Goal: Task Accomplishment & Management: Use online tool/utility

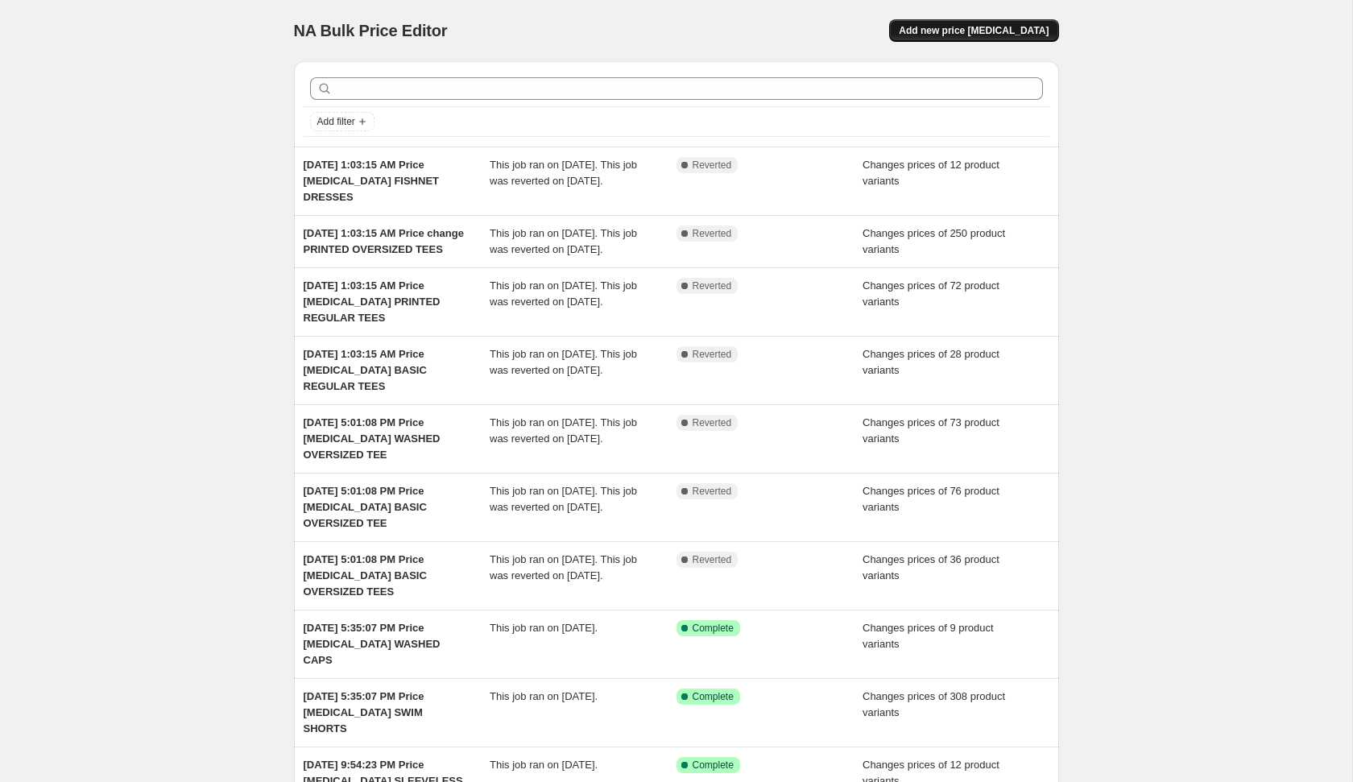
click at [968, 23] on button "Add new price [MEDICAL_DATA]" at bounding box center [973, 30] width 169 height 23
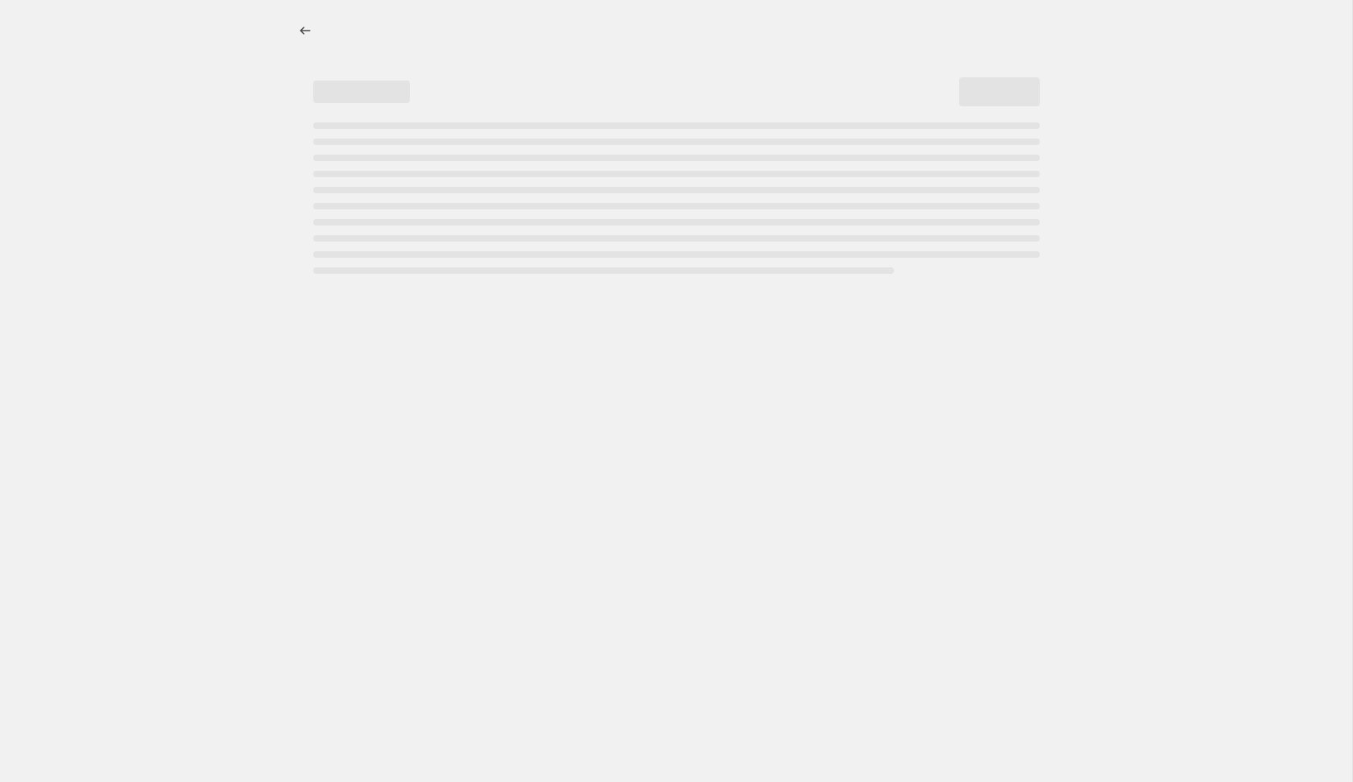
select select "percentage"
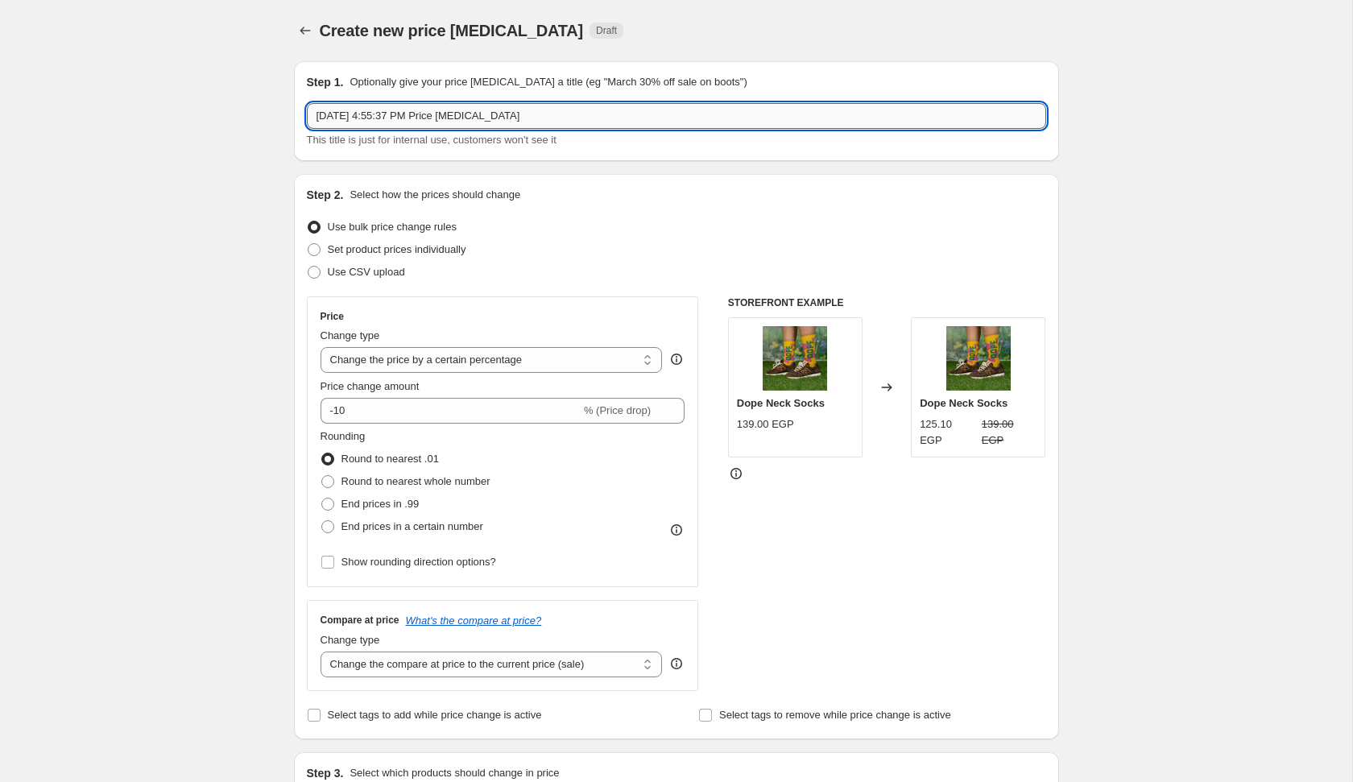
click at [636, 114] on input "[DATE] 4:55:37 PM Price [MEDICAL_DATA]" at bounding box center [676, 116] width 739 height 26
type input "[DATE] 4:55:37 PM Price [MEDICAL_DATA] BOYFRIEND SHIRTS FLASH SALE"
click at [380, 247] on span "Set product prices individually" at bounding box center [397, 249] width 139 height 12
click at [308, 244] on input "Set product prices individually" at bounding box center [308, 243] width 1 height 1
radio input "true"
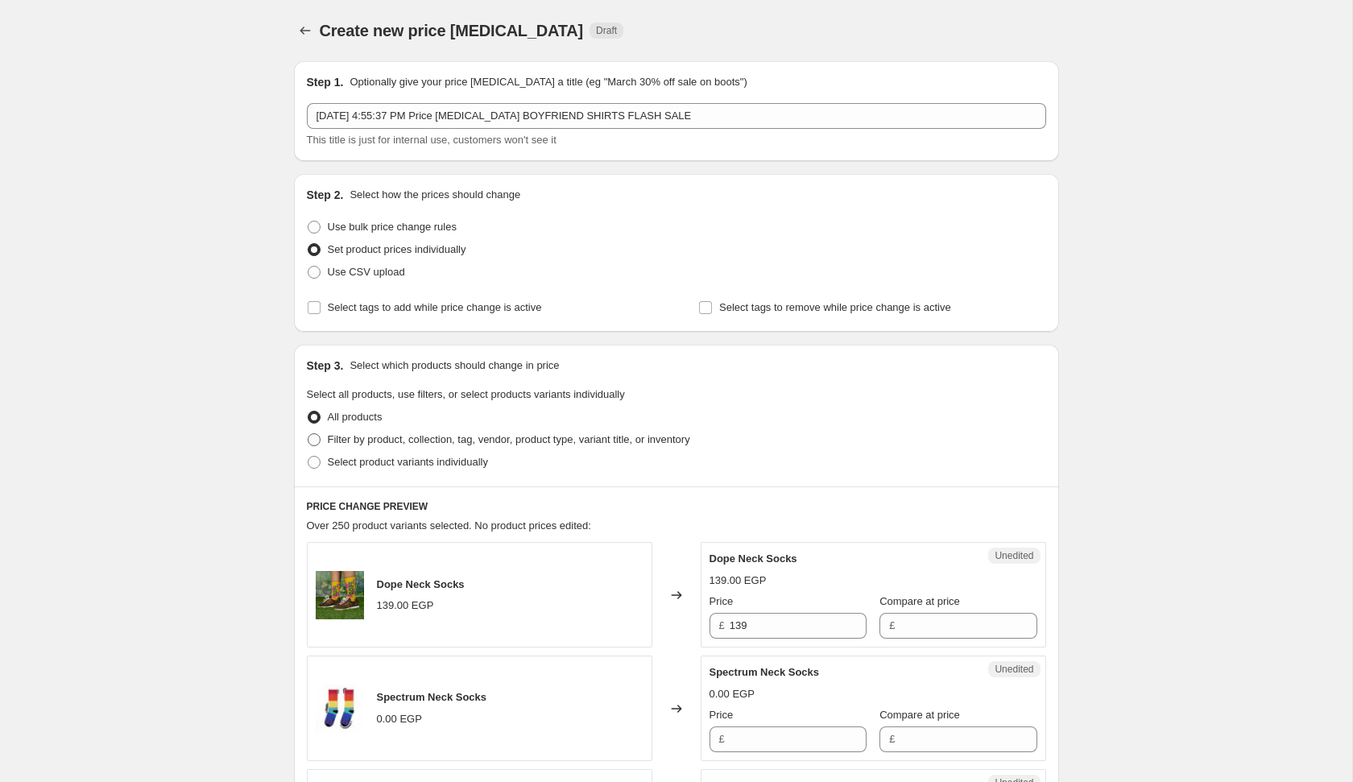
click at [397, 440] on span "Filter by product, collection, tag, vendor, product type, variant title, or inv…" at bounding box center [509, 439] width 362 height 12
click at [308, 434] on input "Filter by product, collection, tag, vendor, product type, variant title, or inv…" at bounding box center [308, 433] width 1 height 1
radio input "true"
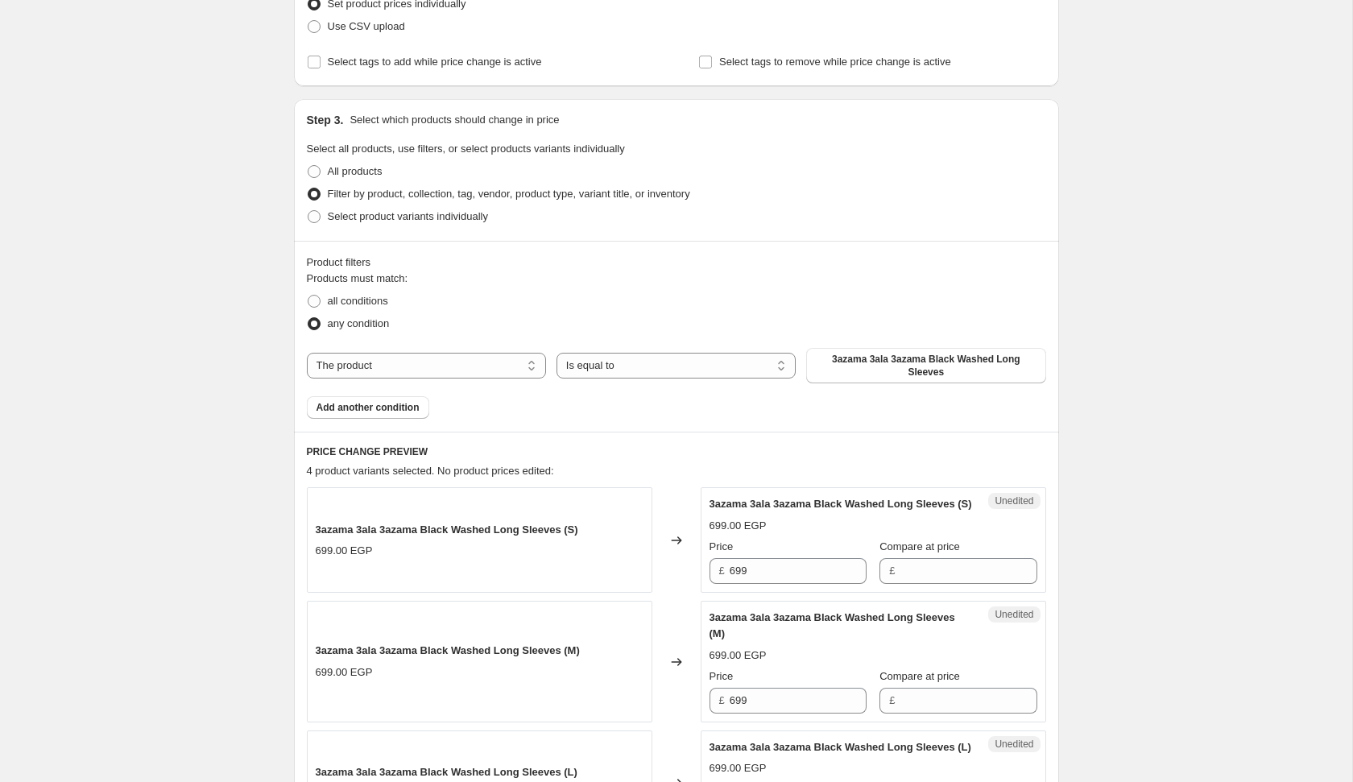
scroll to position [296, 0]
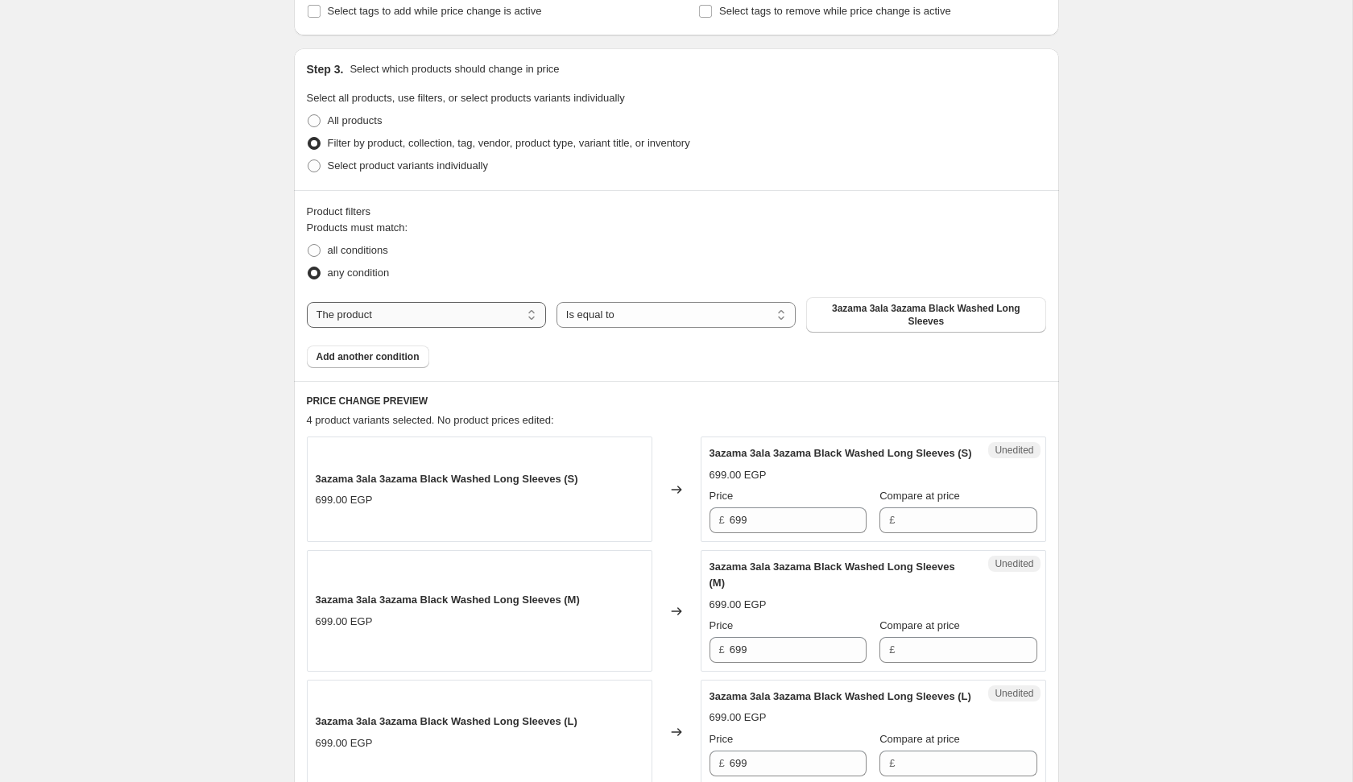
click at [523, 311] on select "The product The product's collection The product's tag The product's vendor The…" at bounding box center [426, 315] width 239 height 26
select select "product_type"
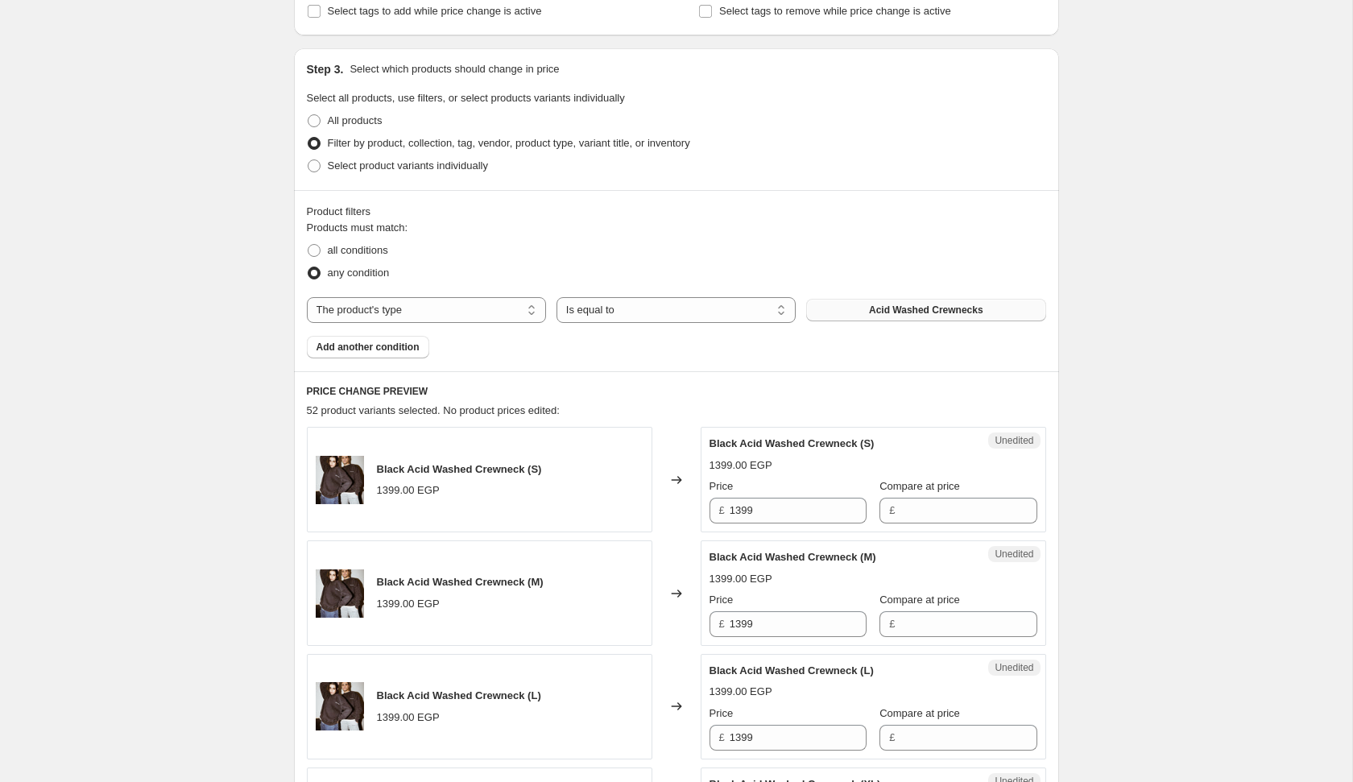
click at [858, 315] on button "Acid Washed Crewnecks" at bounding box center [925, 310] width 239 height 23
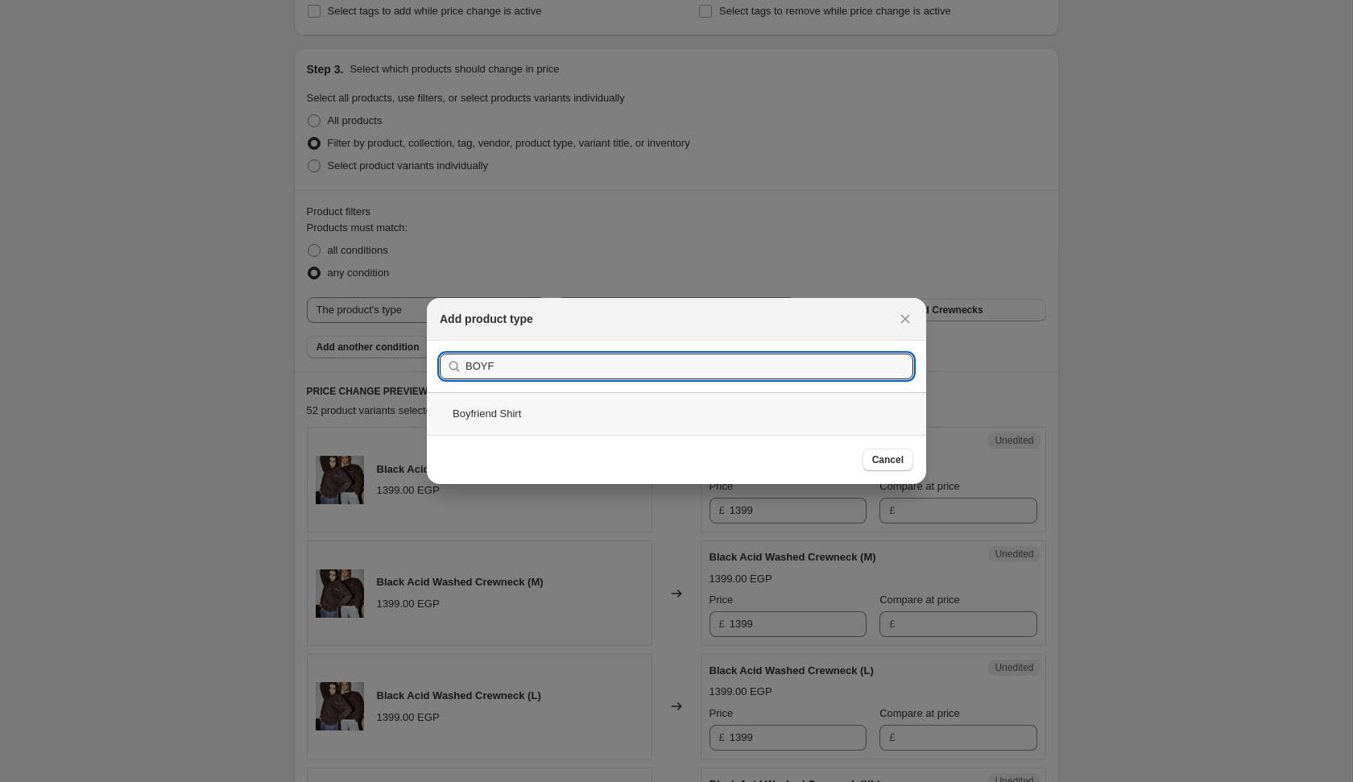
type input "BOYF"
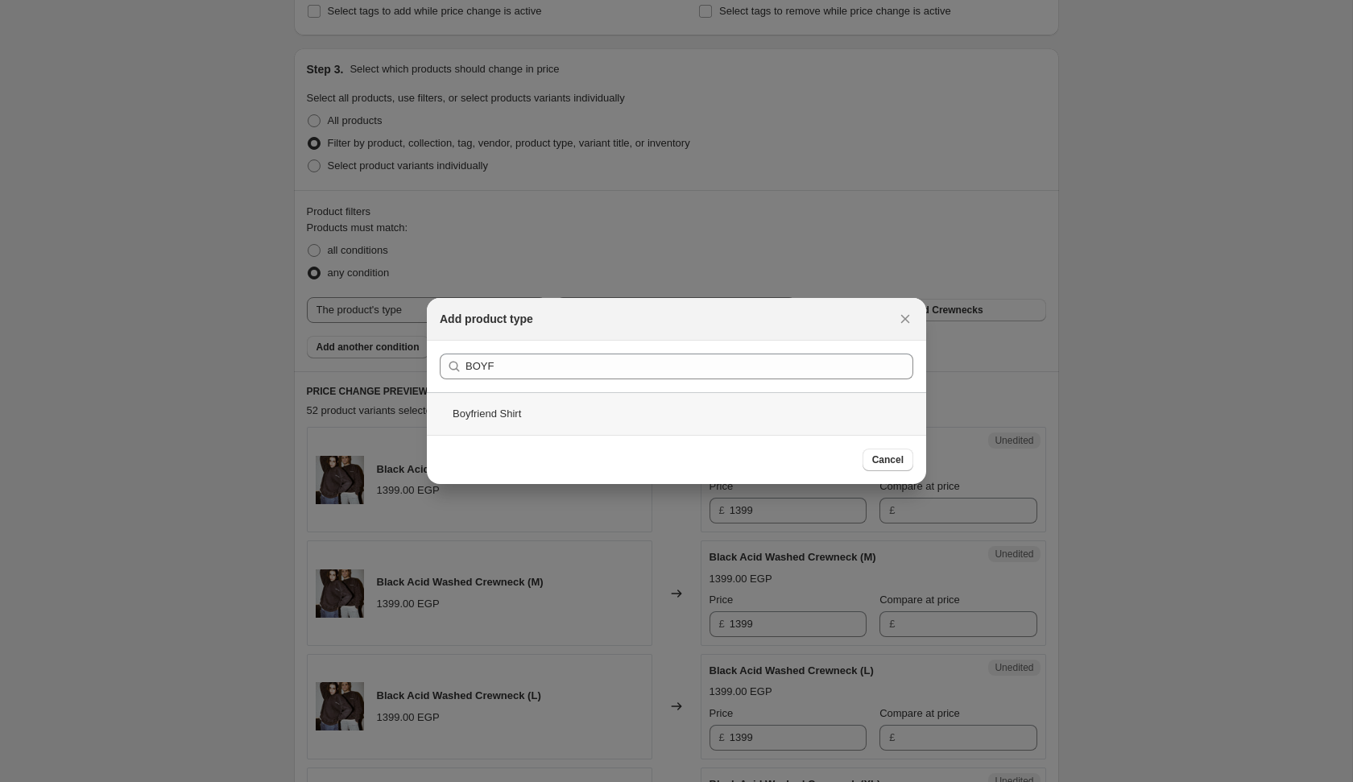
click at [615, 408] on div "Boyfriend Shirt" at bounding box center [676, 413] width 499 height 43
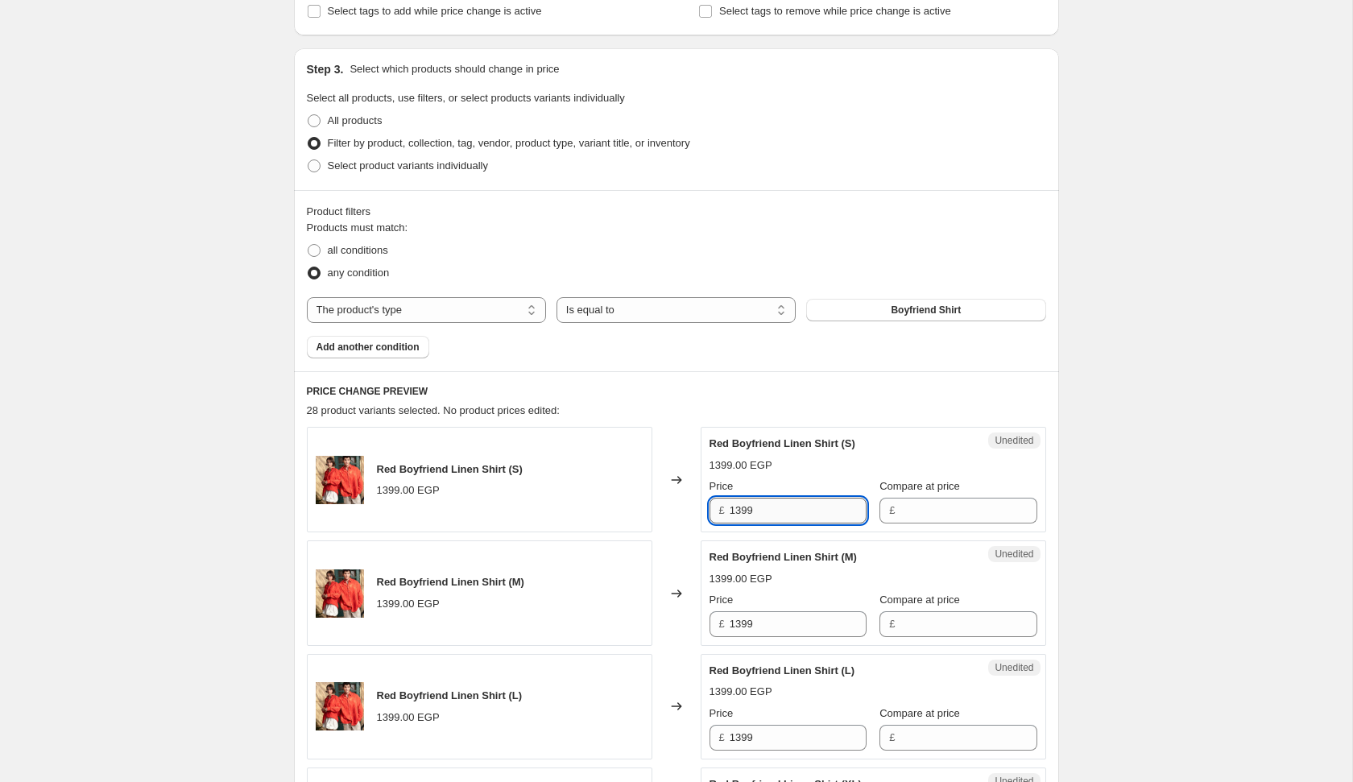
click at [791, 502] on input "1399" at bounding box center [798, 511] width 137 height 26
type input "999"
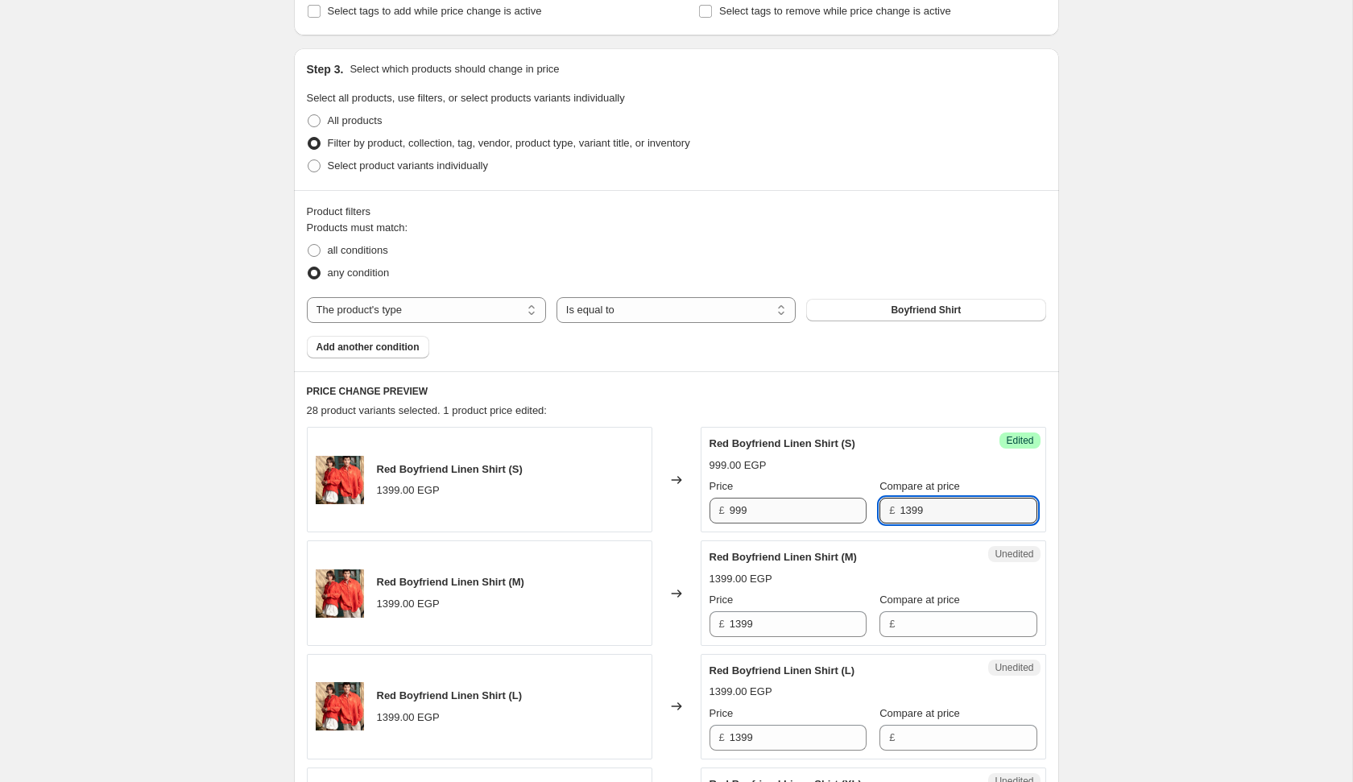
type input "1399"
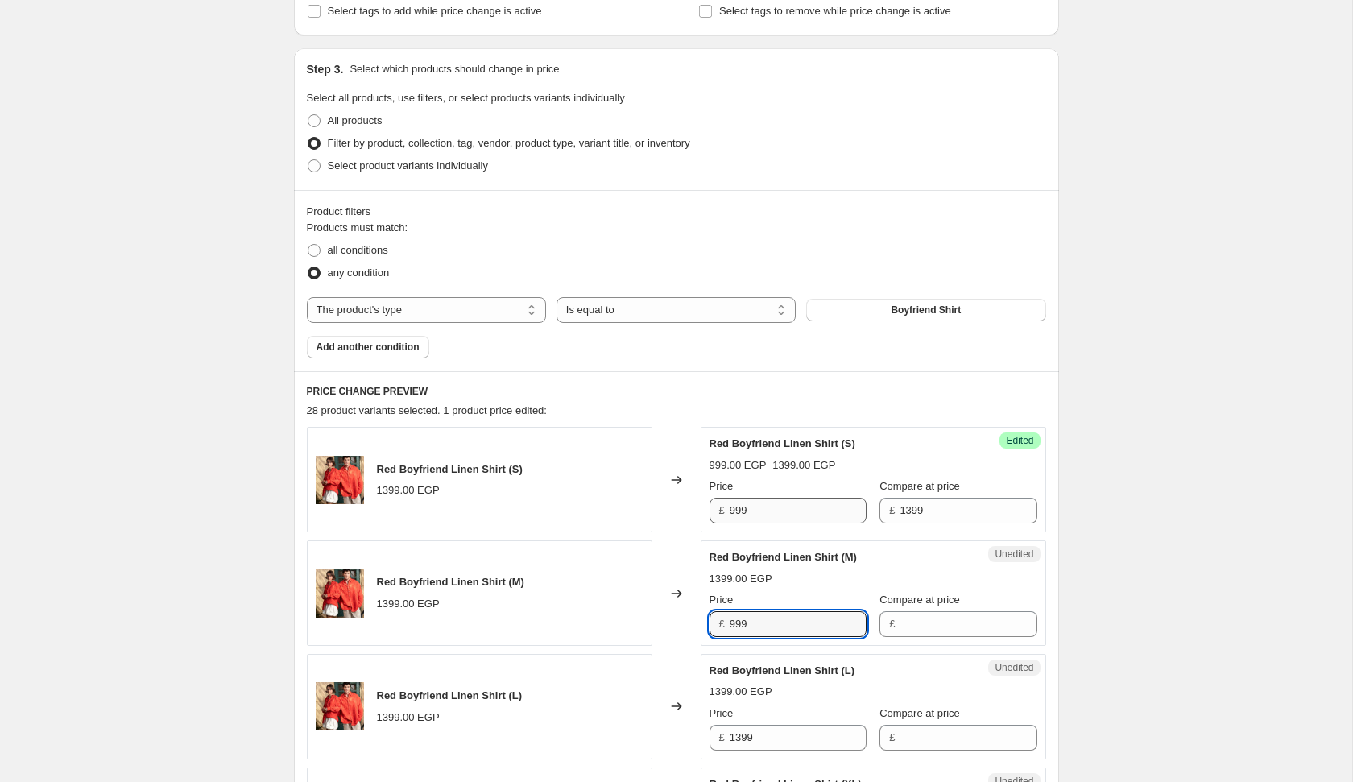
type input "999"
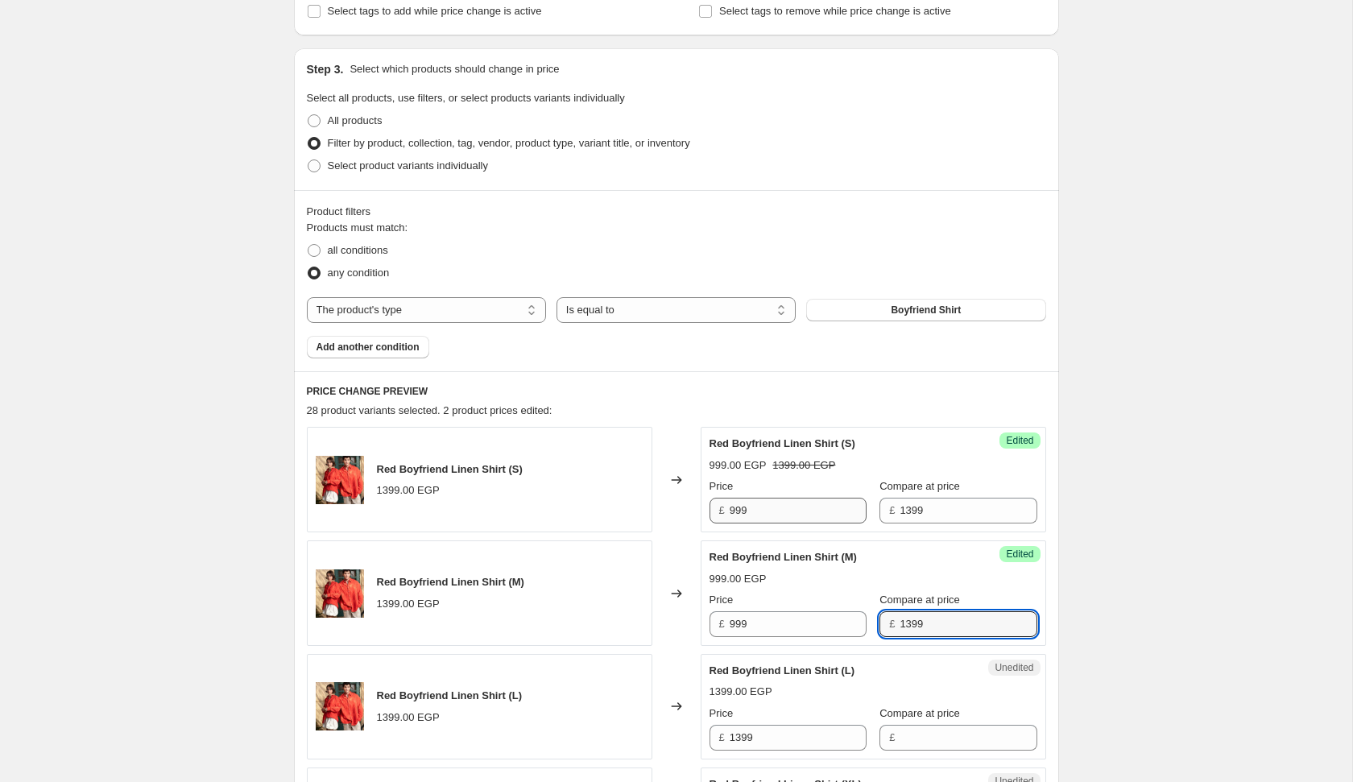
type input "1399"
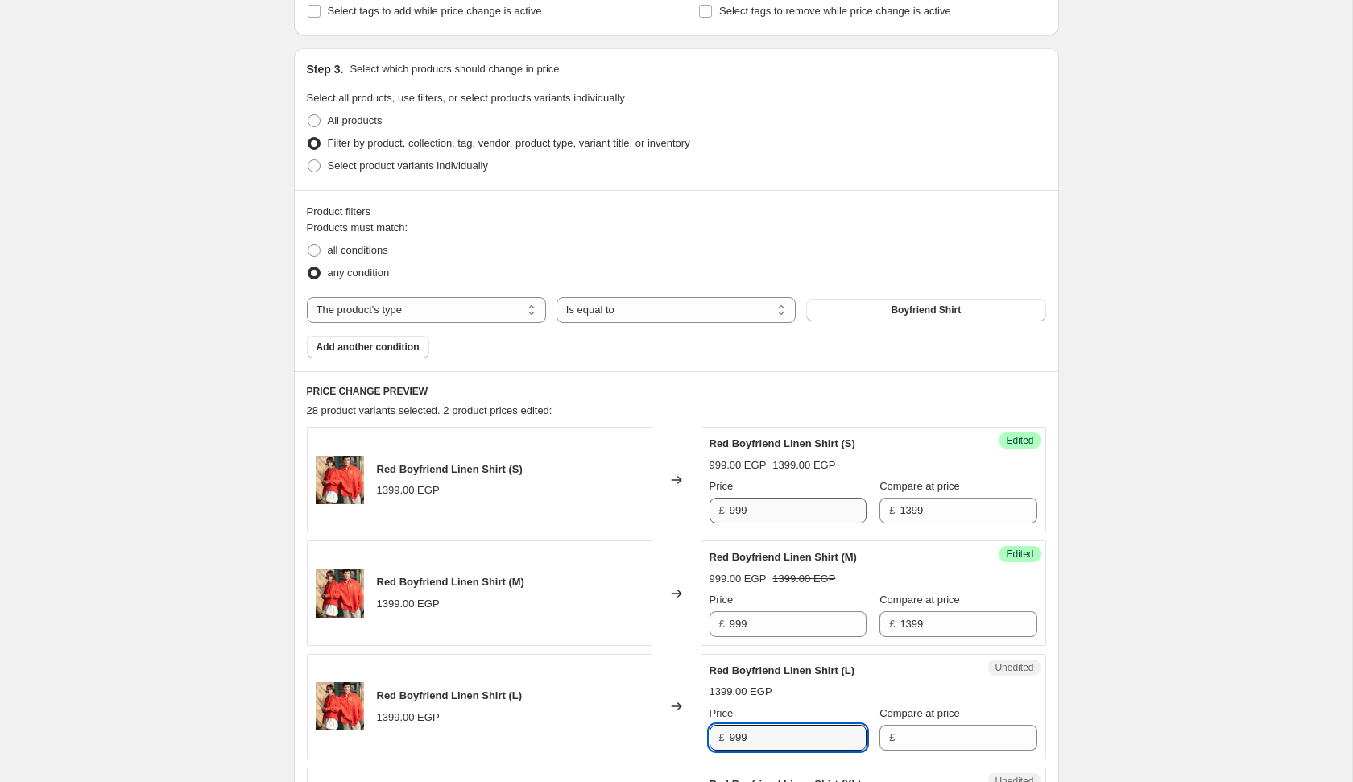
type input "999"
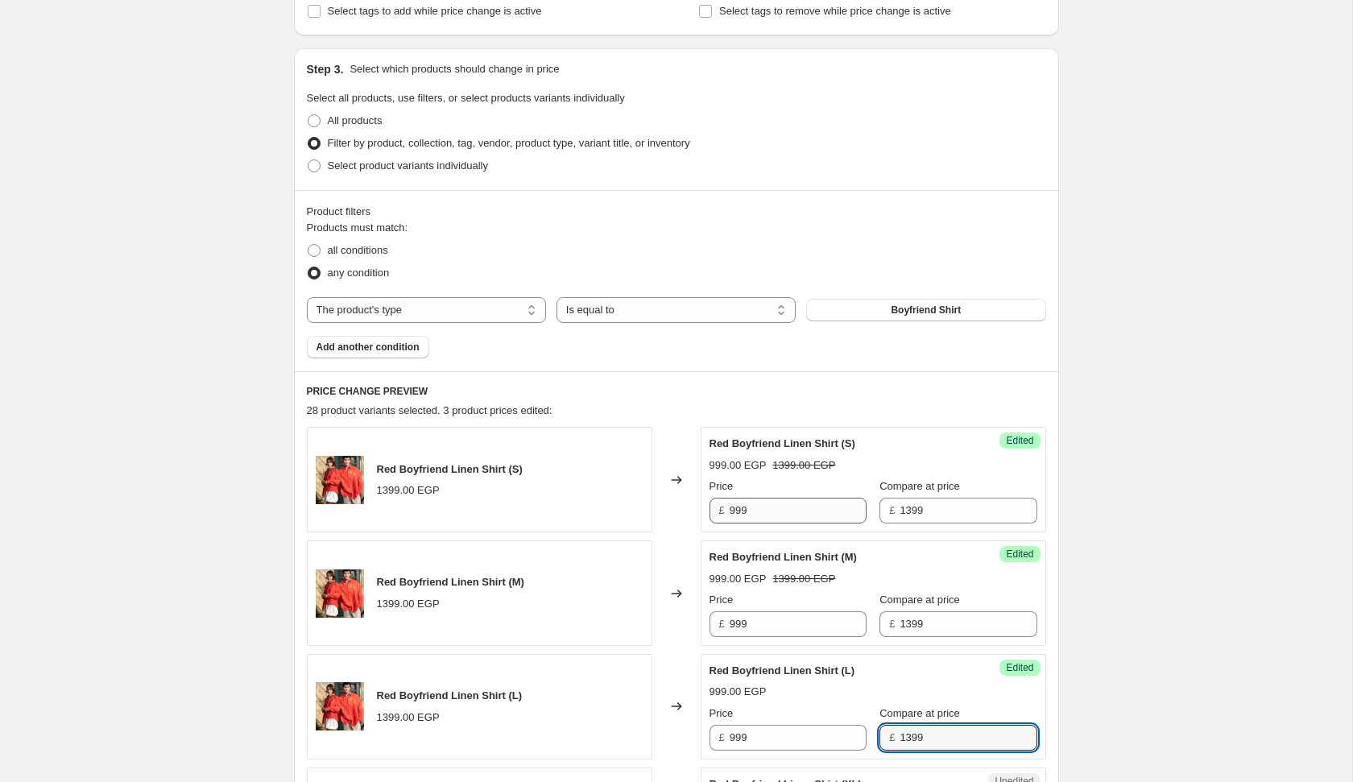
type input "1399"
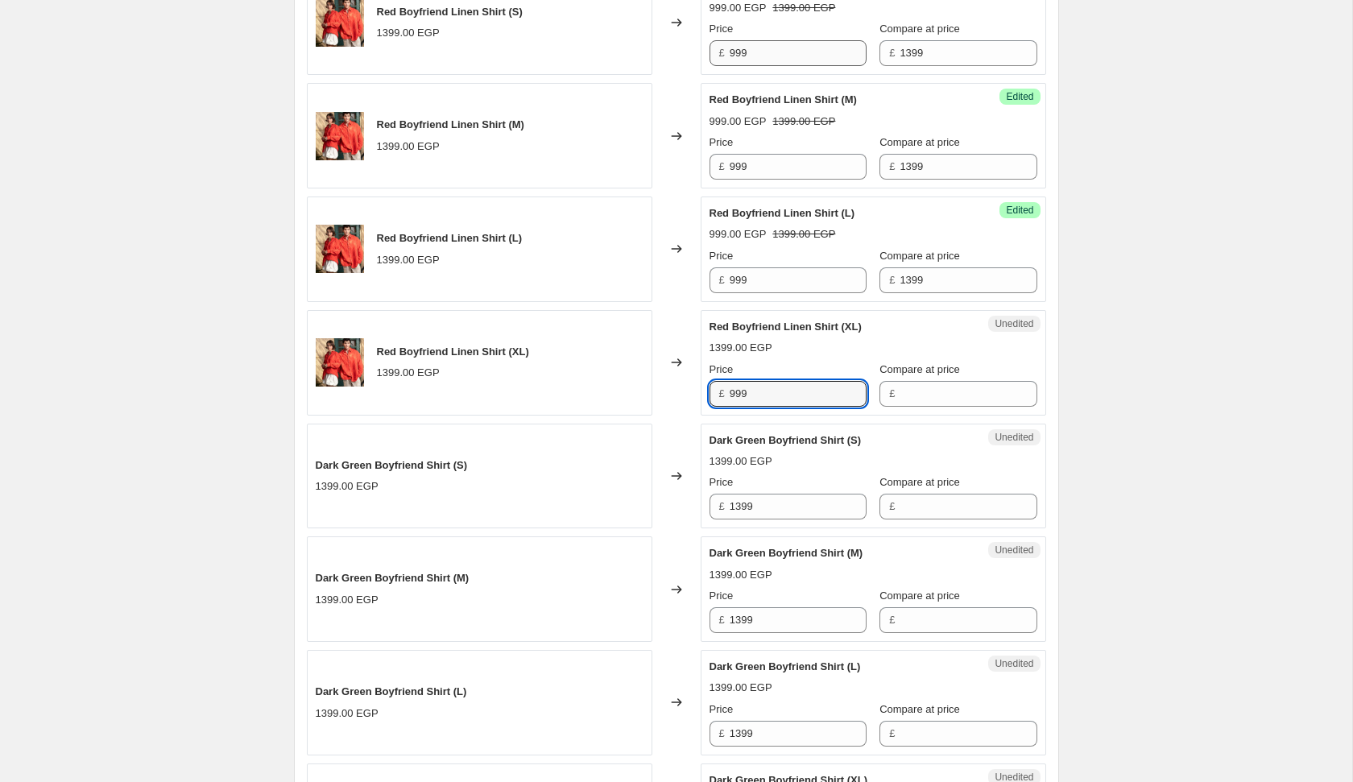
type input "999"
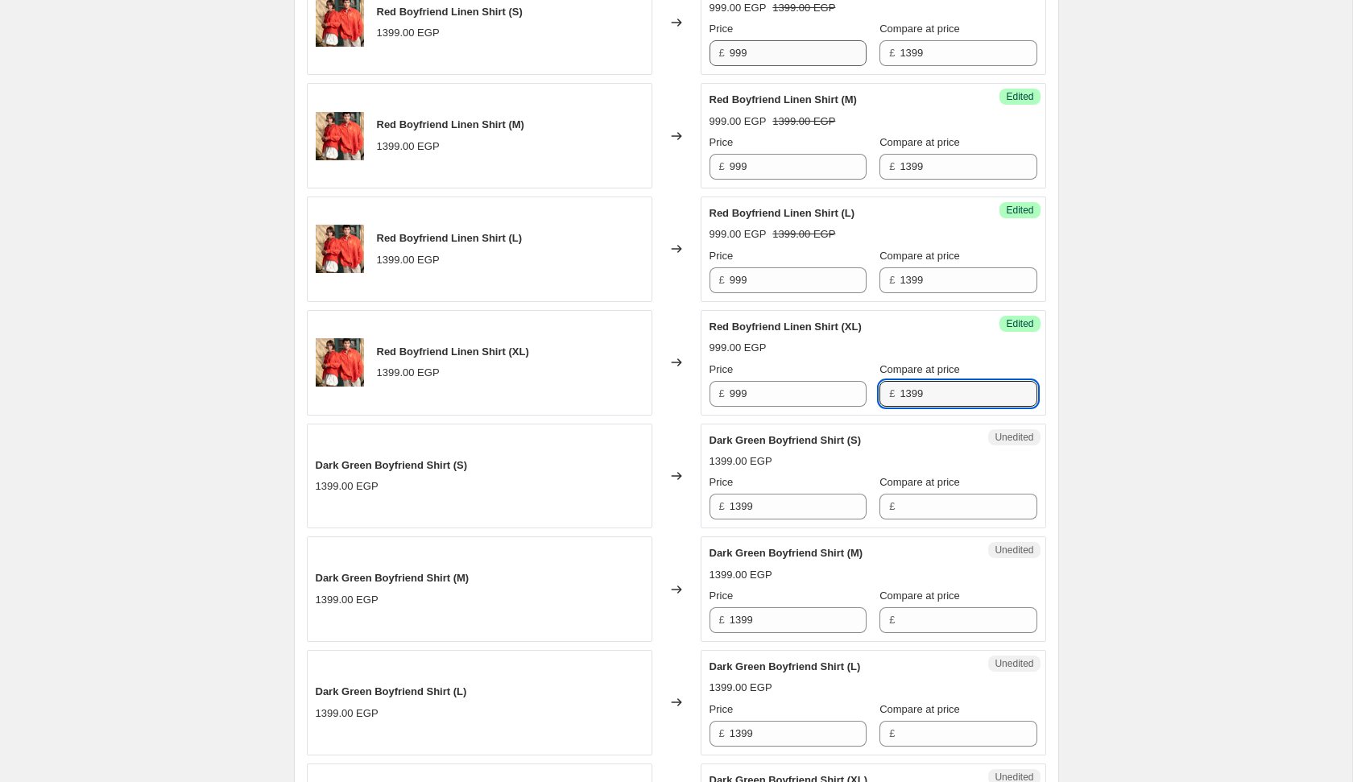
type input "1399"
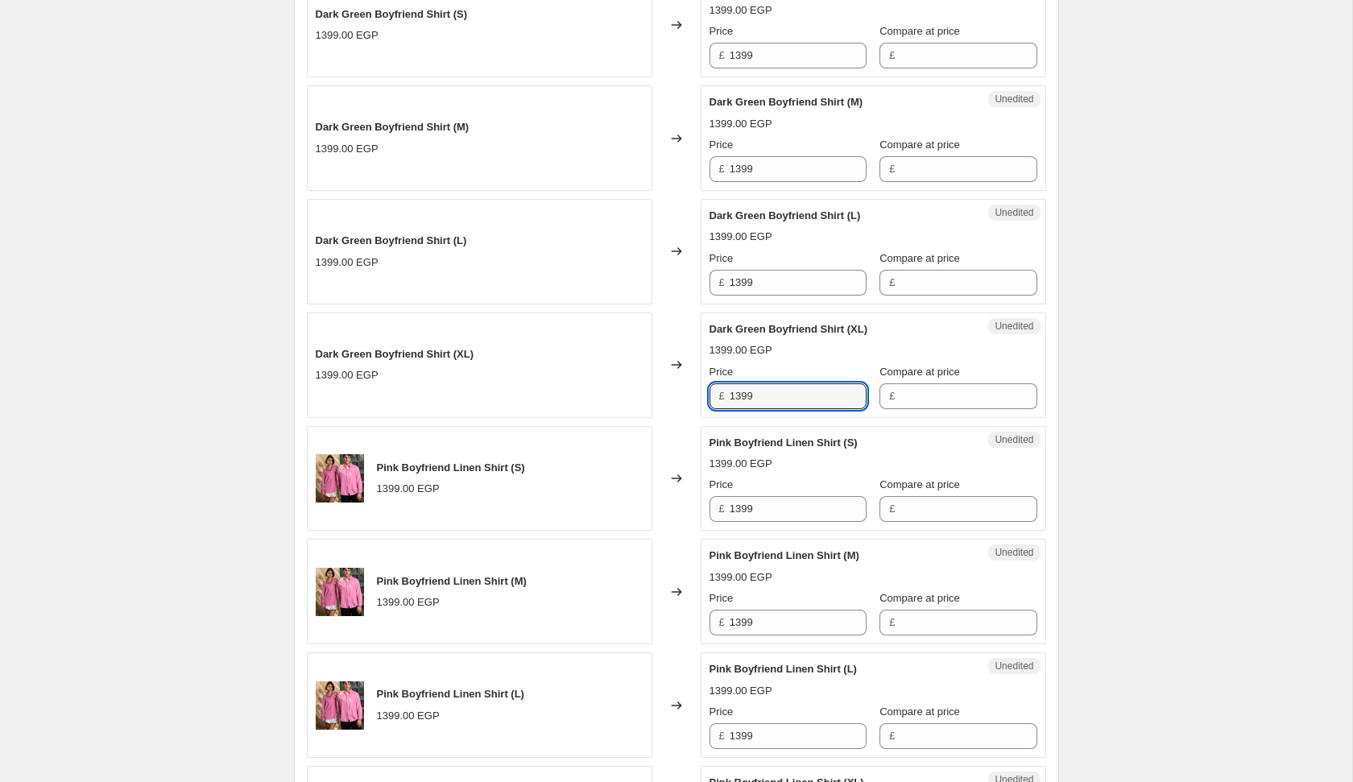
type input "1"
type input "1399"
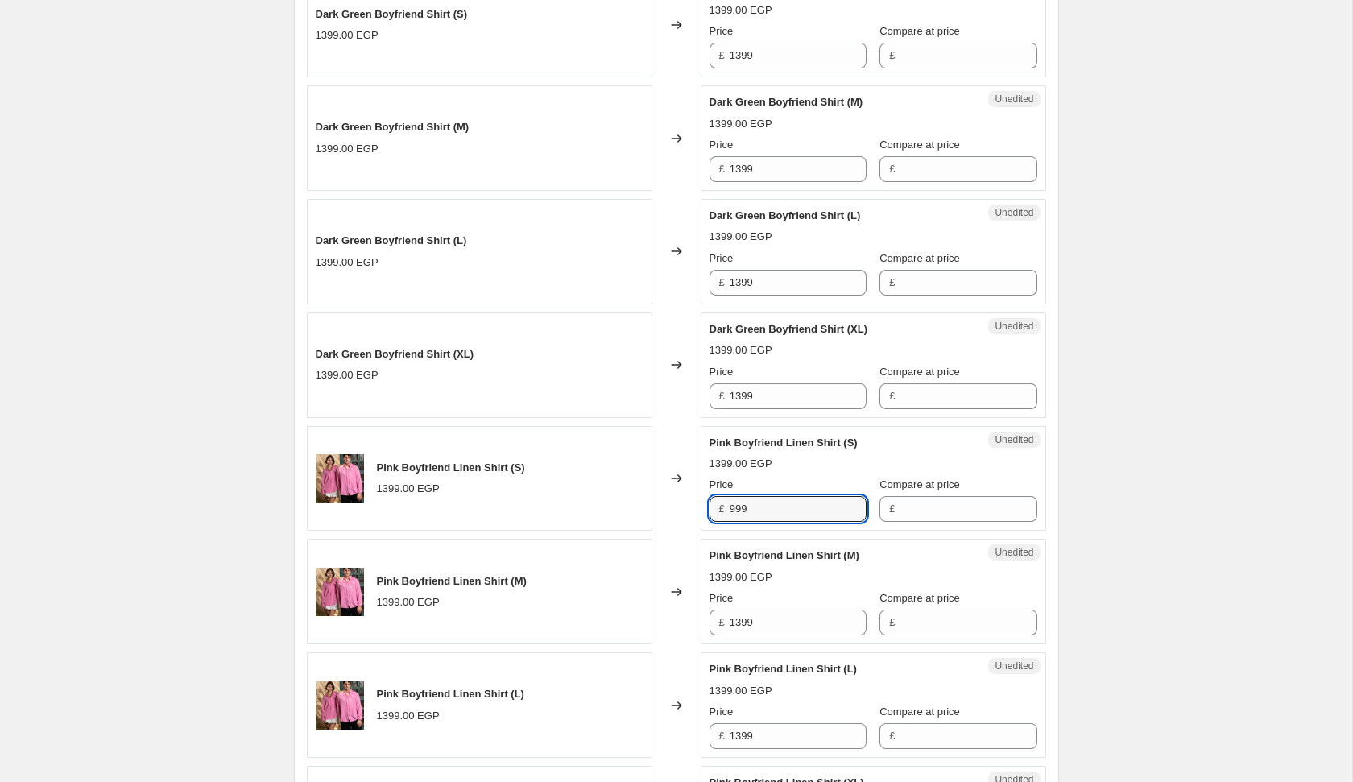
type input "999"
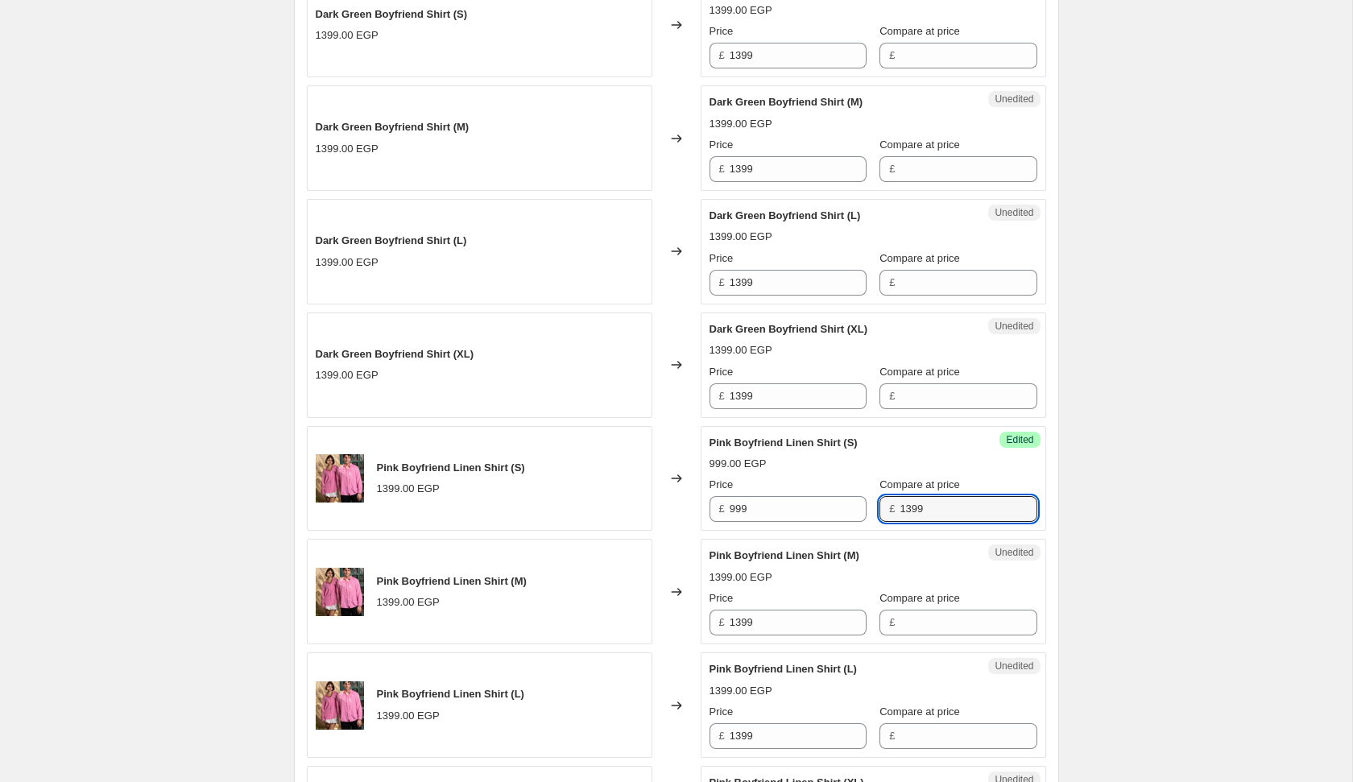
type input "1399"
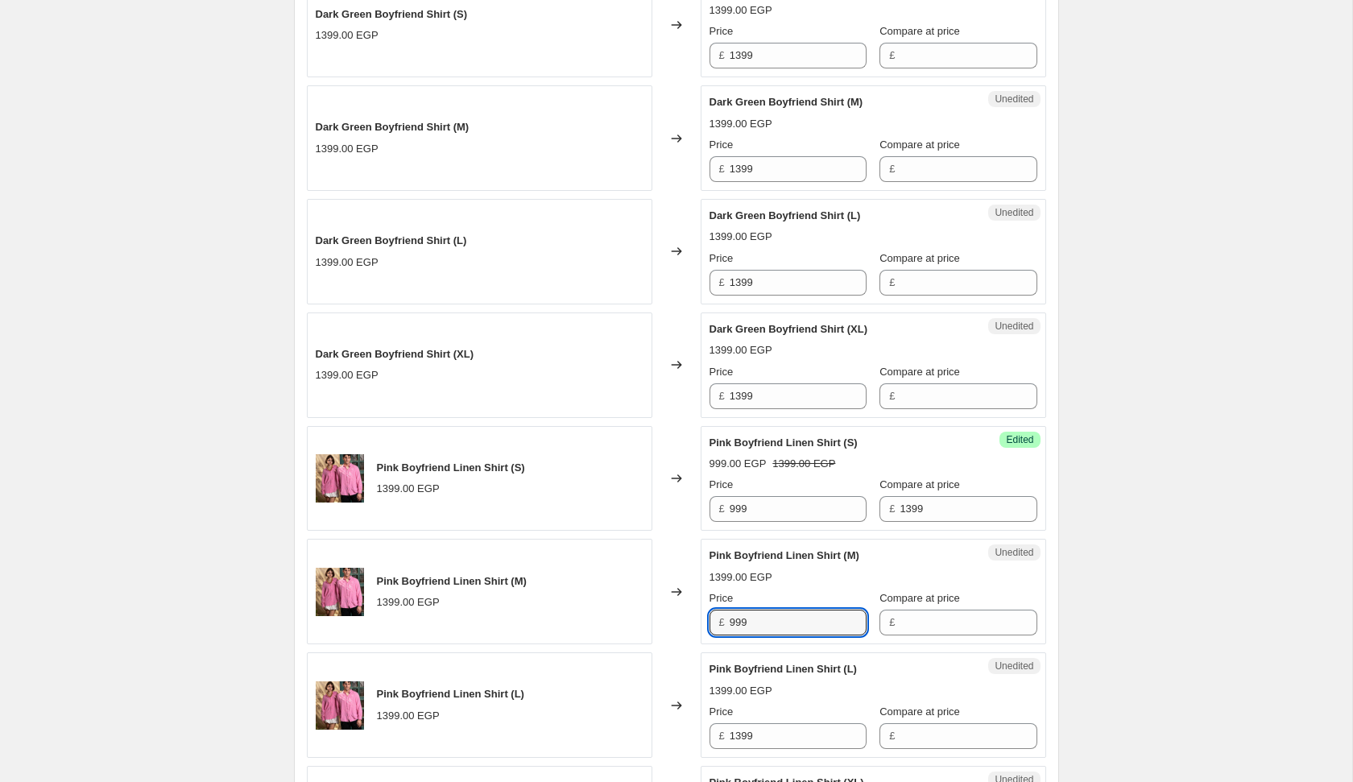
type input "999"
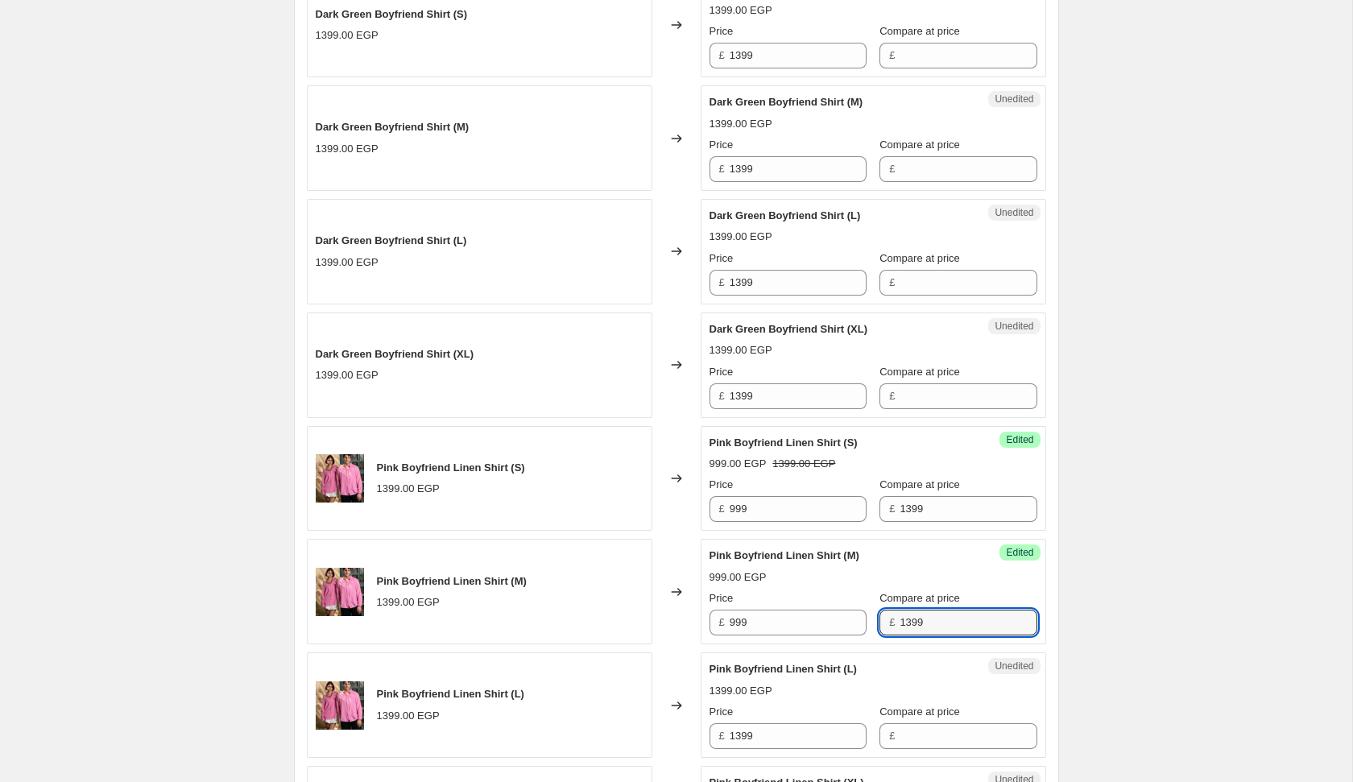
type input "1399"
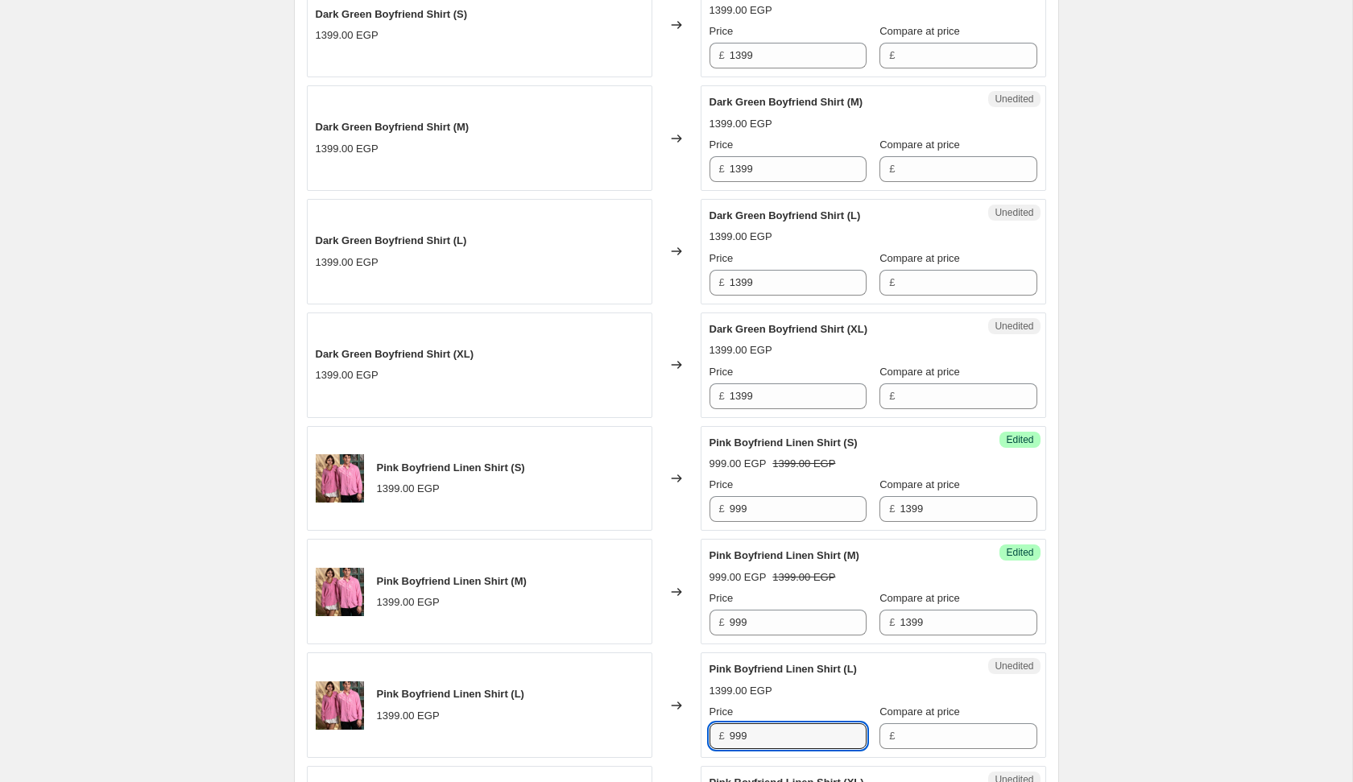
type input "999"
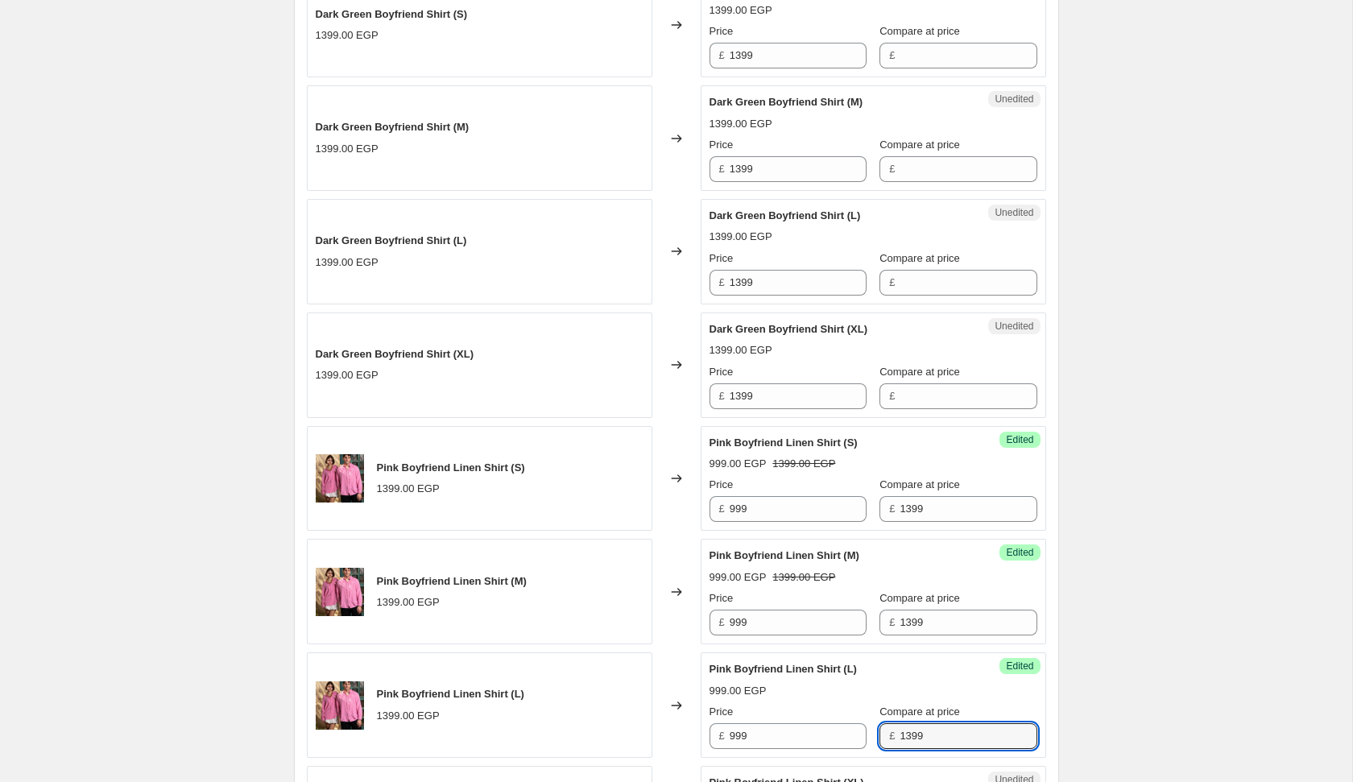
type input "1399"
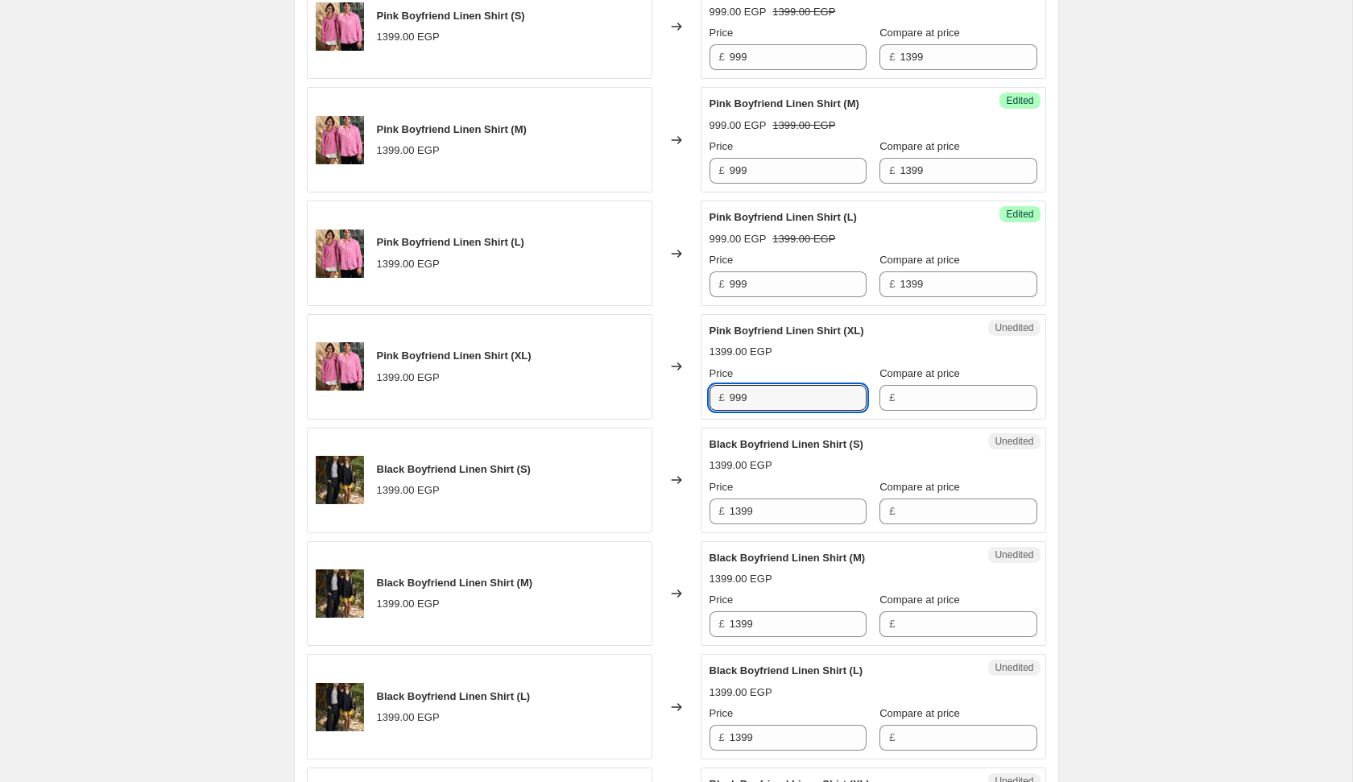
type input "999"
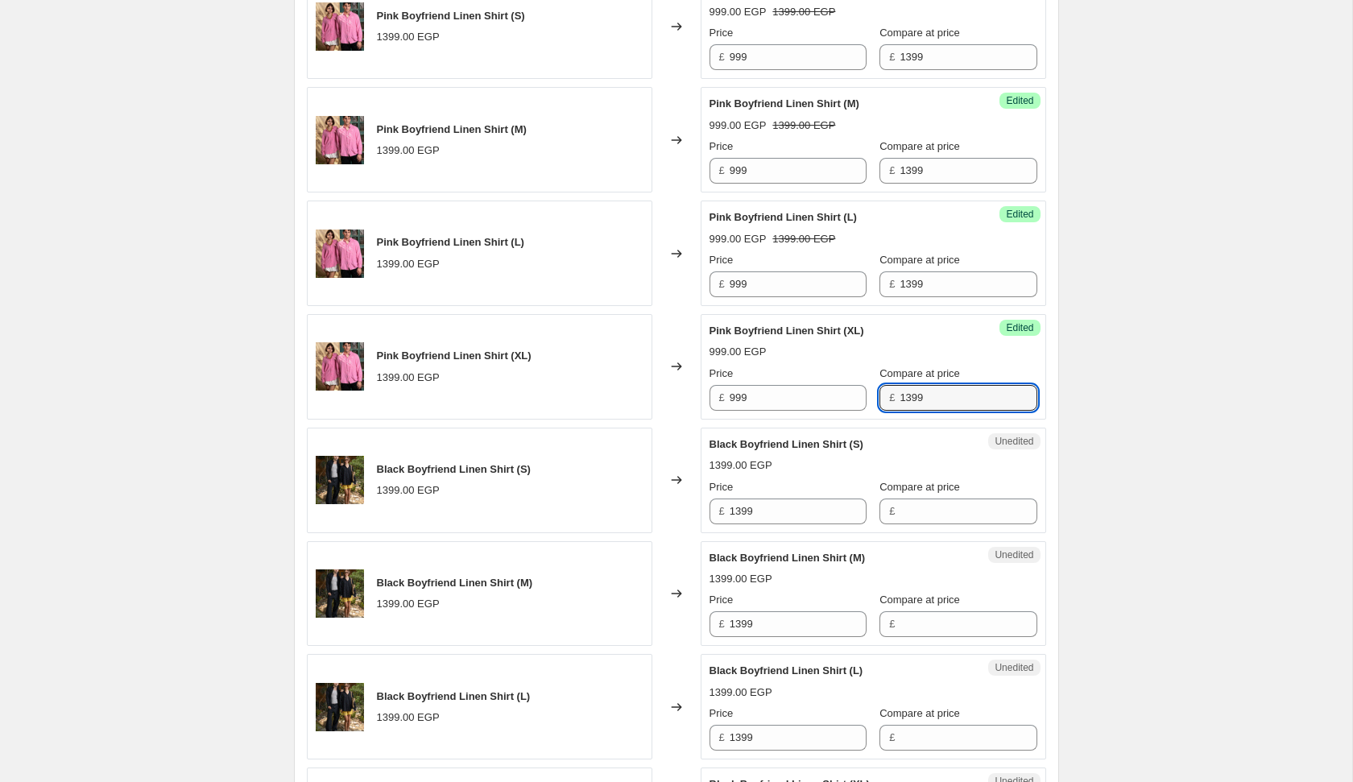
type input "1399"
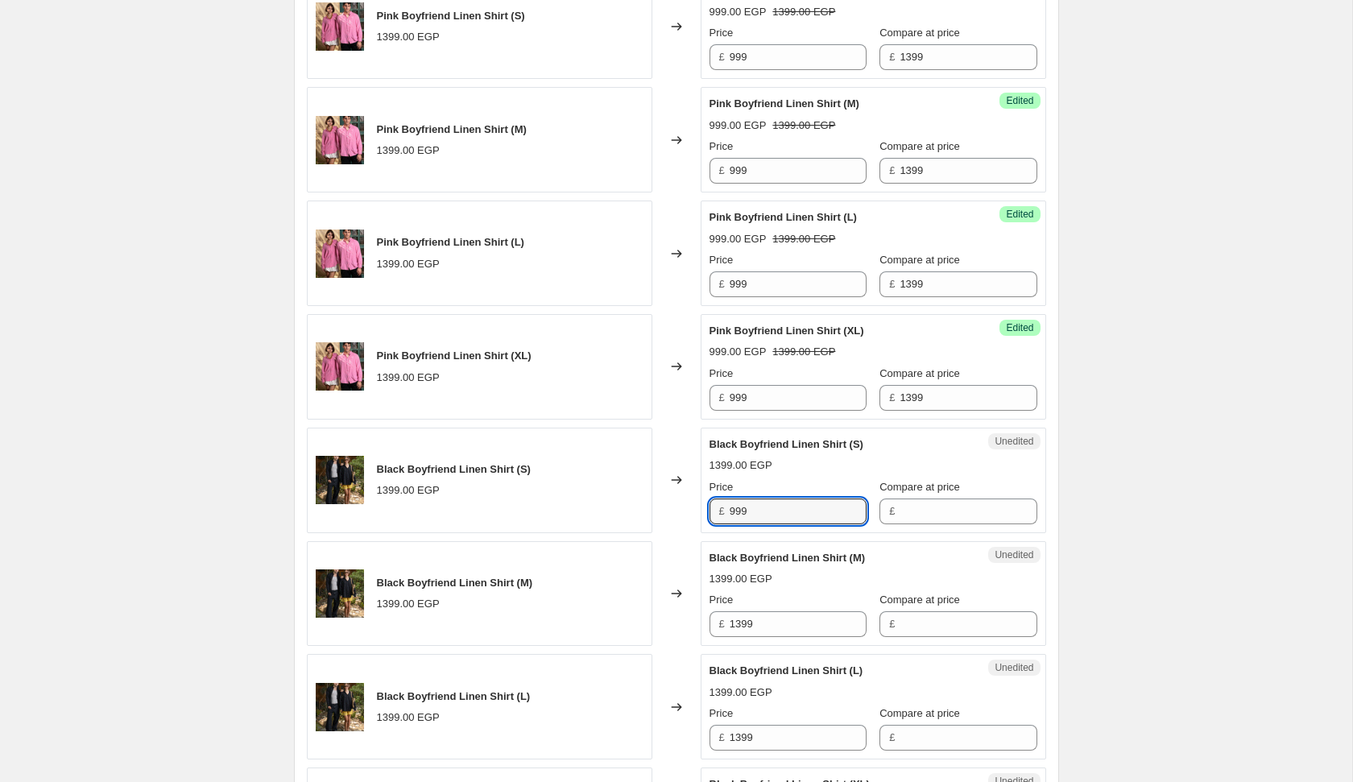
type input "999"
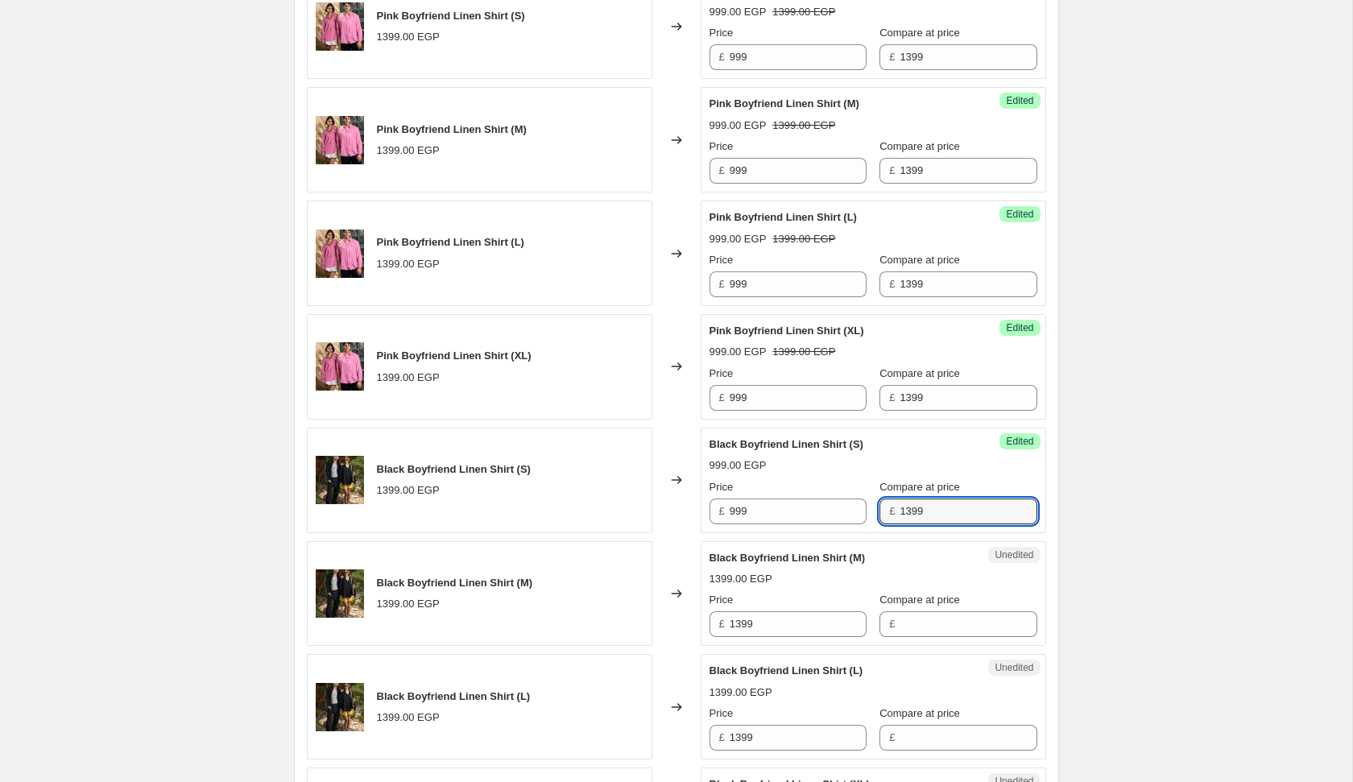
type input "1399"
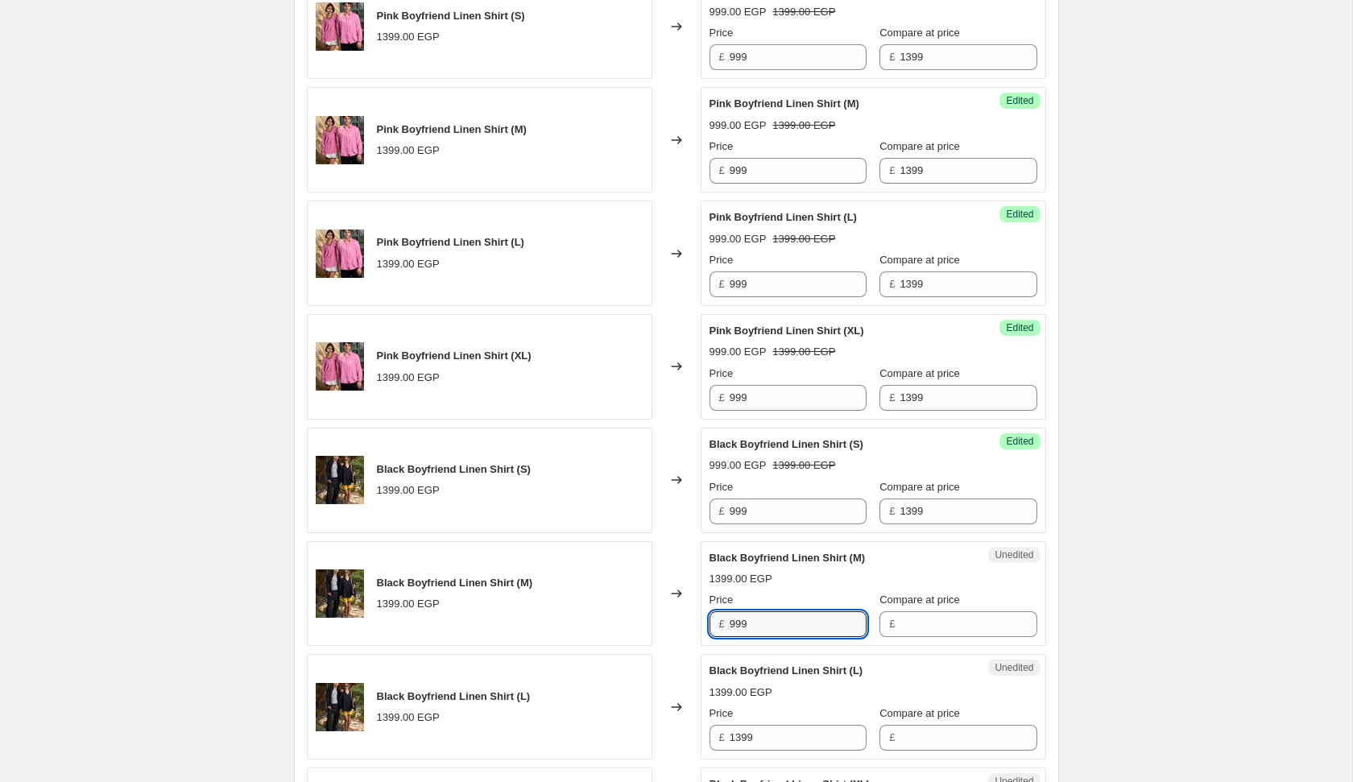
type input "999"
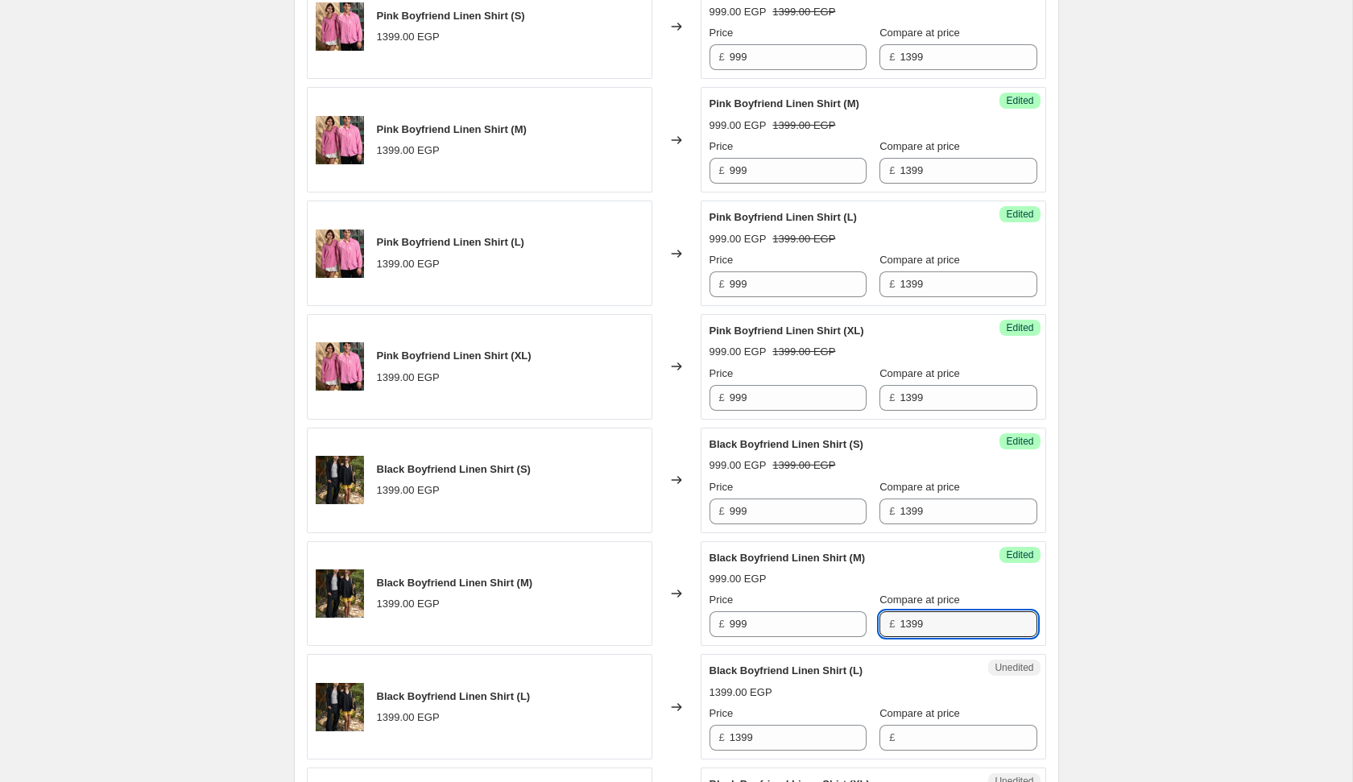
type input "1399"
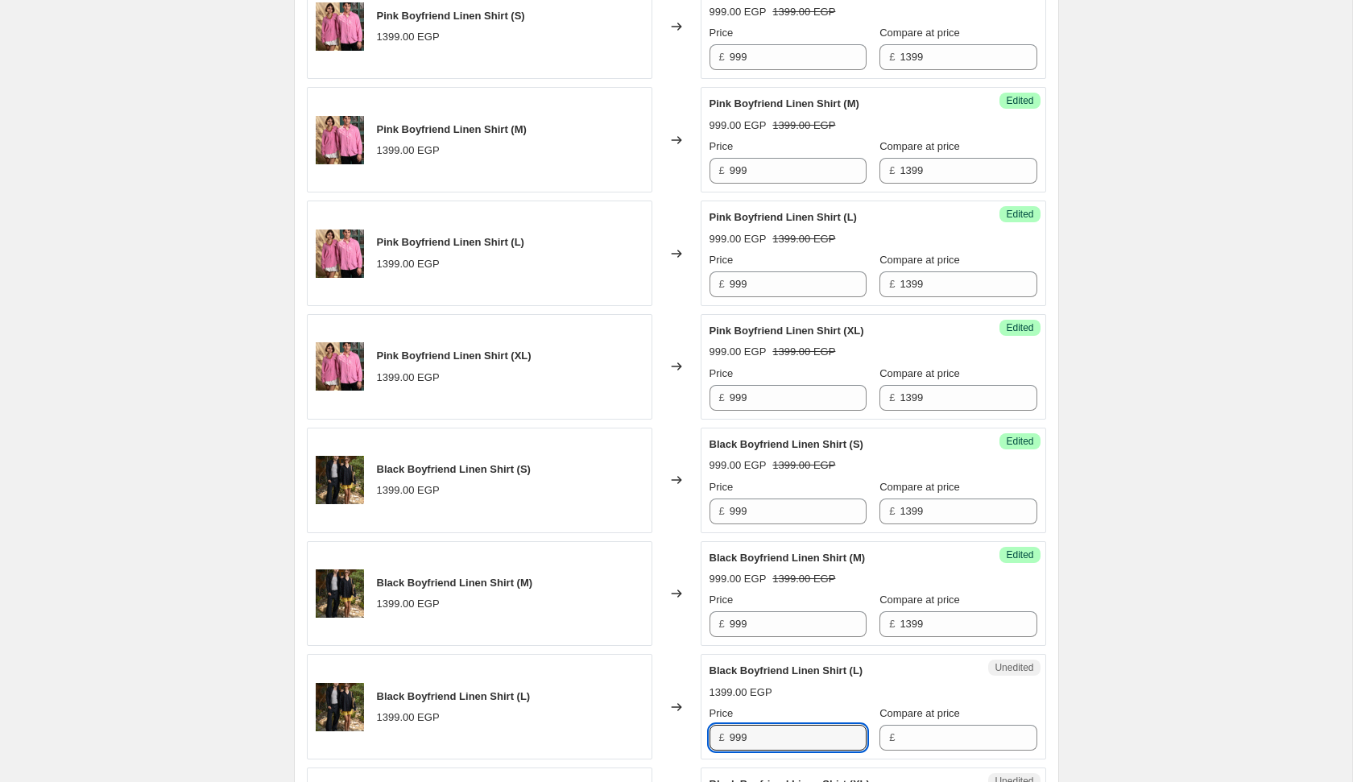
type input "999"
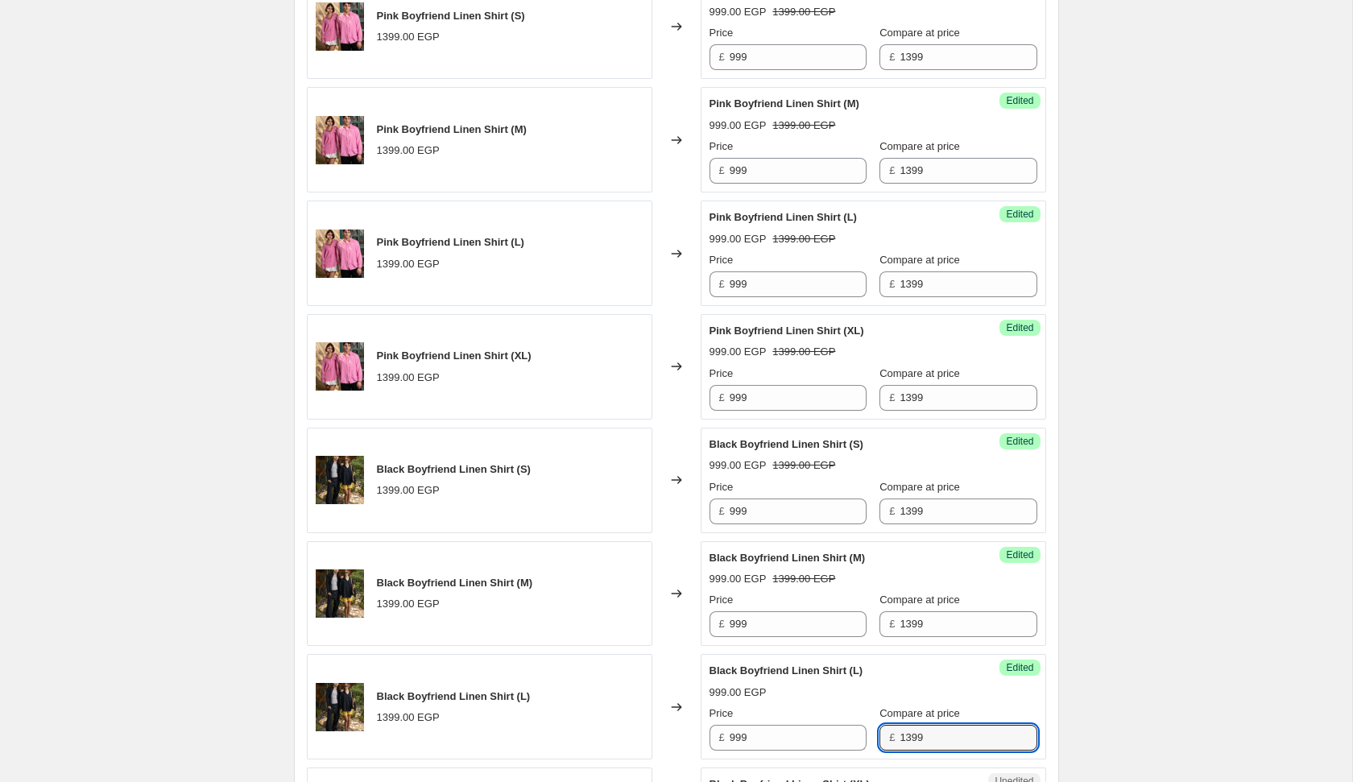
type input "1399"
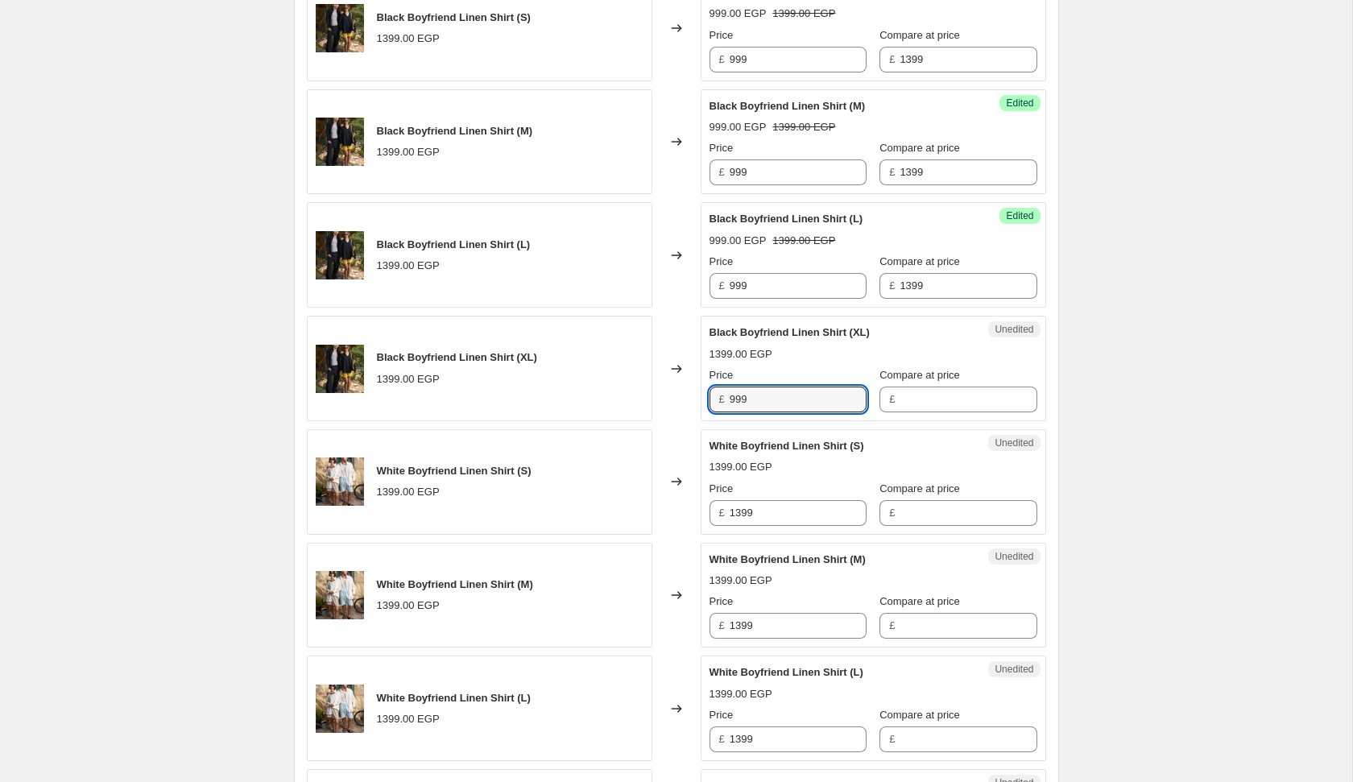
type input "999"
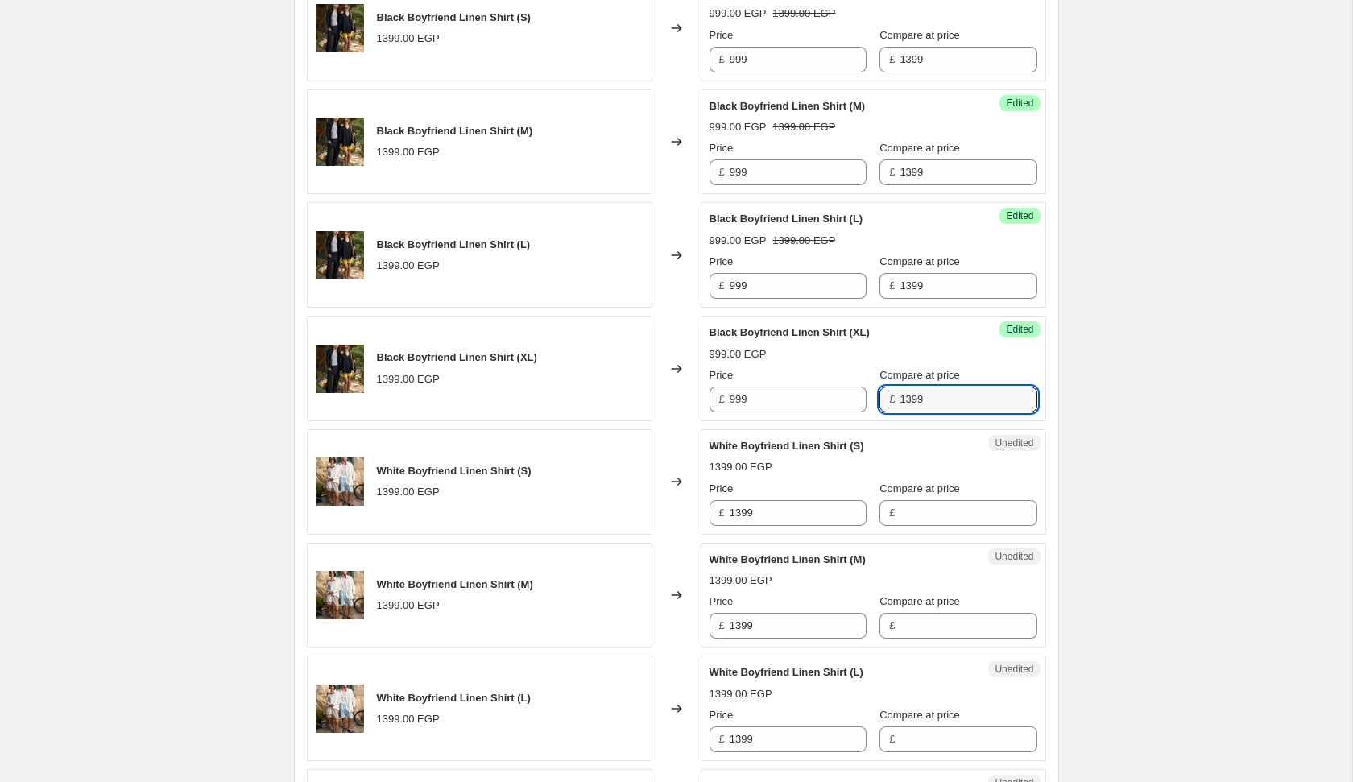
type input "1399"
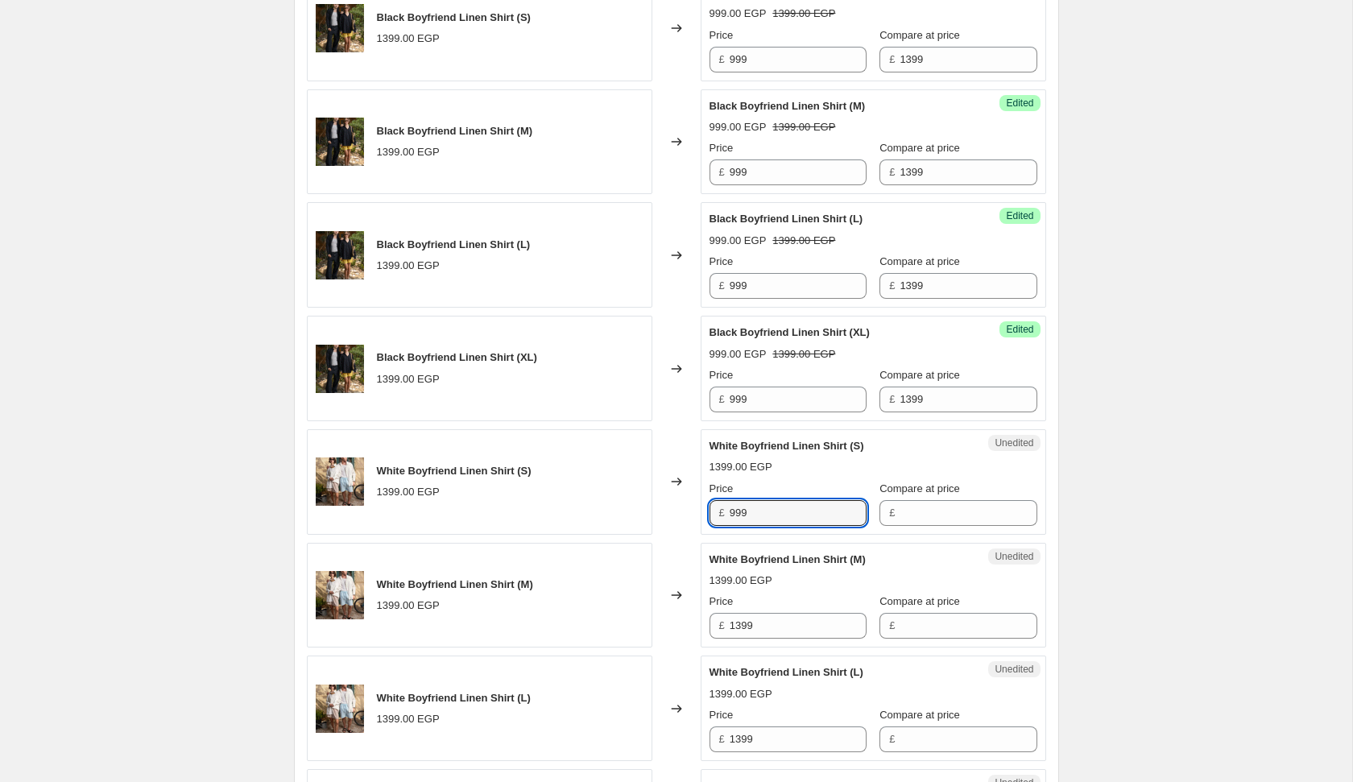
type input "999"
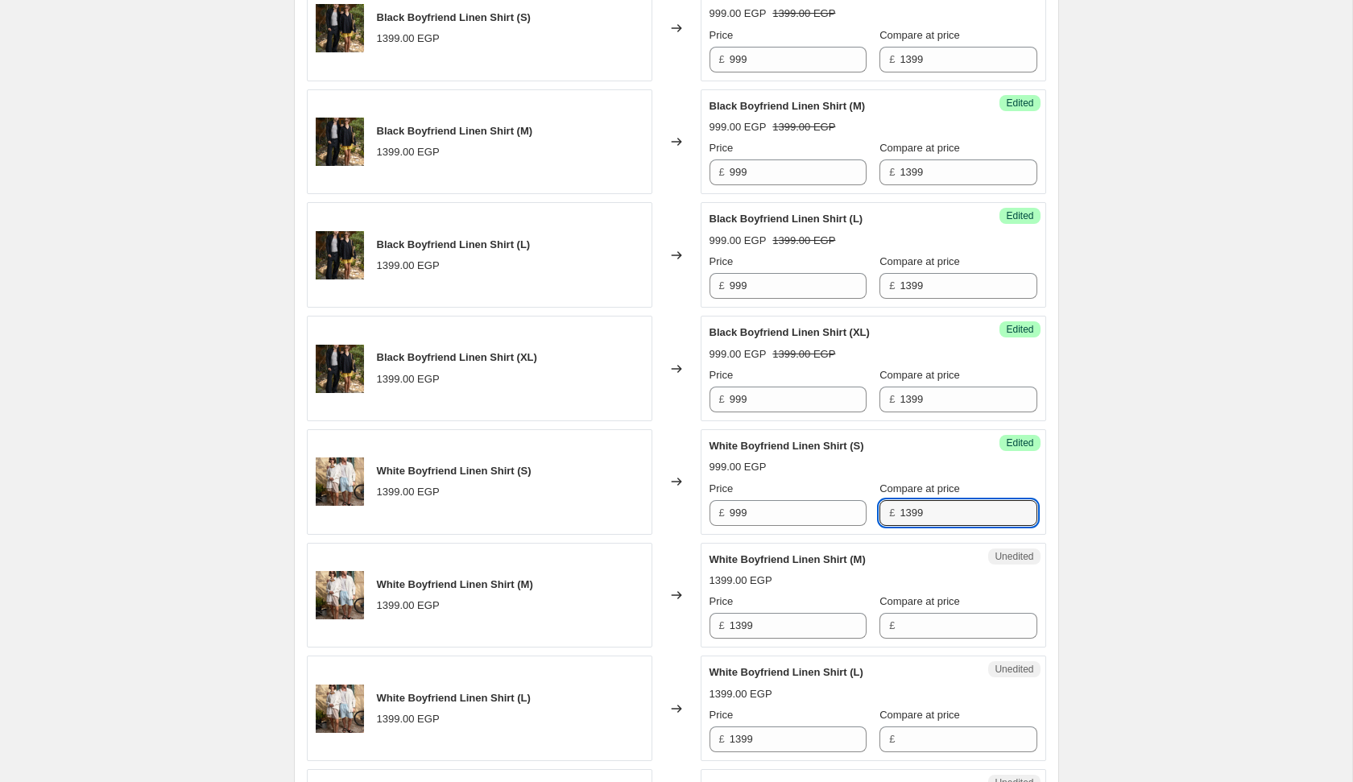
type input "1399"
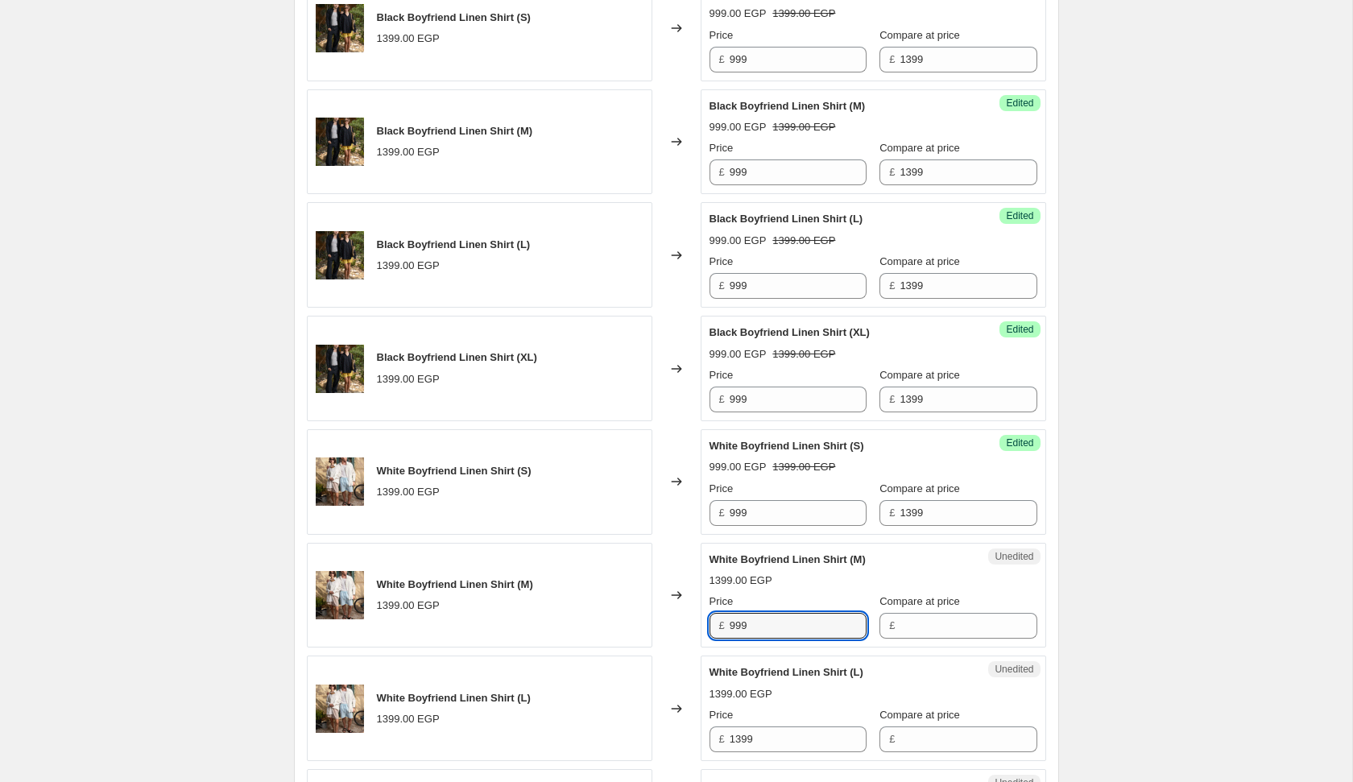
type input "999"
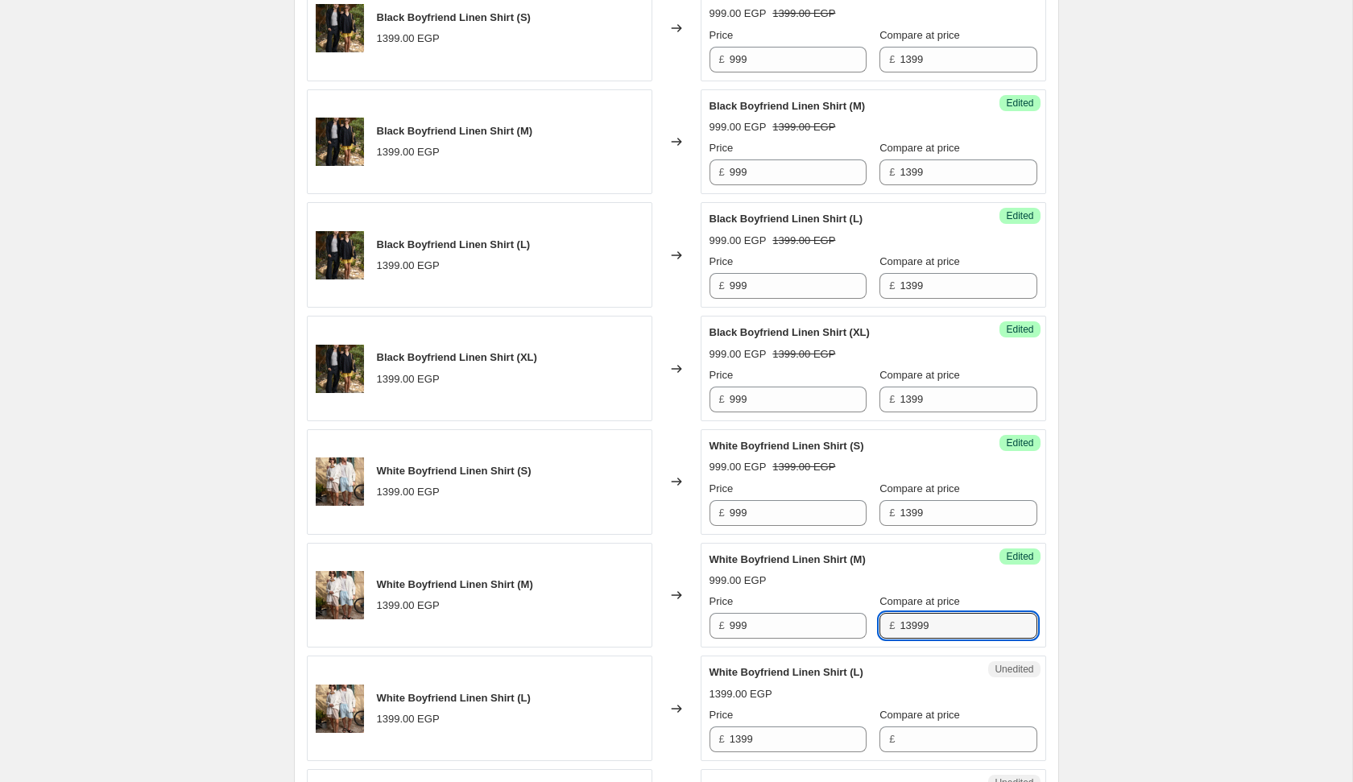
type input "13999"
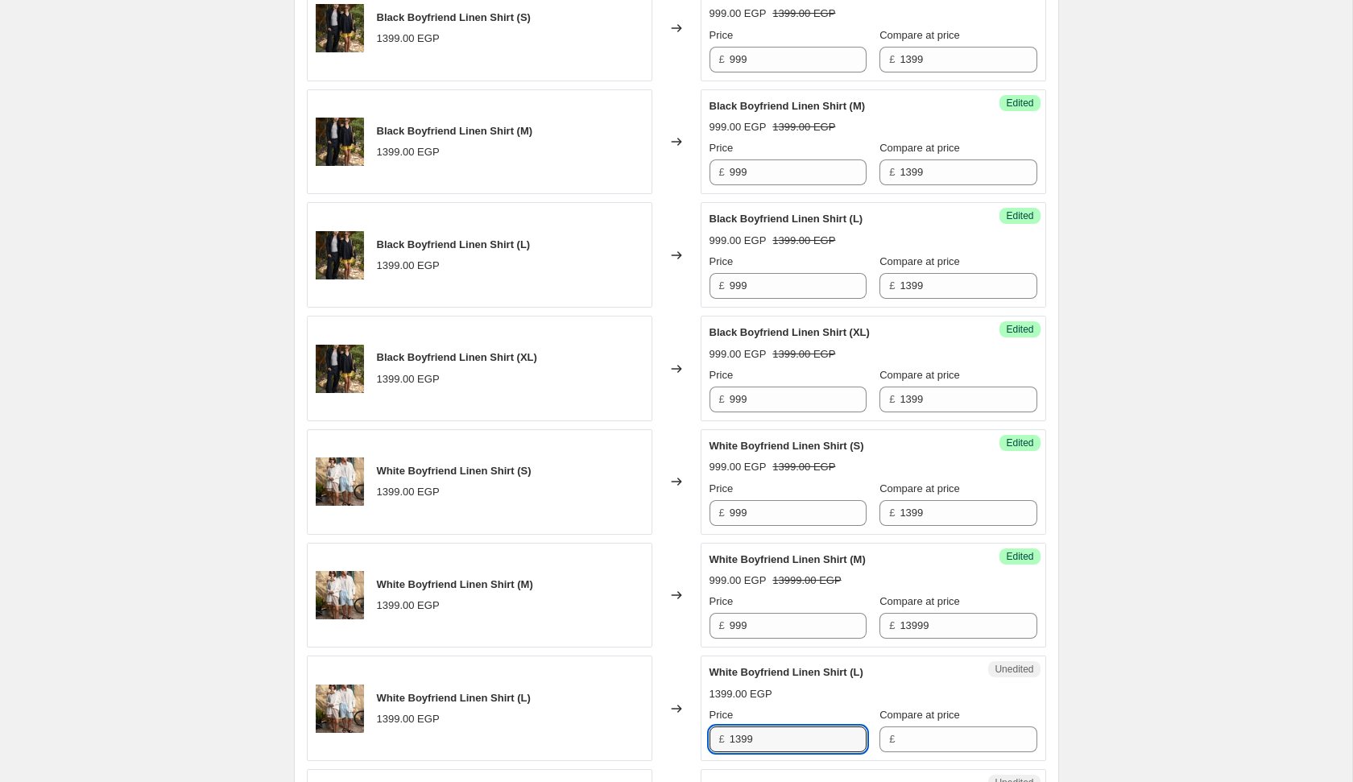
type input "1"
type input "99"
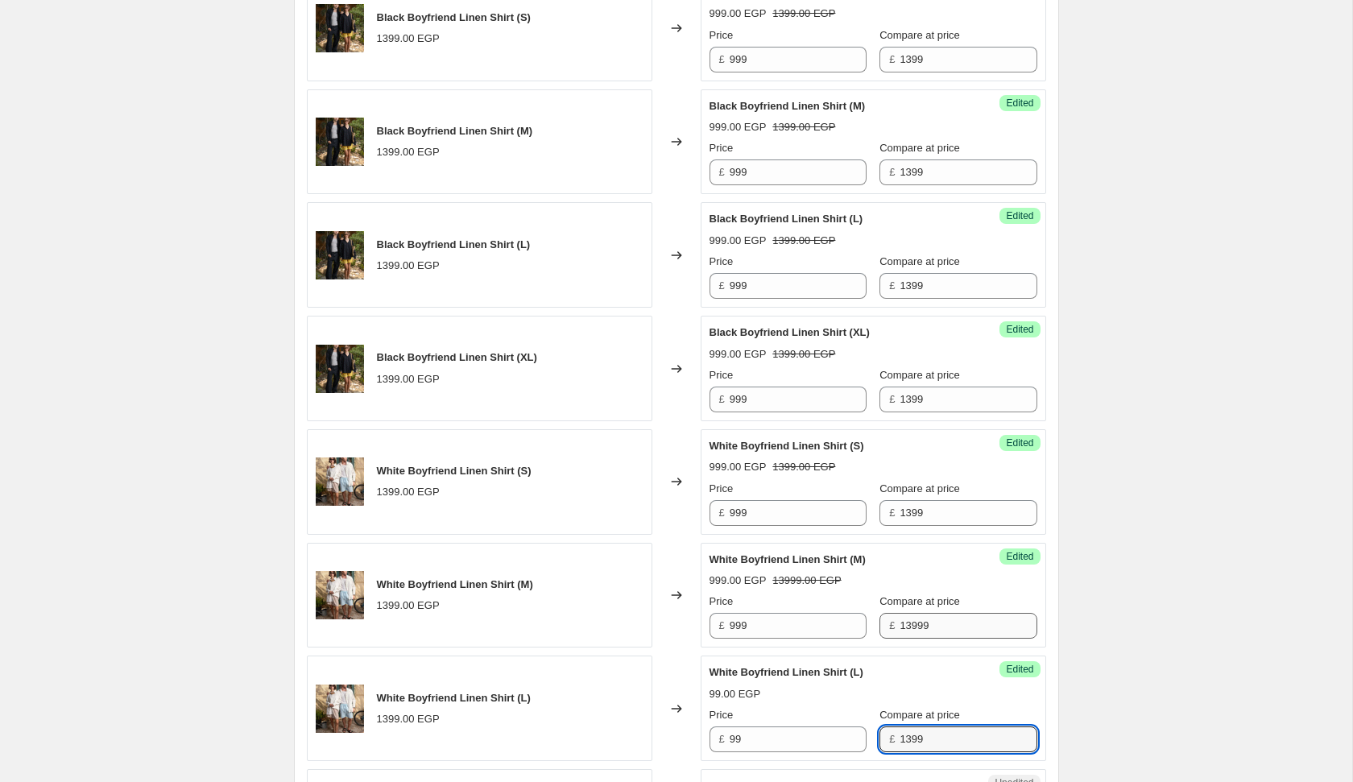
type input "1399"
click at [942, 624] on input "13999" at bounding box center [968, 626] width 137 height 26
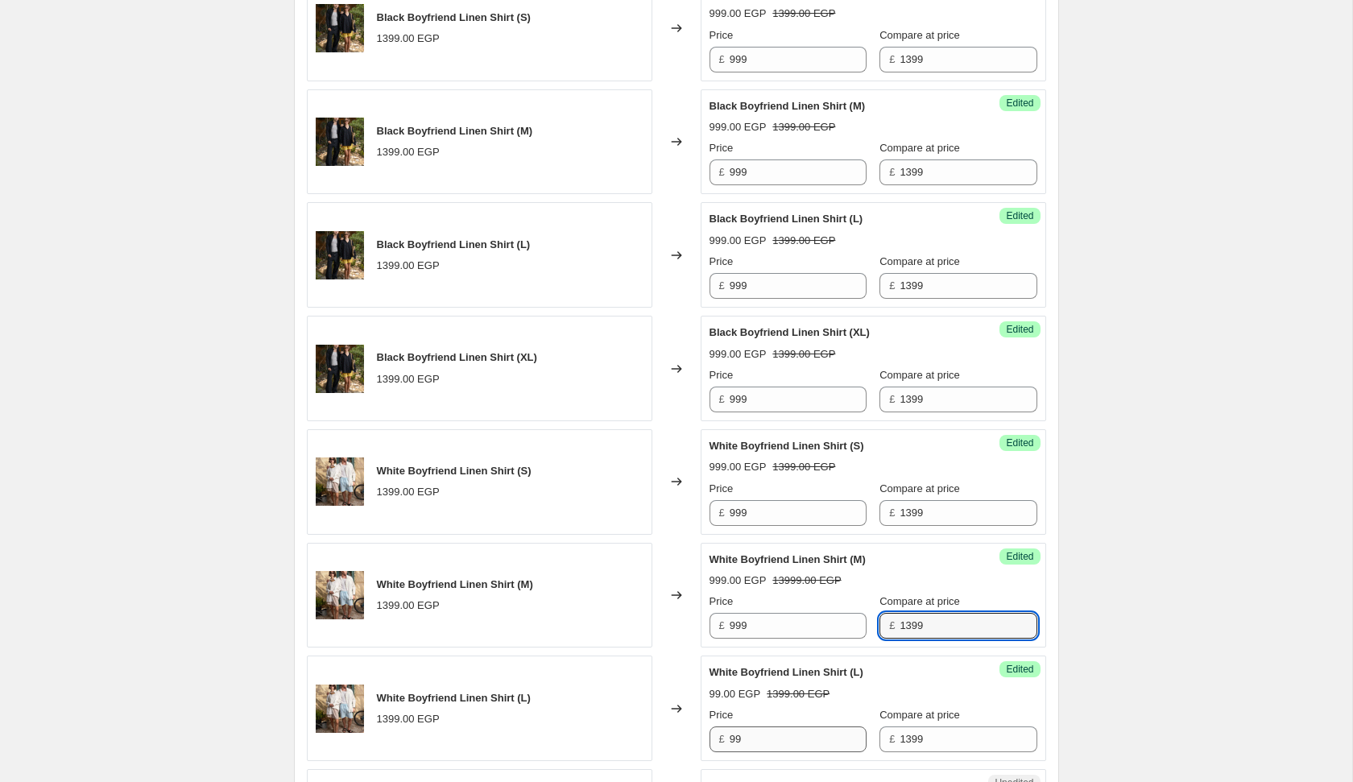
type input "1399"
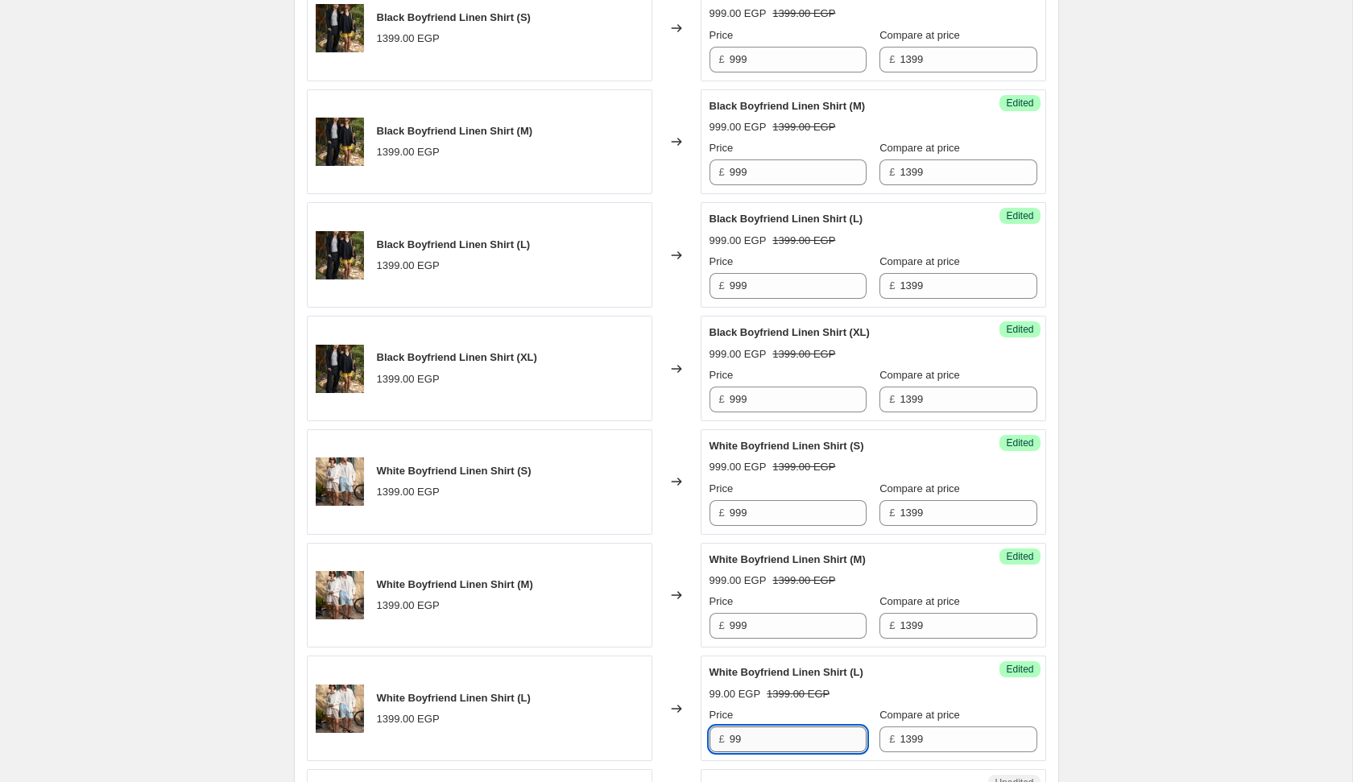
click at [783, 726] on input "99" at bounding box center [798, 739] width 137 height 26
type input "999"
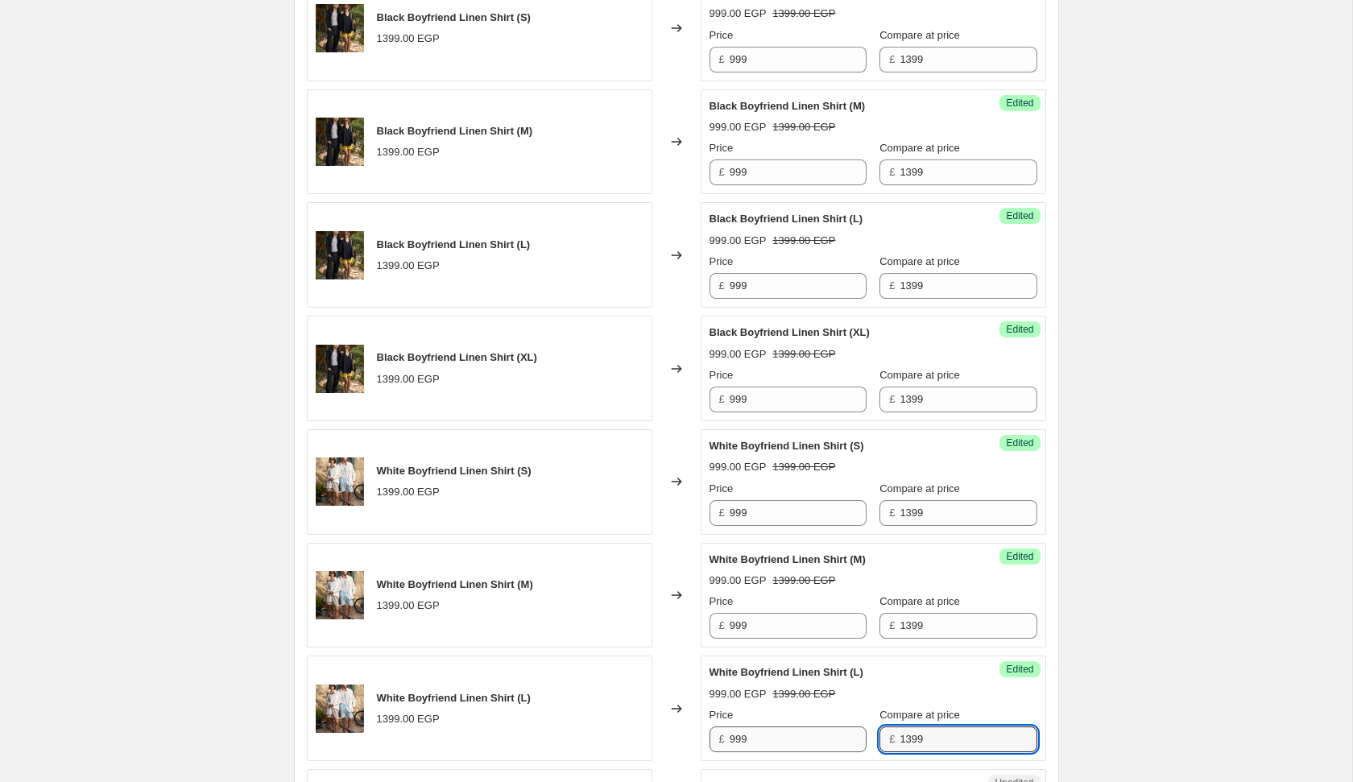
scroll to position [2559, 0]
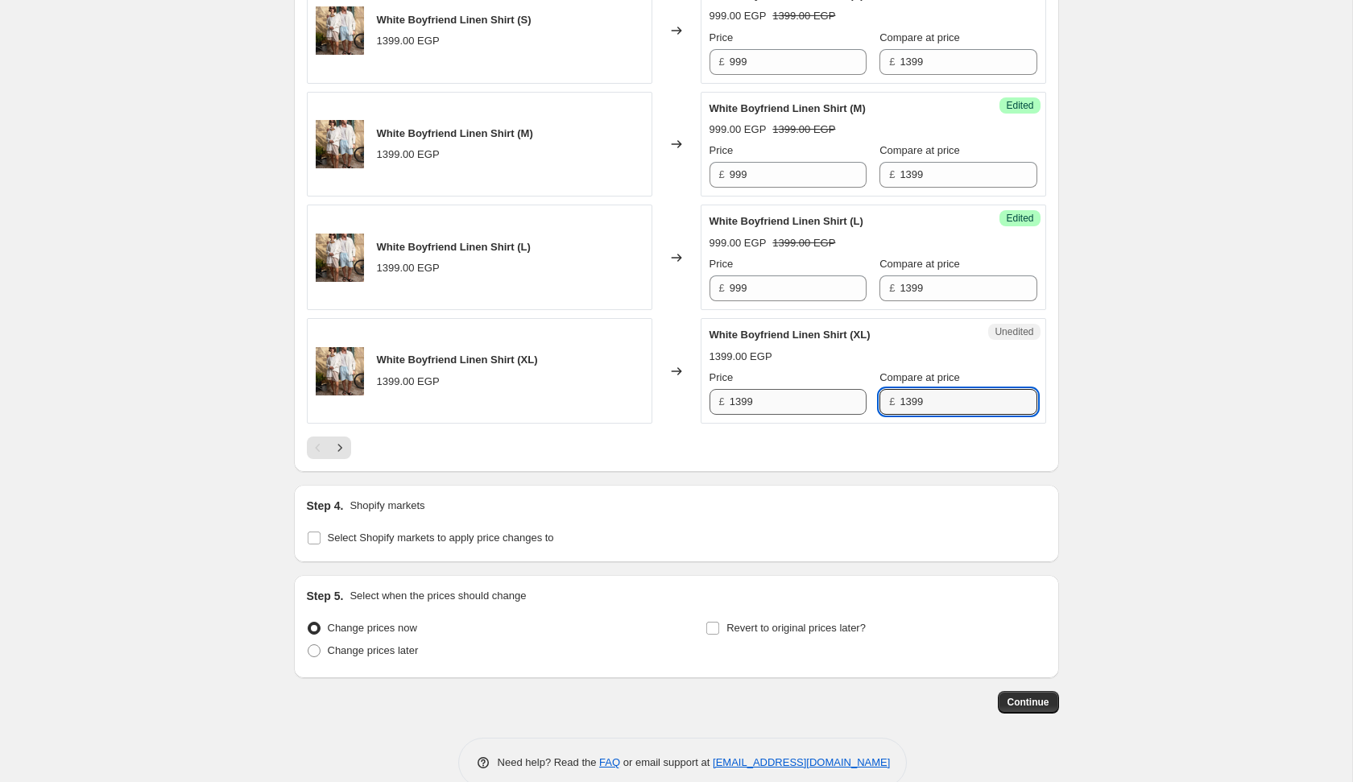
type input "1399"
click at [785, 397] on input "1399" at bounding box center [798, 402] width 137 height 26
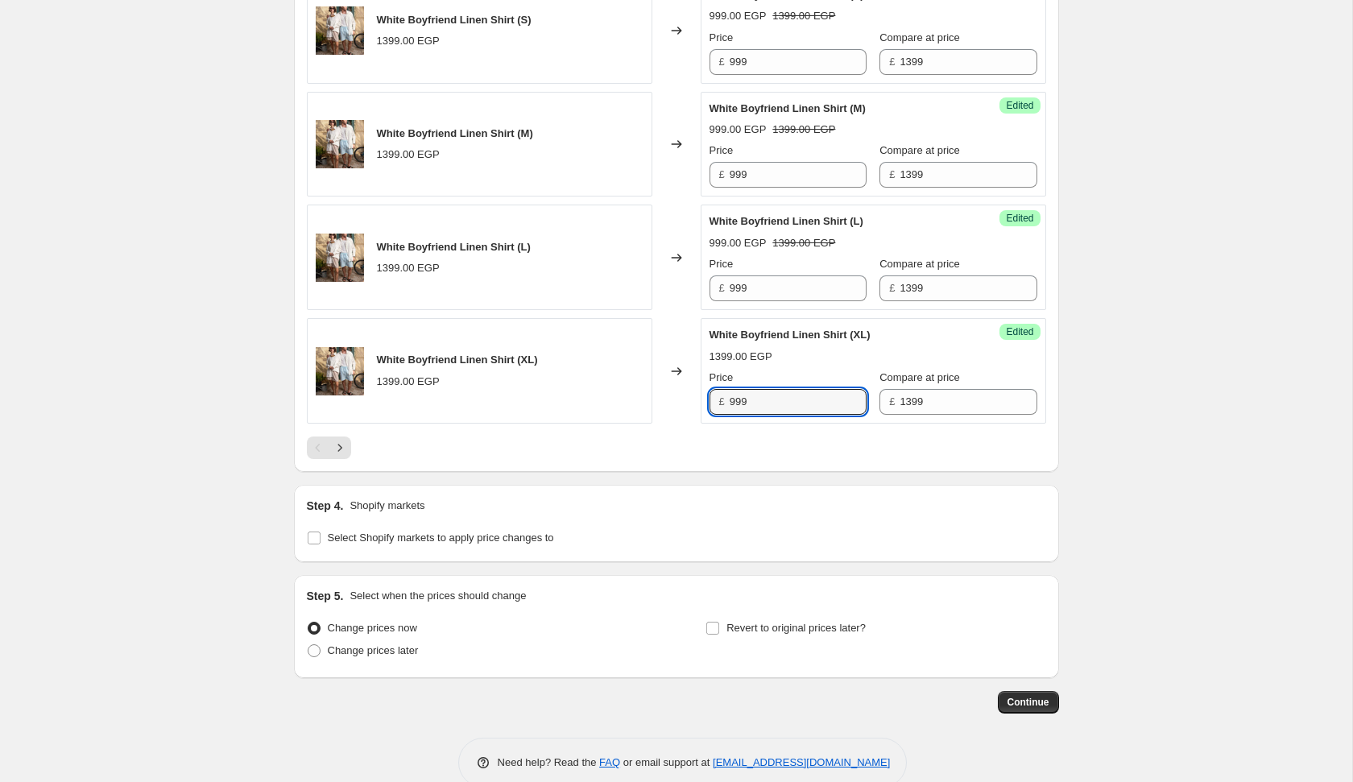
type input "999"
click at [845, 441] on div at bounding box center [676, 447] width 739 height 23
click at [343, 440] on icon "Next" at bounding box center [340, 448] width 16 height 16
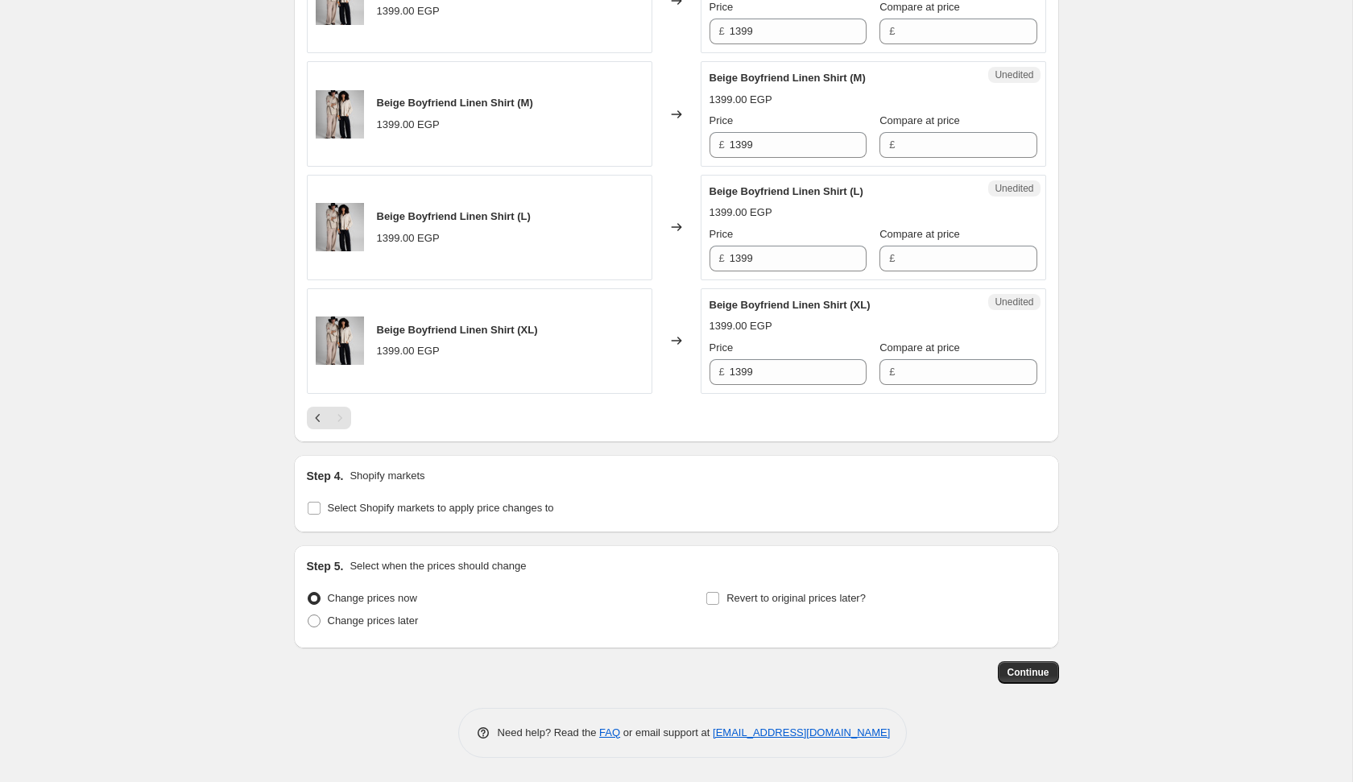
scroll to position [1223, 0]
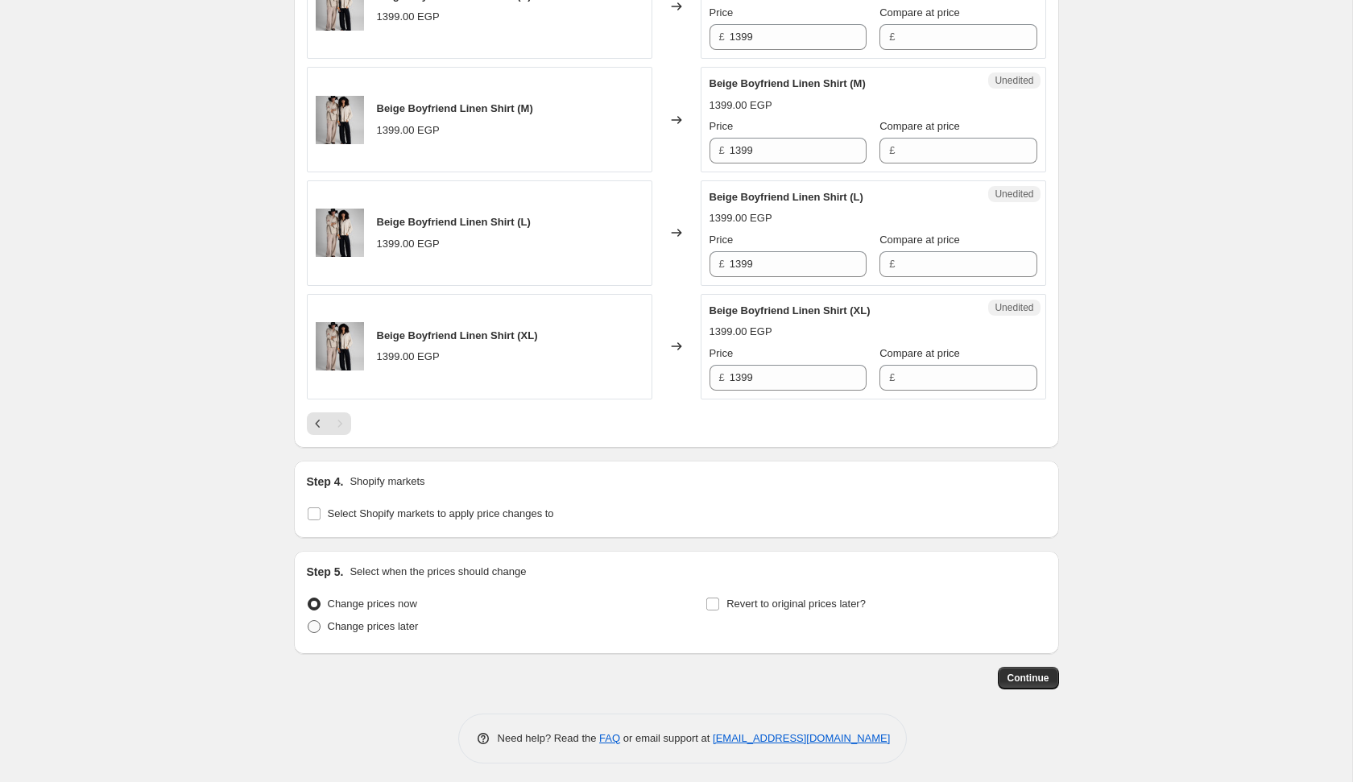
click at [387, 625] on span "Change prices later" at bounding box center [373, 626] width 91 height 12
click at [308, 621] on input "Change prices later" at bounding box center [308, 620] width 1 height 1
radio input "true"
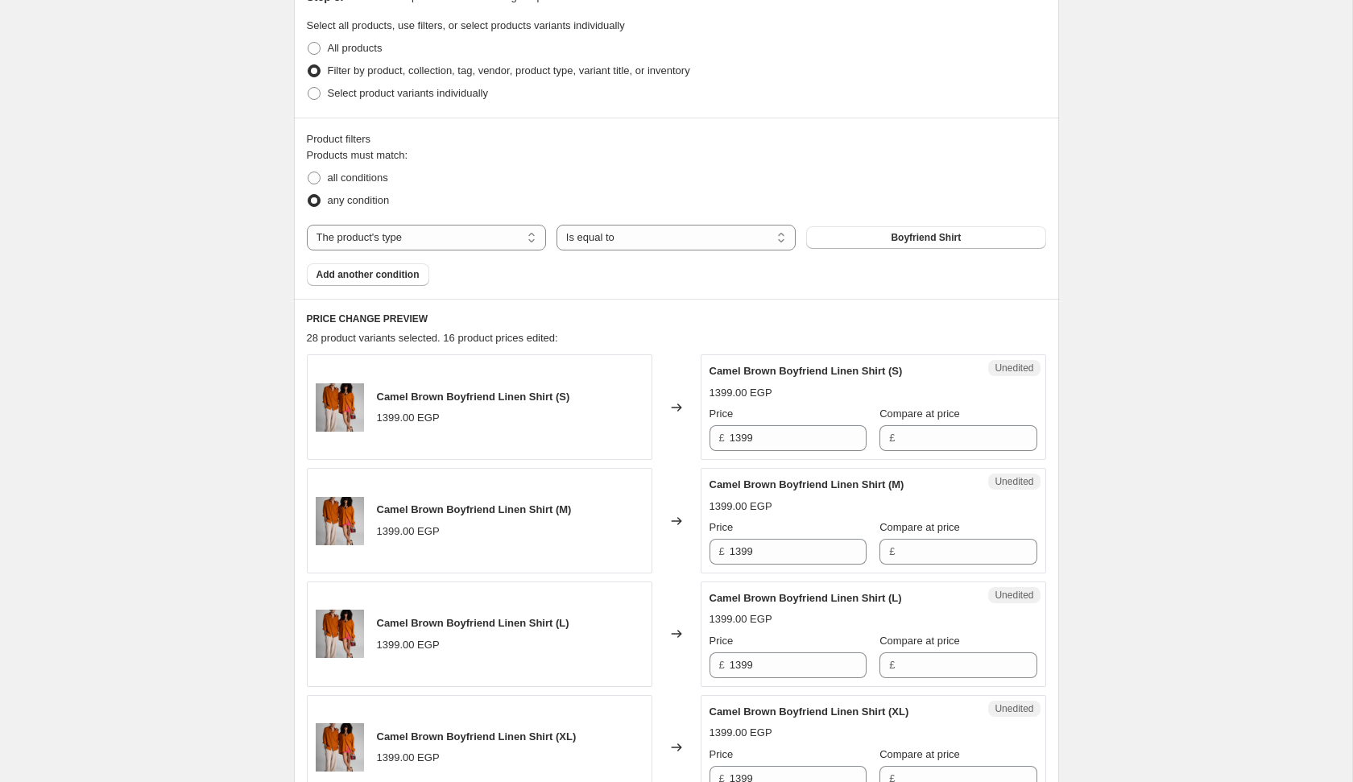
scroll to position [371, 0]
click at [771, 428] on input "1399" at bounding box center [798, 436] width 137 height 26
type input "999"
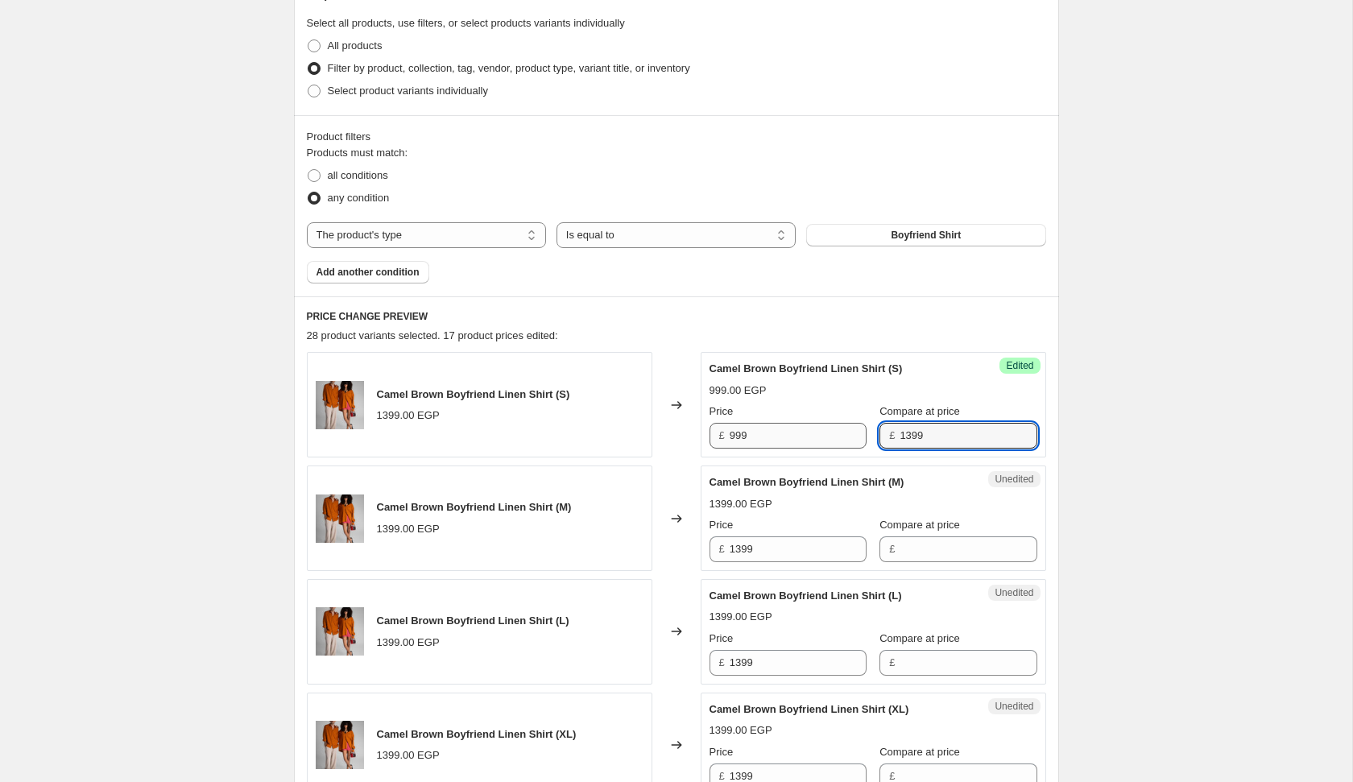
type input "1399"
type input "999"
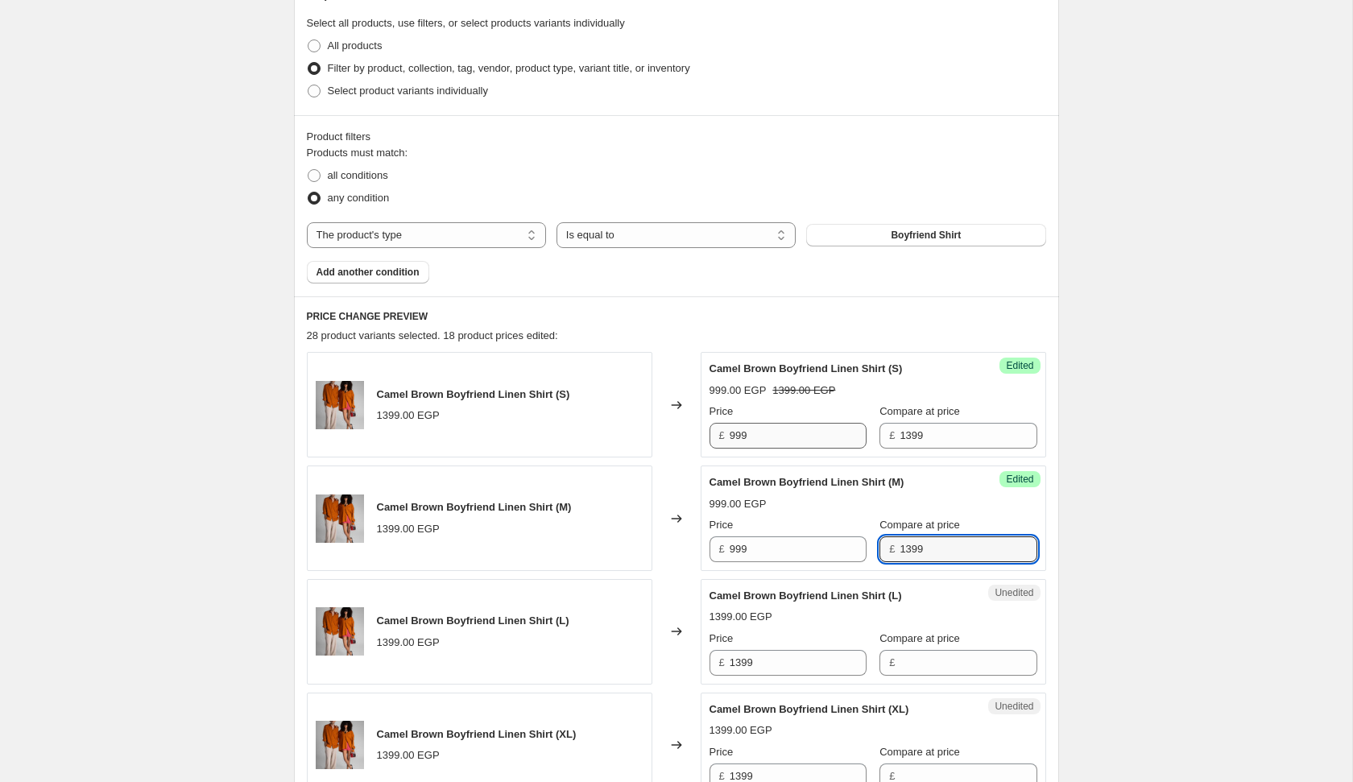
type input "1399"
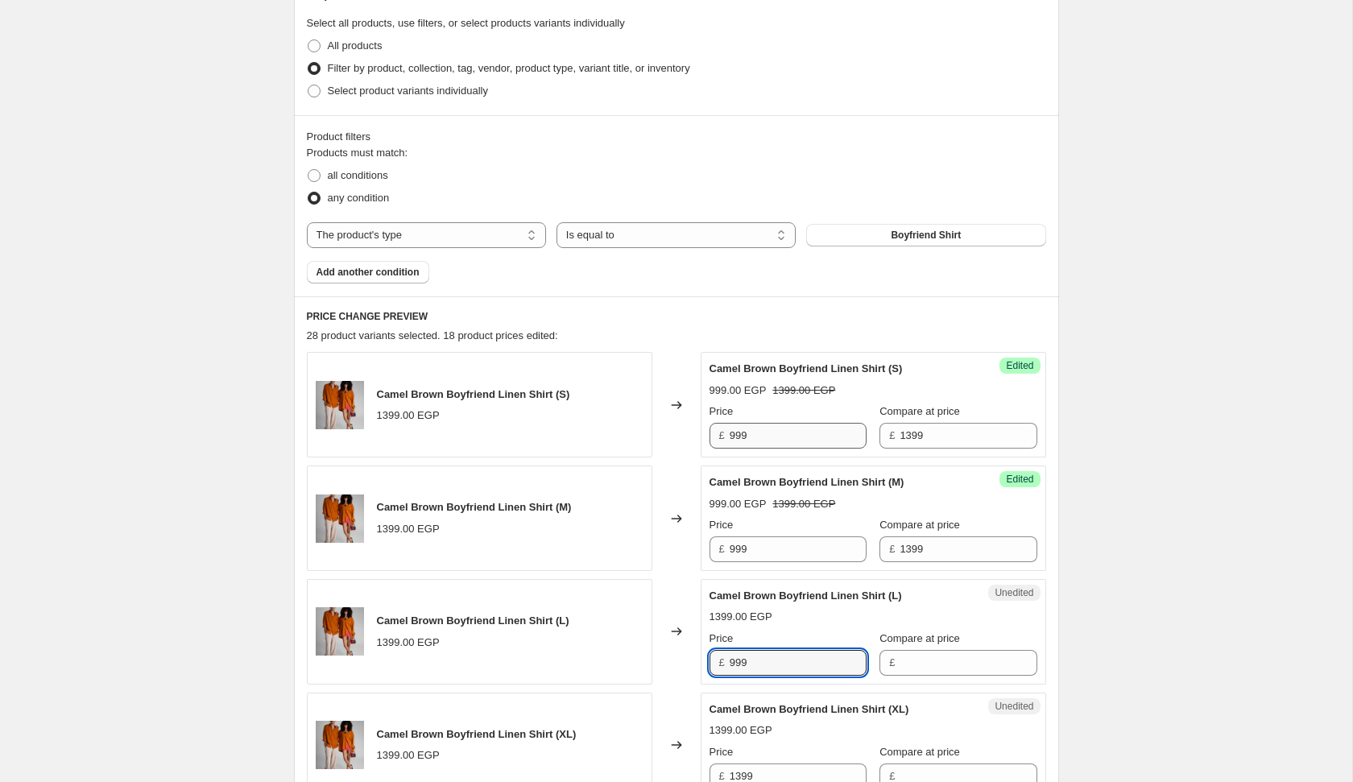
type input "999"
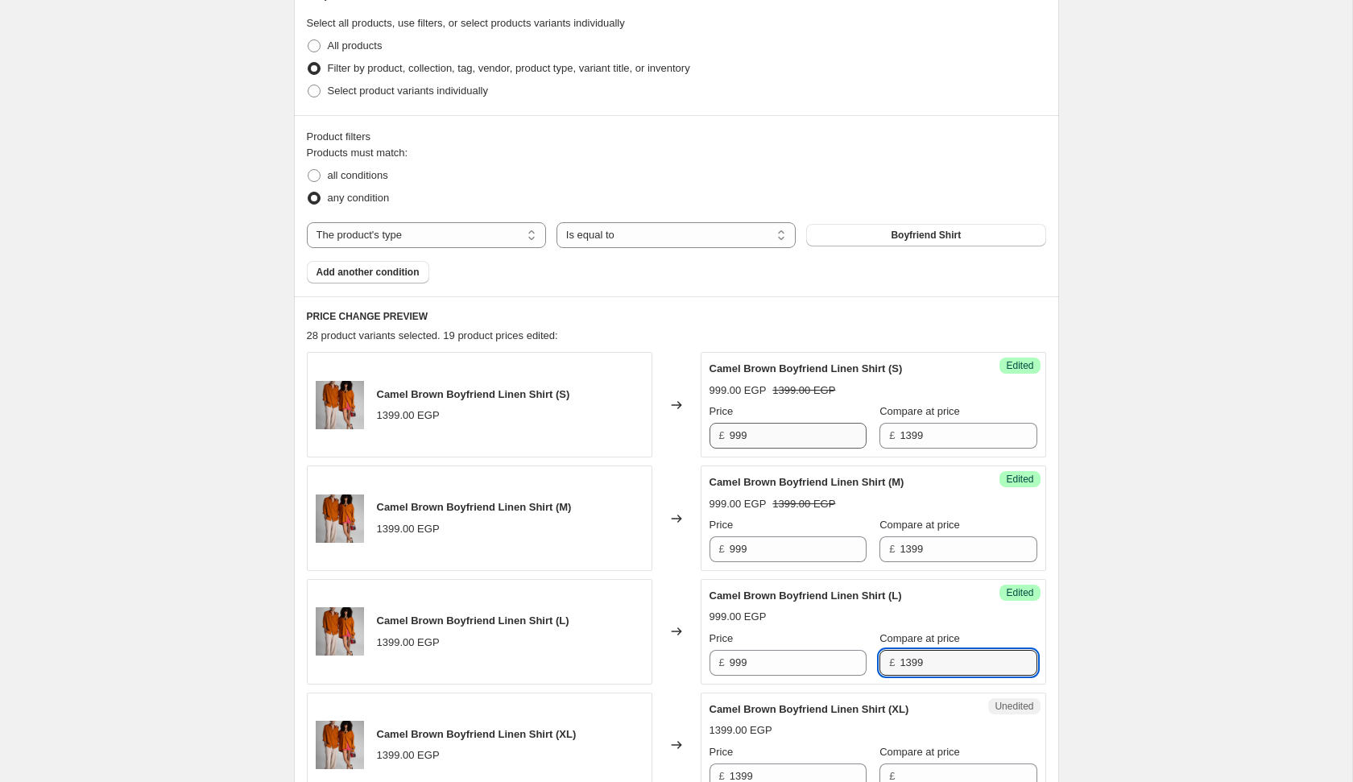
type input "1399"
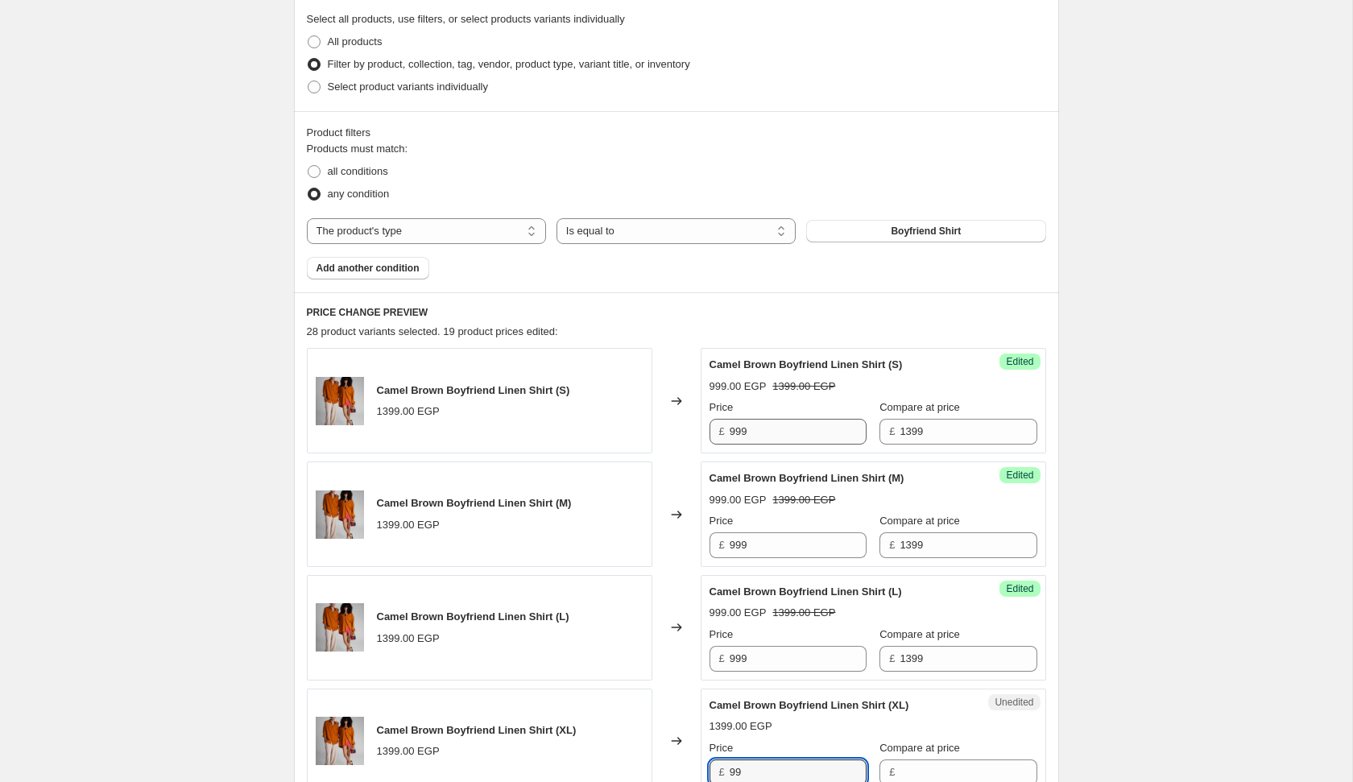
type input "99"
type input "1399"
click at [767, 772] on input "99" at bounding box center [798, 772] width 137 height 26
type input "999"
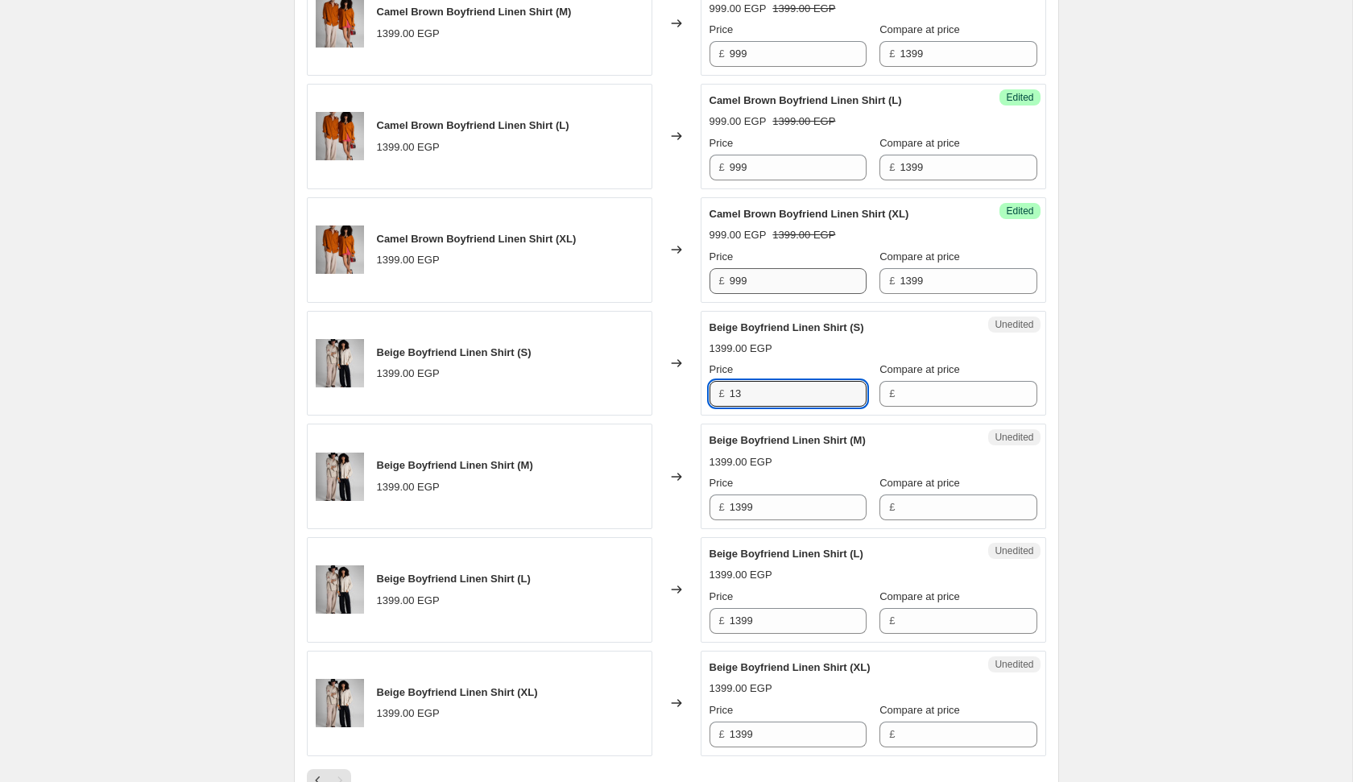
type input "1"
type input "999"
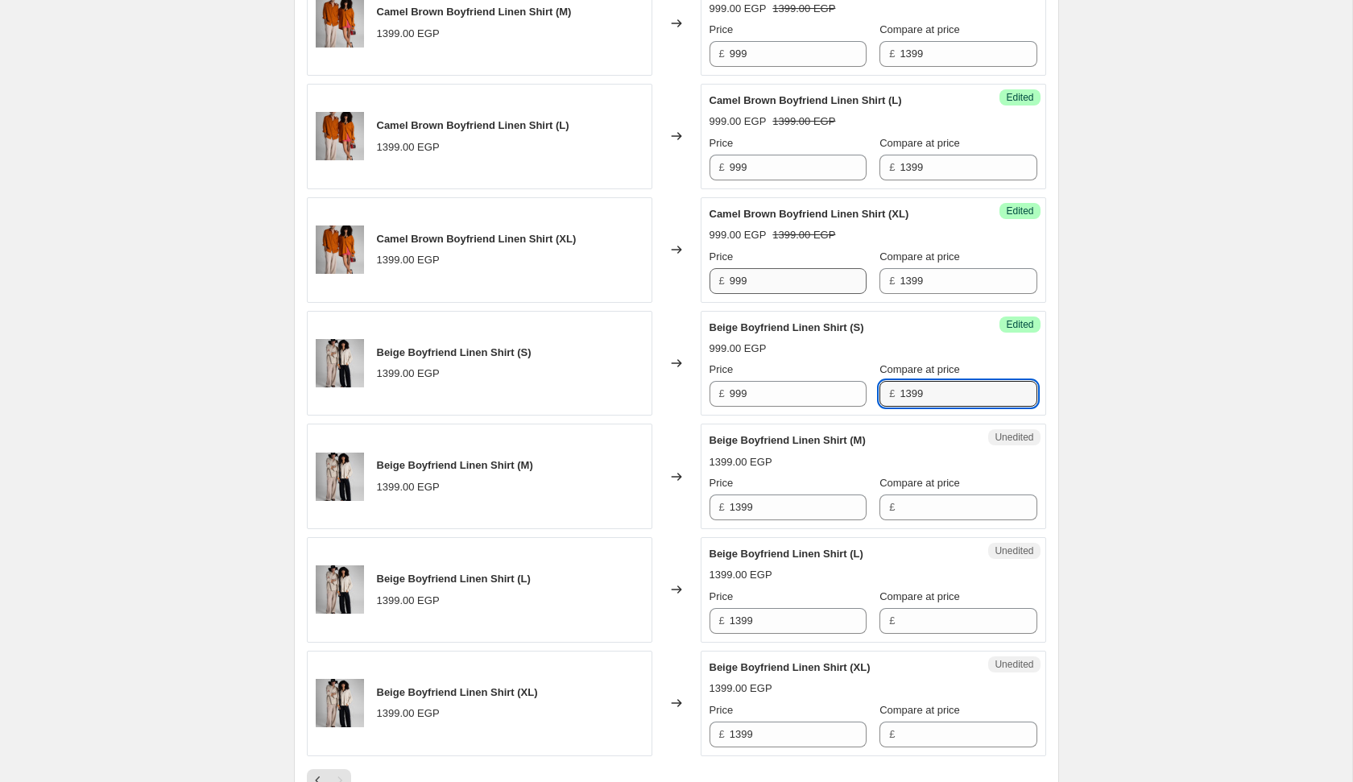
type input "1399"
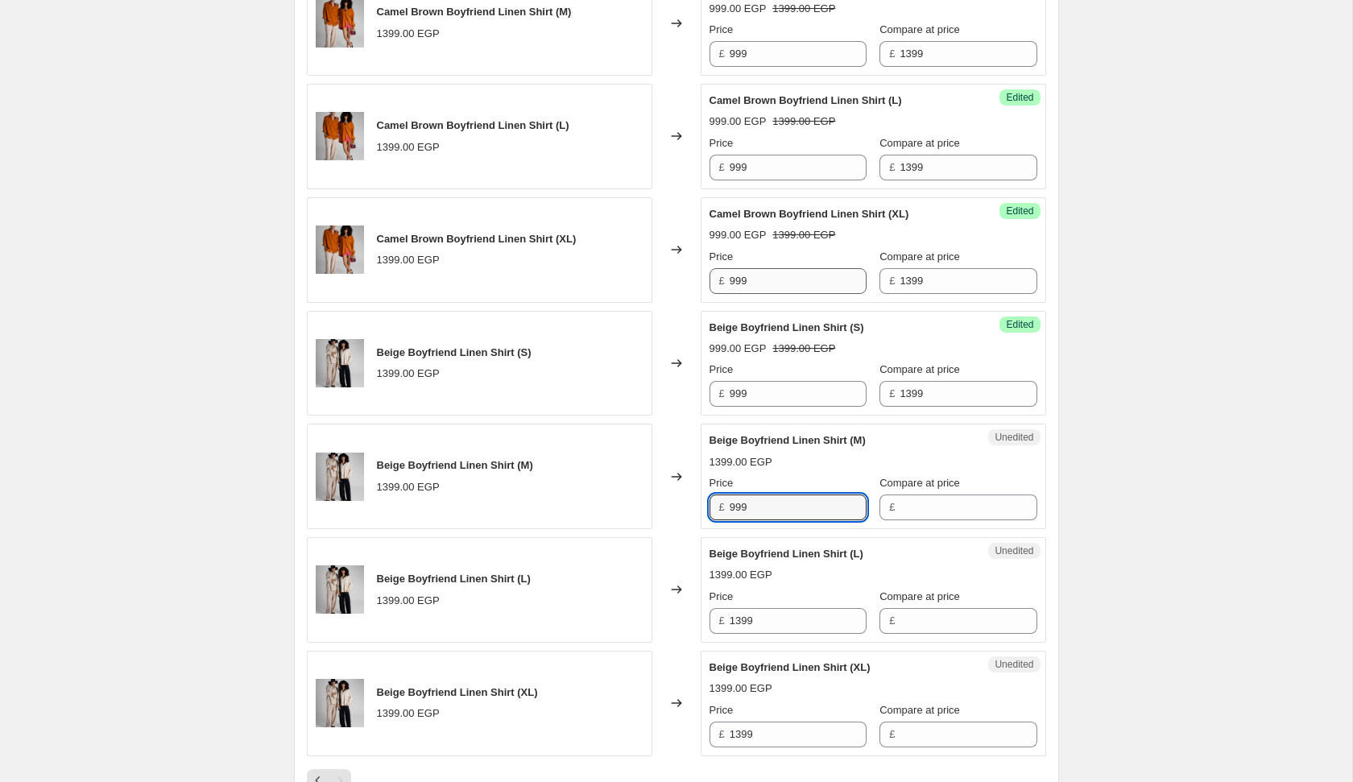
type input "999"
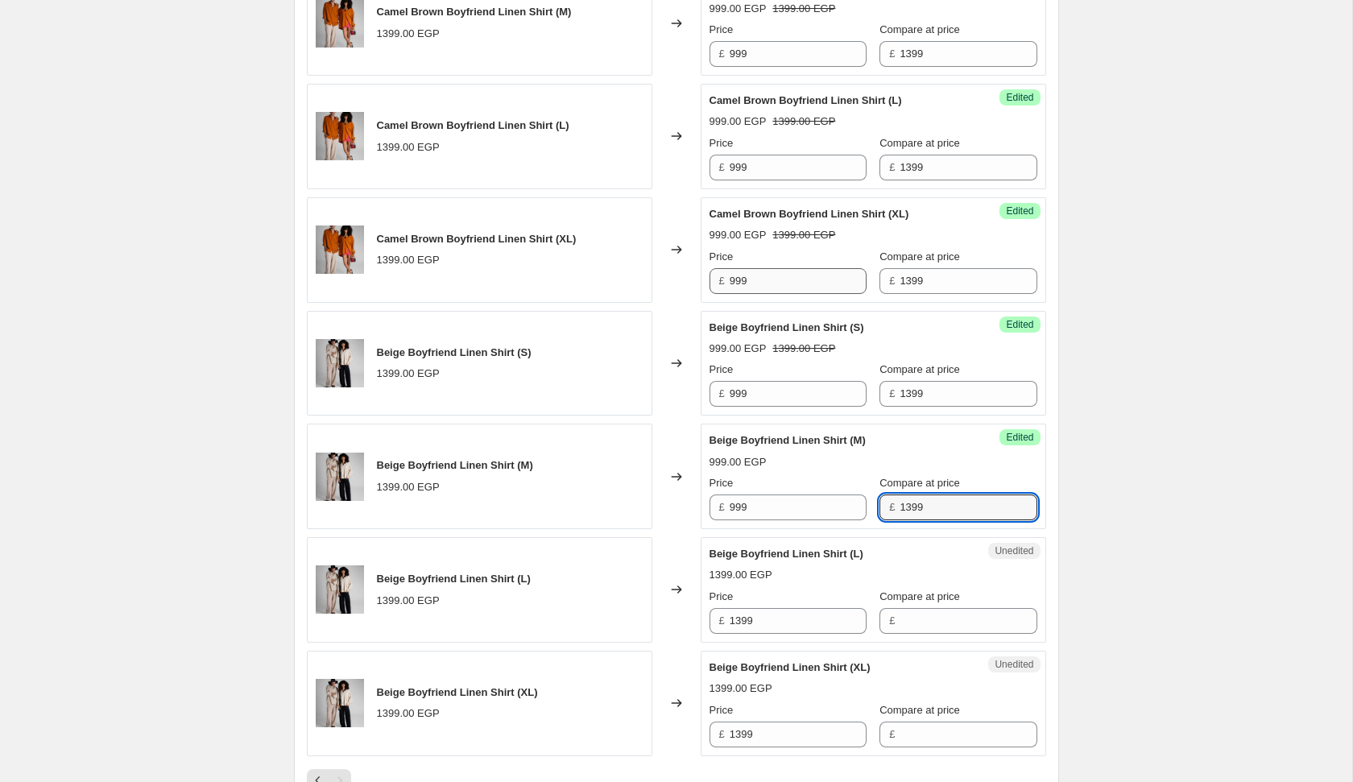
type input "1399"
type input "999"
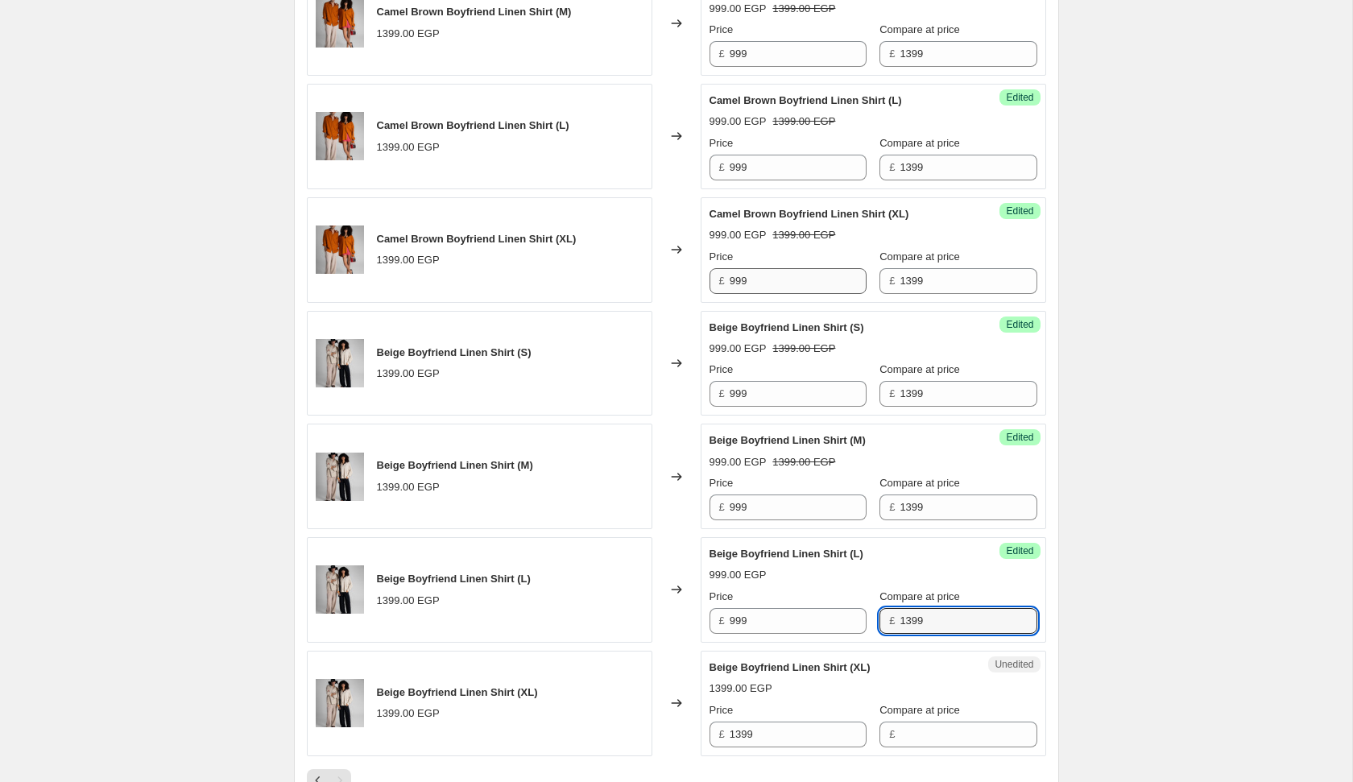
type input "1399"
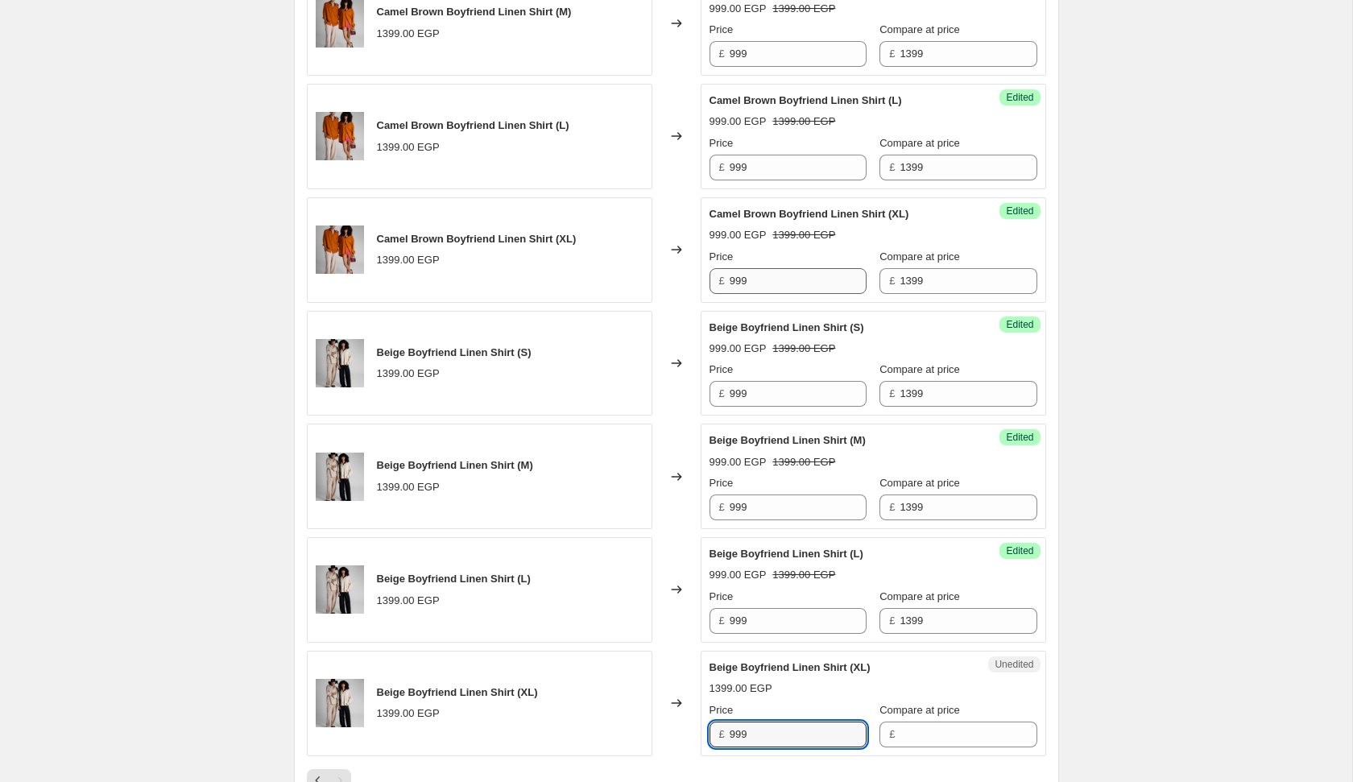
type input "999"
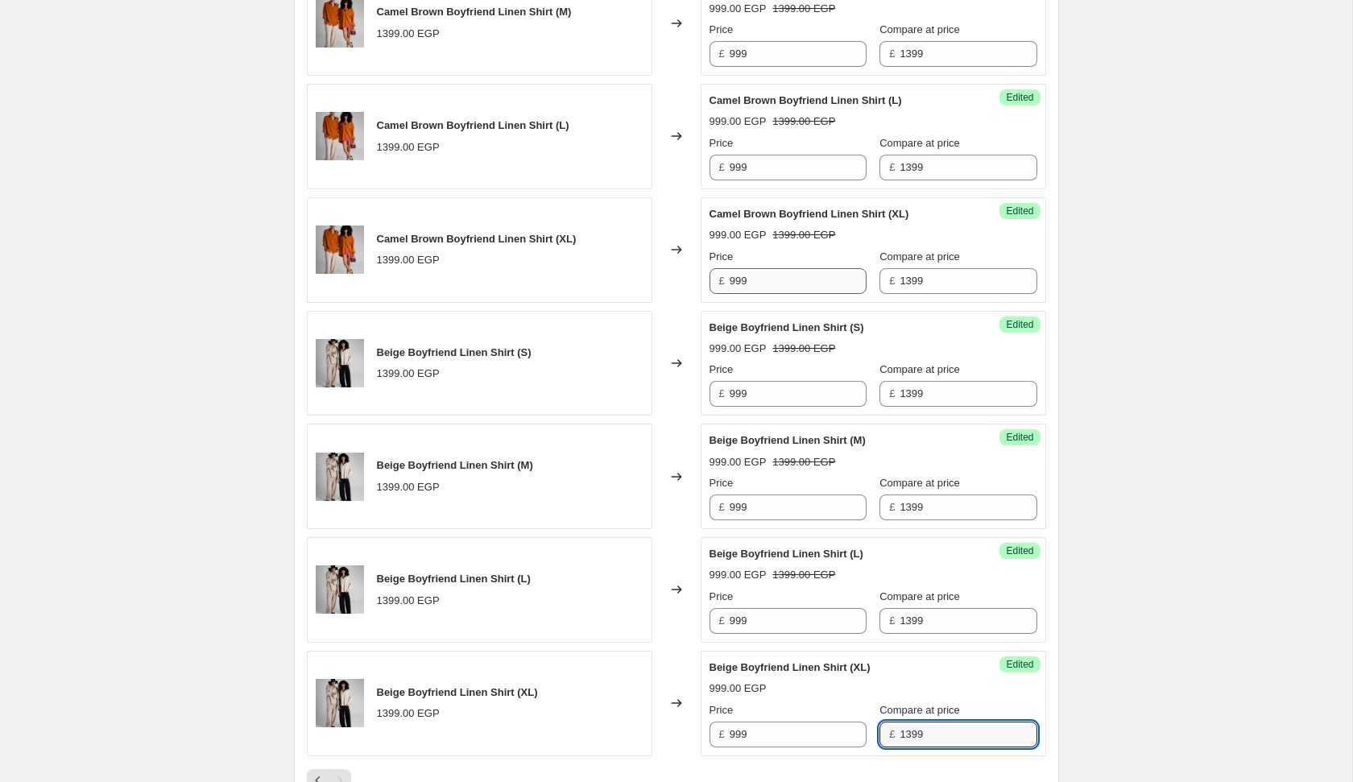
type input "1399"
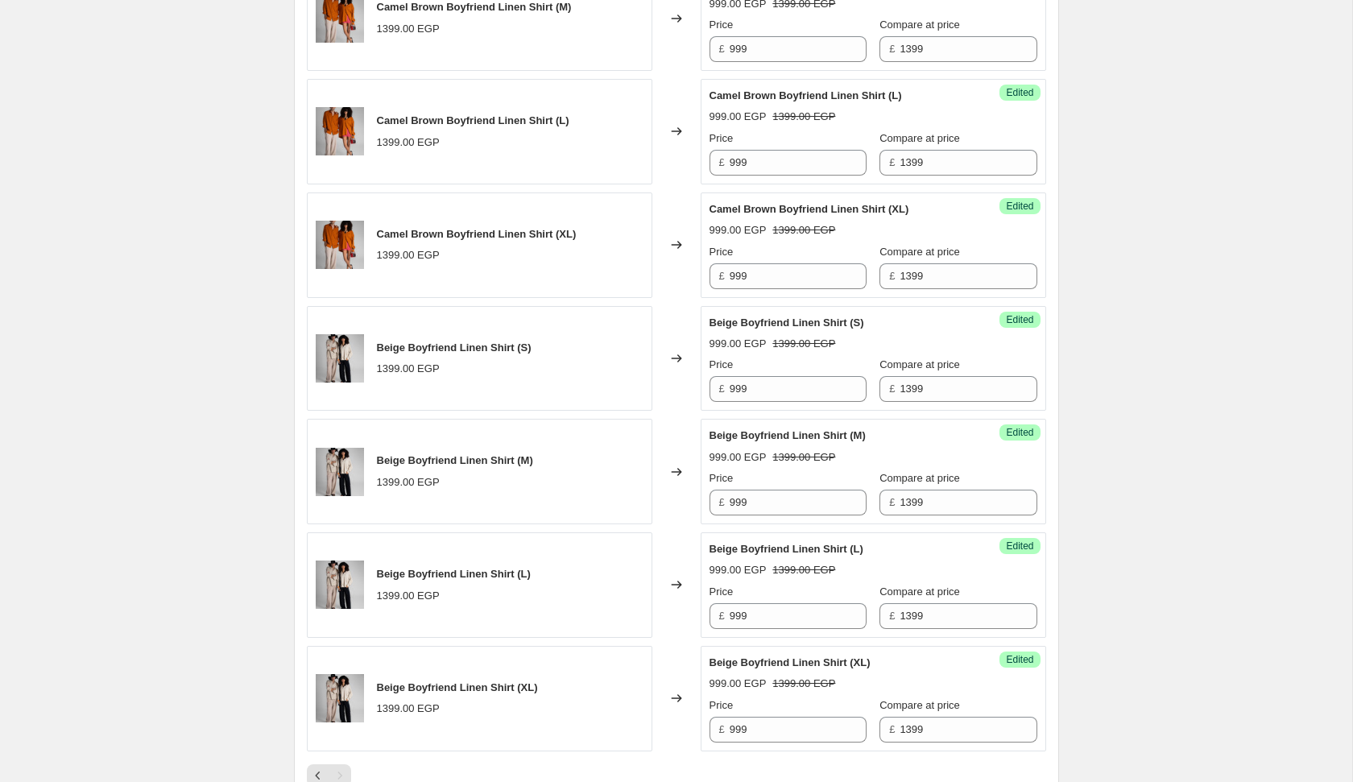
click at [1201, 555] on div "Create new price [MEDICAL_DATA]. This page is ready Create new price [MEDICAL_D…" at bounding box center [676, 285] width 1352 height 2312
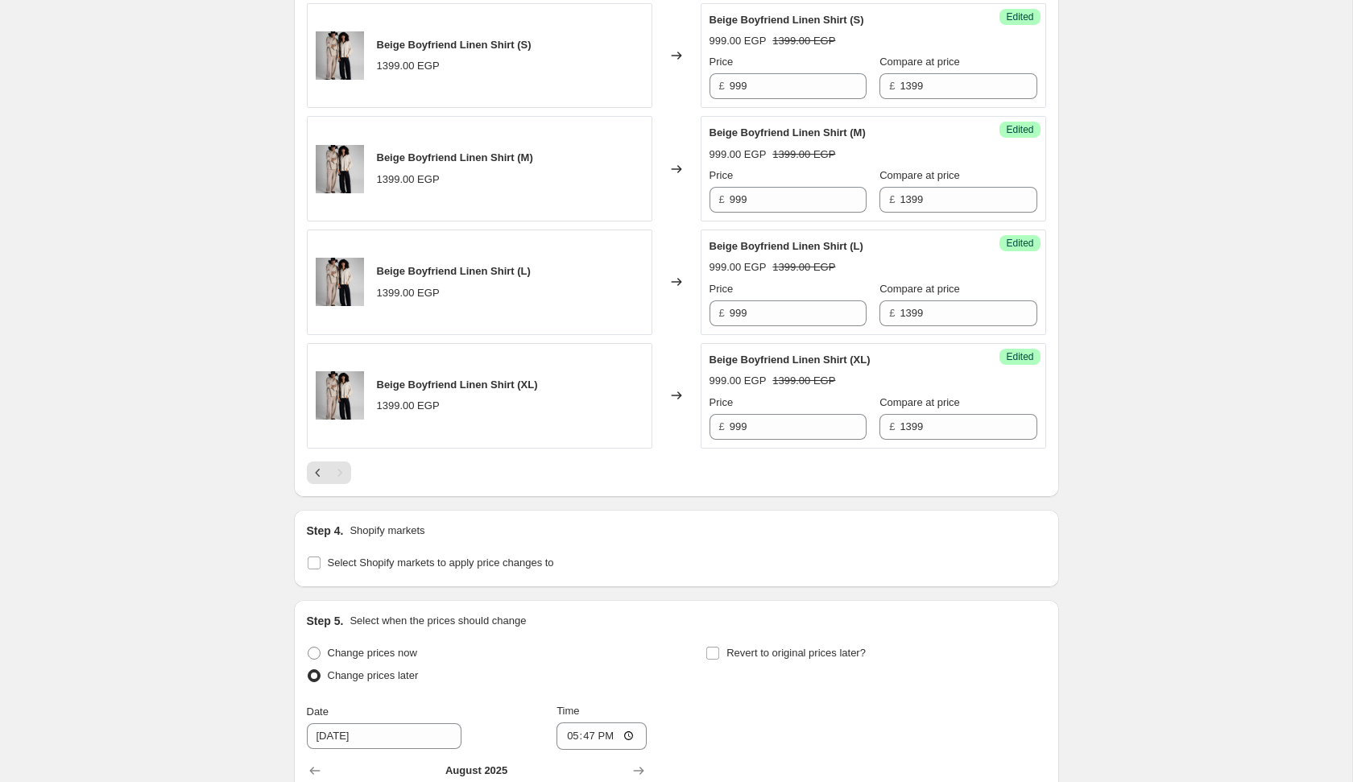
scroll to position [1305, 0]
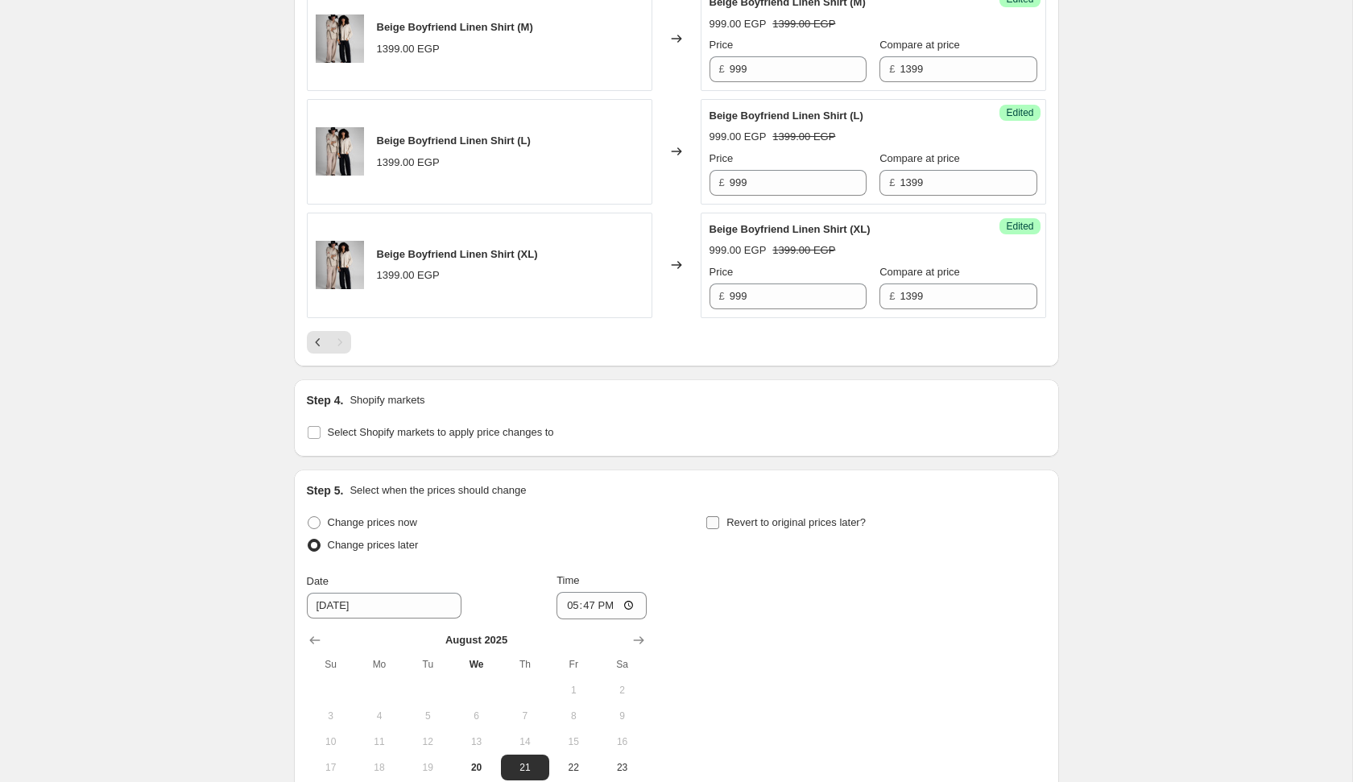
click at [742, 515] on span "Revert to original prices later?" at bounding box center [795, 523] width 139 height 16
click at [719, 516] on input "Revert to original prices later?" at bounding box center [712, 522] width 13 height 13
checkbox input "true"
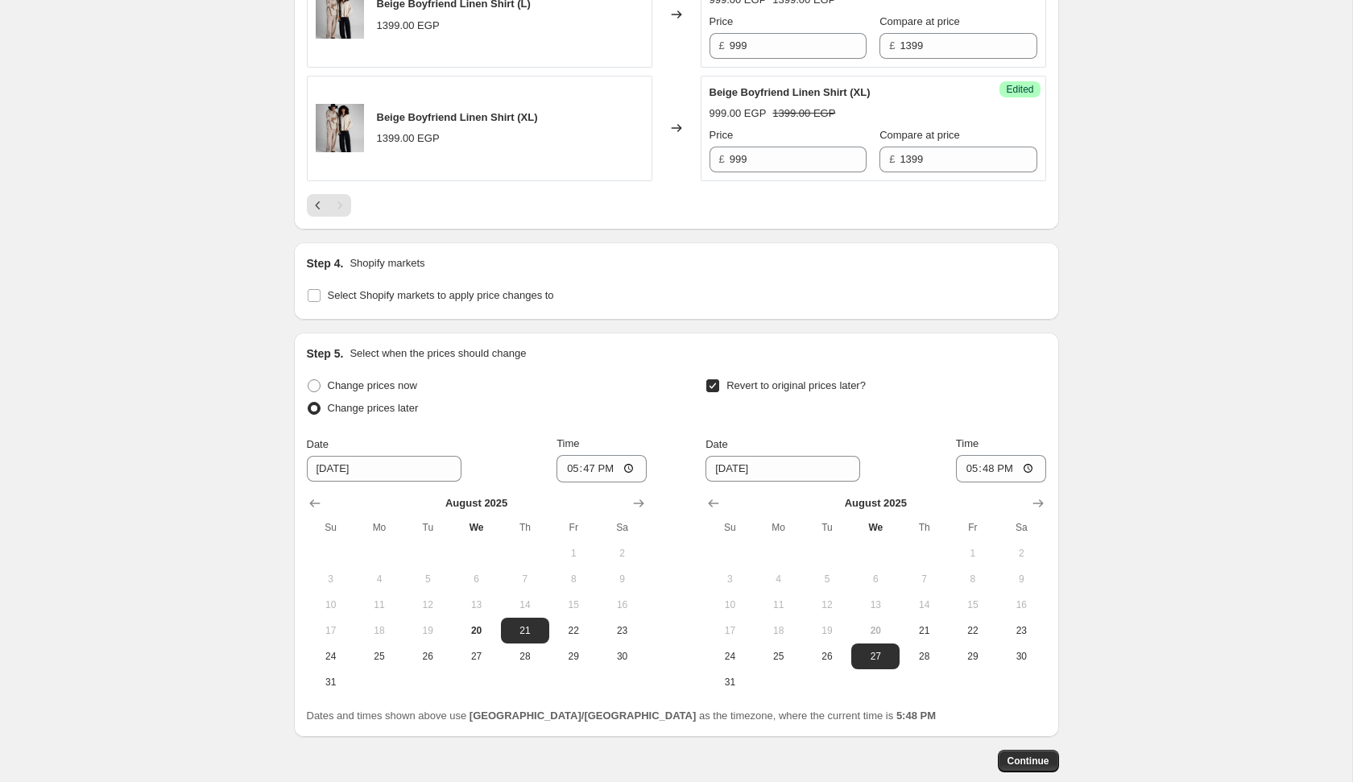
scroll to position [1462, 0]
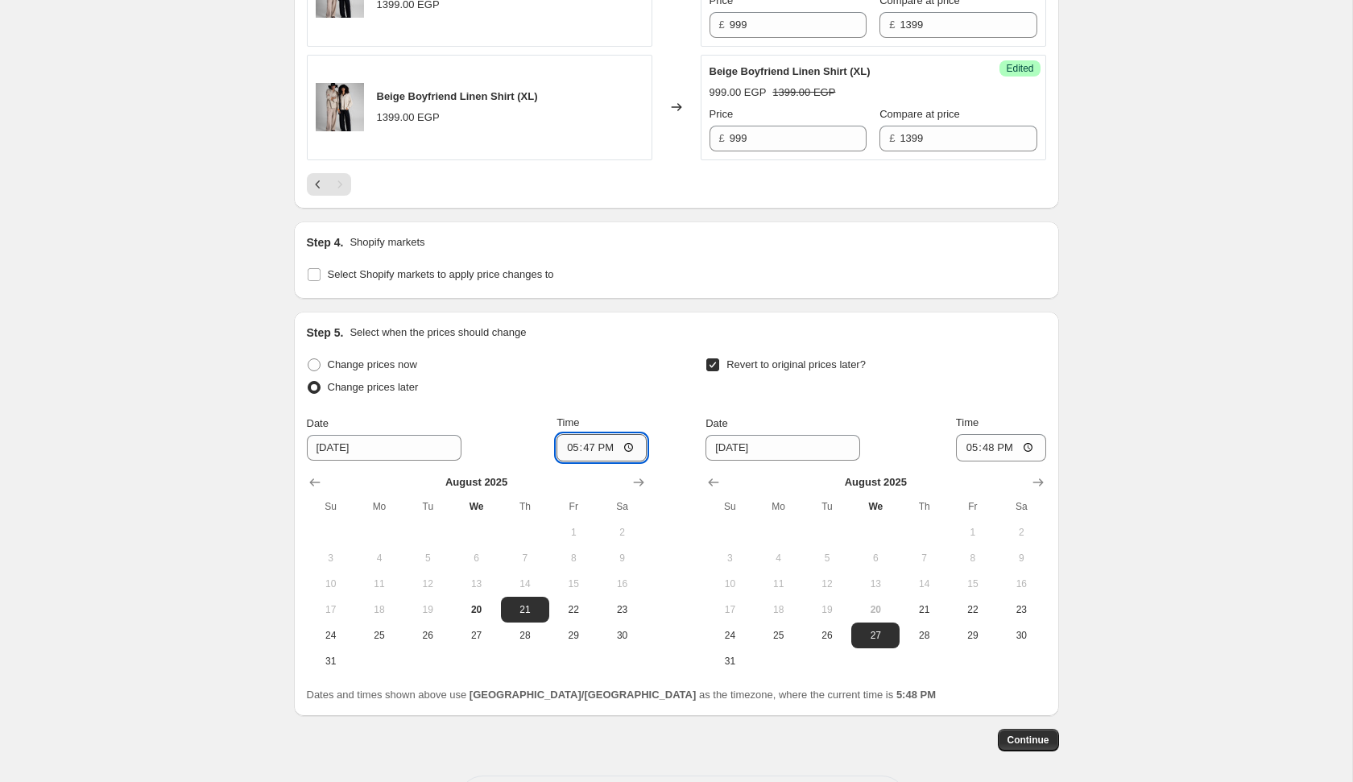
click at [565, 441] on input "17:47" at bounding box center [601, 447] width 90 height 27
click at [603, 444] on input "14:05" at bounding box center [601, 447] width 90 height 27
type input "02:05"
click at [730, 441] on input "[DATE]" at bounding box center [782, 448] width 155 height 26
click at [727, 634] on span "24" at bounding box center [729, 635] width 35 height 13
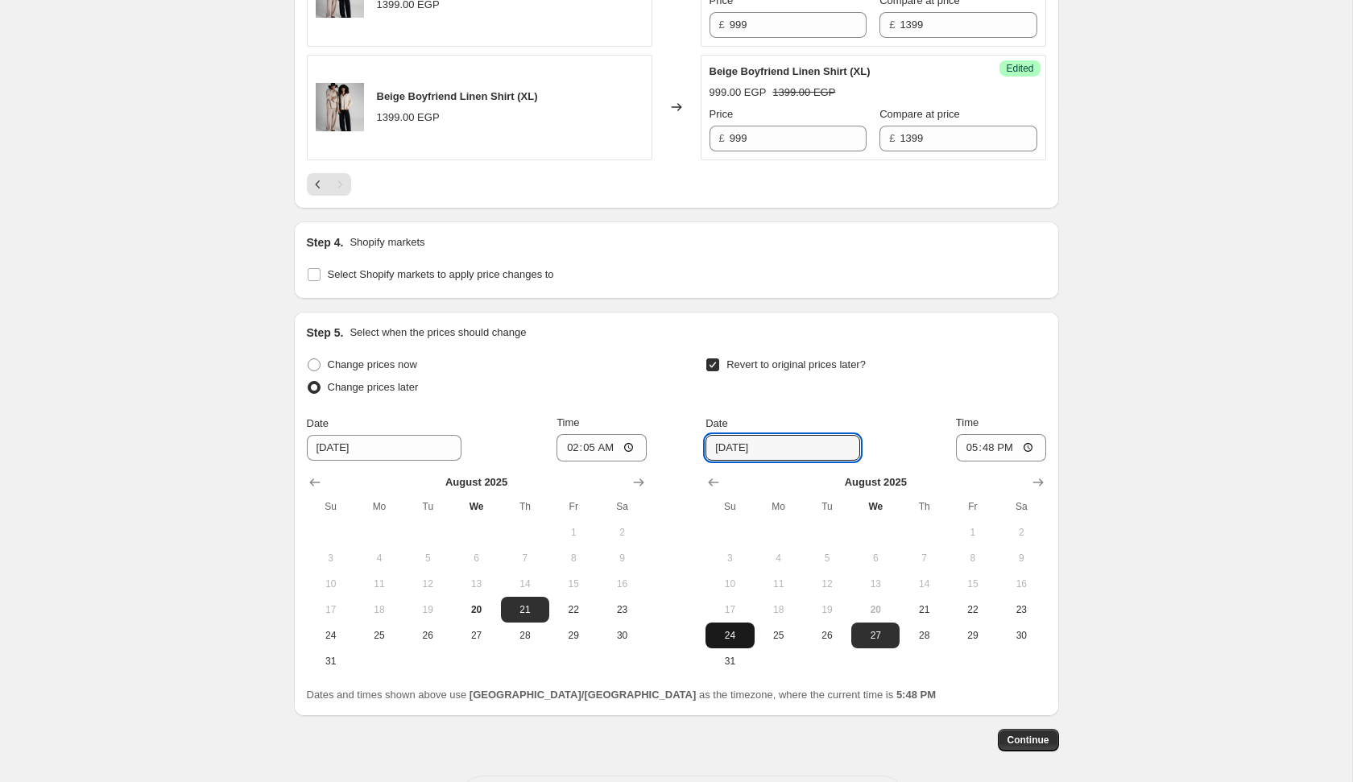
type input "[DATE]"
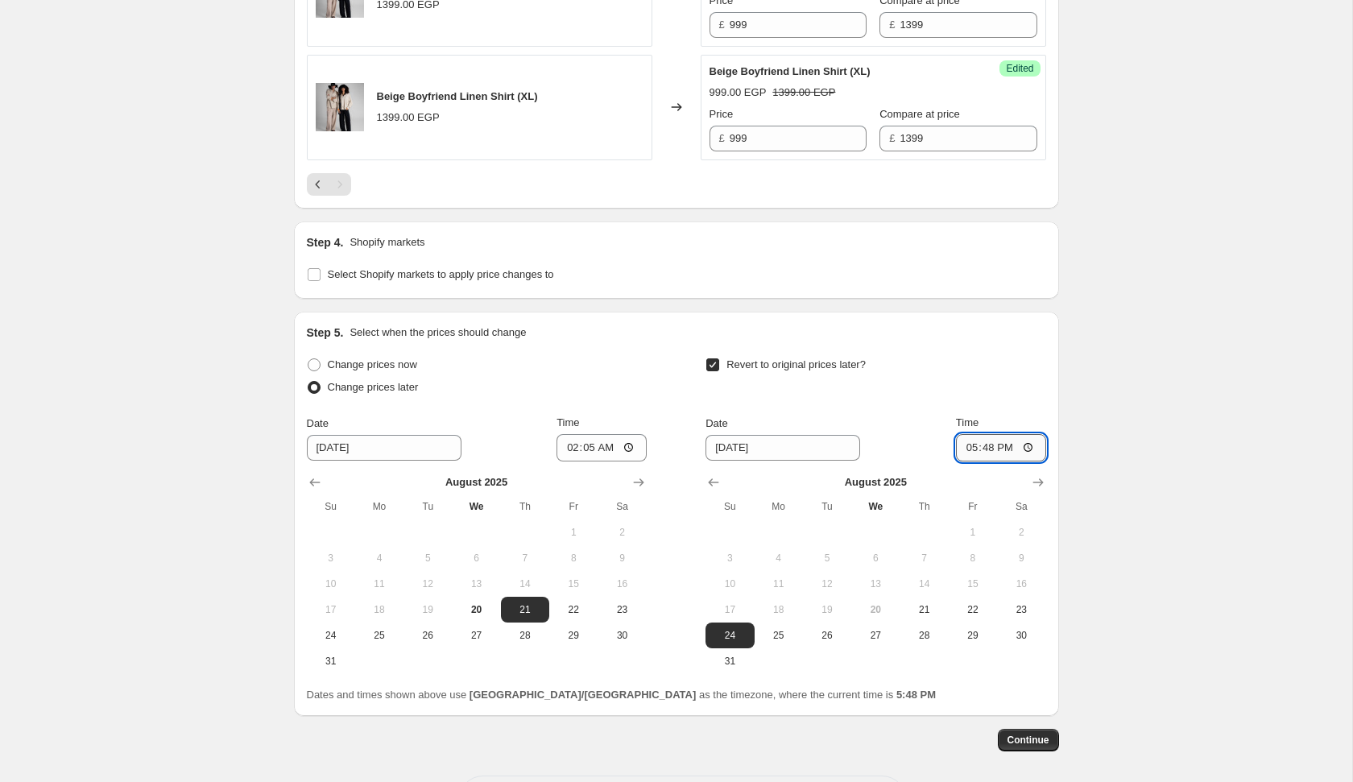
click at [966, 441] on input "17:48" at bounding box center [1001, 447] width 90 height 27
type input "02:05"
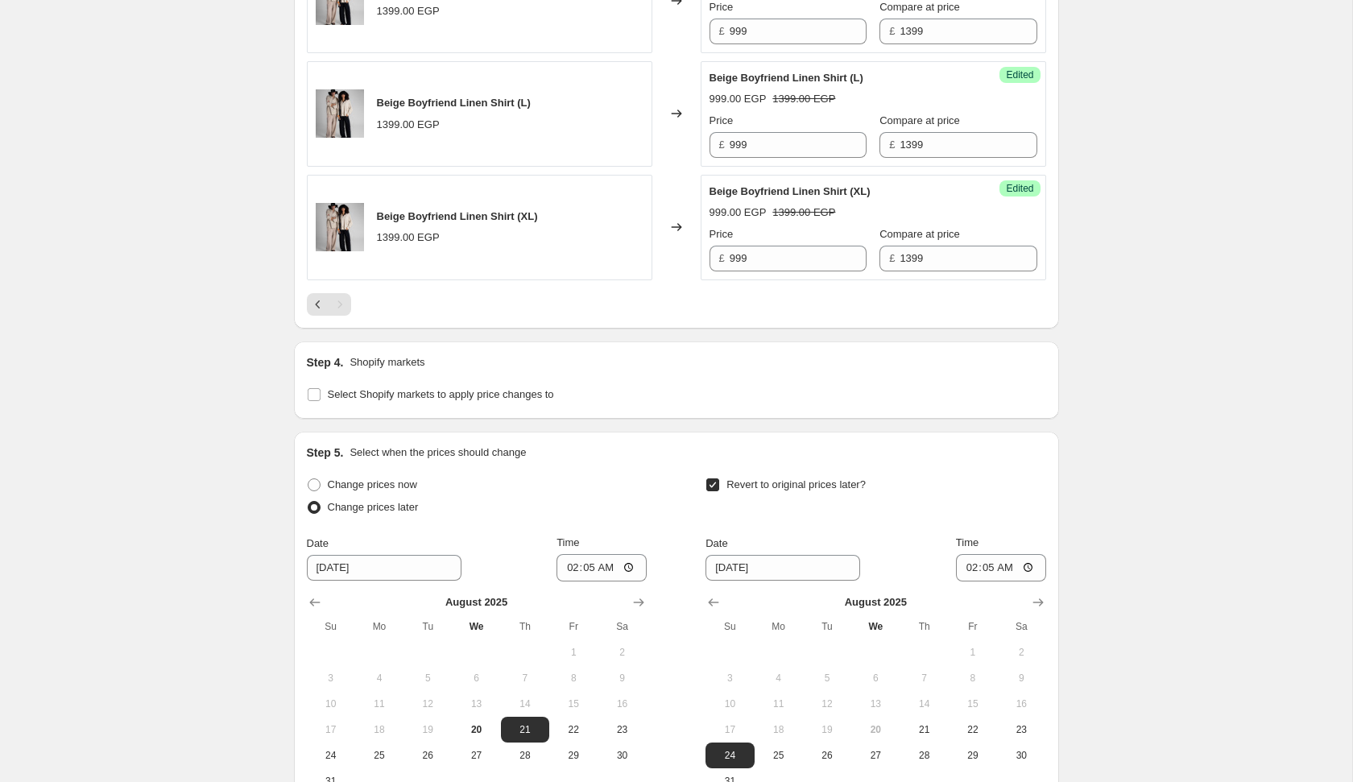
scroll to position [1342, 0]
click at [767, 355] on div "Step 4. Shopify markets" at bounding box center [676, 363] width 739 height 16
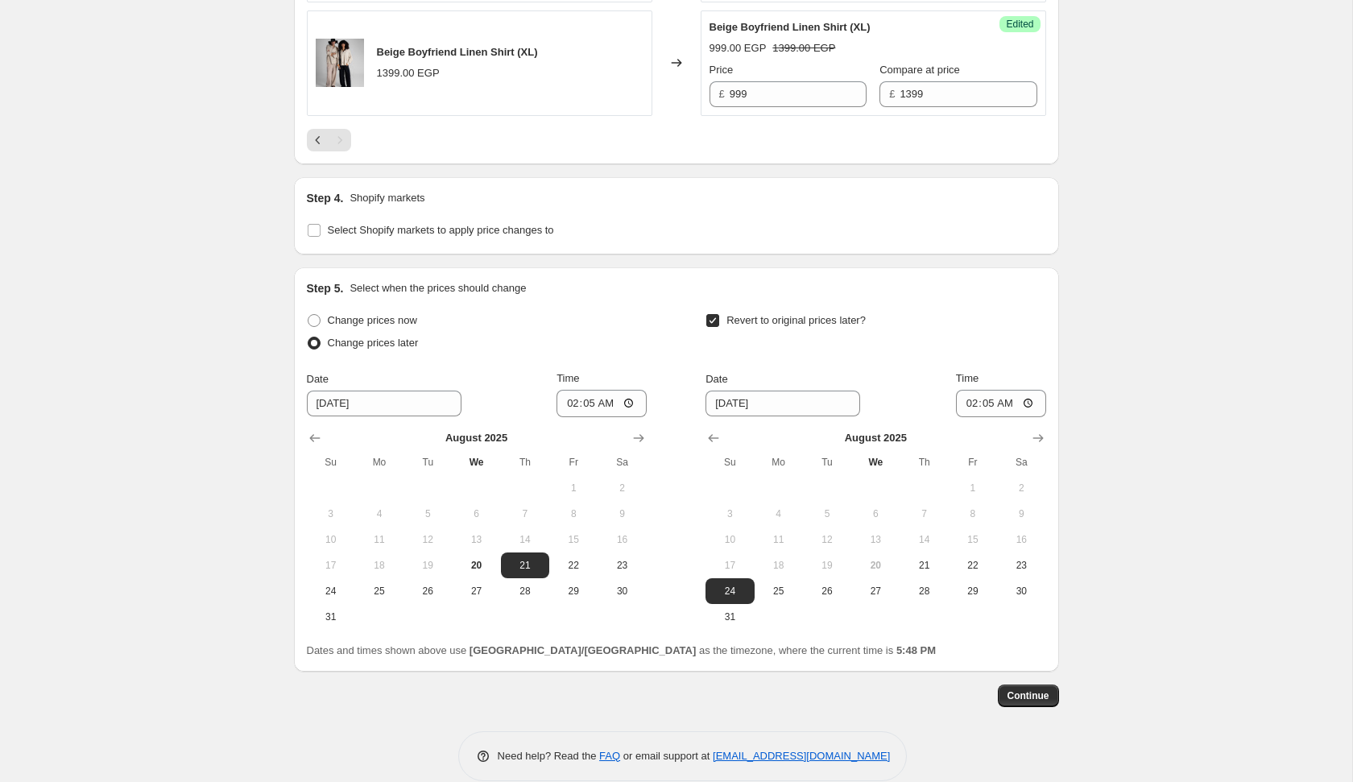
scroll to position [1525, 0]
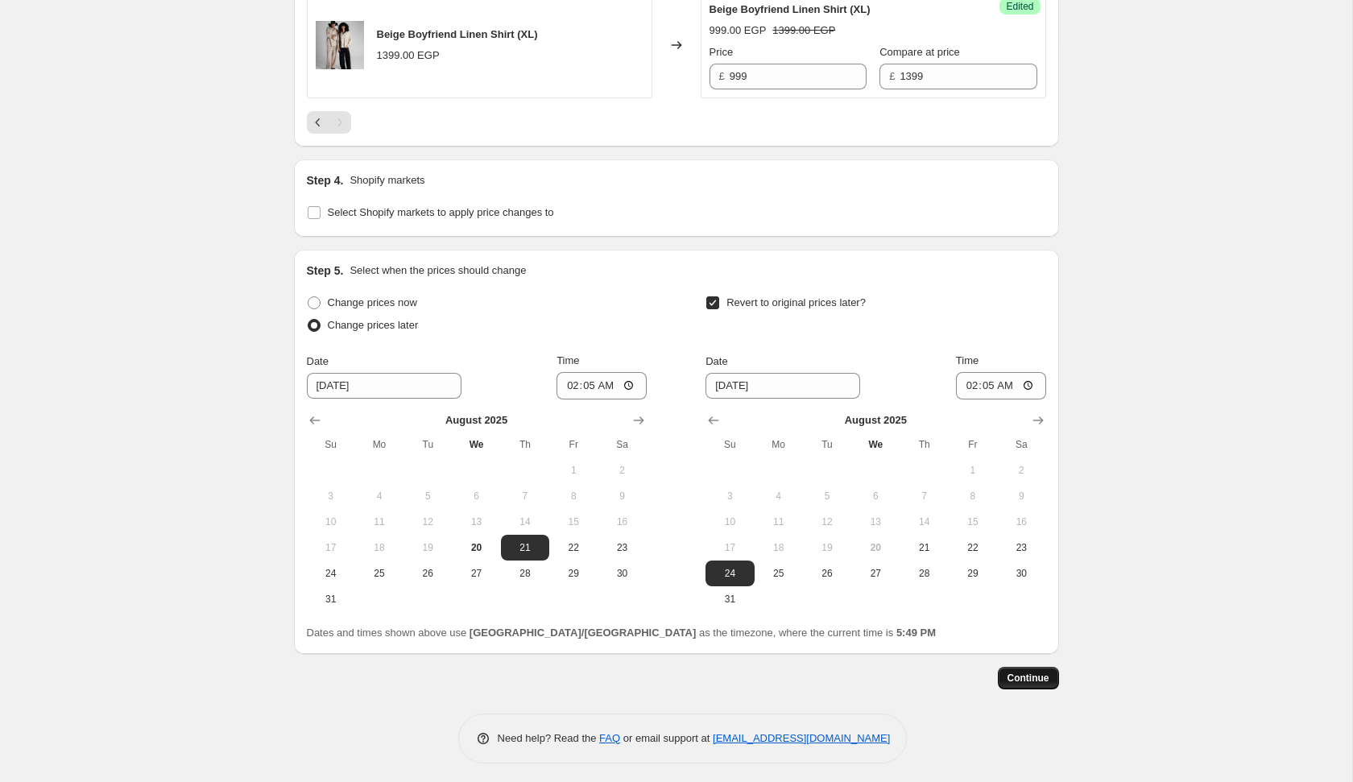
click at [1017, 672] on span "Continue" at bounding box center [1028, 678] width 42 height 13
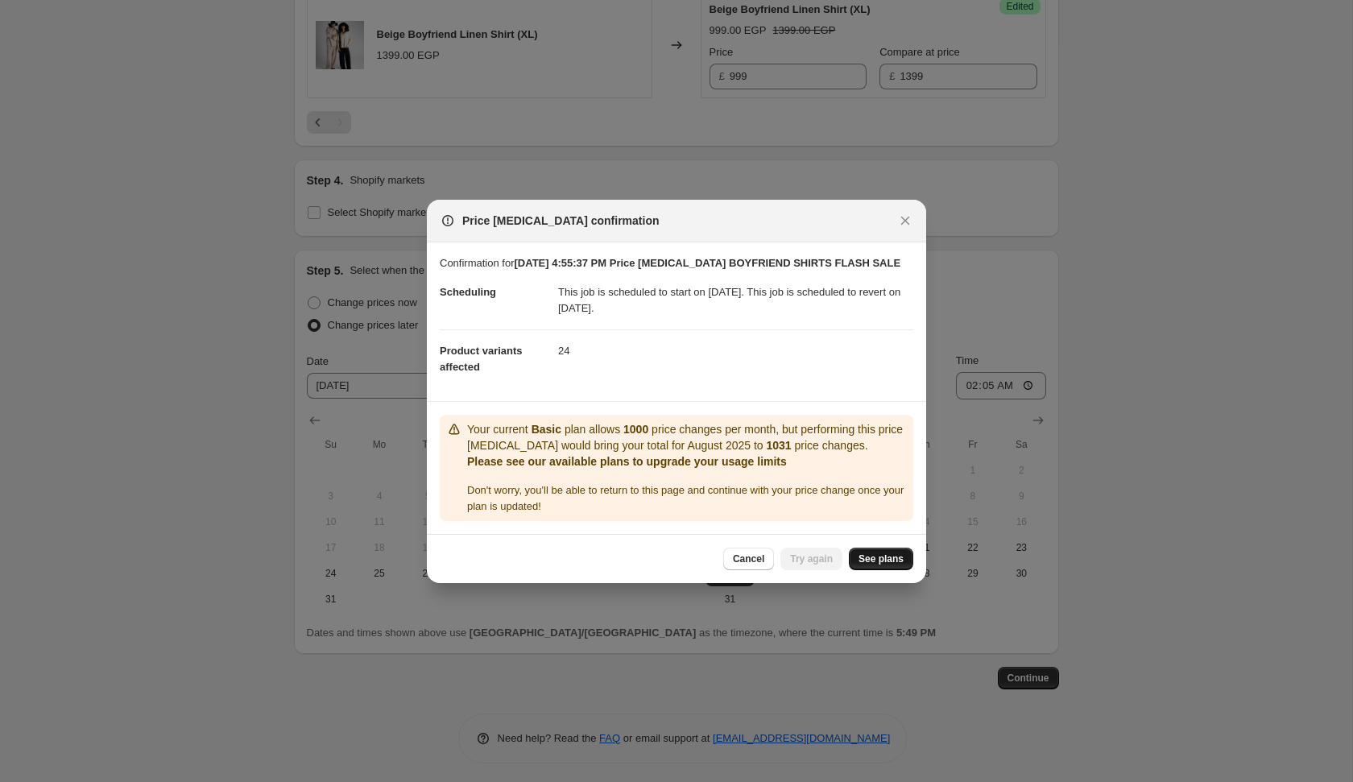
click at [882, 562] on span "See plans" at bounding box center [880, 558] width 45 height 13
click at [897, 213] on icon "Close" at bounding box center [905, 221] width 16 height 16
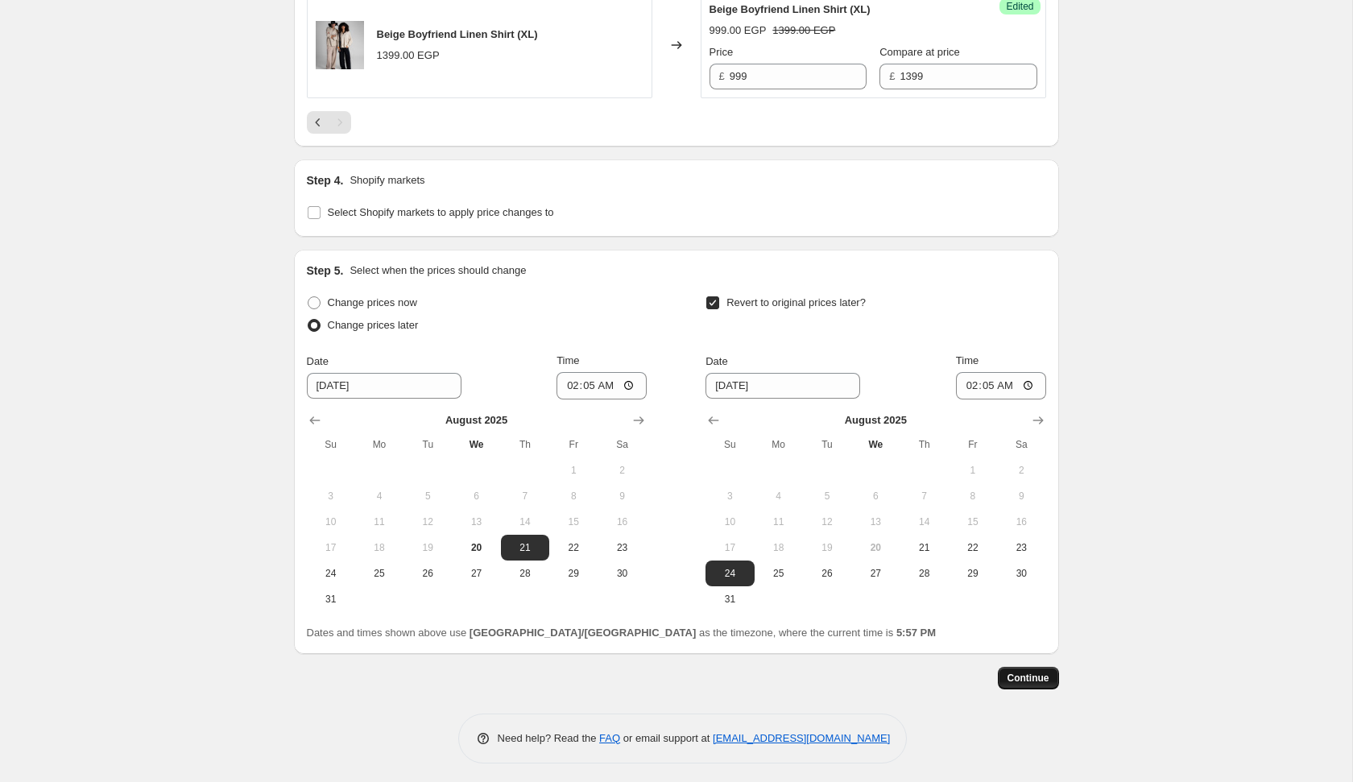
click at [1018, 672] on span "Continue" at bounding box center [1028, 678] width 42 height 13
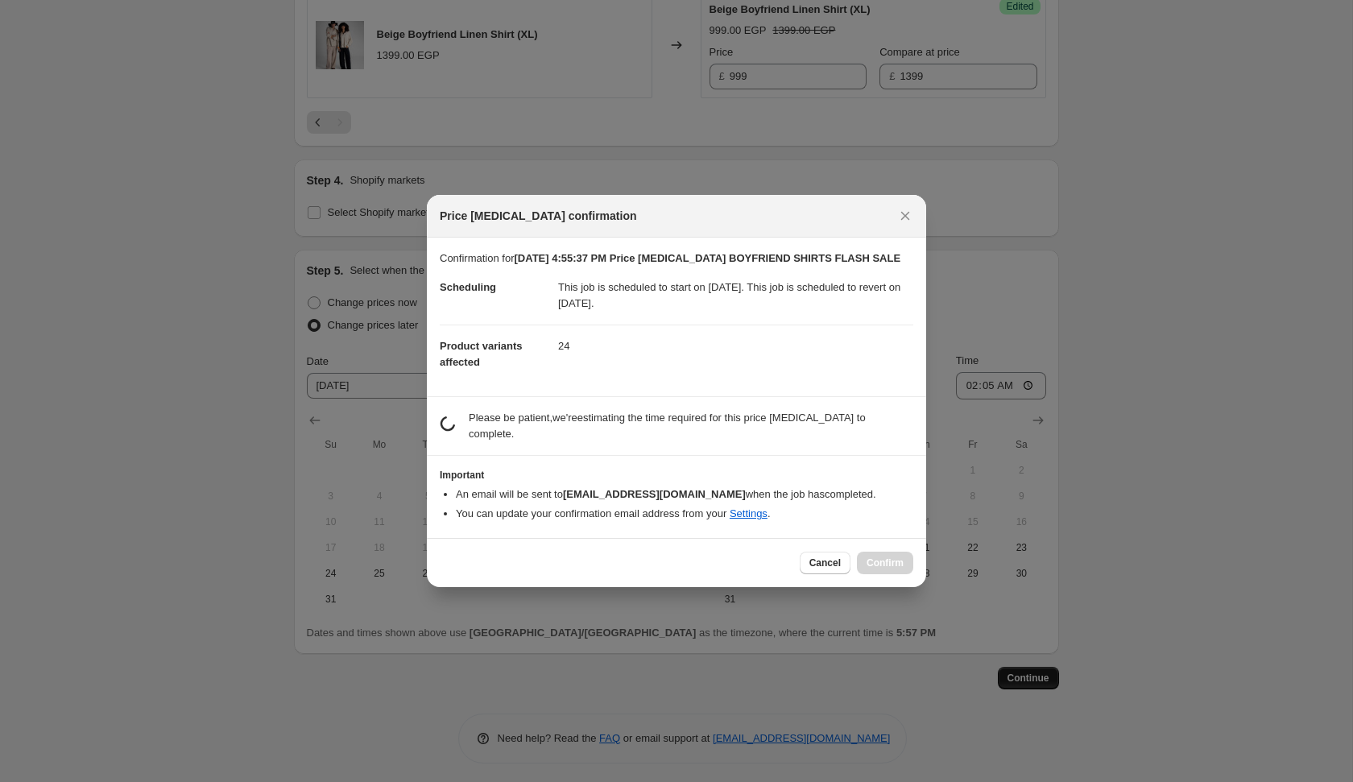
scroll to position [0, 0]
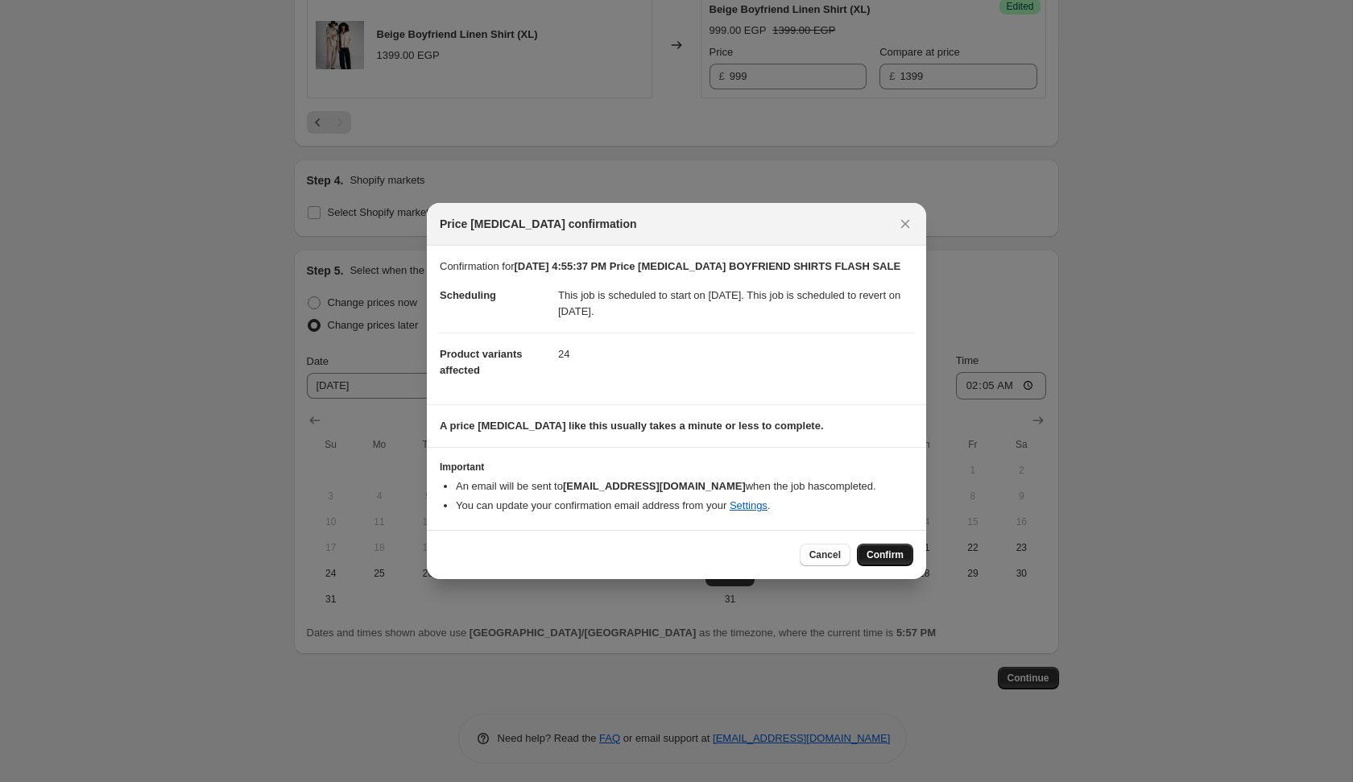
click at [886, 554] on button "Confirm" at bounding box center [885, 555] width 56 height 23
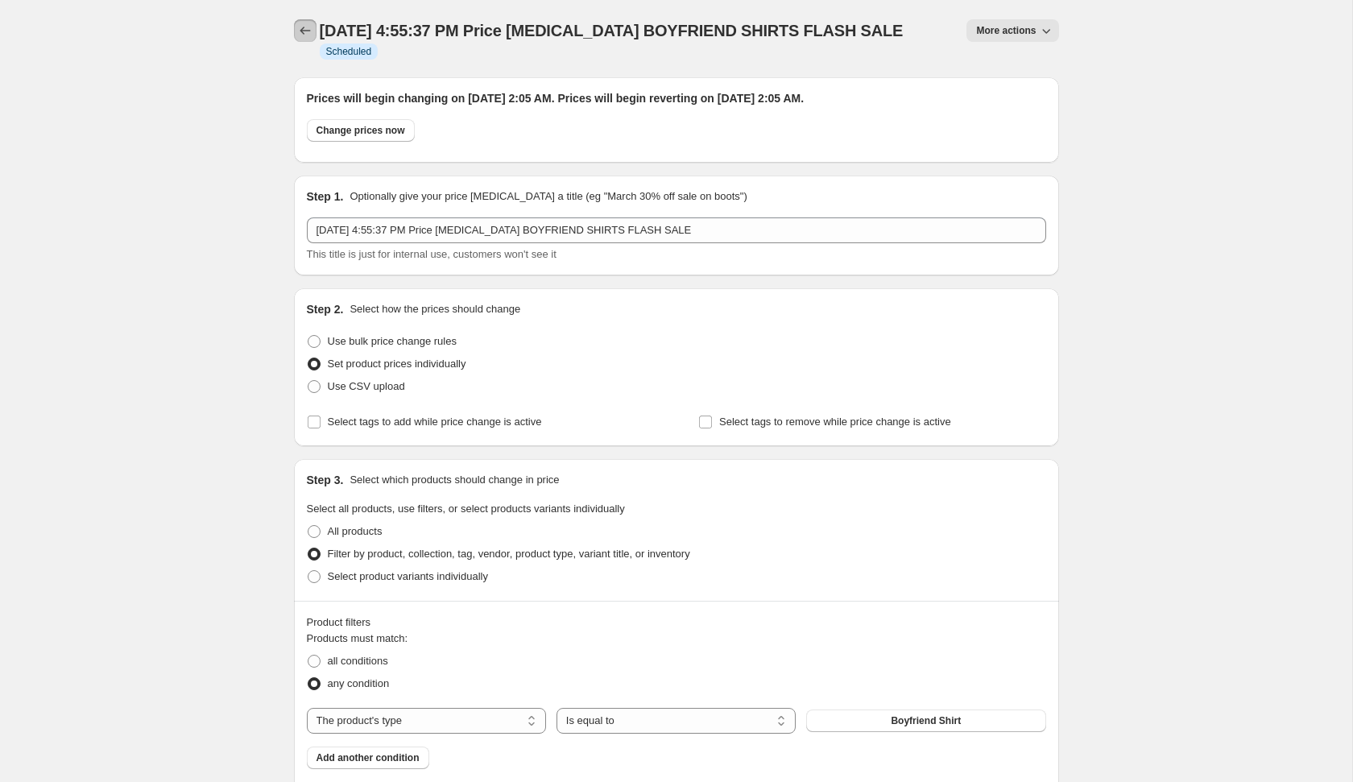
click at [308, 32] on icon "Price change jobs" at bounding box center [305, 31] width 16 height 16
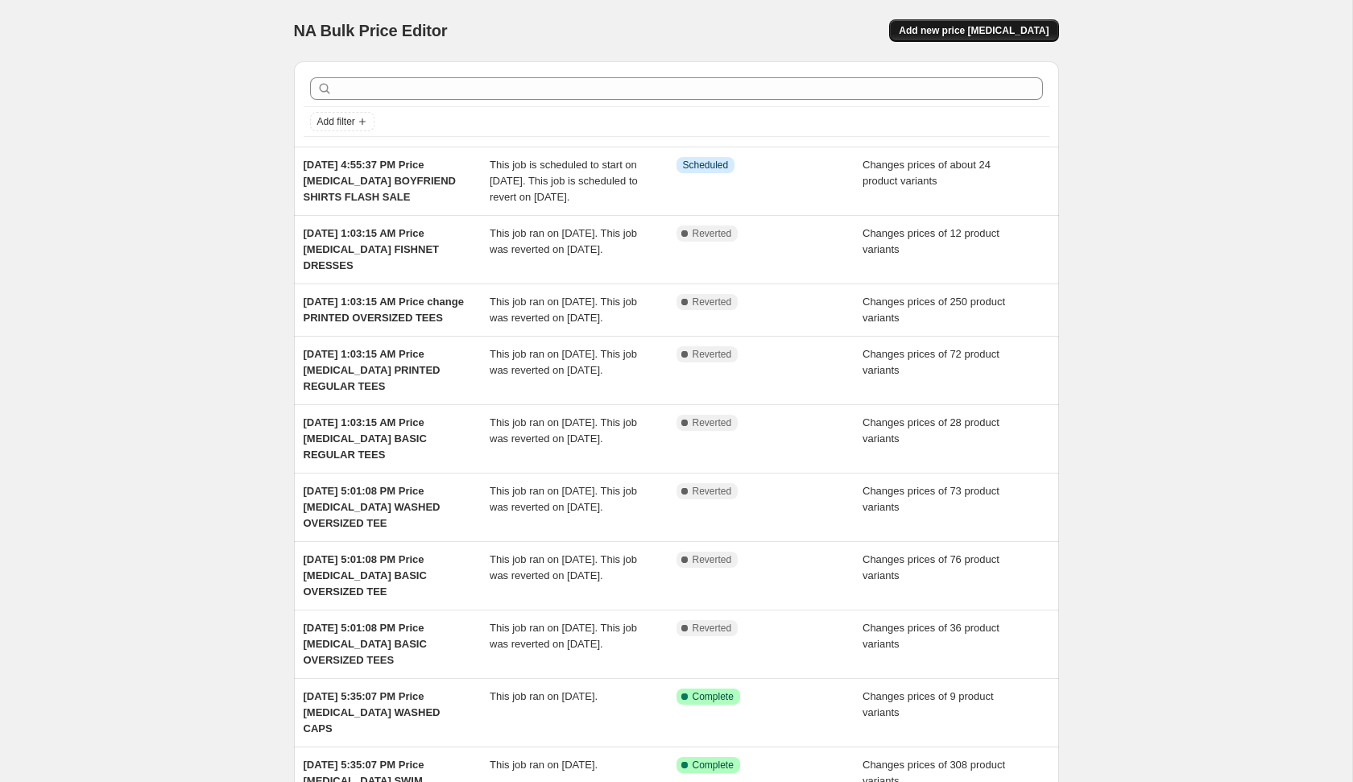
click at [951, 27] on span "Add new price [MEDICAL_DATA]" at bounding box center [974, 30] width 150 height 13
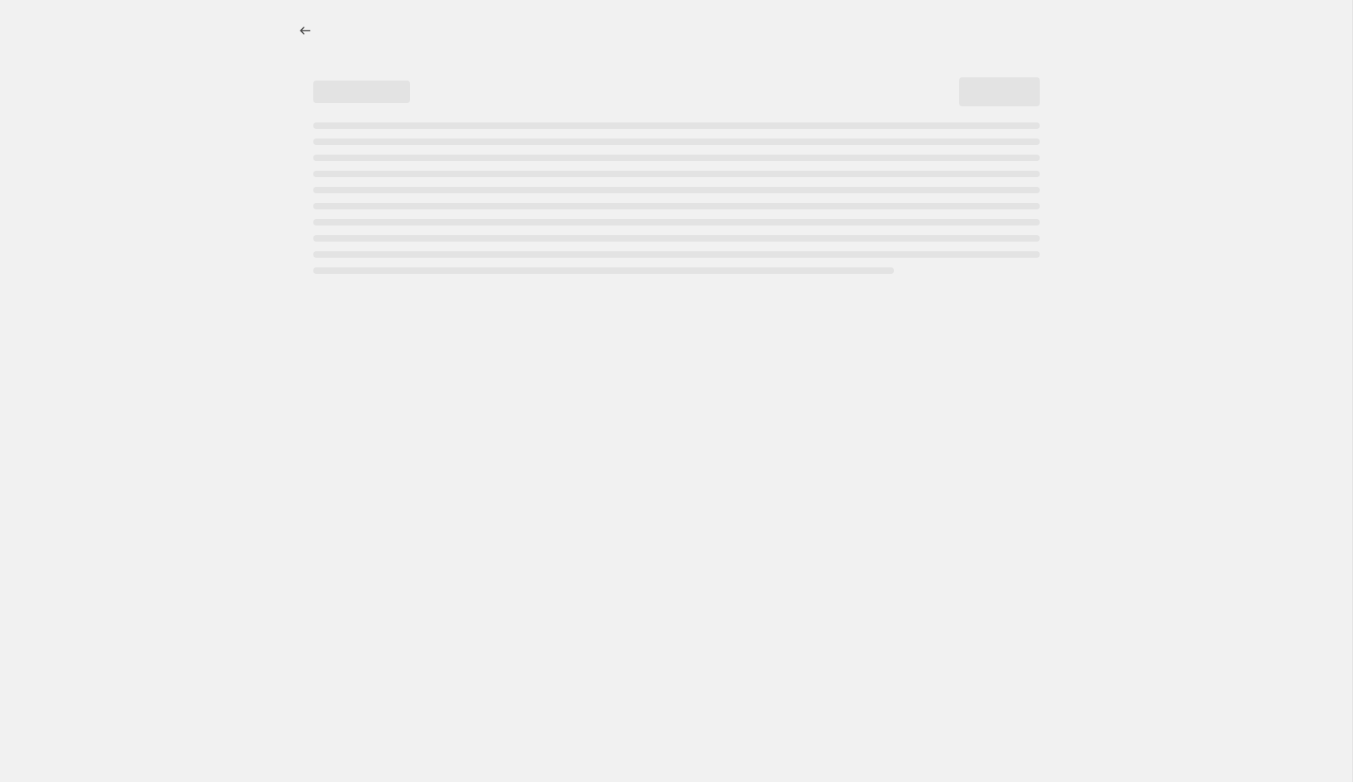
select select "percentage"
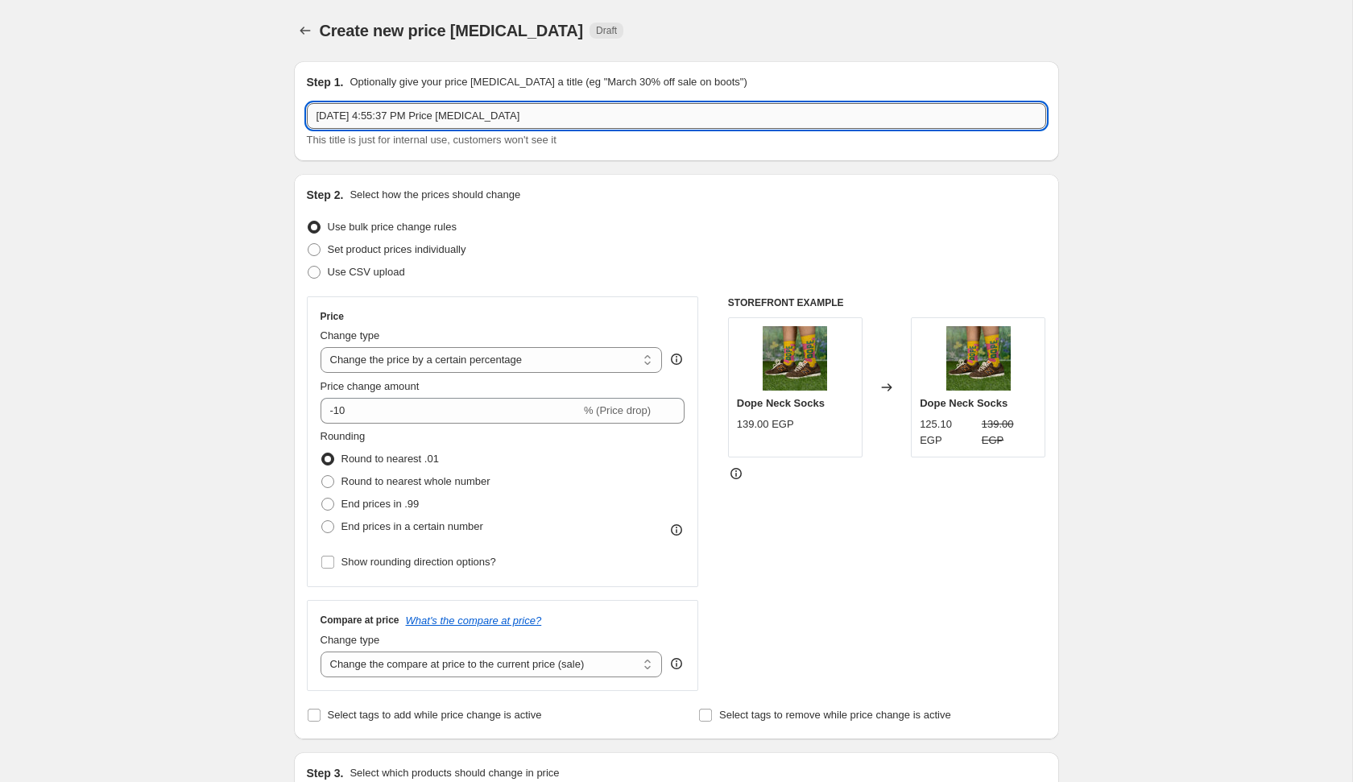
click at [637, 114] on input "[DATE] 4:55:37 PM Price [MEDICAL_DATA]" at bounding box center [676, 116] width 739 height 26
type input "[DATE] 4:55:37 PM Price [MEDICAL_DATA] CROCHET SHIRT"
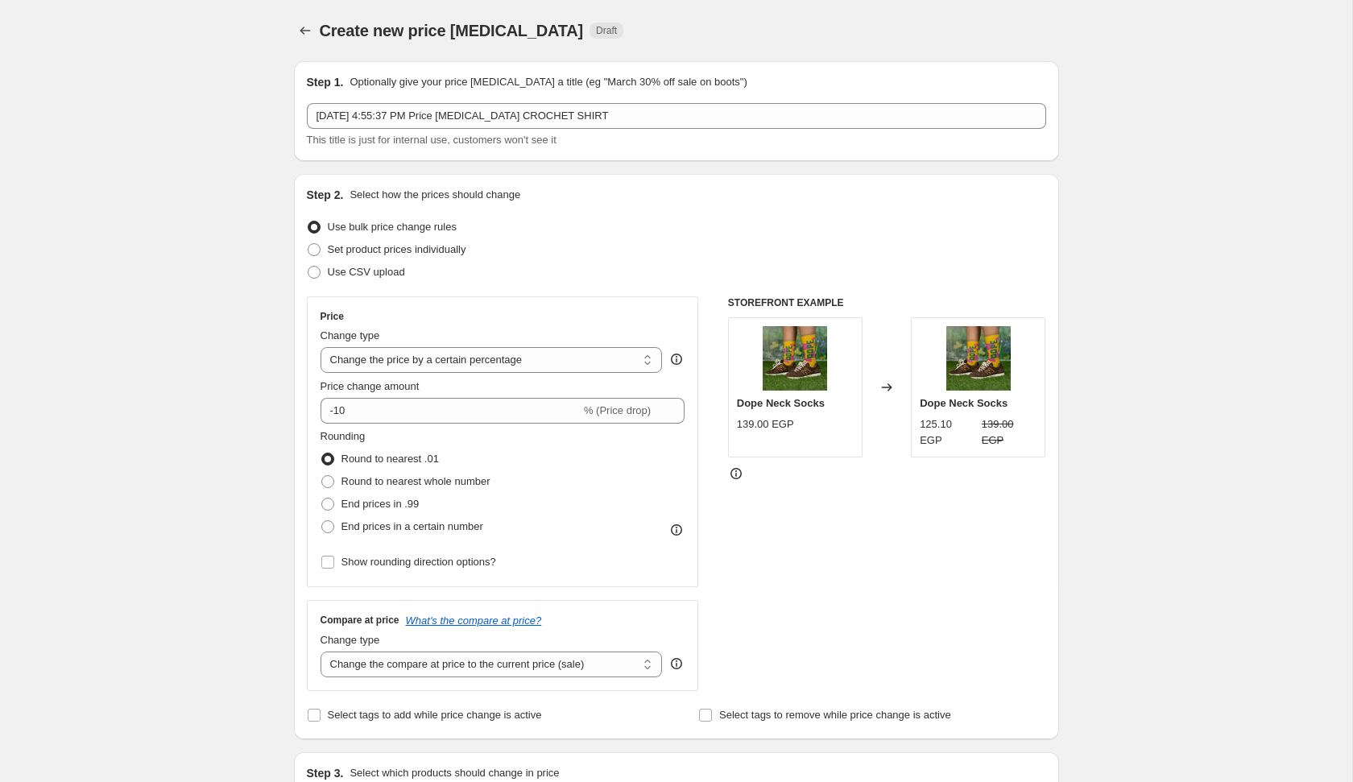
click at [604, 224] on div "Use bulk price change rules" at bounding box center [676, 227] width 739 height 23
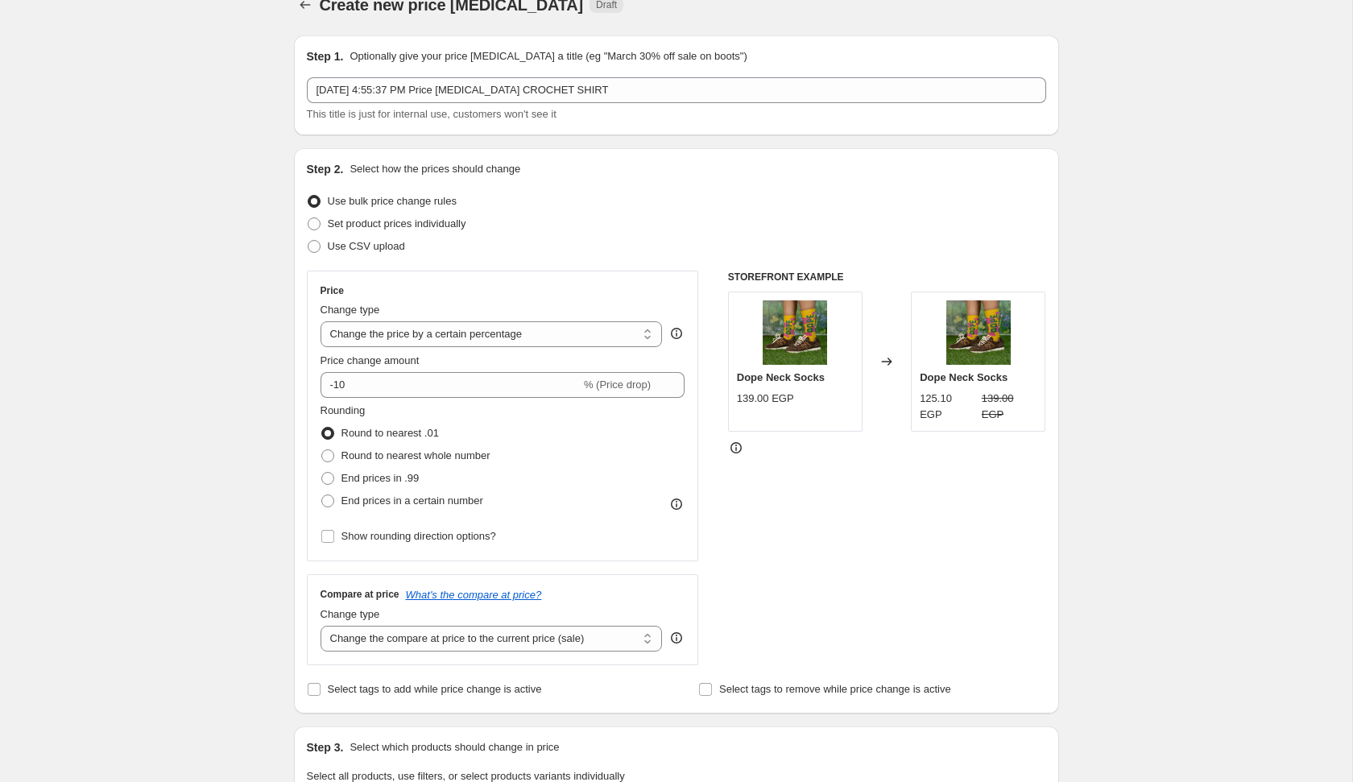
scroll to position [30, 0]
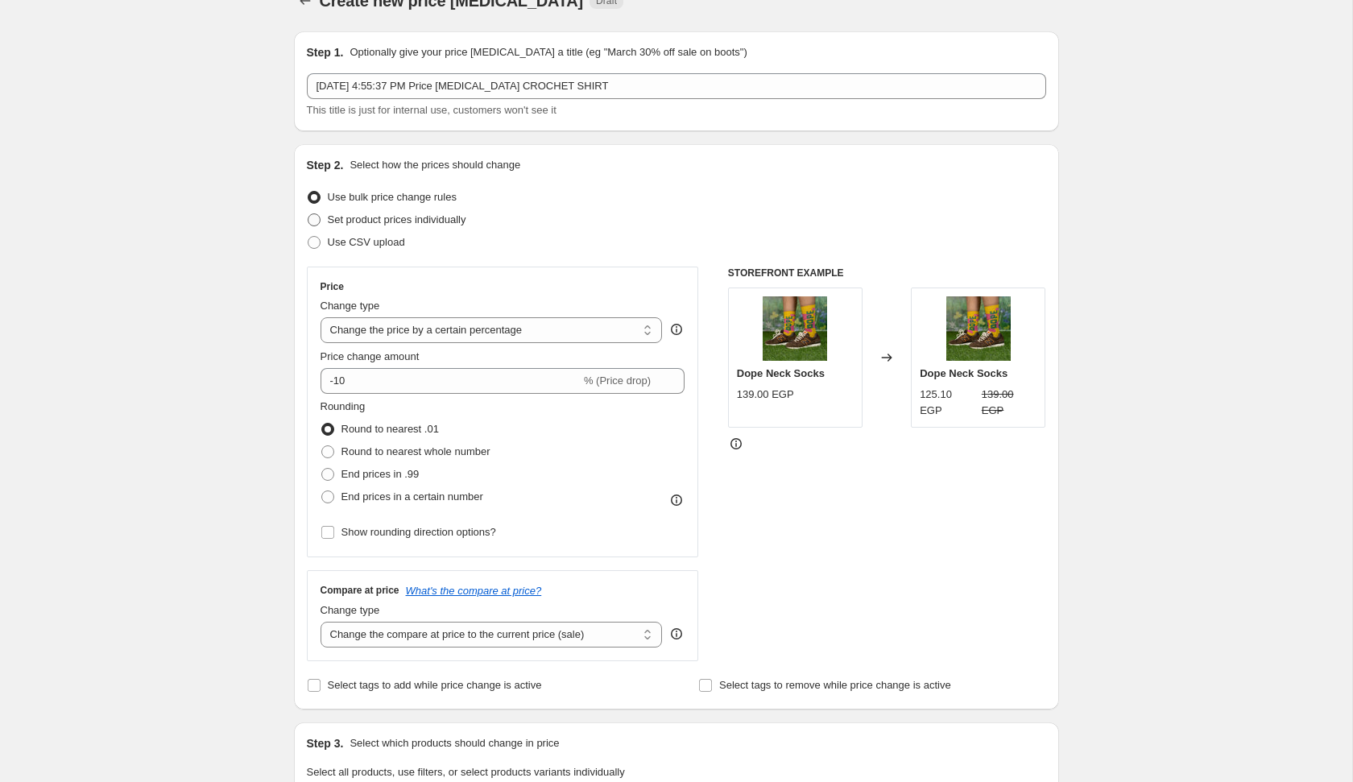
click at [457, 219] on span "Set product prices individually" at bounding box center [397, 219] width 139 height 12
click at [308, 214] on input "Set product prices individually" at bounding box center [308, 213] width 1 height 1
radio input "true"
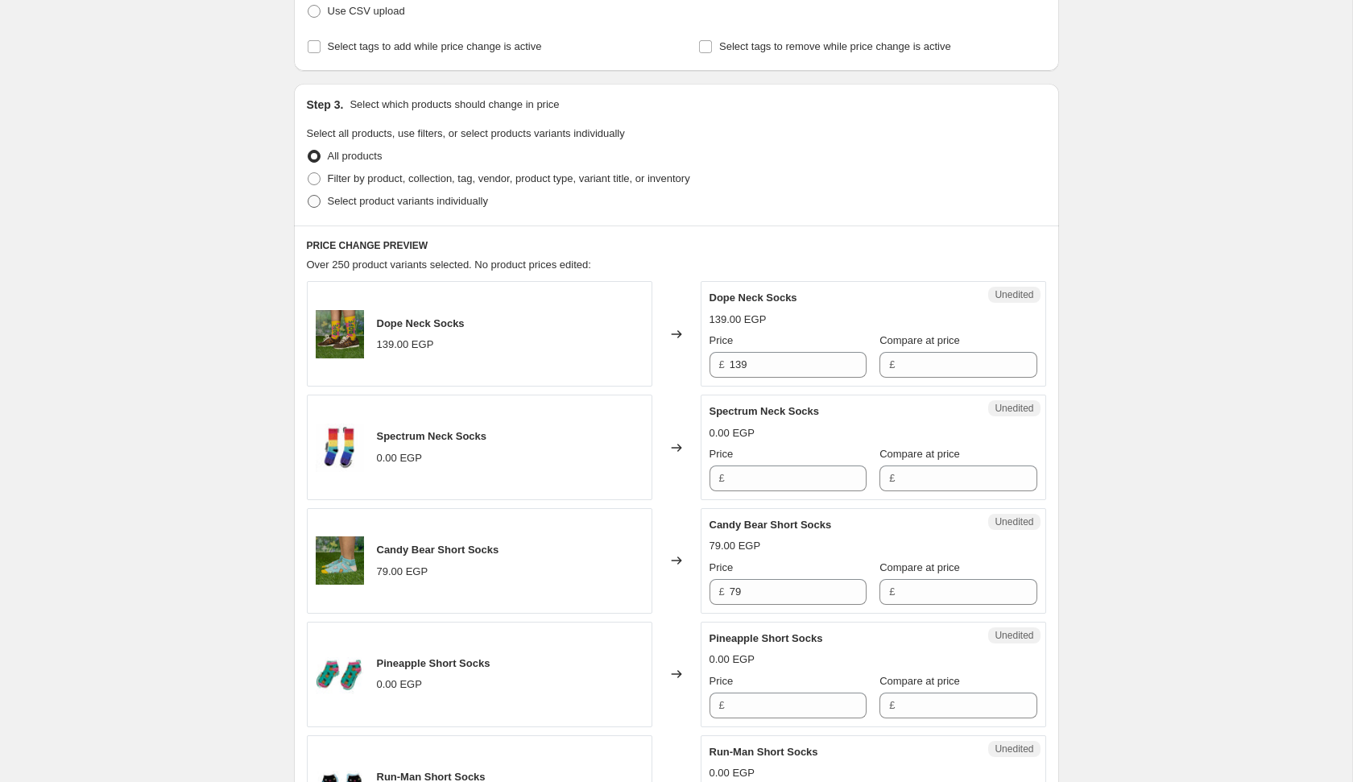
scroll to position [253, 0]
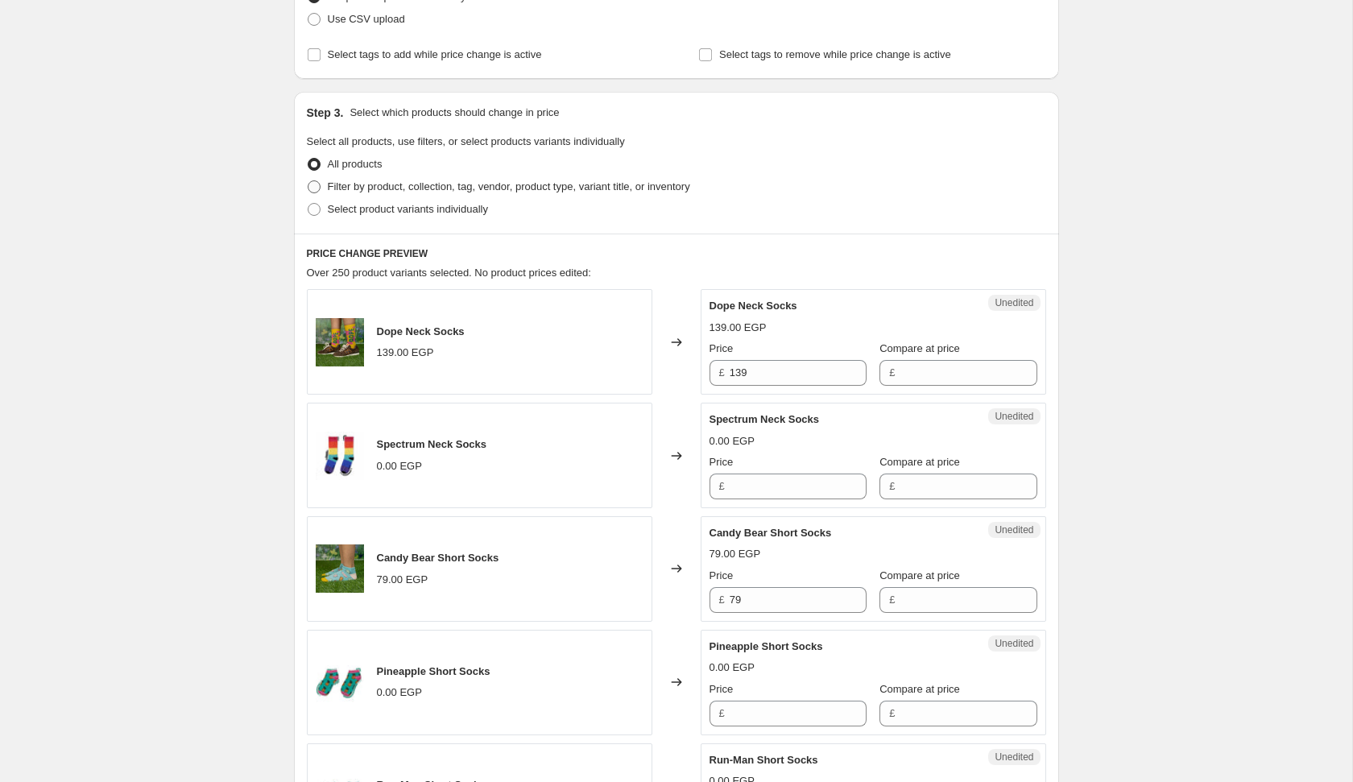
click at [461, 183] on span "Filter by product, collection, tag, vendor, product type, variant title, or inv…" at bounding box center [509, 186] width 362 height 12
click at [308, 181] on input "Filter by product, collection, tag, vendor, product type, variant title, or inv…" at bounding box center [308, 180] width 1 height 1
radio input "true"
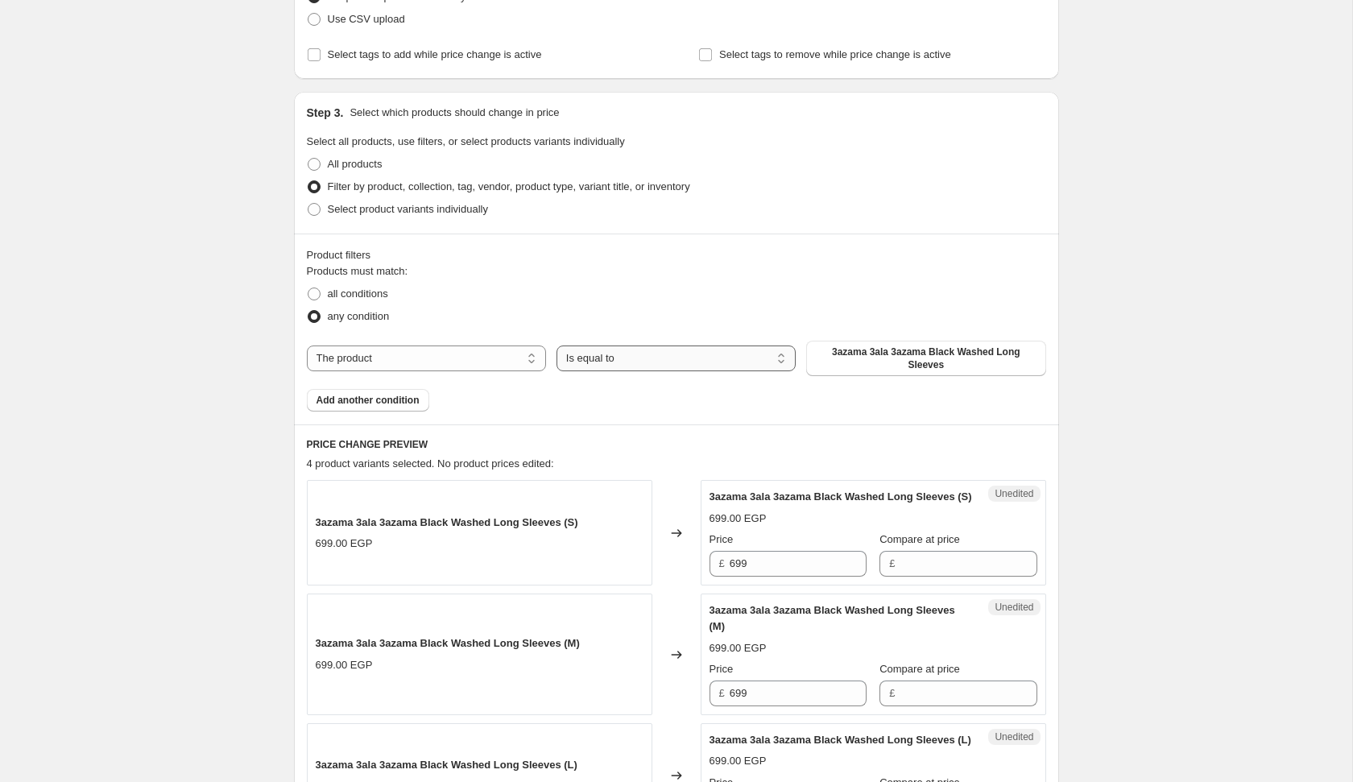
click at [681, 354] on select "Is equal to Is not equal to" at bounding box center [675, 358] width 239 height 26
click at [451, 355] on select "The product The product's collection The product's tag The product's vendor The…" at bounding box center [426, 358] width 239 height 26
select select "product_type"
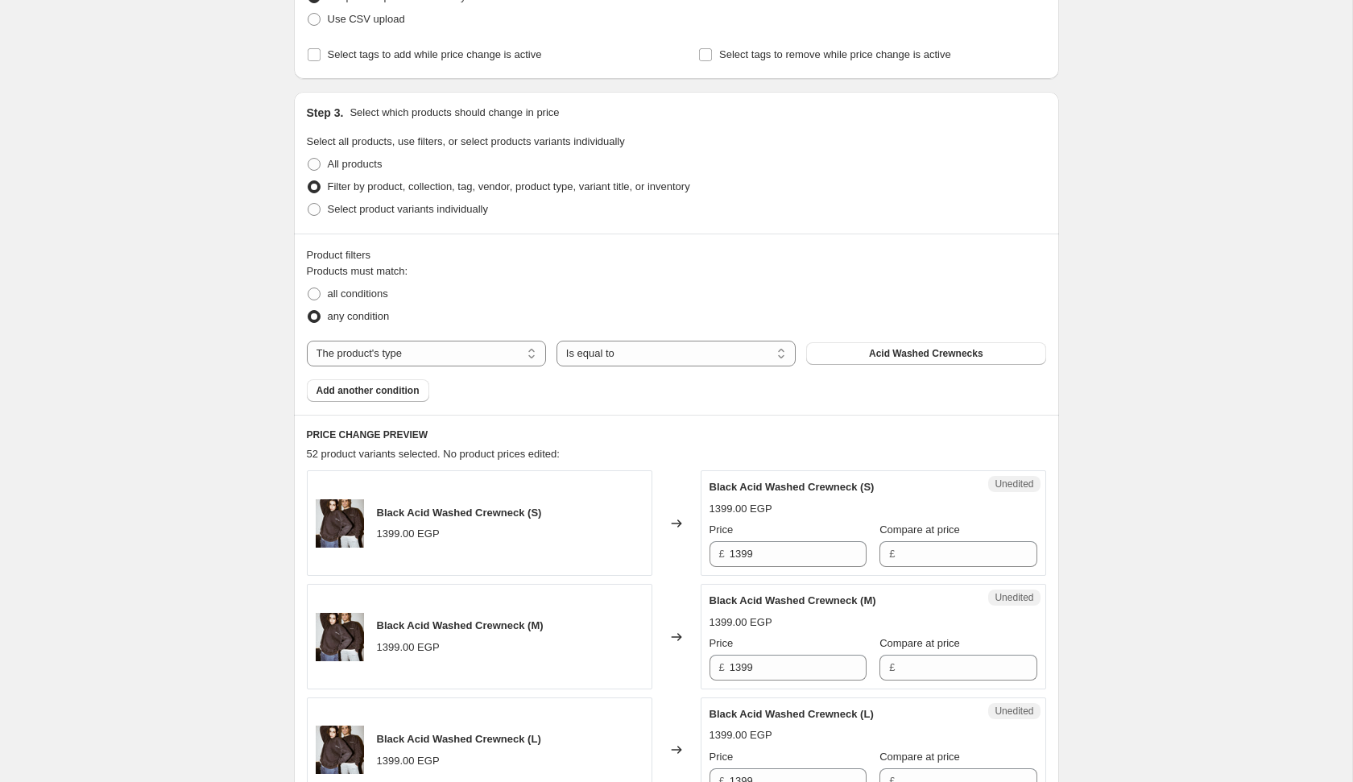
click at [901, 358] on span "Acid Washed Crewnecks" at bounding box center [926, 353] width 114 height 13
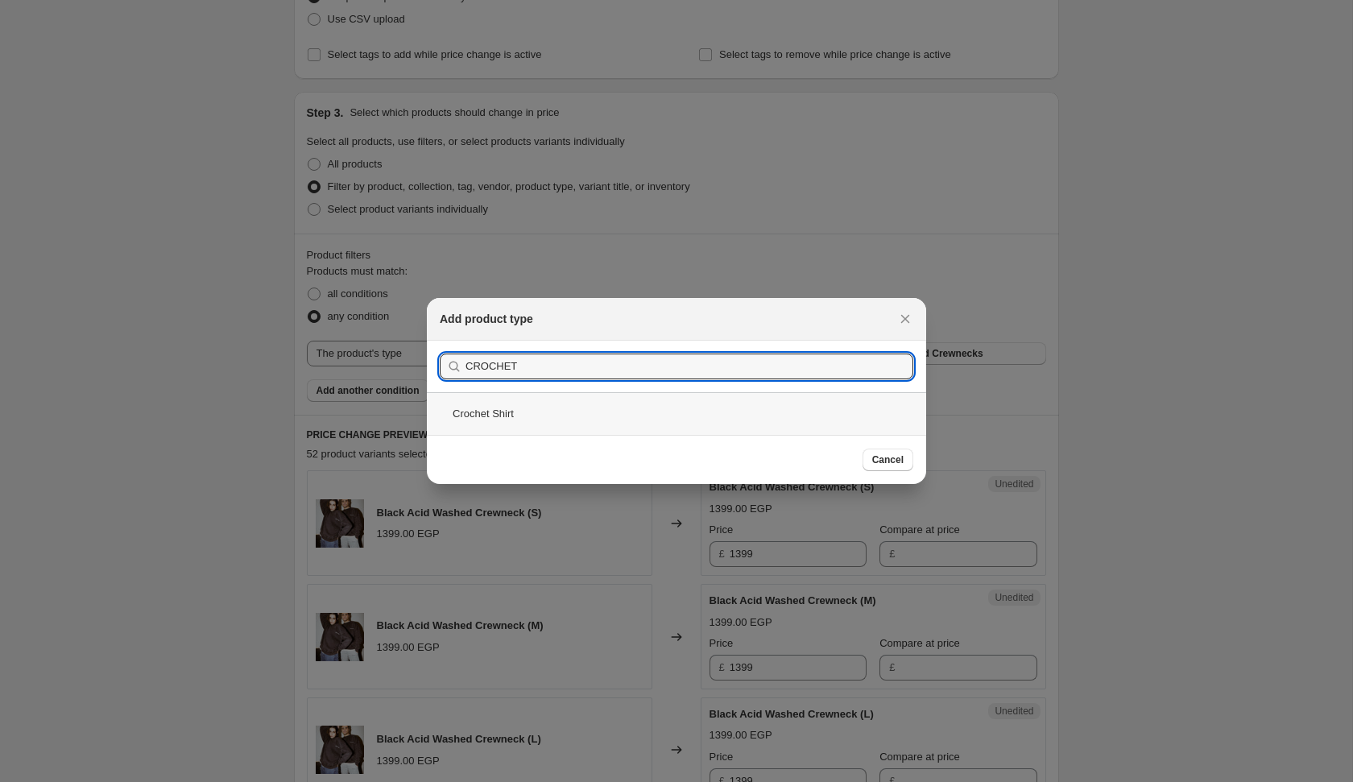
type input "CROCHET"
click at [727, 408] on div "Crochet Shirt" at bounding box center [676, 413] width 499 height 43
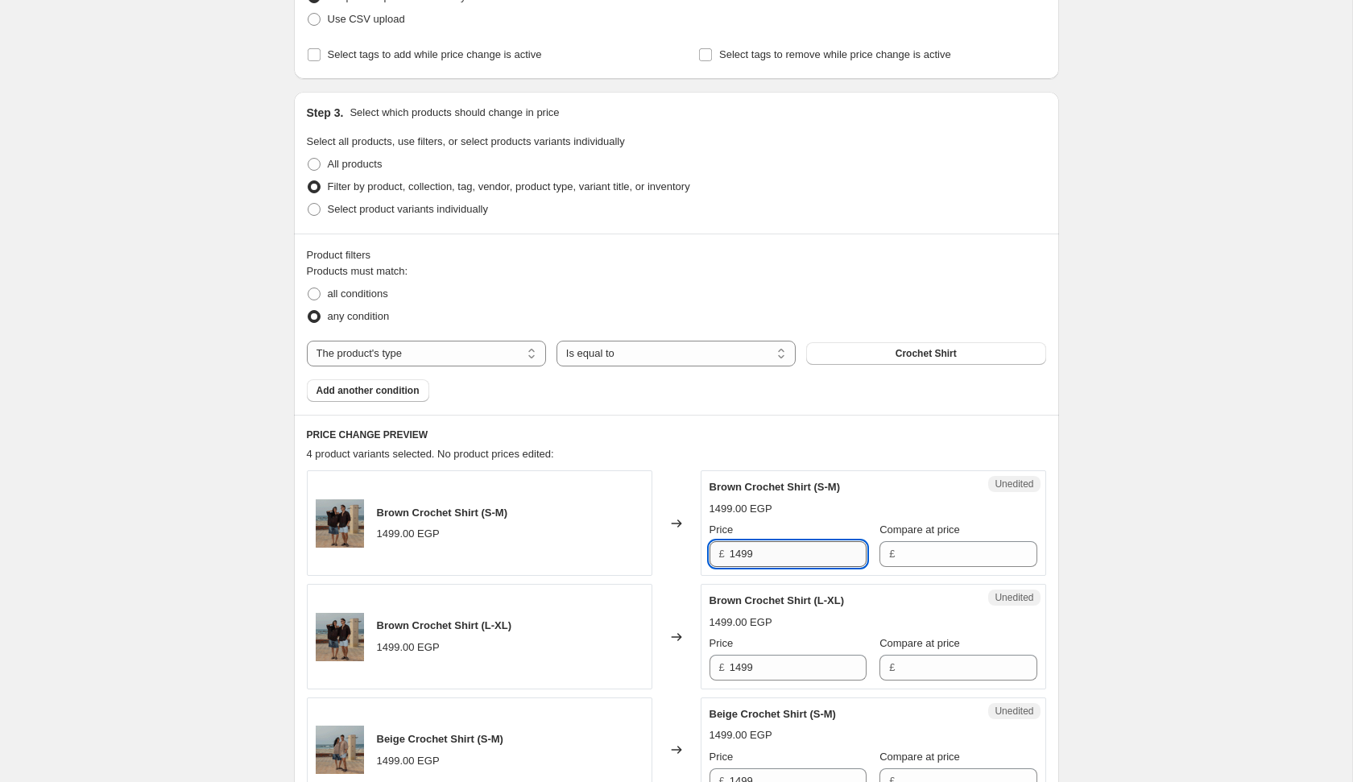
click at [779, 564] on input "1499" at bounding box center [798, 554] width 137 height 26
type input "999"
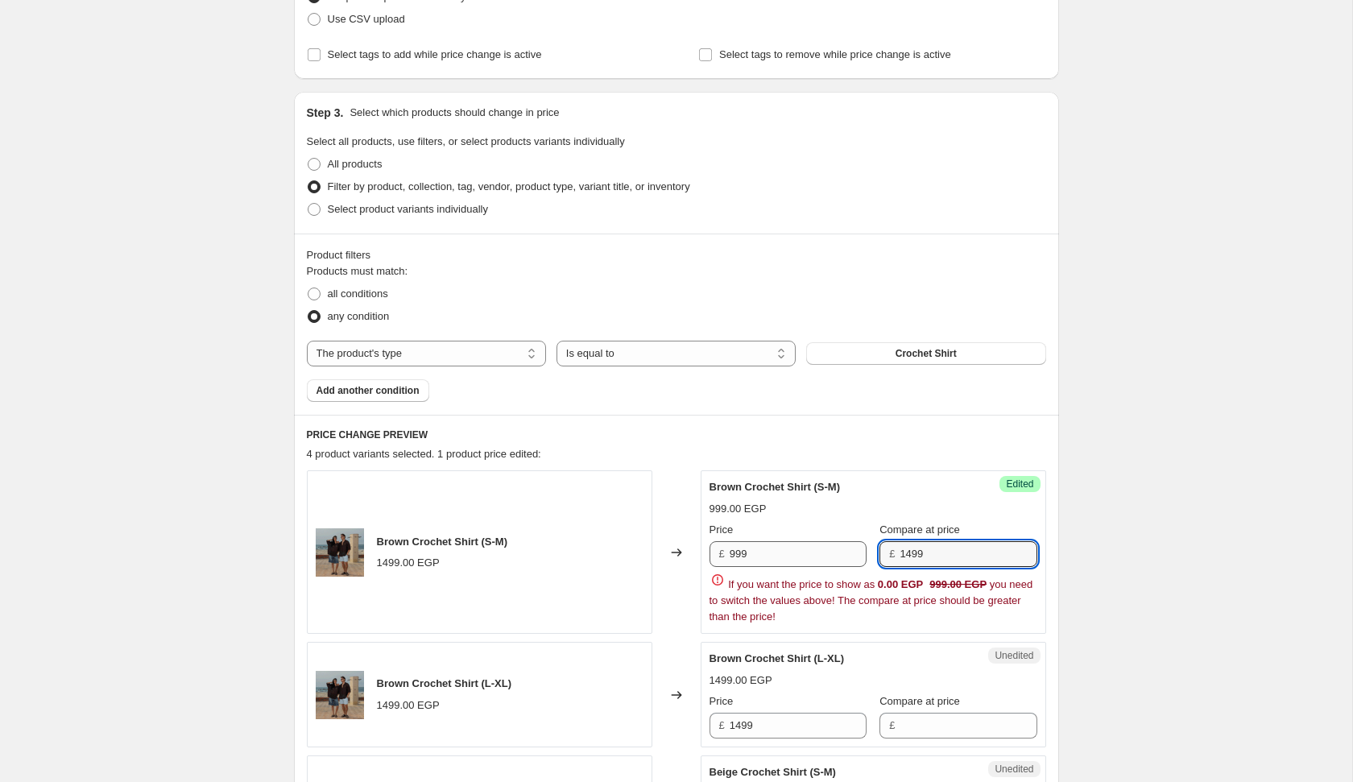
type input "1499"
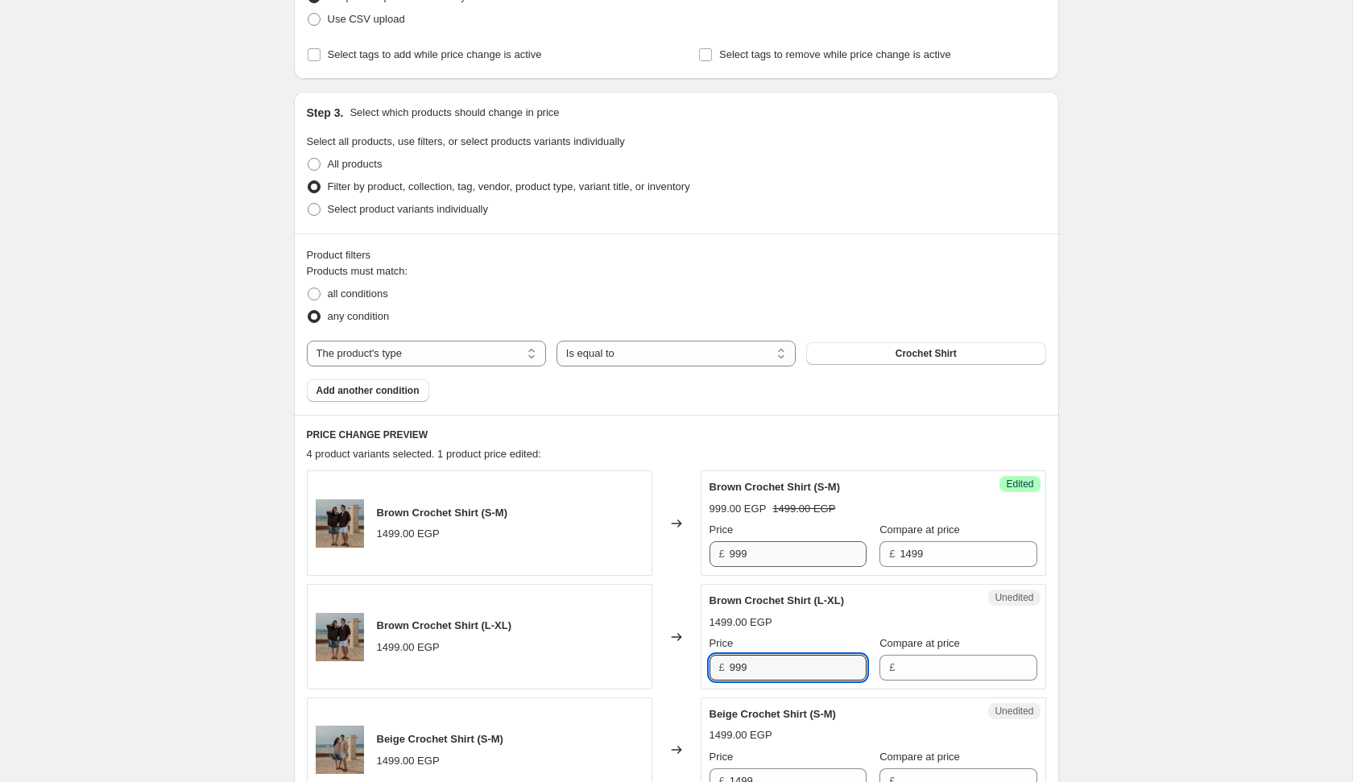
type input "999"
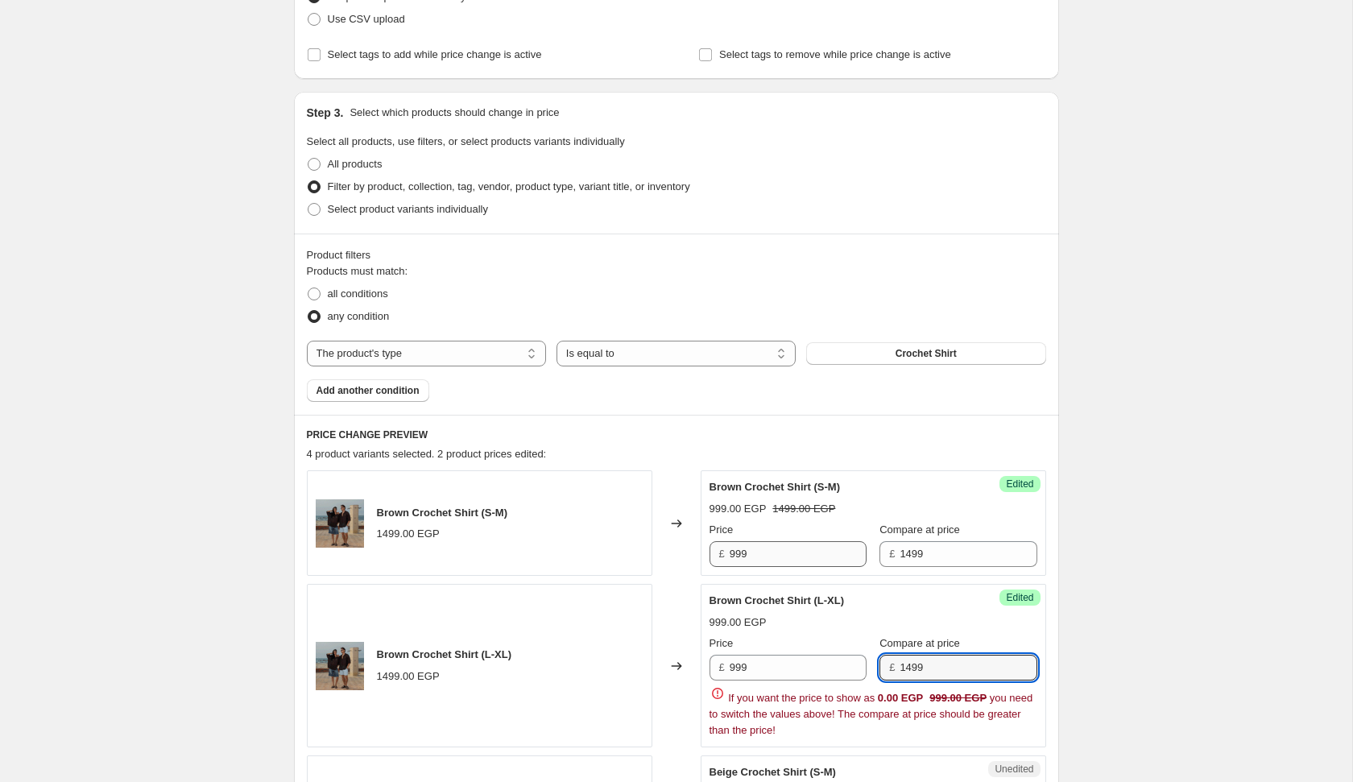
type input "1499"
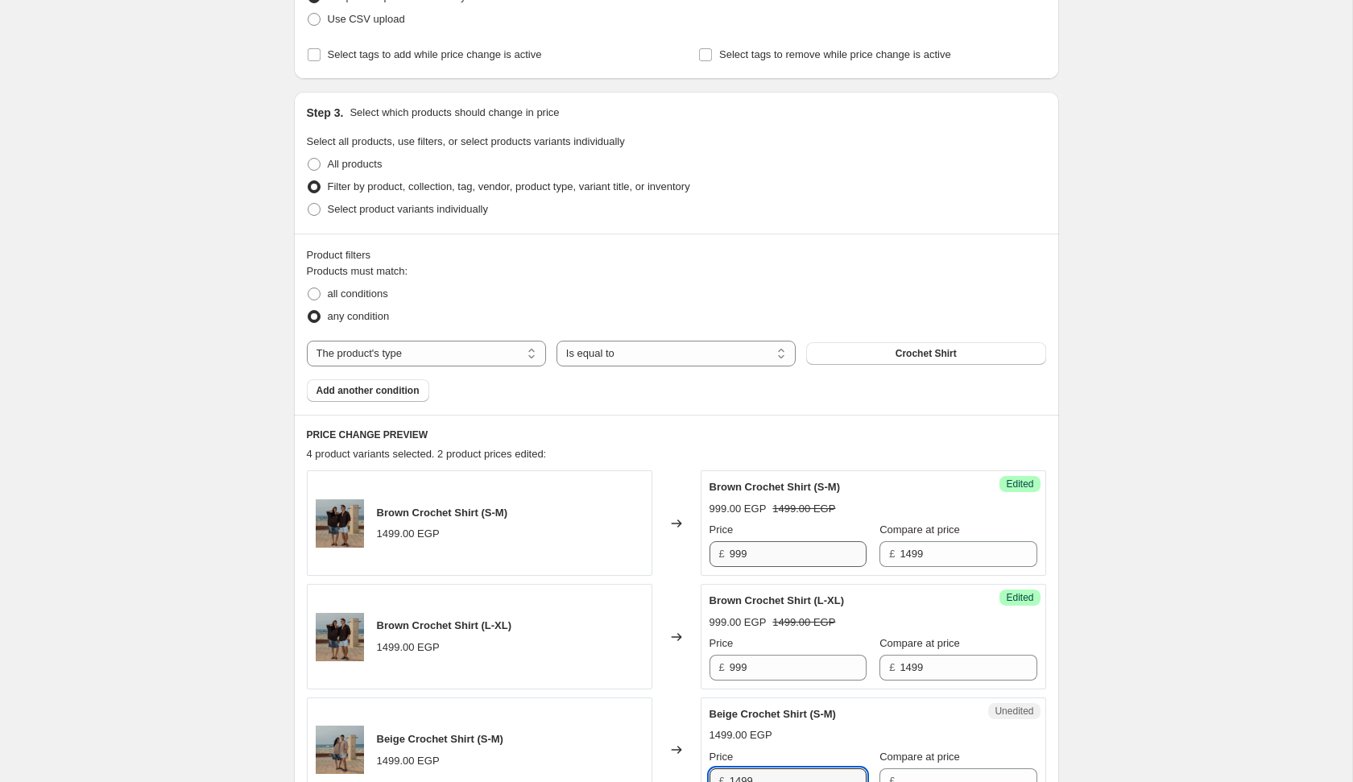
scroll to position [263, 0]
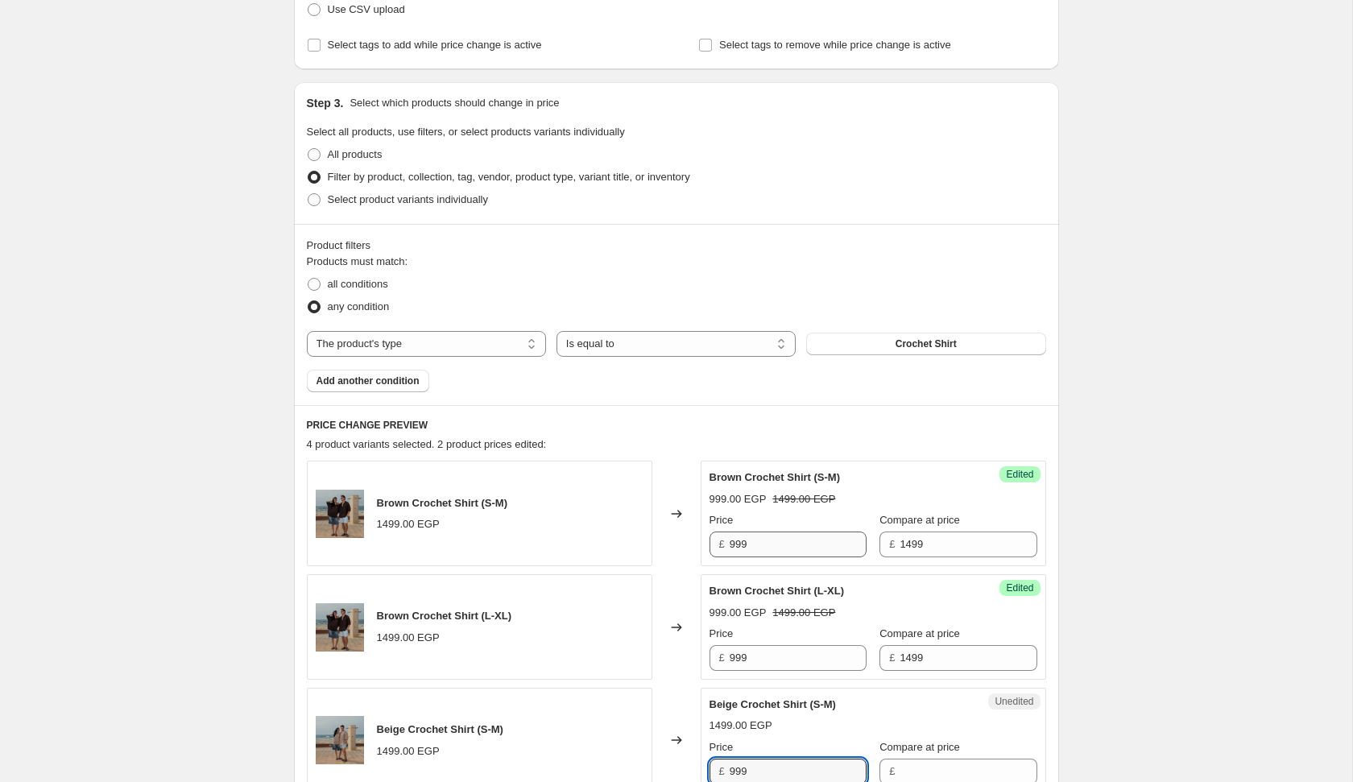
type input "999"
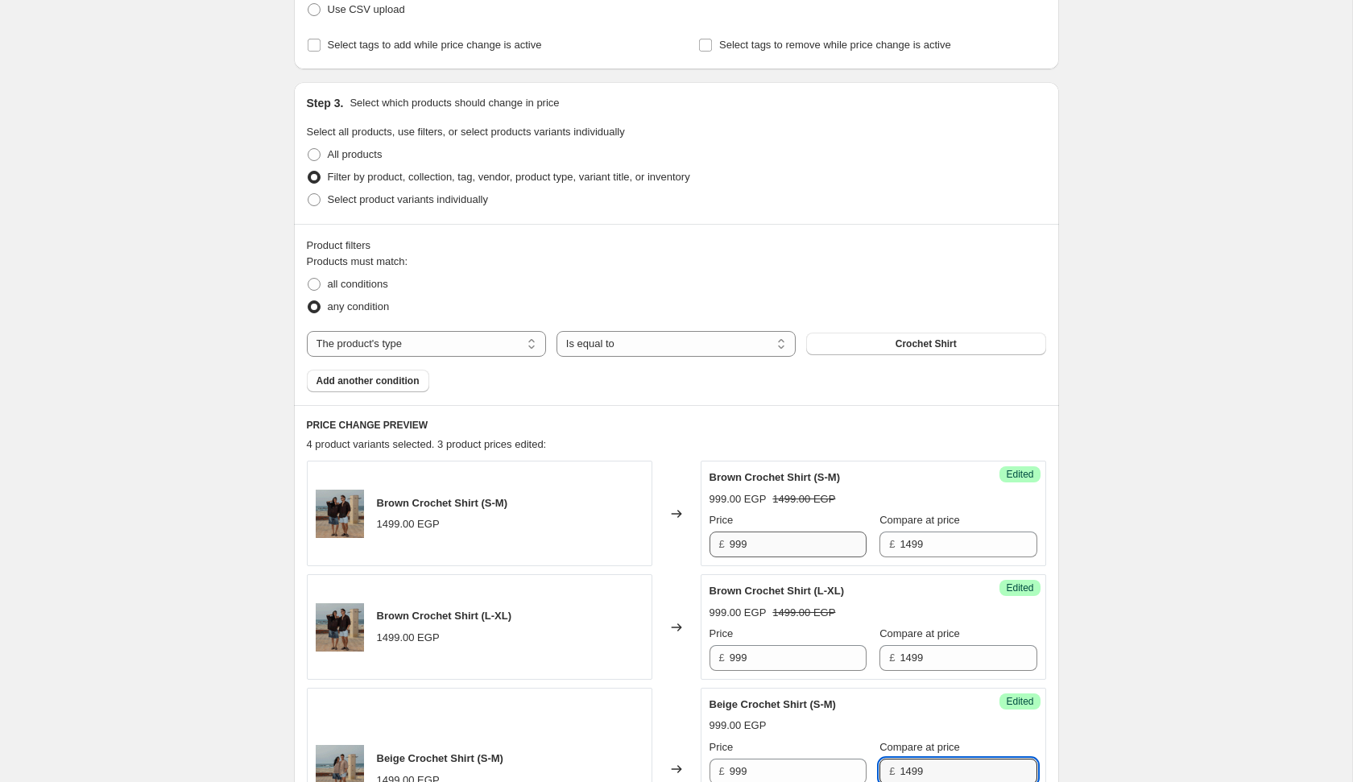
type input "1499"
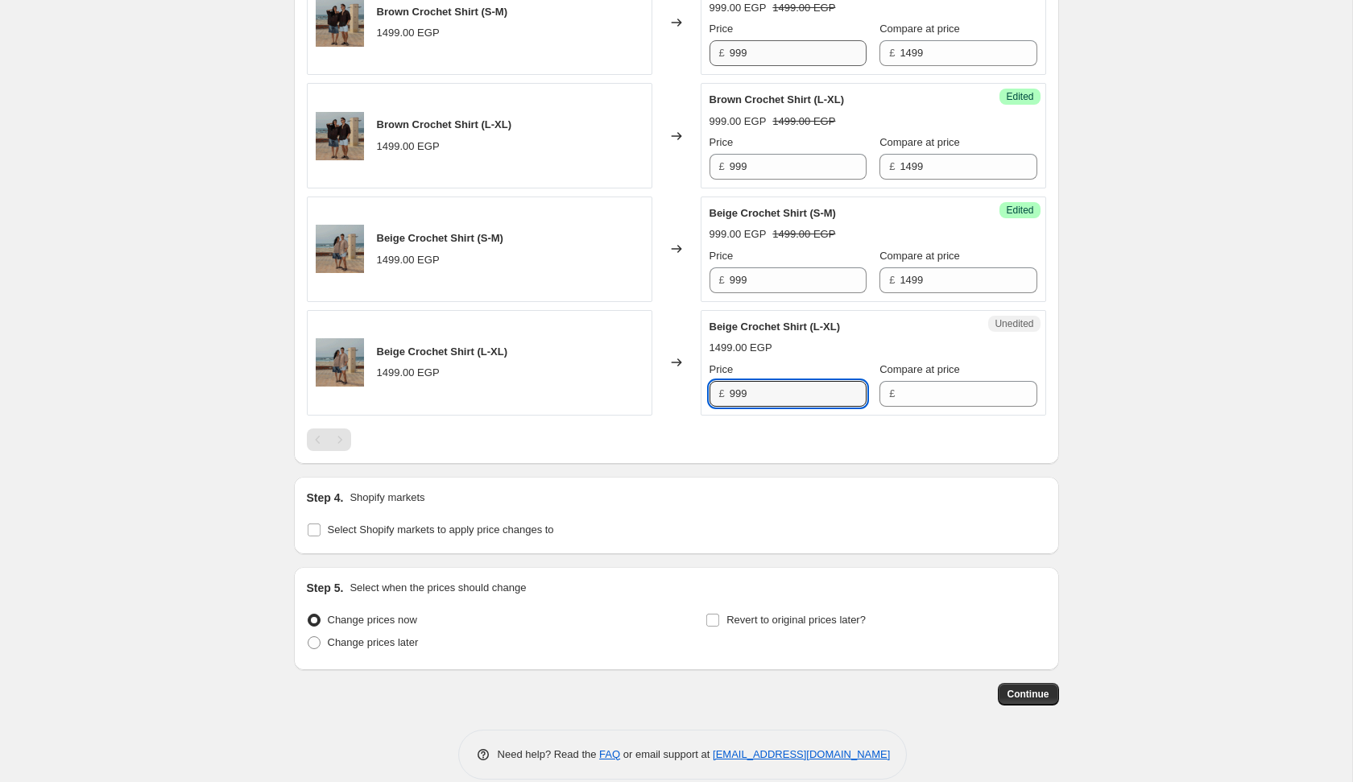
type input "999"
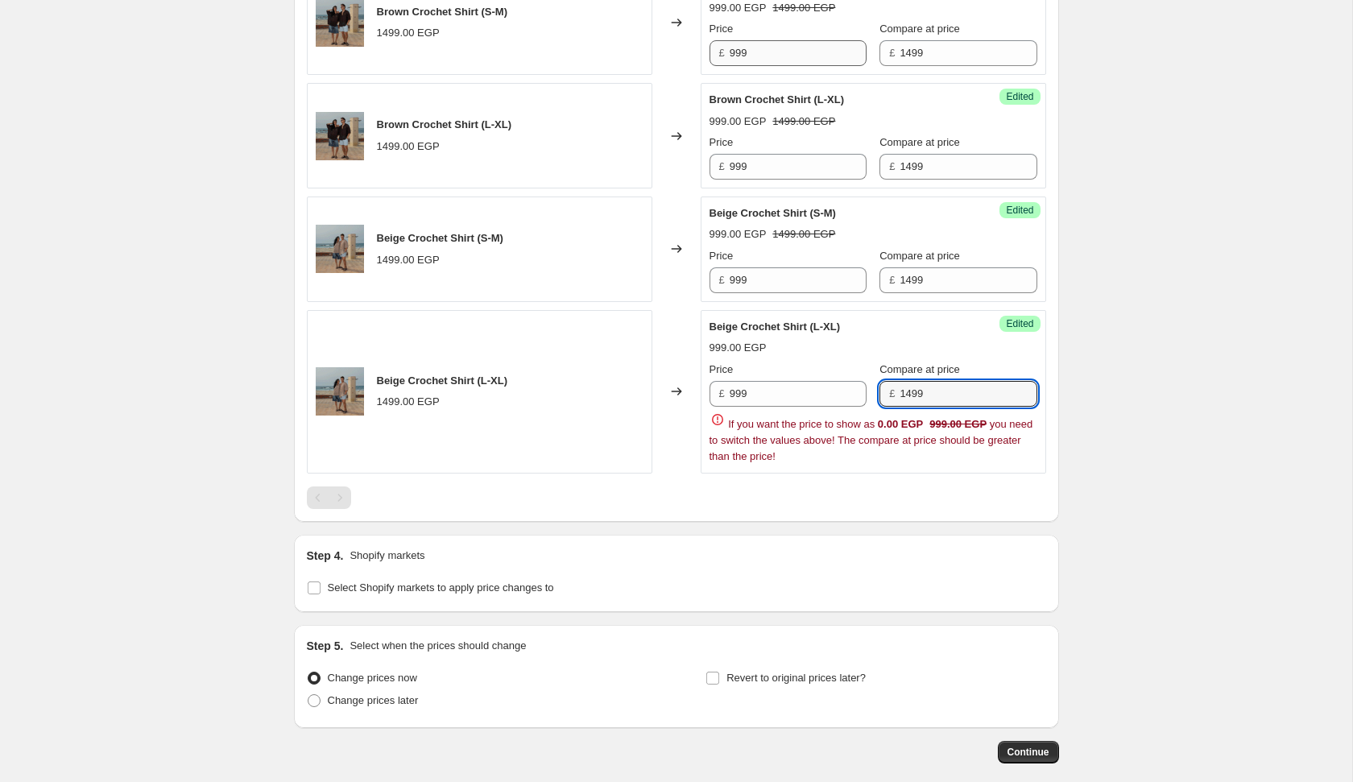
type input "1499"
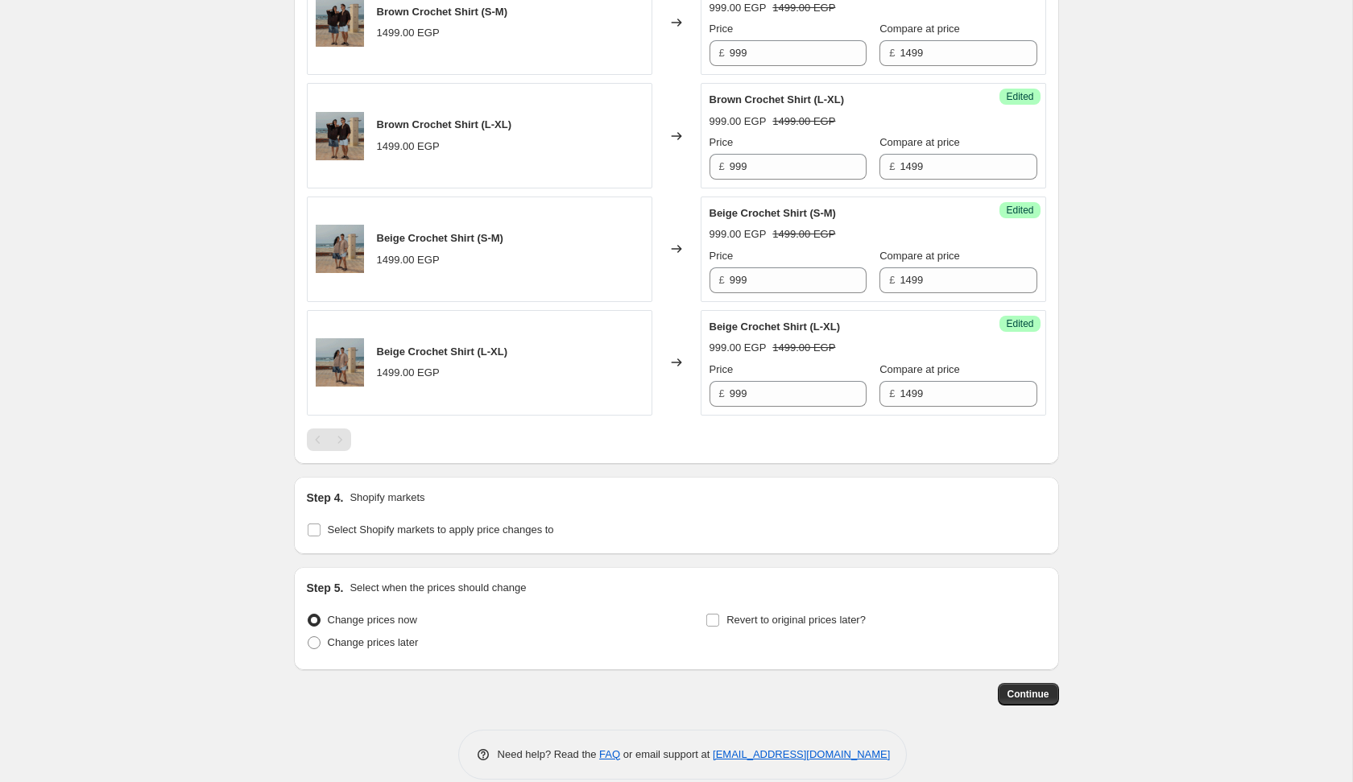
click at [387, 652] on div "Change prices now Change prices later" at bounding box center [477, 633] width 340 height 48
click at [387, 650] on label "Change prices later" at bounding box center [363, 642] width 112 height 23
click at [308, 637] on input "Change prices later" at bounding box center [308, 636] width 1 height 1
radio input "true"
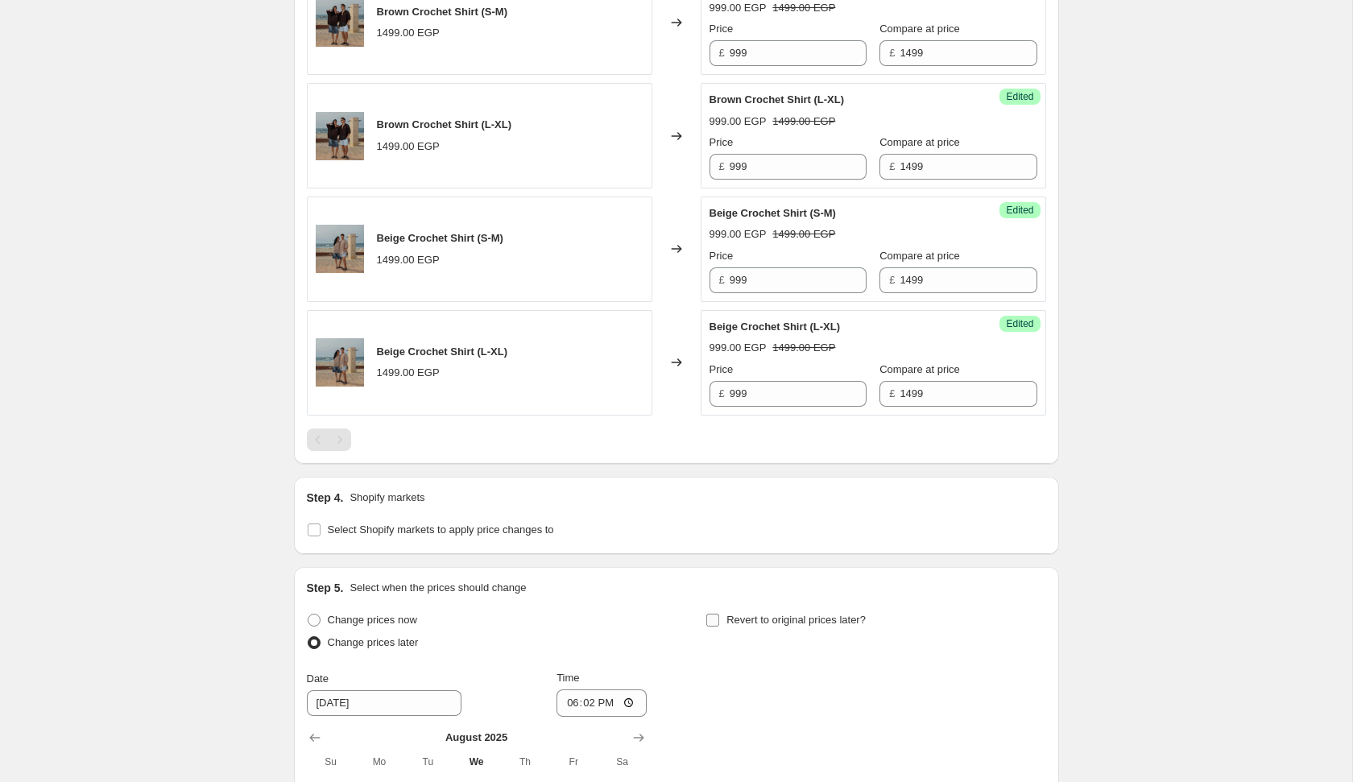
click at [738, 623] on span "Revert to original prices later?" at bounding box center [795, 620] width 139 height 12
click at [719, 623] on input "Revert to original prices later?" at bounding box center [712, 620] width 13 height 13
checkbox input "true"
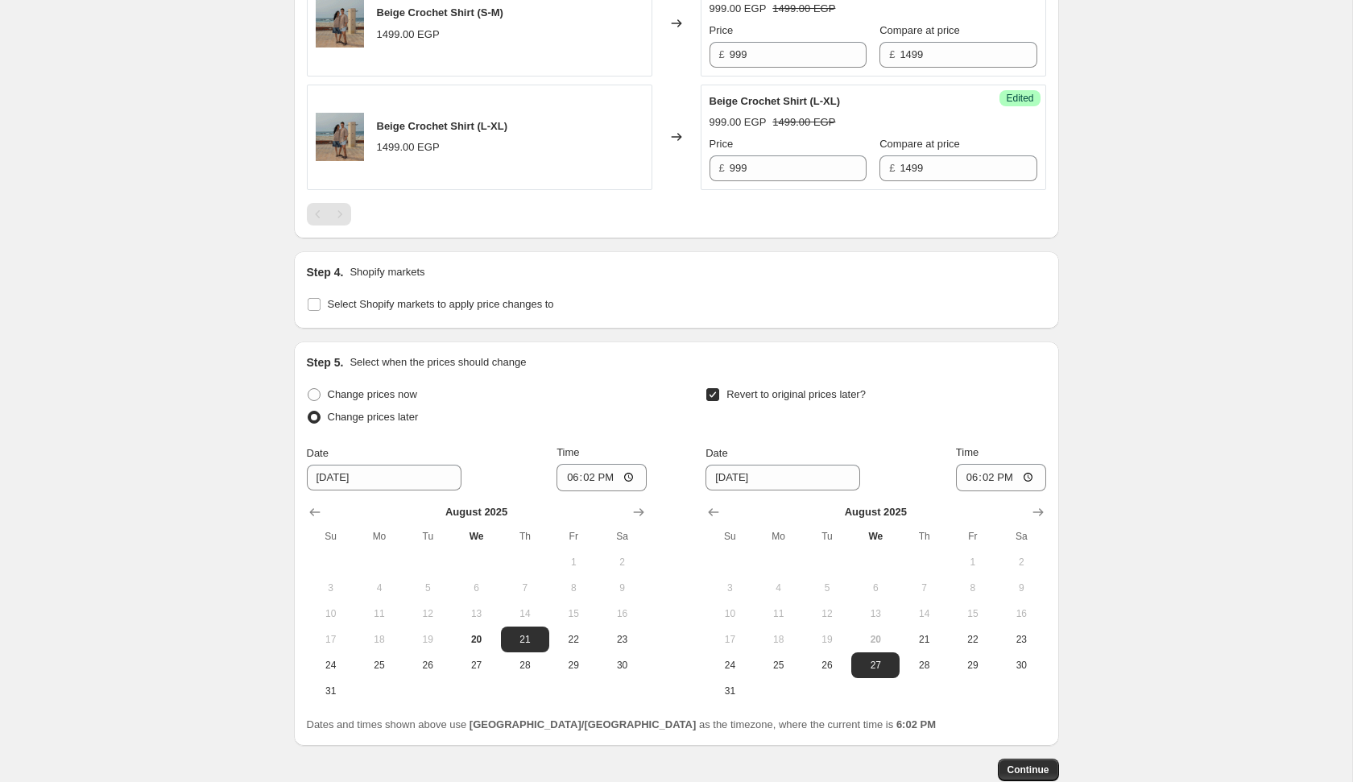
scroll to position [1032, 0]
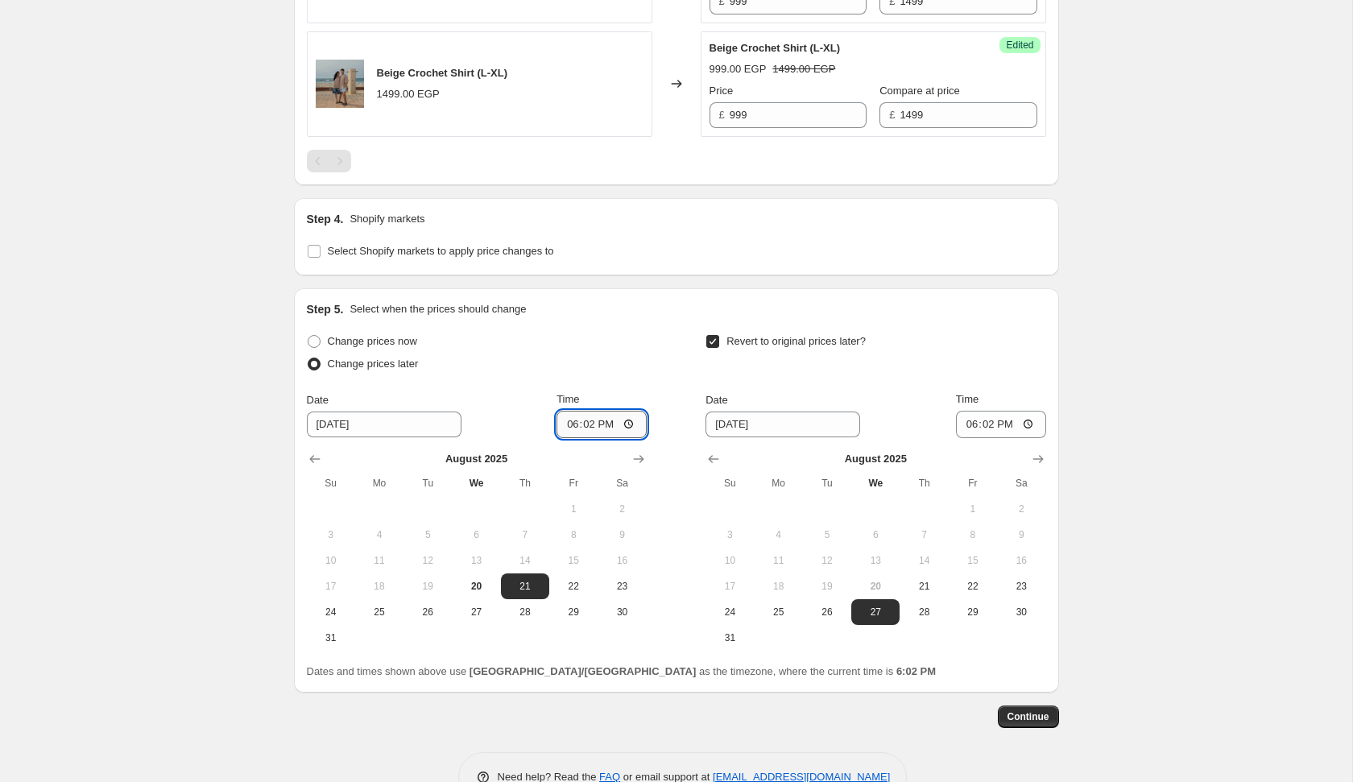
click at [569, 425] on input "18:02" at bounding box center [601, 424] width 90 height 27
type input "02:07"
click at [730, 613] on span "24" at bounding box center [729, 612] width 35 height 13
type input "[DATE]"
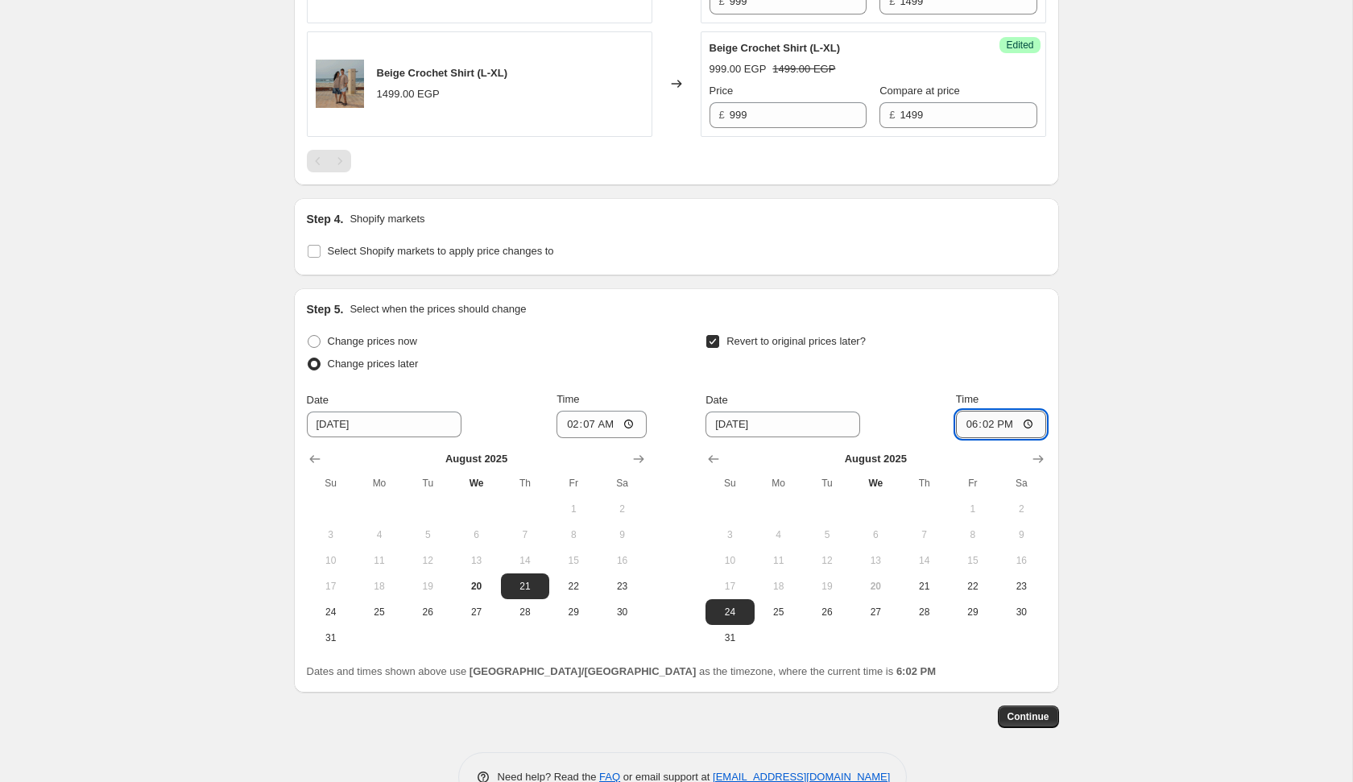
click at [966, 422] on input "18:02" at bounding box center [1001, 424] width 90 height 27
type input "02:07"
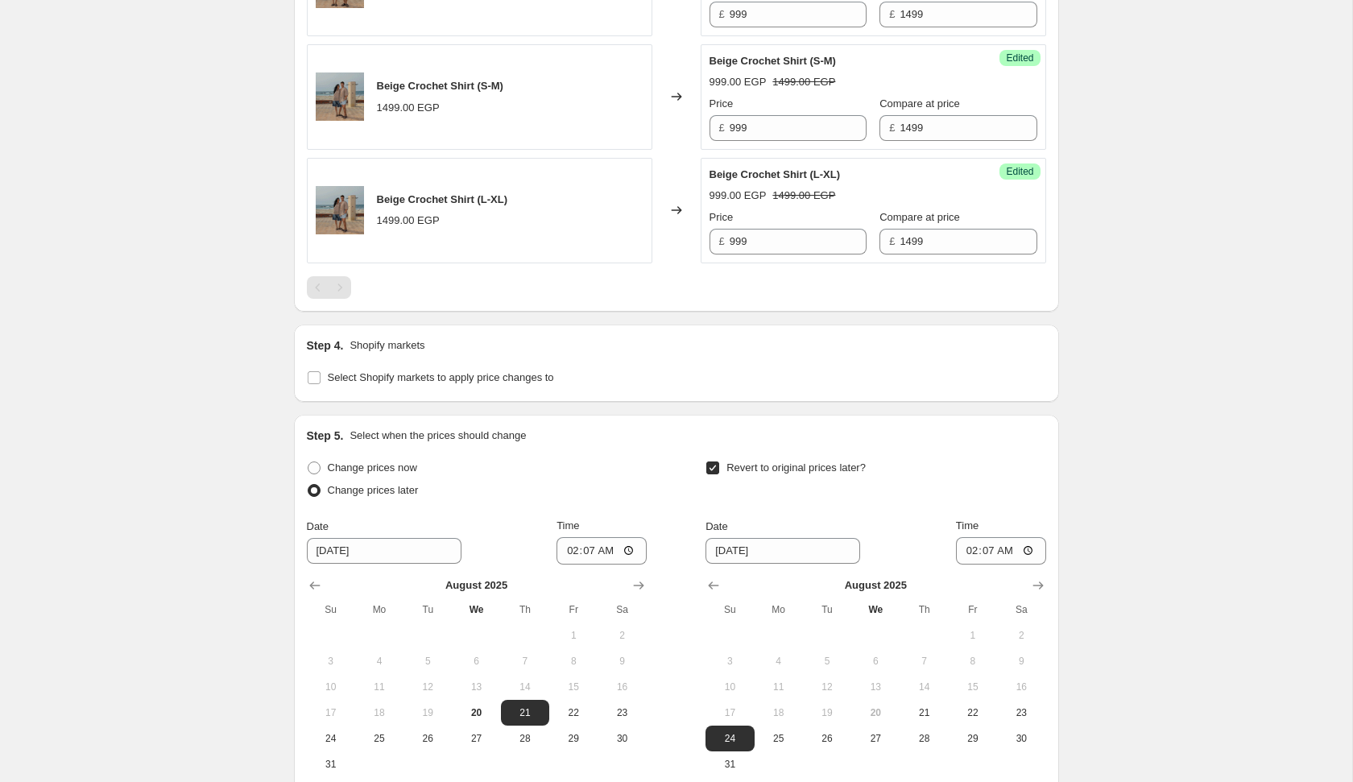
scroll to position [1073, 0]
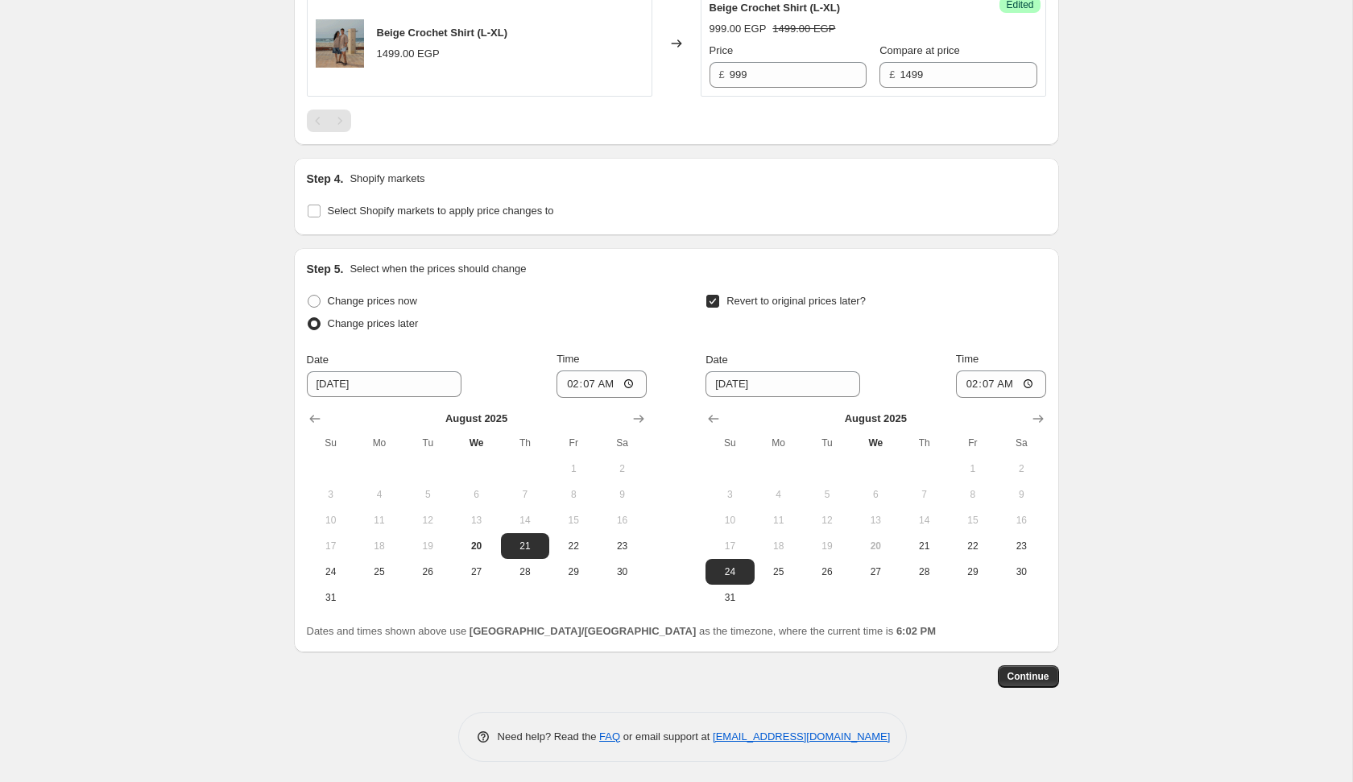
click at [1024, 676] on span "Continue" at bounding box center [1028, 676] width 42 height 13
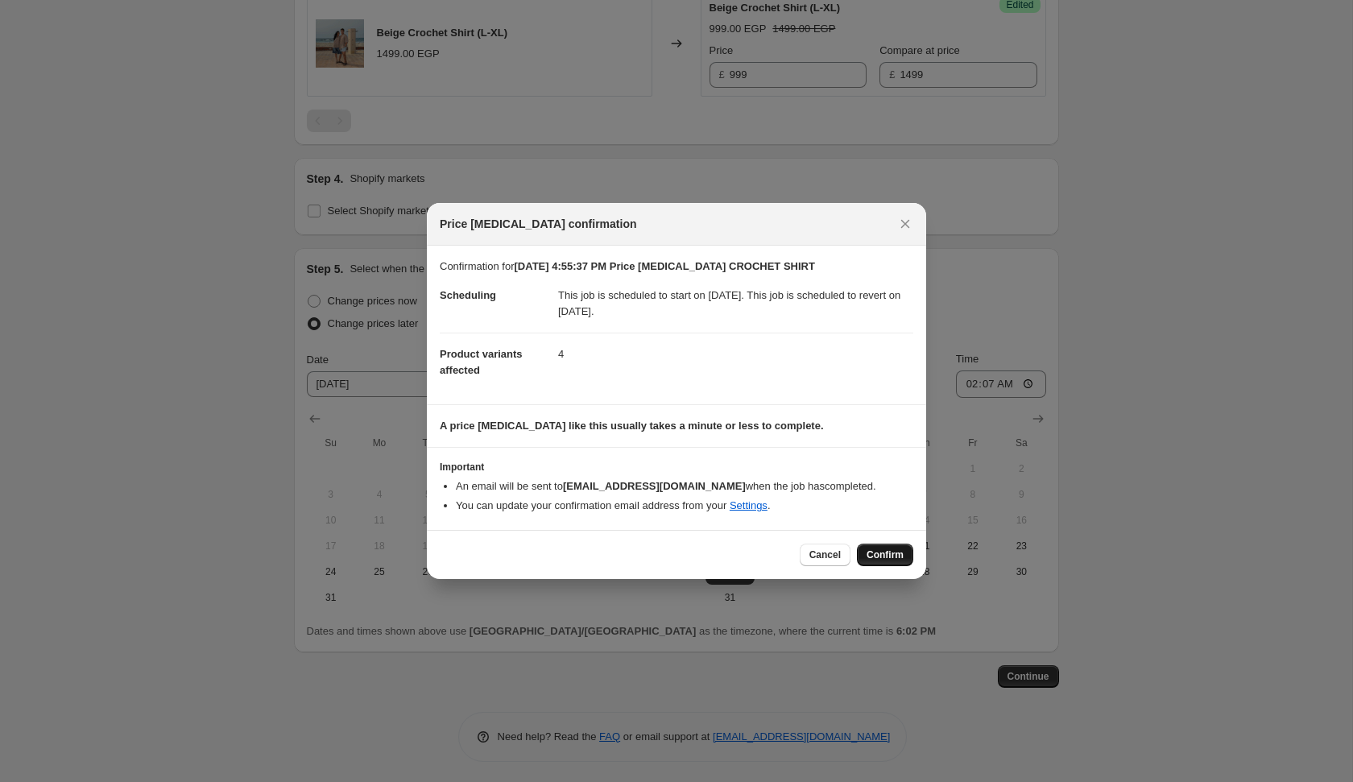
click at [875, 550] on span "Confirm" at bounding box center [885, 554] width 37 height 13
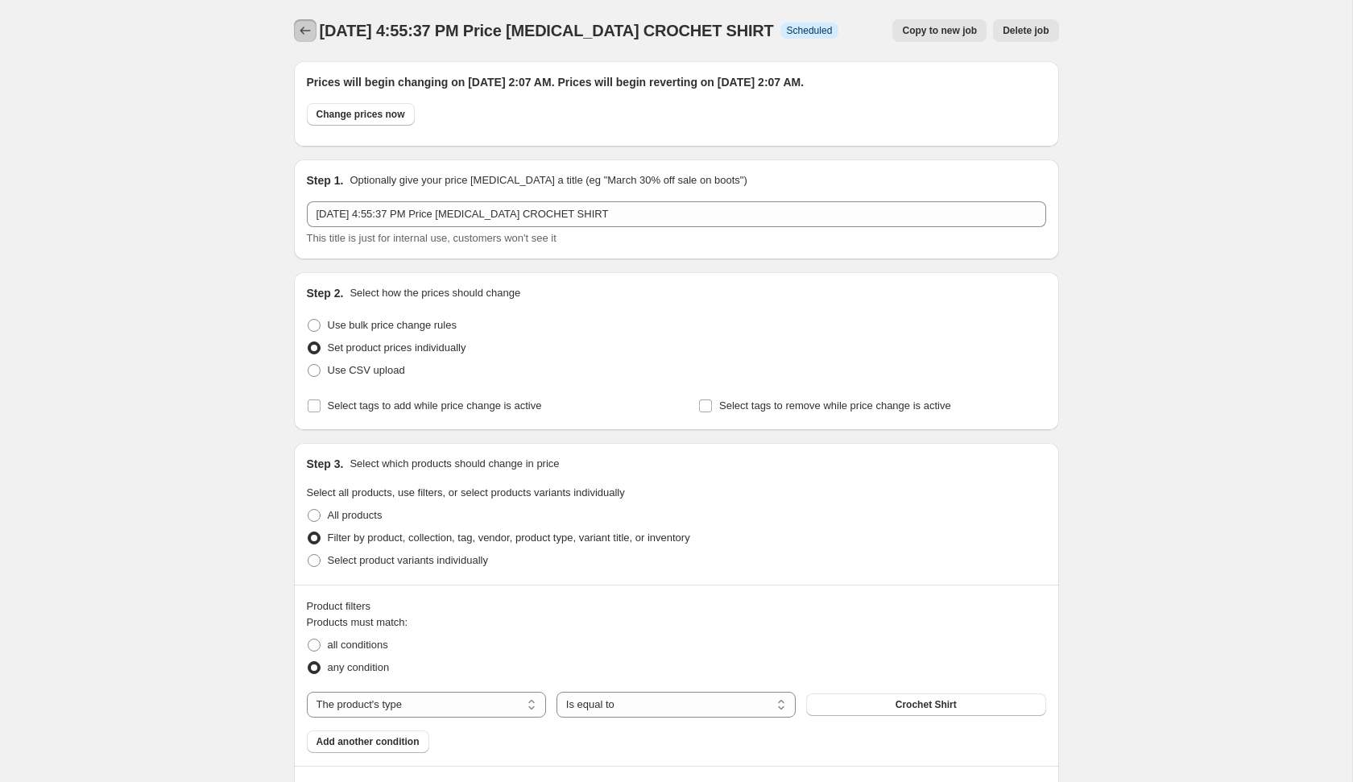
click at [310, 35] on icon "Price change jobs" at bounding box center [305, 31] width 16 height 16
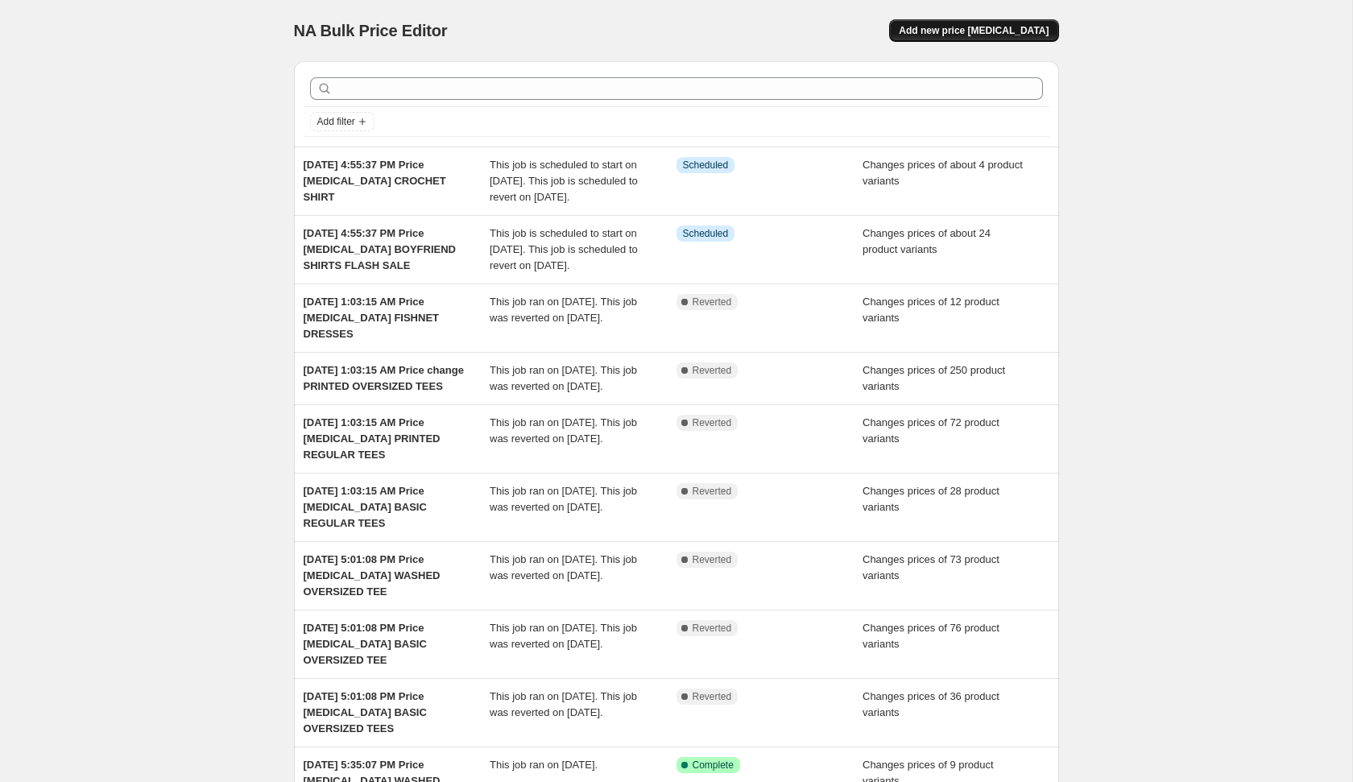
click at [1017, 35] on span "Add new price [MEDICAL_DATA]" at bounding box center [974, 30] width 150 height 13
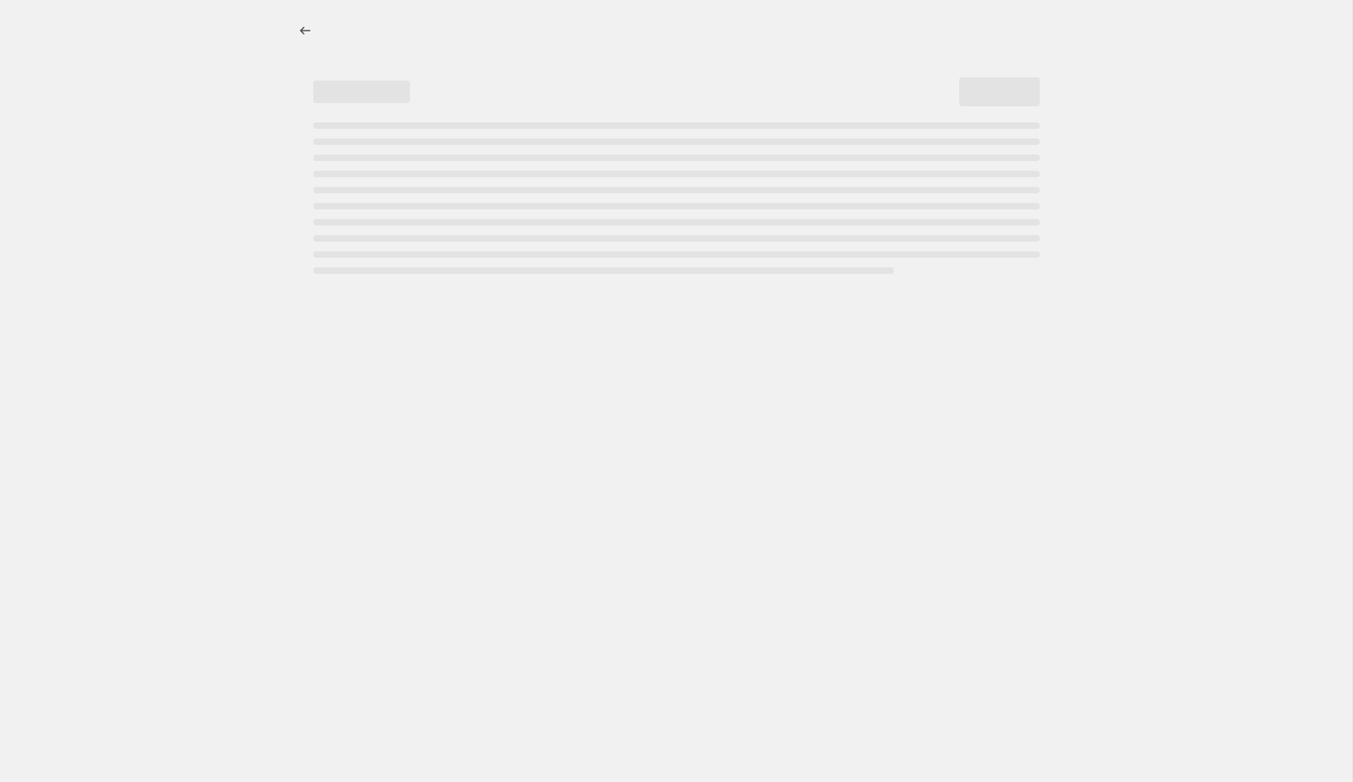
select select "percentage"
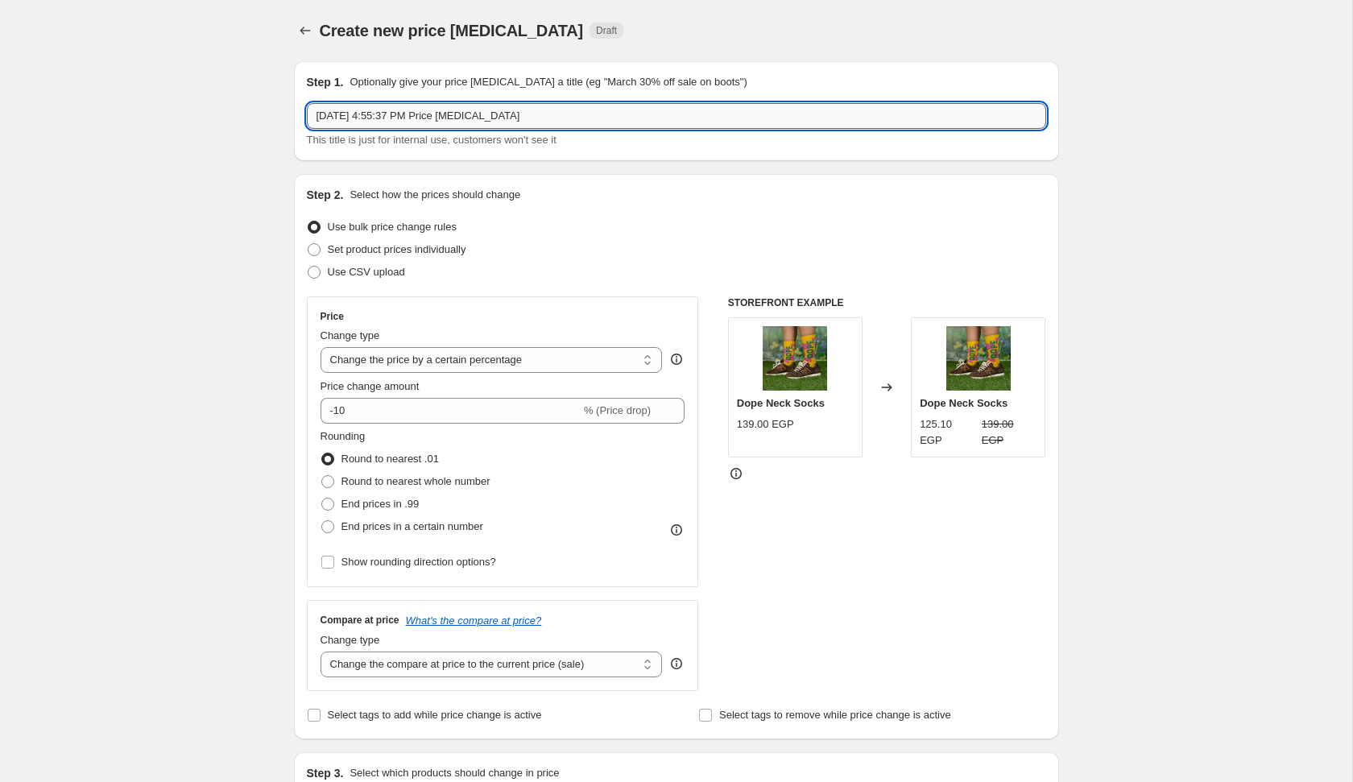
click at [806, 122] on input "[DATE] 4:55:37 PM Price [MEDICAL_DATA]" at bounding box center [676, 116] width 739 height 26
click at [763, 121] on input "[DATE] 4:55:37 PM Price [MEDICAL_DATA]" at bounding box center [676, 116] width 739 height 26
type input "[DATE] 4:55:37 PM Price [MEDICAL_DATA] SHORT SLEEVE SHIRT"
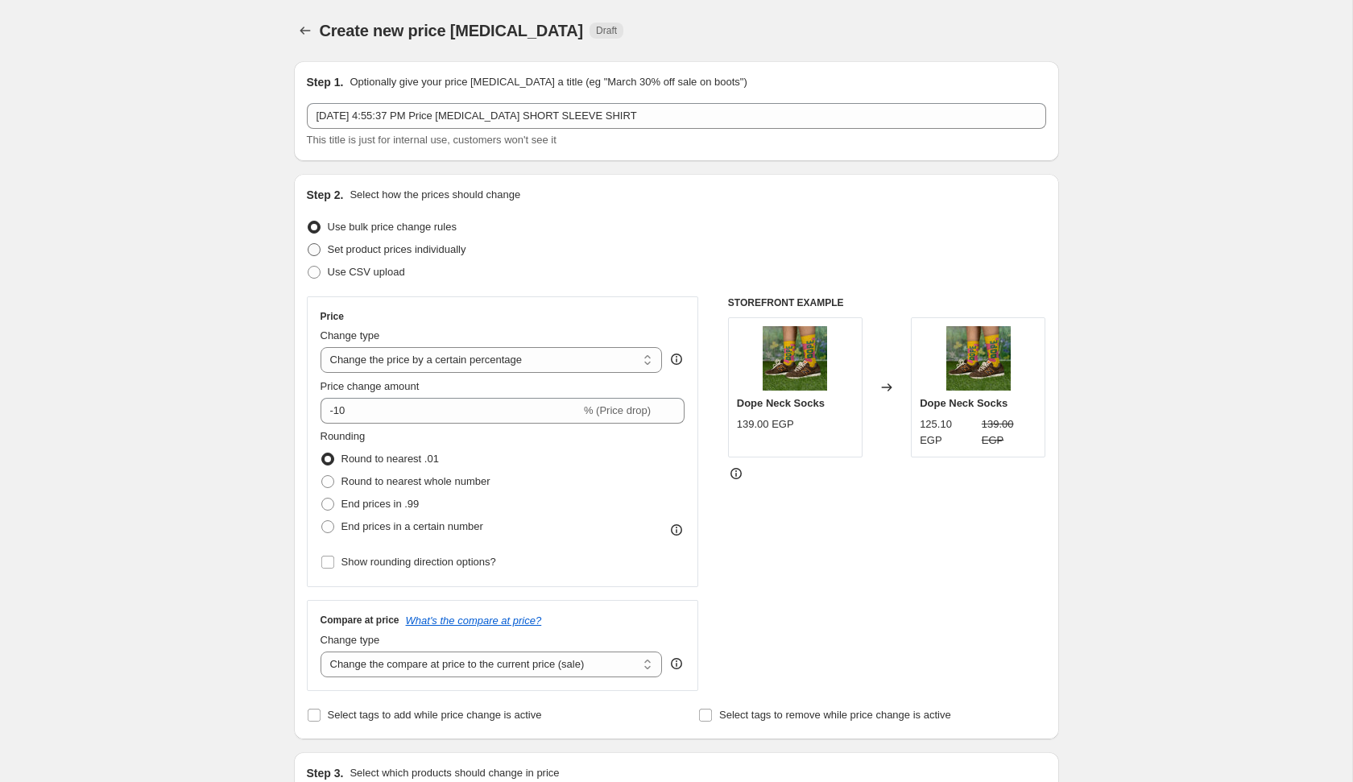
click at [466, 254] on span "Set product prices individually" at bounding box center [397, 249] width 139 height 12
click at [308, 244] on input "Set product prices individually" at bounding box center [308, 243] width 1 height 1
radio input "true"
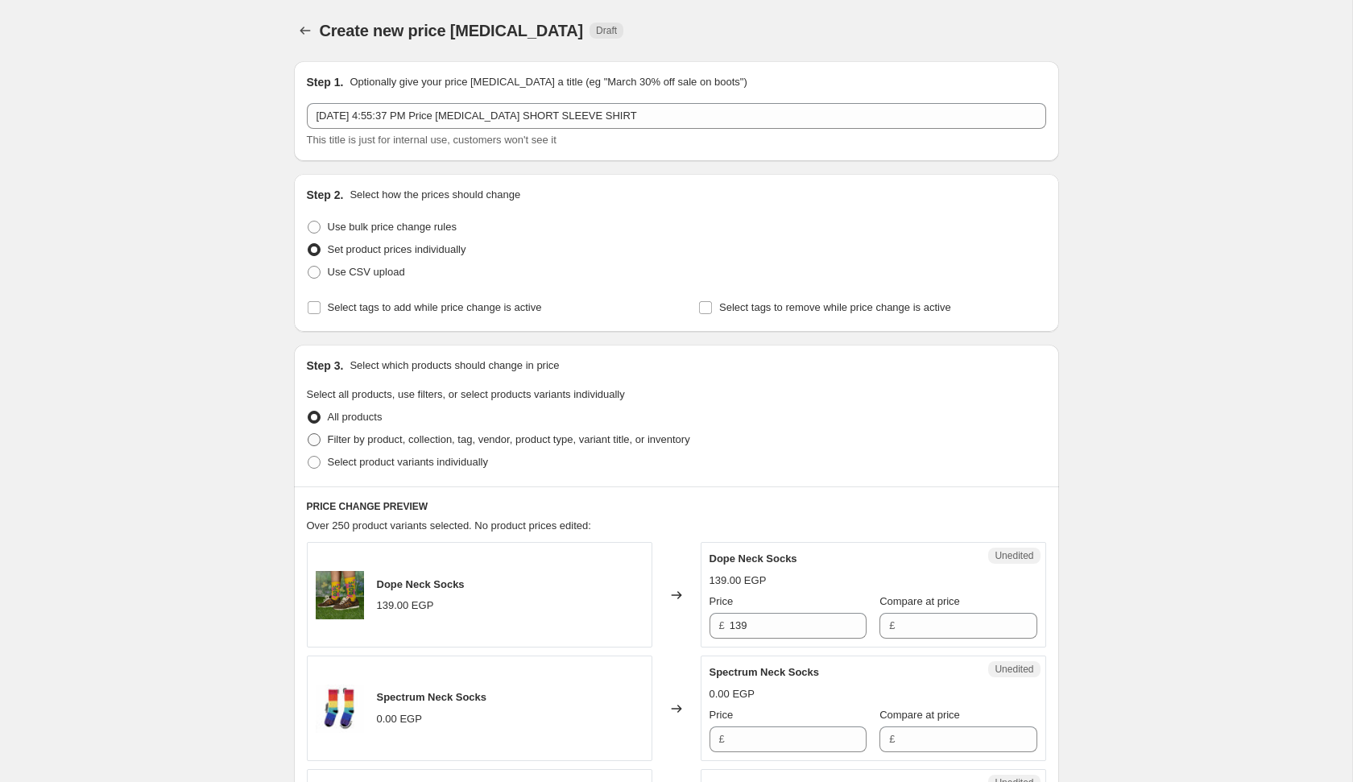
click at [475, 442] on span "Filter by product, collection, tag, vendor, product type, variant title, or inv…" at bounding box center [509, 439] width 362 height 12
click at [308, 434] on input "Filter by product, collection, tag, vendor, product type, variant title, or inv…" at bounding box center [308, 433] width 1 height 1
radio input "true"
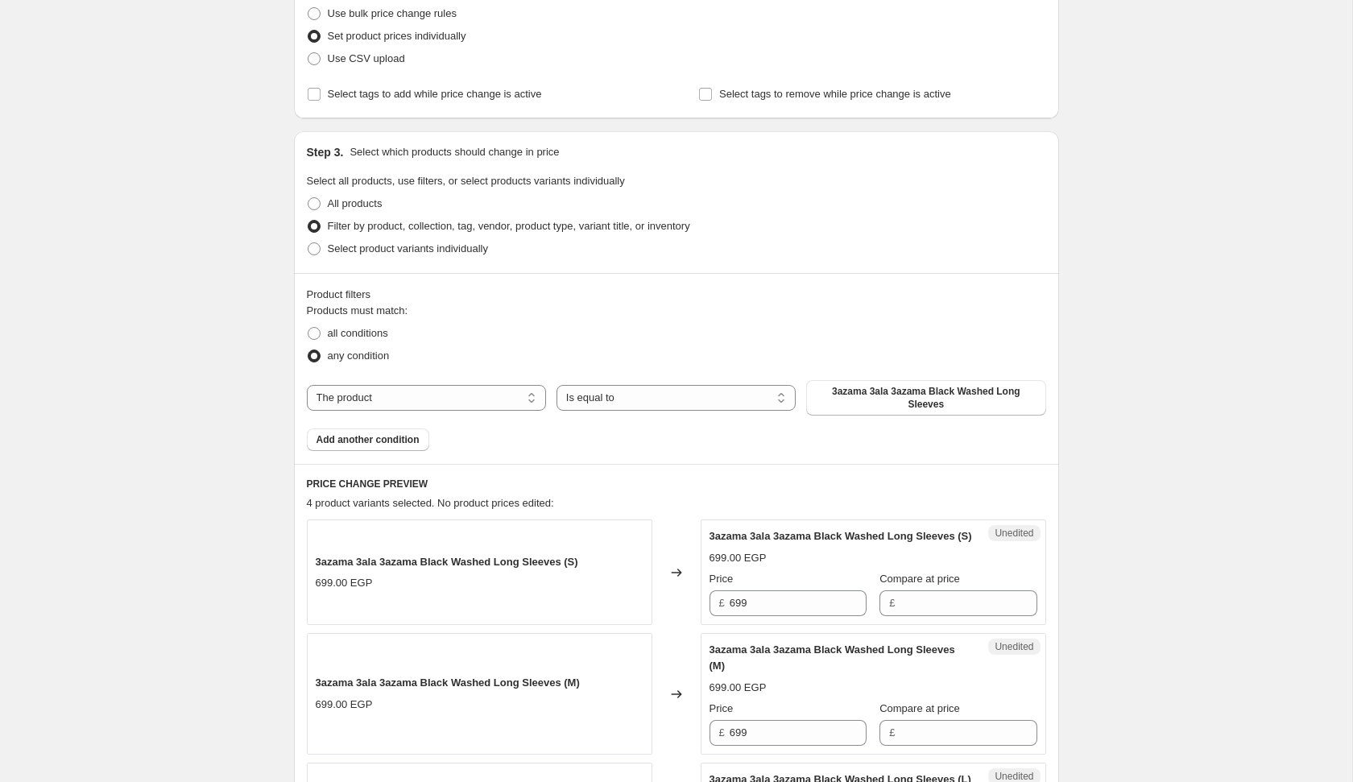
scroll to position [223, 0]
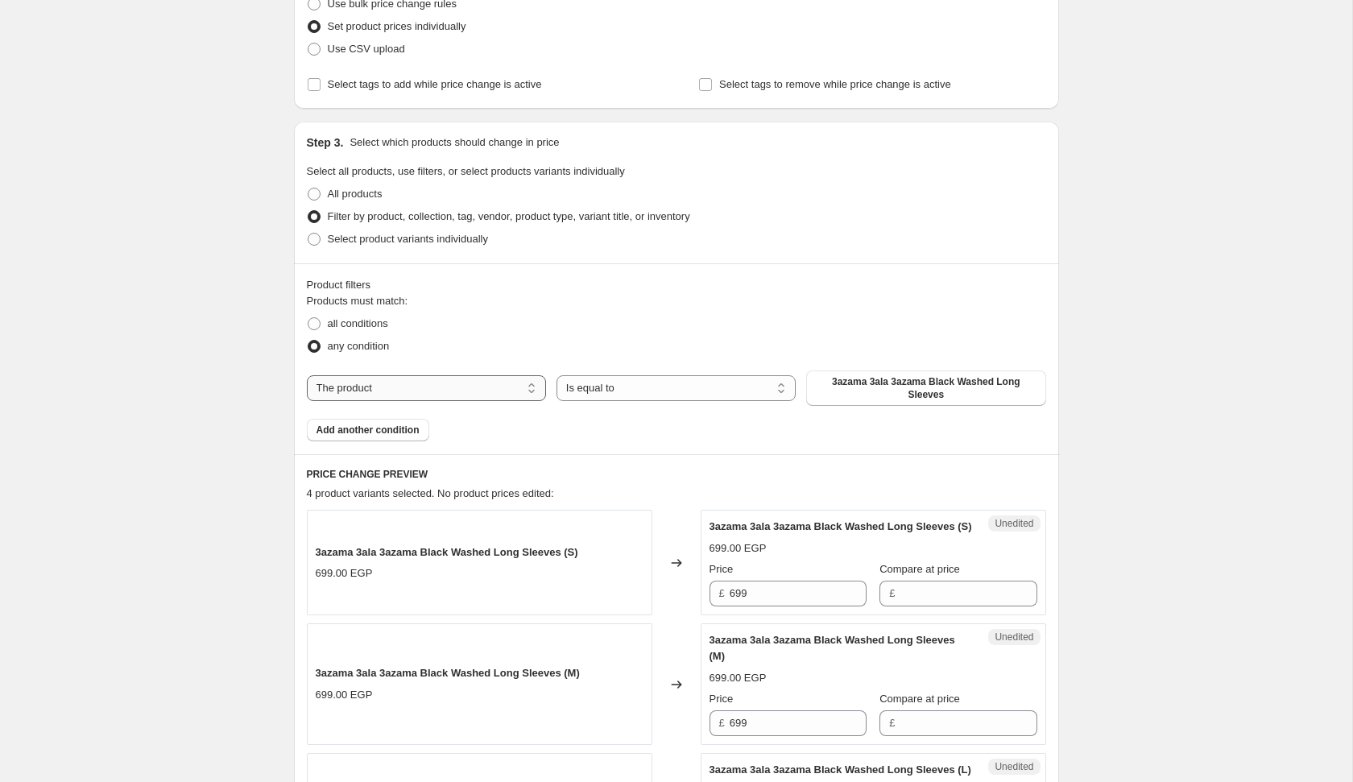
click at [478, 380] on select "The product The product's collection The product's tag The product's vendor The…" at bounding box center [426, 388] width 239 height 26
select select "product_type"
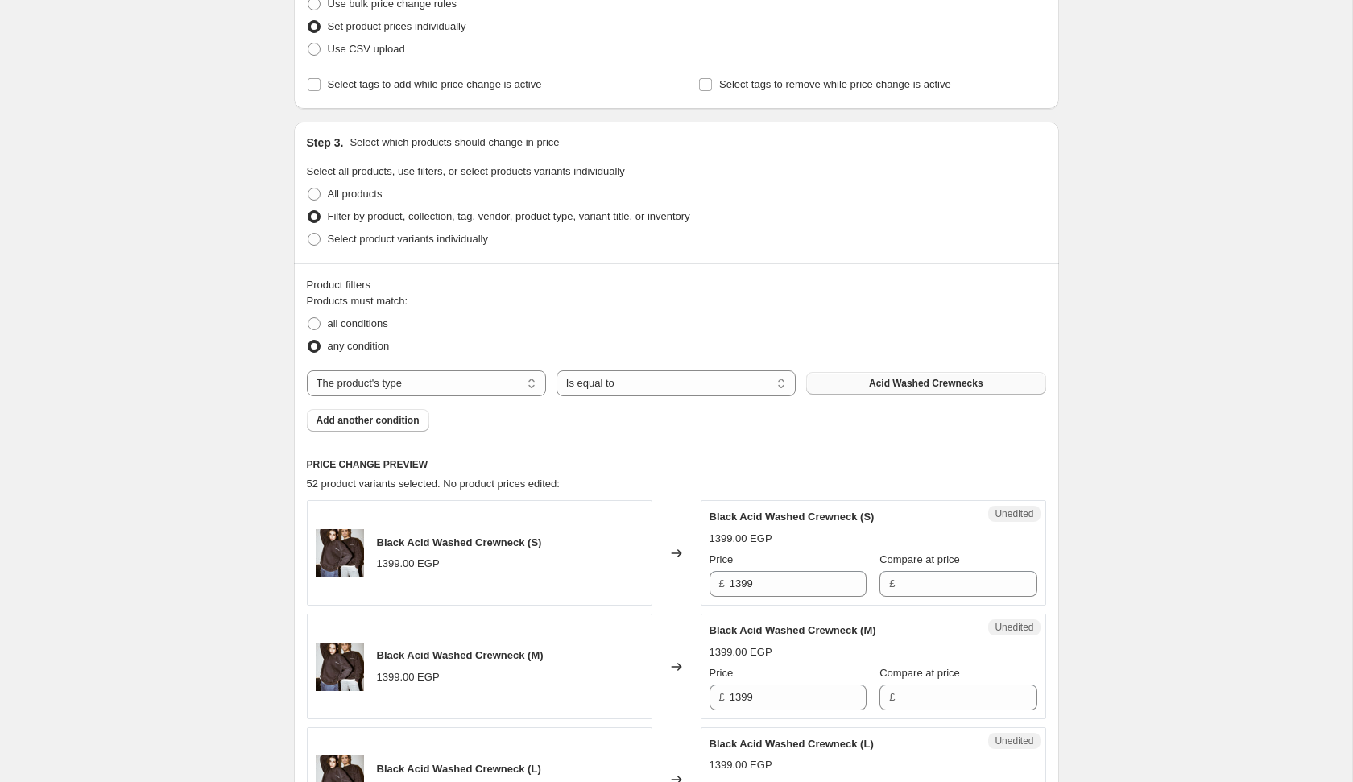
click at [845, 384] on button "Acid Washed Crewnecks" at bounding box center [925, 383] width 239 height 23
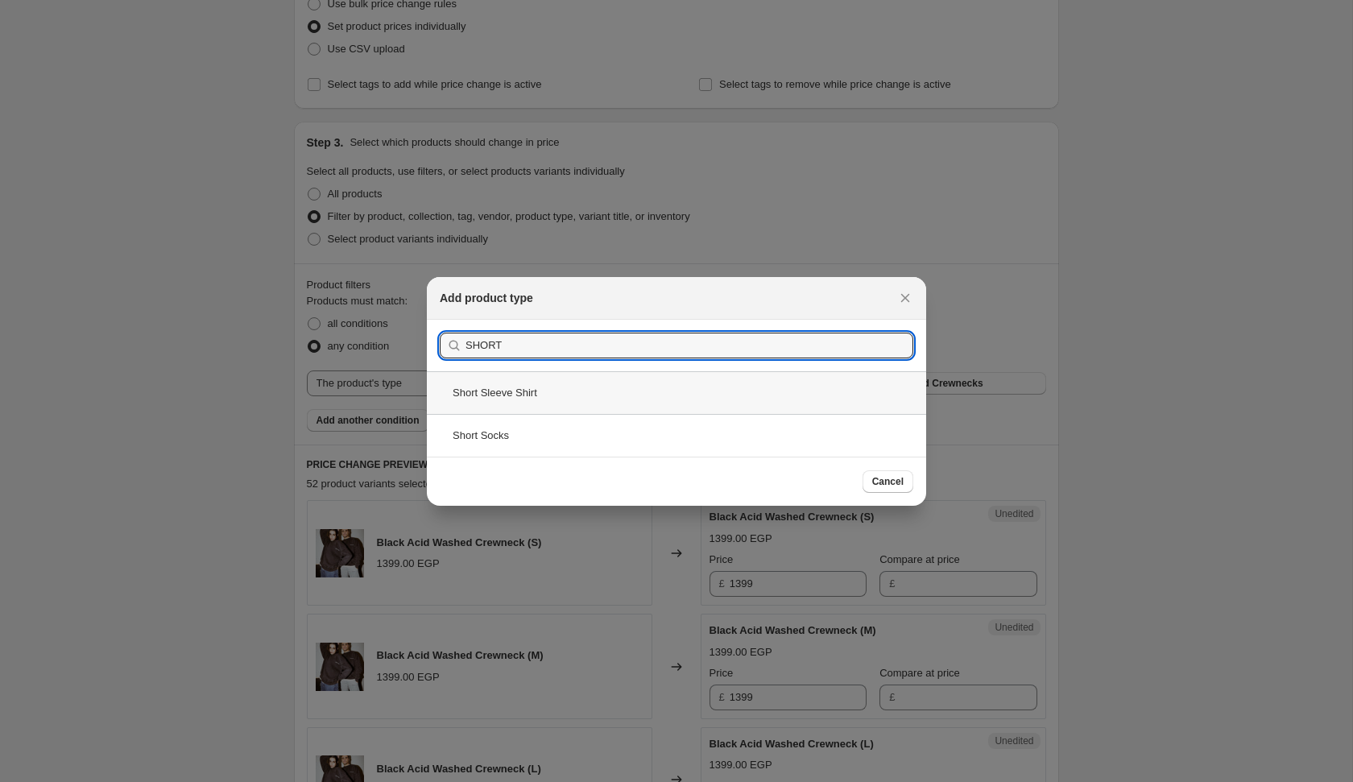
type input "SHORT"
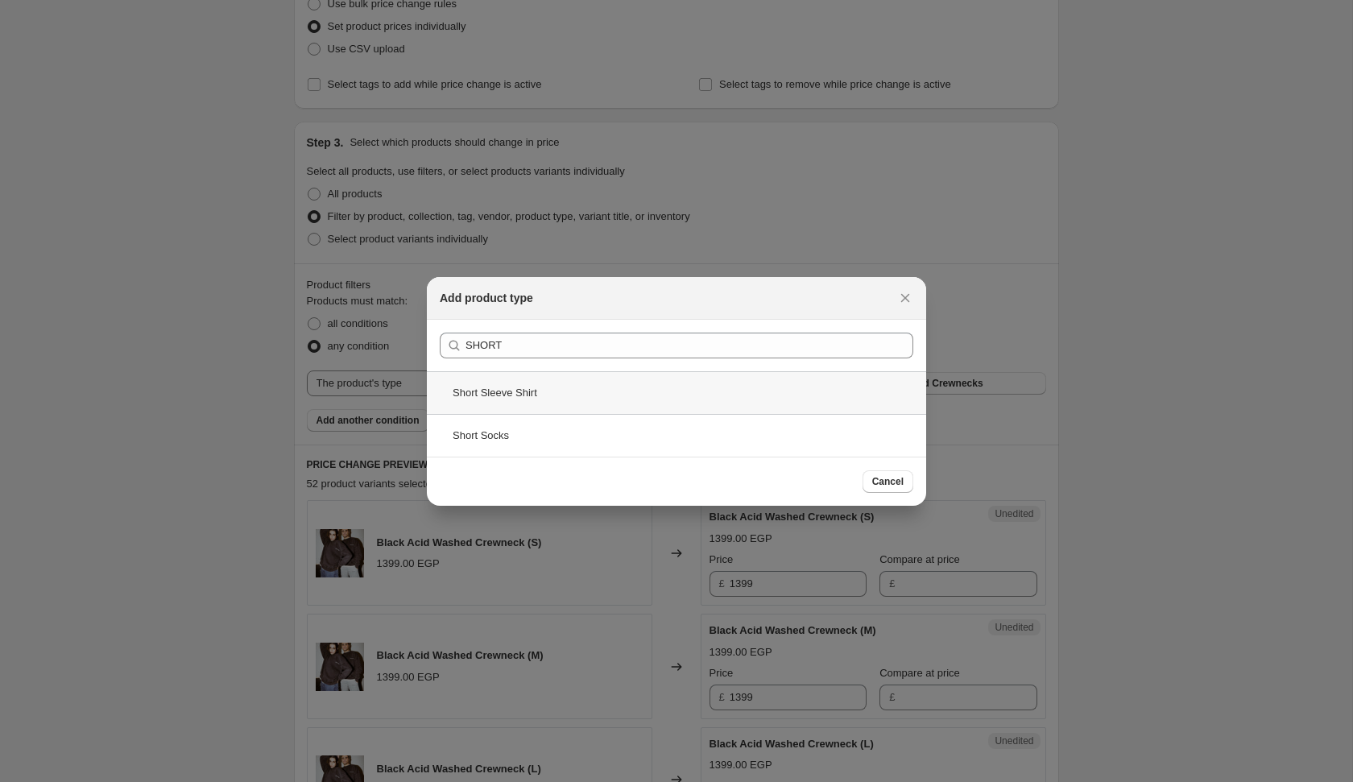
click at [620, 404] on div "Short Sleeve Shirt" at bounding box center [676, 392] width 499 height 43
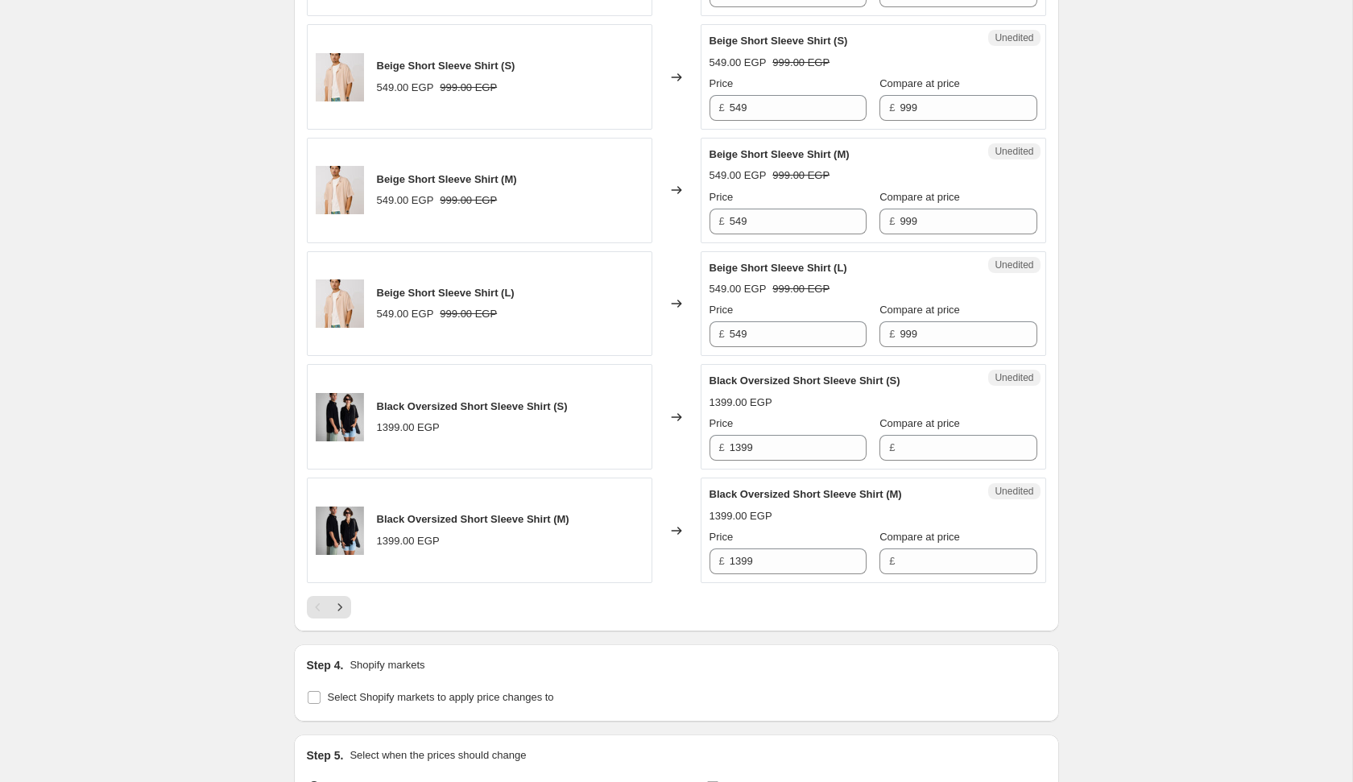
scroll to position [2398, 0]
click at [812, 442] on input "1399" at bounding box center [798, 449] width 137 height 26
type input "1099"
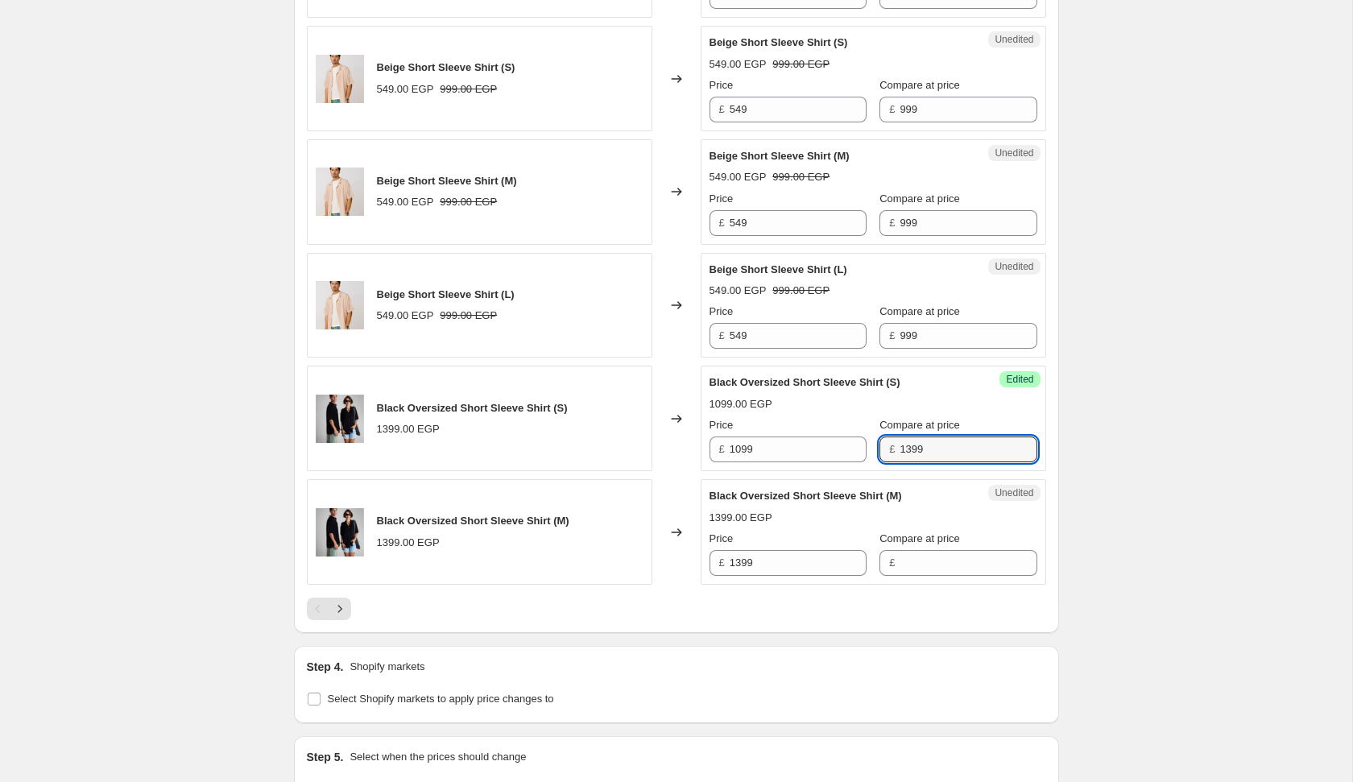
type input "1399"
type input "1099"
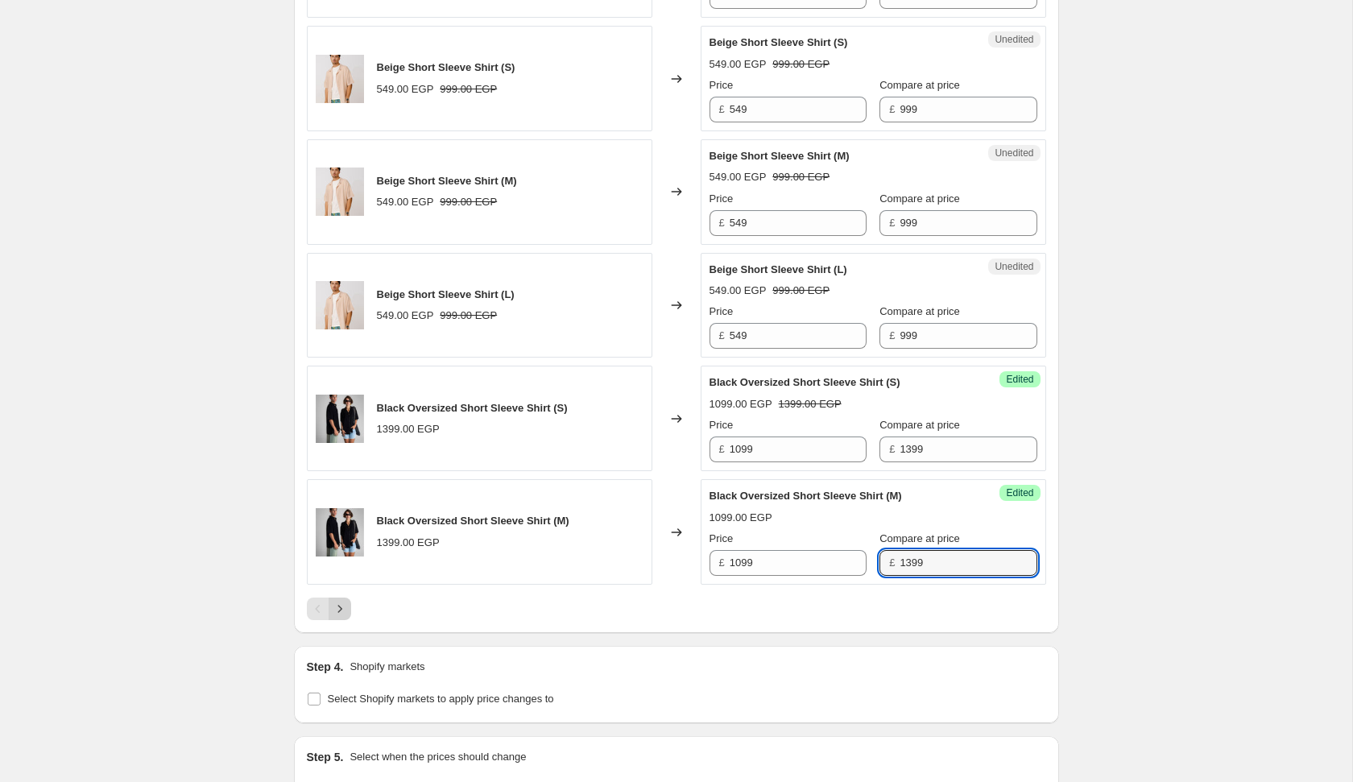
type input "1399"
click at [347, 598] on button "Next" at bounding box center [340, 609] width 23 height 23
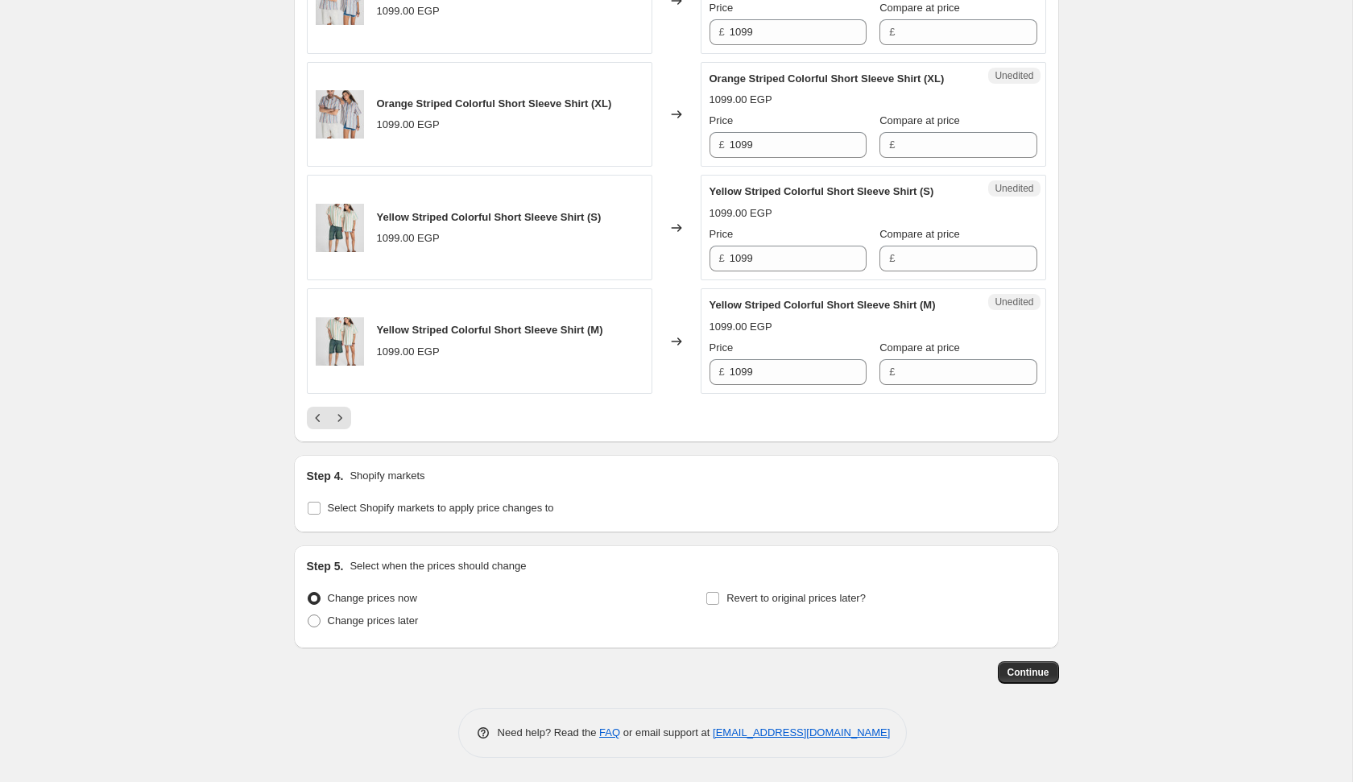
scroll to position [2718, 0]
click at [391, 610] on label "Change prices now" at bounding box center [362, 598] width 110 height 23
click at [308, 593] on input "Change prices now" at bounding box center [308, 592] width 1 height 1
click at [392, 627] on span "Change prices later" at bounding box center [373, 620] width 91 height 12
click at [308, 615] on input "Change prices later" at bounding box center [308, 614] width 1 height 1
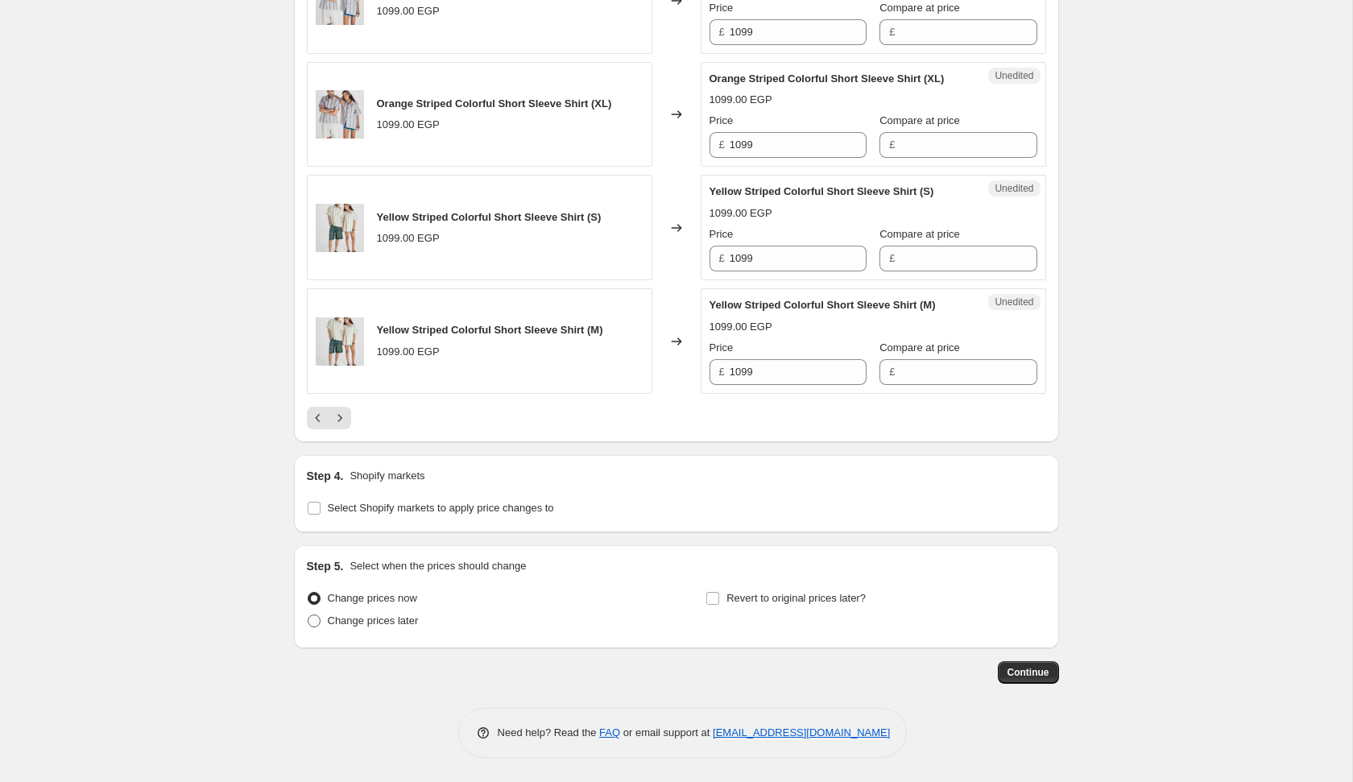
radio input "true"
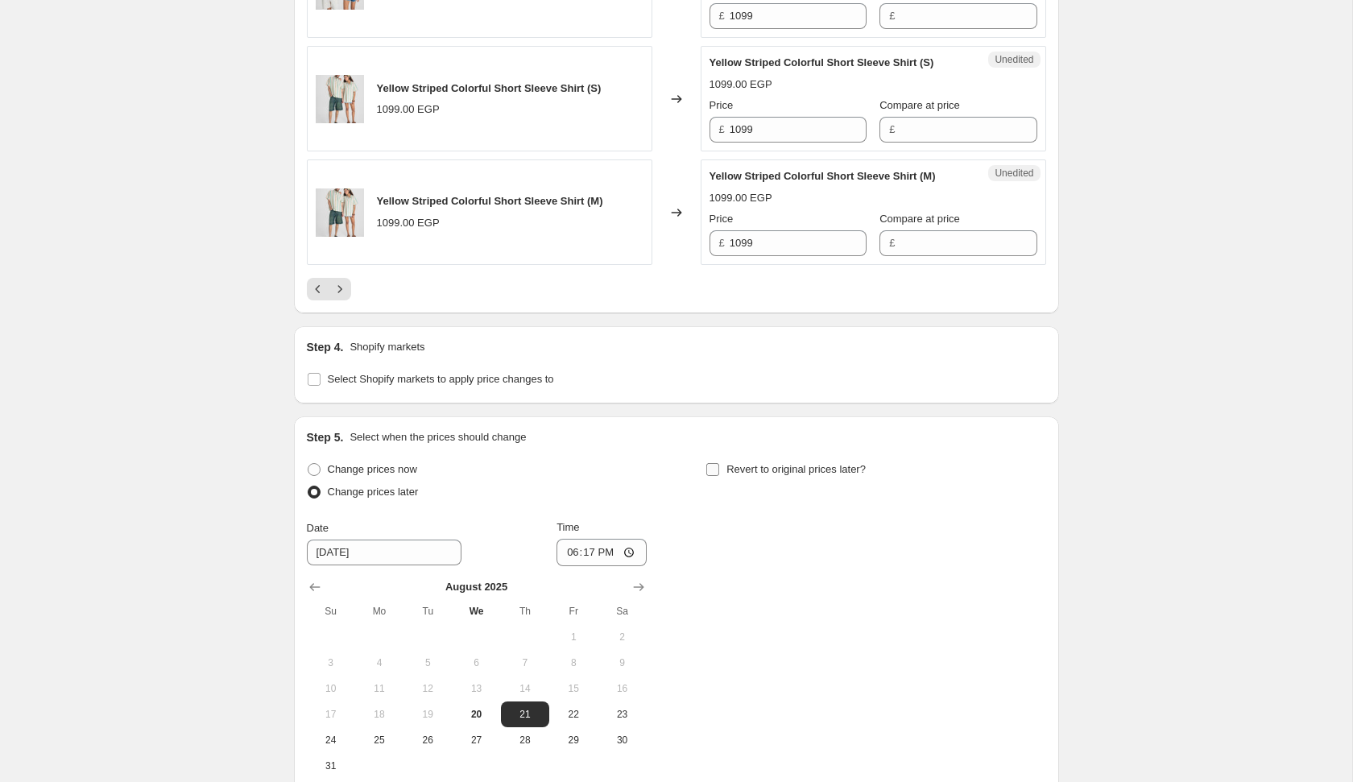
click at [736, 475] on span "Revert to original prices later?" at bounding box center [795, 469] width 139 height 12
click at [719, 476] on input "Revert to original prices later?" at bounding box center [712, 469] width 13 height 13
checkbox input "true"
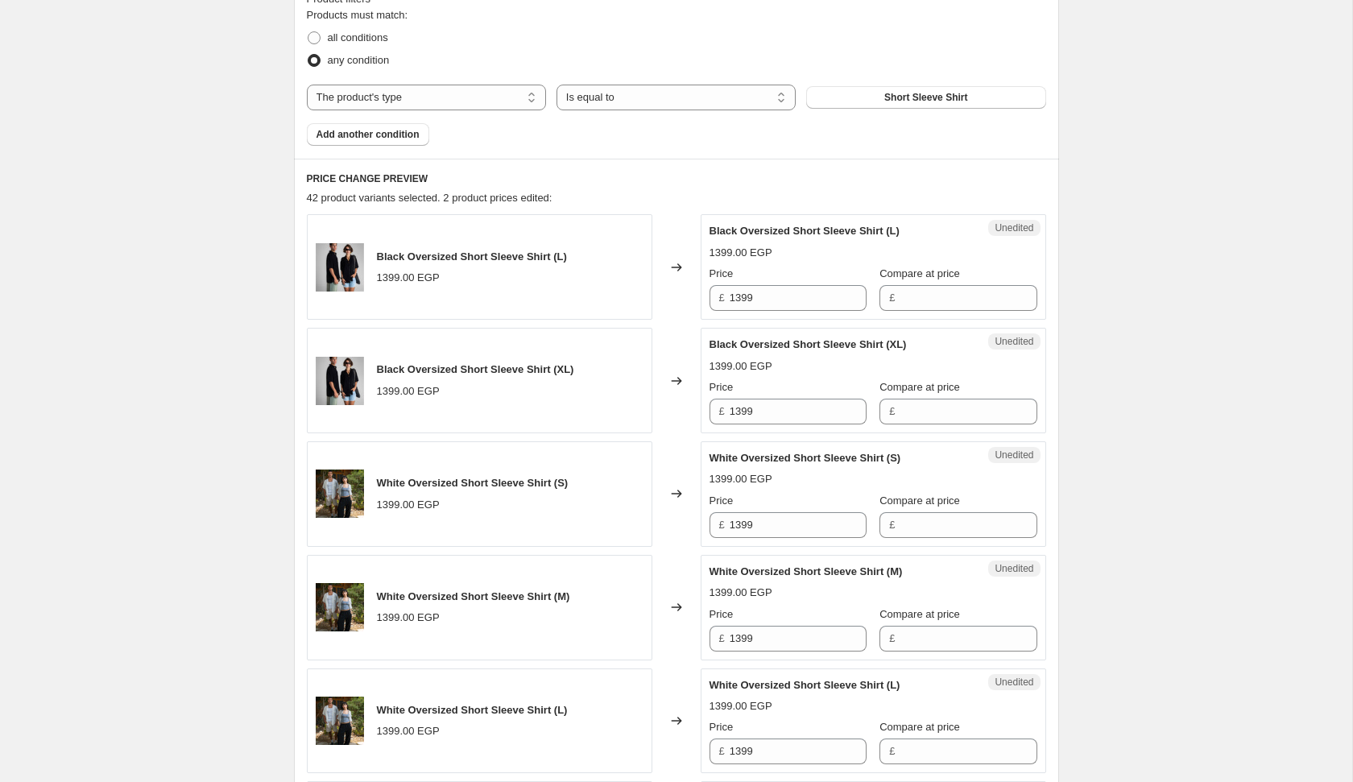
scroll to position [476, 0]
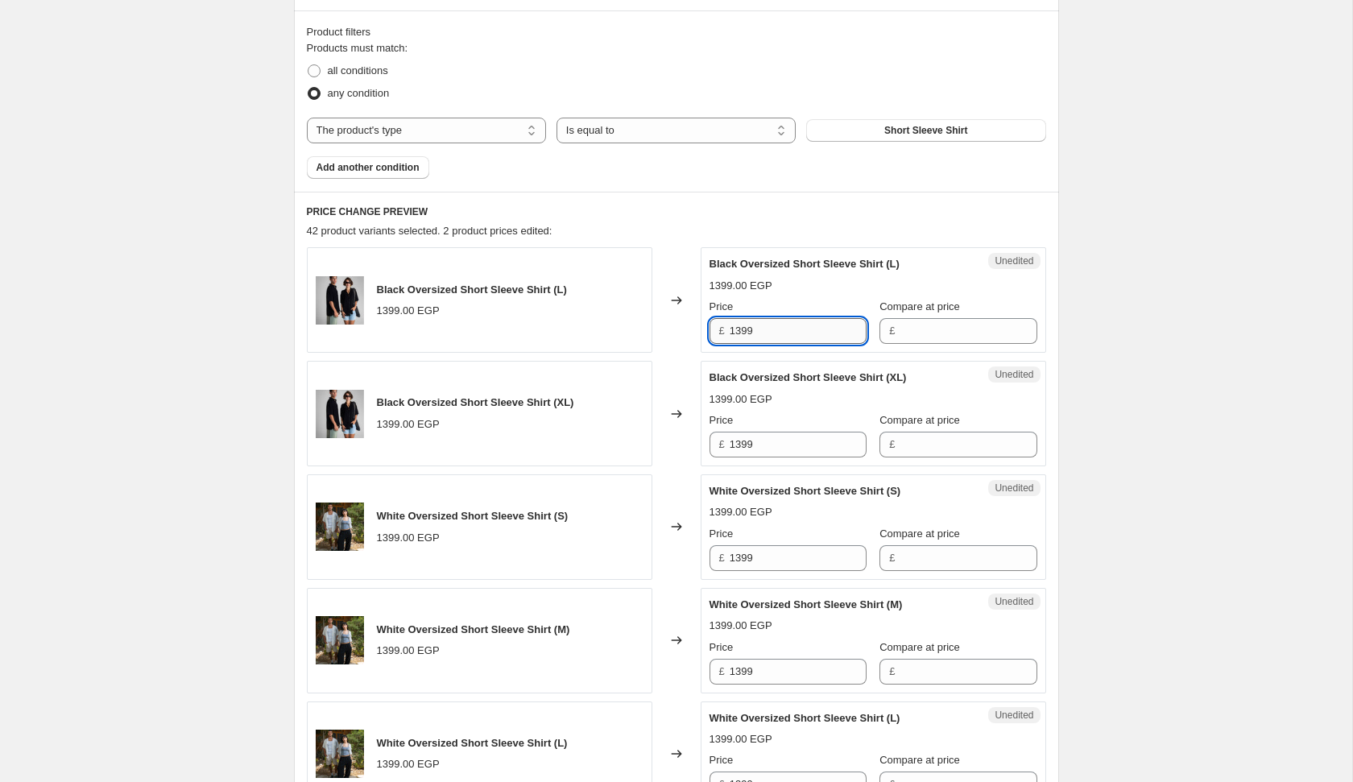
click at [796, 318] on input "1399" at bounding box center [798, 331] width 137 height 26
type input "1099"
type input "1399"
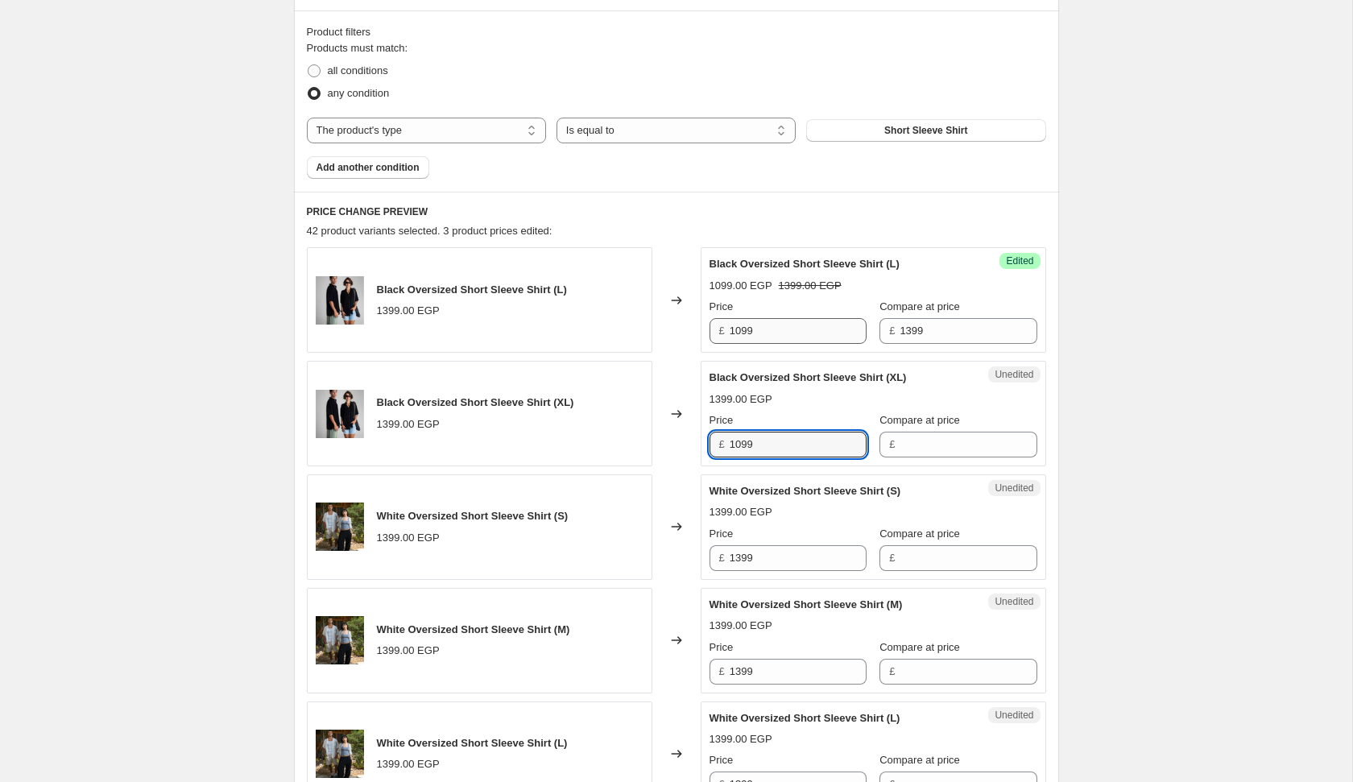
type input "1099"
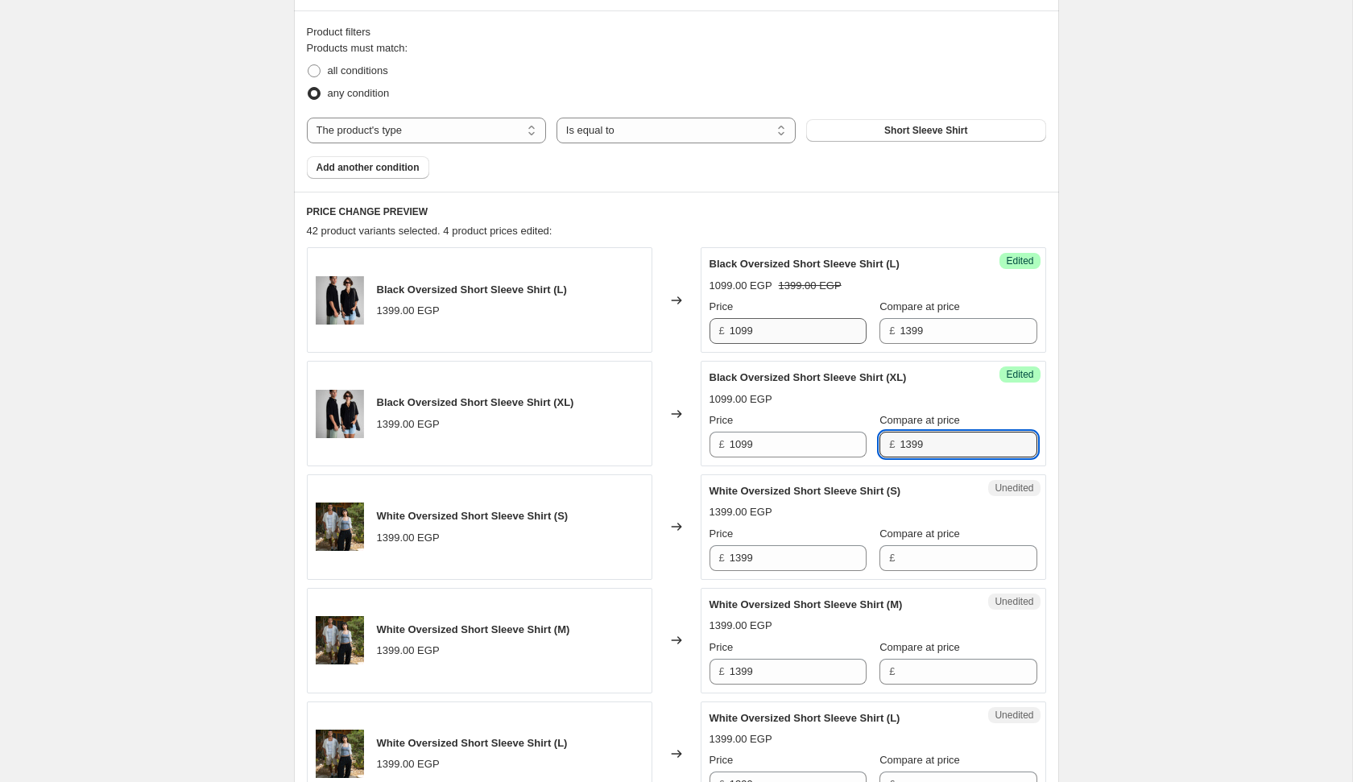
type input "1399"
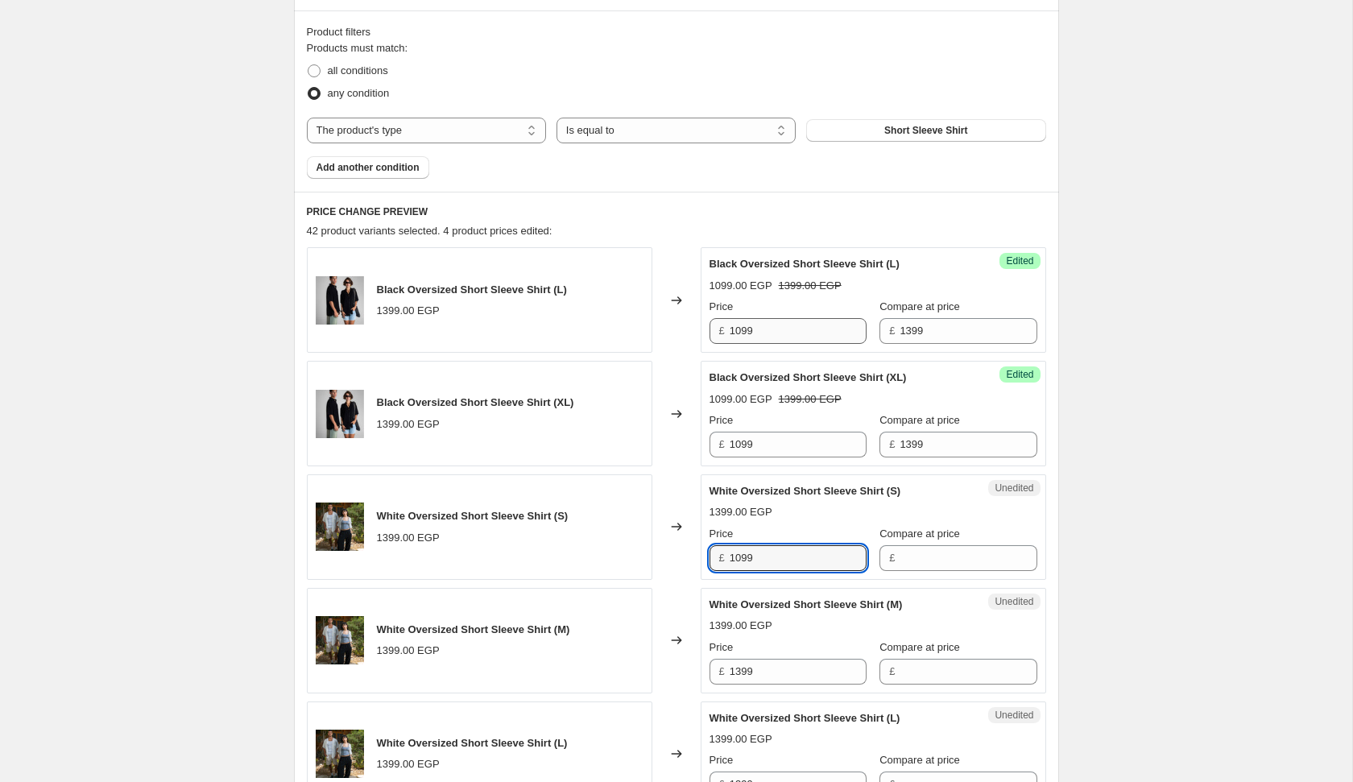
type input "1099"
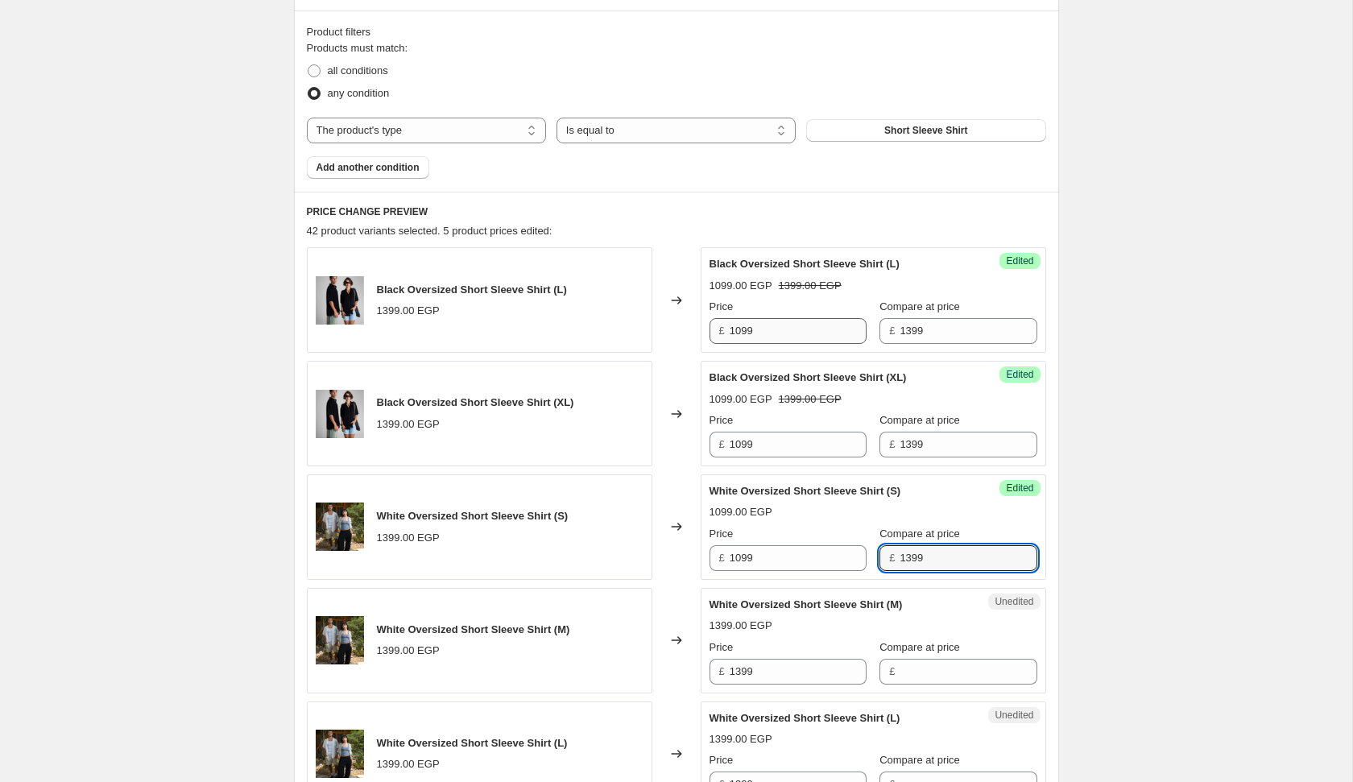
type input "1399"
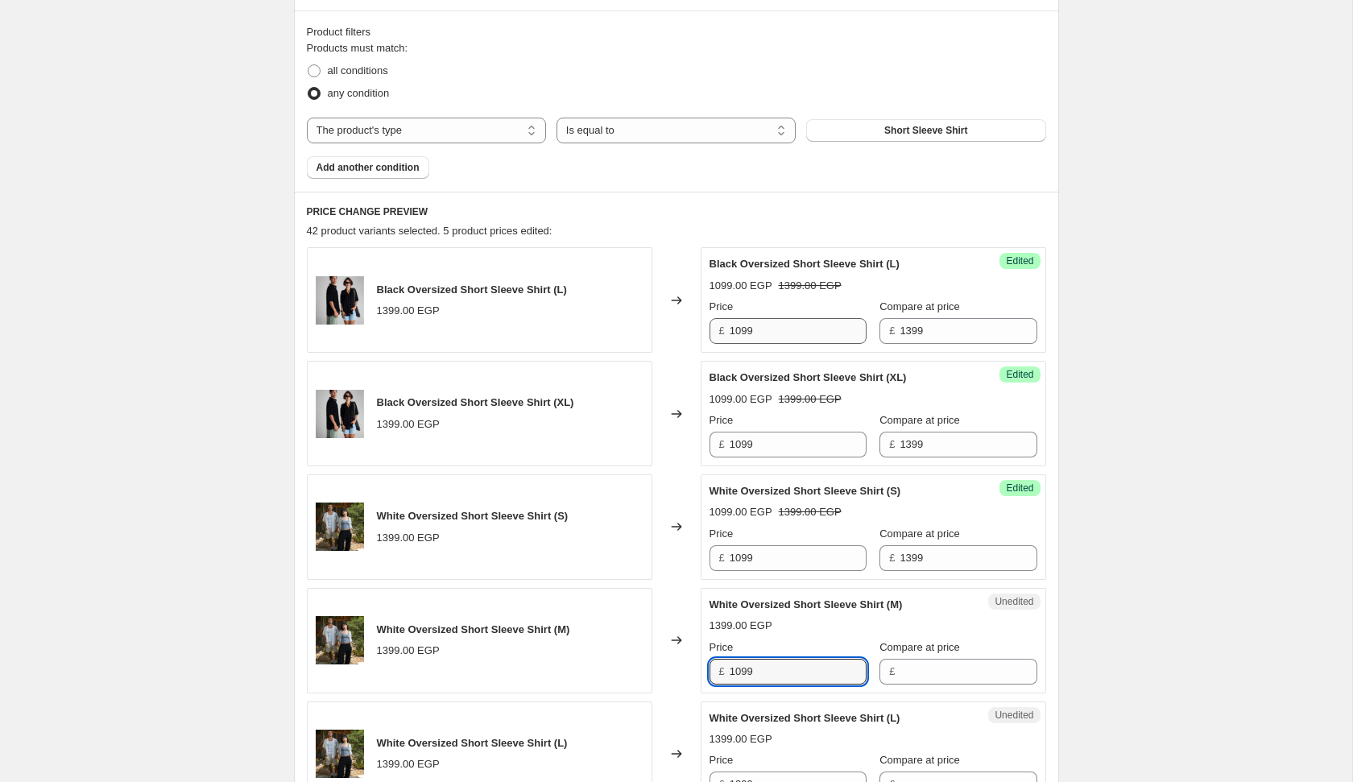
type input "1099"
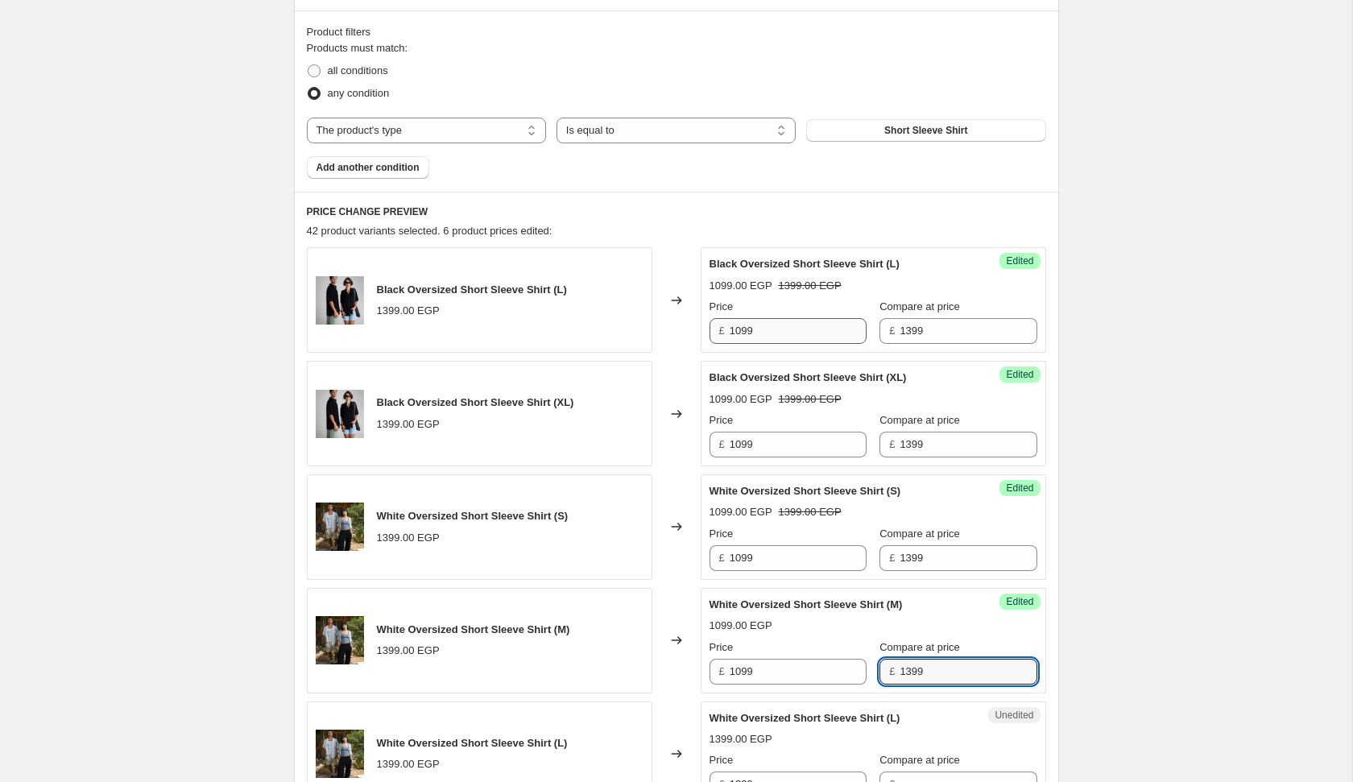
type input "1399"
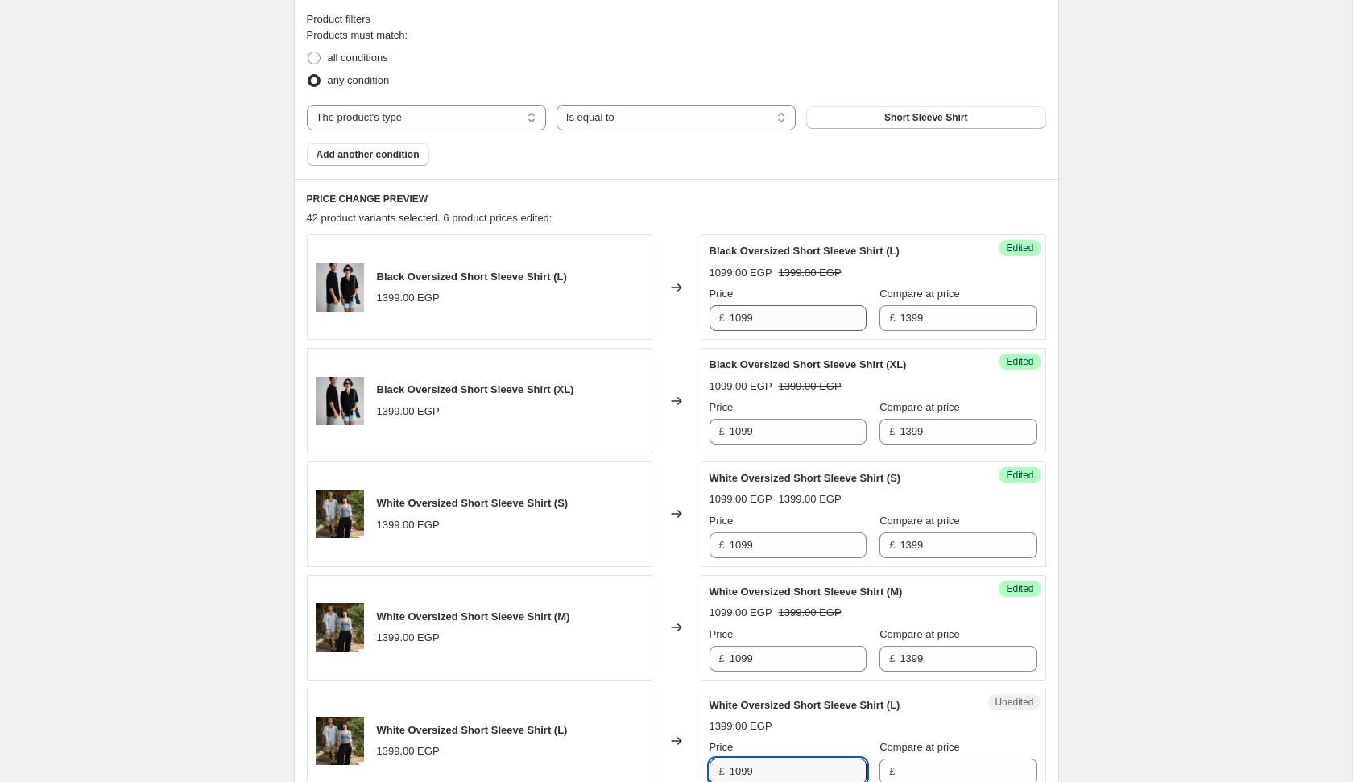
type input "1099"
type input "1399"
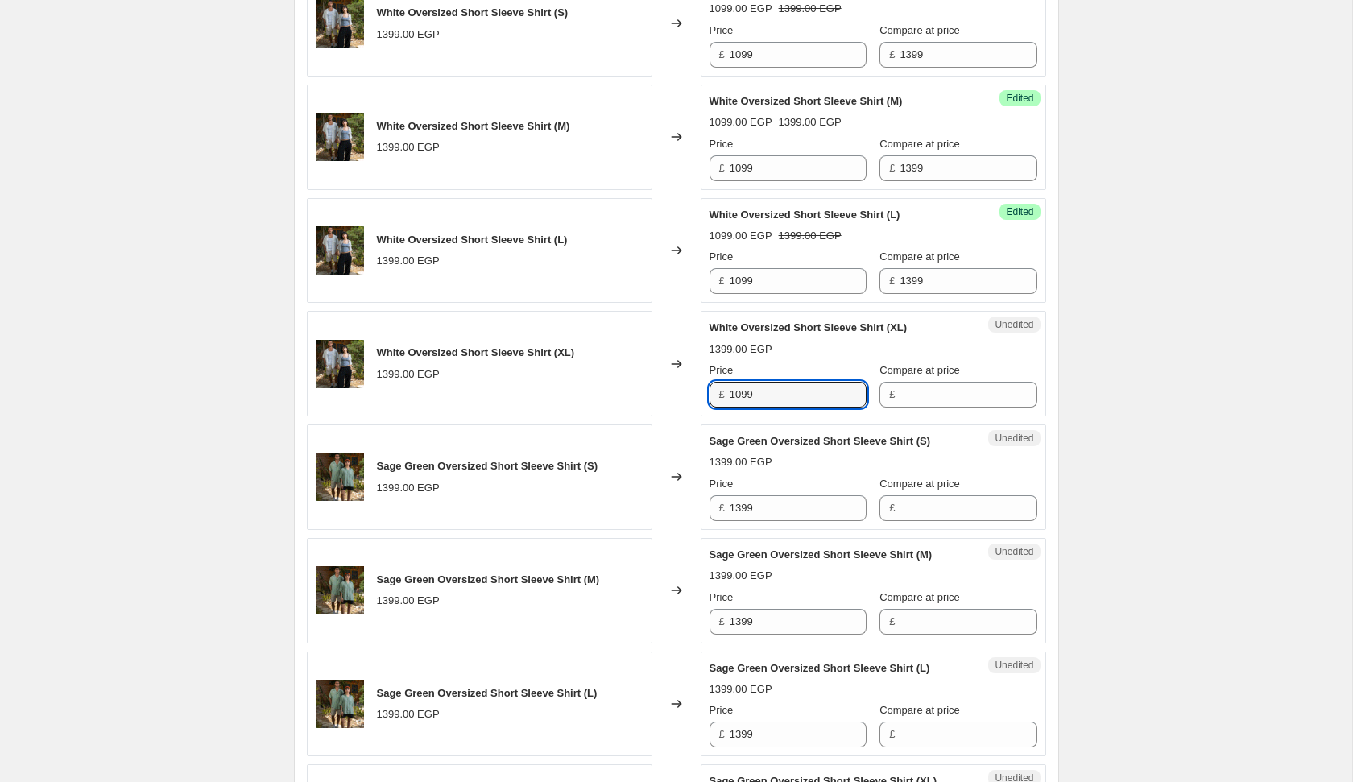
type input "1099"
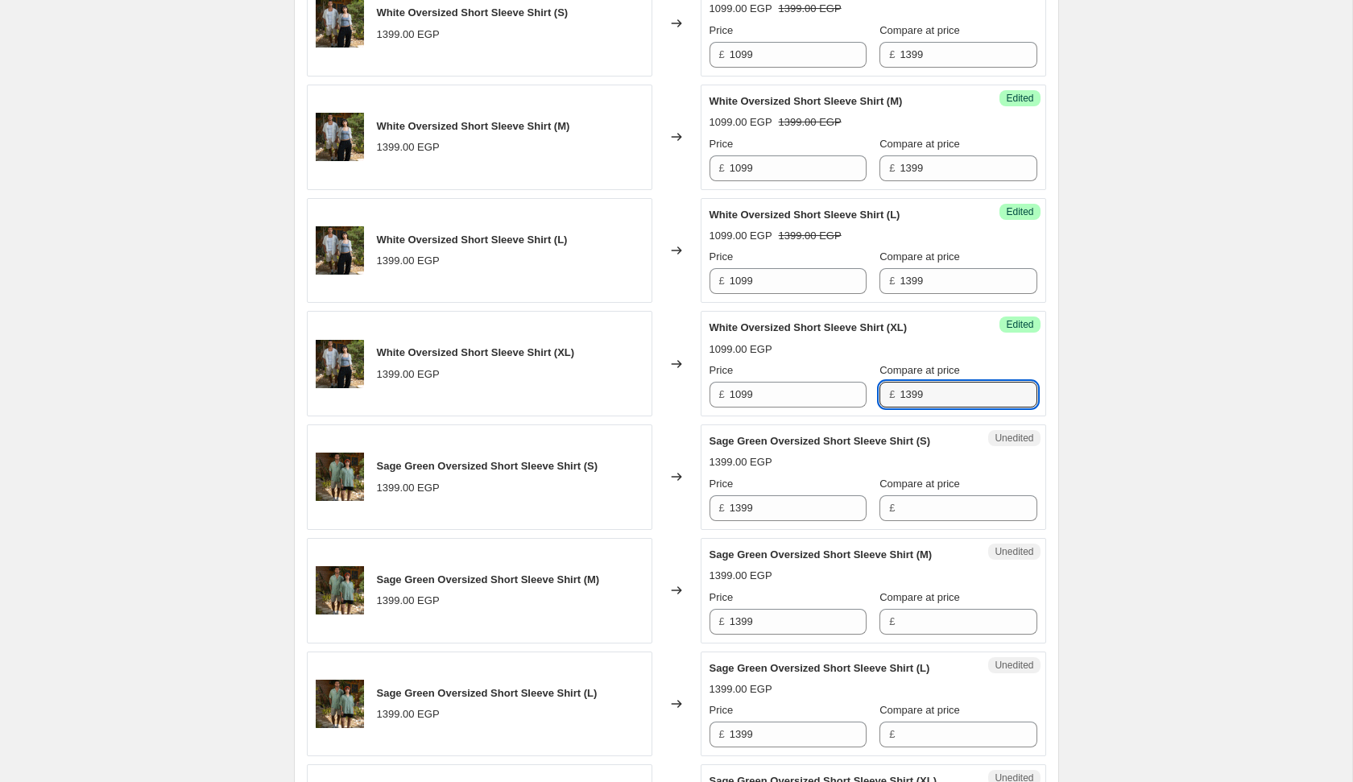
type input "1399"
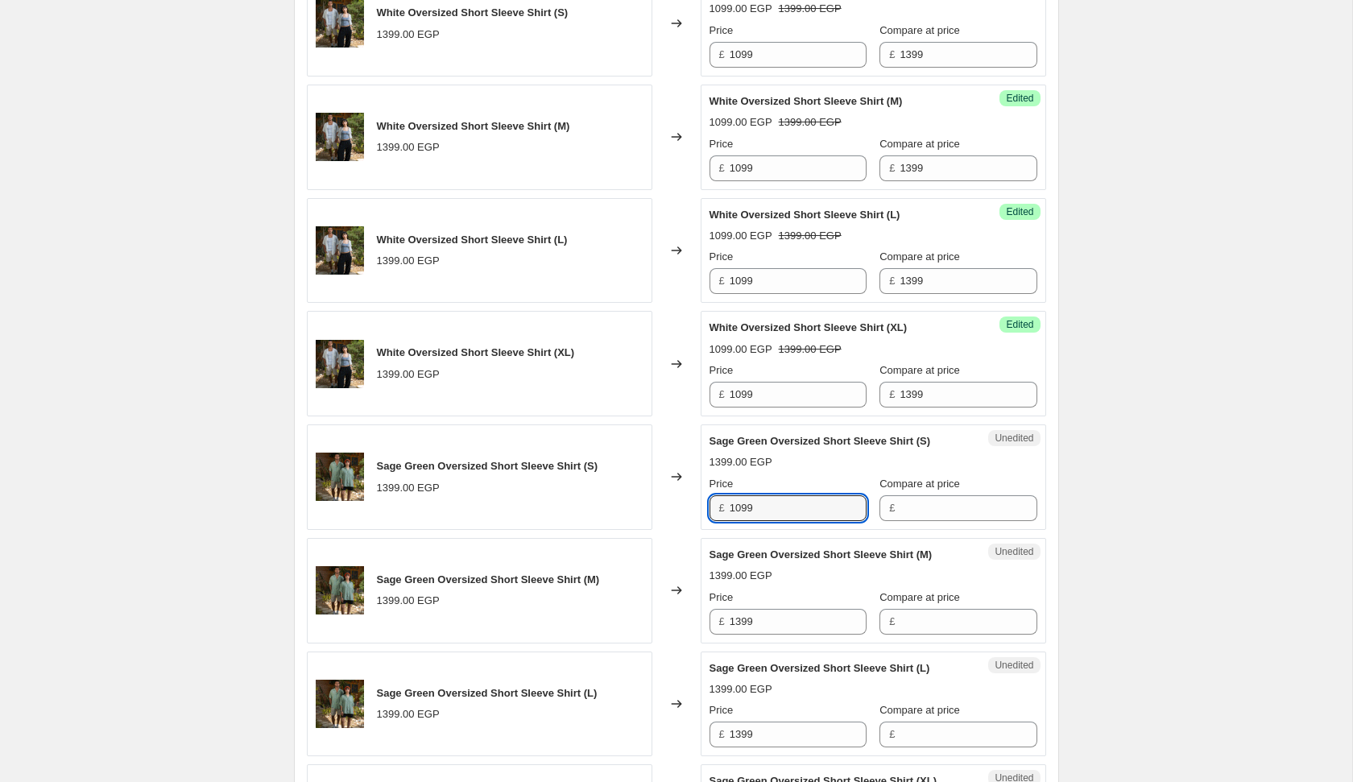
type input "1099"
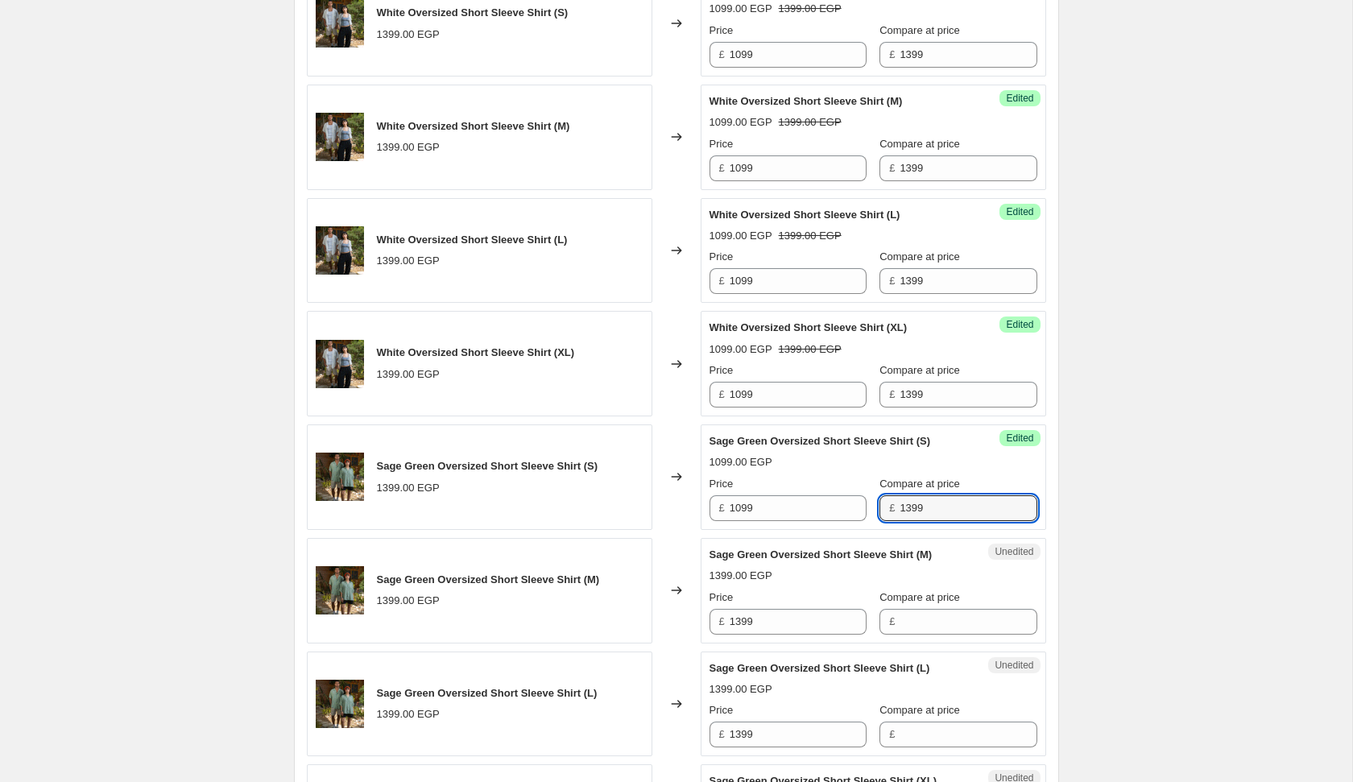
type input "1399"
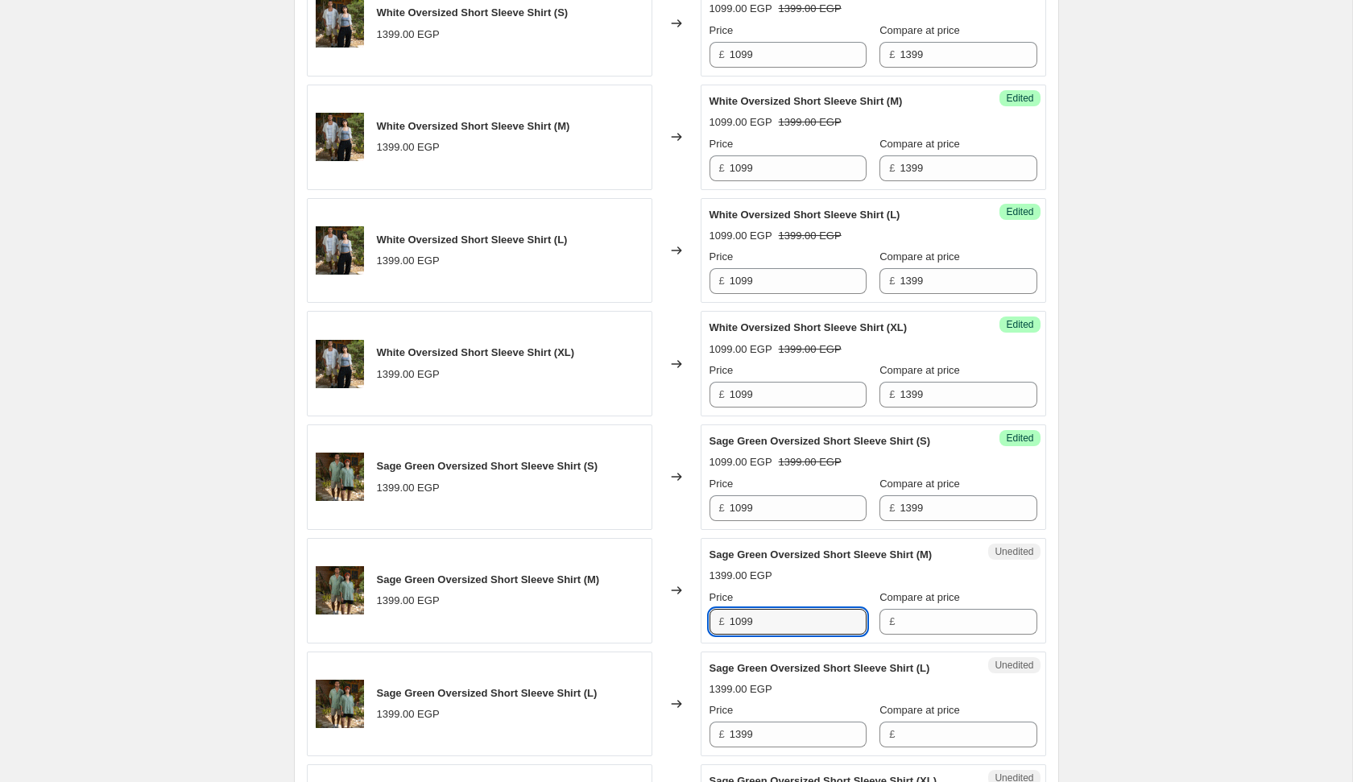
type input "1099"
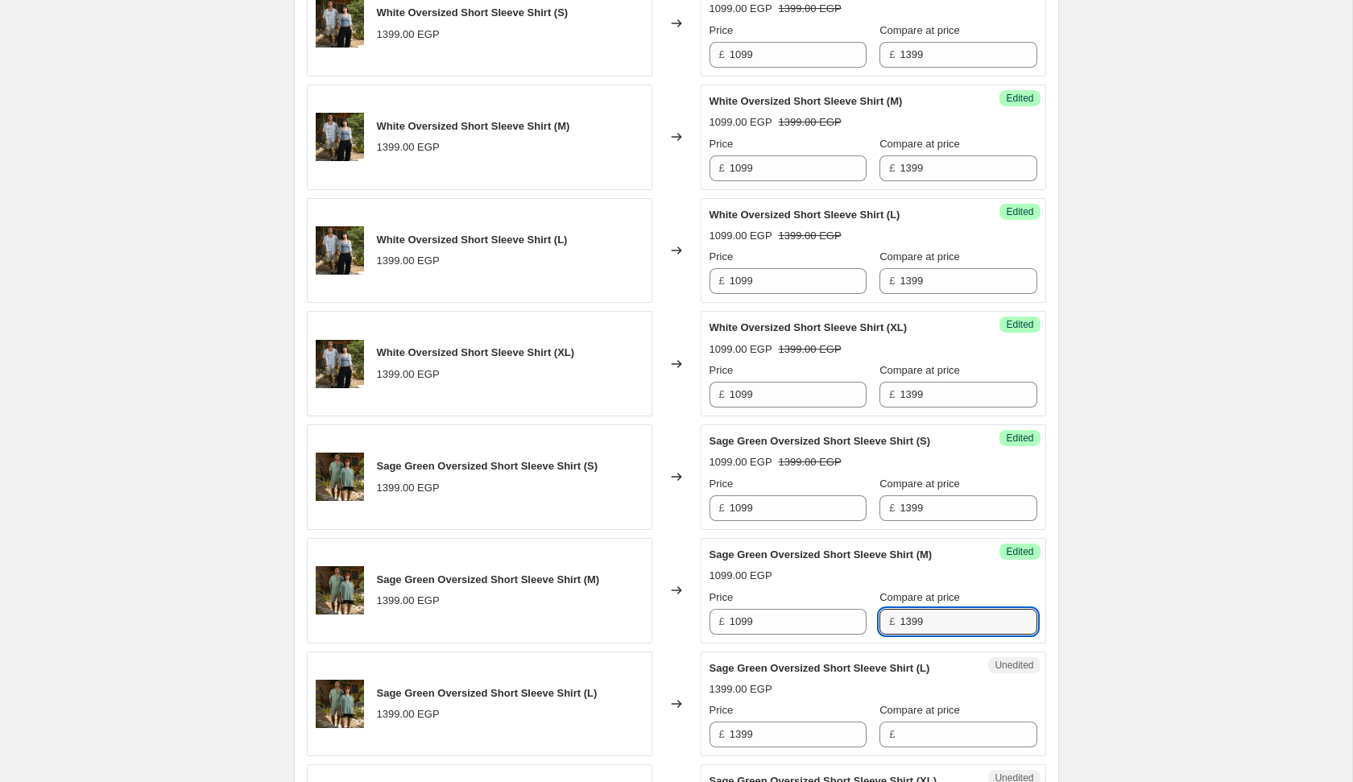
type input "1399"
type input "1099"
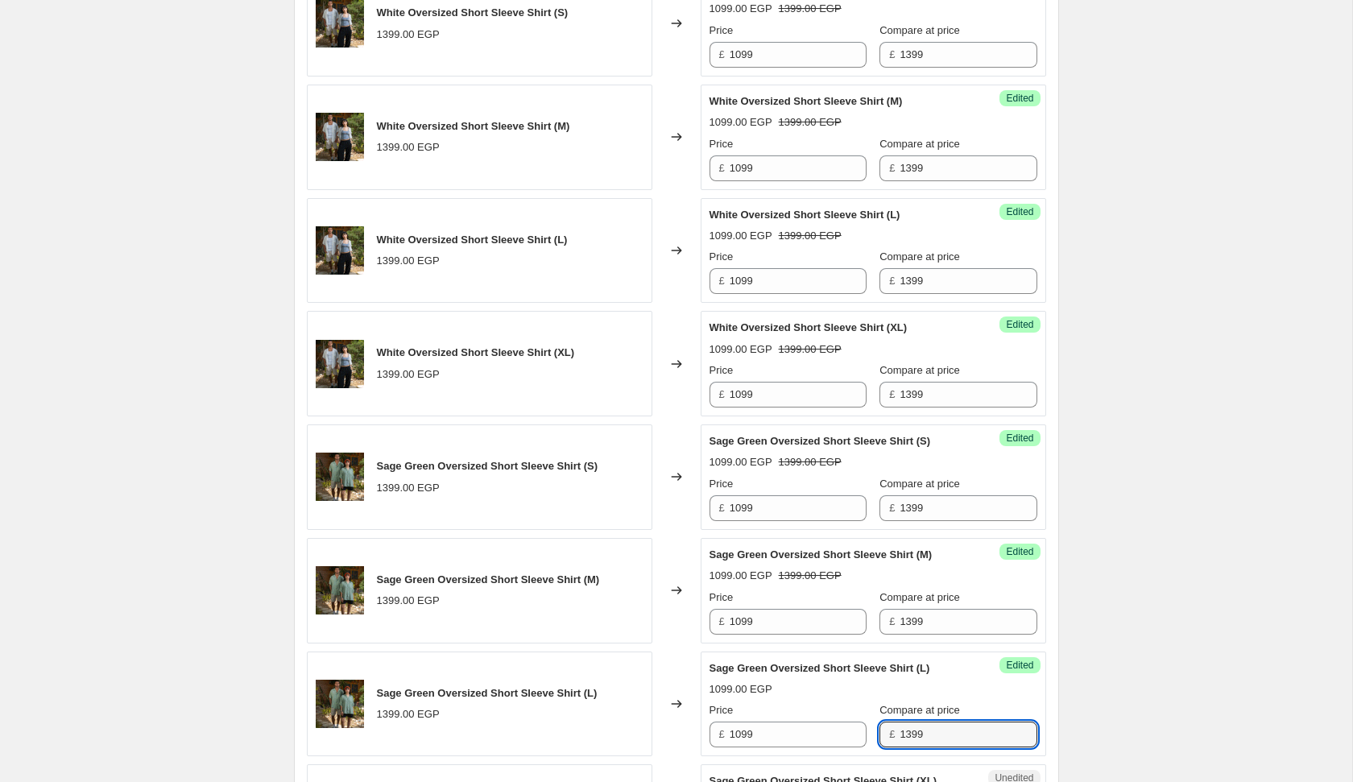
type input "1399"
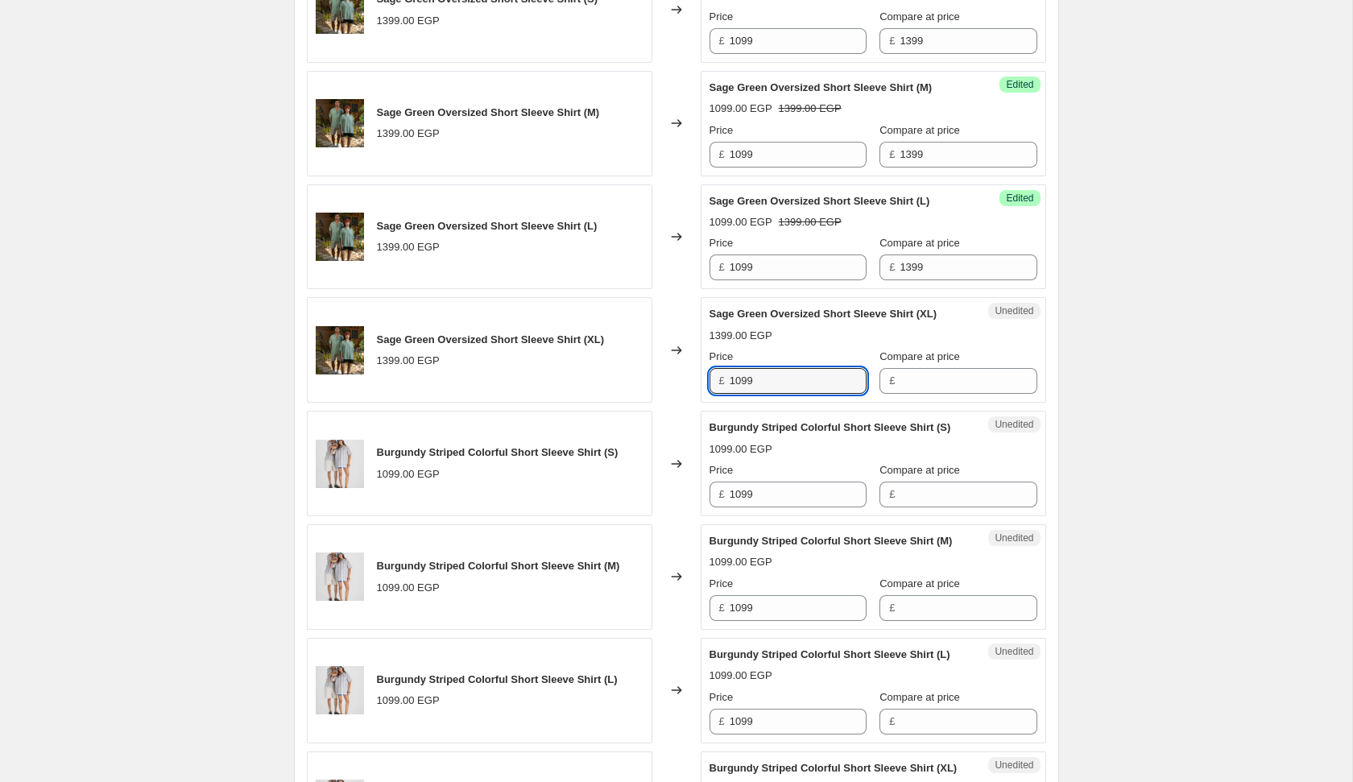
type input "1099"
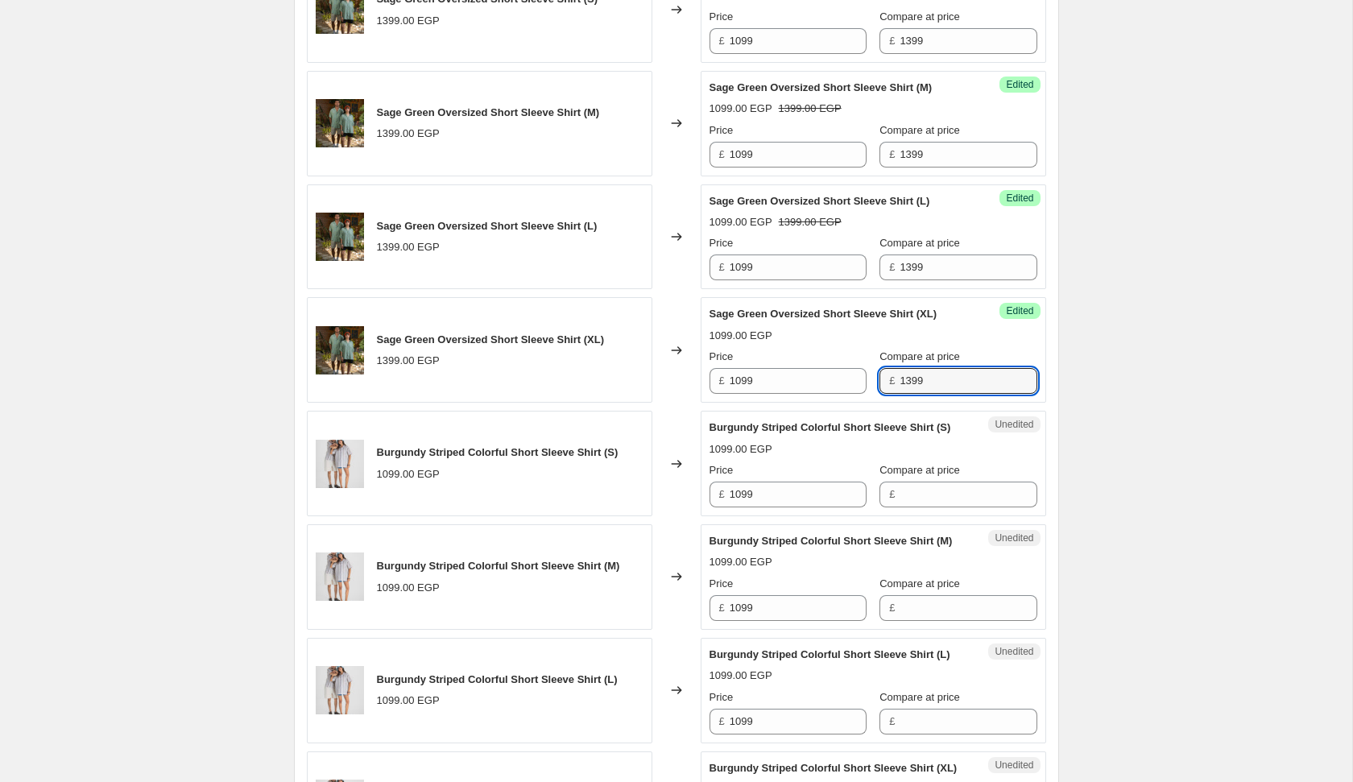
type input "1399"
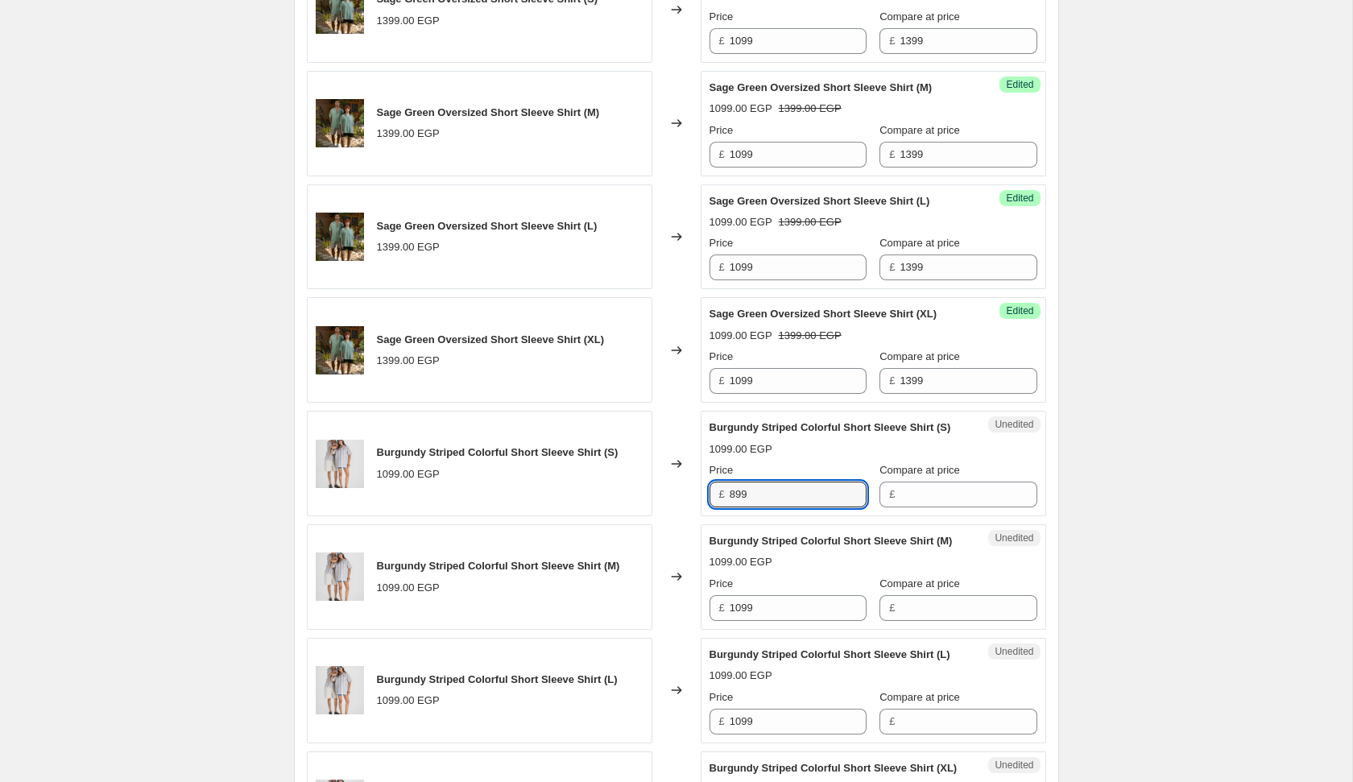
type input "899"
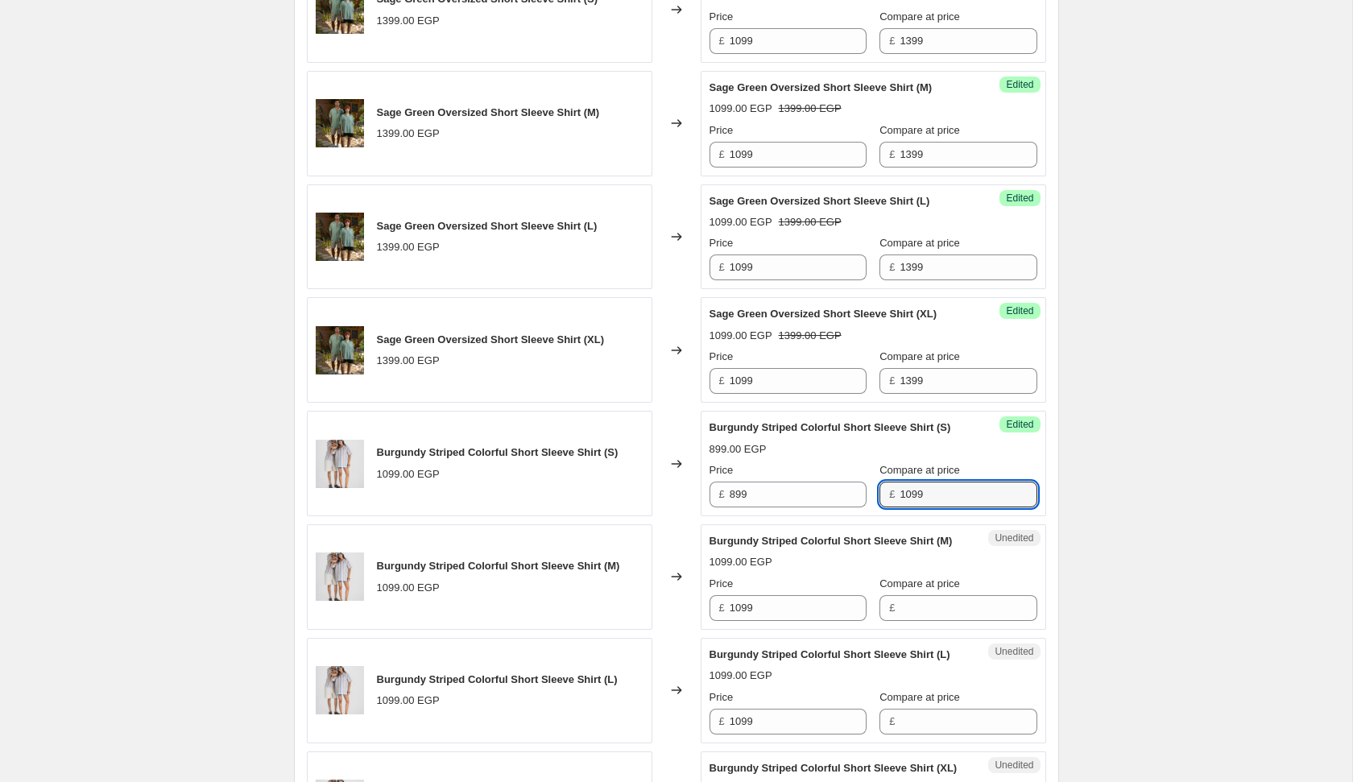
type input "1099"
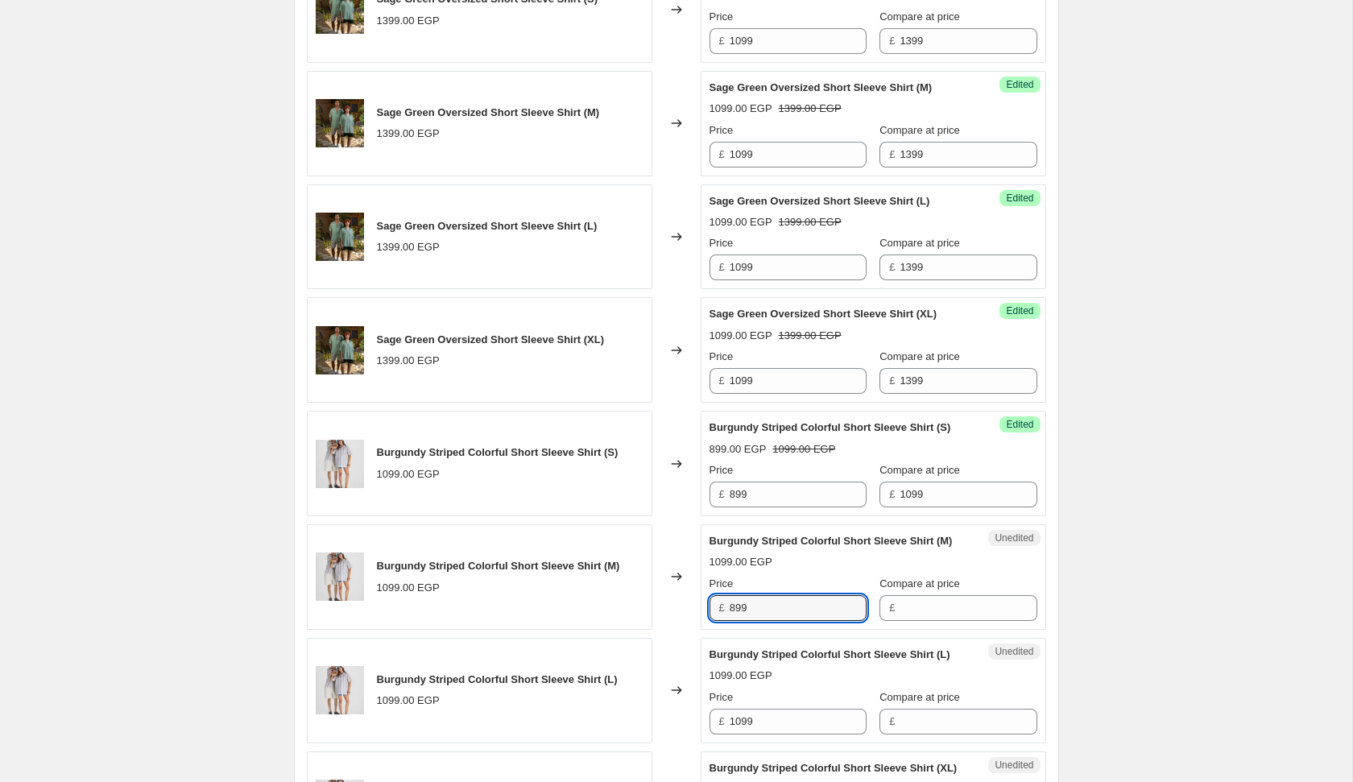
type input "899"
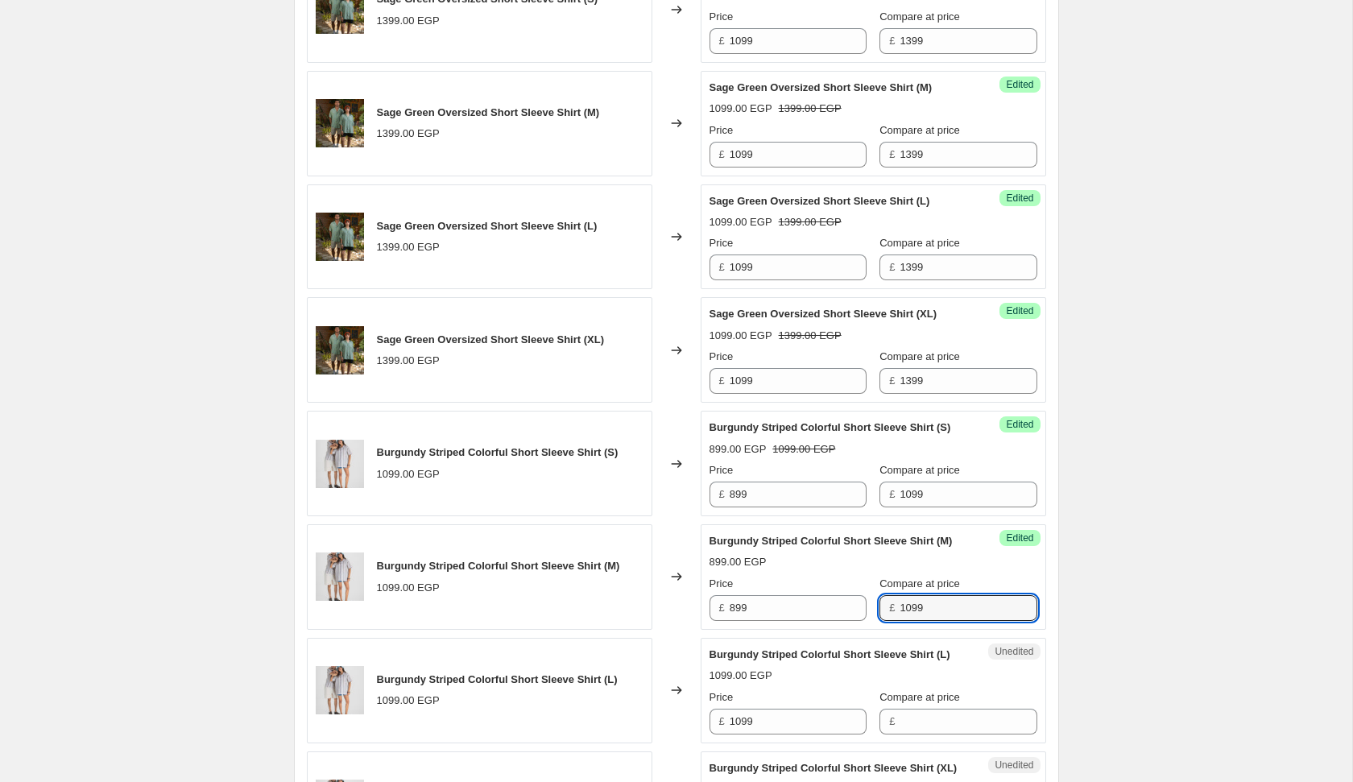
type input "1099"
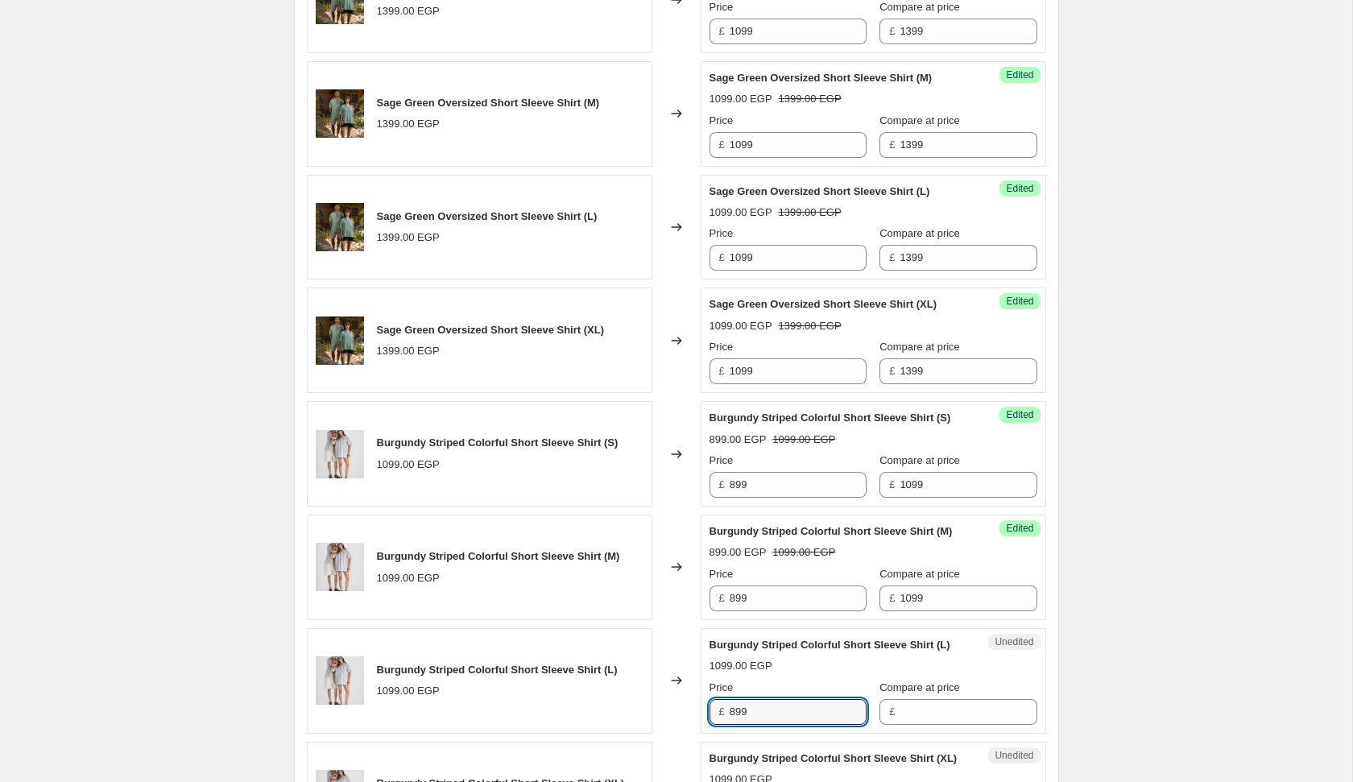
type input "899"
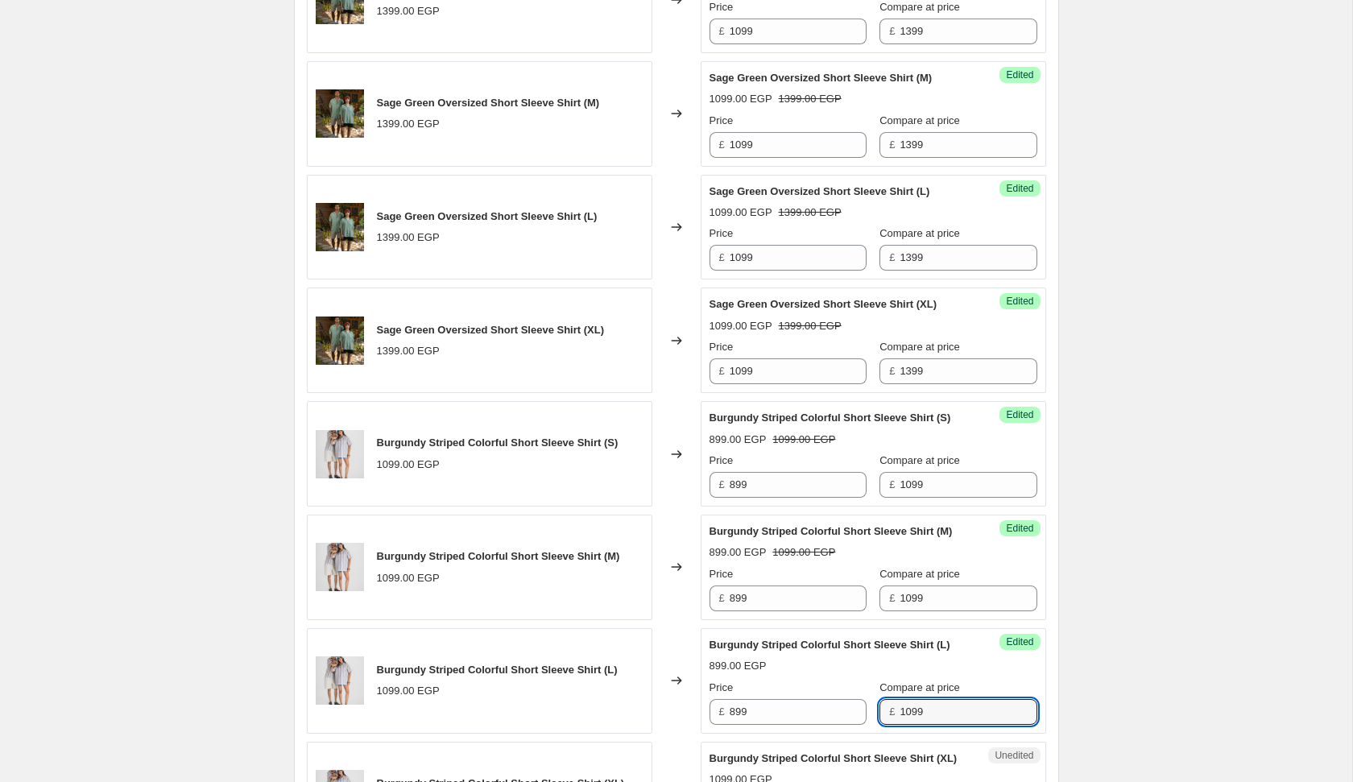
type input "1099"
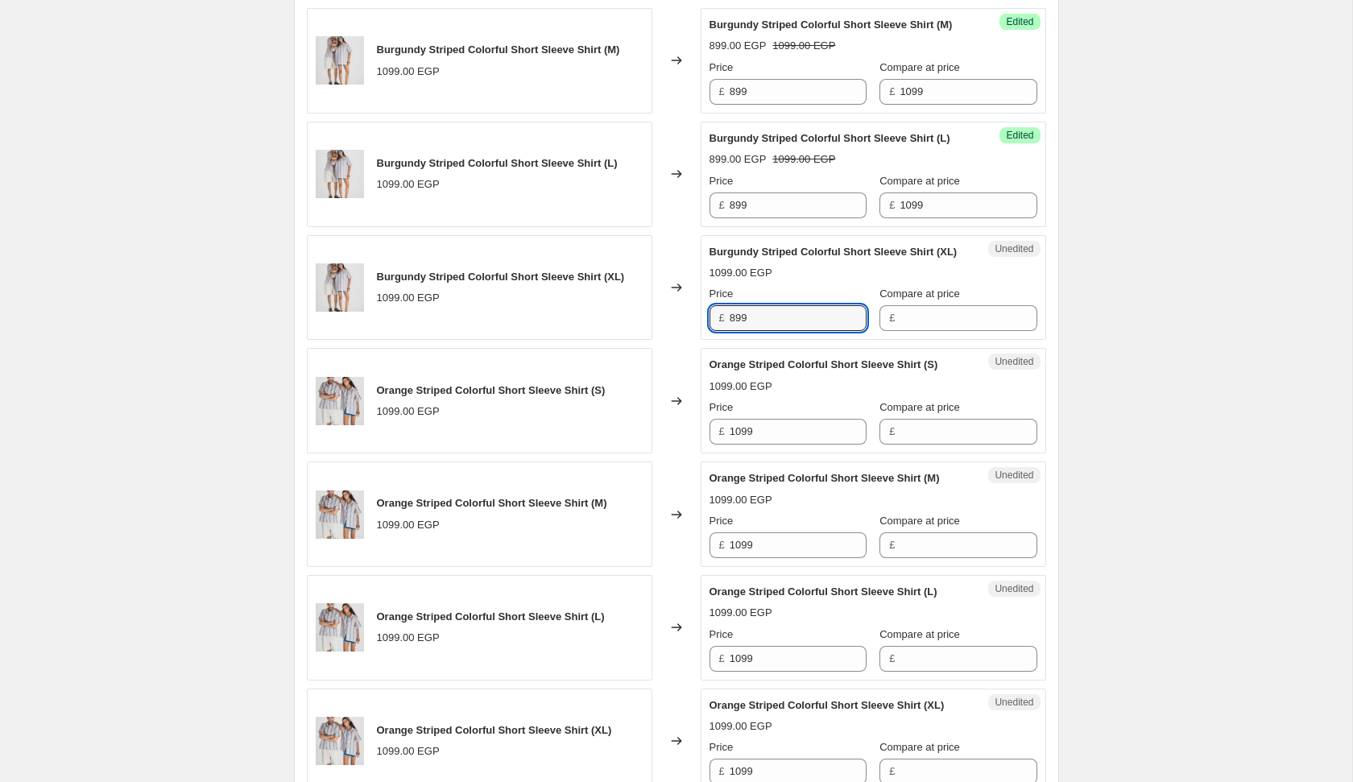
type input "899"
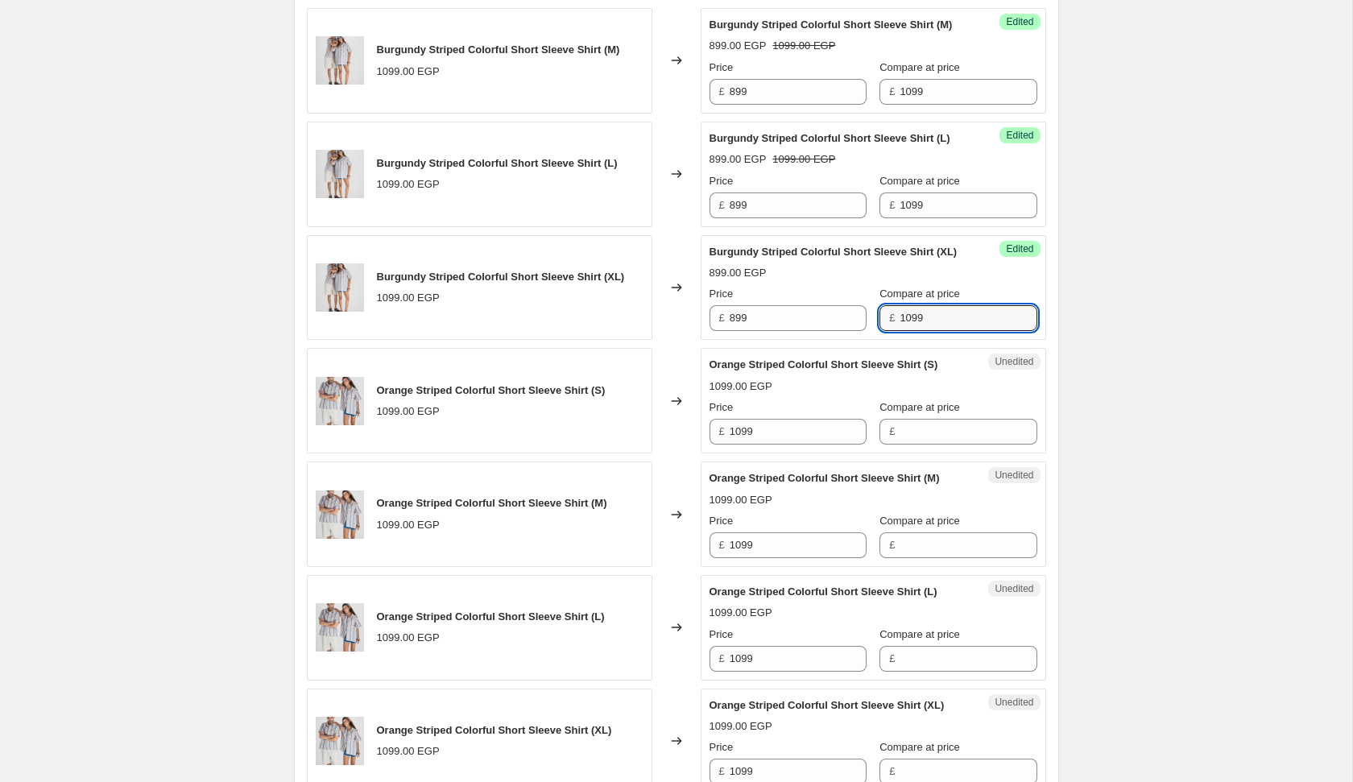
type input "1099"
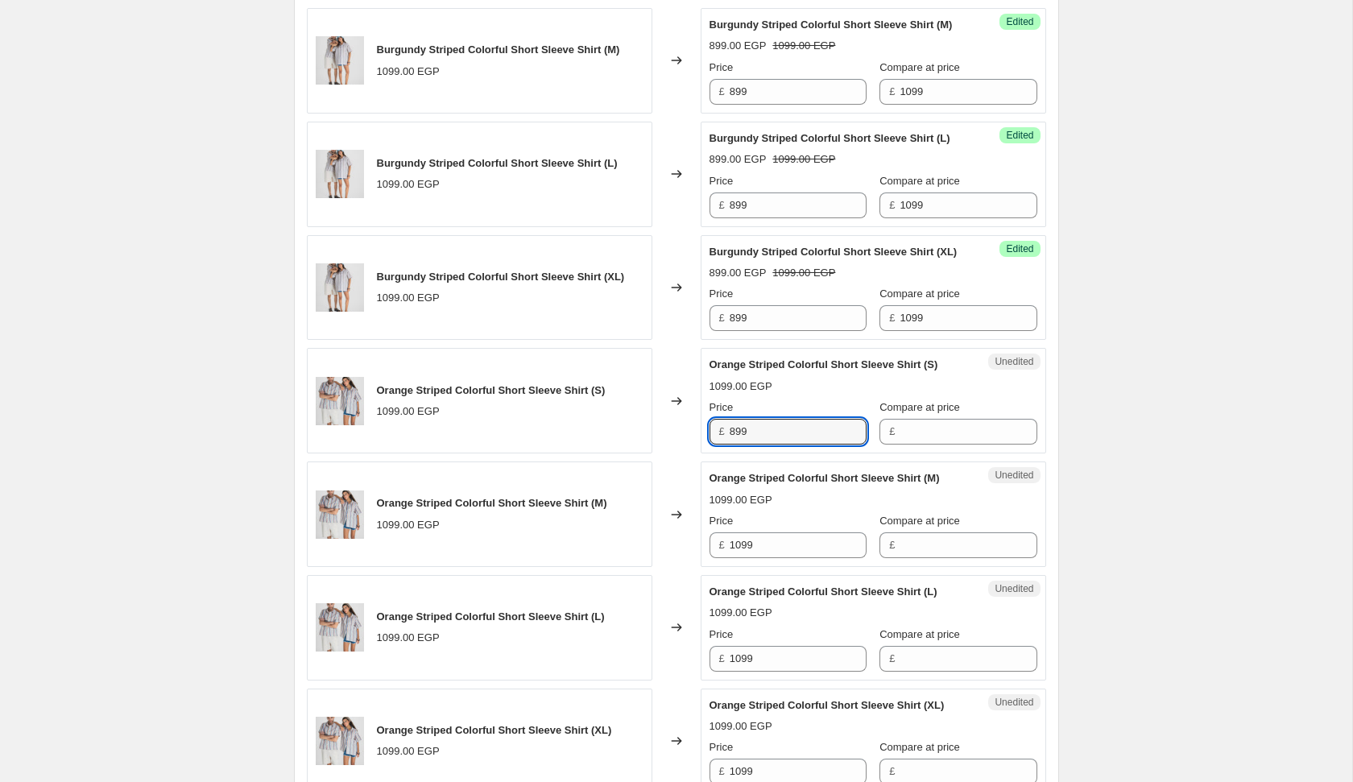
type input "899"
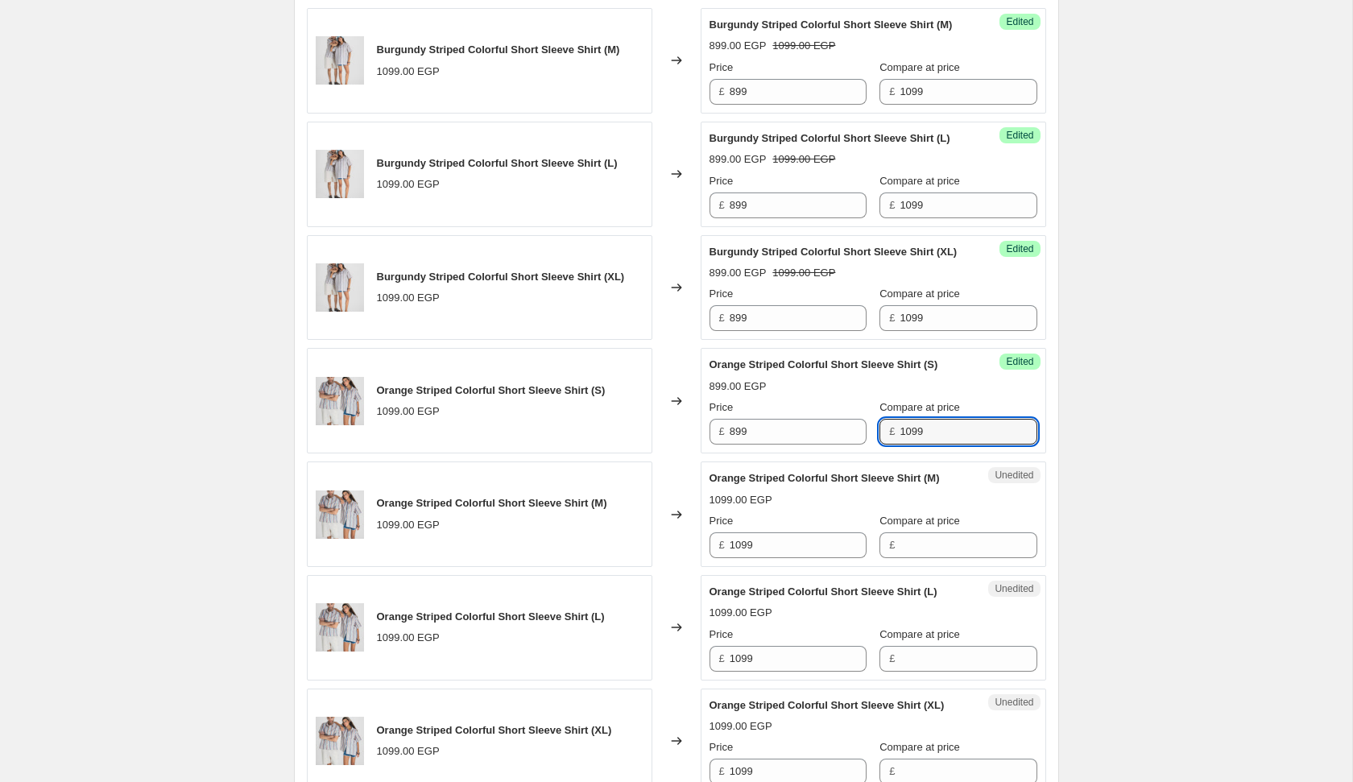
type input "1099"
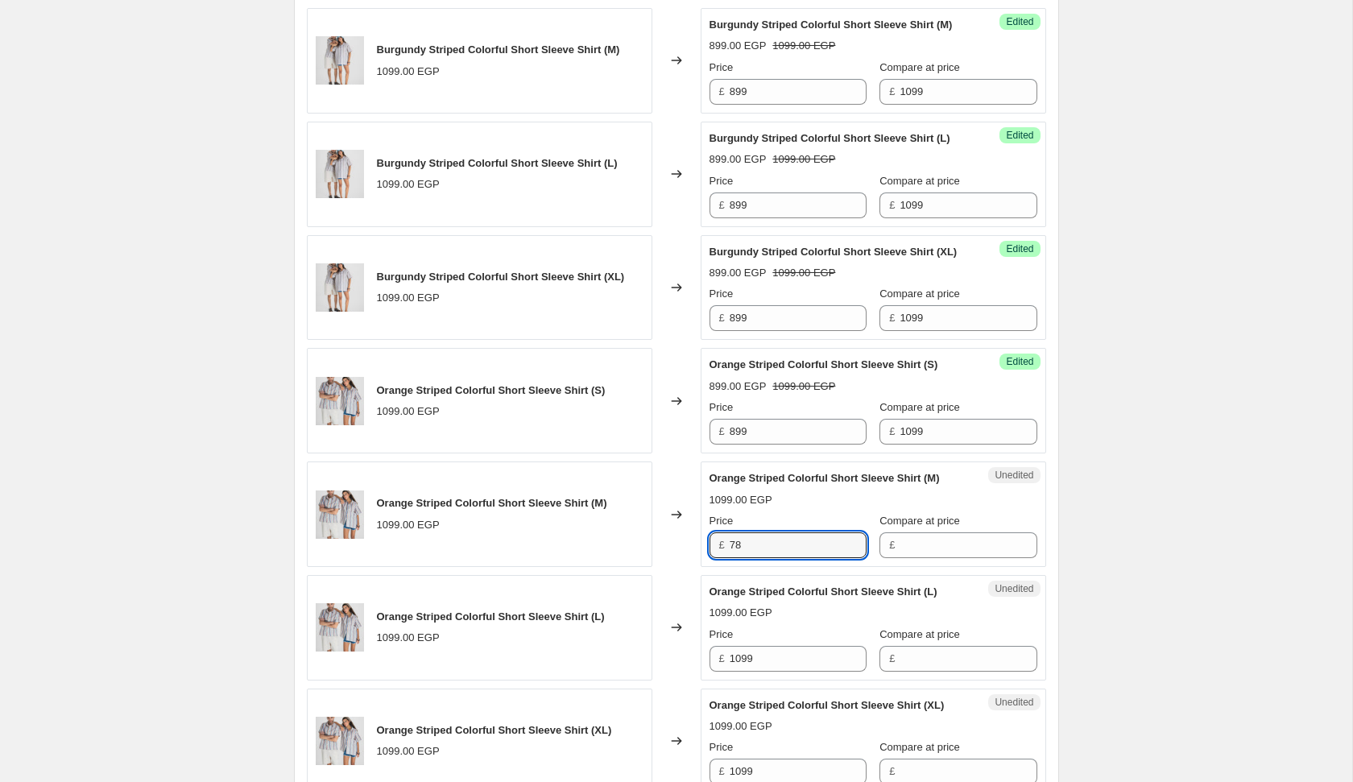
type input "7"
type input "899"
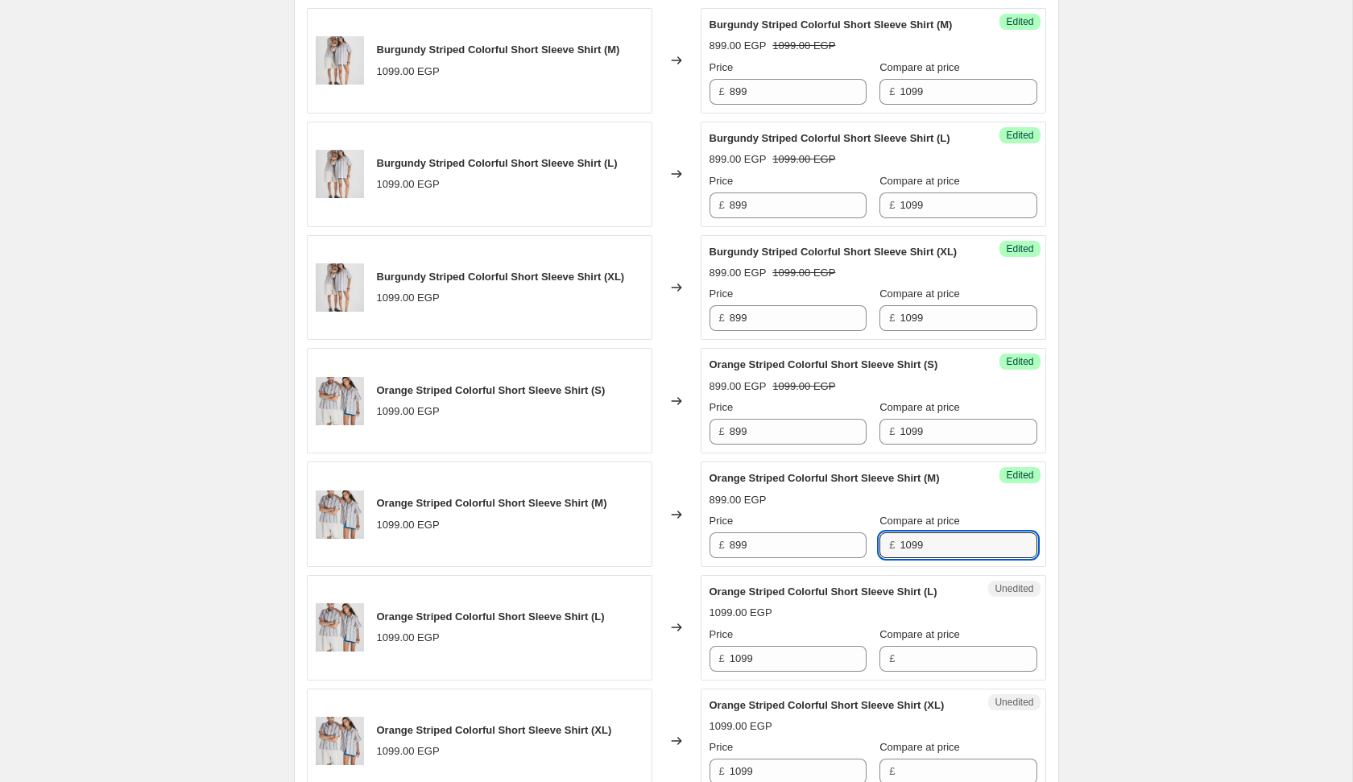
type input "1099"
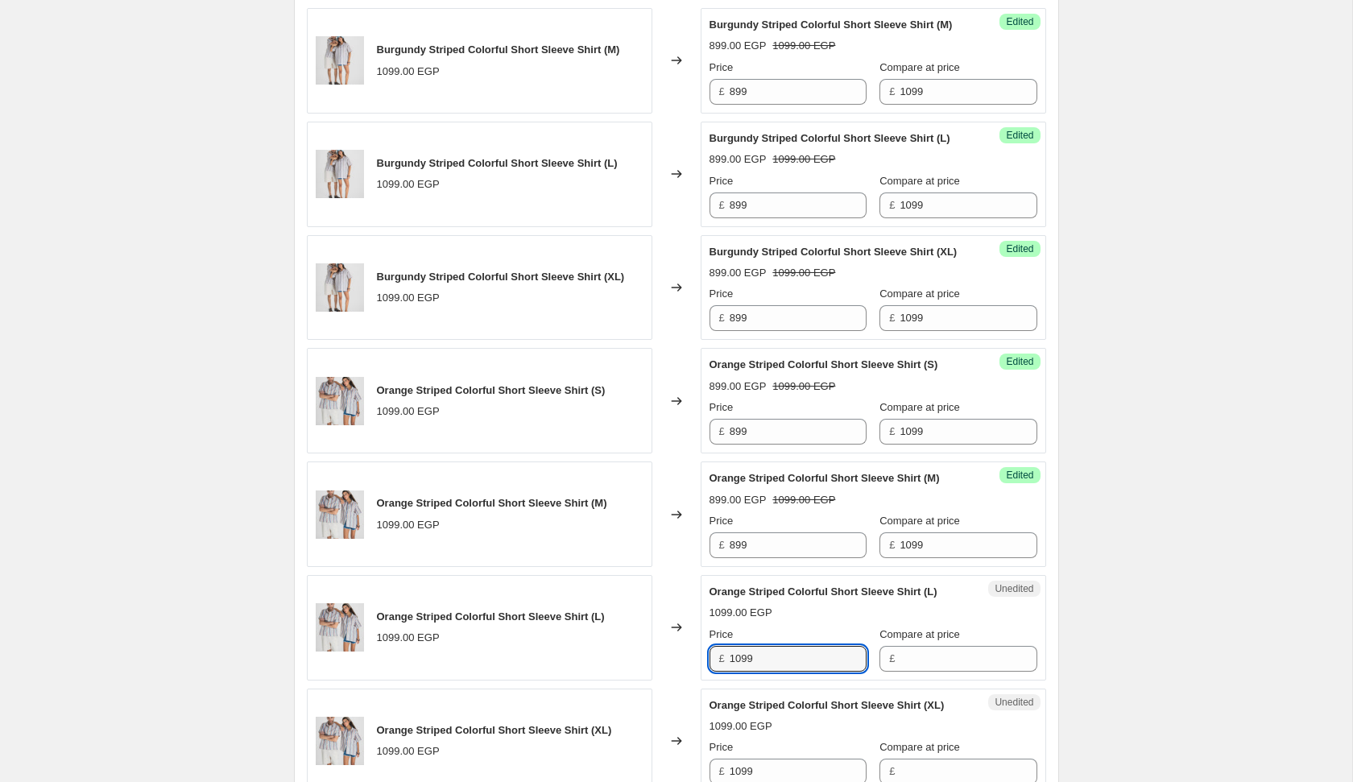
scroll to position [1971, 0]
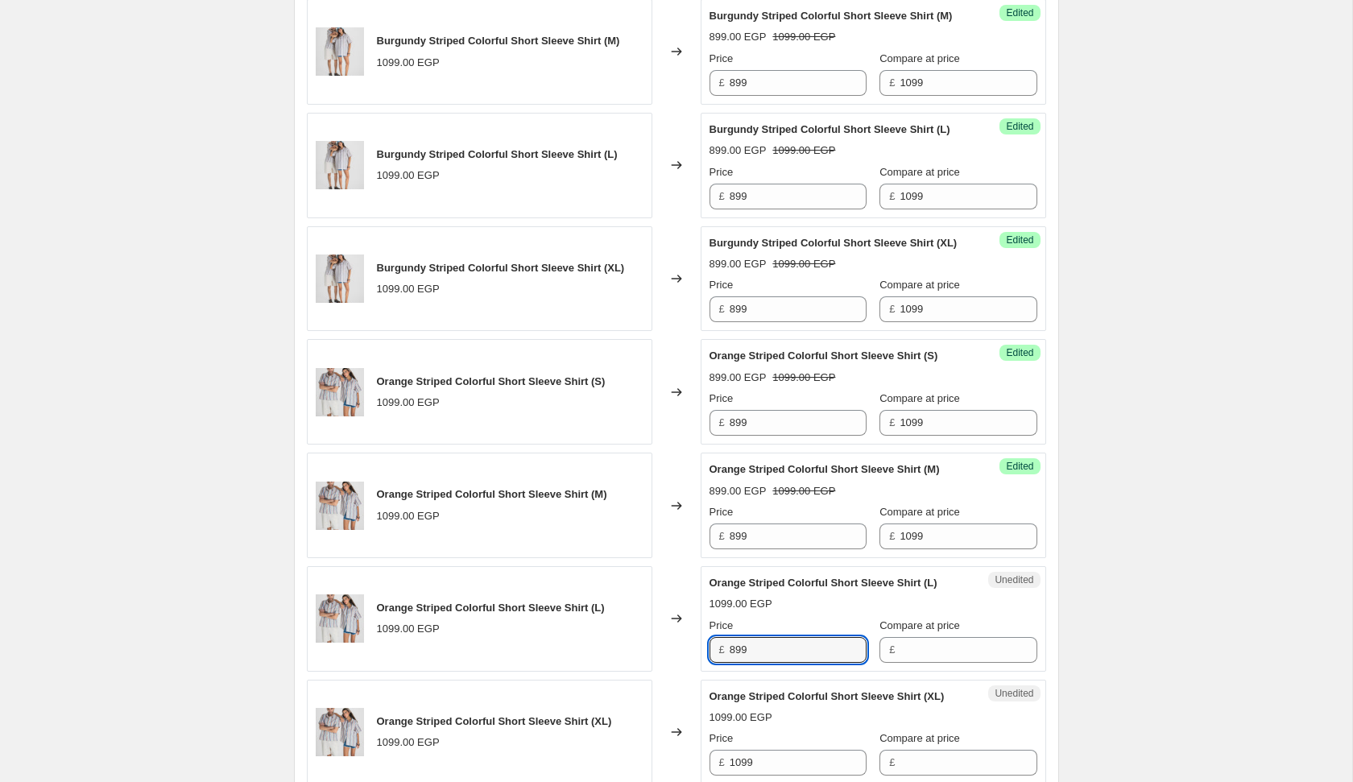
type input "899"
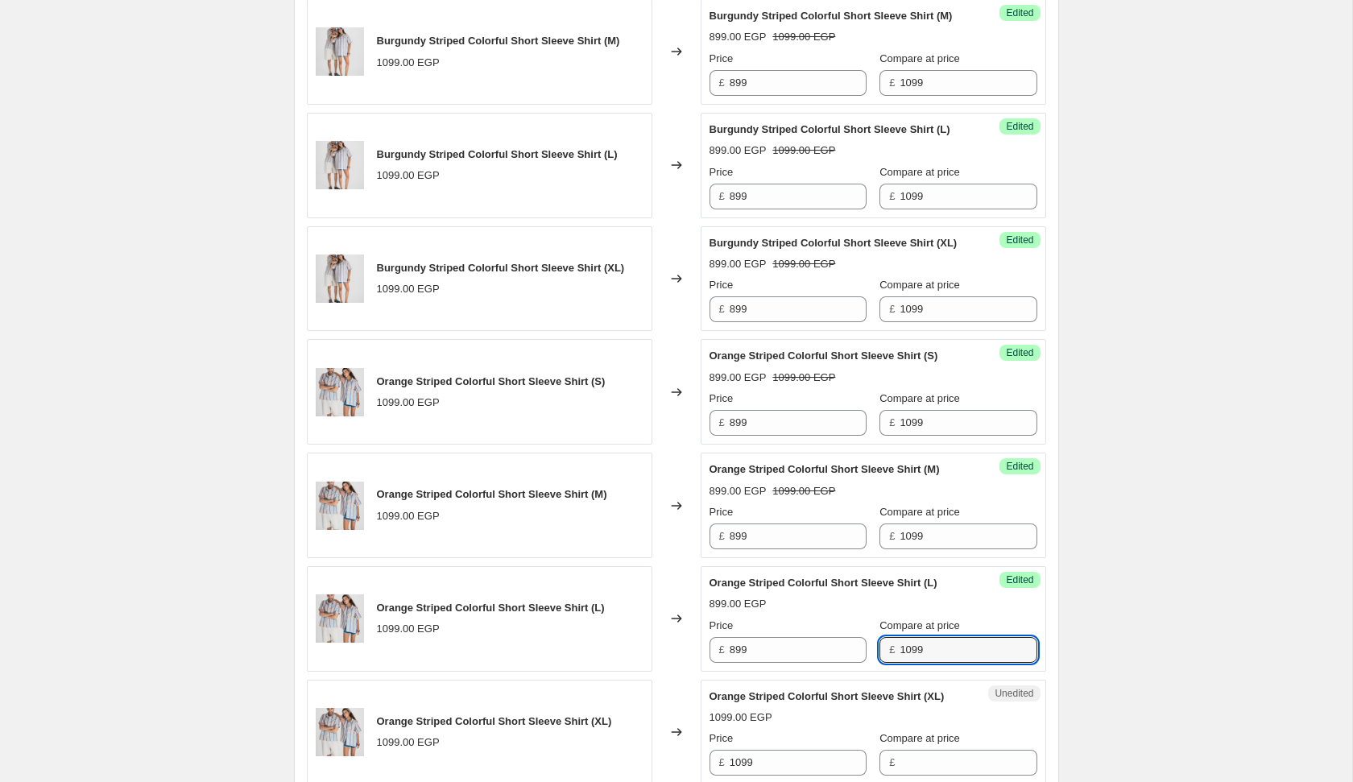
type input "1099"
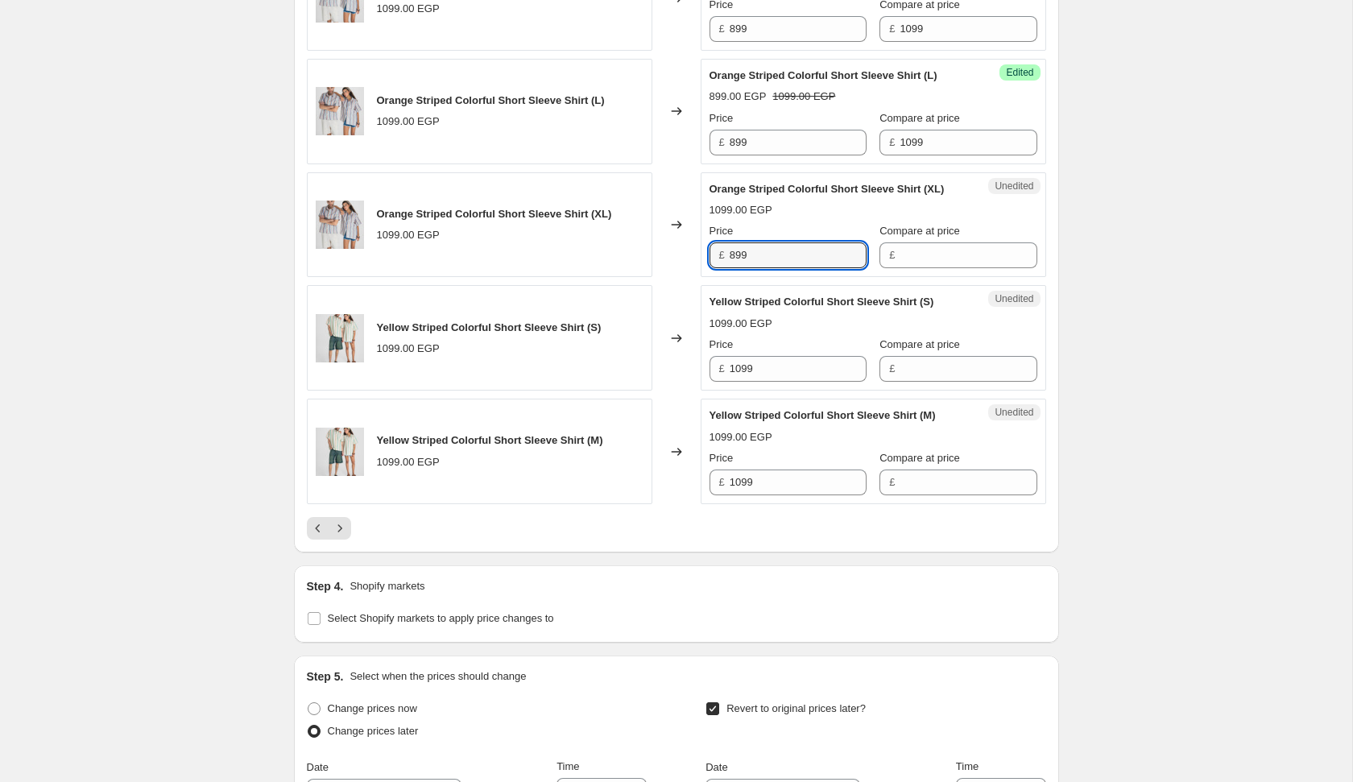
type input "899"
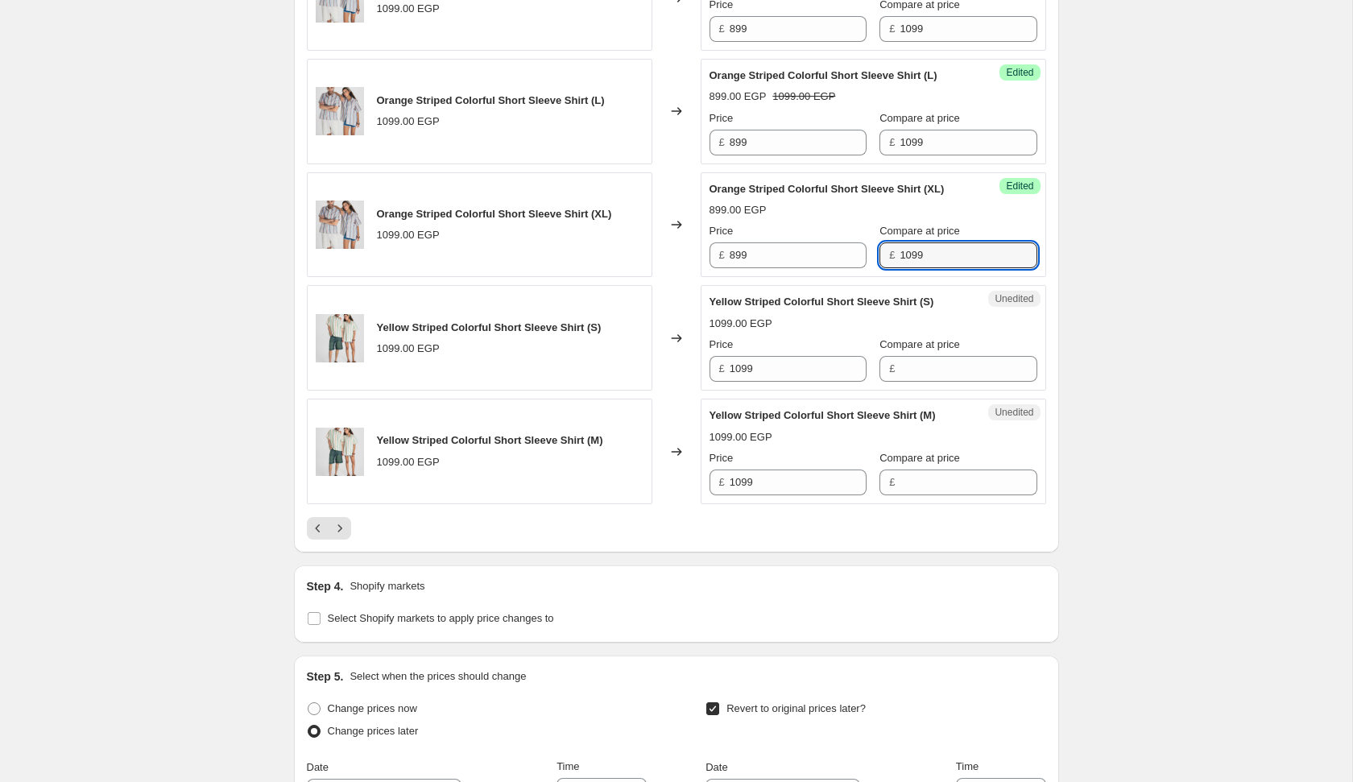
type input "1099"
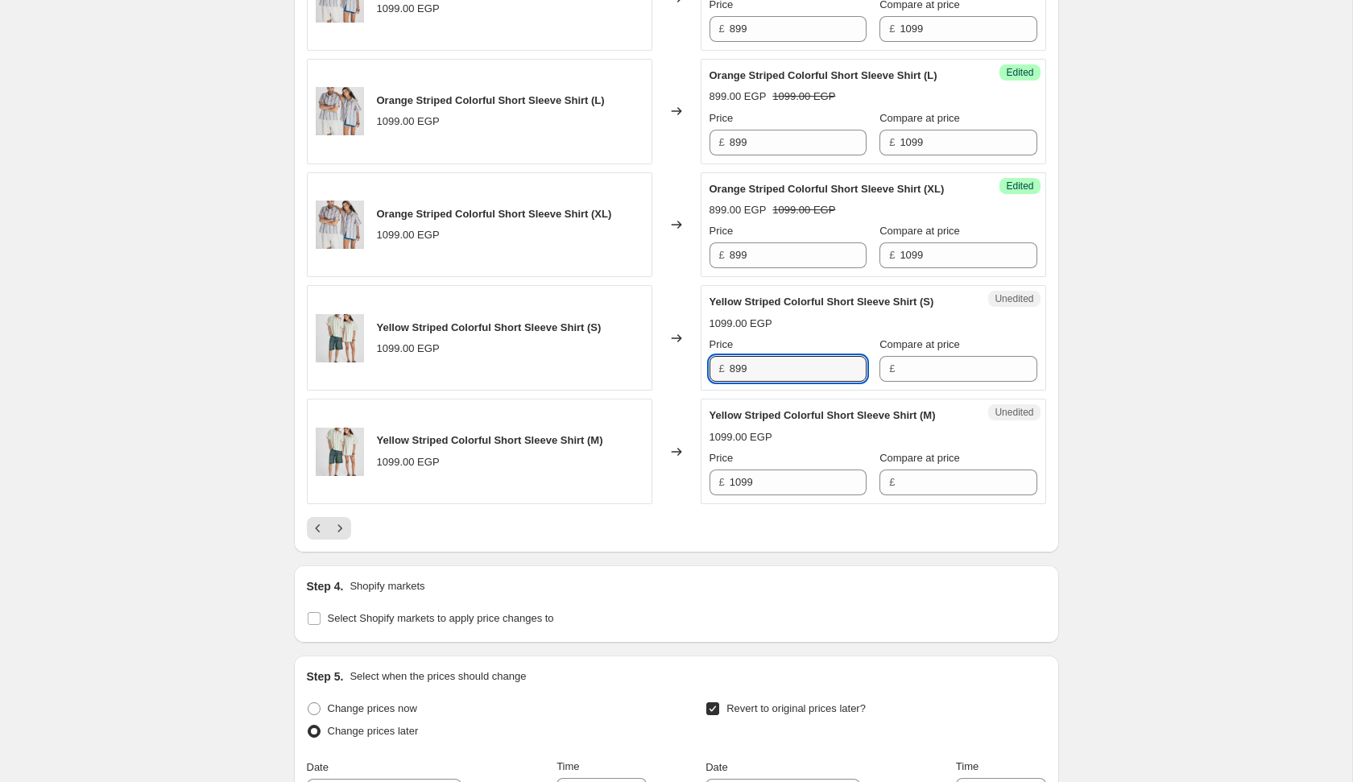
type input "899"
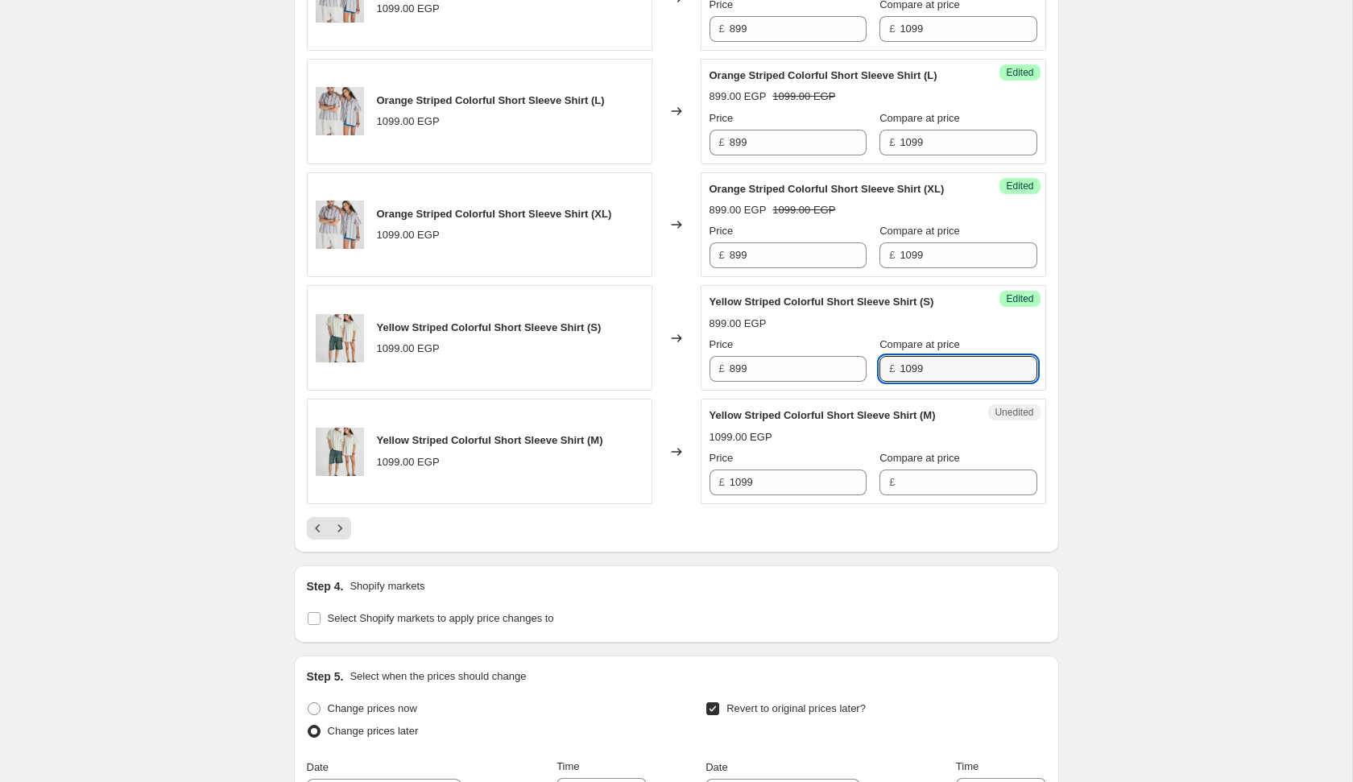
type input "1099"
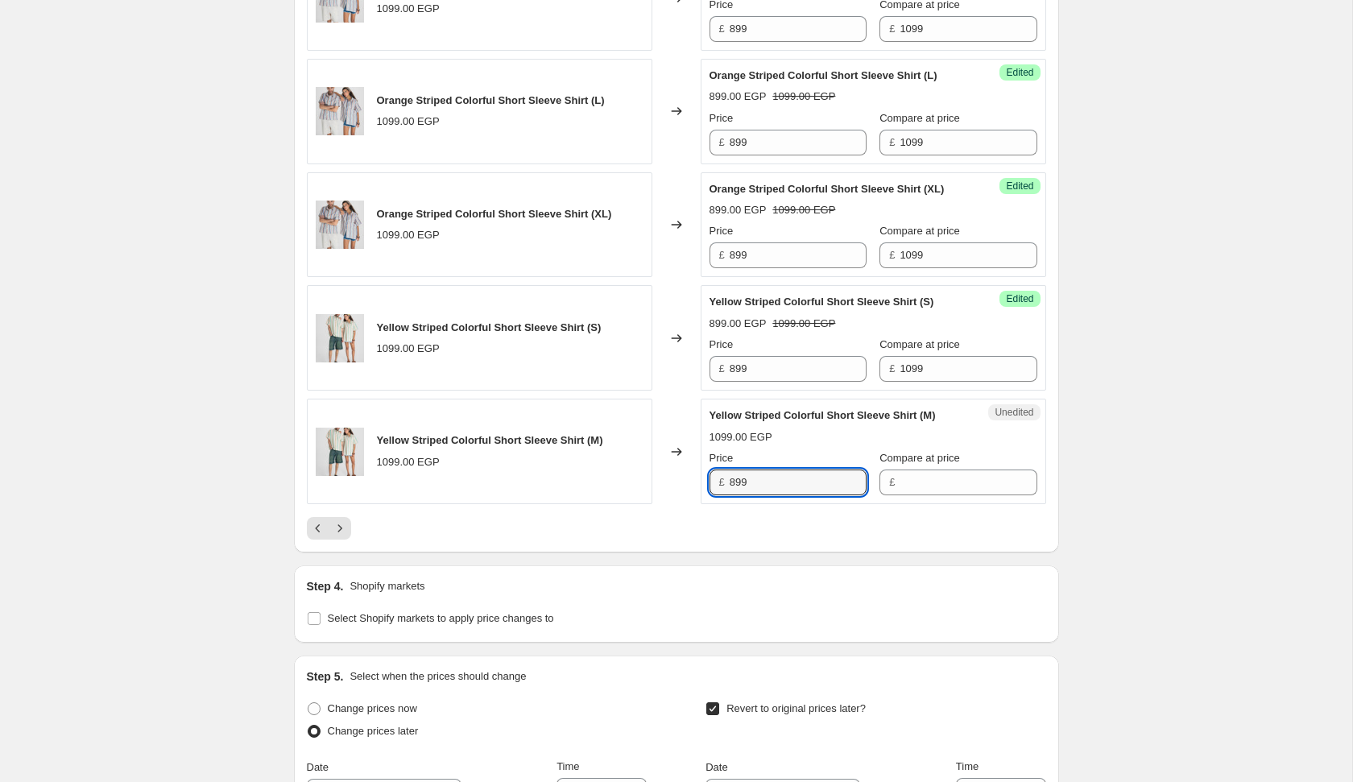
type input "899"
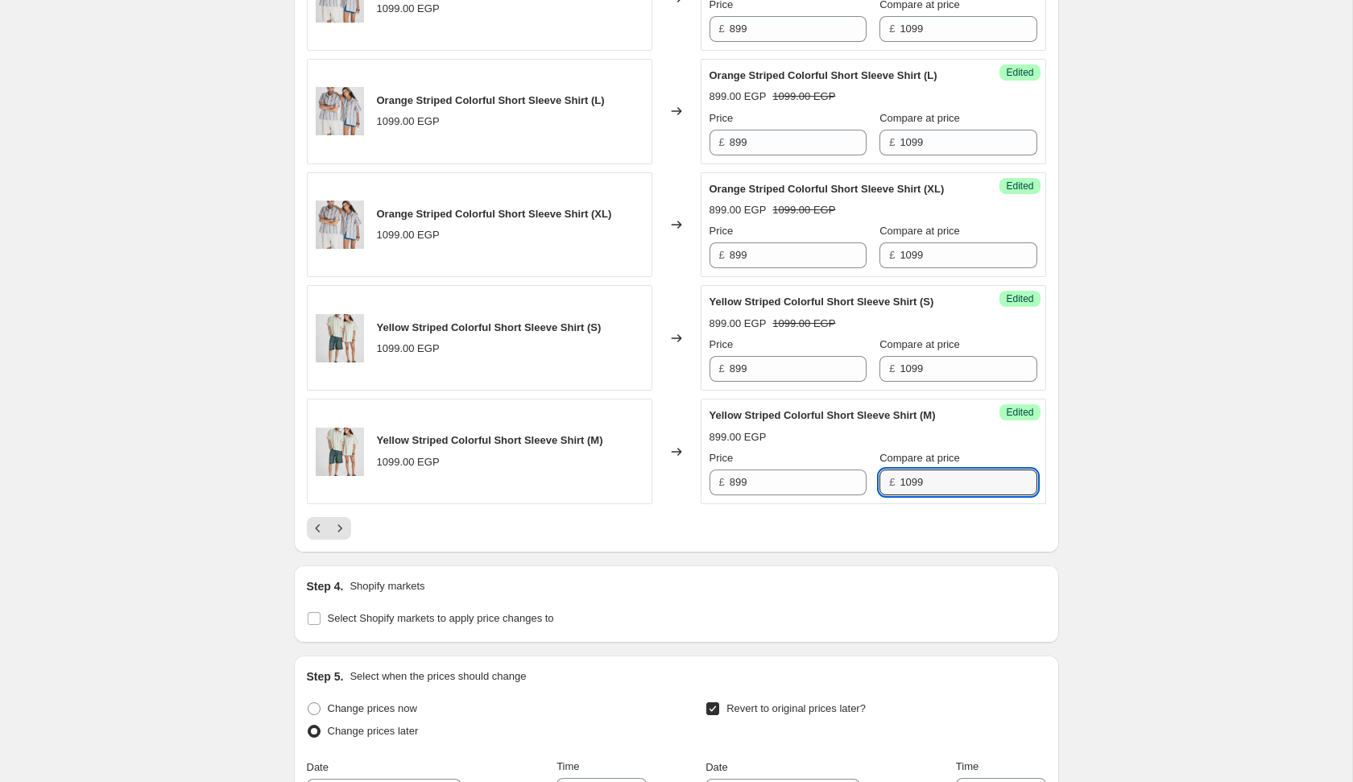
type input "1099"
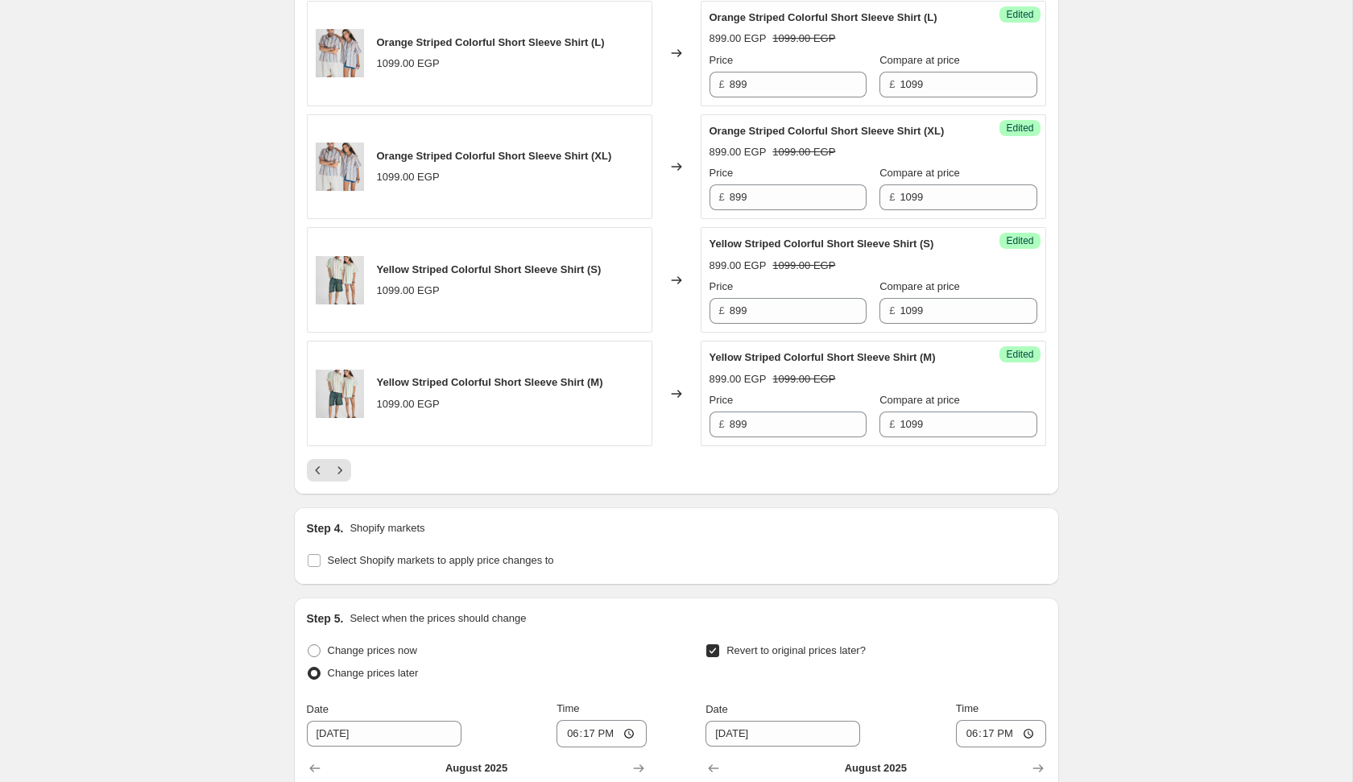
scroll to position [2554, 0]
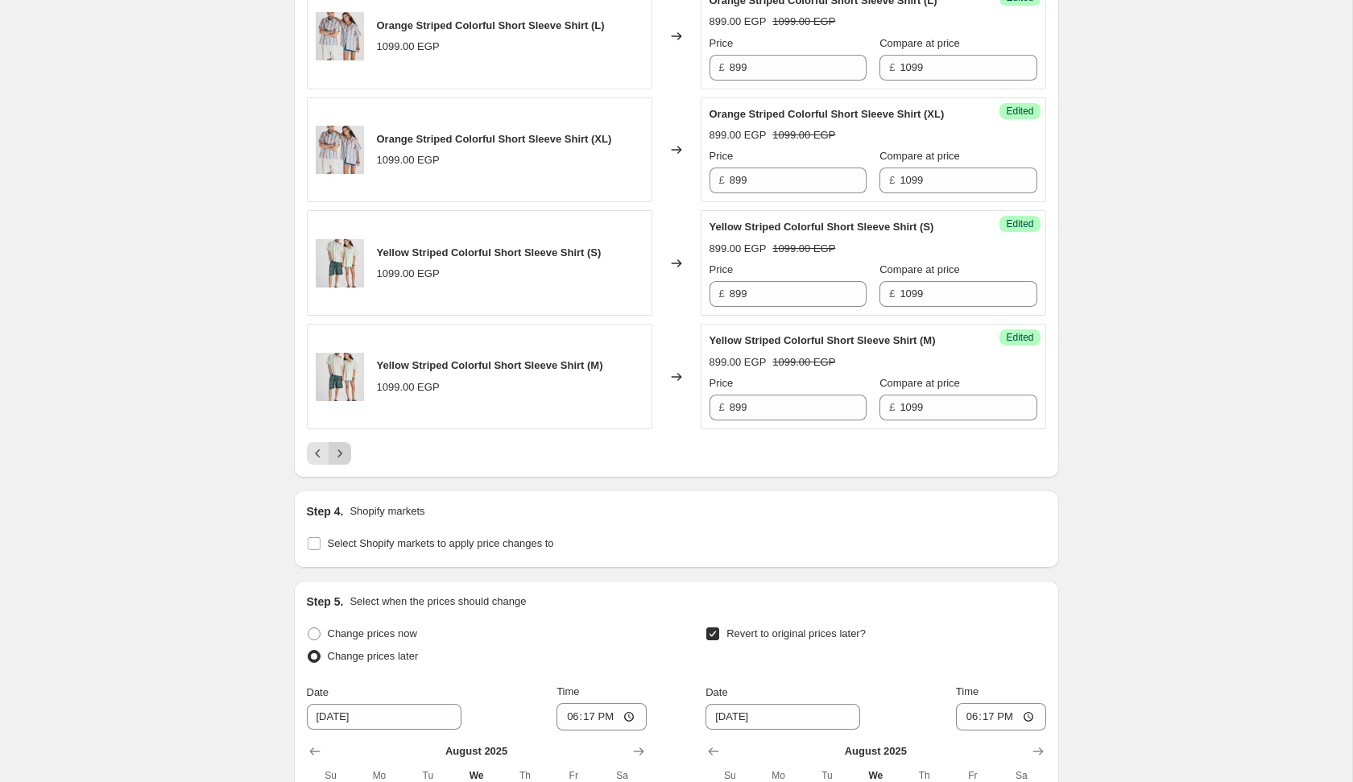
click at [334, 461] on icon "Next" at bounding box center [340, 453] width 16 height 16
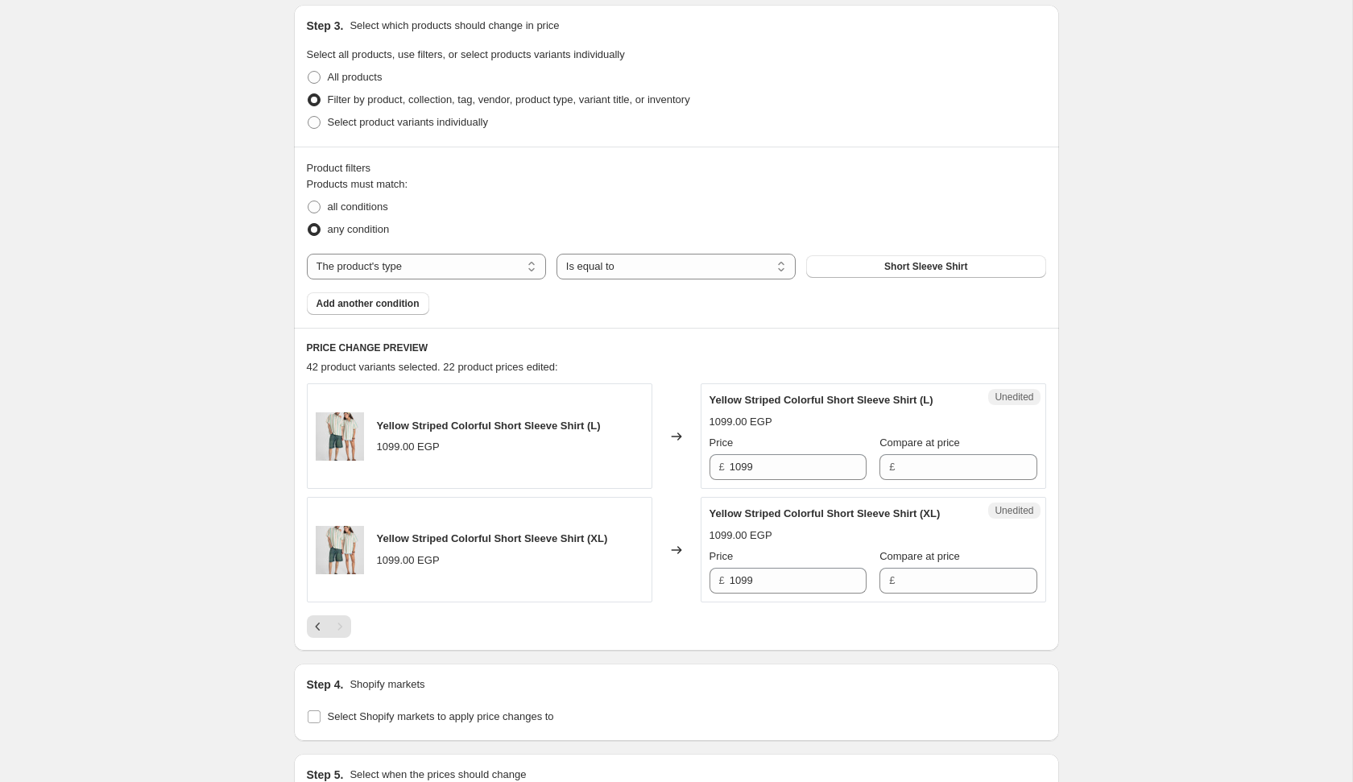
scroll to position [337, 0]
click at [773, 470] on div "Price £ 1099" at bounding box center [788, 459] width 157 height 45
click at [778, 482] on input "1099" at bounding box center [798, 470] width 137 height 26
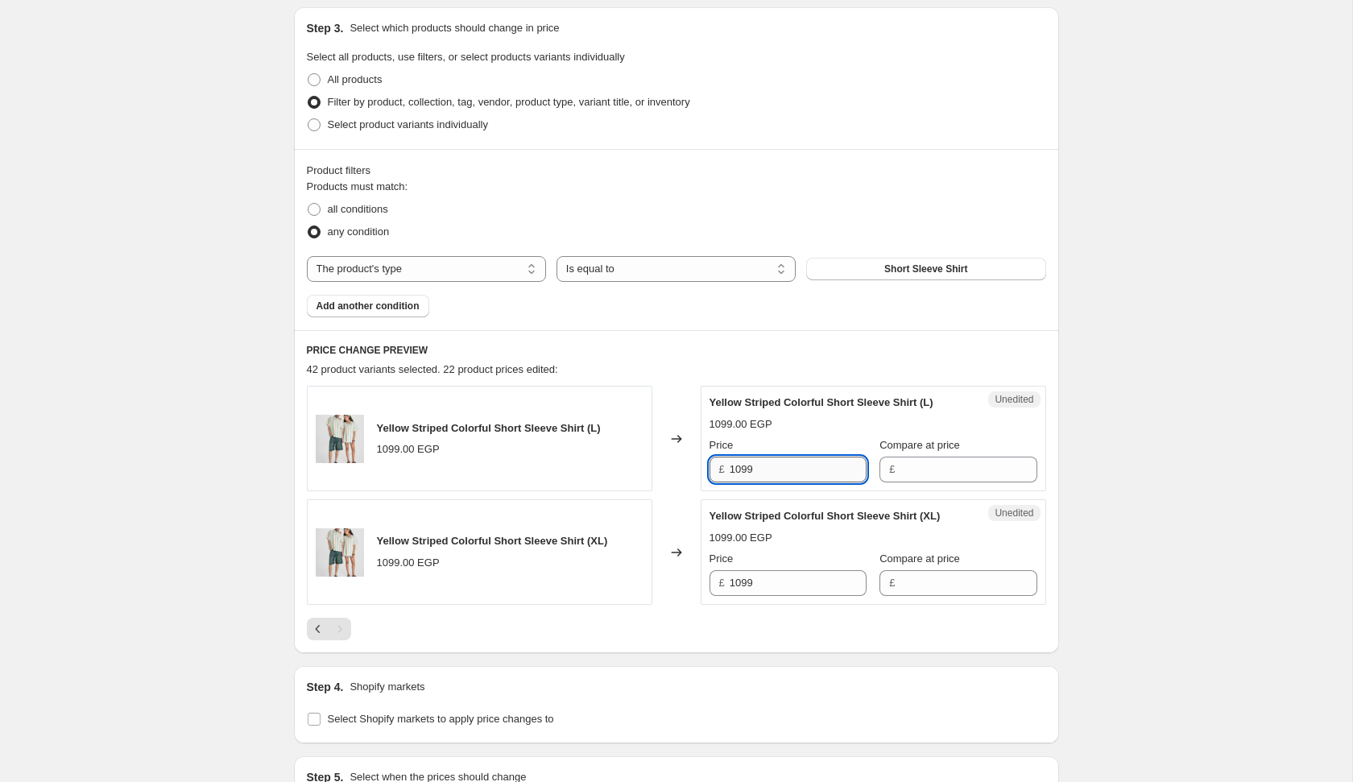
click at [778, 482] on input "1099" at bounding box center [798, 470] width 137 height 26
type input "899"
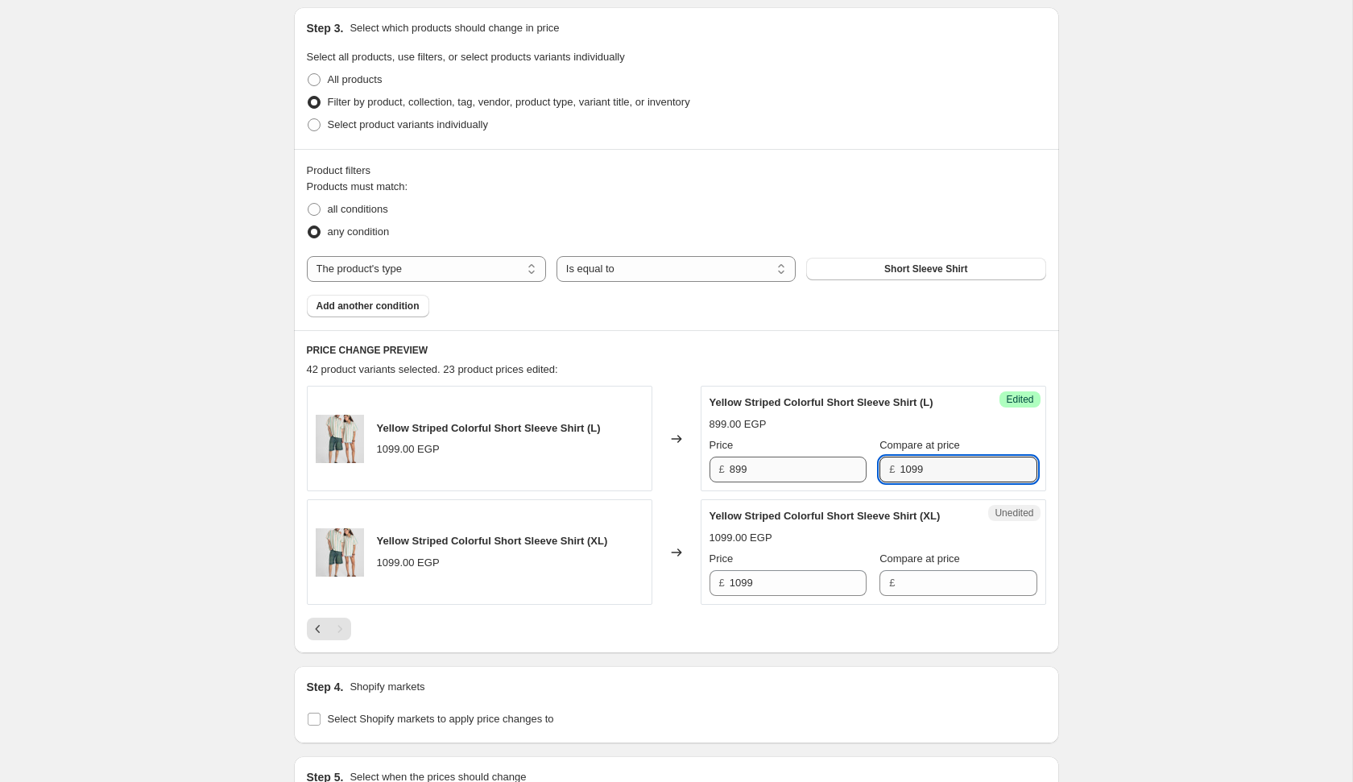
type input "1099"
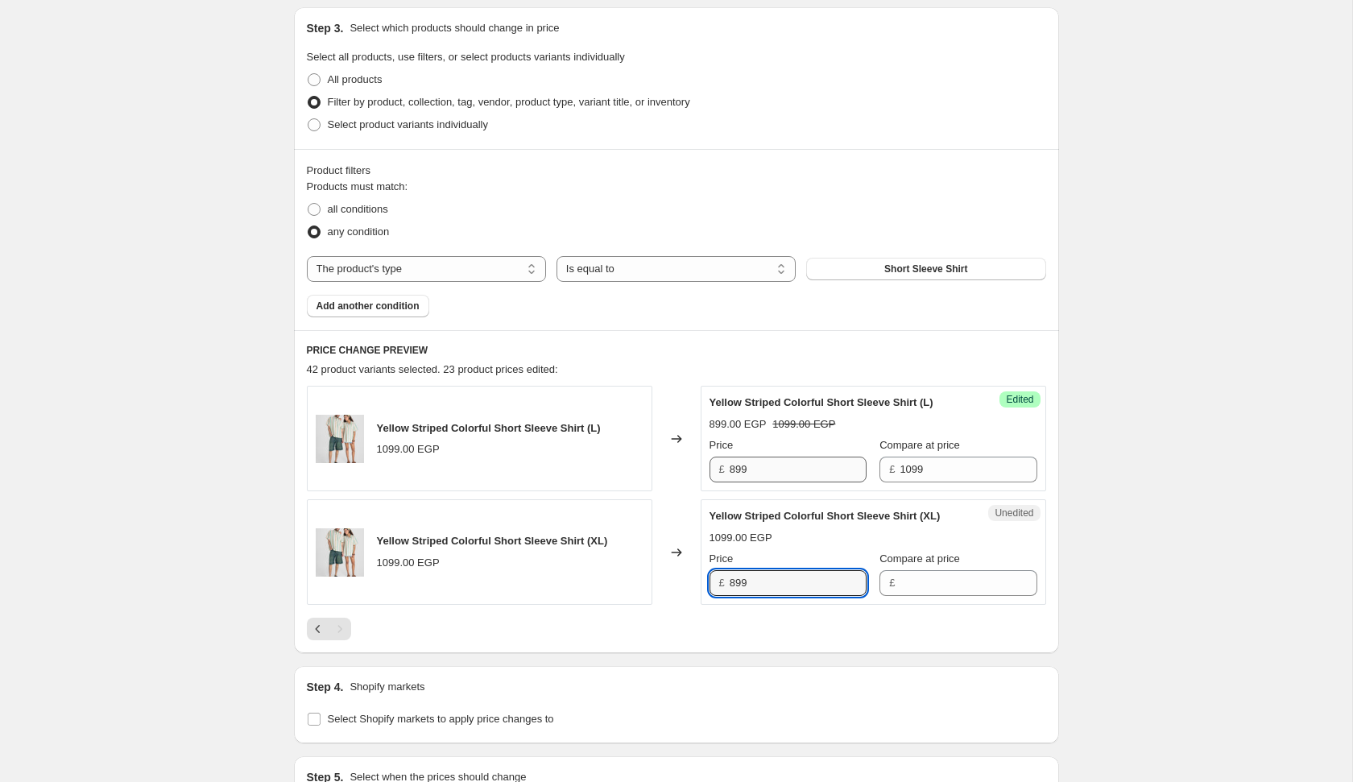
type input "899"
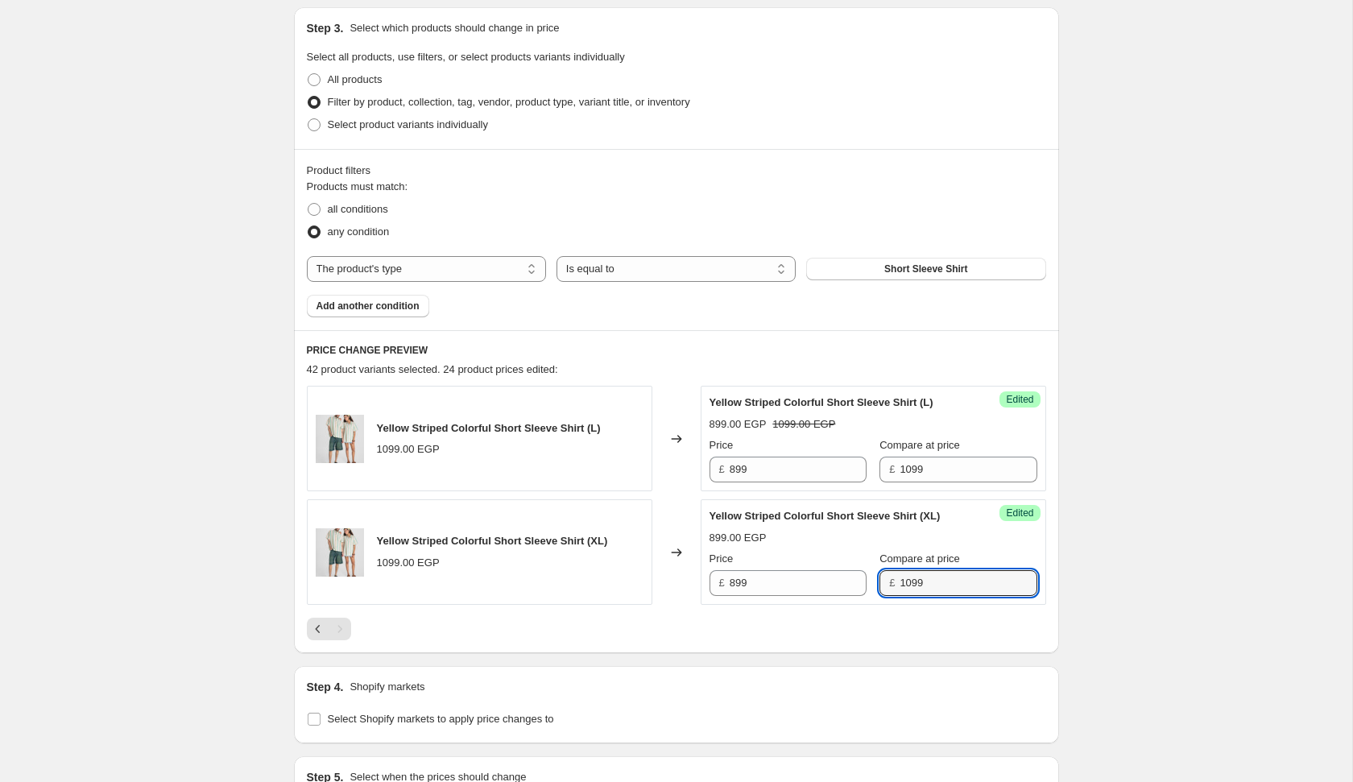
type input "1099"
click at [495, 549] on div "Yellow Striped Colorful Short Sleeve Shirt (XL)" at bounding box center [492, 541] width 231 height 16
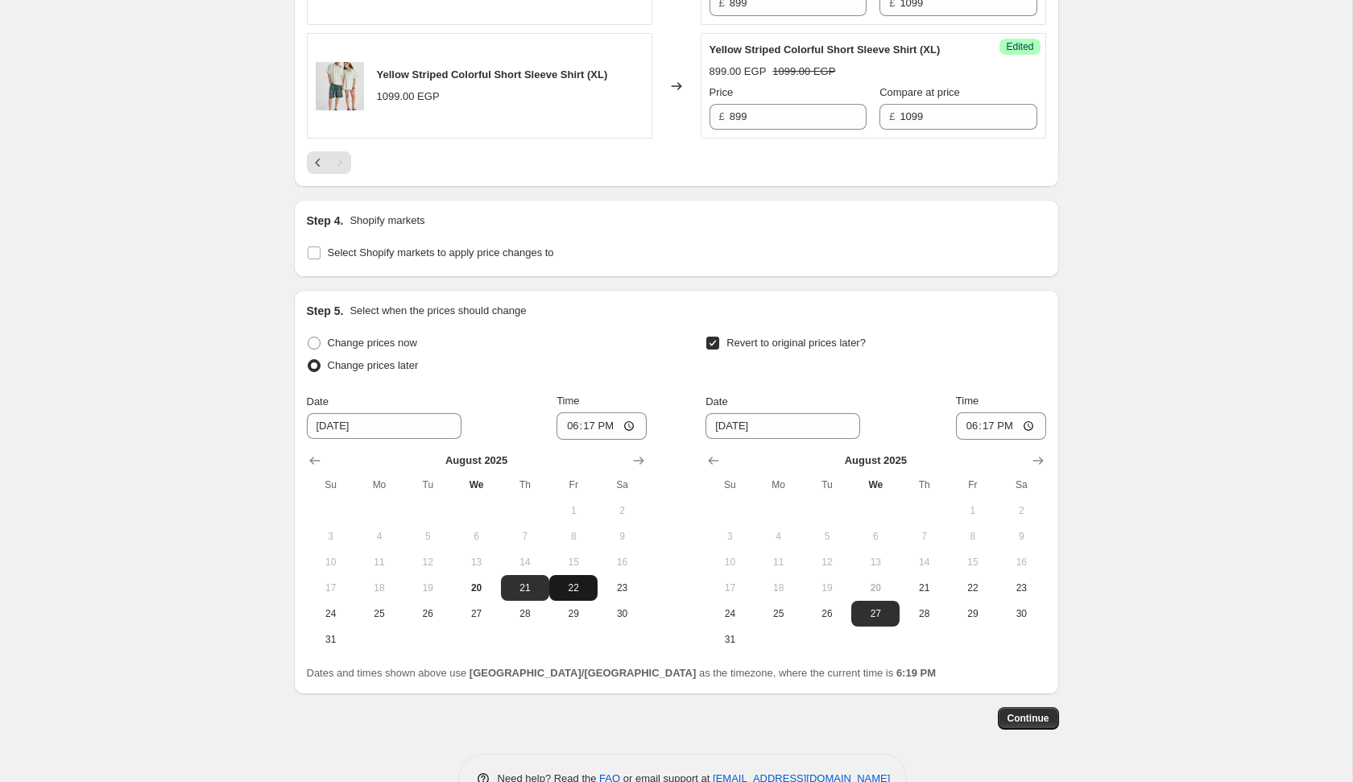
scroll to position [810, 0]
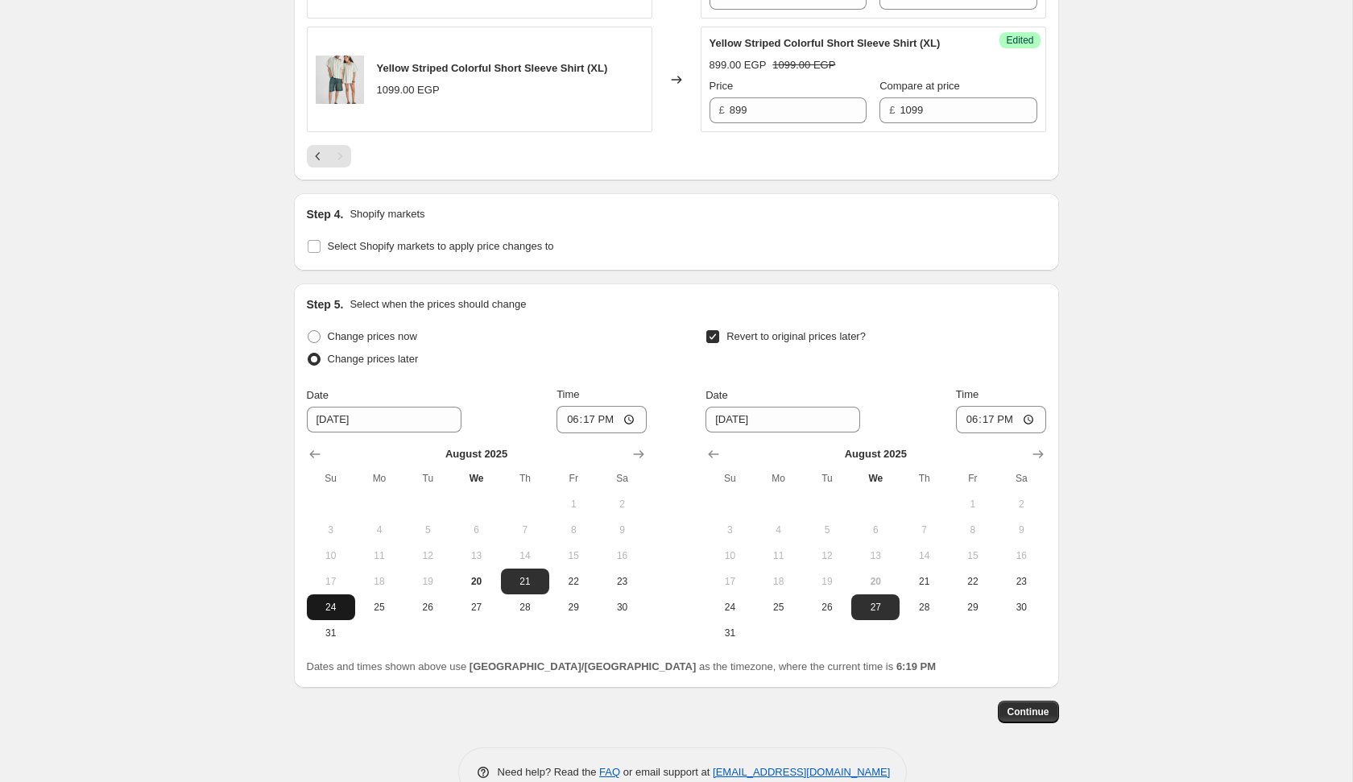
click at [337, 620] on button "24" at bounding box center [331, 607] width 48 height 26
type input "[DATE]"
click at [561, 433] on input "18:17" at bounding box center [601, 419] width 90 height 27
type input "02:10"
click at [729, 614] on span "24" at bounding box center [729, 607] width 35 height 13
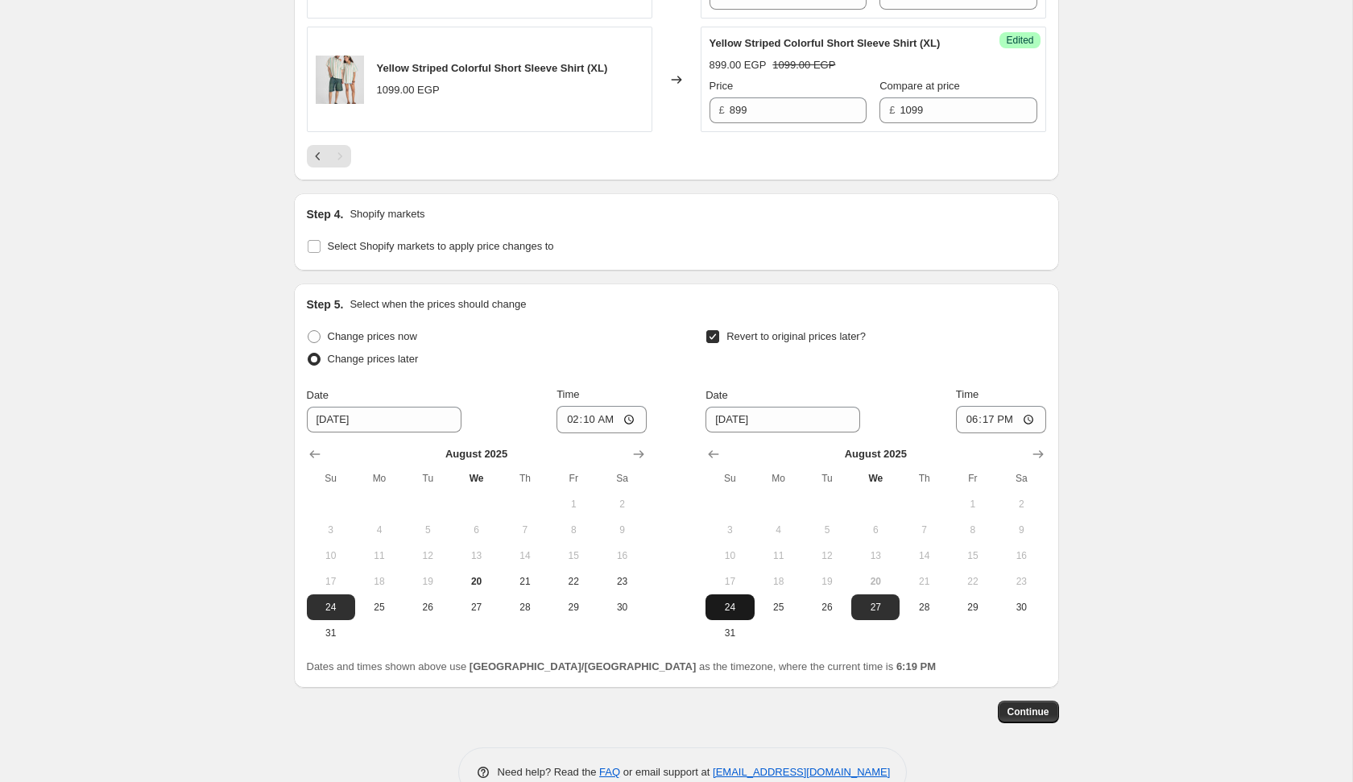
type input "[DATE]"
click at [478, 588] on span "20" at bounding box center [475, 581] width 35 height 13
click at [232, 610] on div "Create new price [MEDICAL_DATA]. This page is ready Create new price [MEDICAL_D…" at bounding box center [676, 6] width 1352 height 1632
click at [514, 588] on span "21" at bounding box center [524, 581] width 35 height 13
type input "[DATE]"
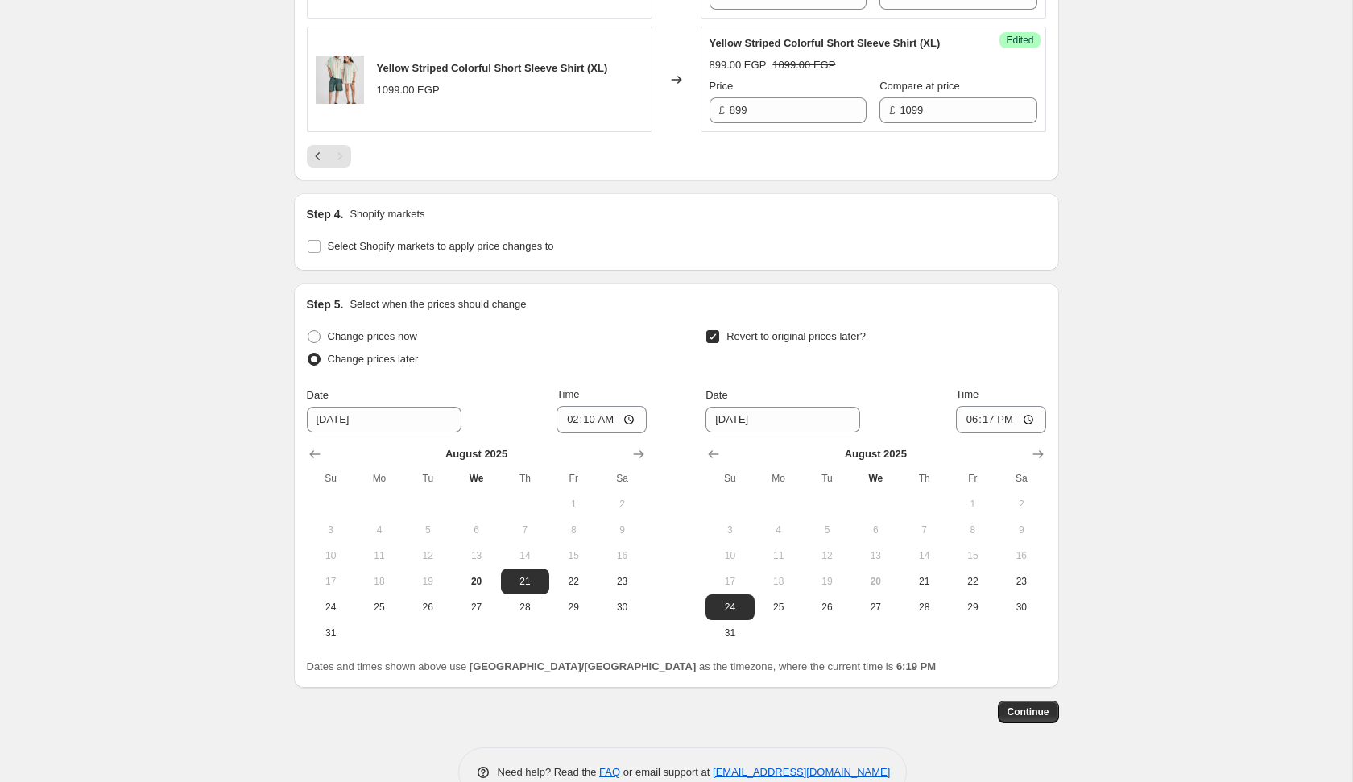
click at [656, 312] on div "Step 5. Select when the prices should change" at bounding box center [676, 304] width 739 height 16
click at [367, 348] on label "Change prices now" at bounding box center [362, 336] width 110 height 23
click at [308, 331] on input "Change prices now" at bounding box center [308, 330] width 1 height 1
radio input "true"
click at [373, 365] on span "Change prices later" at bounding box center [373, 359] width 91 height 12
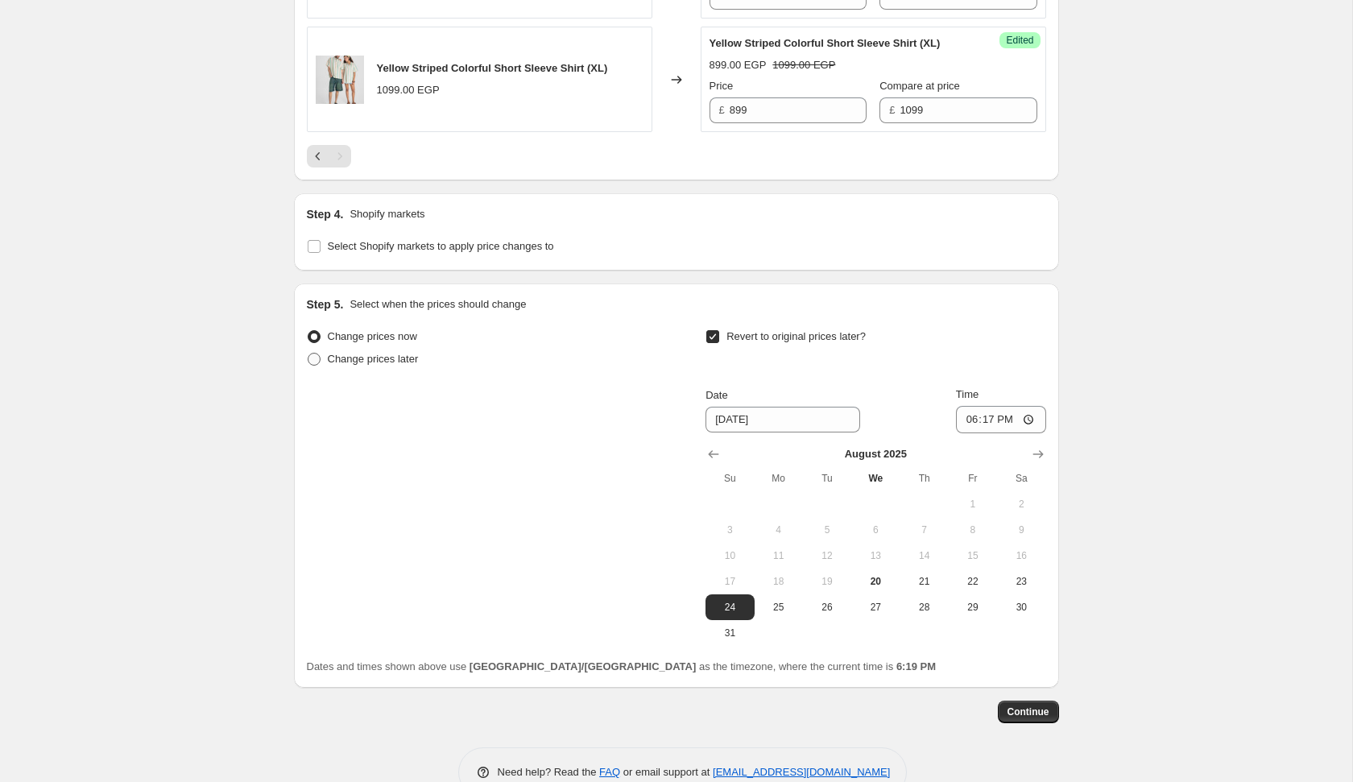
click at [308, 354] on input "Change prices later" at bounding box center [308, 353] width 1 height 1
radio input "true"
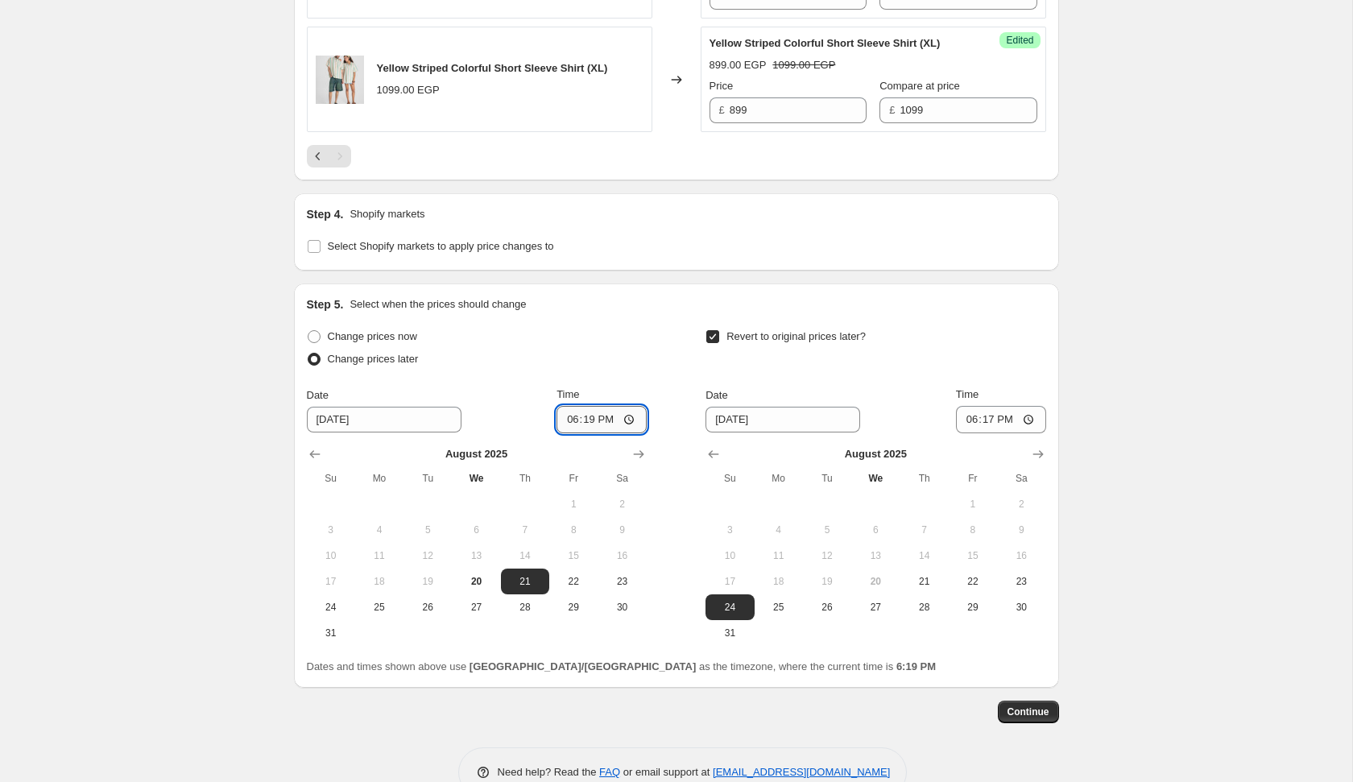
click at [567, 433] on input "18:19" at bounding box center [601, 419] width 90 height 27
type input "02:10"
click at [960, 433] on input "18:17" at bounding box center [1001, 419] width 90 height 27
type input "02:10"
click at [1231, 647] on div "Create new price [MEDICAL_DATA]. This page is ready Create new price [MEDICAL_D…" at bounding box center [676, 6] width 1352 height 1632
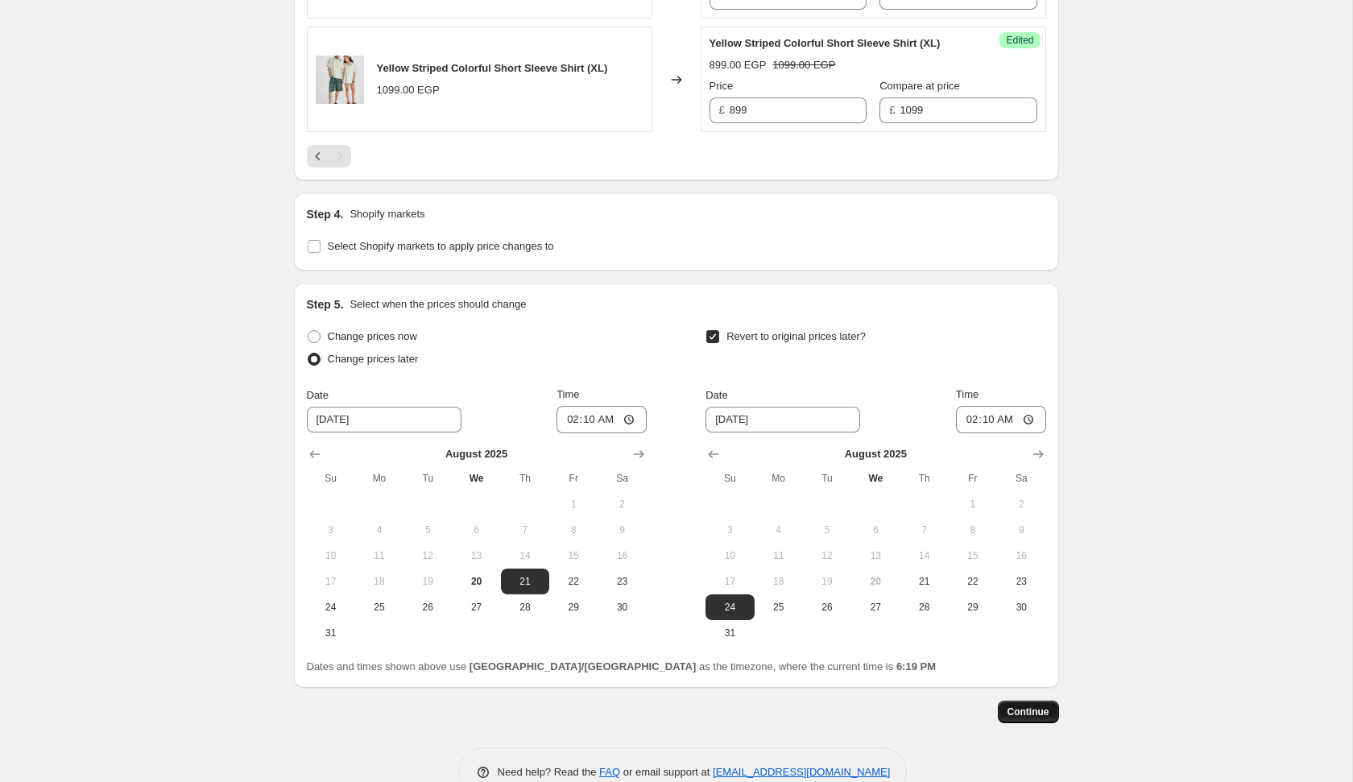
click at [1029, 718] on span "Continue" at bounding box center [1028, 711] width 42 height 13
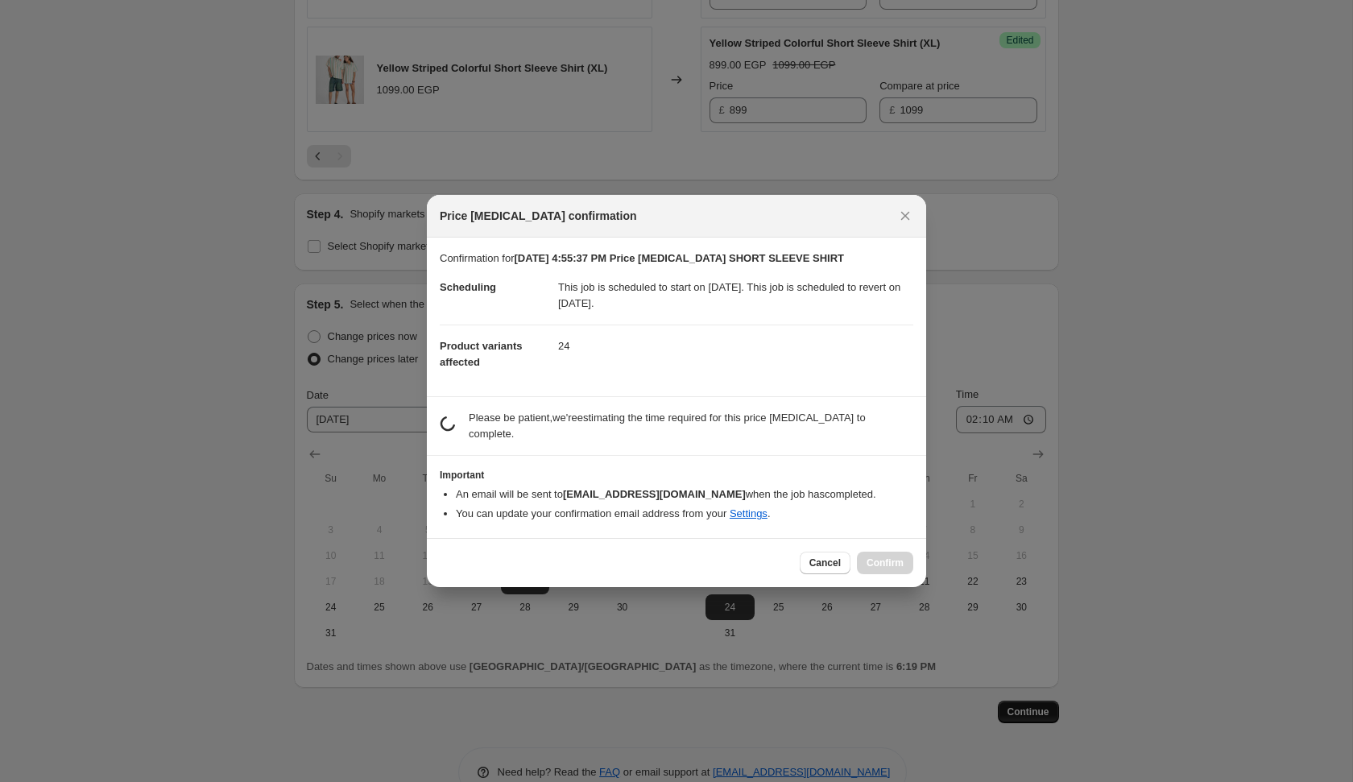
scroll to position [0, 0]
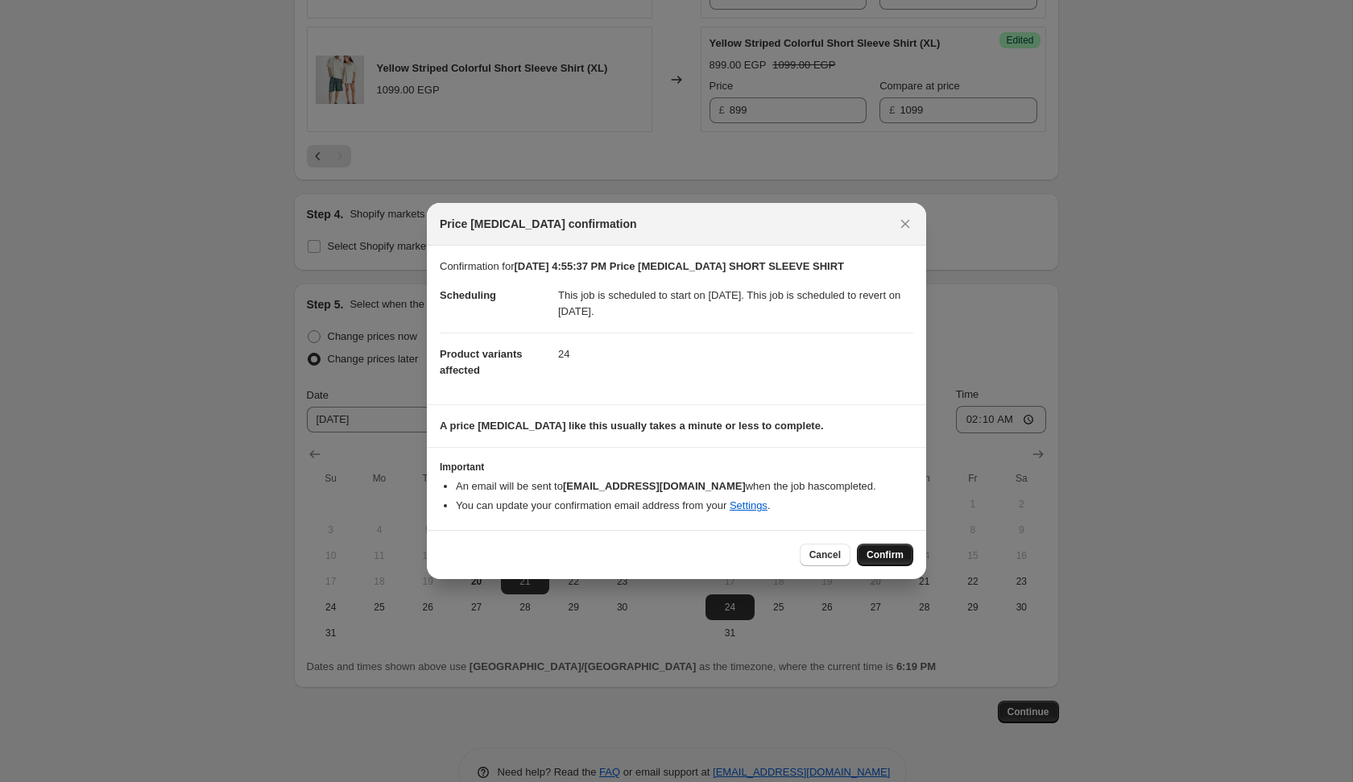
click at [873, 555] on span "Confirm" at bounding box center [885, 554] width 37 height 13
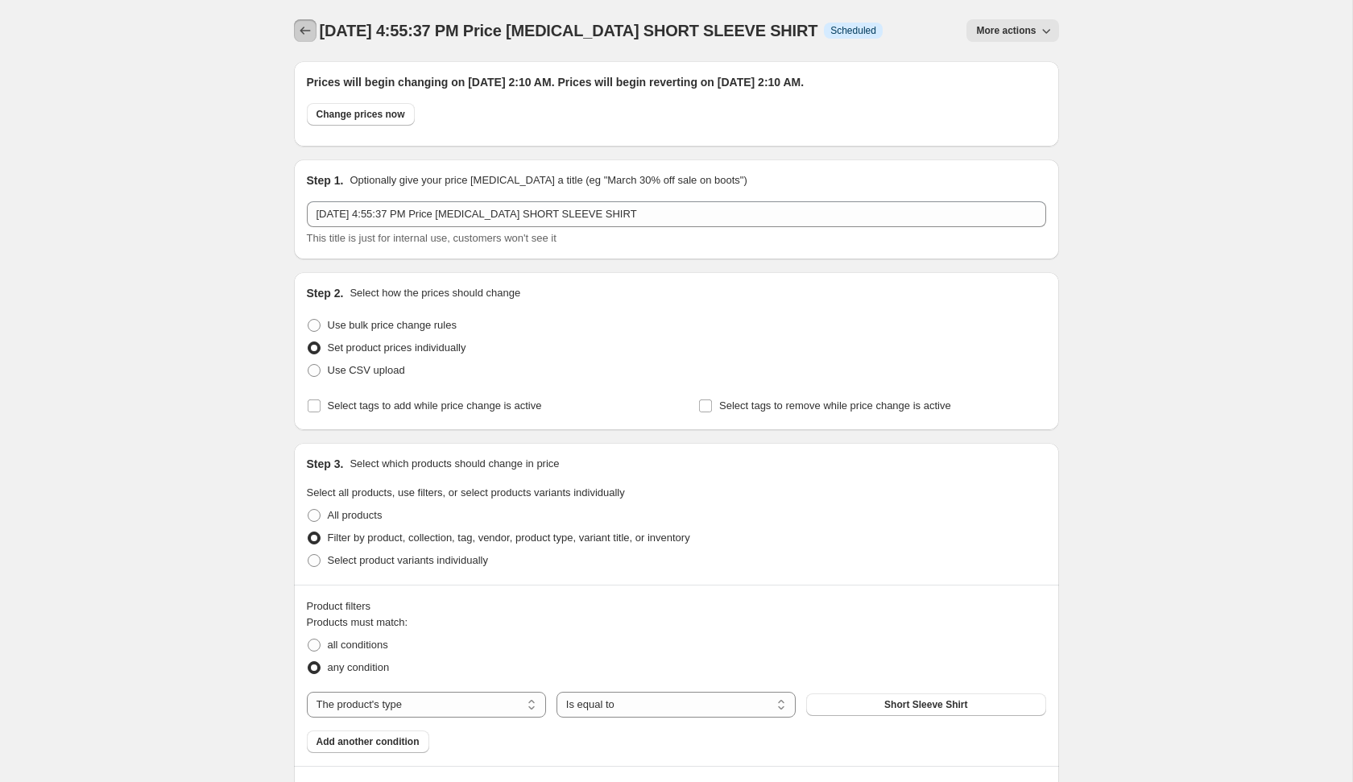
click at [303, 31] on icon "Price change jobs" at bounding box center [305, 31] width 16 height 16
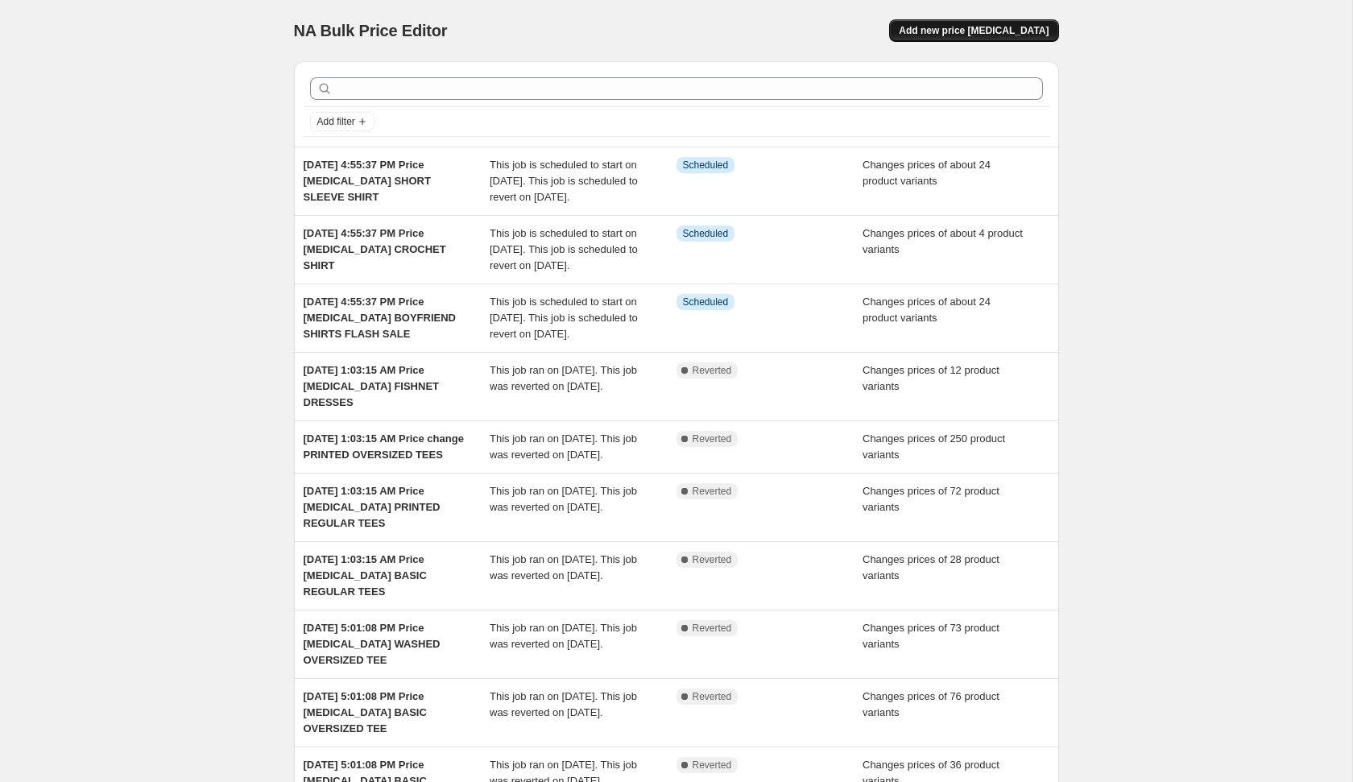
click at [990, 32] on span "Add new price [MEDICAL_DATA]" at bounding box center [974, 30] width 150 height 13
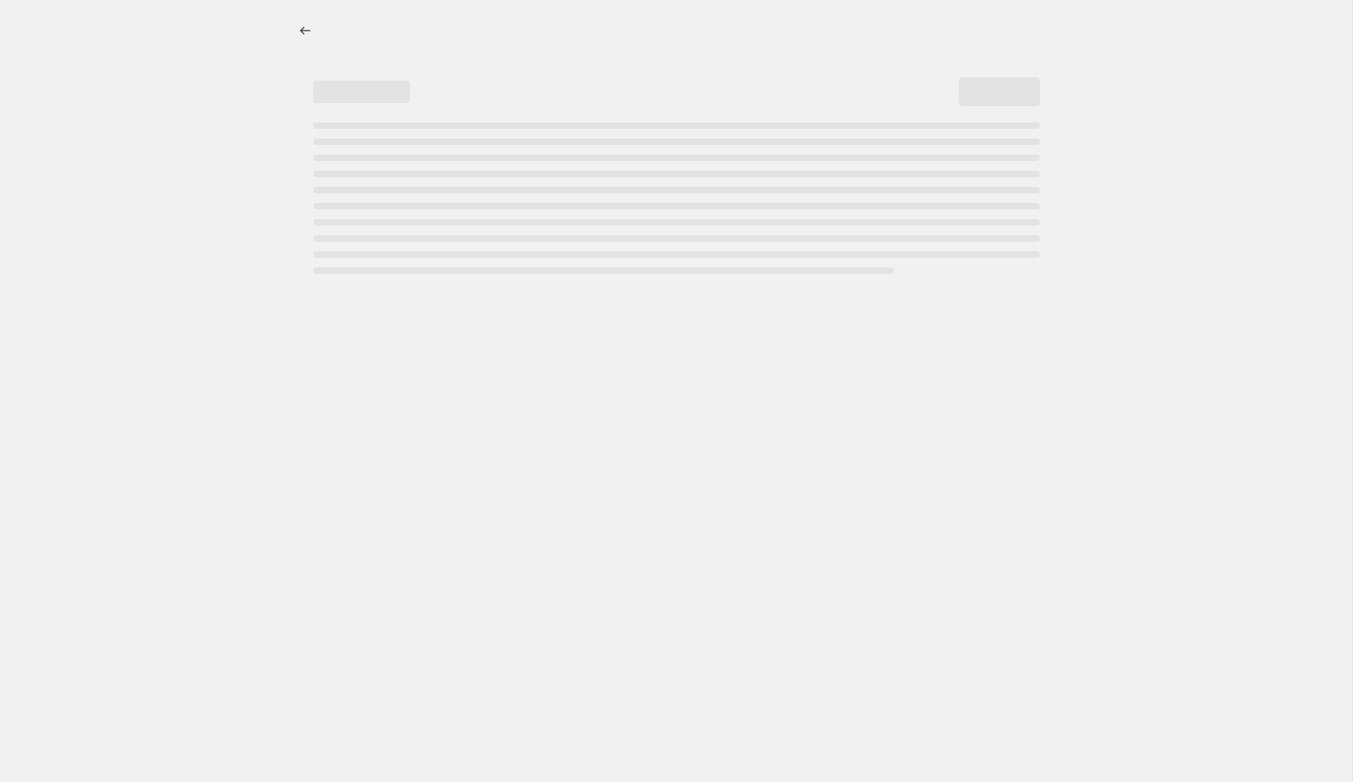
select select "percentage"
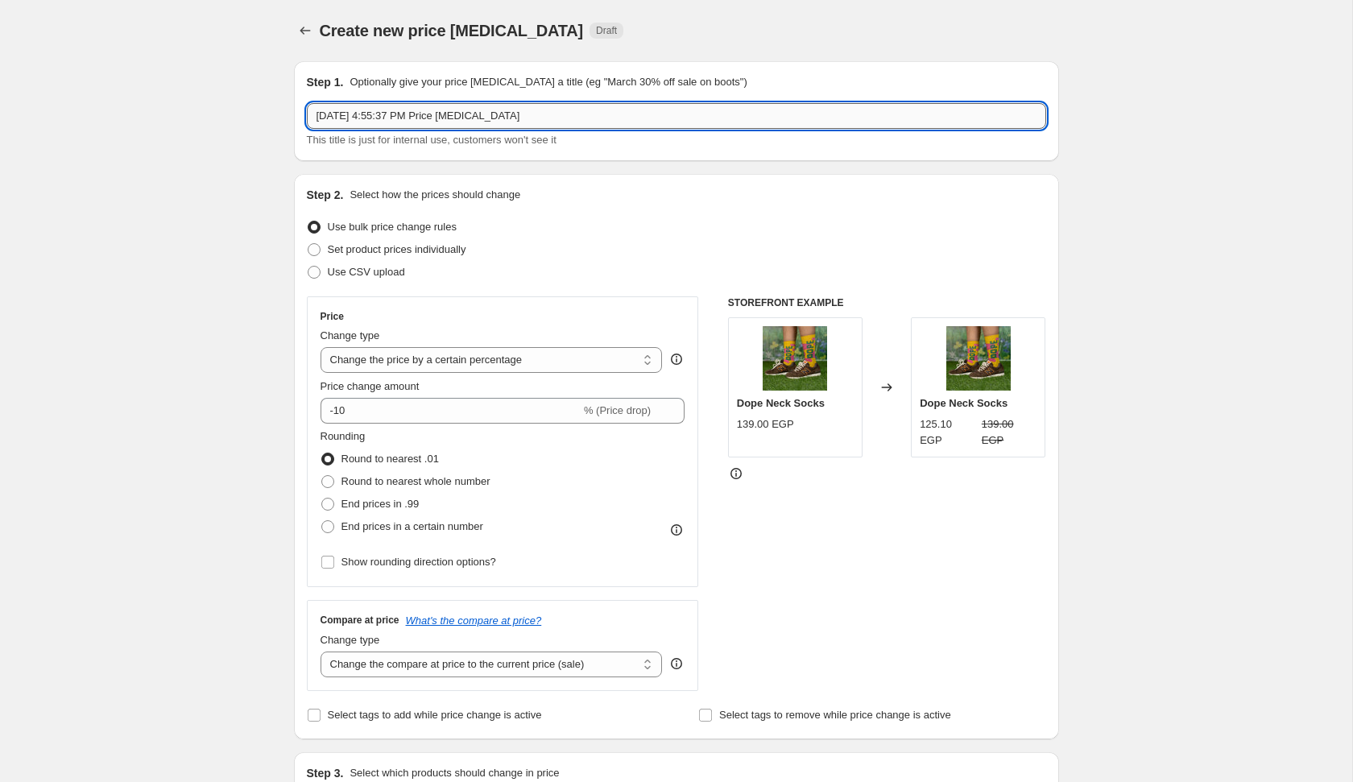
click at [635, 124] on input "[DATE] 4:55:37 PM Price [MEDICAL_DATA]" at bounding box center [676, 116] width 739 height 26
type input "[DATE] 4:55:37 PM Price [MEDICAL_DATA] [PERSON_NAME]"
click at [312, 25] on icon "Price change jobs" at bounding box center [305, 31] width 16 height 16
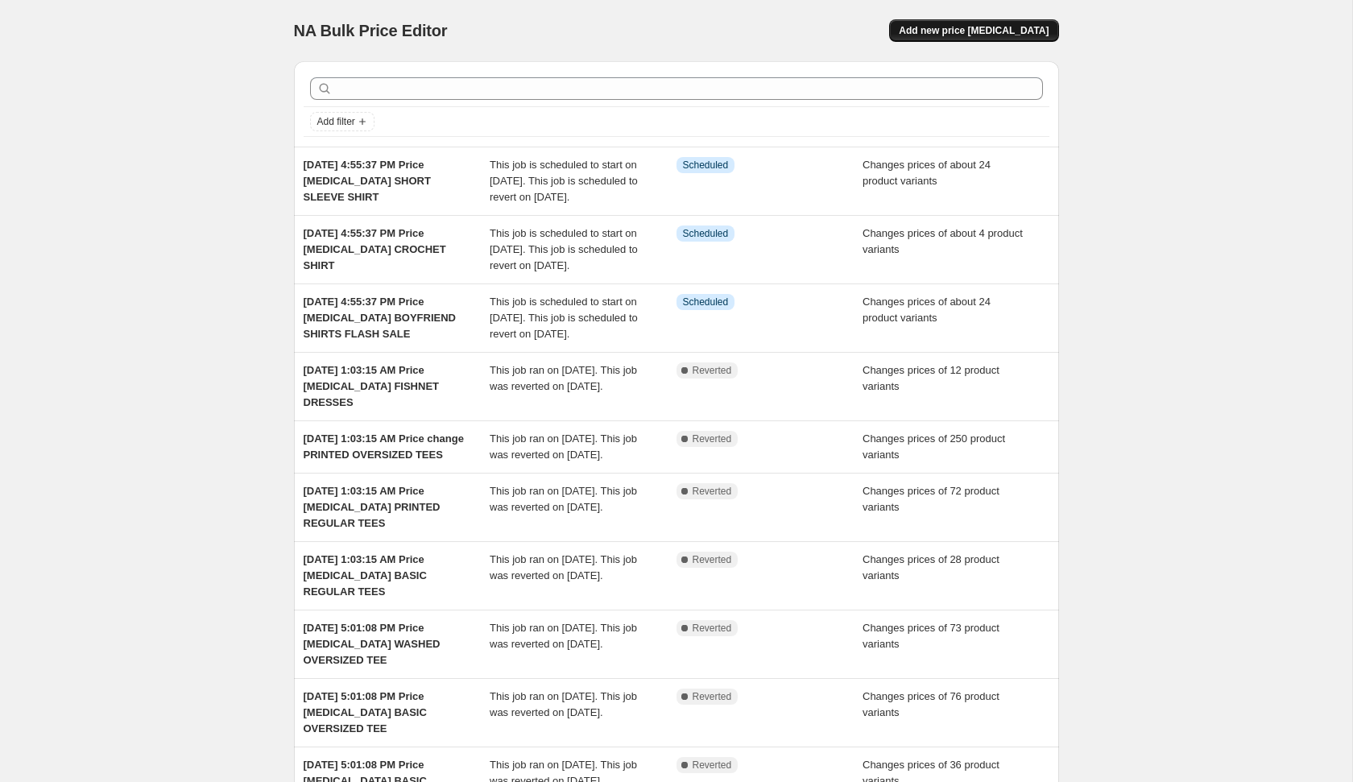
click at [979, 20] on button "Add new price [MEDICAL_DATA]" at bounding box center [973, 30] width 169 height 23
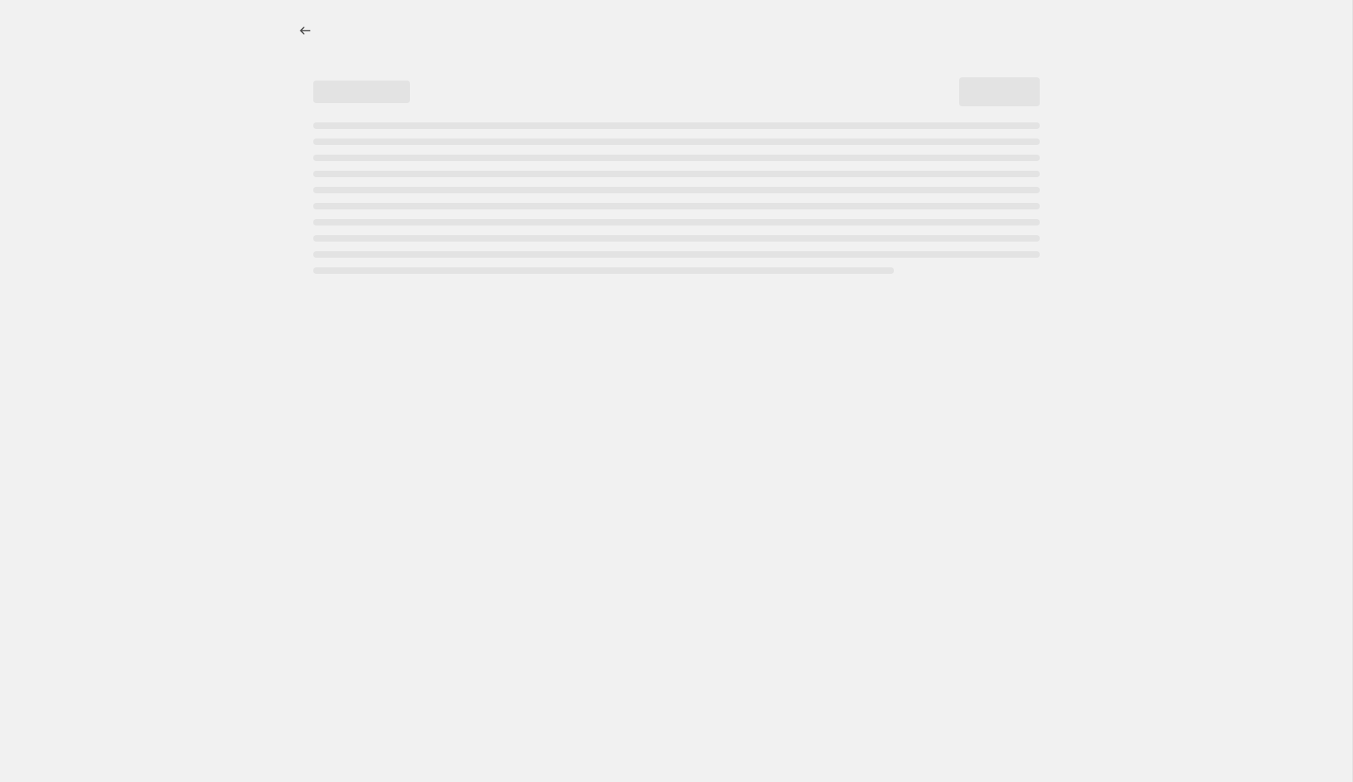
select select "percentage"
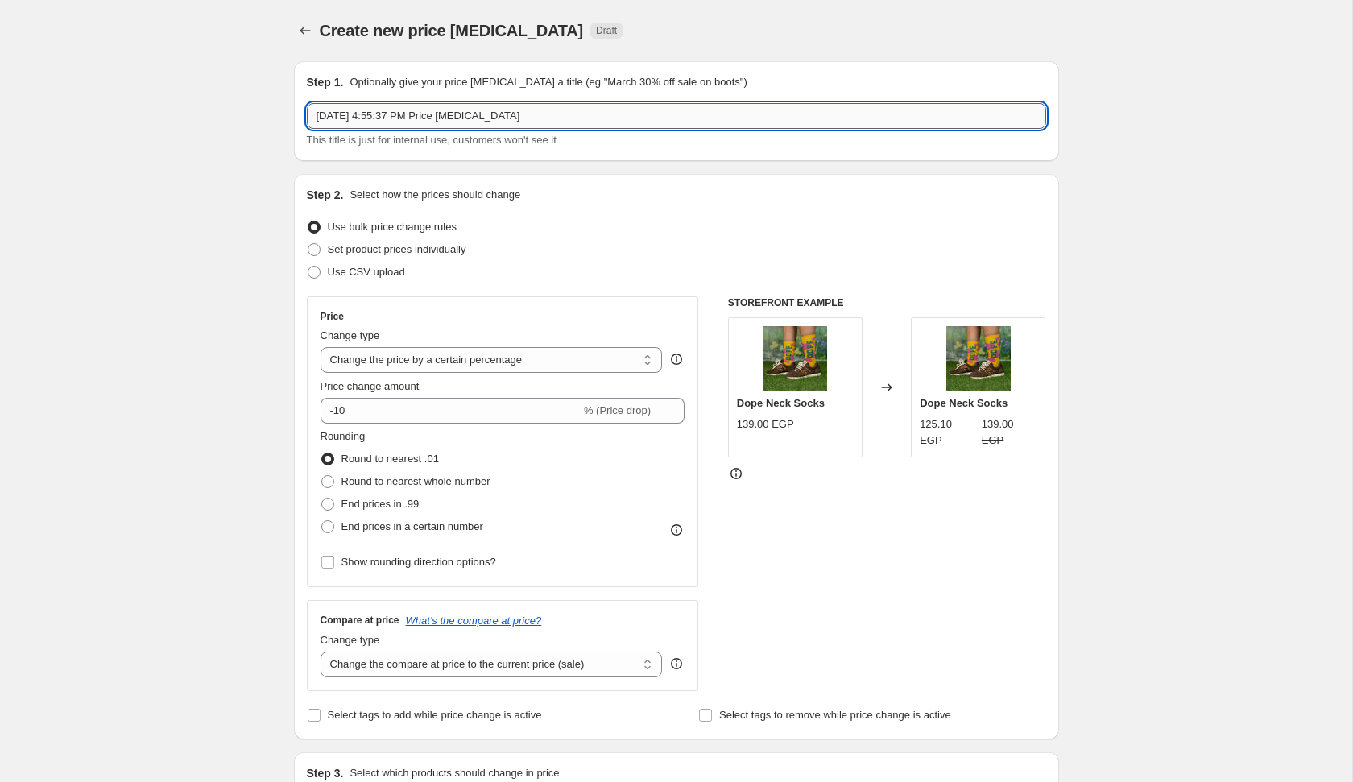
click at [699, 116] on input "[DATE] 4:55:37 PM Price [MEDICAL_DATA]" at bounding box center [676, 116] width 739 height 26
type input "[DATE] 4:55:37 PM Price [MEDICAL_DATA] LINEN SHORTS"
click at [445, 250] on span "Set product prices individually" at bounding box center [397, 249] width 139 height 12
click at [308, 244] on input "Set product prices individually" at bounding box center [308, 243] width 1 height 1
radio input "true"
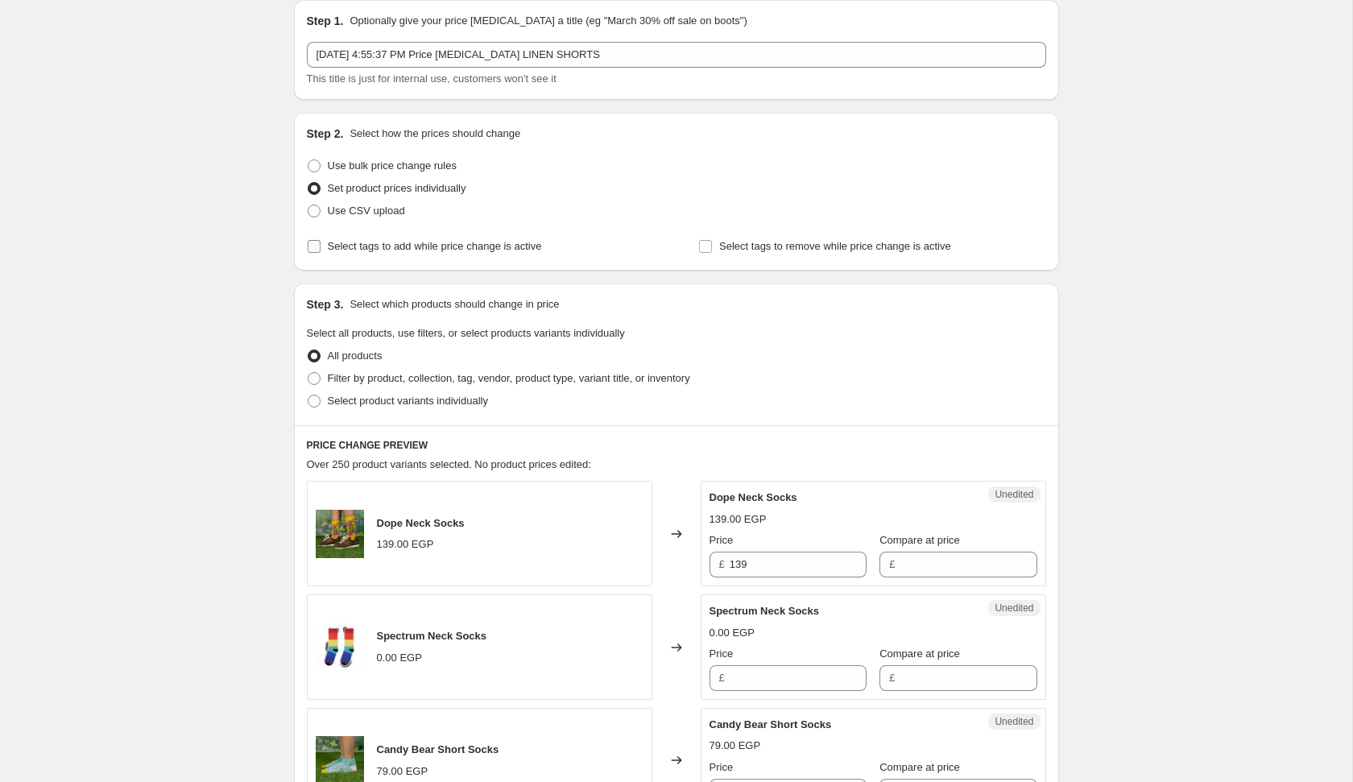
scroll to position [68, 0]
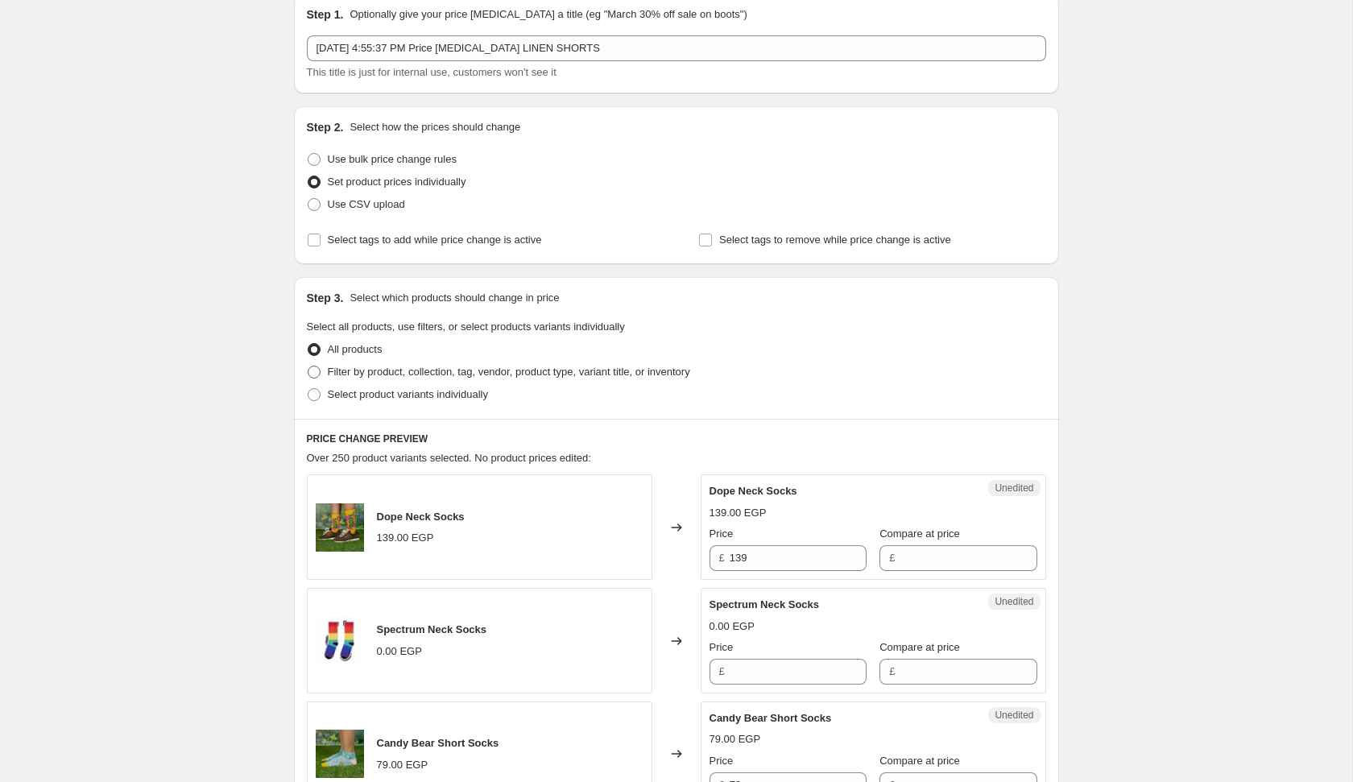
click at [511, 374] on span "Filter by product, collection, tag, vendor, product type, variant title, or inv…" at bounding box center [509, 372] width 362 height 12
click at [308, 366] on input "Filter by product, collection, tag, vendor, product type, variant title, or inv…" at bounding box center [308, 366] width 1 height 1
radio input "true"
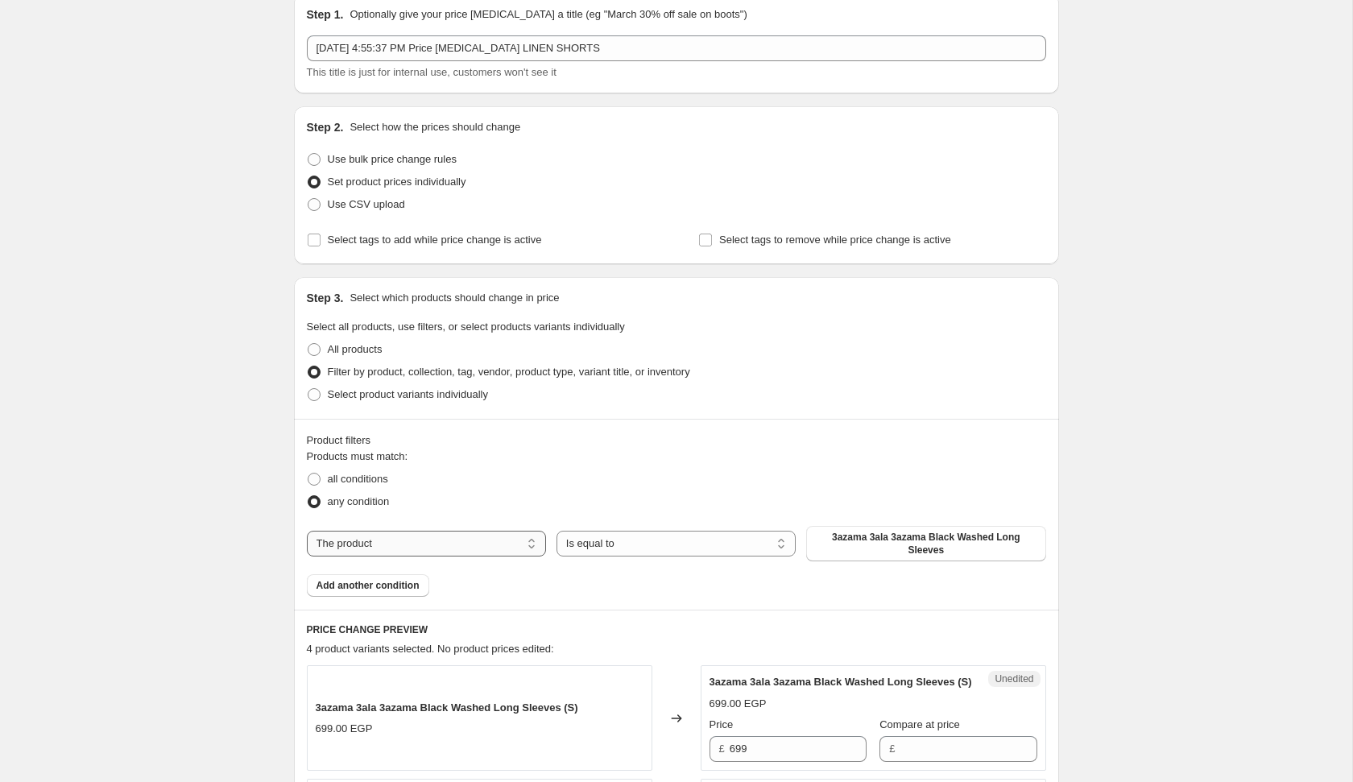
click at [401, 548] on select "The product The product's collection The product's tag The product's vendor The…" at bounding box center [426, 544] width 239 height 26
select select "product_type"
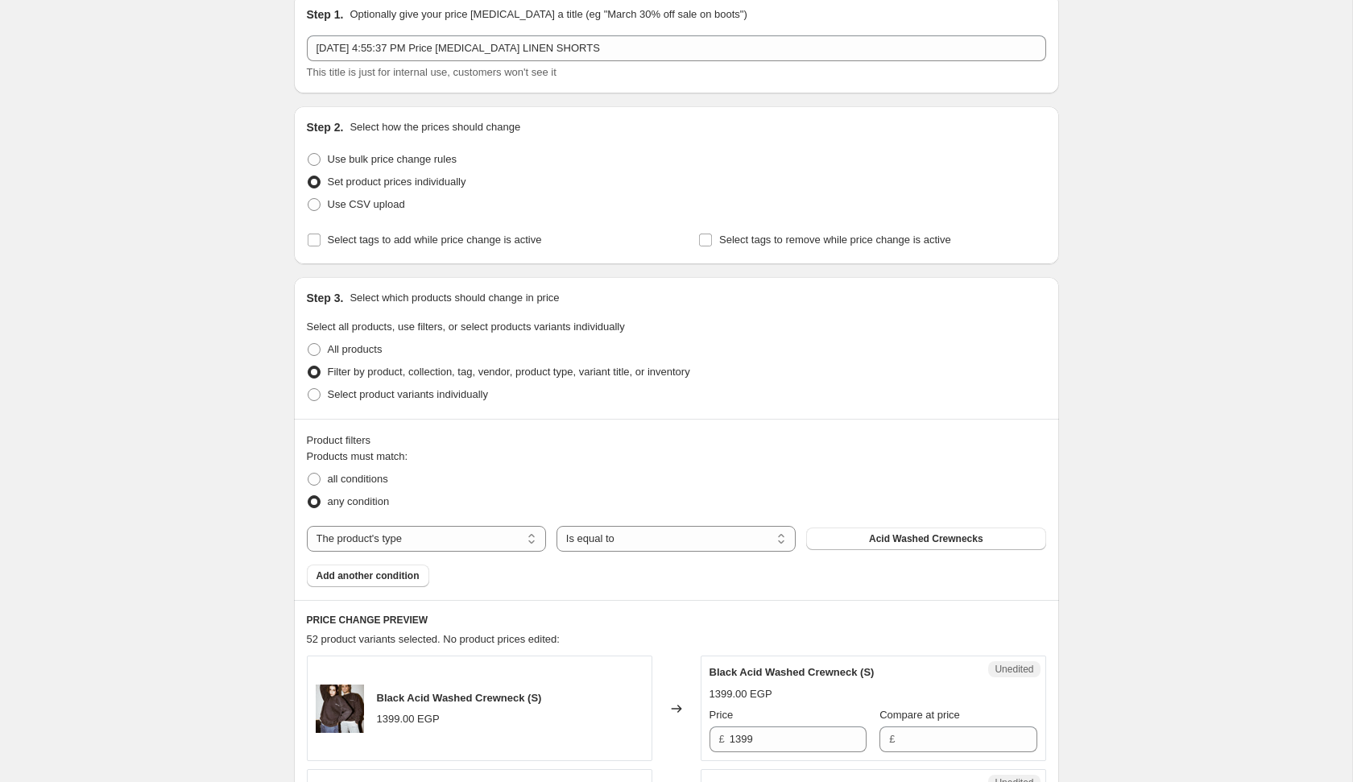
click at [933, 553] on div "Products must match: all conditions any condition The product The product's col…" at bounding box center [676, 518] width 739 height 139
click at [928, 532] on button "Acid Washed Crewnecks" at bounding box center [925, 538] width 239 height 23
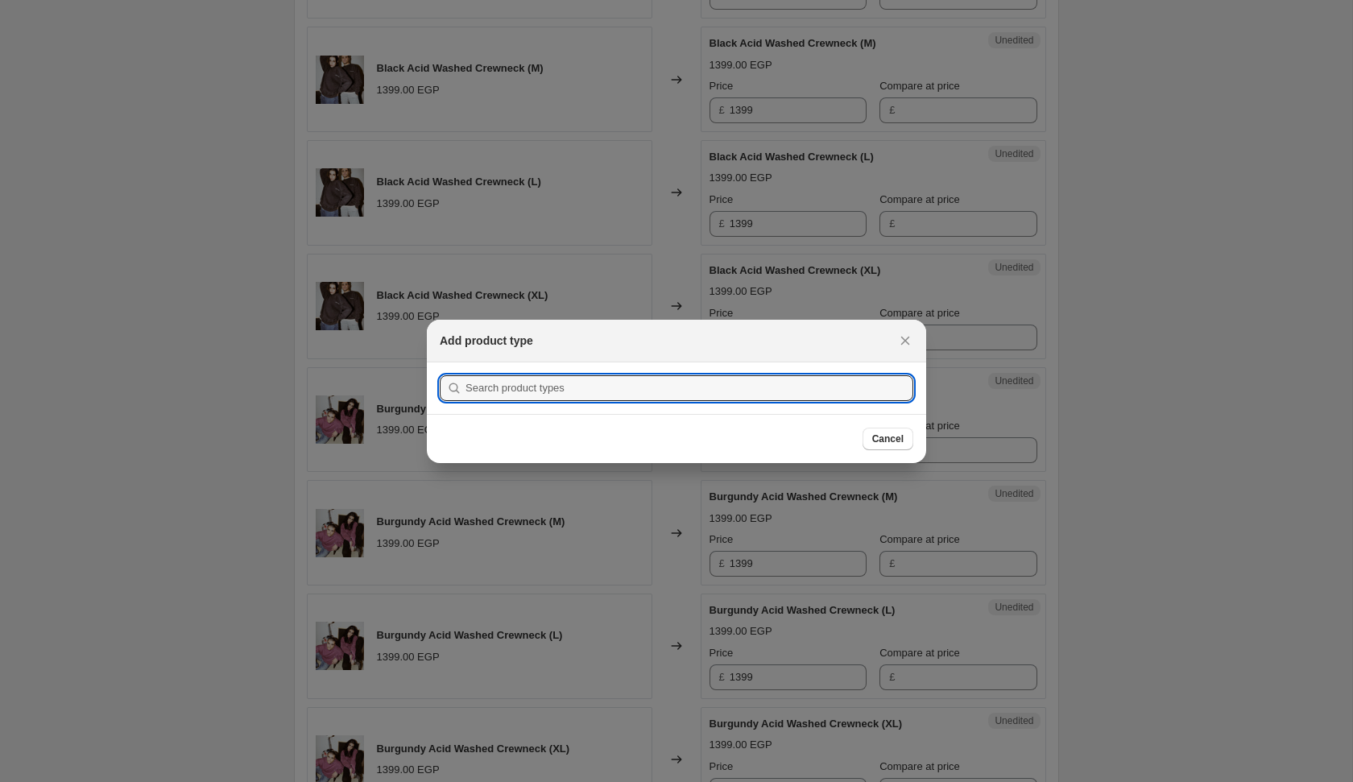
scroll to position [0, 0]
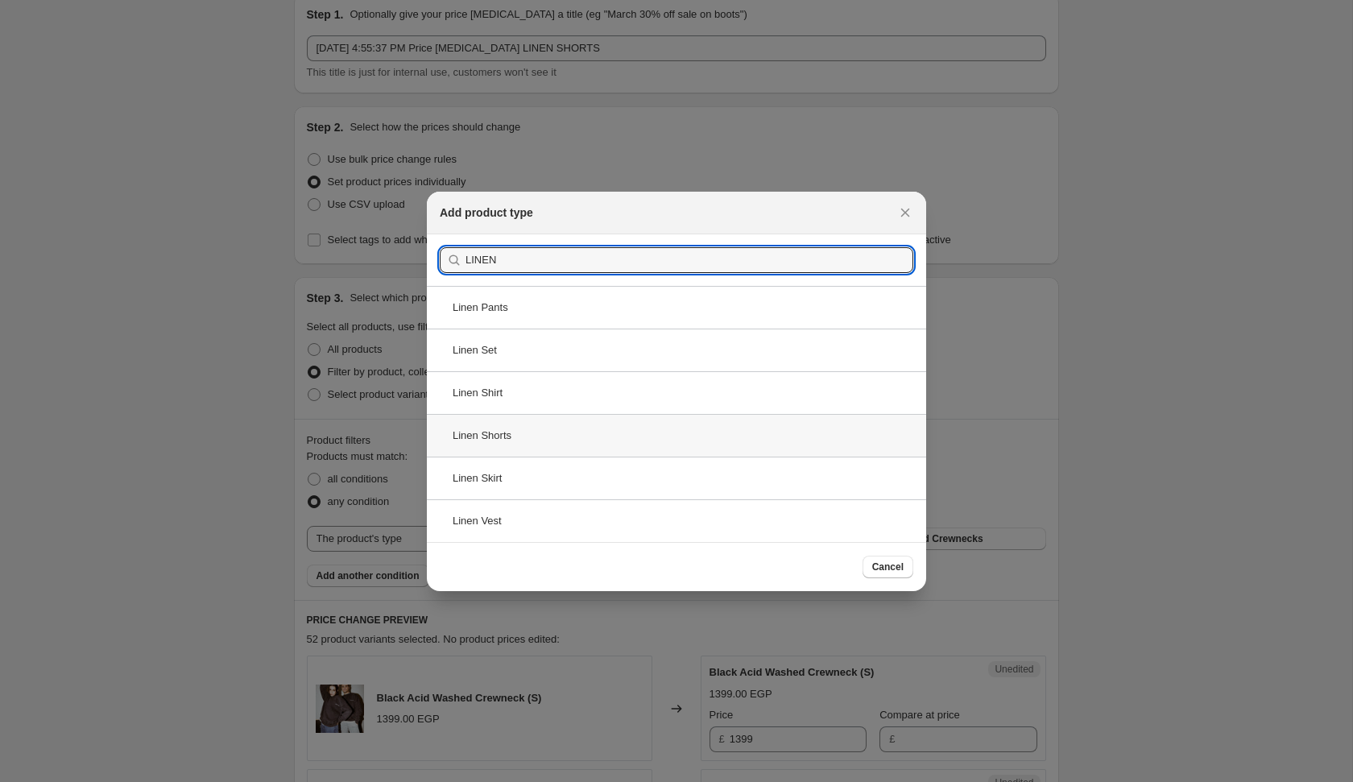
type input "LINEN"
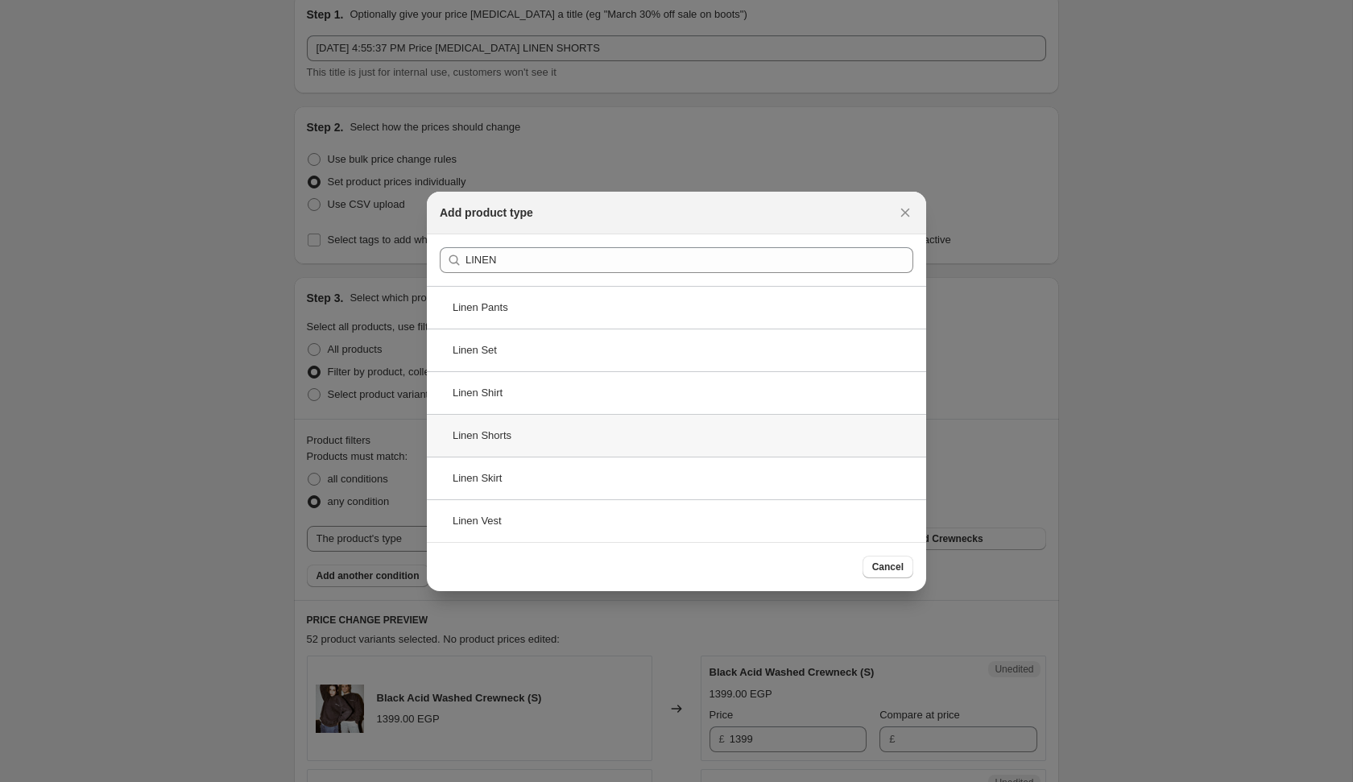
click at [532, 431] on div "Linen Shorts" at bounding box center [676, 435] width 499 height 43
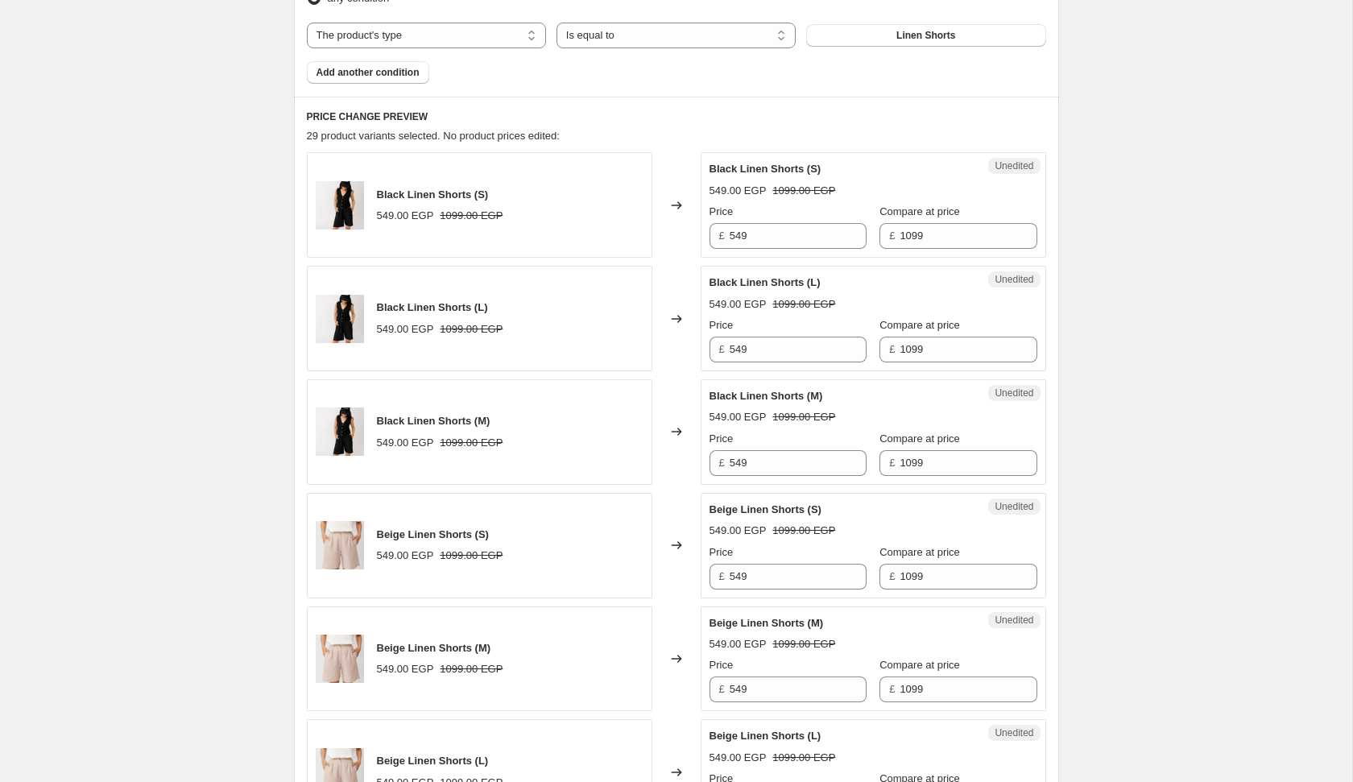
scroll to position [578, 0]
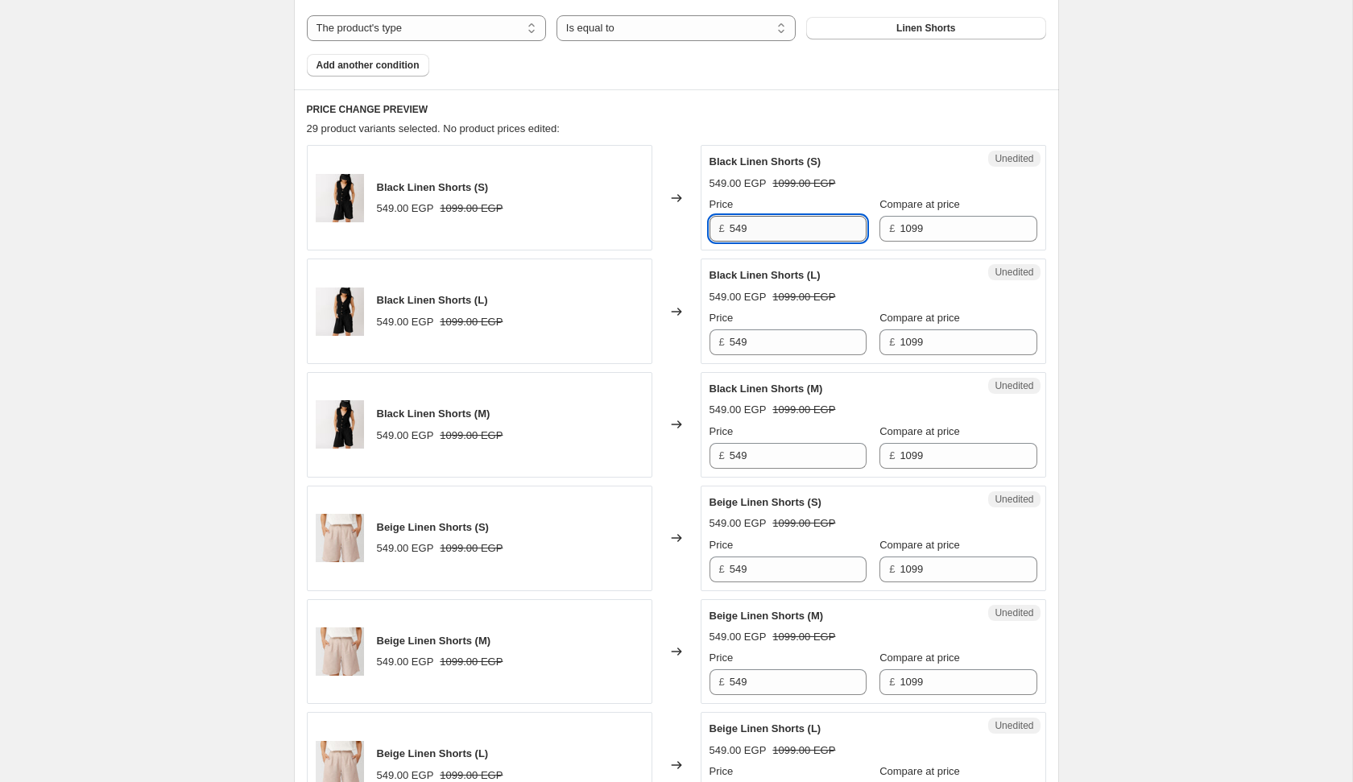
click at [788, 224] on input "549" at bounding box center [798, 229] width 137 height 26
type input "799"
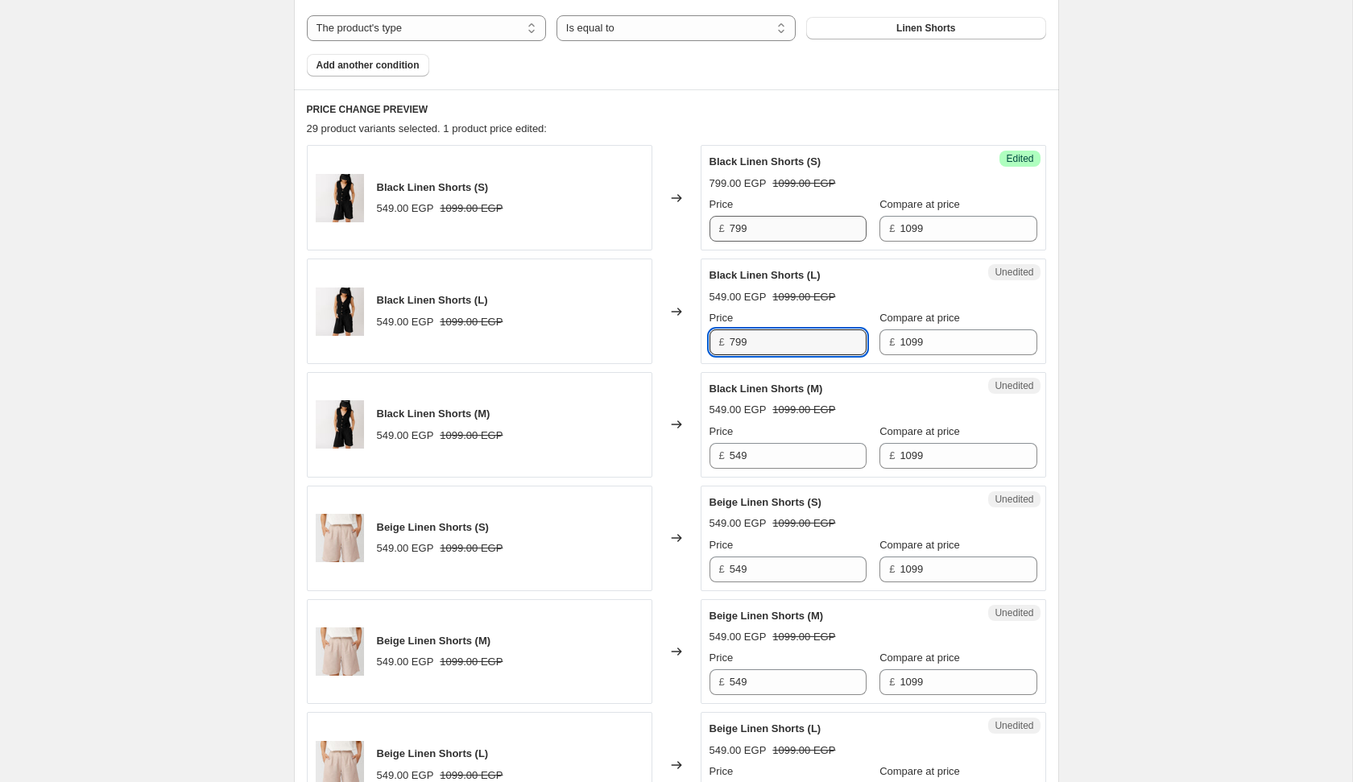
type input "799"
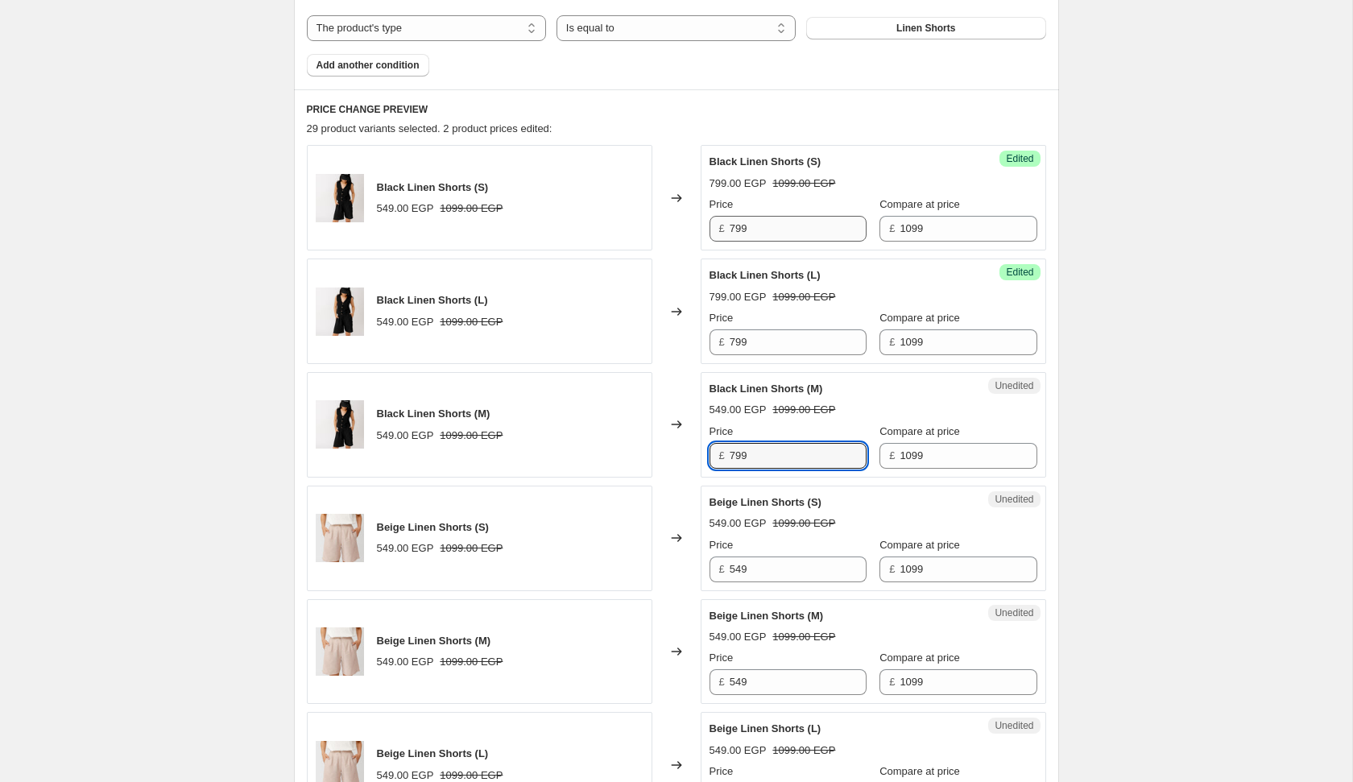
type input "799"
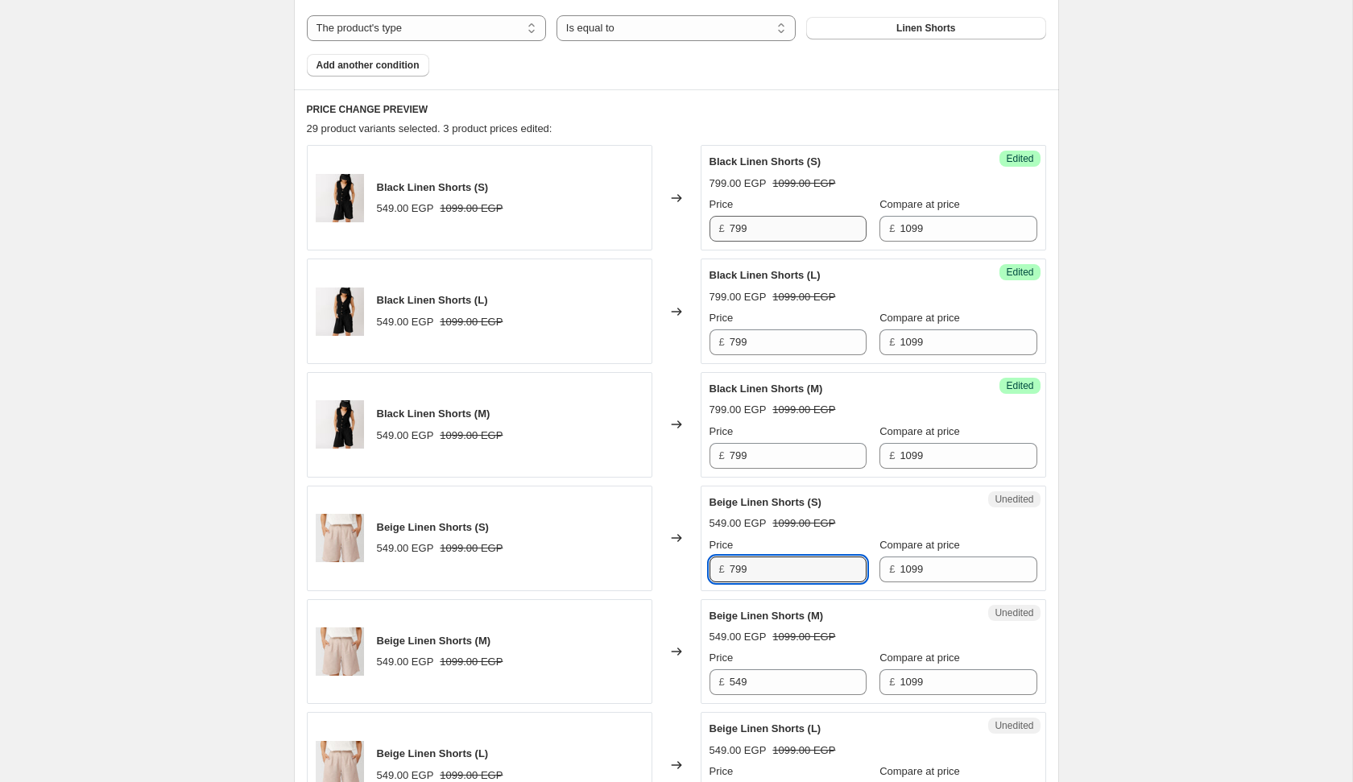
type input "799"
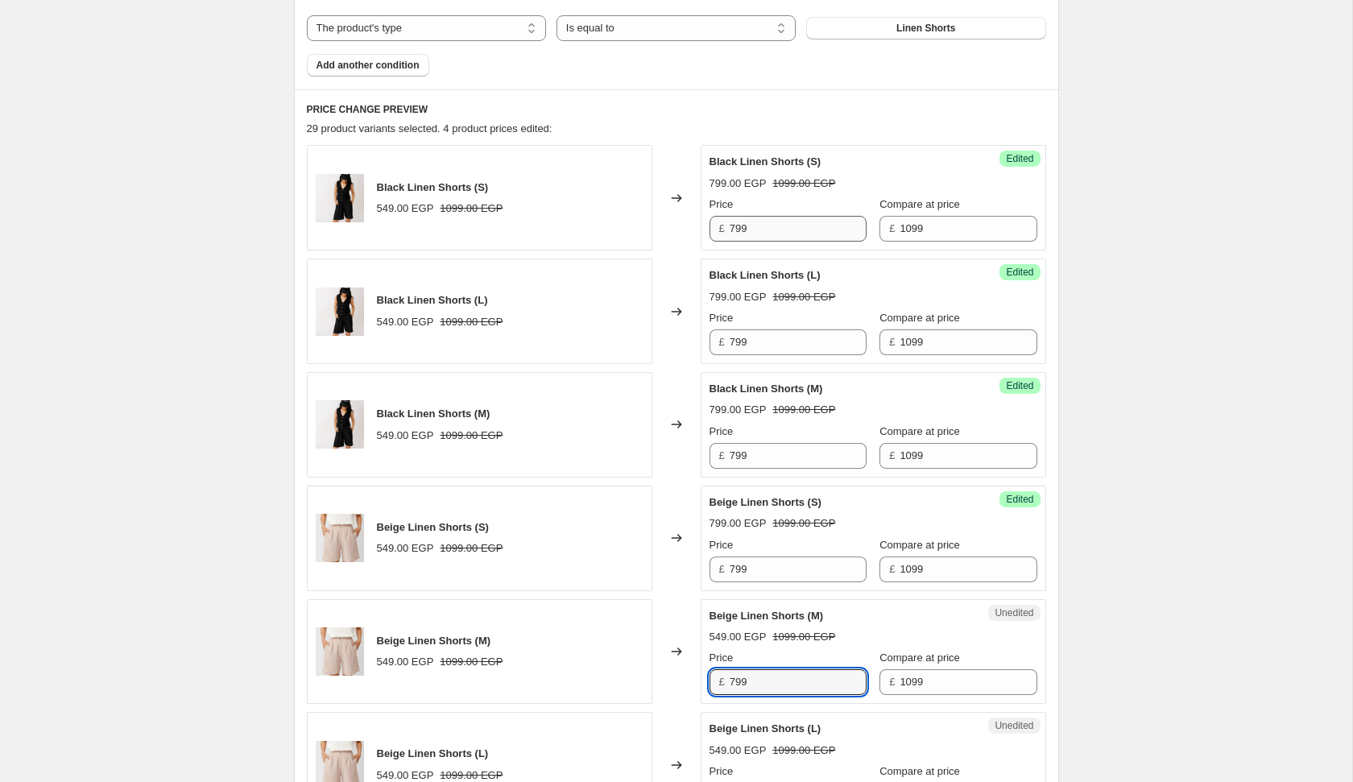
type input "799"
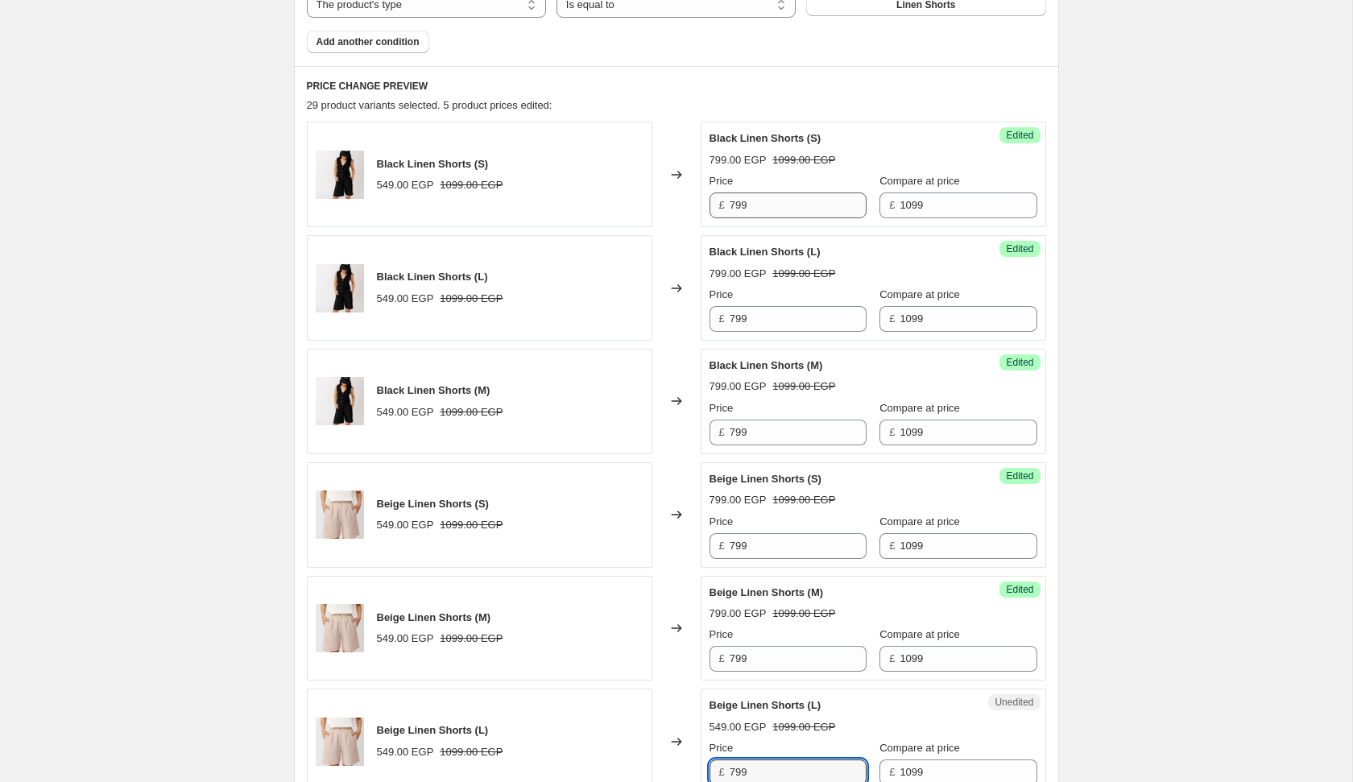
type input "799"
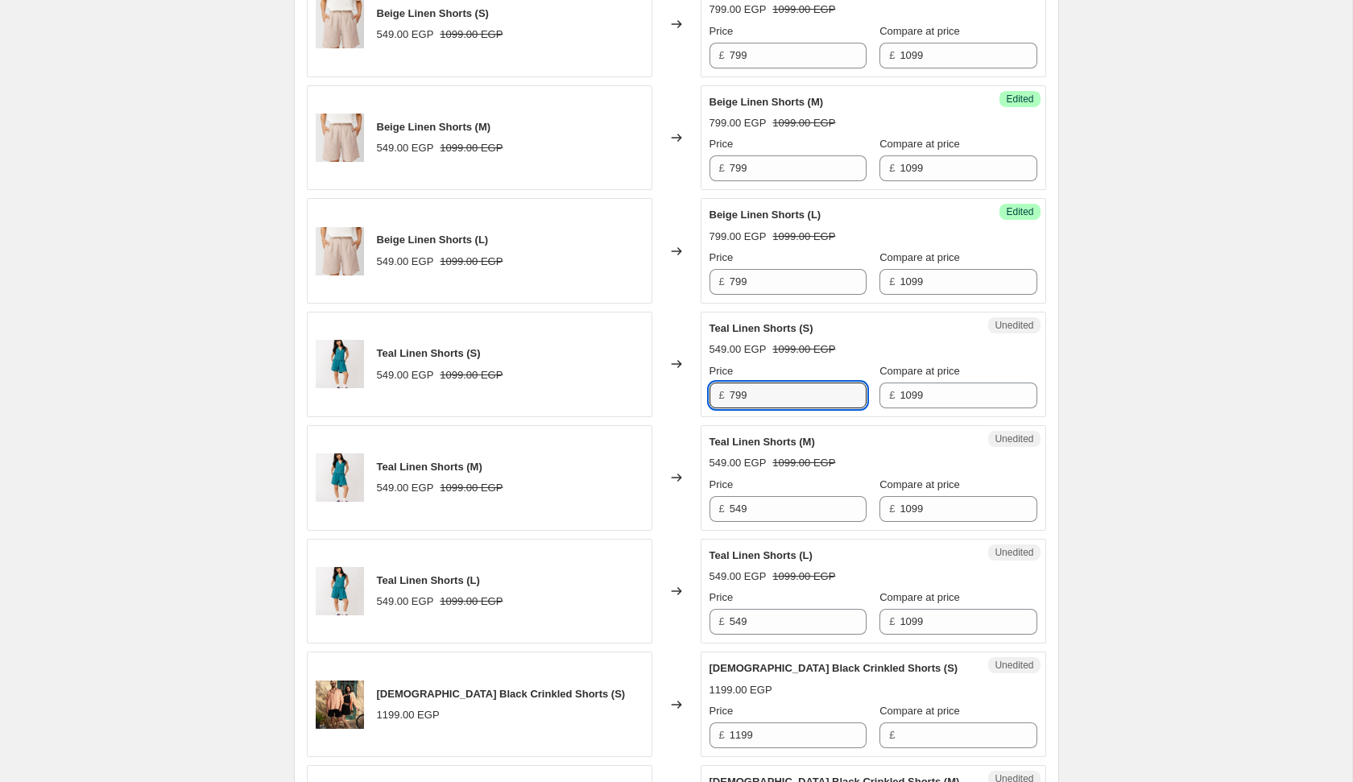
type input "799"
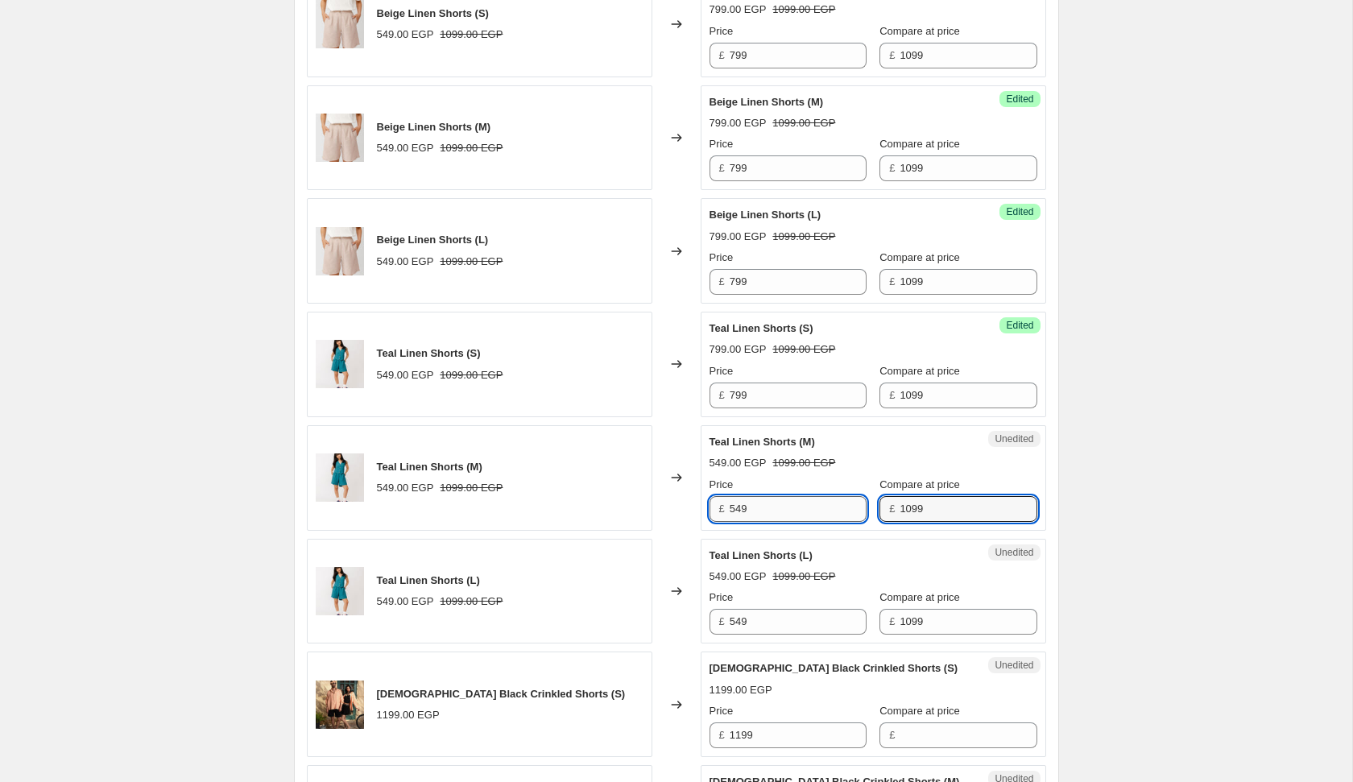
click at [767, 509] on input "549" at bounding box center [798, 509] width 137 height 26
type input "799"
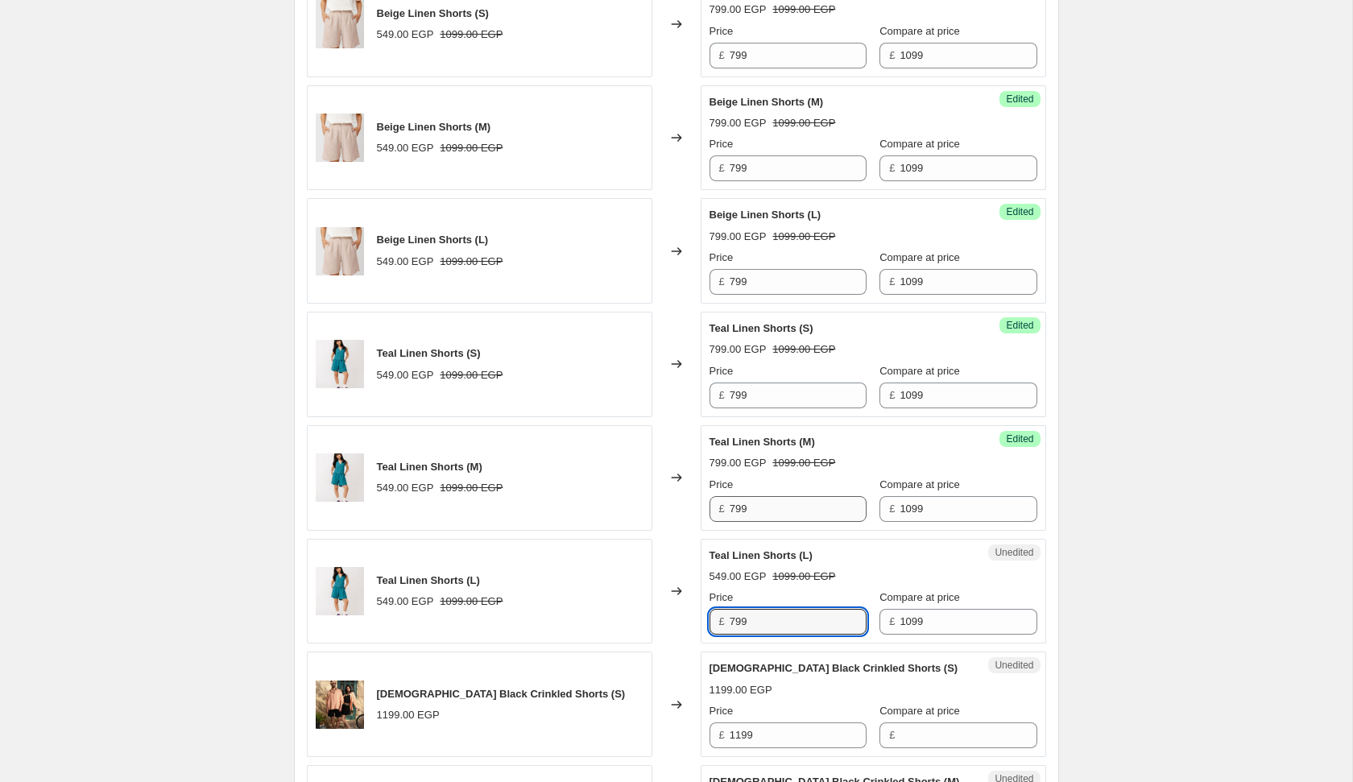
type input "799"
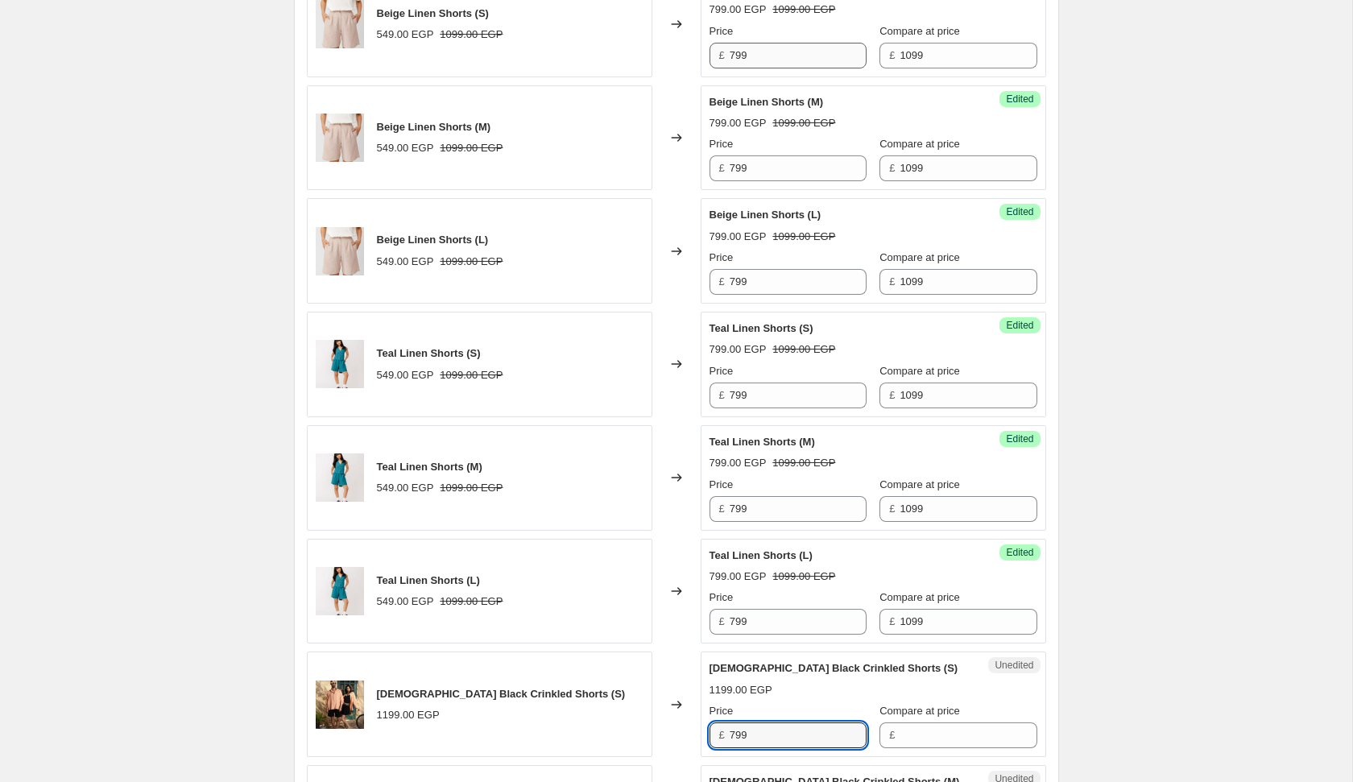
type input "799"
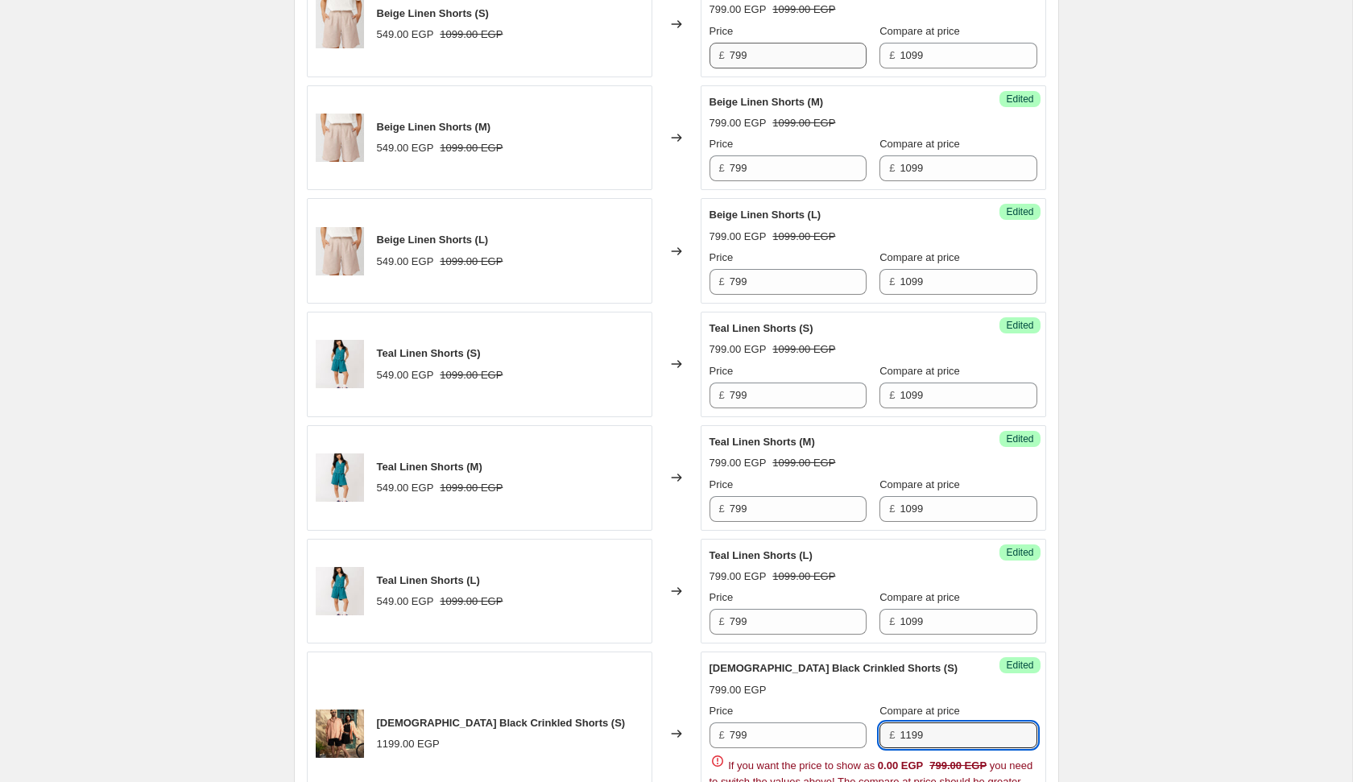
type input "1199"
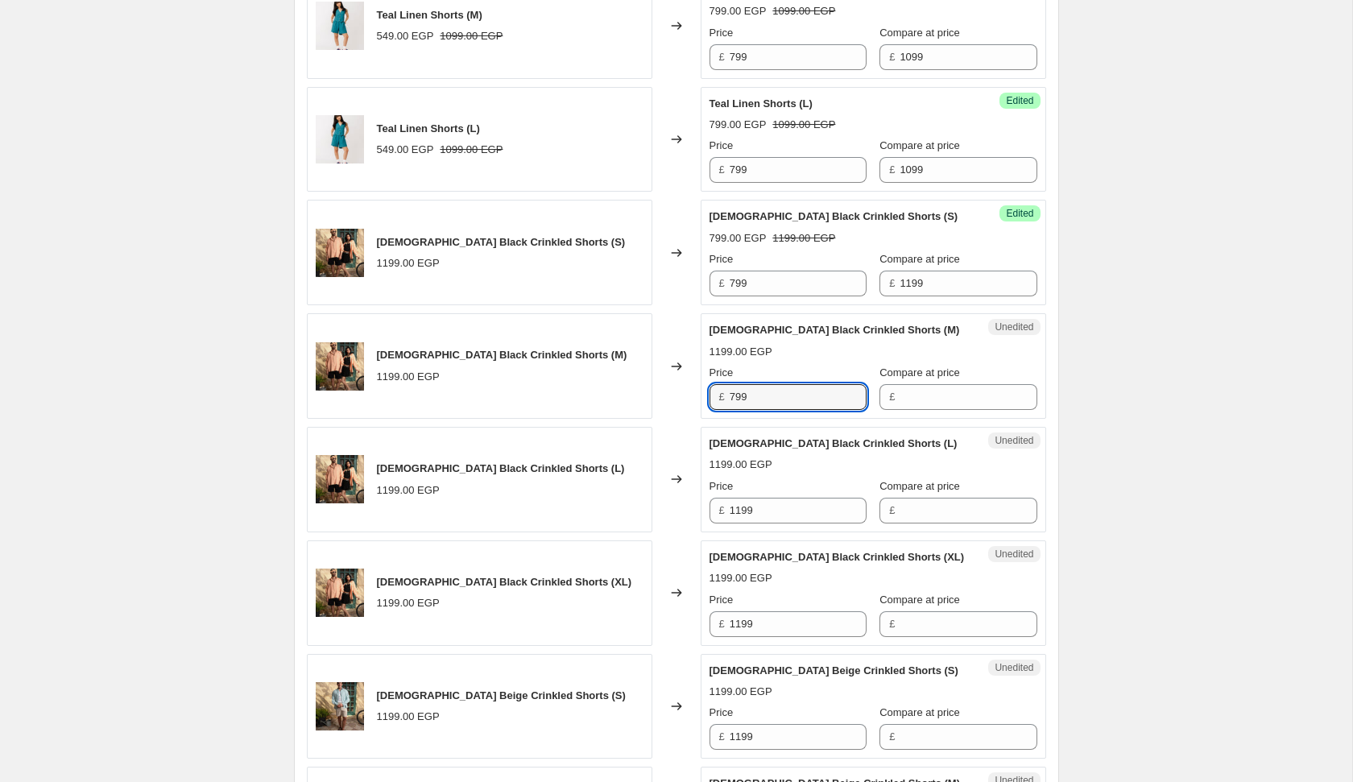
type input "799"
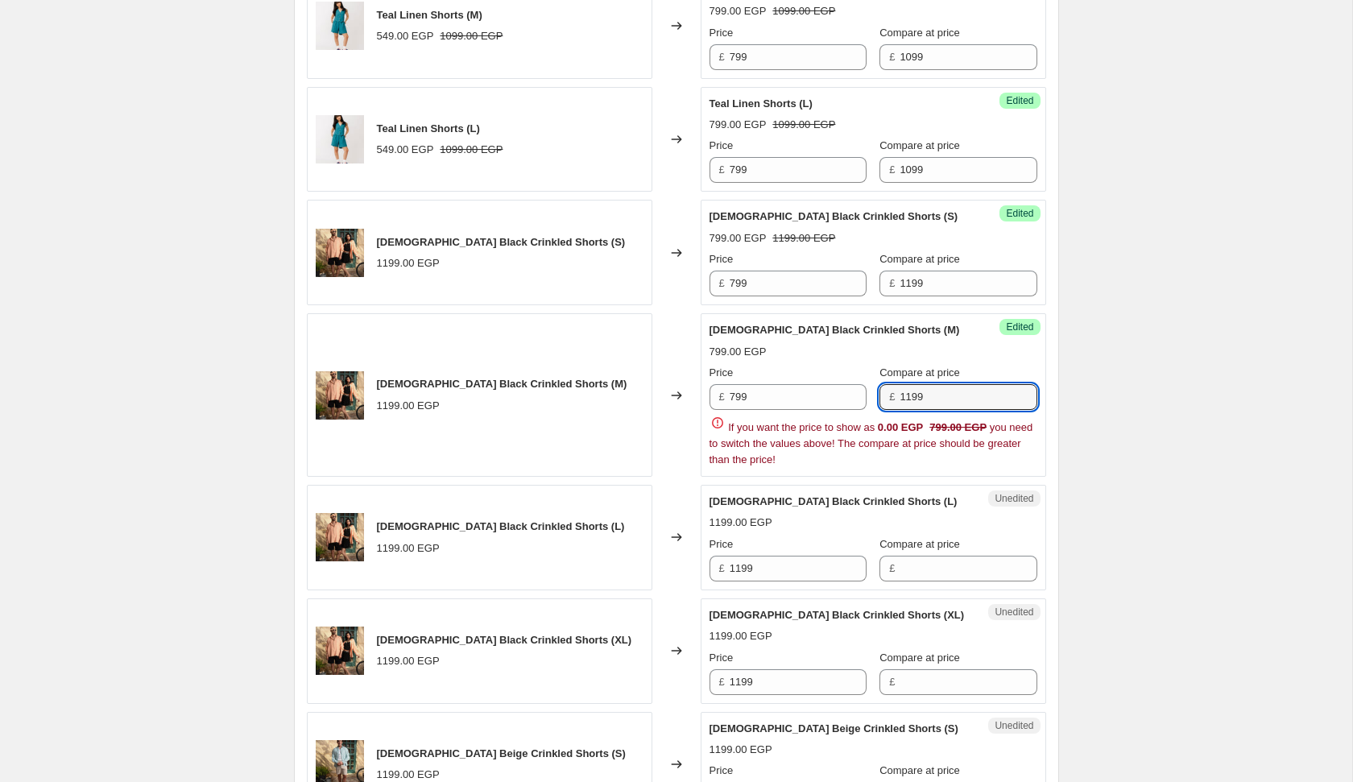
type input "1199"
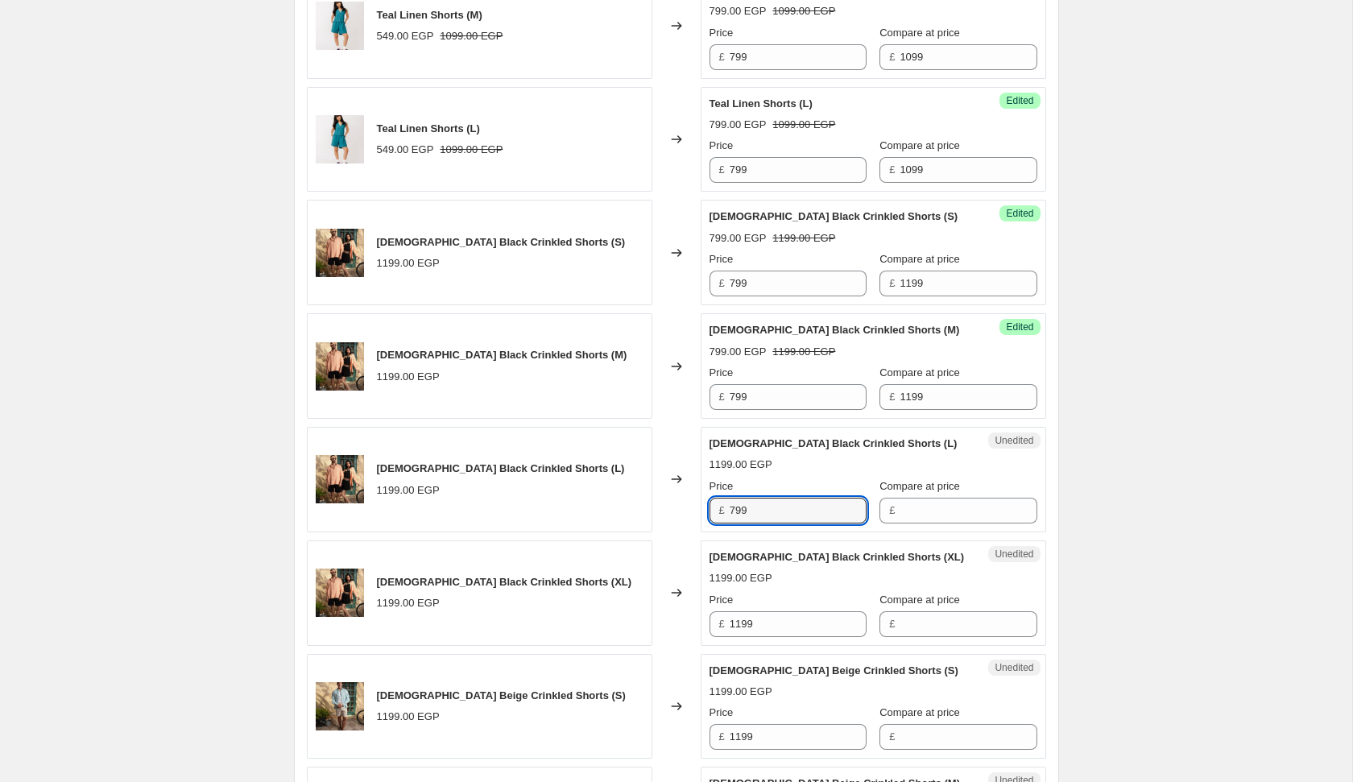
type input "799"
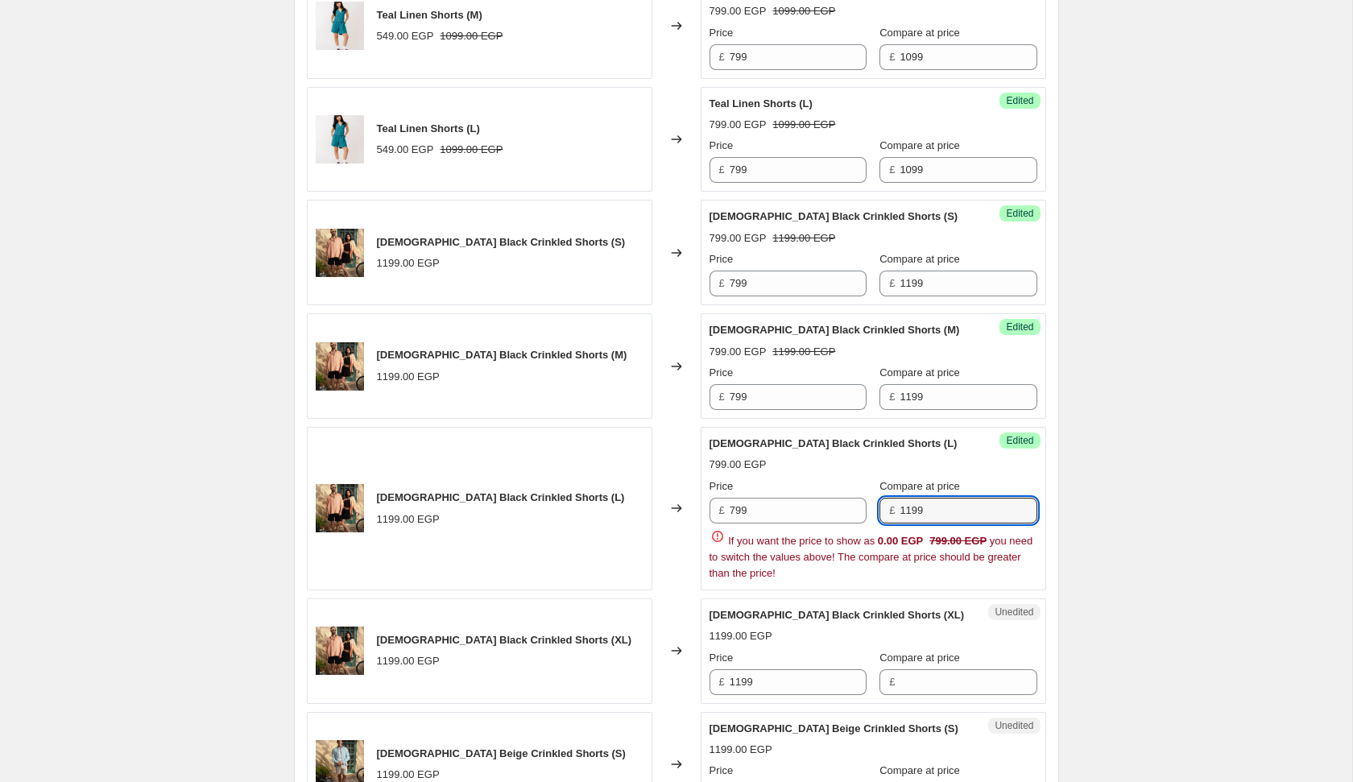
type input "1199"
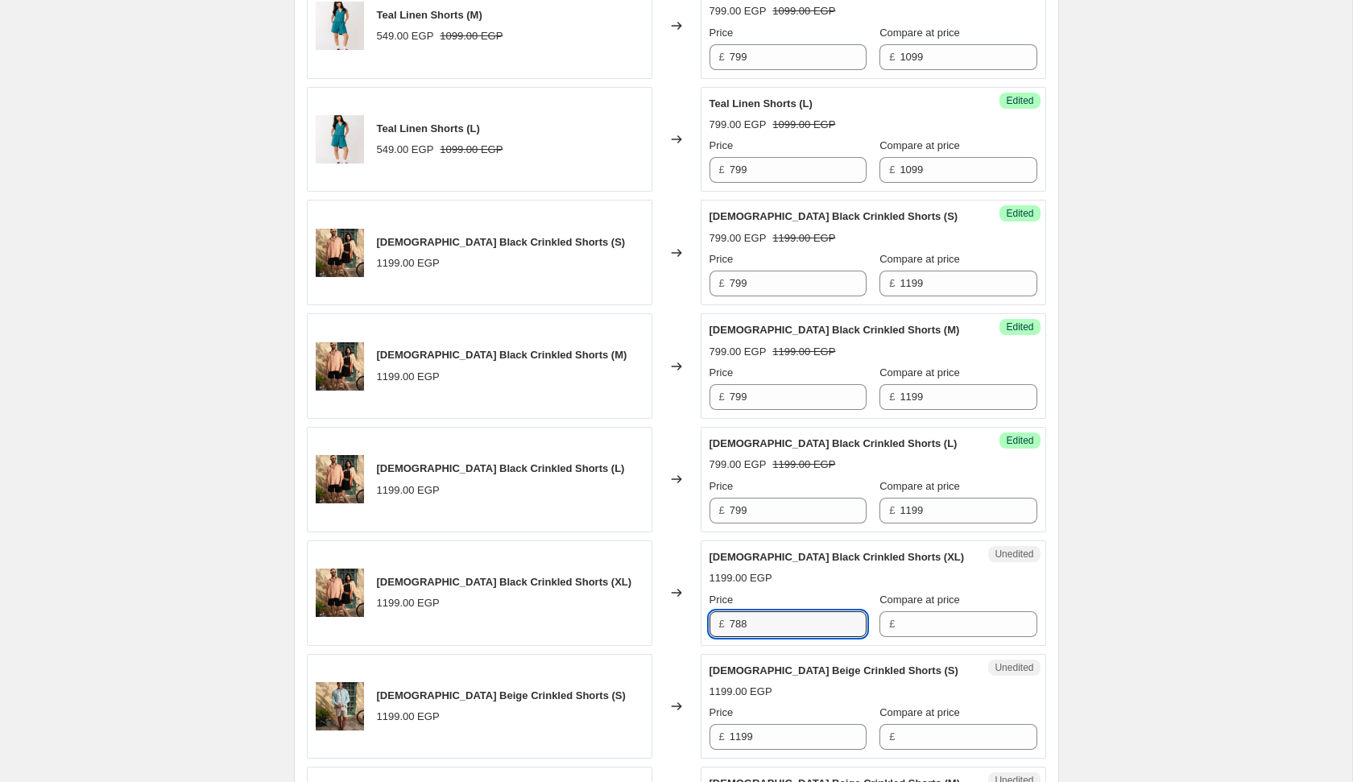
type input "788"
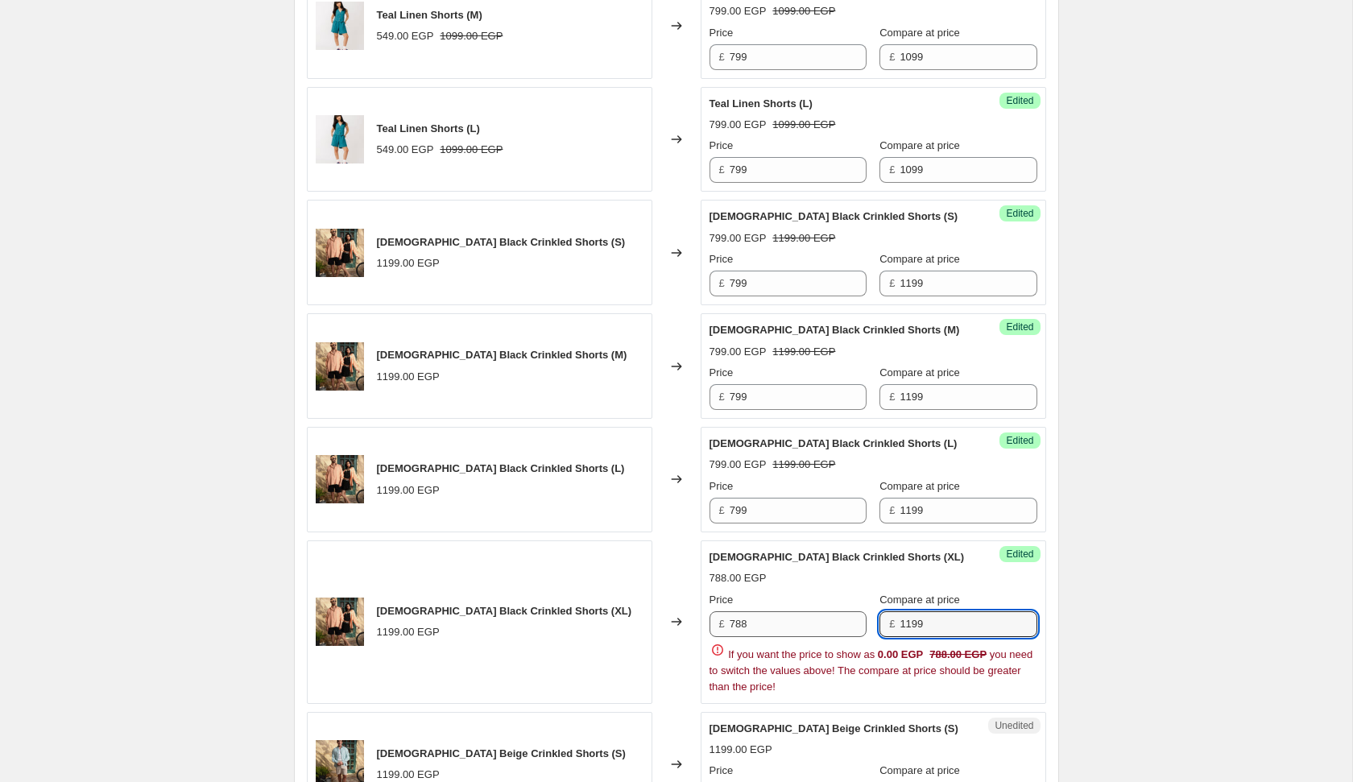
type input "1199"
click at [776, 624] on input "788" at bounding box center [798, 624] width 137 height 26
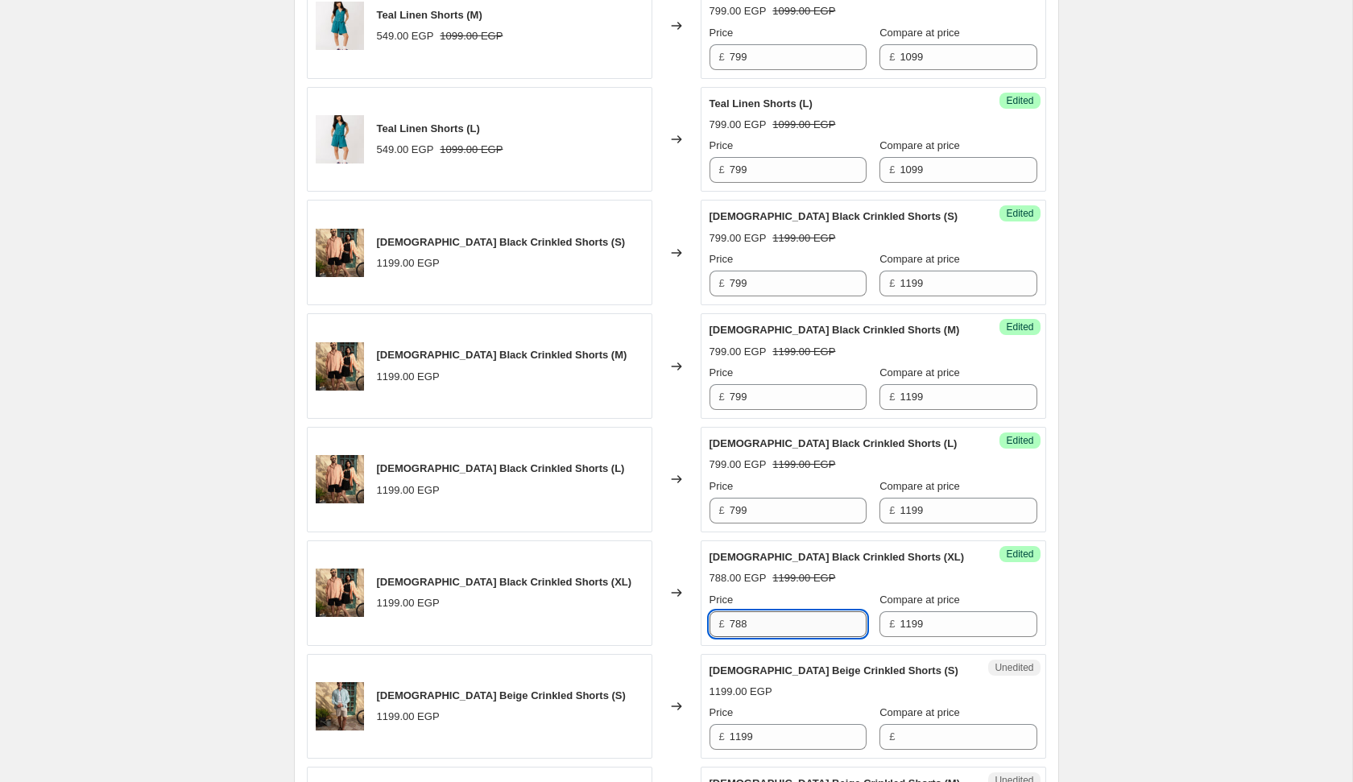
click at [776, 624] on input "788" at bounding box center [798, 624] width 137 height 26
type input "799"
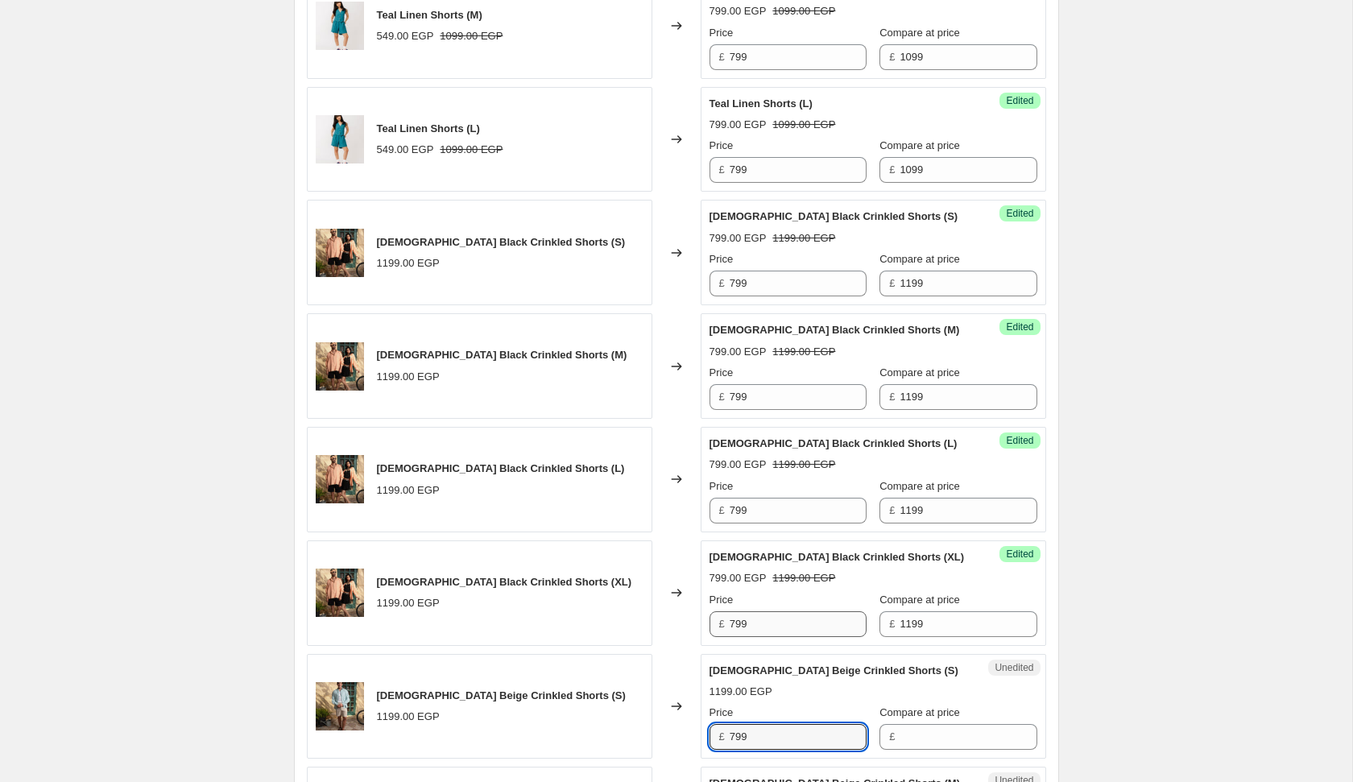
type input "799"
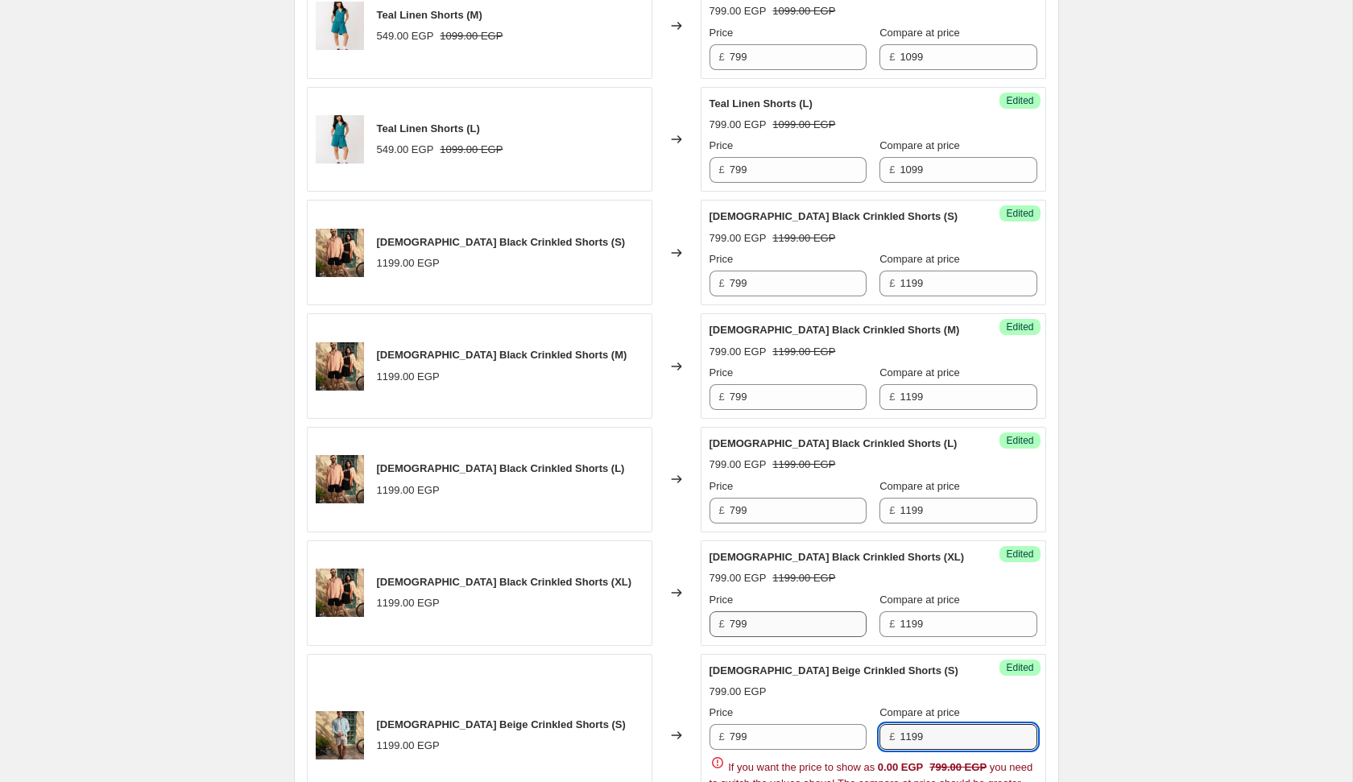
type input "1199"
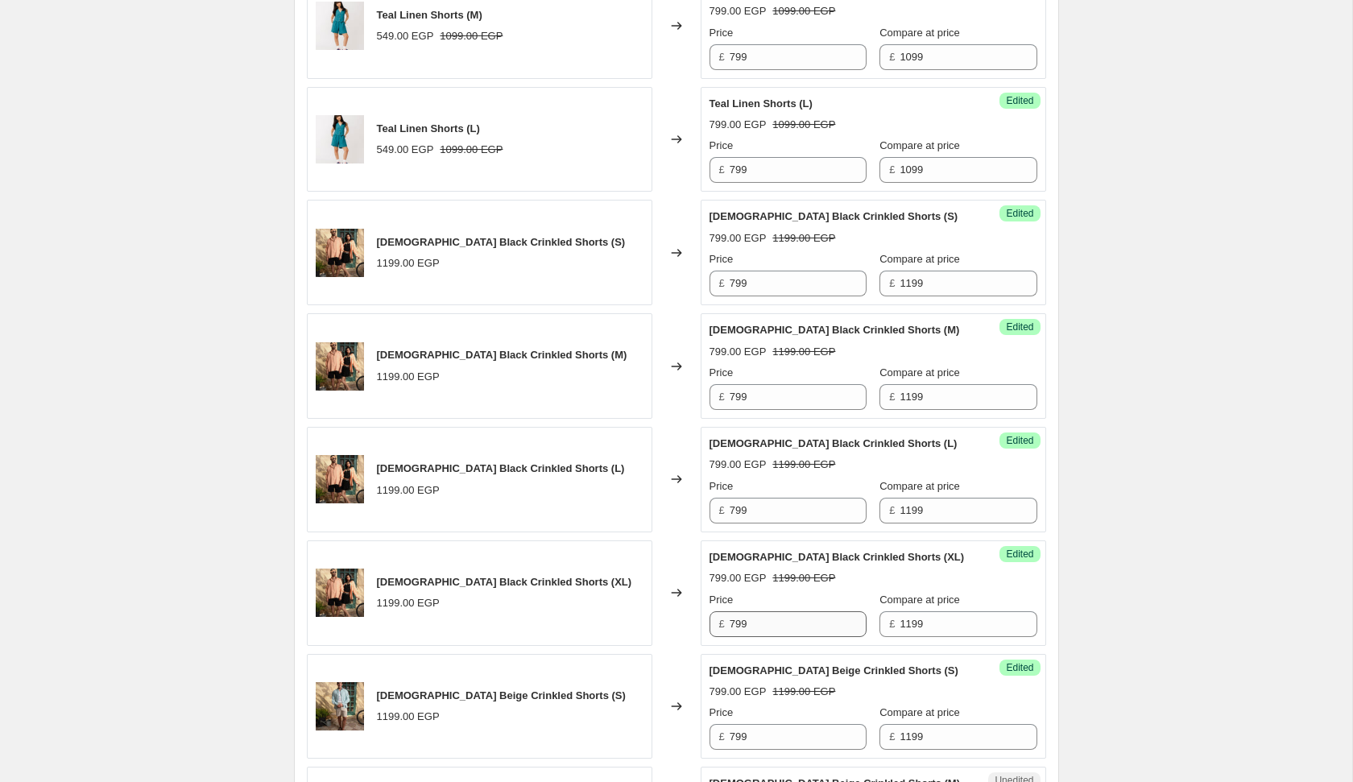
scroll to position [1995, 0]
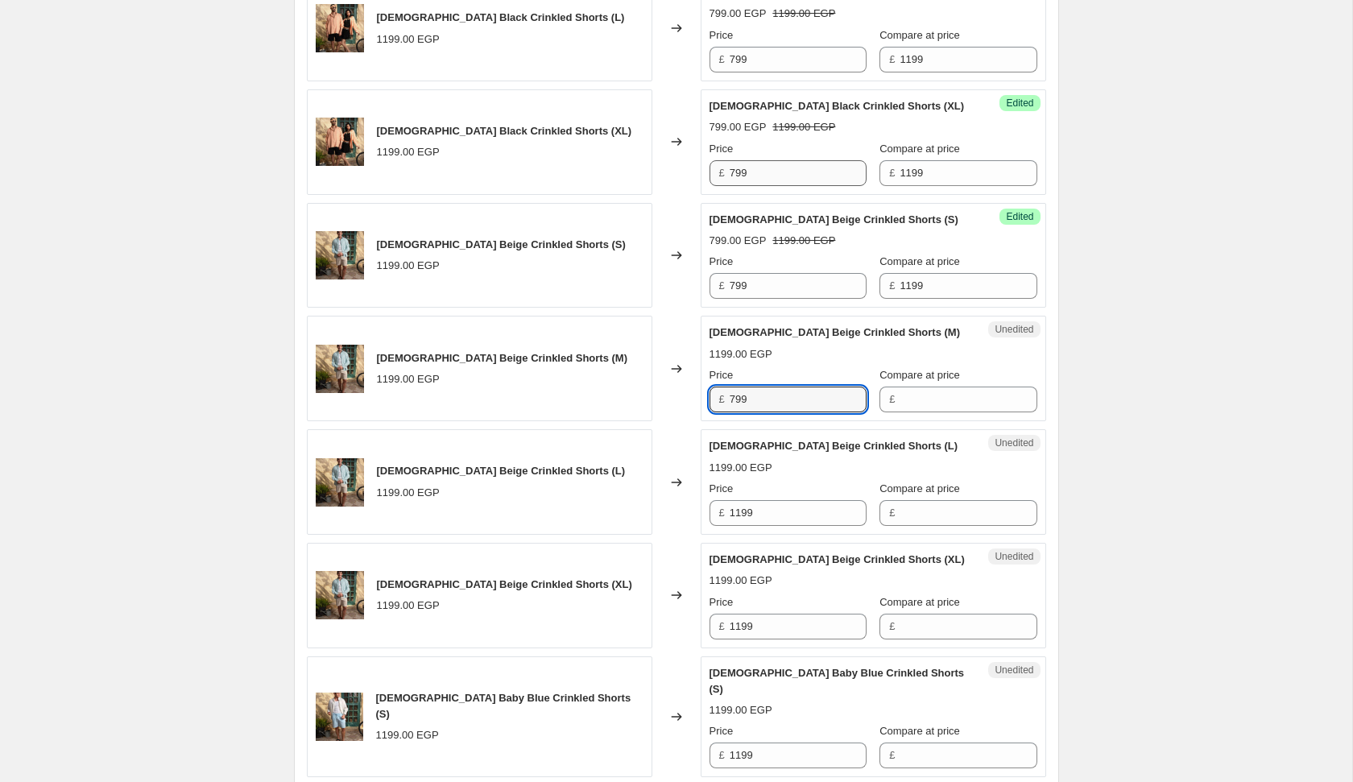
type input "799"
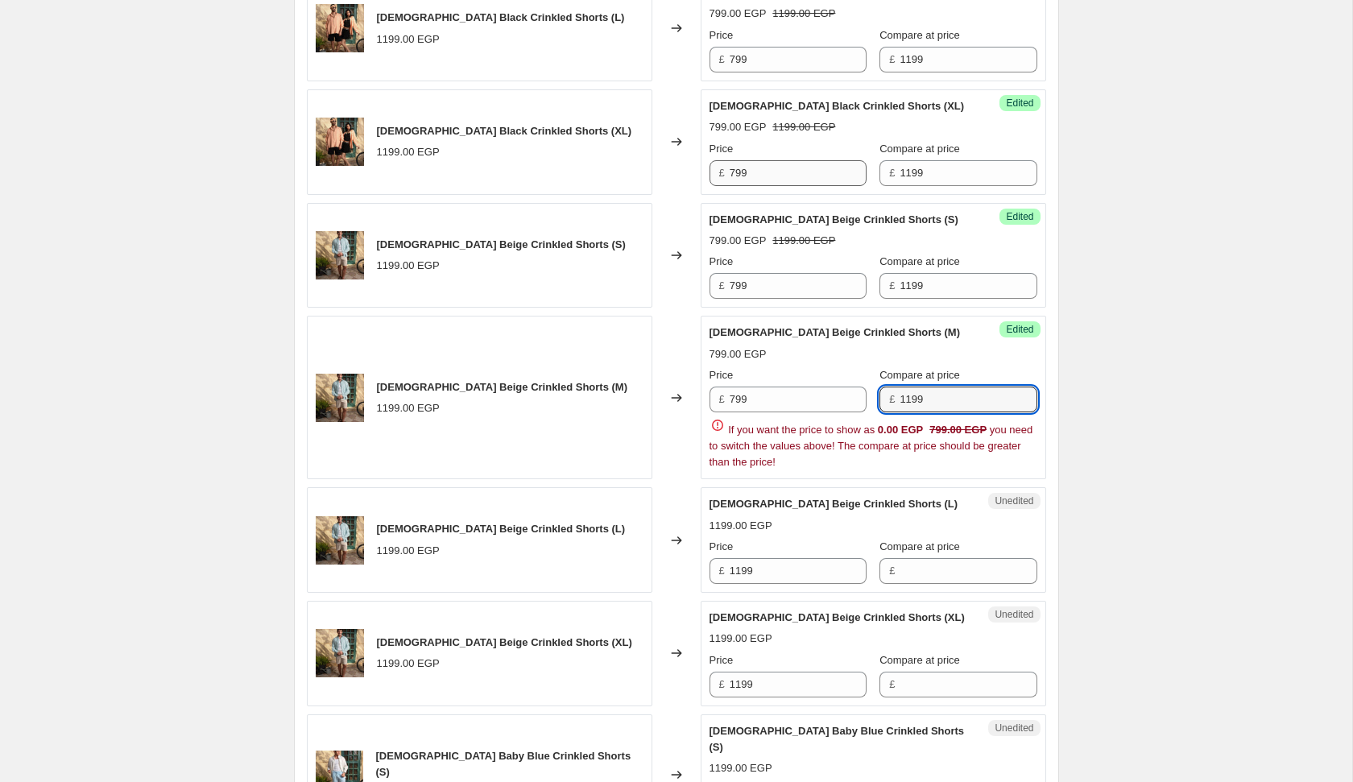
type input "1199"
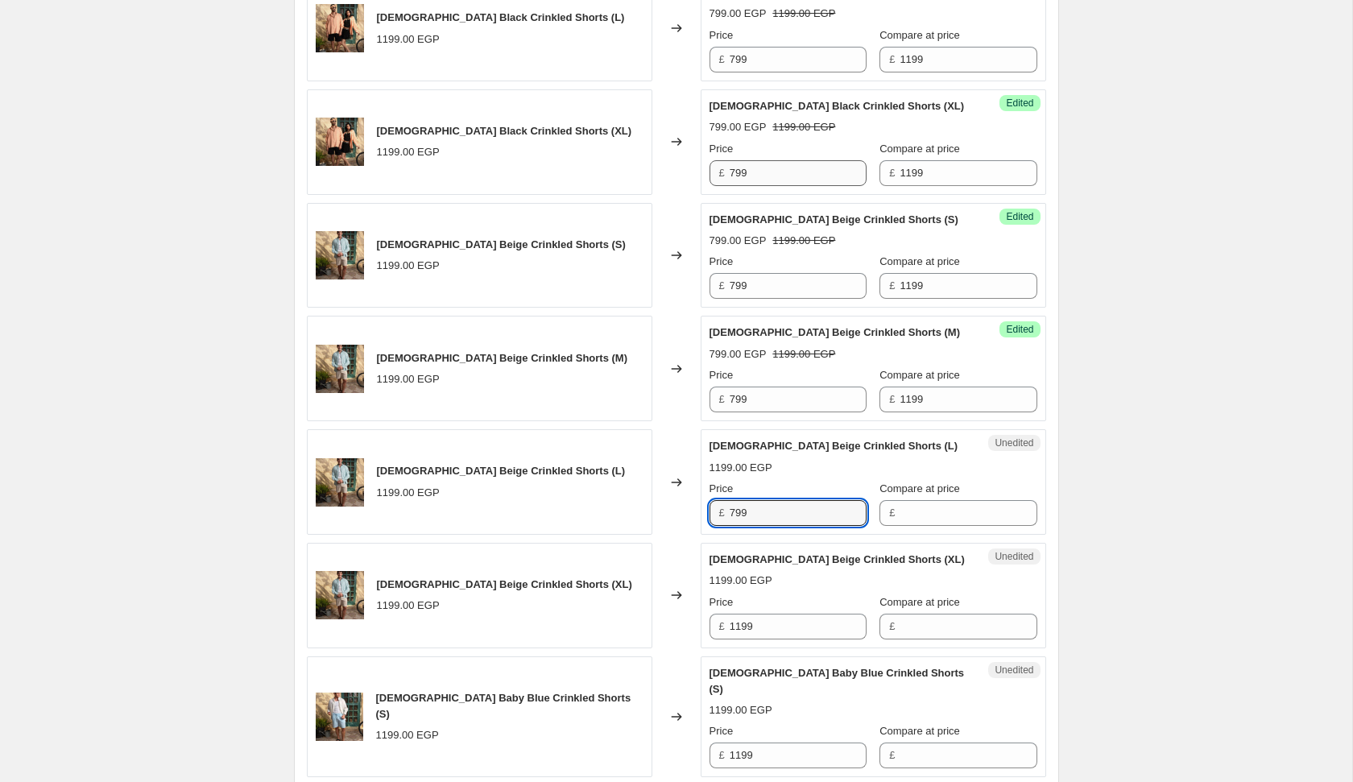
type input "799"
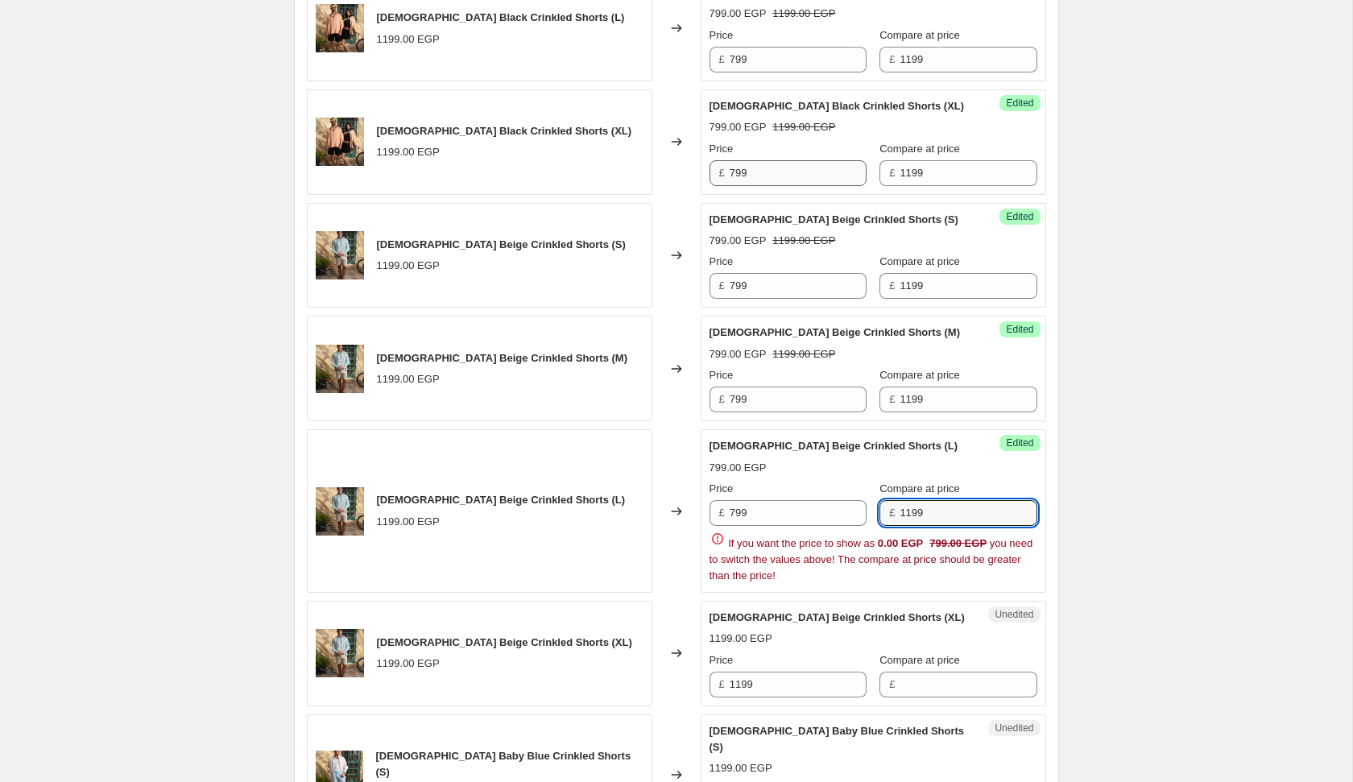
type input "1199"
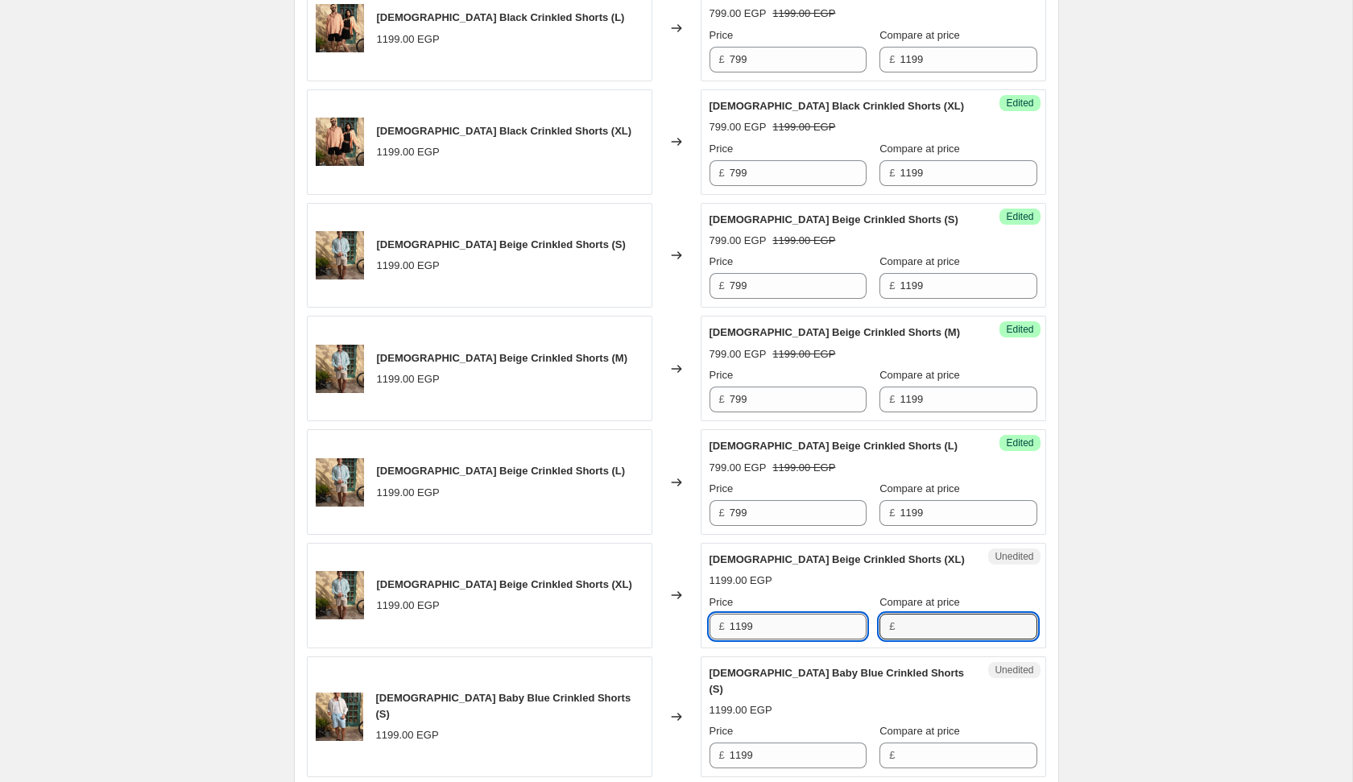
click at [787, 618] on input "1199" at bounding box center [798, 627] width 137 height 26
type input "799"
type input "1199"
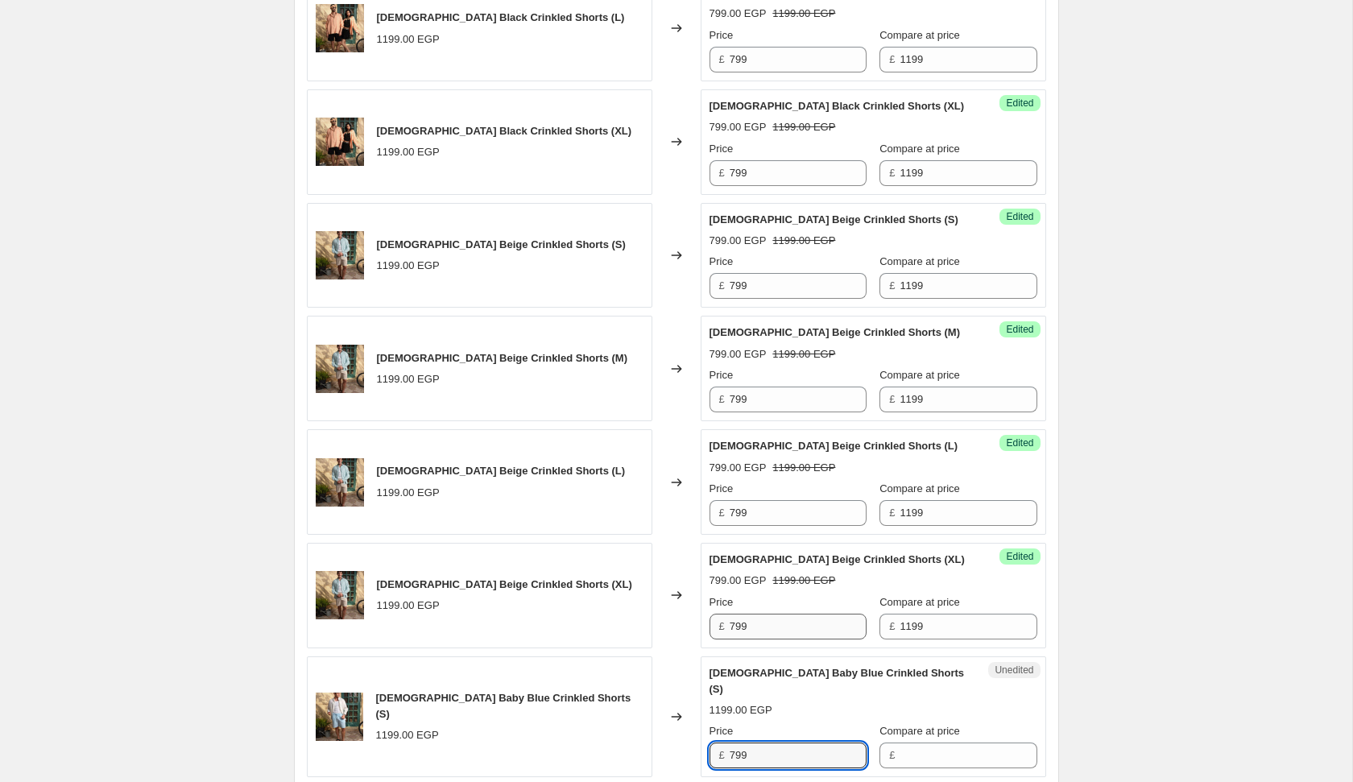
type input "799"
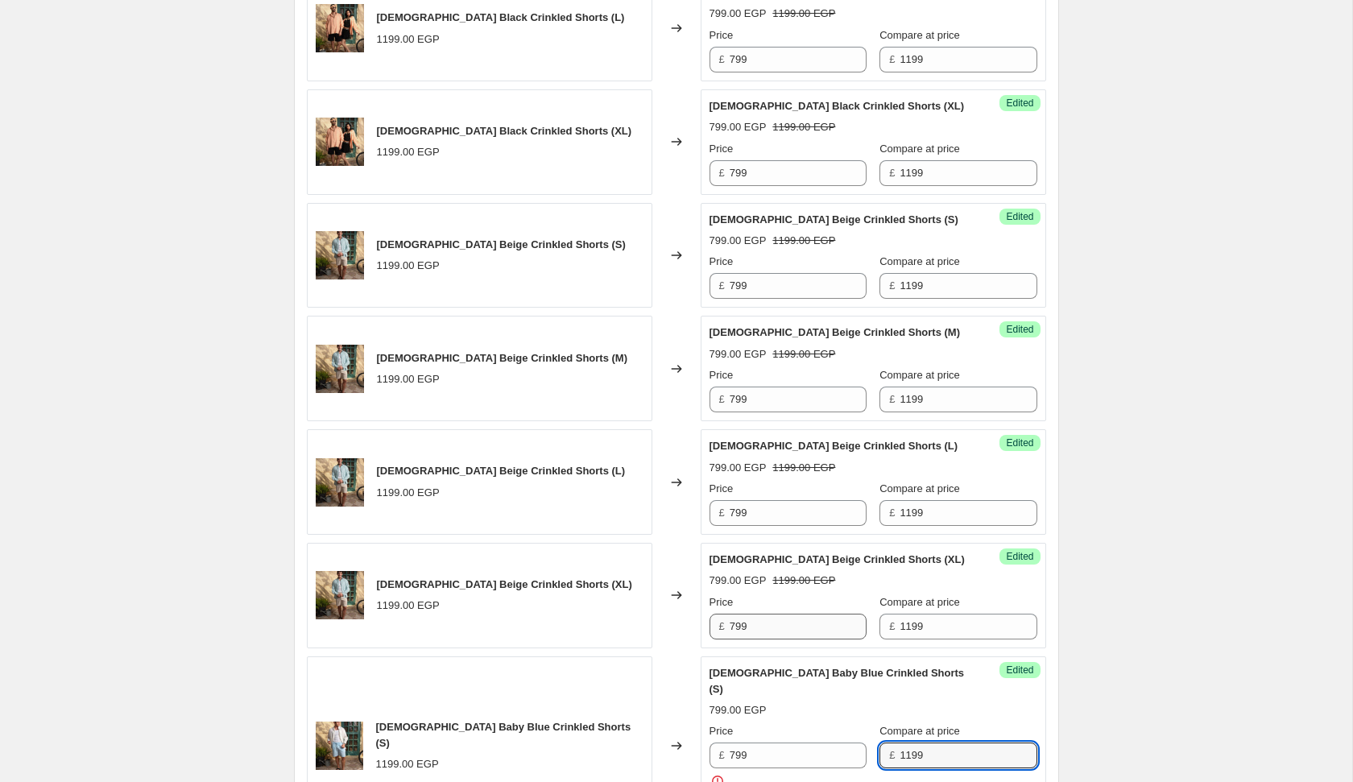
type input "1199"
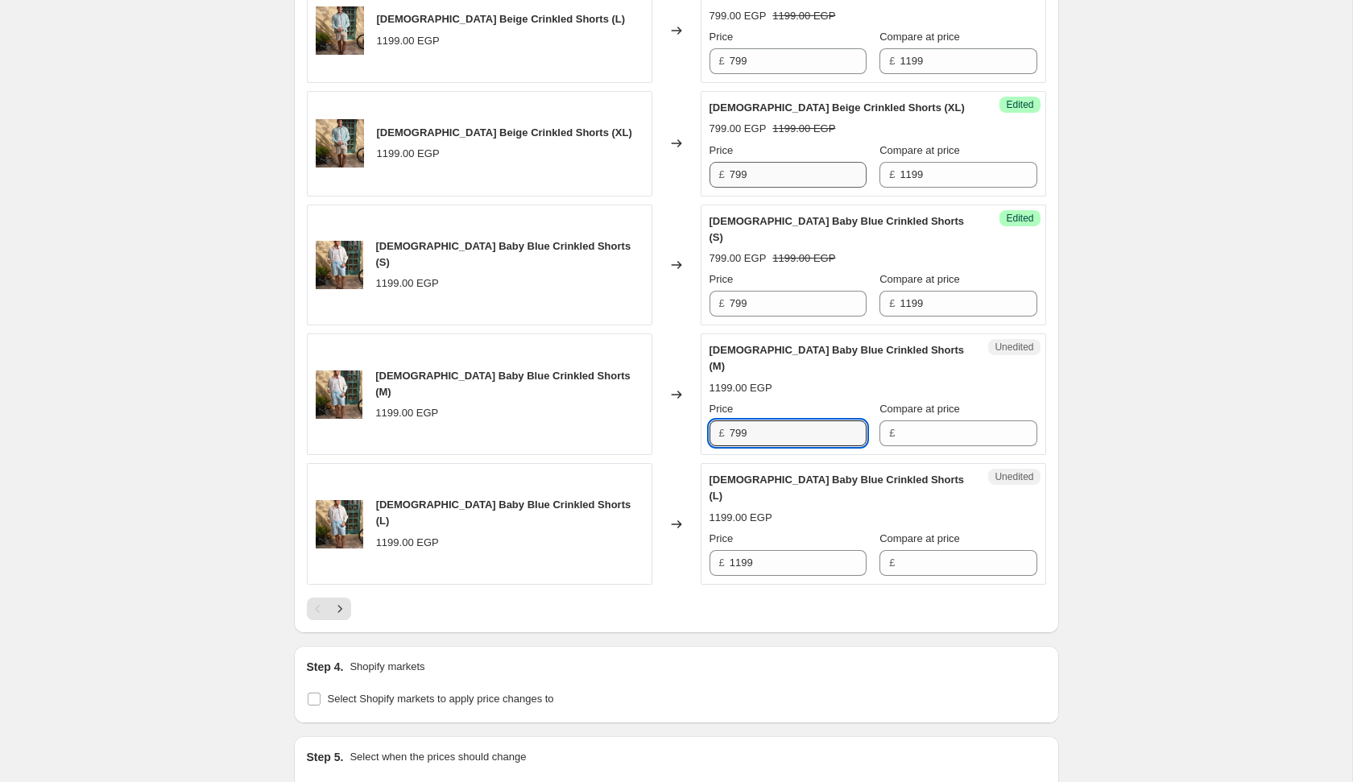
type input "799"
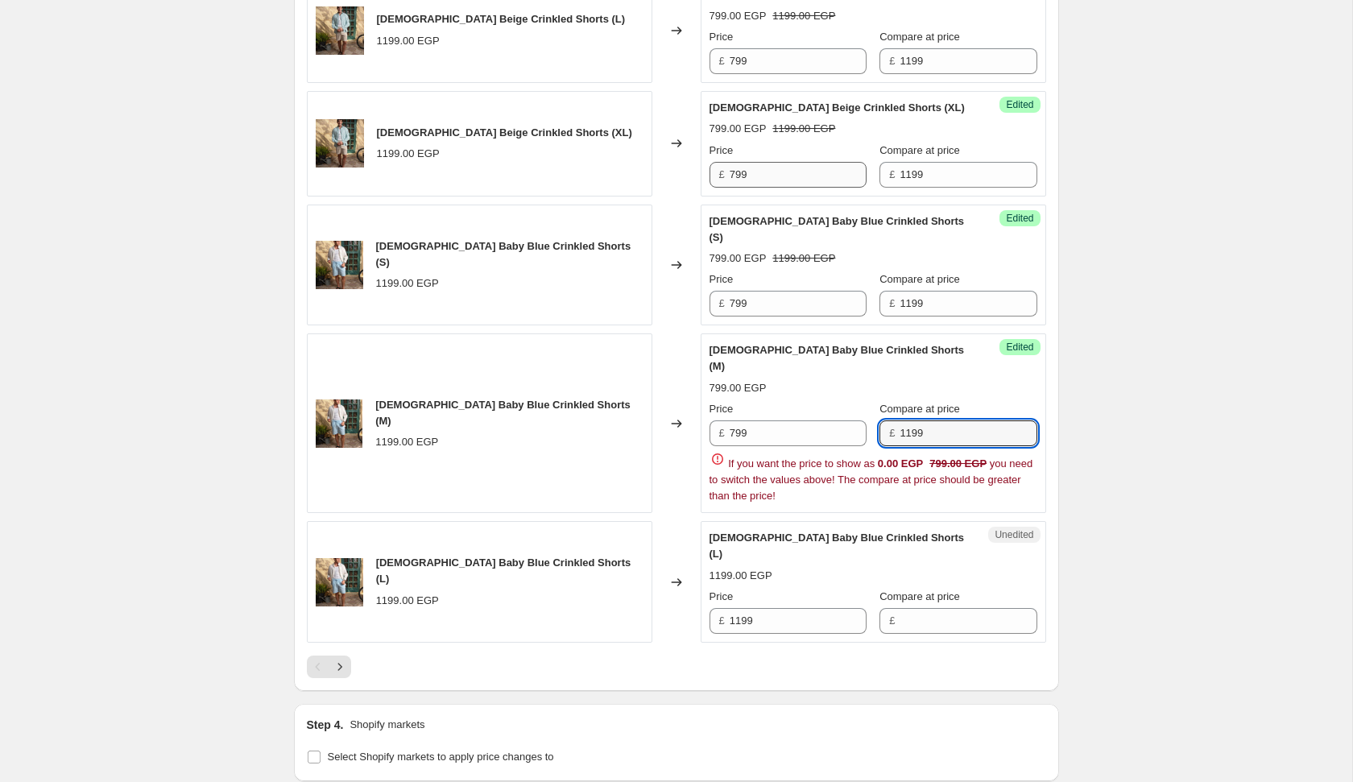
type input "1199"
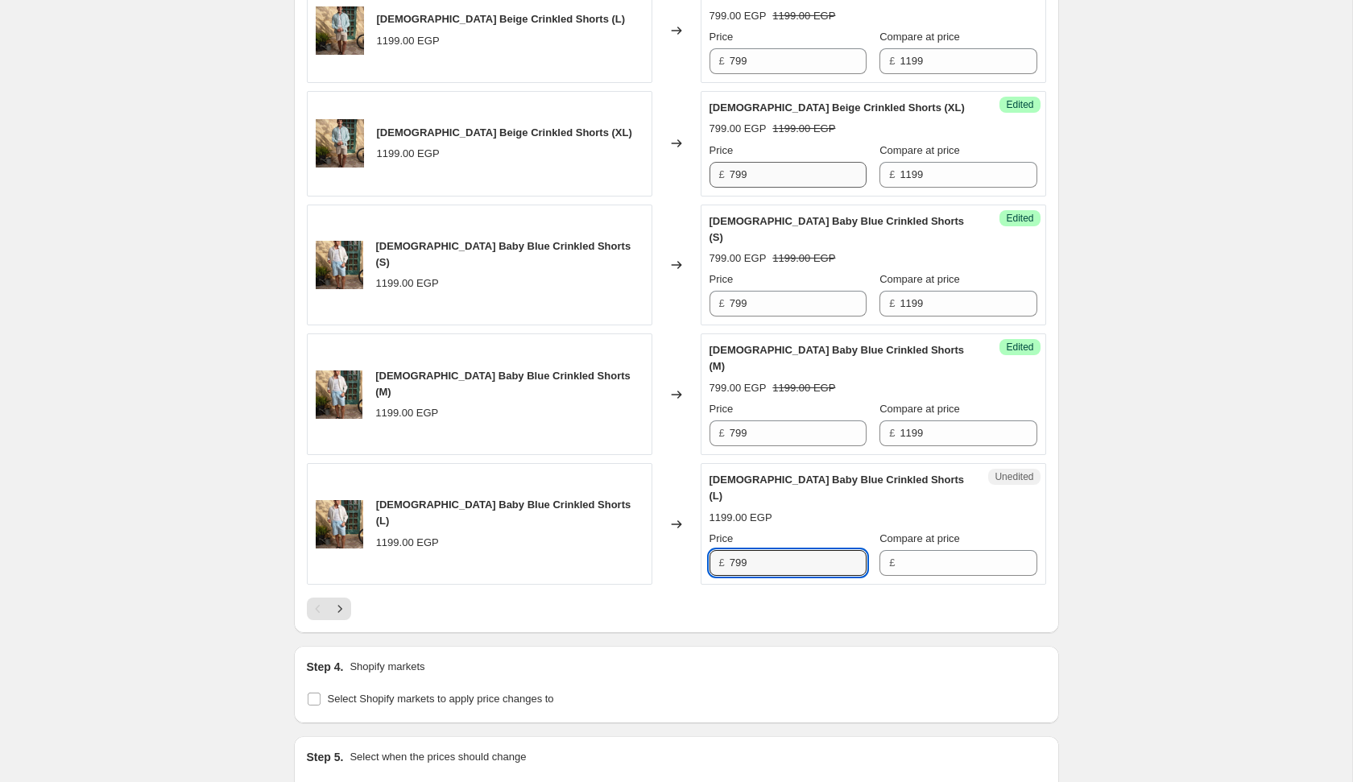
type input "799"
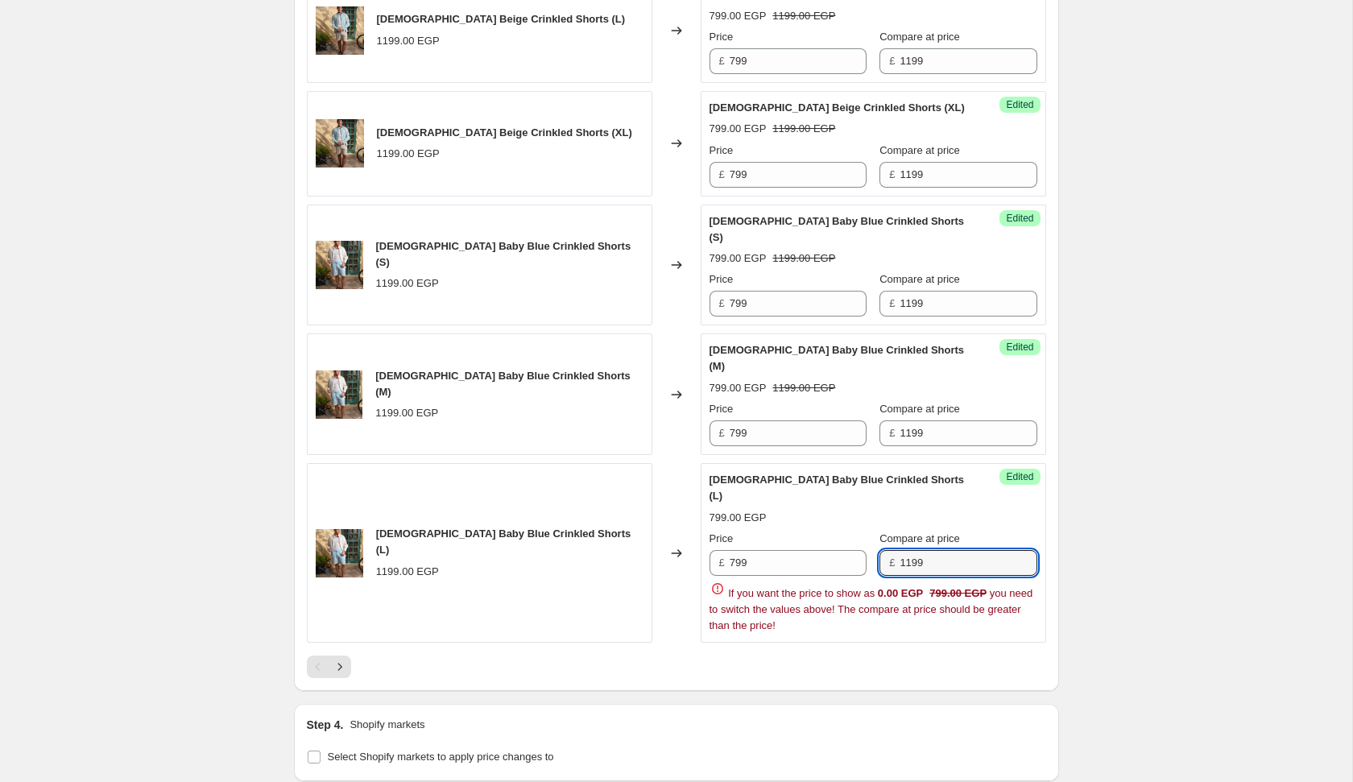
type input "1199"
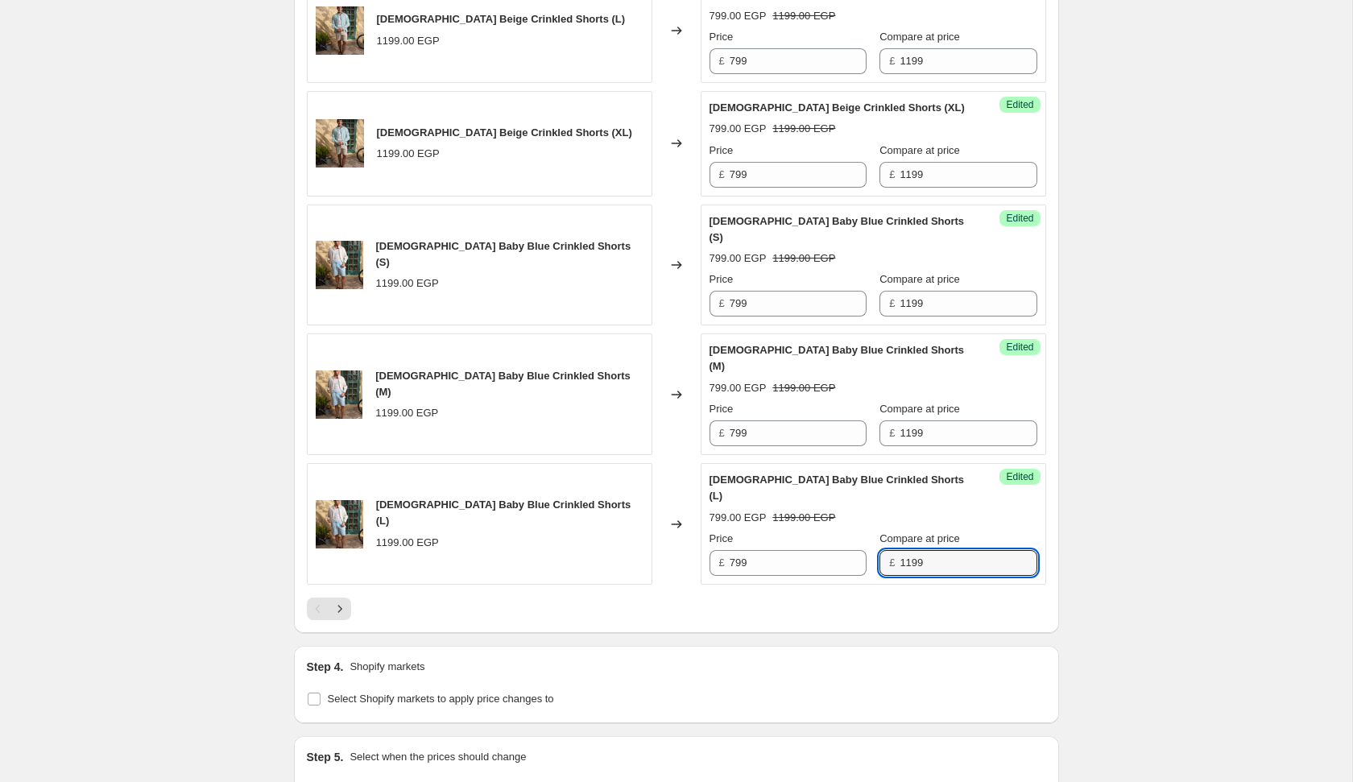
radio input "true"
click at [336, 601] on icon "Next" at bounding box center [340, 609] width 16 height 16
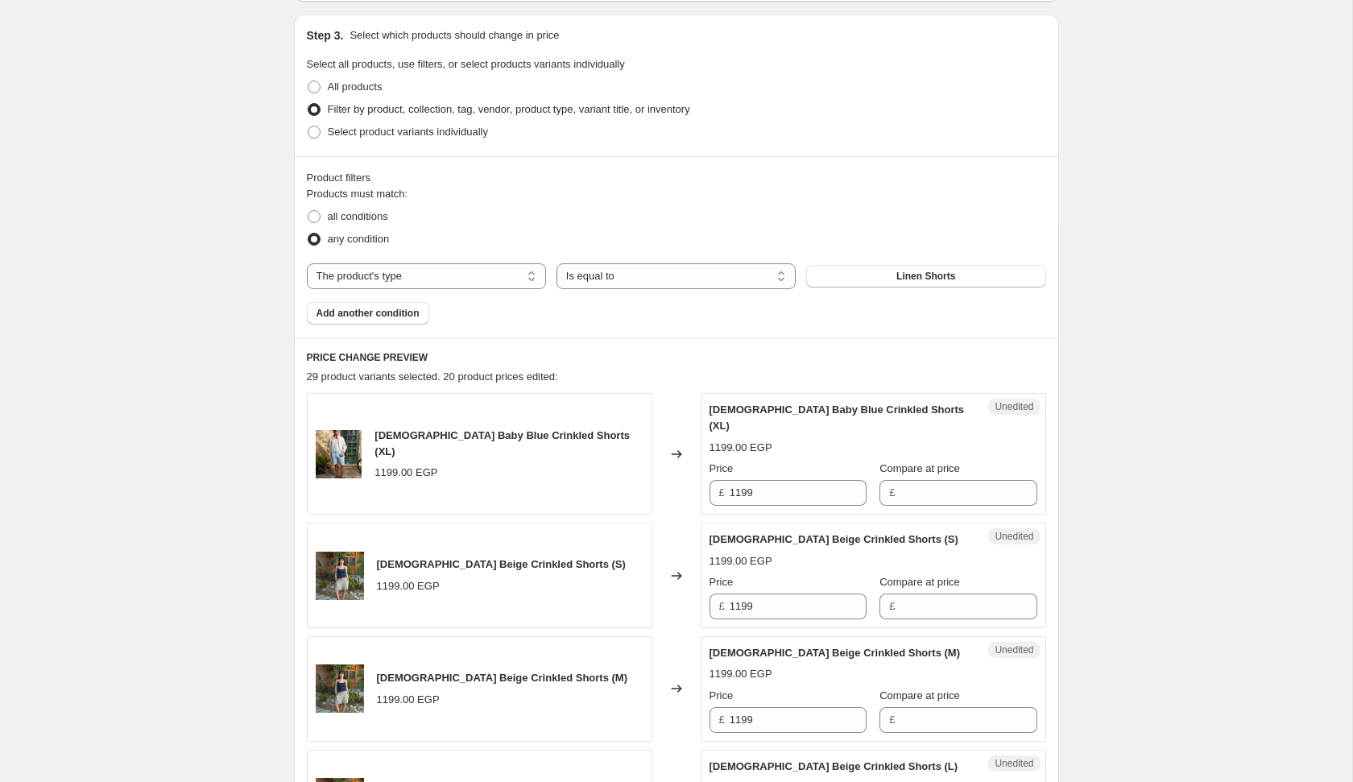
scroll to position [494, 0]
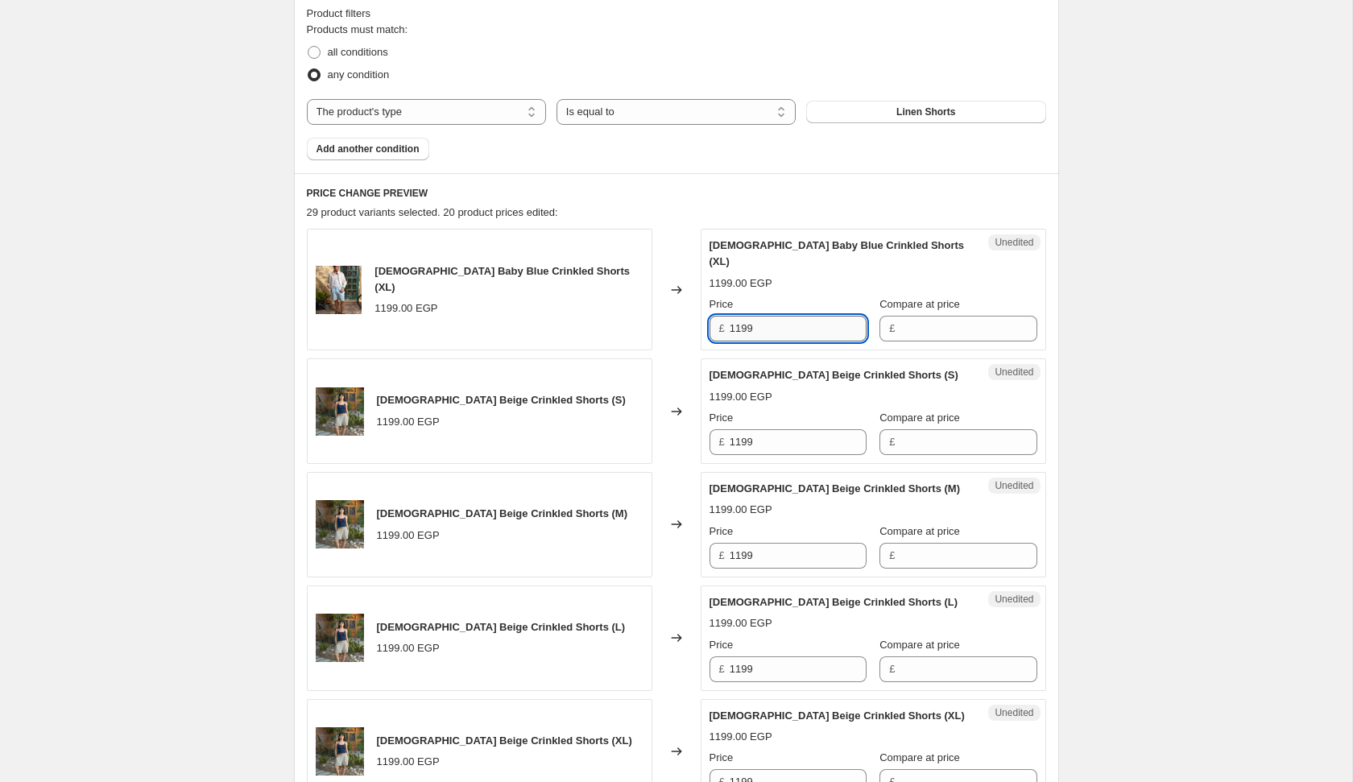
click at [792, 316] on input "1199" at bounding box center [798, 329] width 137 height 26
type input "799"
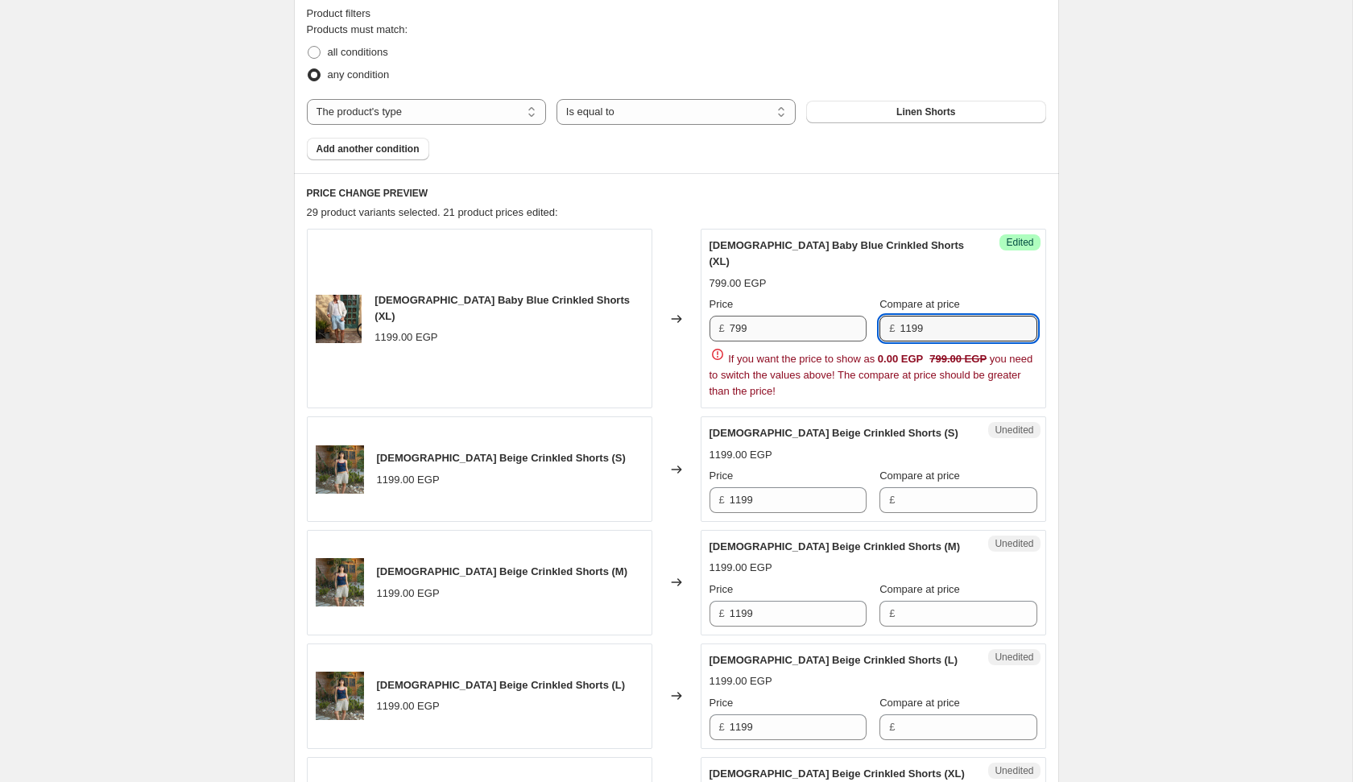
type input "1199"
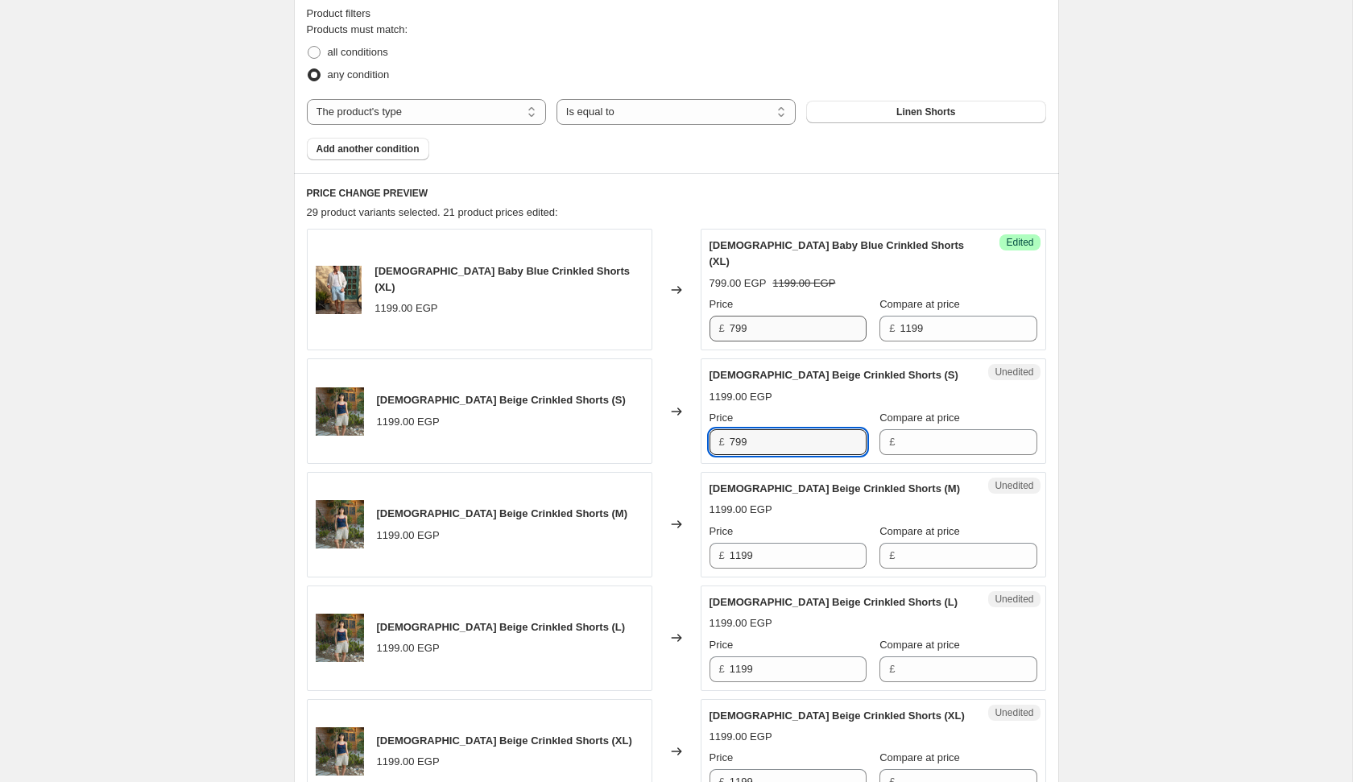
type input "799"
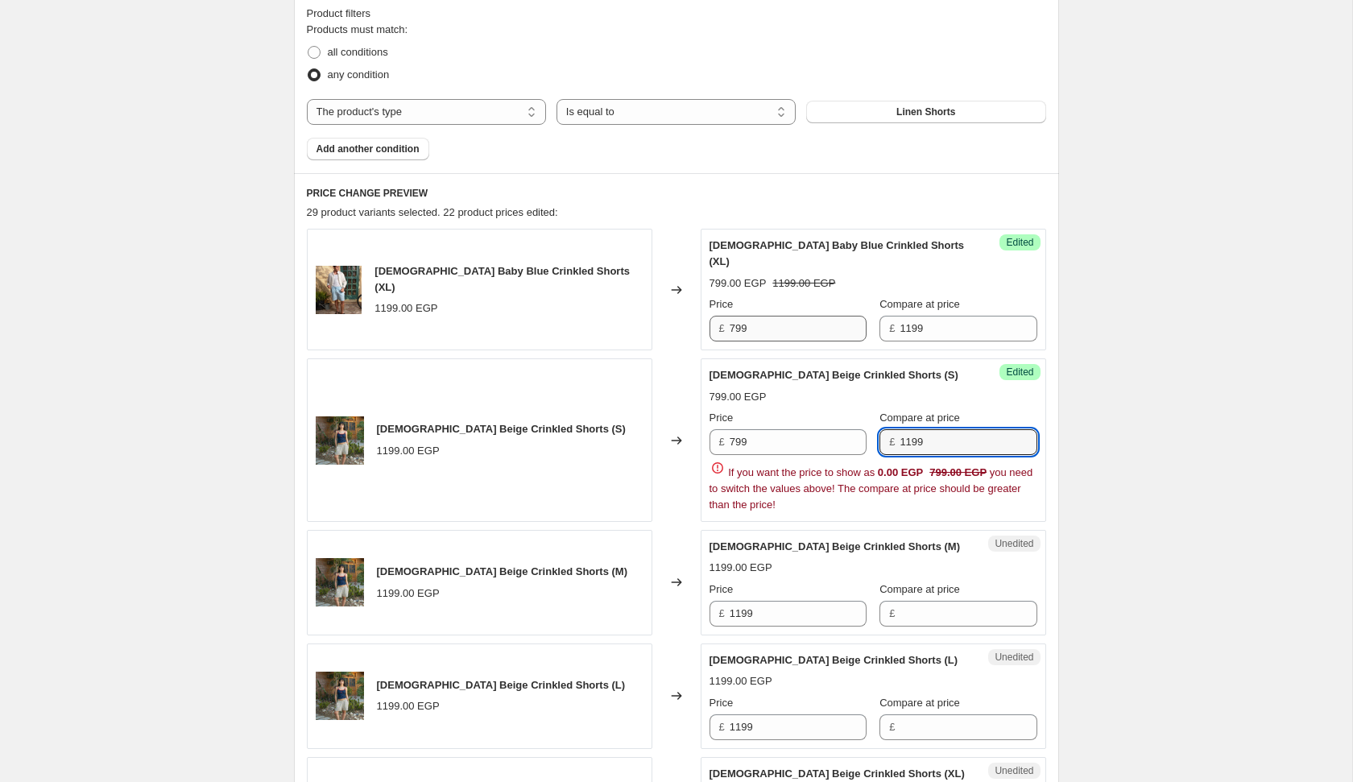
type input "1199"
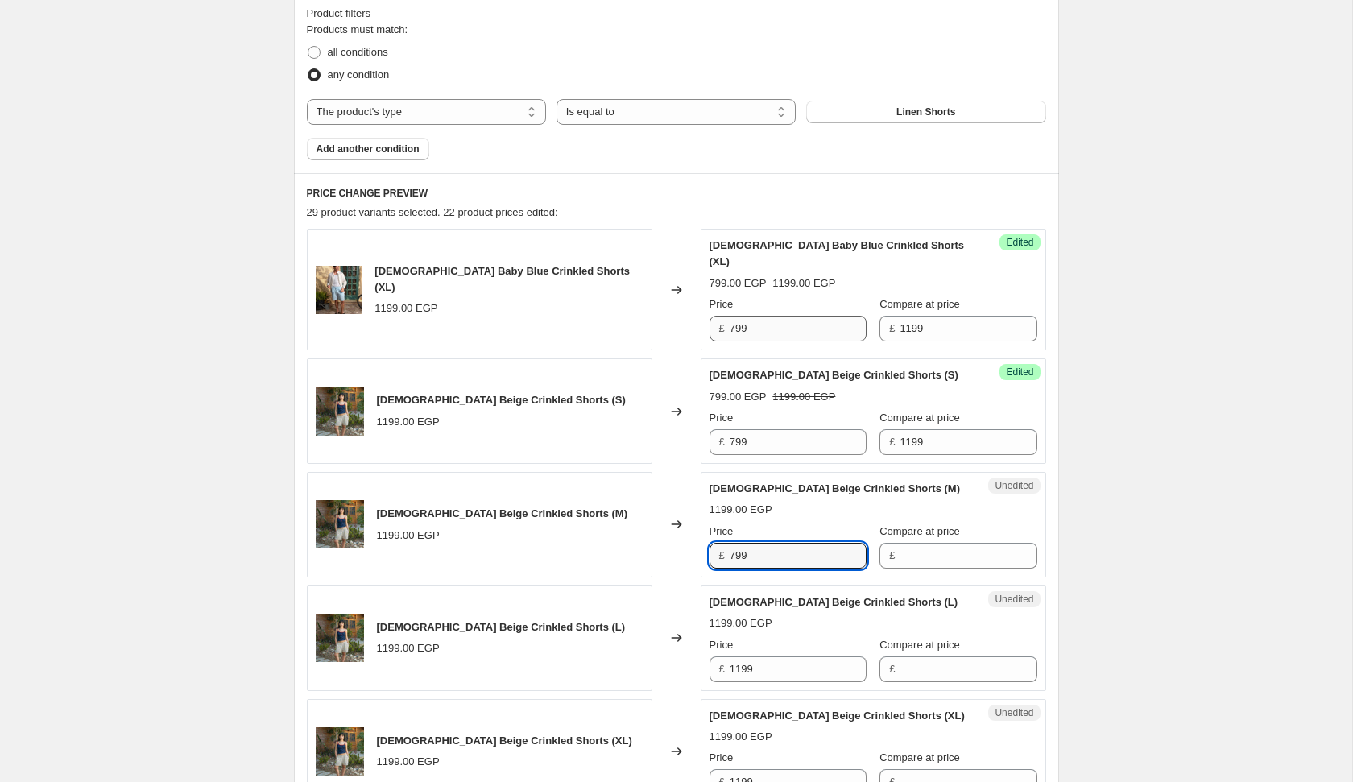
type input "799"
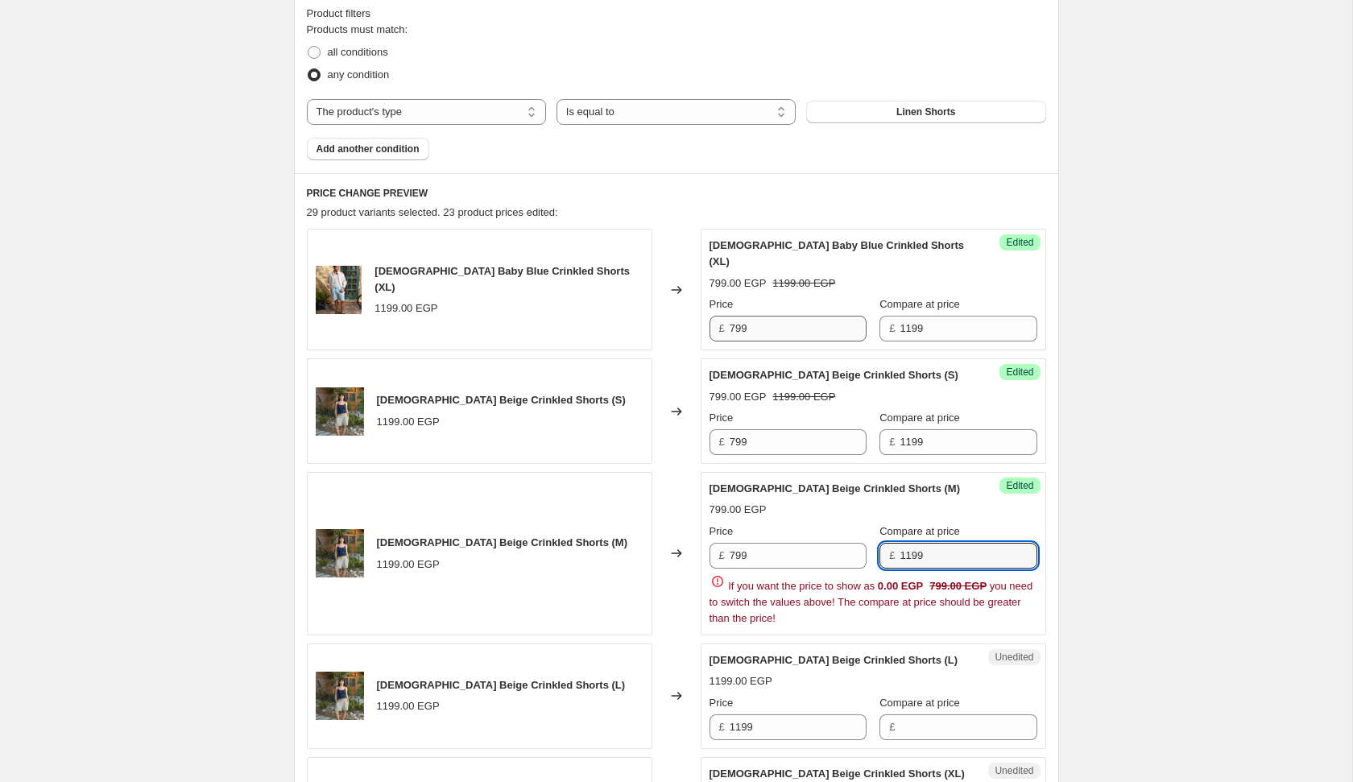
type input "1199"
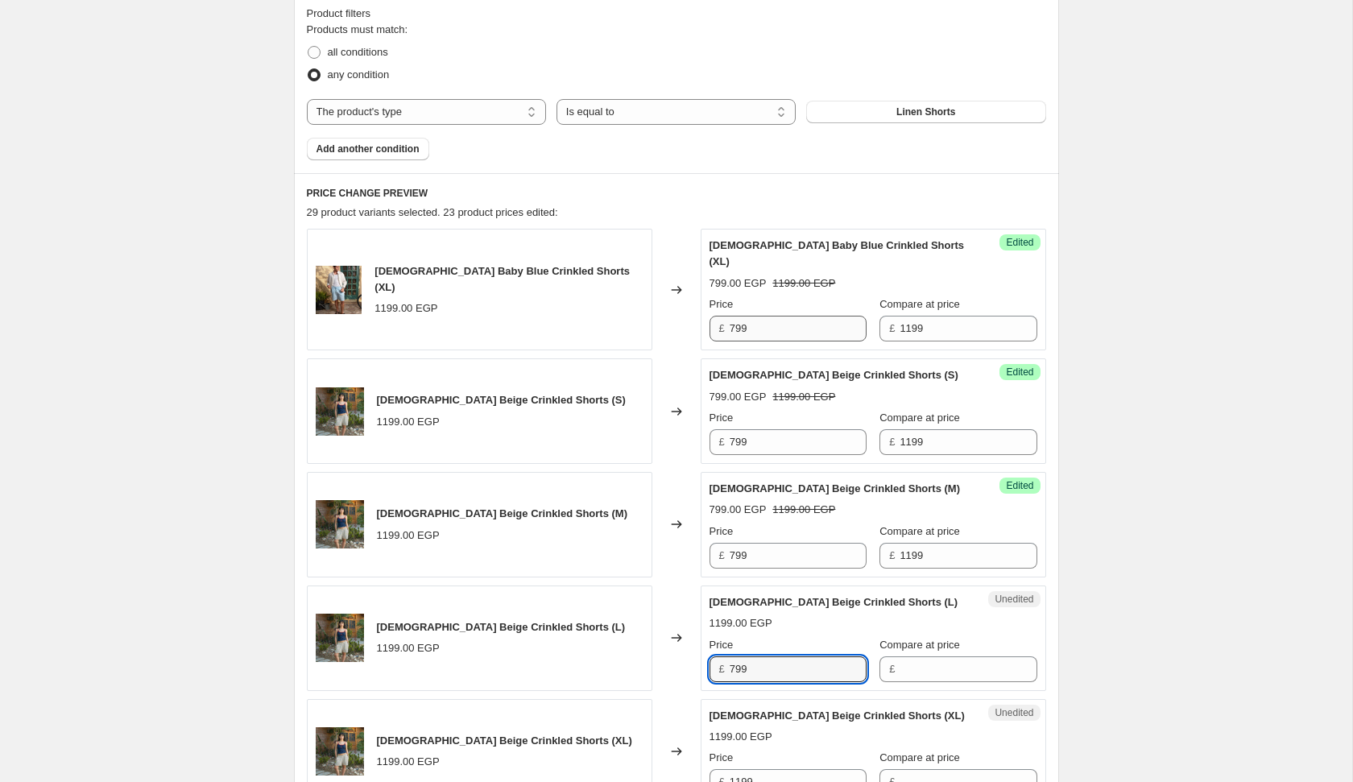
type input "799"
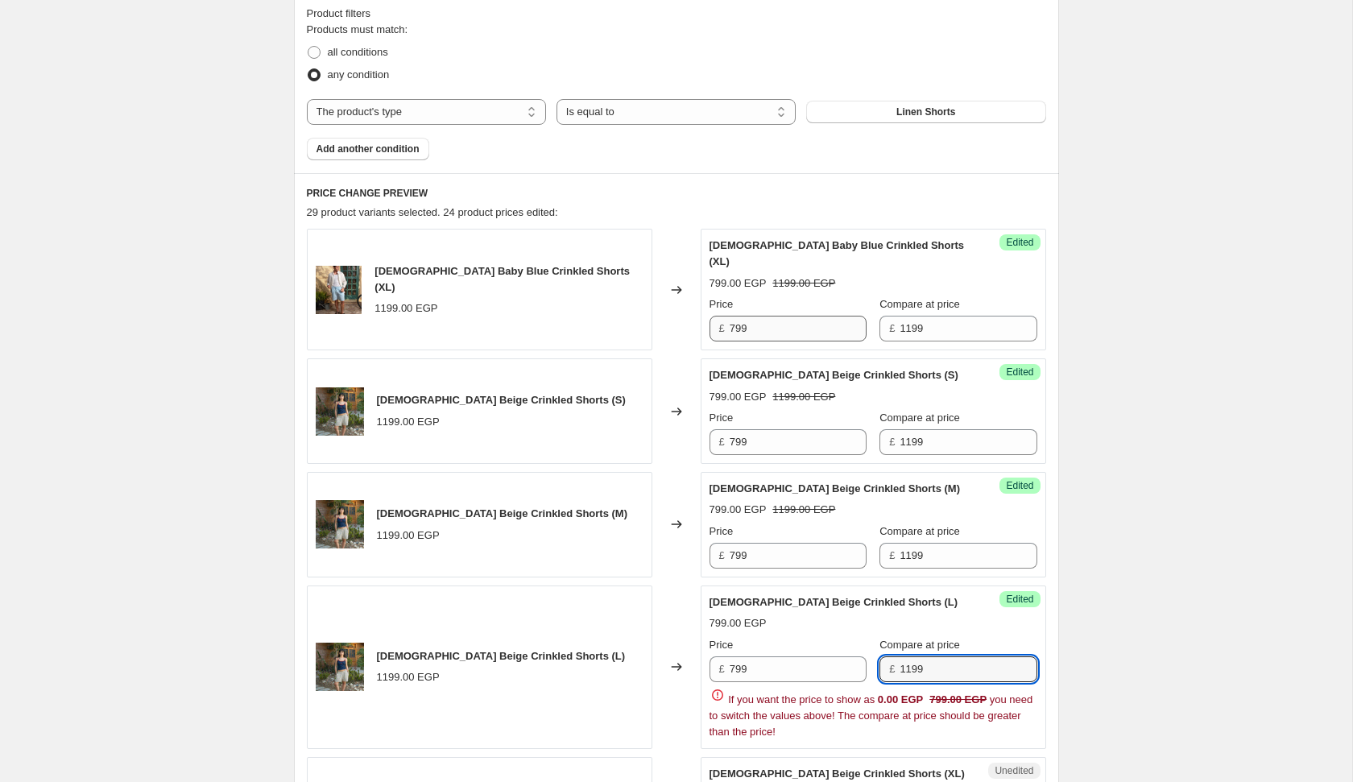
type input "1199"
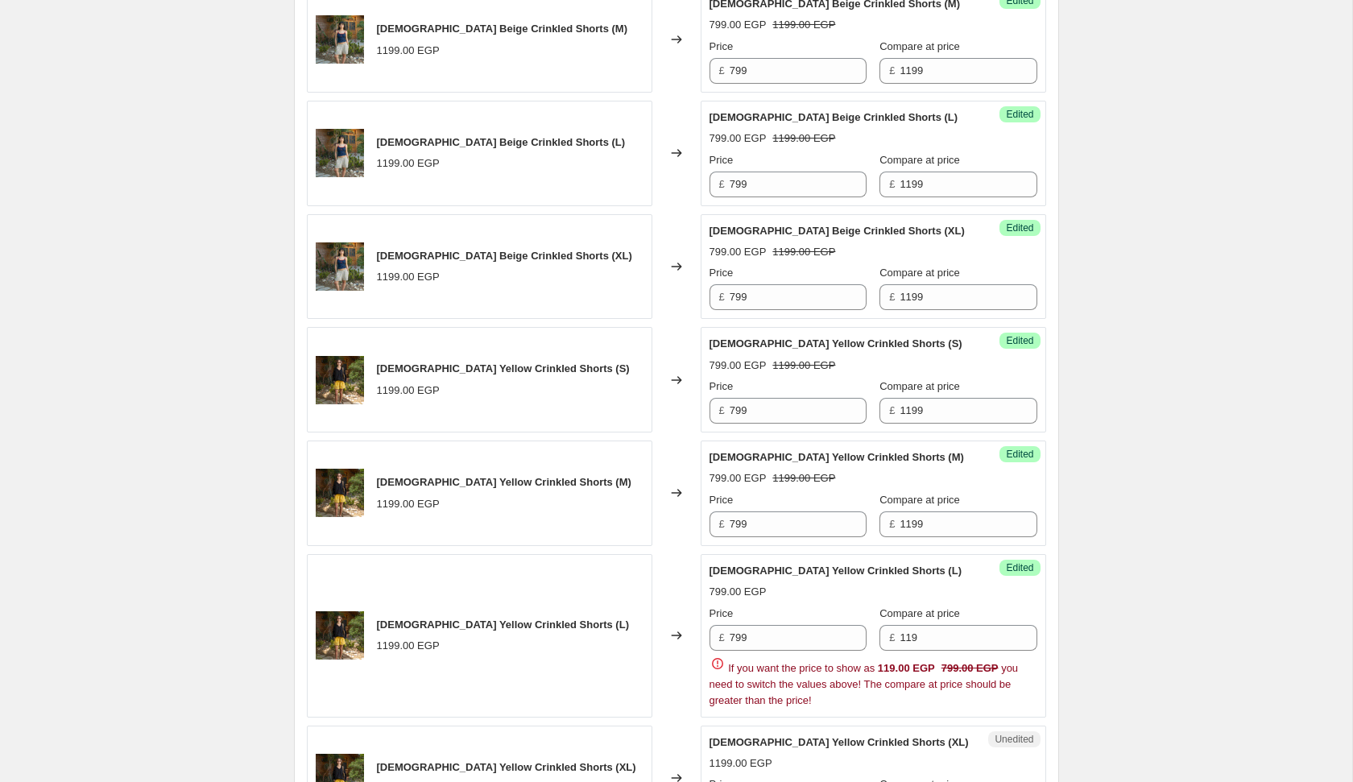
scroll to position [997, 0]
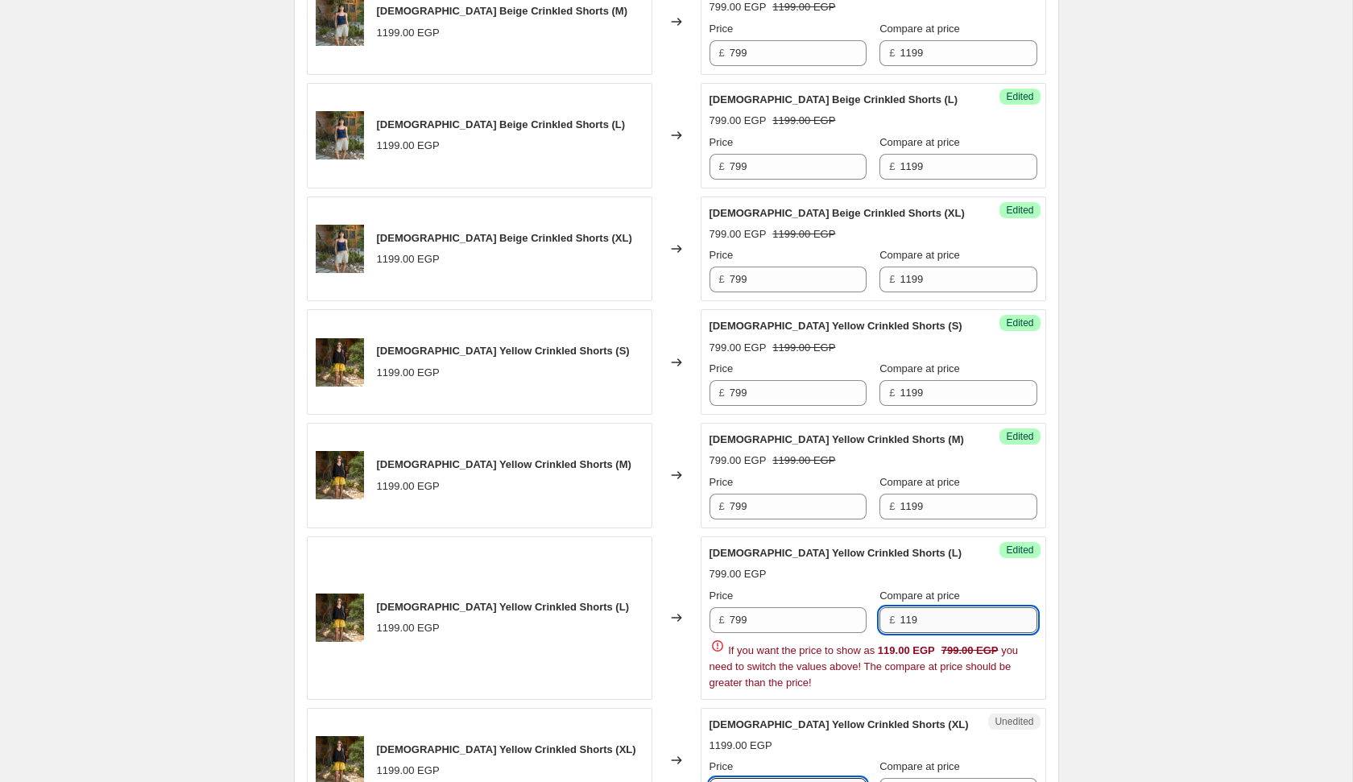
click at [941, 607] on input "119" at bounding box center [968, 620] width 137 height 26
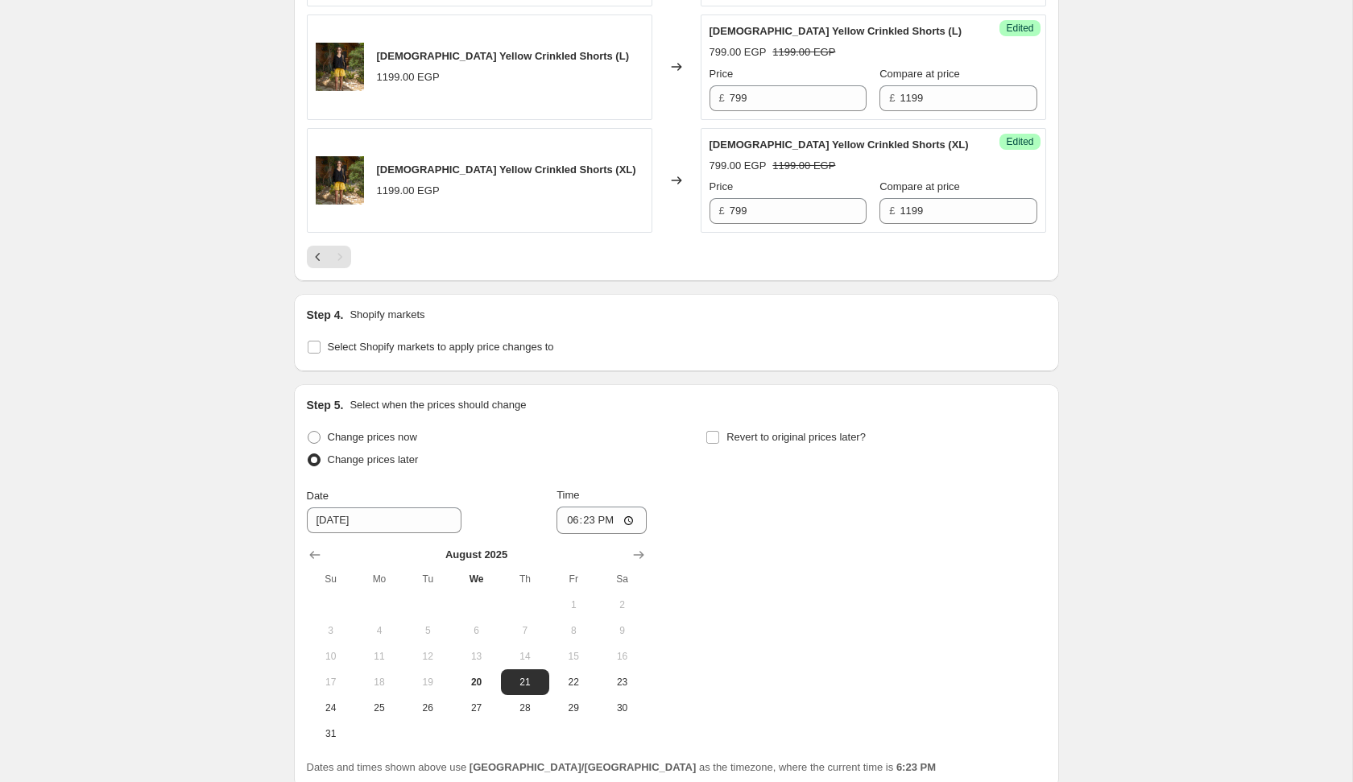
scroll to position [1562, 0]
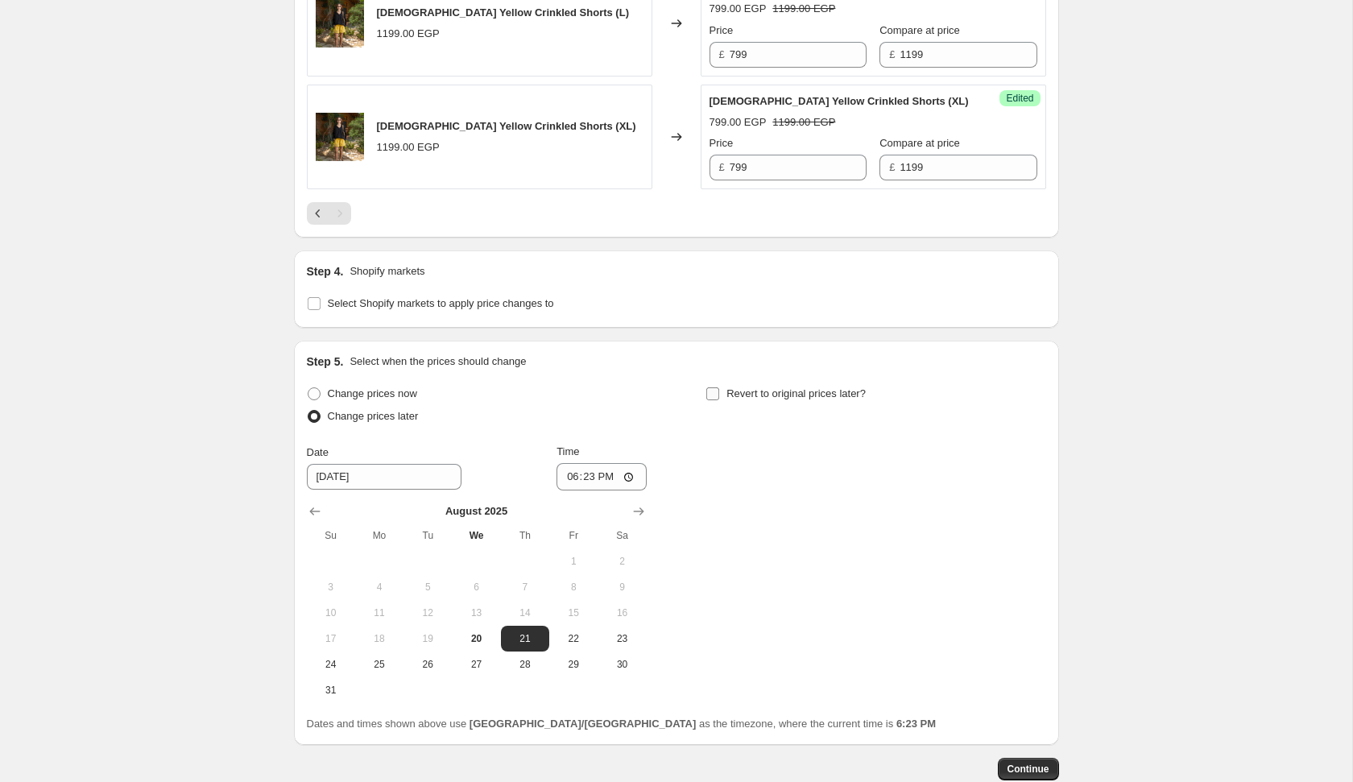
click at [780, 386] on span "Revert to original prices later?" at bounding box center [795, 394] width 139 height 16
click at [719, 387] on input "Revert to original prices later?" at bounding box center [712, 393] width 13 height 13
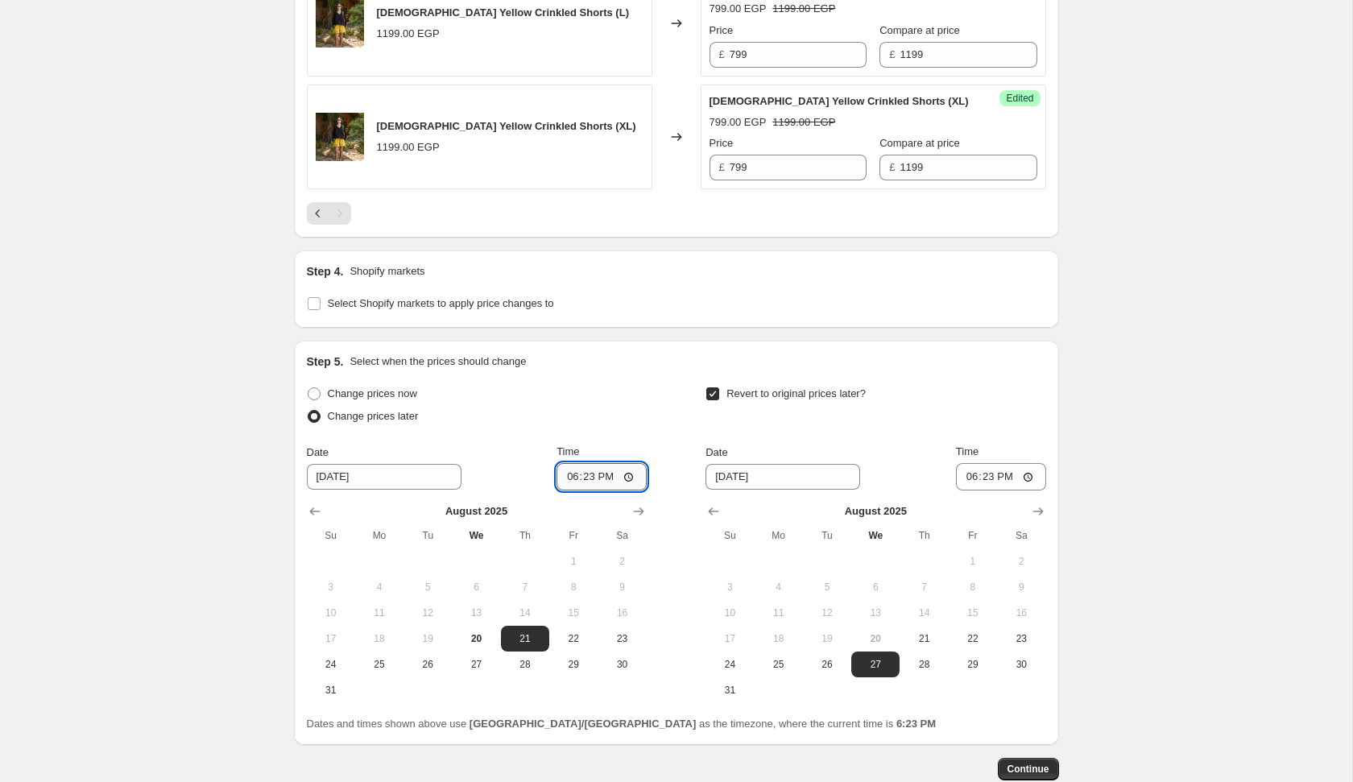
click at [569, 463] on input "18:23" at bounding box center [601, 476] width 90 height 27
click at [587, 463] on input "02:10" at bounding box center [601, 476] width 90 height 27
click at [727, 658] on span "24" at bounding box center [729, 664] width 35 height 13
click at [959, 463] on input "18:23" at bounding box center [1001, 476] width 90 height 27
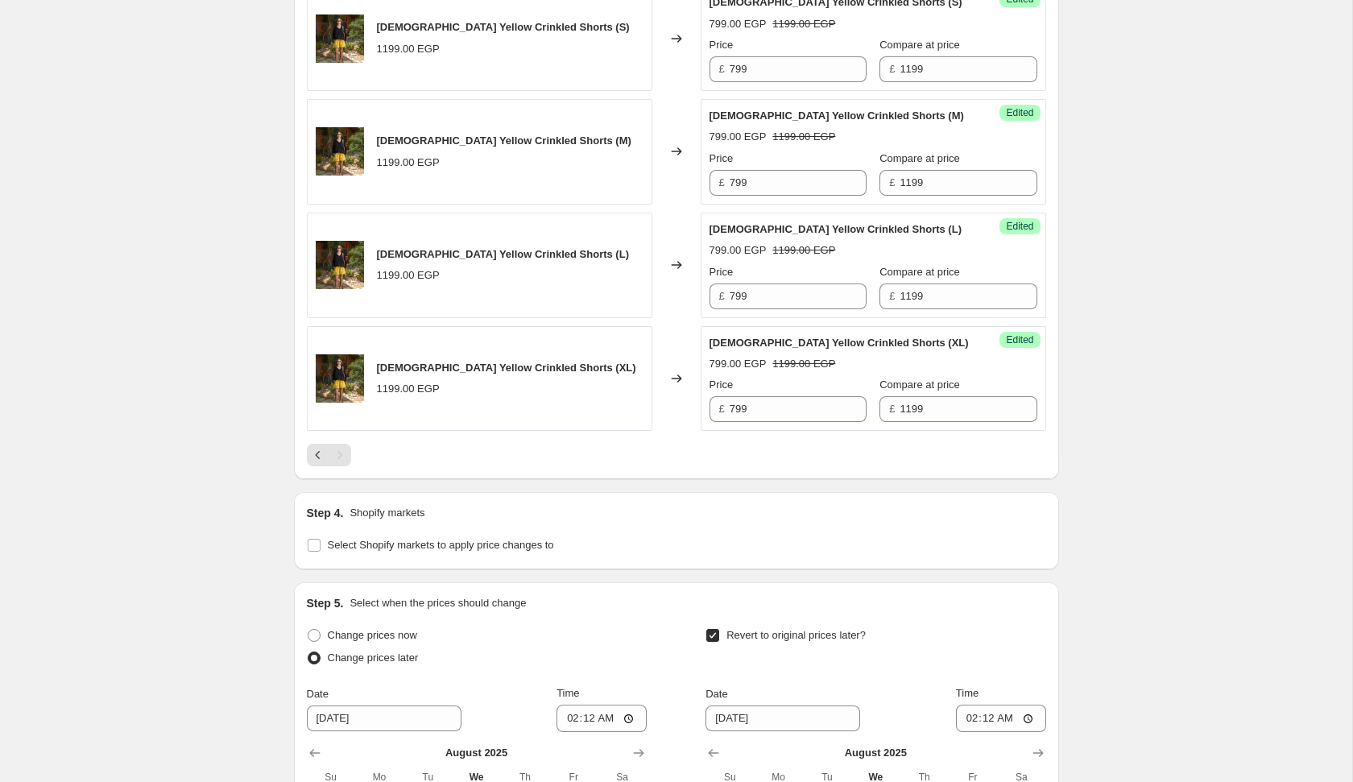
scroll to position [1637, 0]
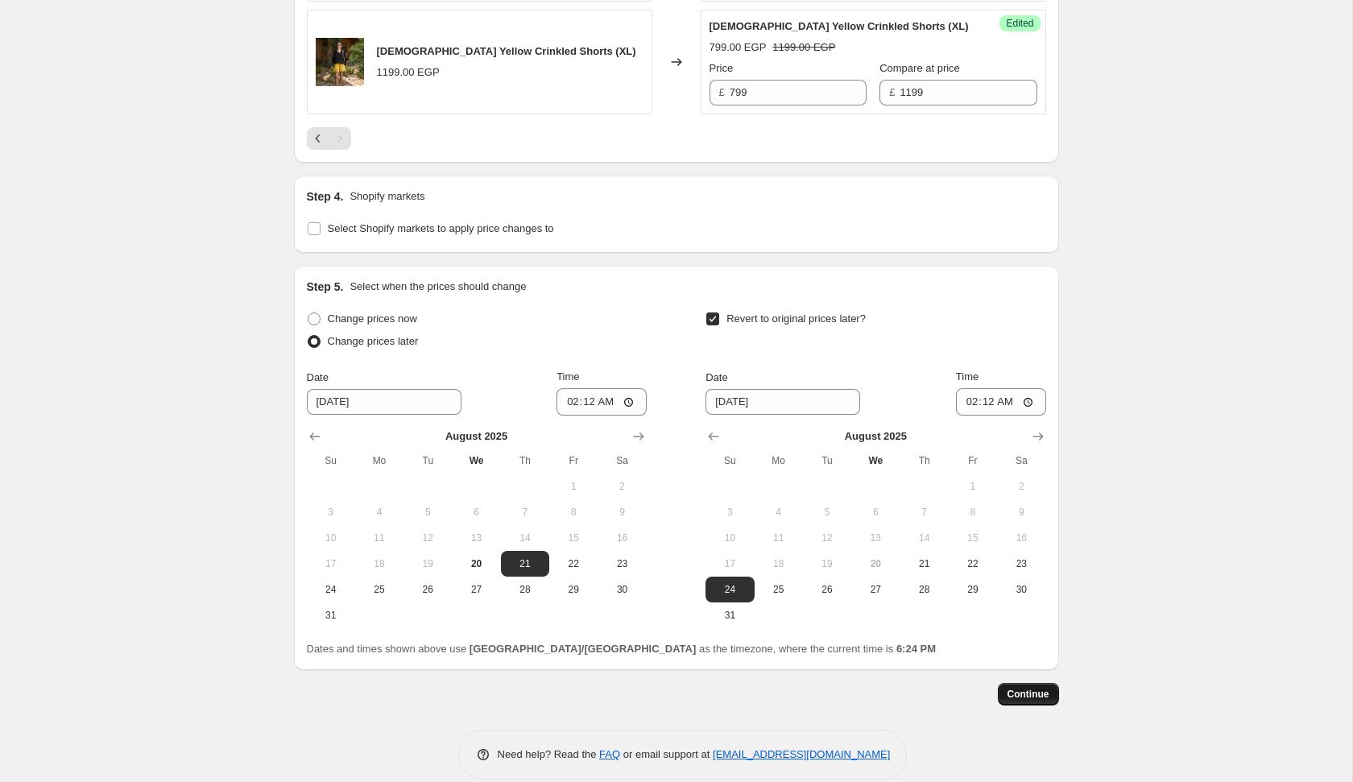
click at [1017, 688] on span "Continue" at bounding box center [1028, 694] width 42 height 13
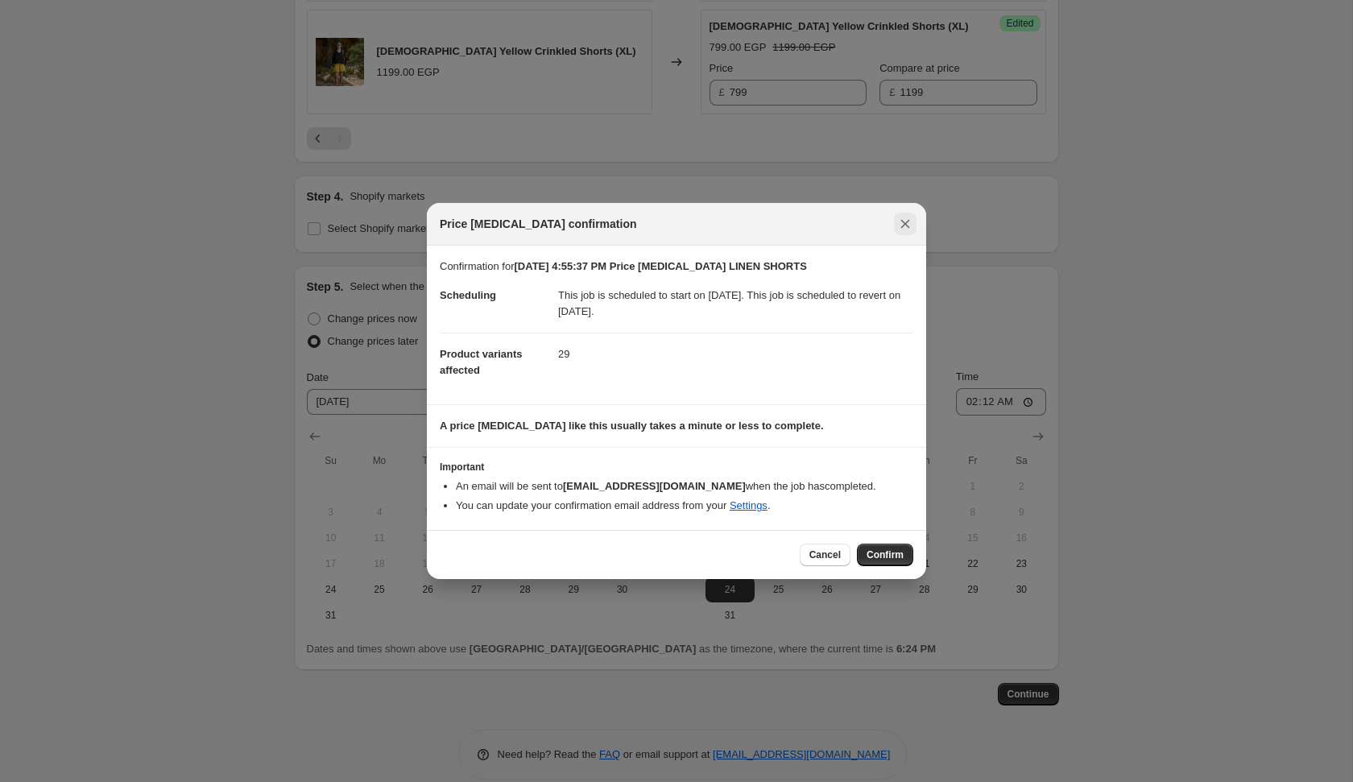
click at [903, 232] on button "Close" at bounding box center [905, 224] width 23 height 23
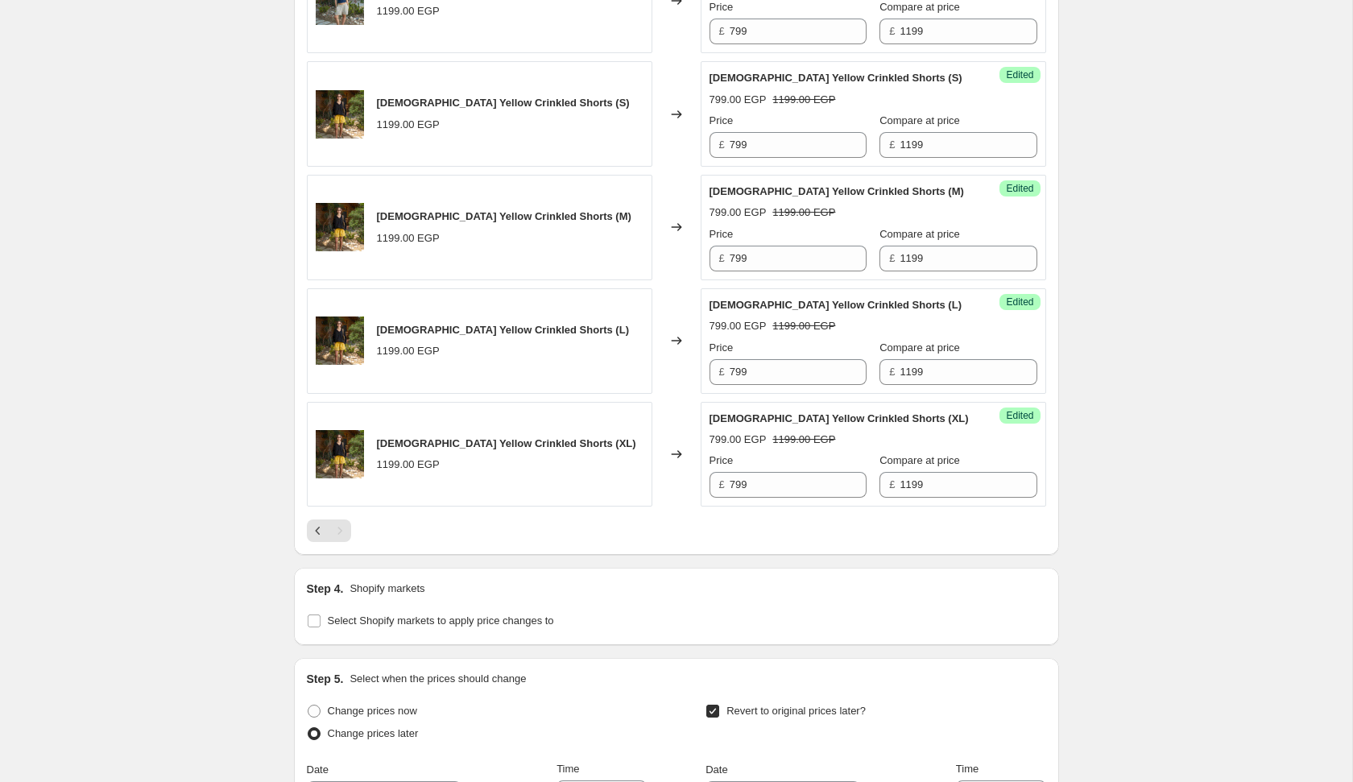
scroll to position [1264, 0]
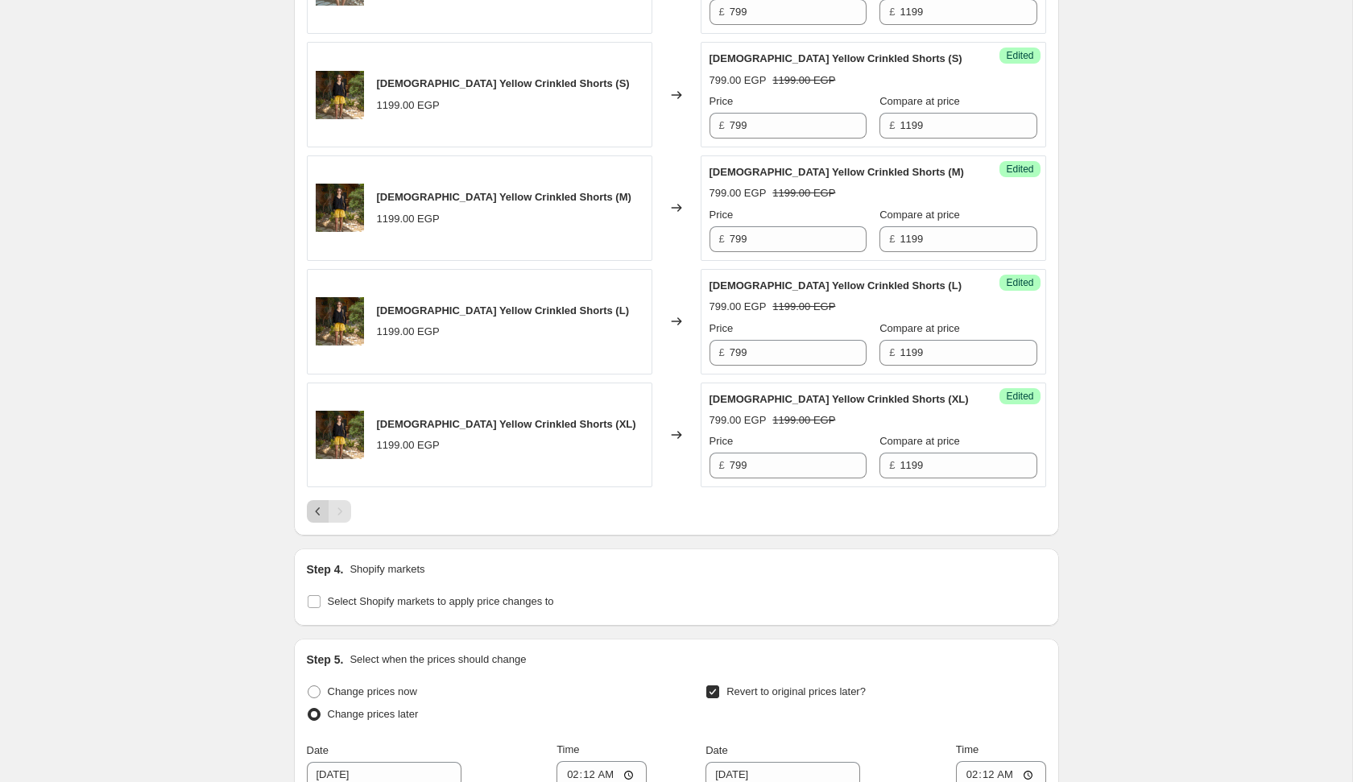
click at [312, 500] on button "Previous" at bounding box center [318, 511] width 23 height 23
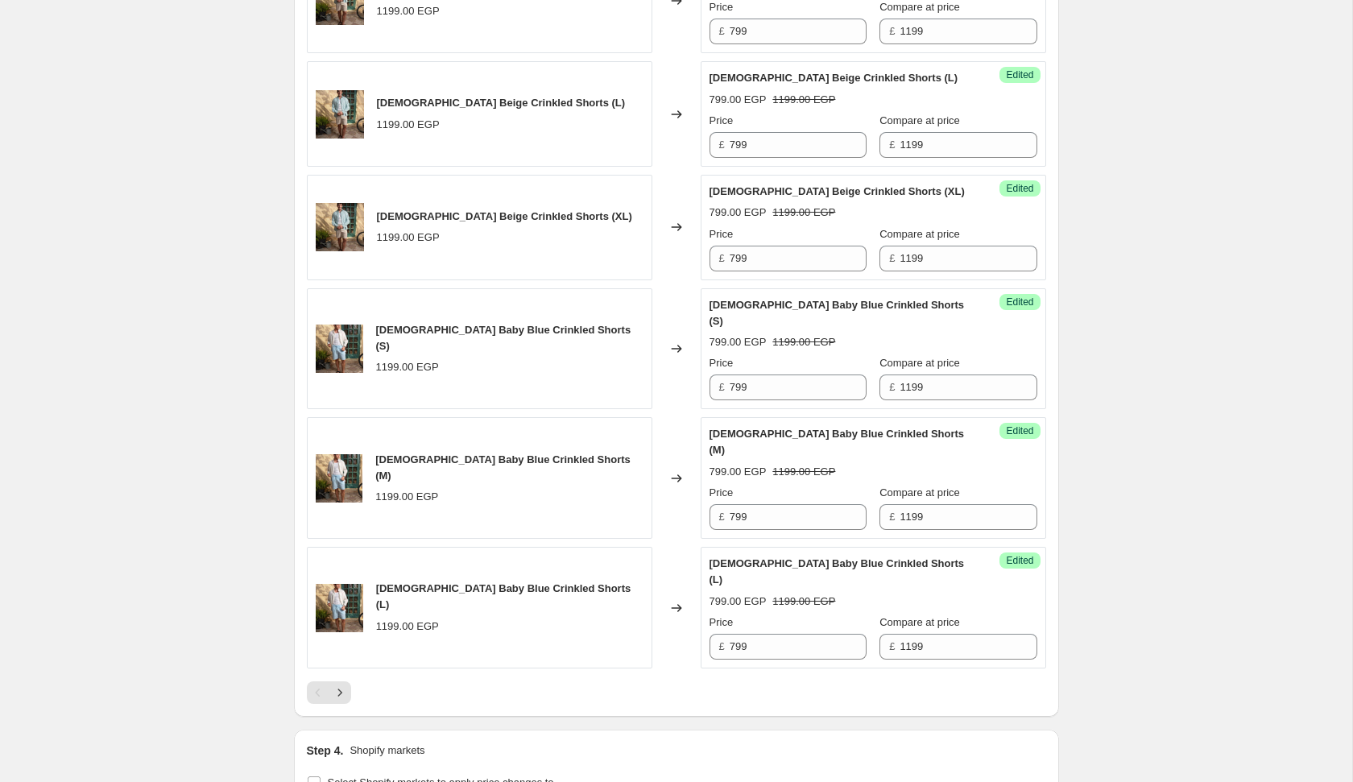
scroll to position [2878, 0]
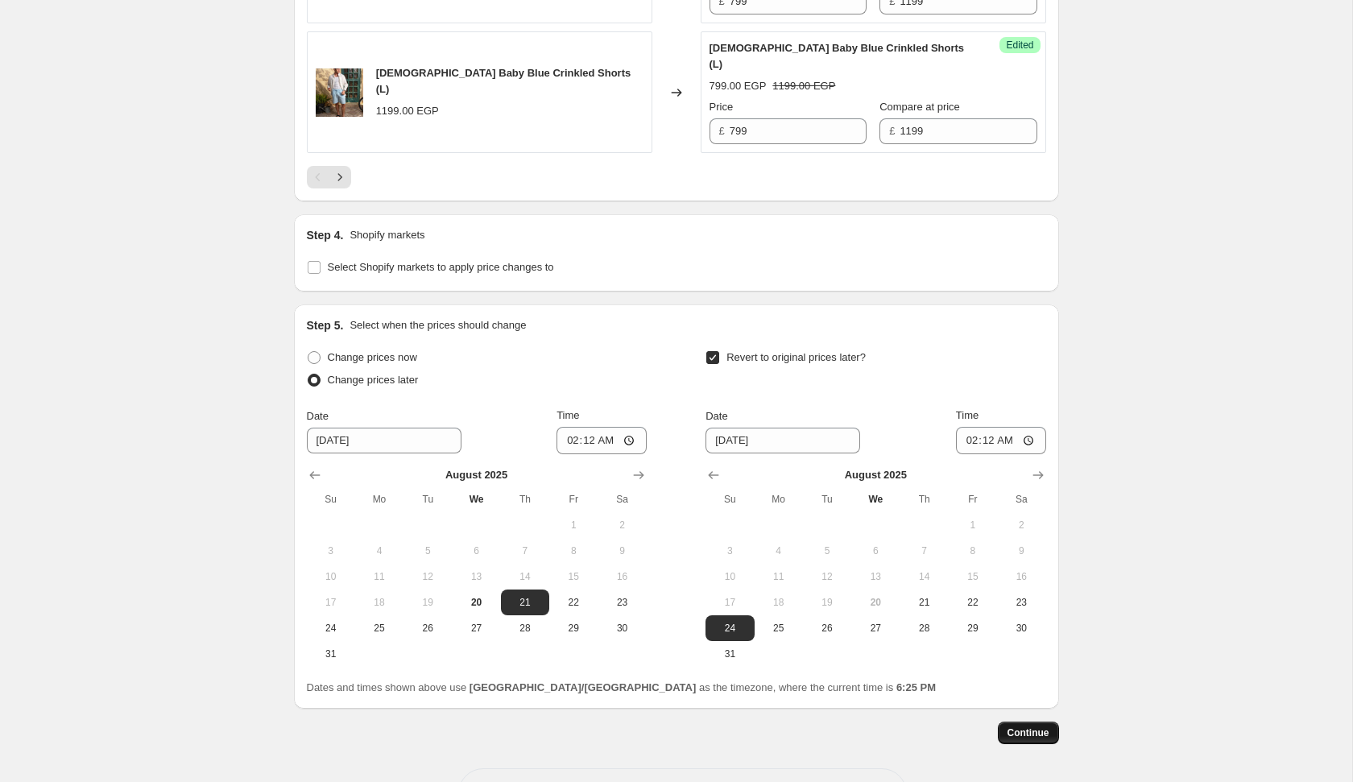
click at [1016, 726] on span "Continue" at bounding box center [1028, 732] width 42 height 13
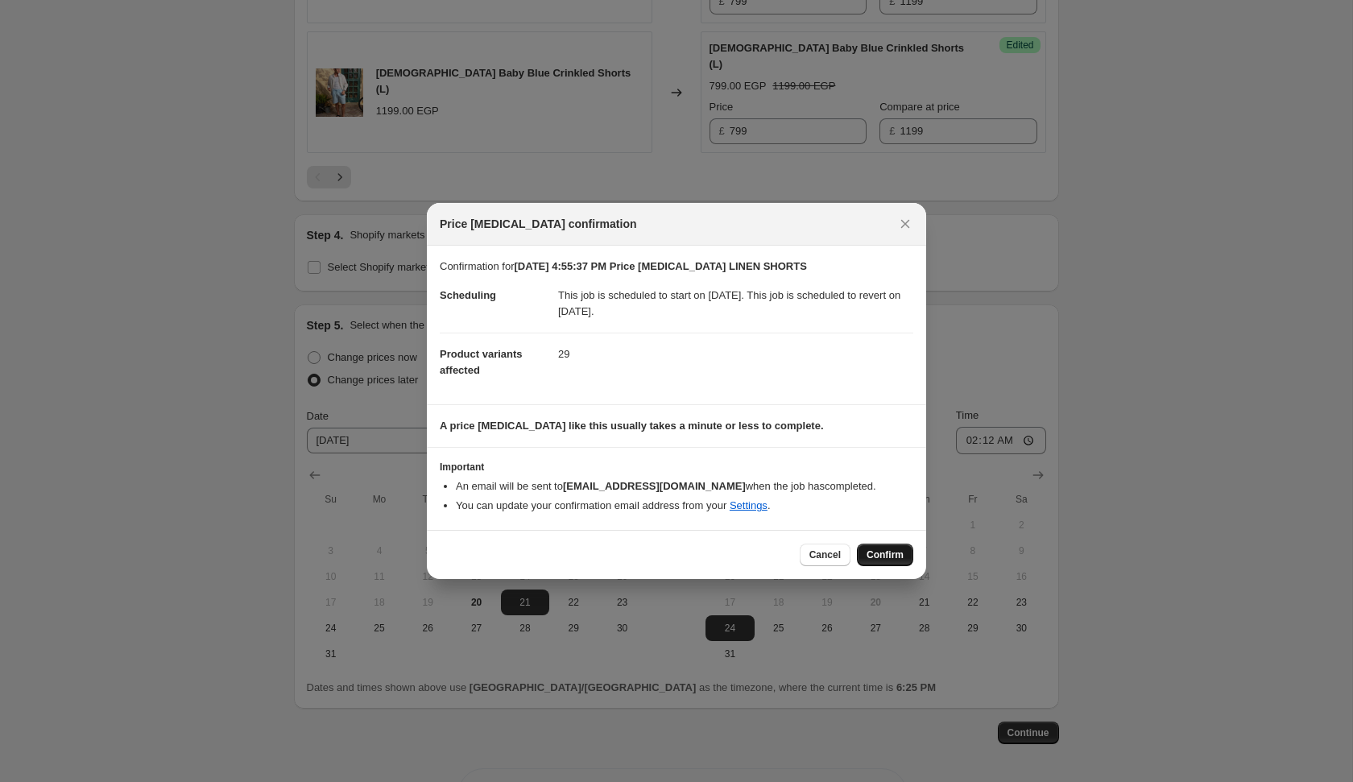
click at [903, 560] on span "Confirm" at bounding box center [885, 554] width 37 height 13
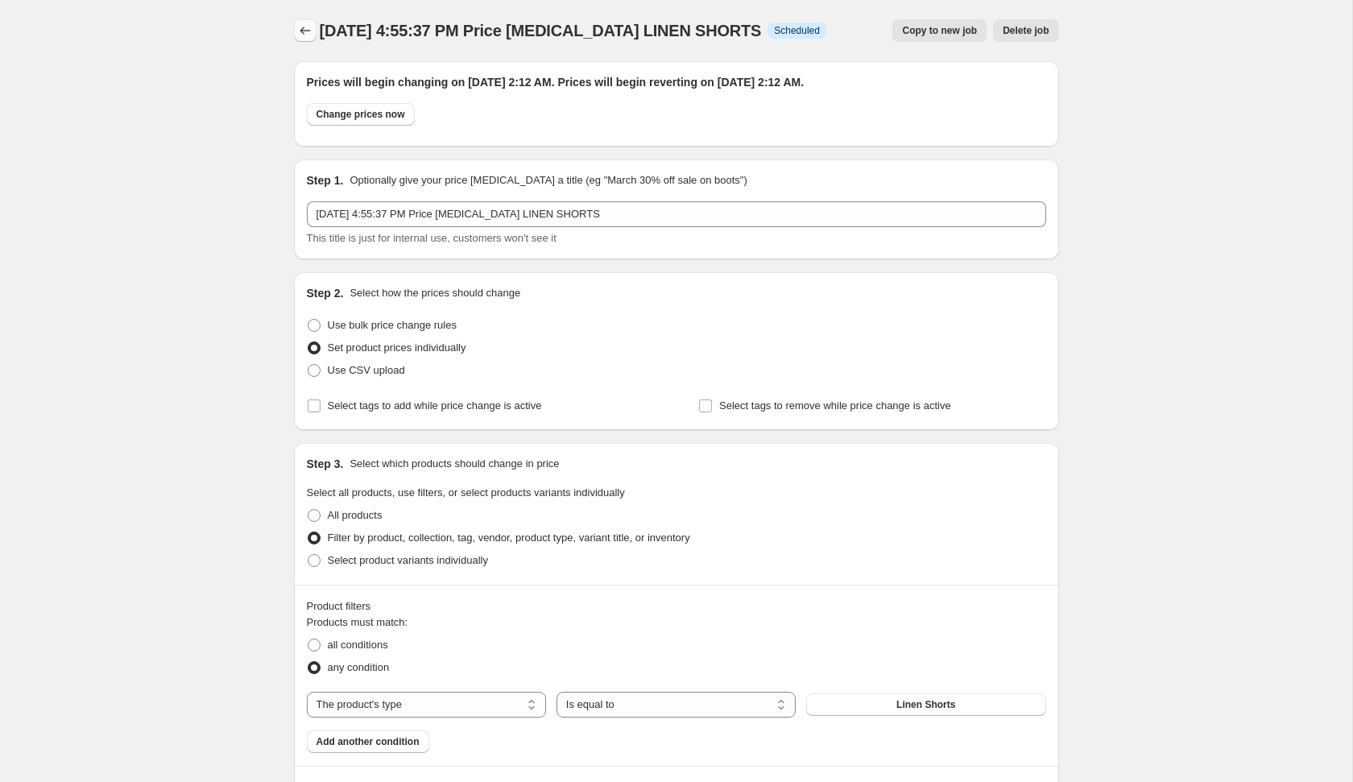
click at [306, 35] on icon "Price change jobs" at bounding box center [305, 31] width 16 height 16
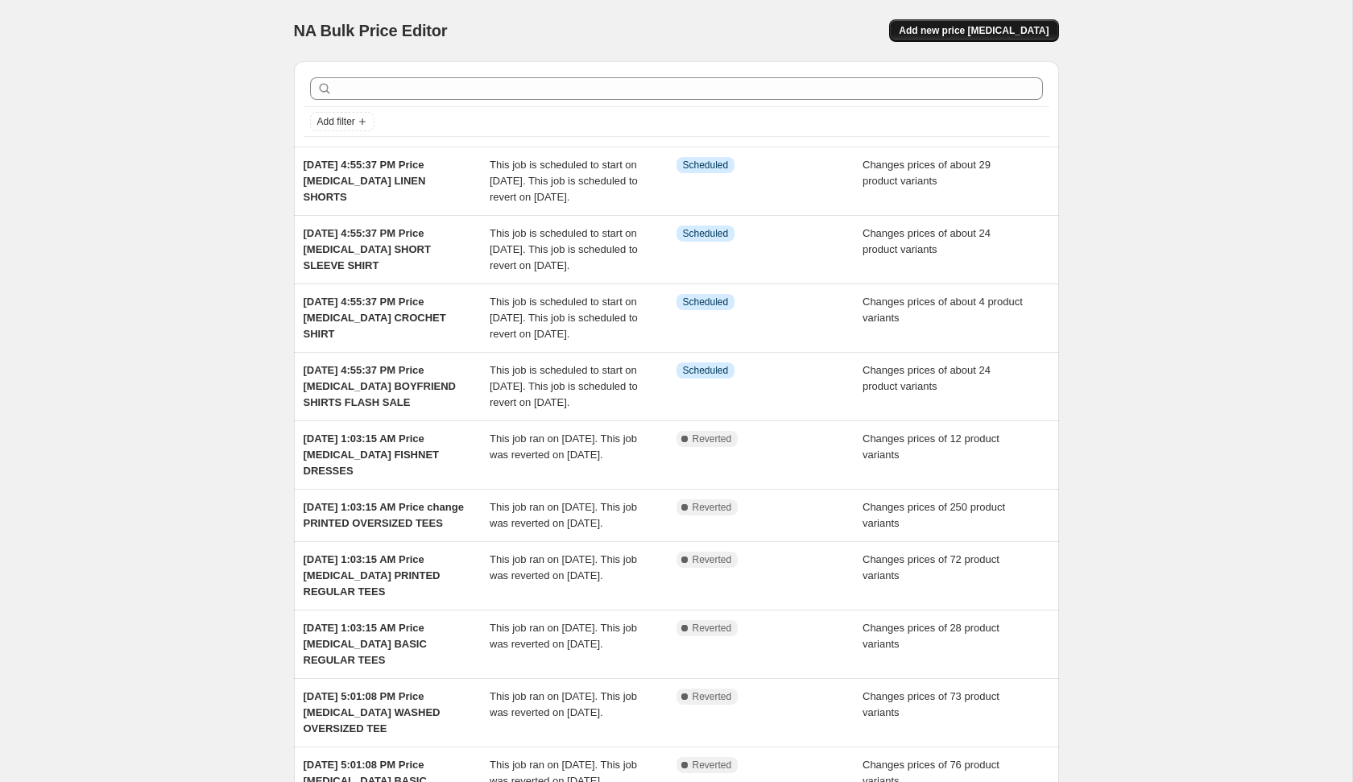
click at [955, 35] on span "Add new price [MEDICAL_DATA]" at bounding box center [974, 30] width 150 height 13
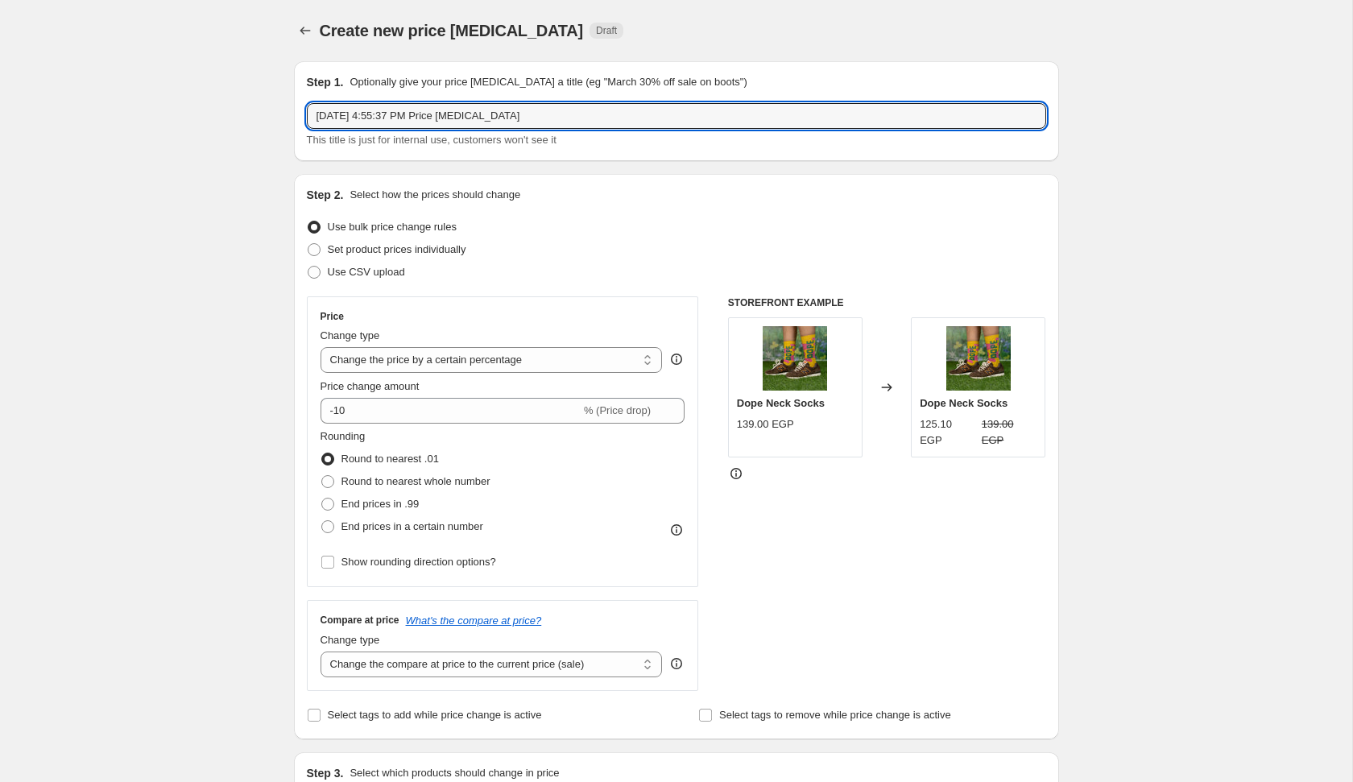
click at [836, 118] on input "[DATE] 4:55:37 PM Price [MEDICAL_DATA]" at bounding box center [676, 116] width 739 height 26
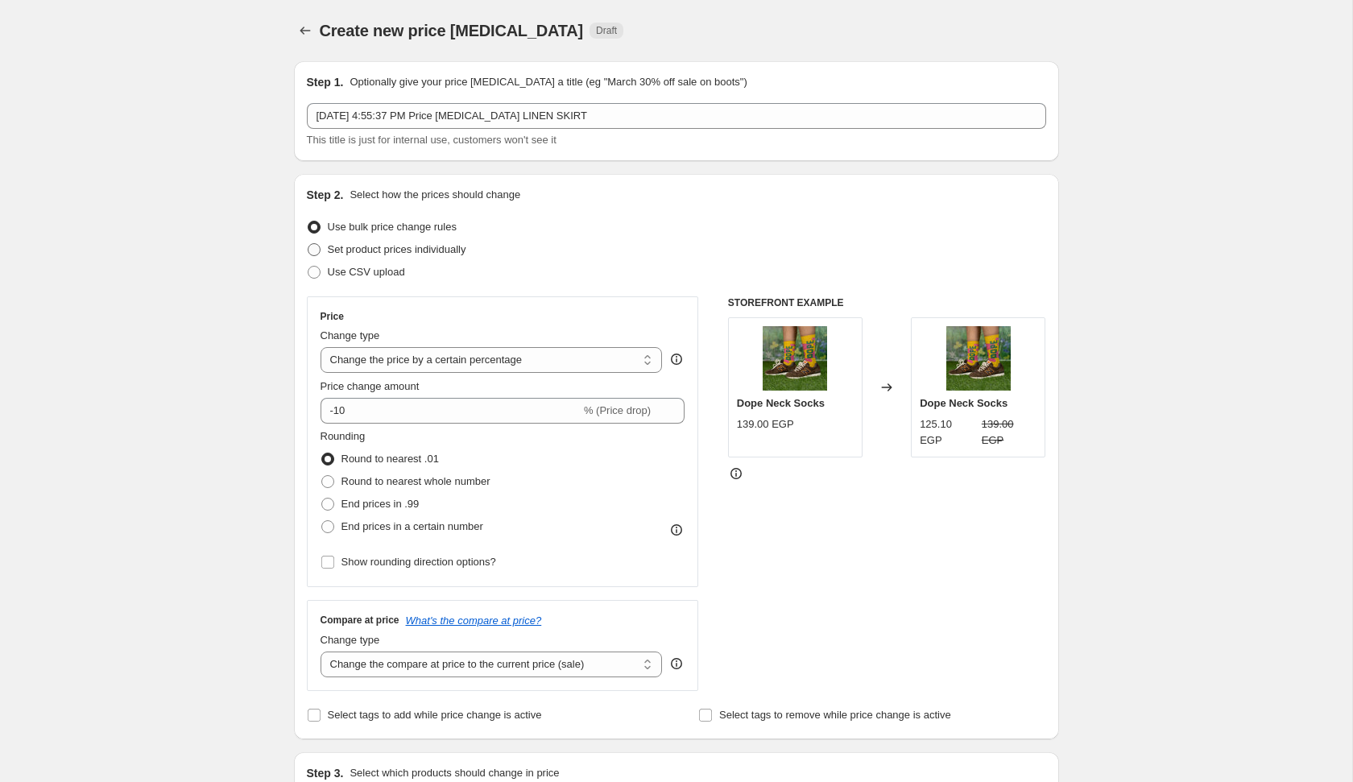
click at [466, 258] on label "Set product prices individually" at bounding box center [386, 249] width 159 height 23
click at [308, 244] on input "Set product prices individually" at bounding box center [308, 243] width 1 height 1
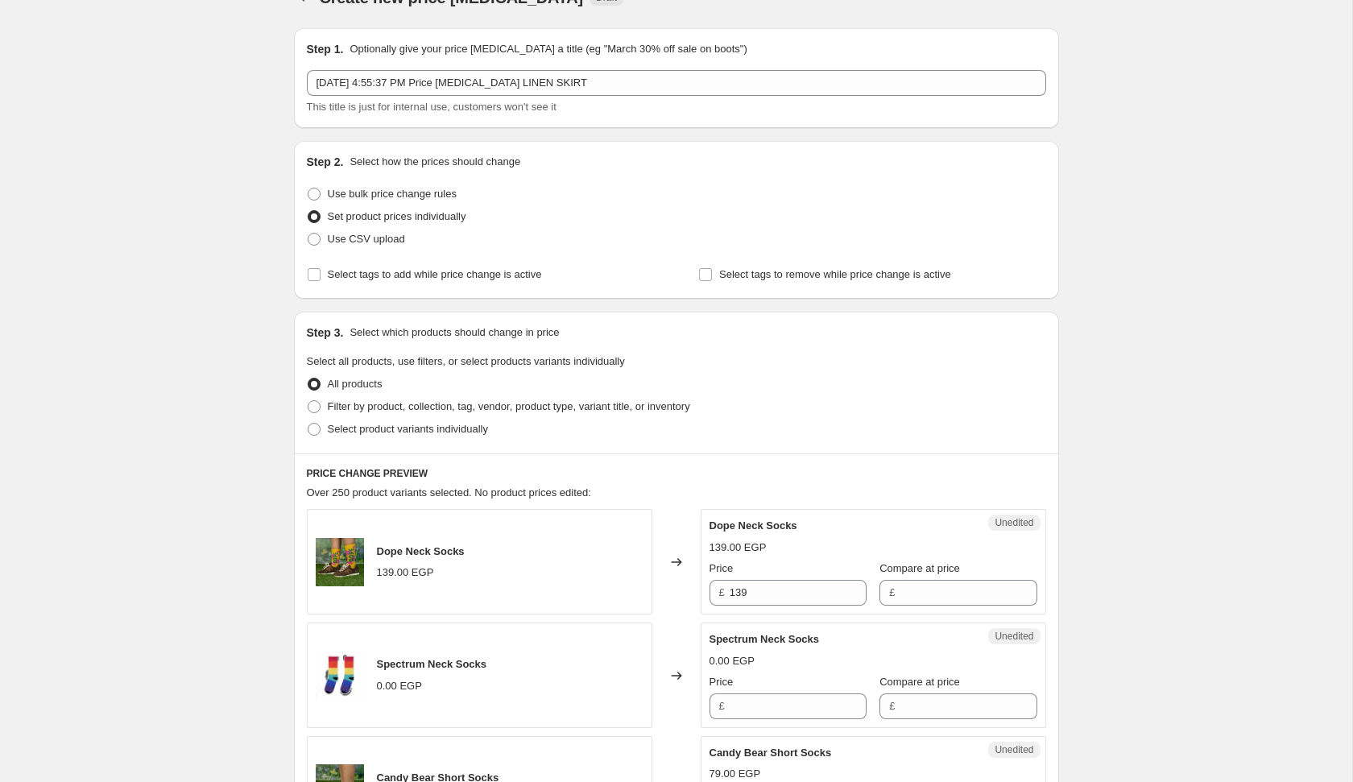
scroll to position [35, 0]
click at [527, 405] on span "Filter by product, collection, tag, vendor, product type, variant title, or inv…" at bounding box center [509, 404] width 362 height 12
click at [308, 399] on input "Filter by product, collection, tag, vendor, product type, variant title, or inv…" at bounding box center [308, 398] width 1 height 1
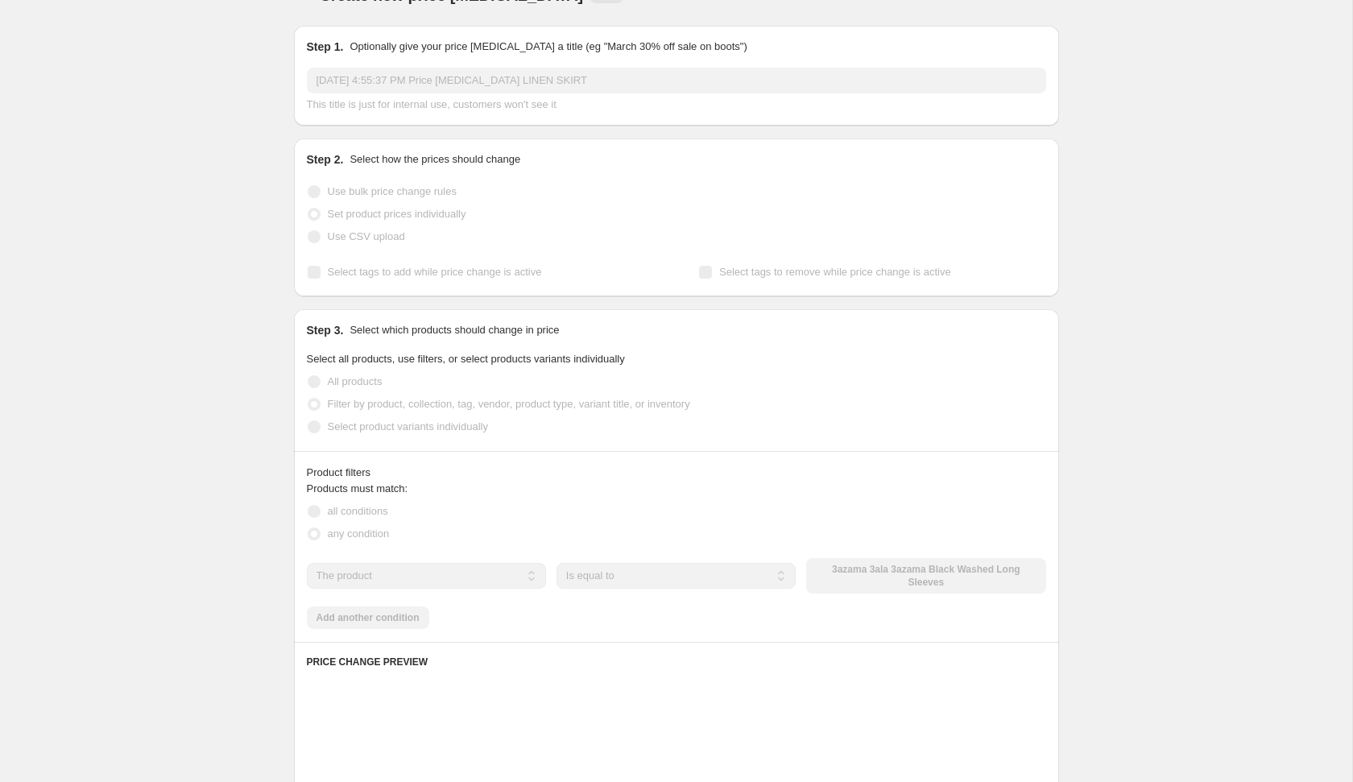
scroll to position [124, 0]
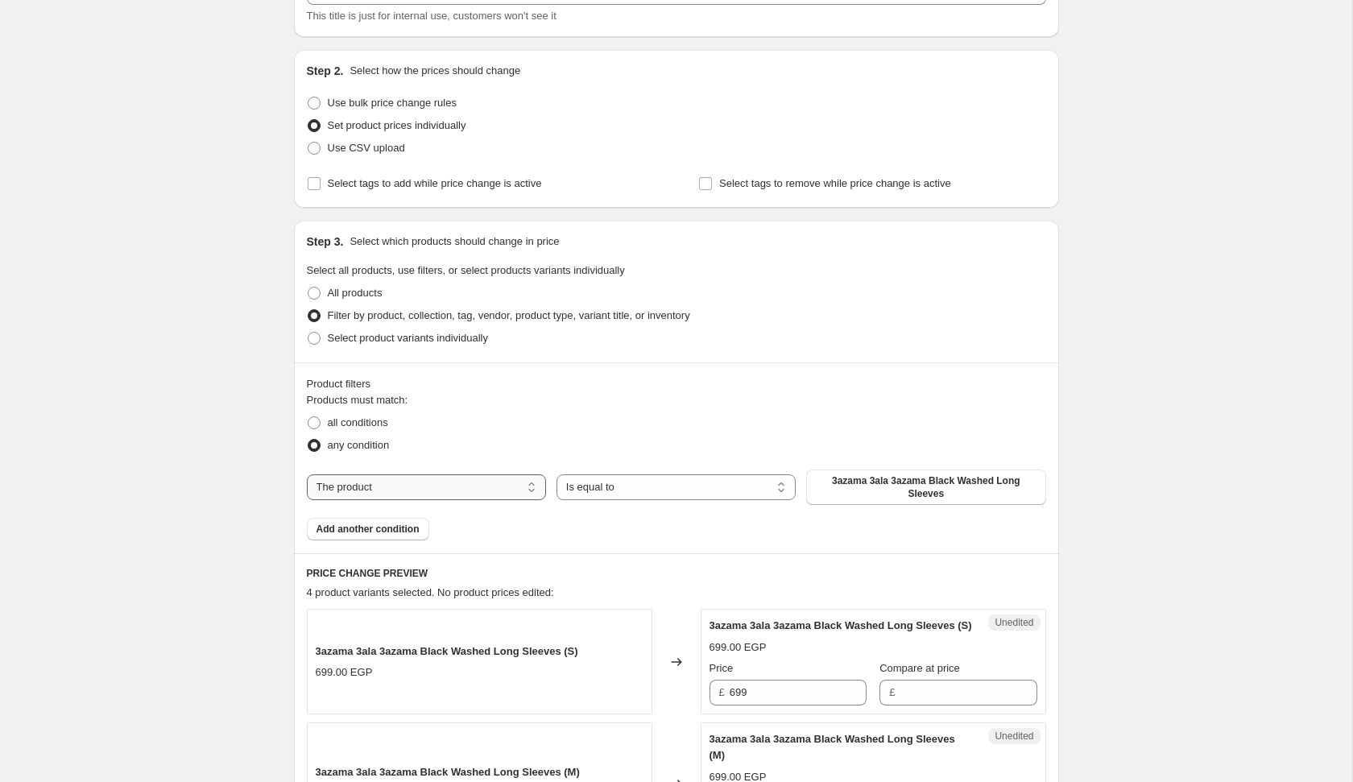
click at [458, 486] on select "The product The product's collection The product's tag The product's vendor The…" at bounding box center [426, 487] width 239 height 26
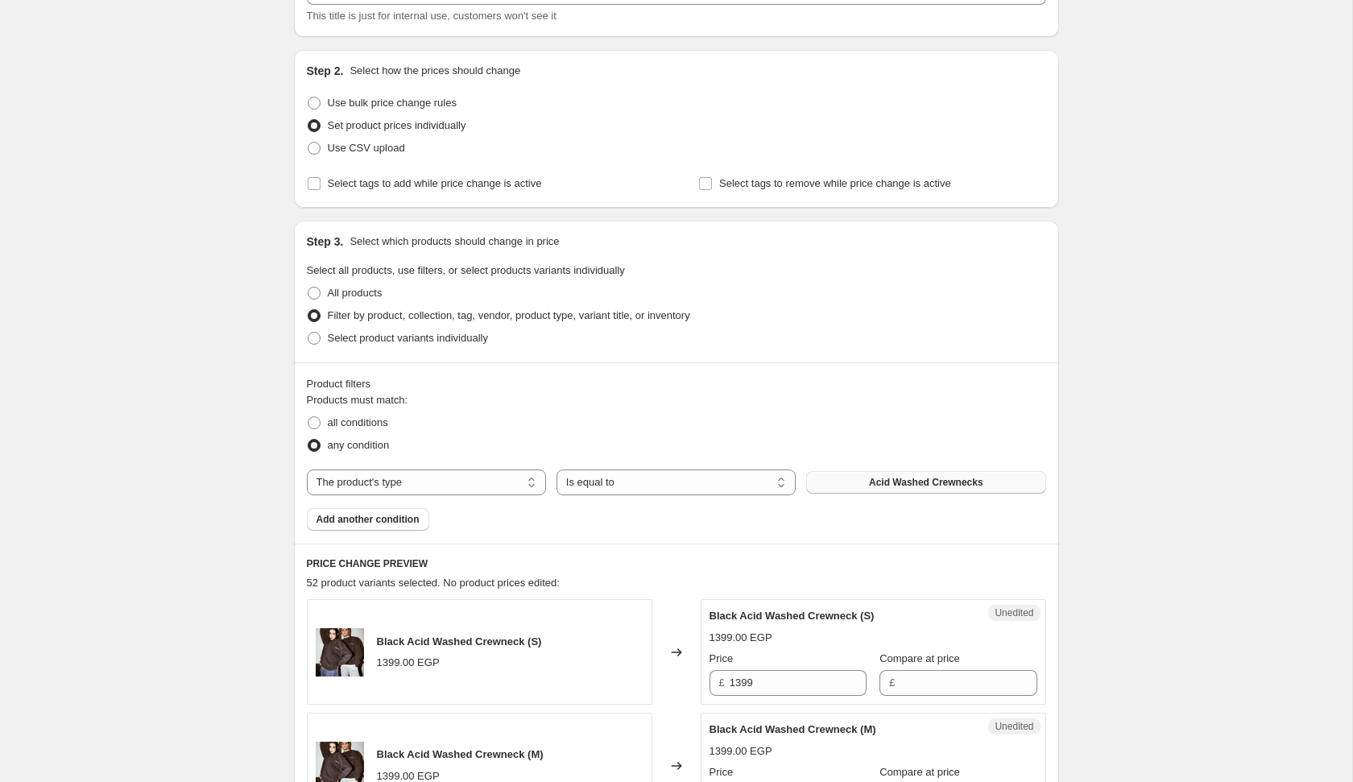
click at [843, 483] on button "Acid Washed Crewnecks" at bounding box center [925, 482] width 239 height 23
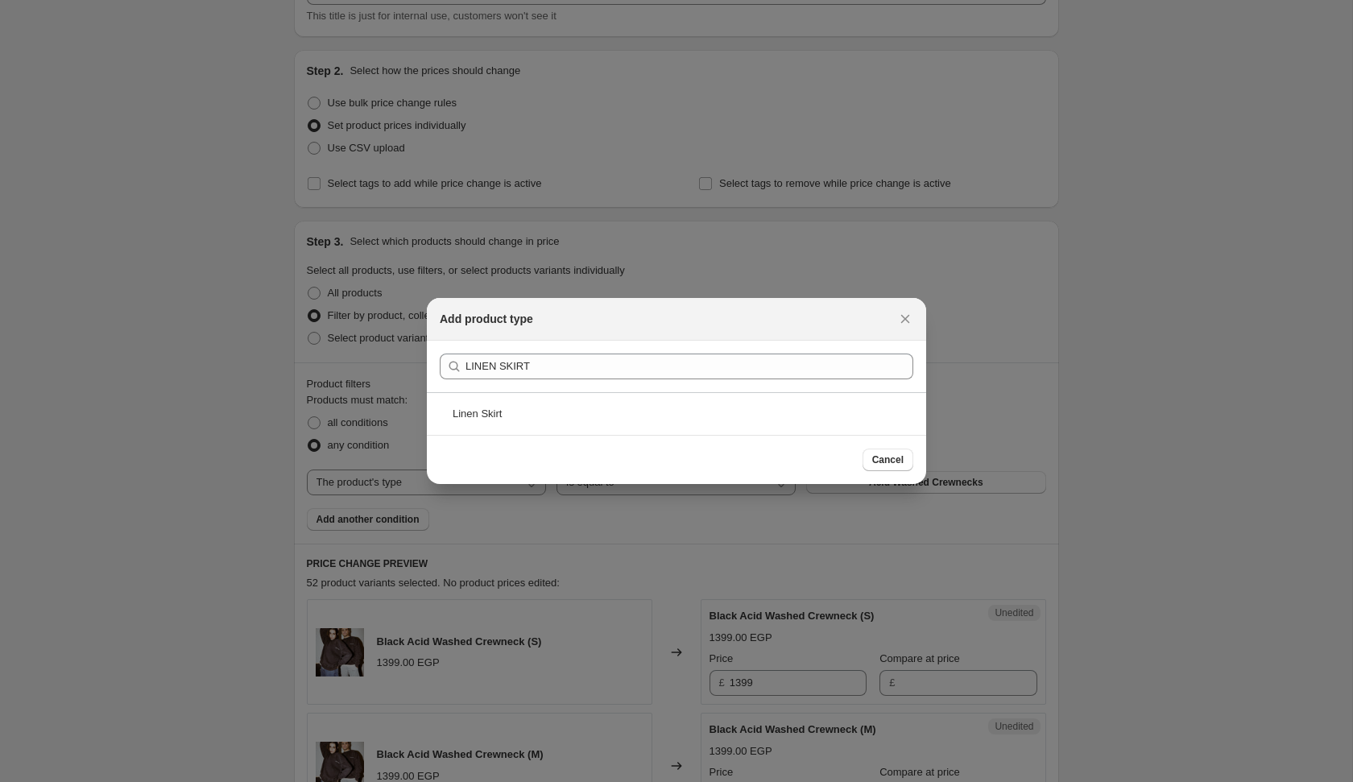
click at [727, 436] on div "Cancel" at bounding box center [676, 459] width 499 height 49
click at [712, 420] on div "Linen Skirt" at bounding box center [676, 413] width 499 height 43
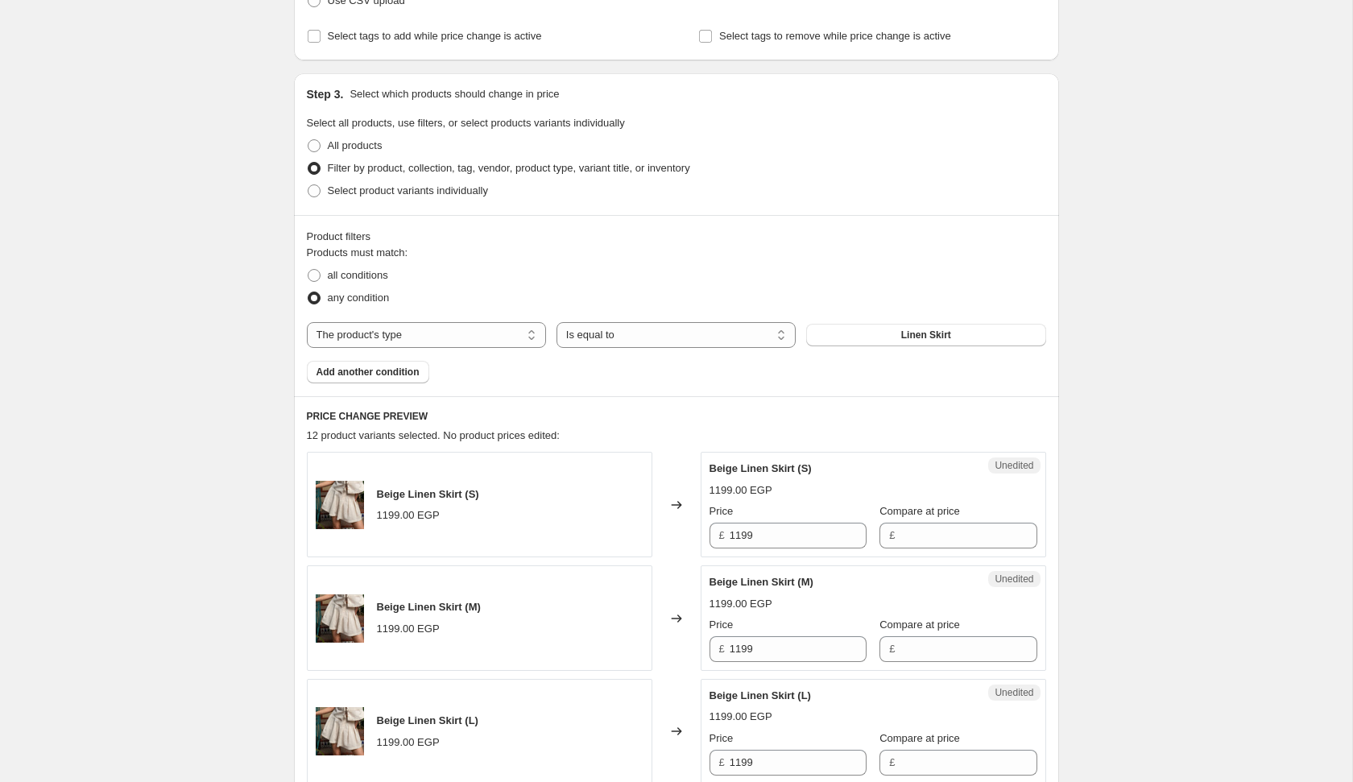
scroll to position [275, 0]
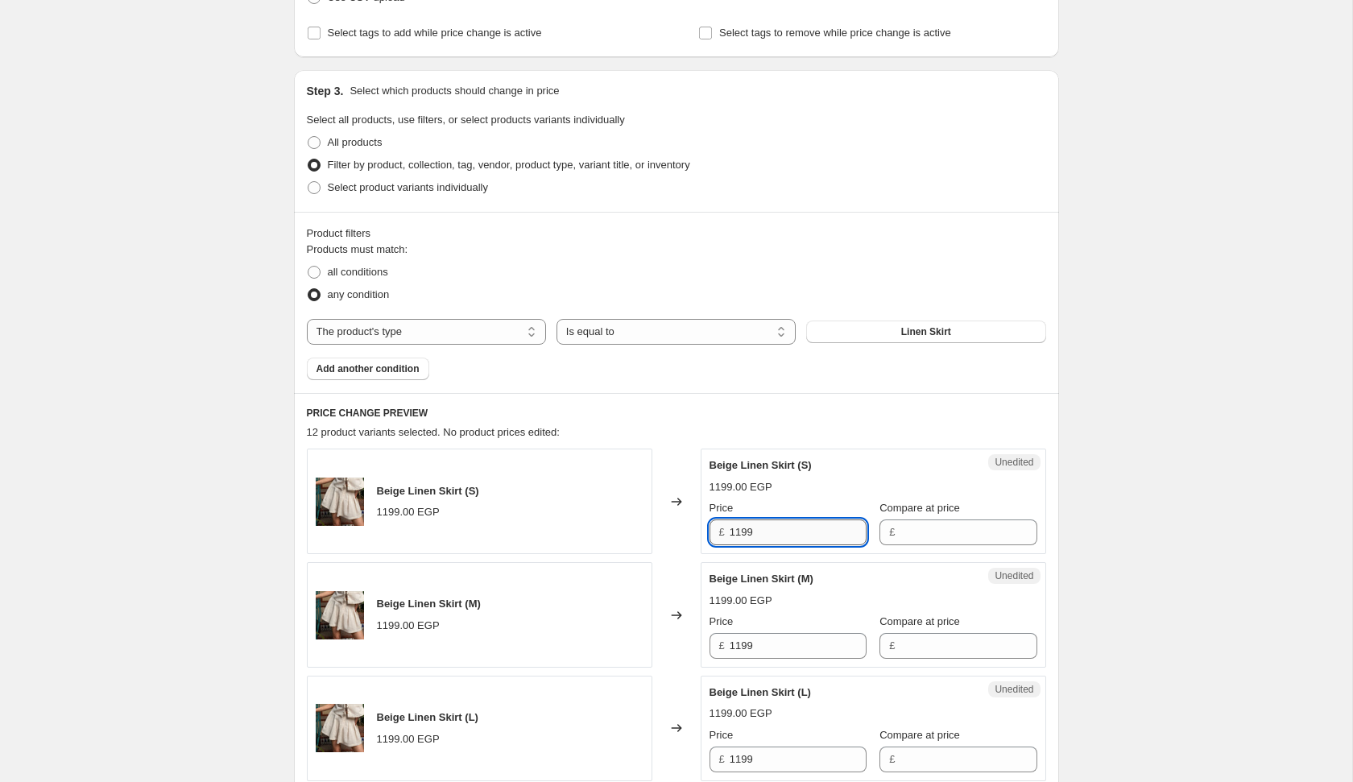
click at [771, 528] on input "1199" at bounding box center [798, 532] width 137 height 26
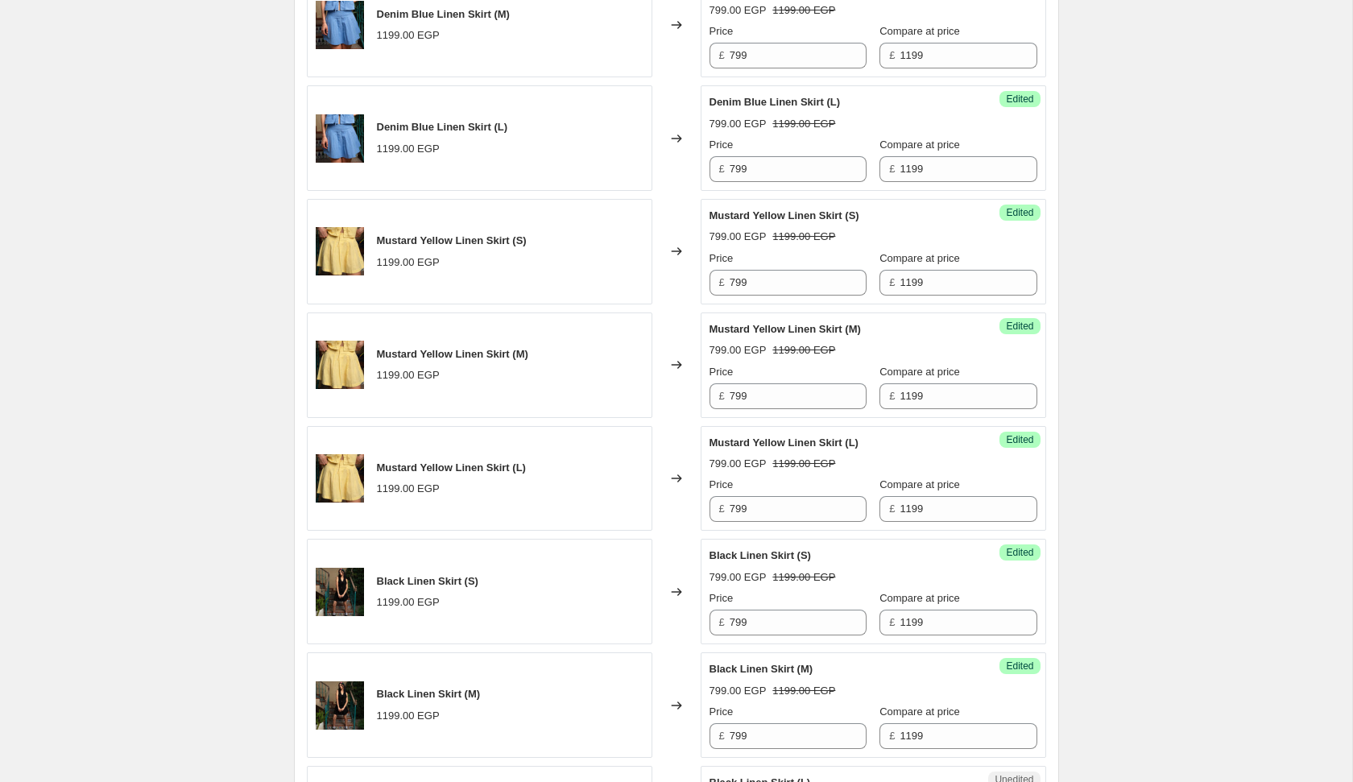
scroll to position [1657, 0]
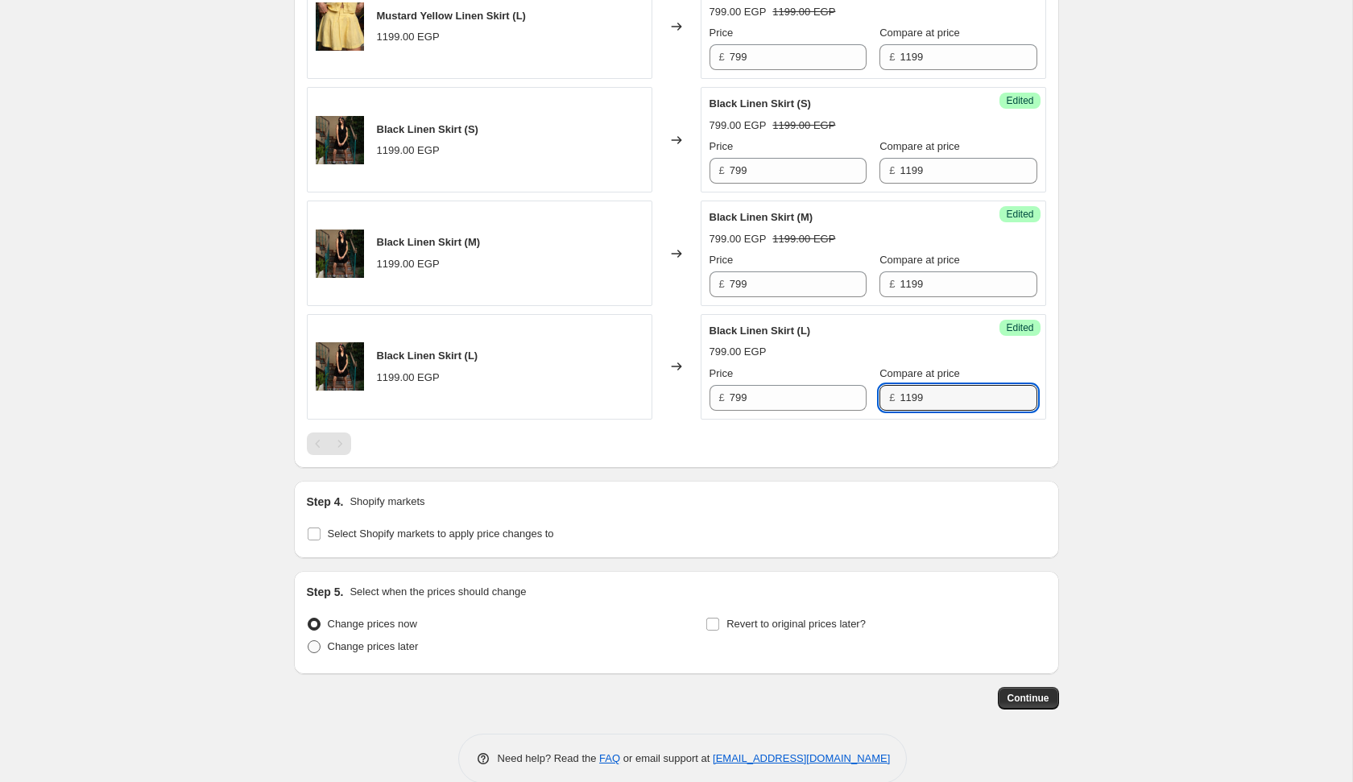
click at [416, 641] on span "Change prices later" at bounding box center [373, 646] width 91 height 12
click at [308, 641] on input "Change prices later" at bounding box center [308, 640] width 1 height 1
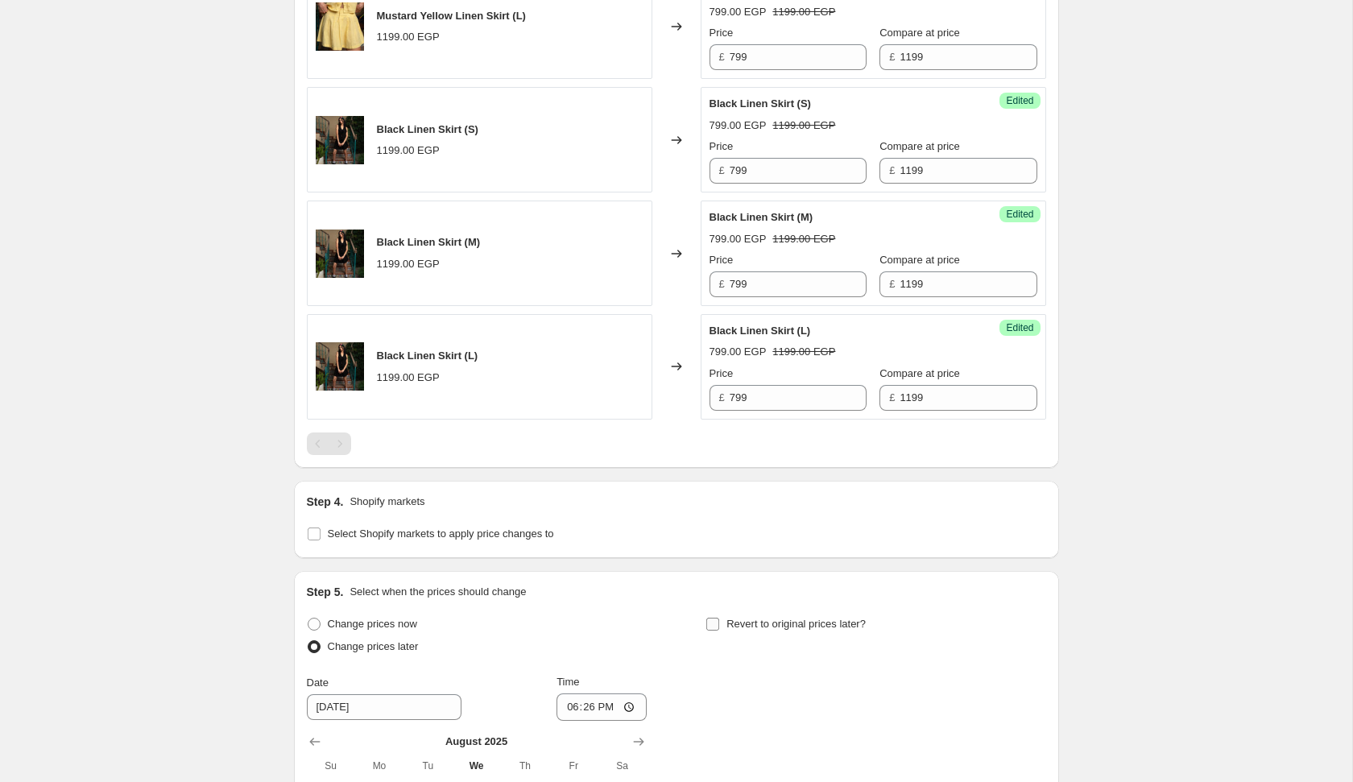
click at [720, 622] on span at bounding box center [712, 624] width 14 height 14
click at [719, 622] on input "Revert to original prices later?" at bounding box center [712, 624] width 13 height 13
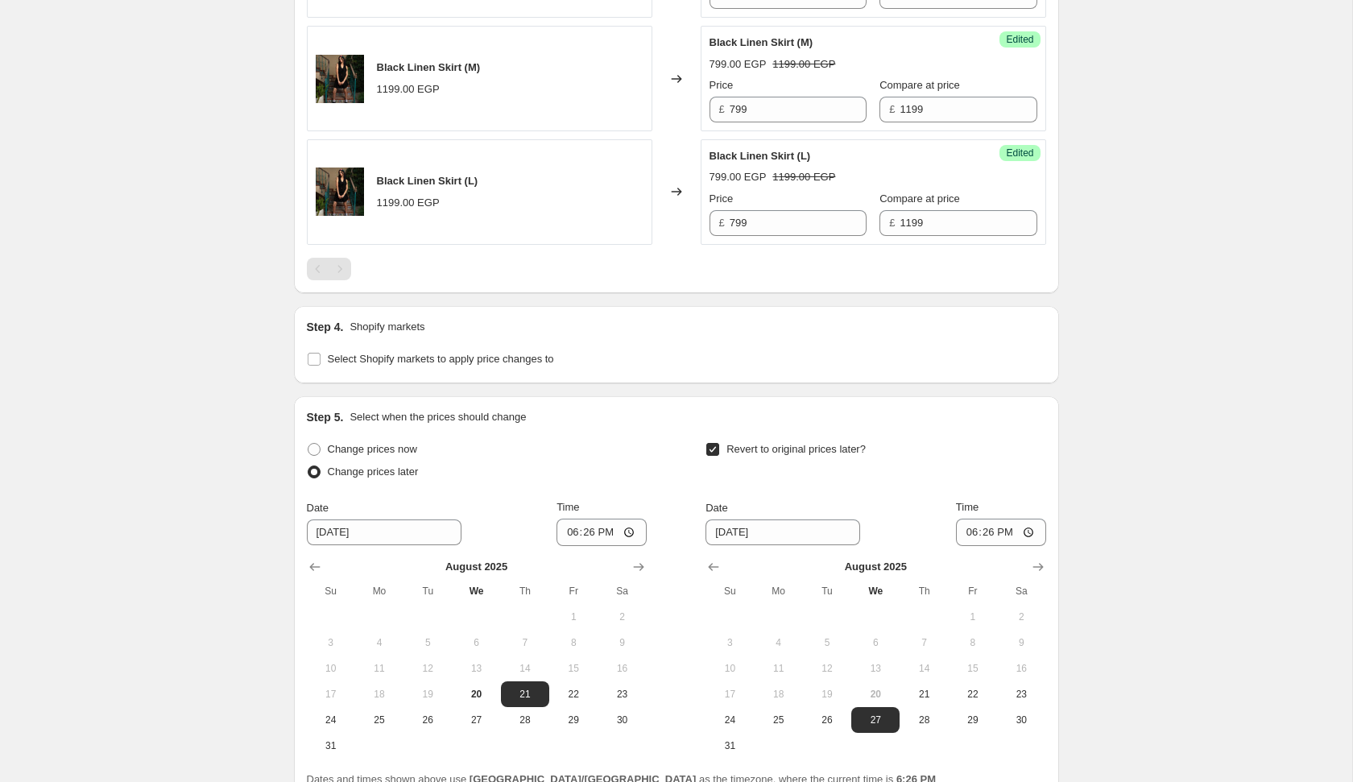
scroll to position [1836, 0]
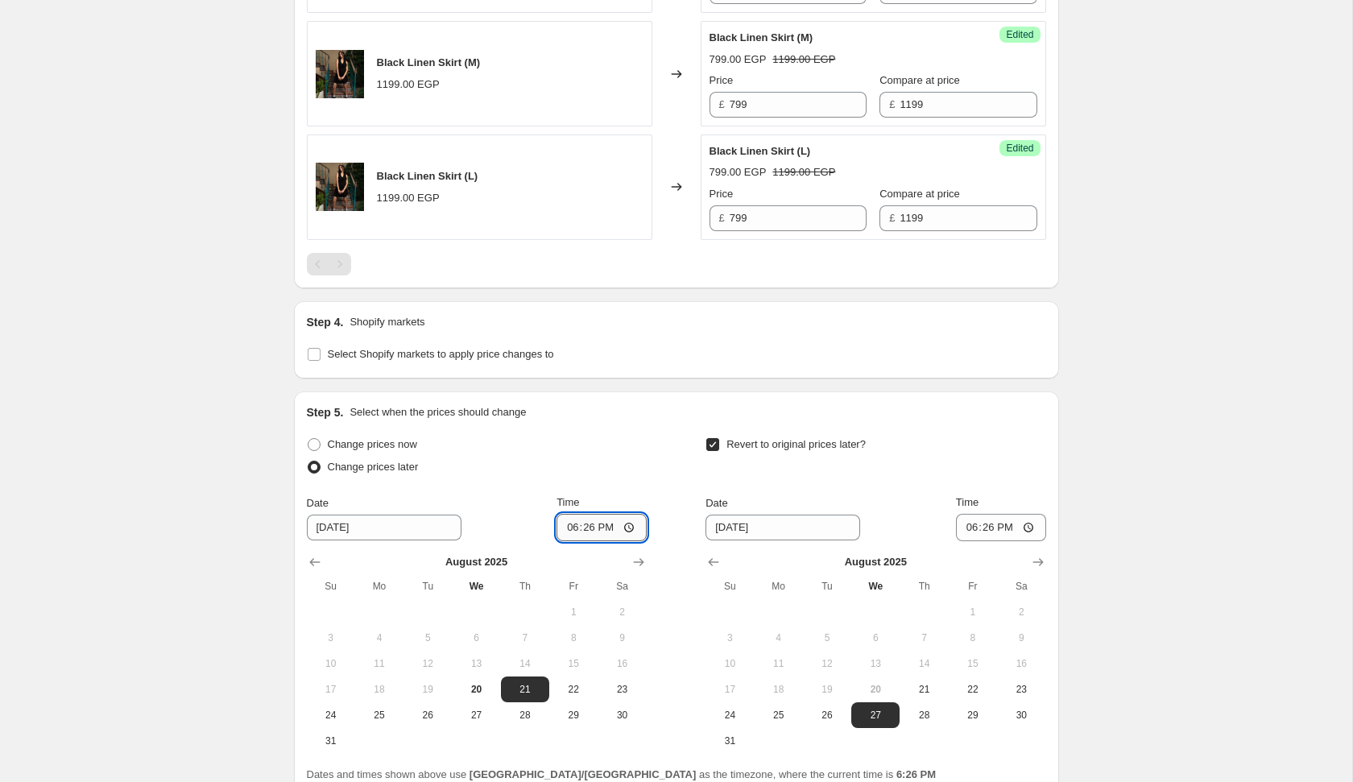
click at [566, 515] on input "18:26" at bounding box center [601, 527] width 90 height 27
click at [736, 709] on span "24" at bounding box center [729, 715] width 35 height 13
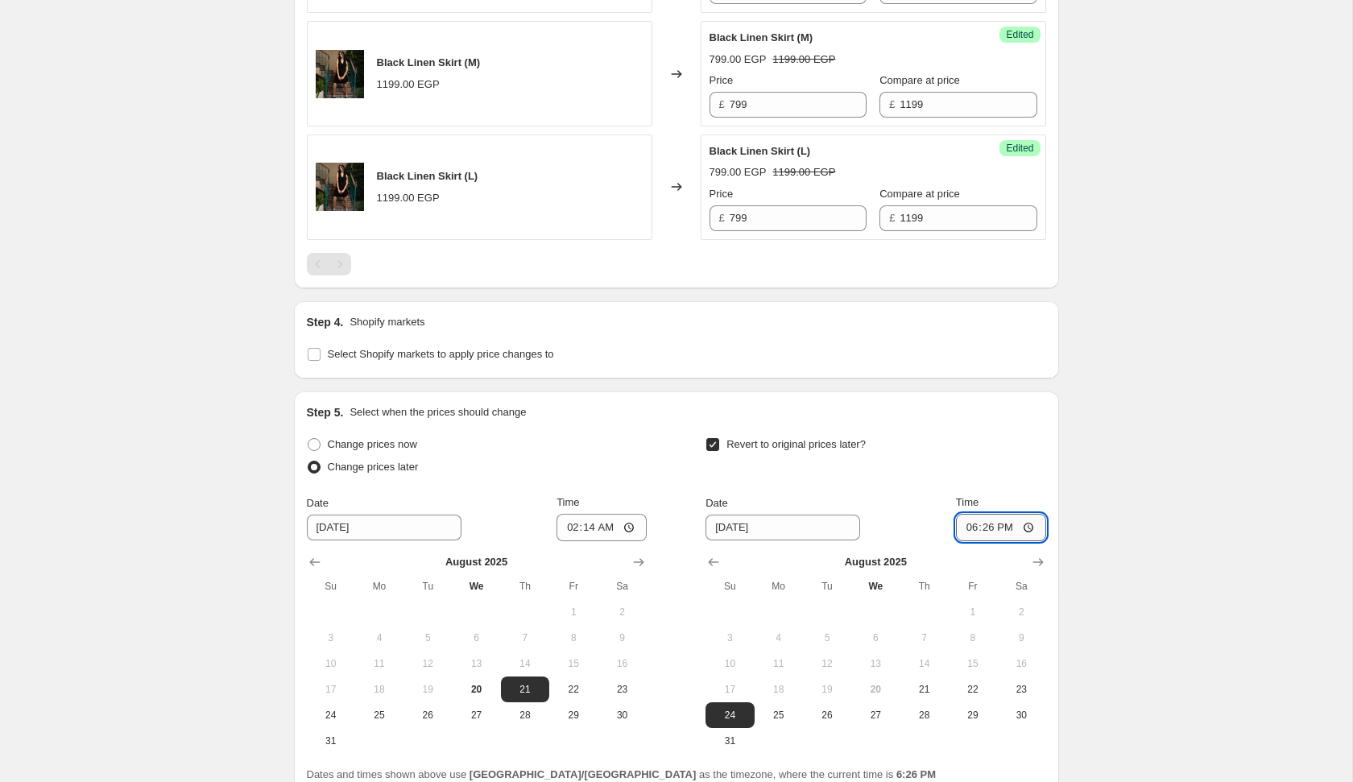
click at [966, 527] on input "18:26" at bounding box center [1001, 527] width 90 height 27
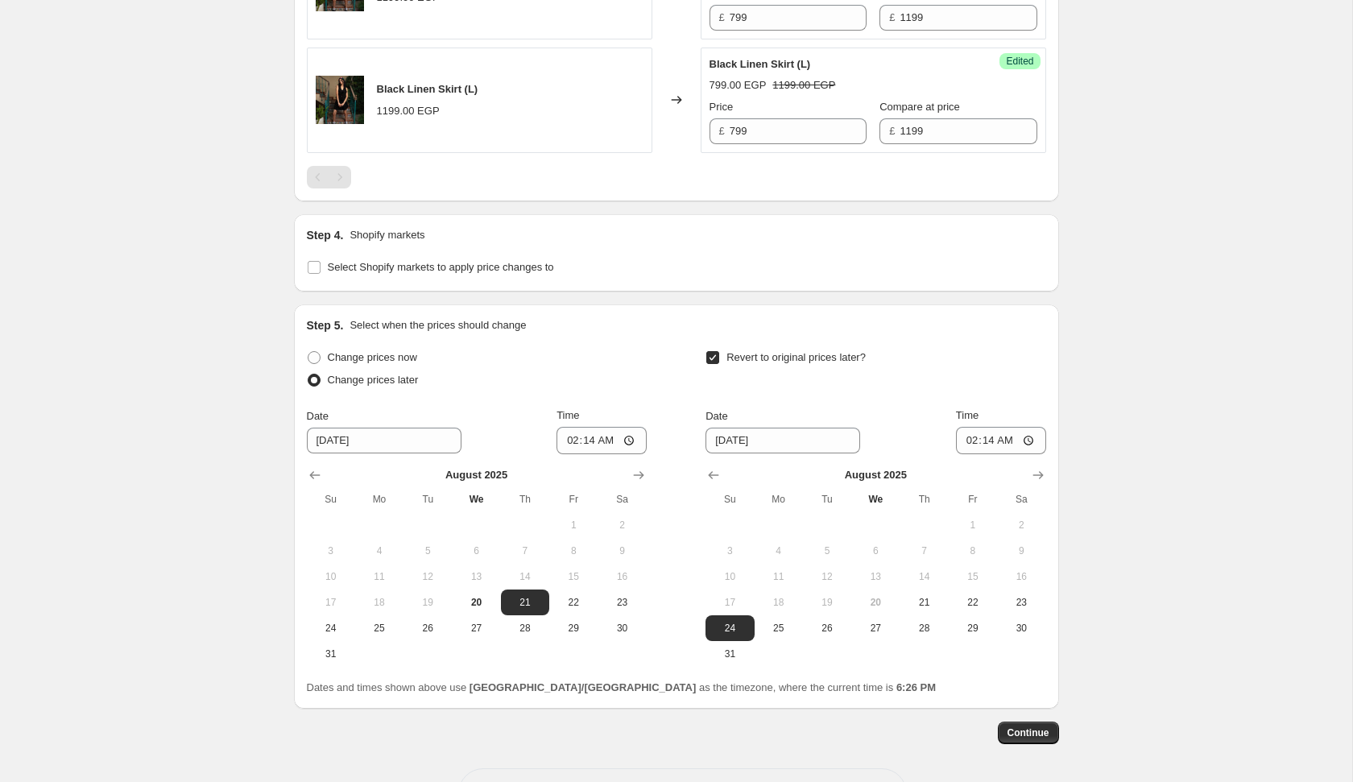
scroll to position [1940, 0]
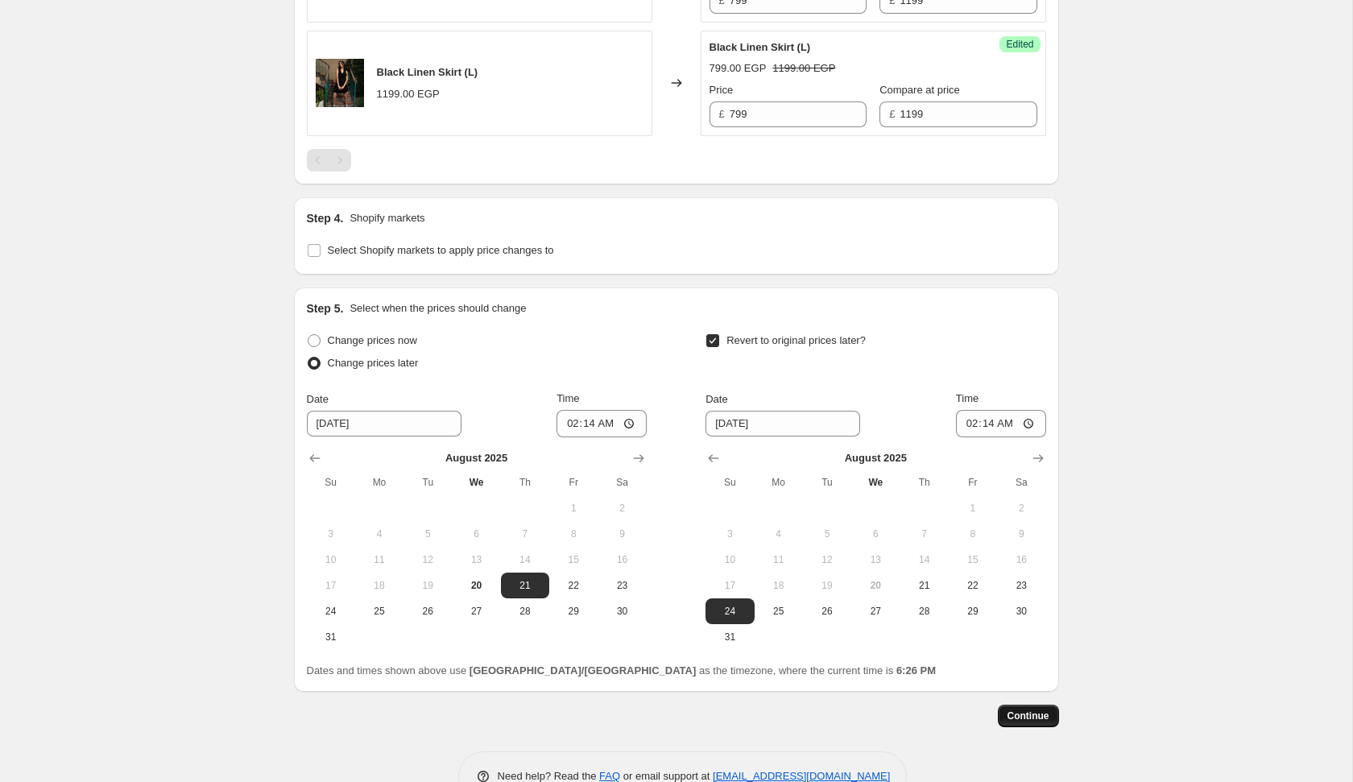
click at [1016, 710] on span "Continue" at bounding box center [1028, 716] width 42 height 13
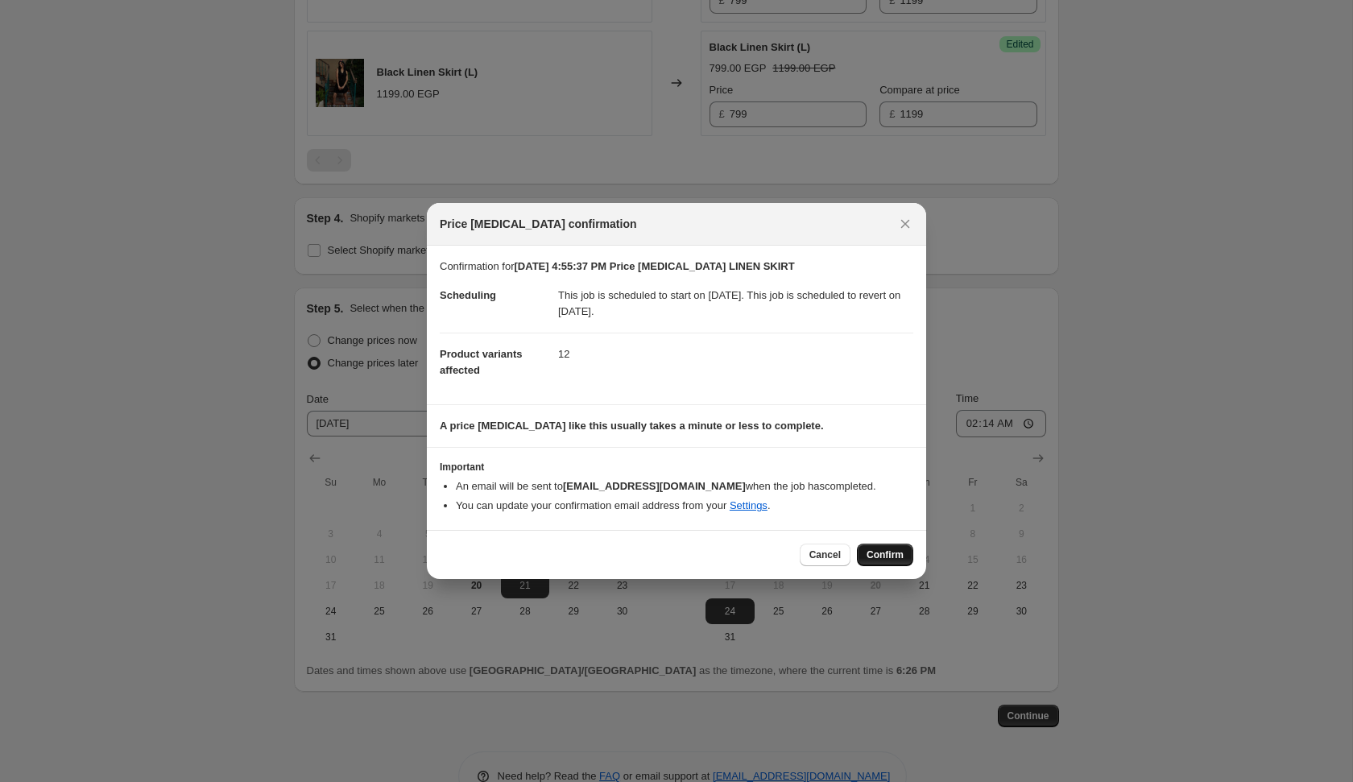
click at [874, 544] on button "Confirm" at bounding box center [885, 555] width 56 height 23
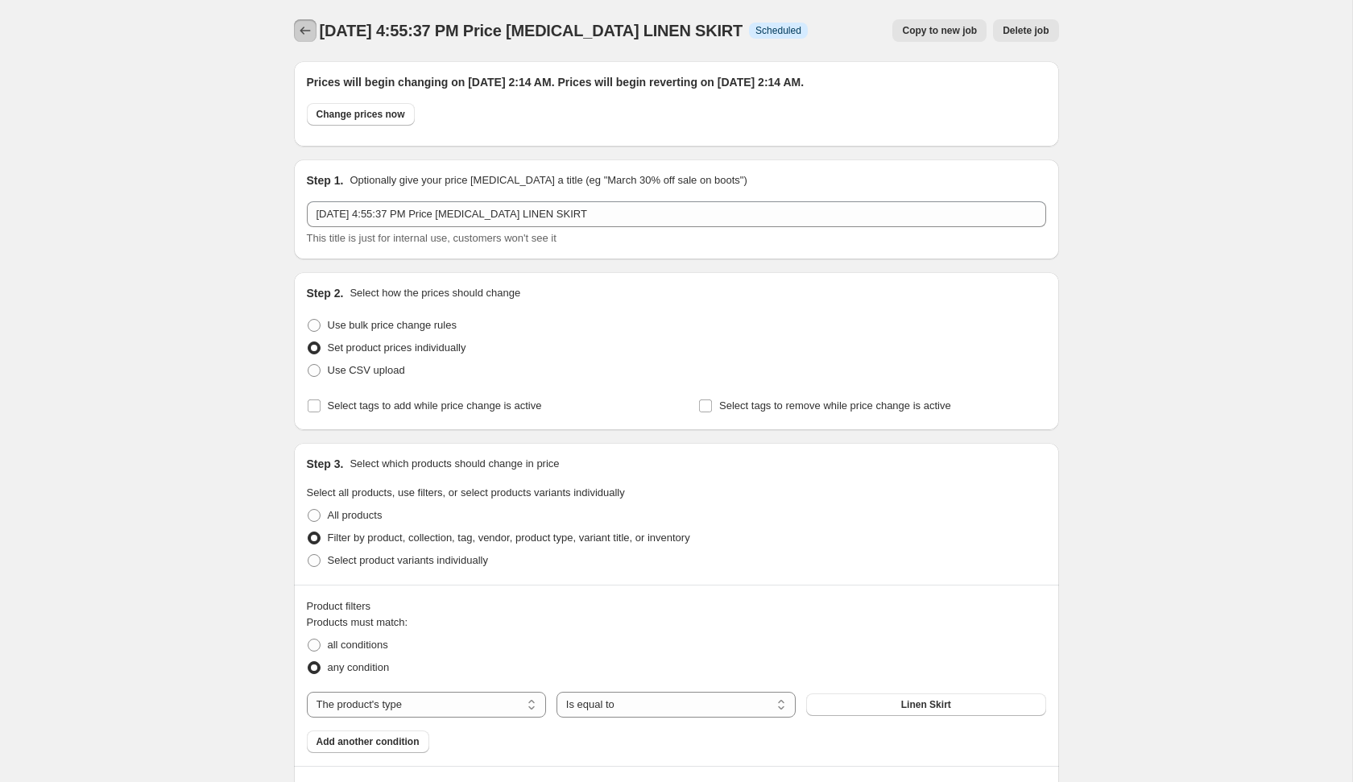
click at [306, 31] on icon "Price change jobs" at bounding box center [305, 31] width 16 height 16
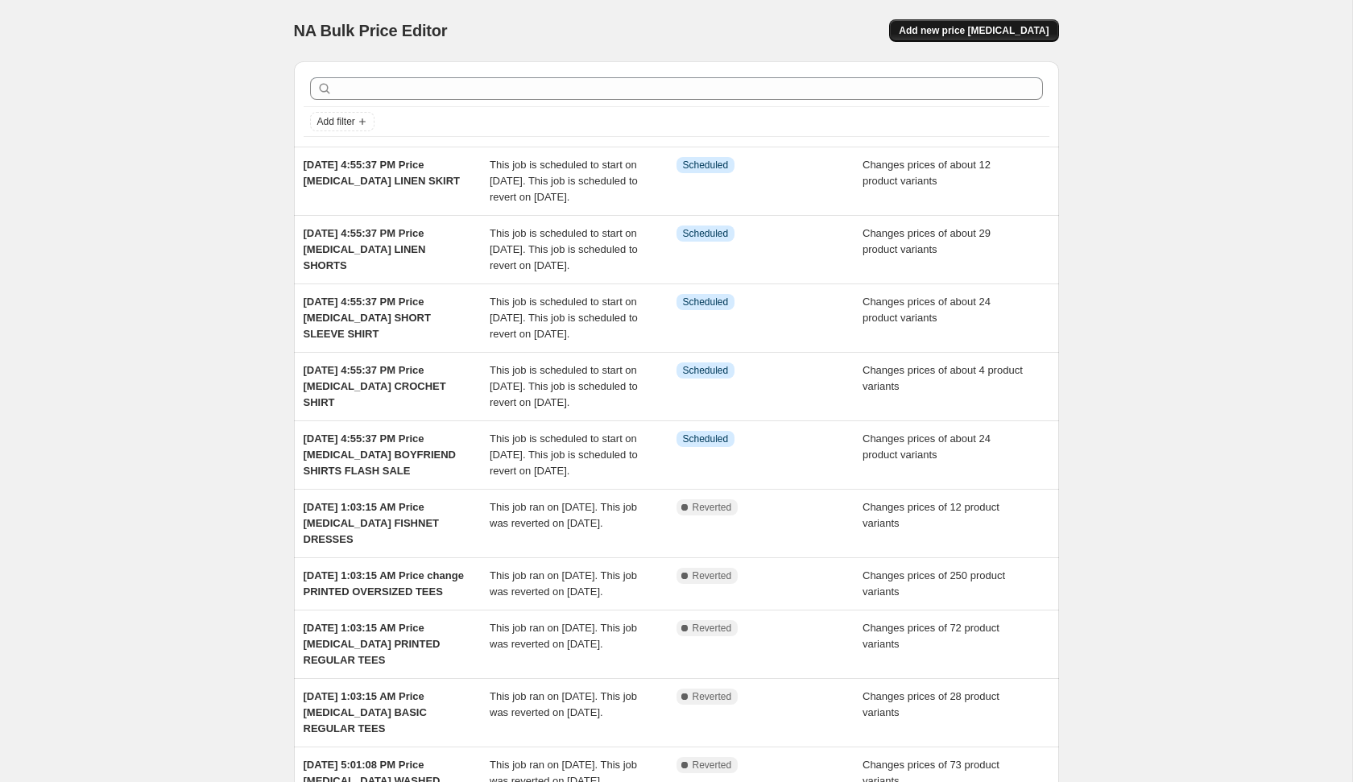
click at [953, 27] on span "Add new price [MEDICAL_DATA]" at bounding box center [974, 30] width 150 height 13
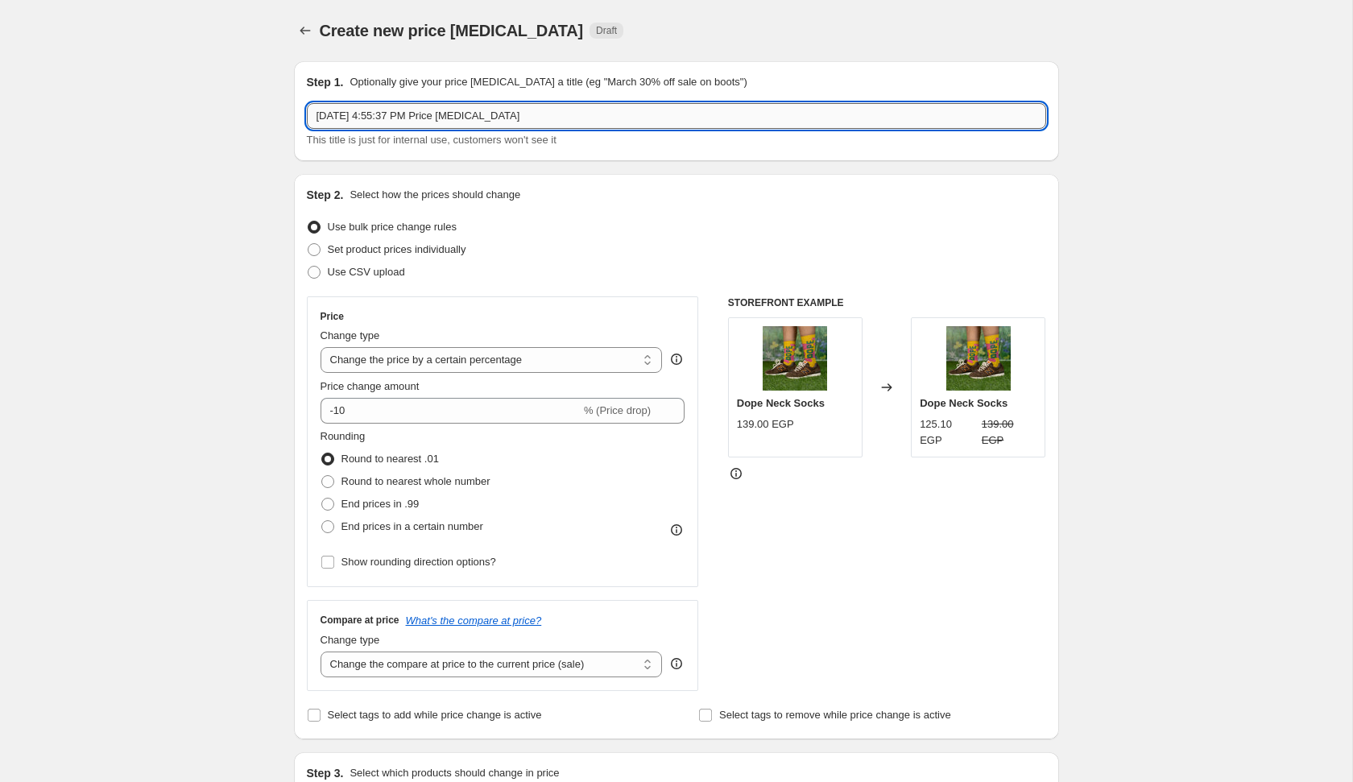
click at [670, 116] on input "[DATE] 4:55:37 PM Price [MEDICAL_DATA]" at bounding box center [676, 116] width 739 height 26
click at [422, 250] on span "Set product prices individually" at bounding box center [397, 249] width 139 height 12
click at [308, 244] on input "Set product prices individually" at bounding box center [308, 243] width 1 height 1
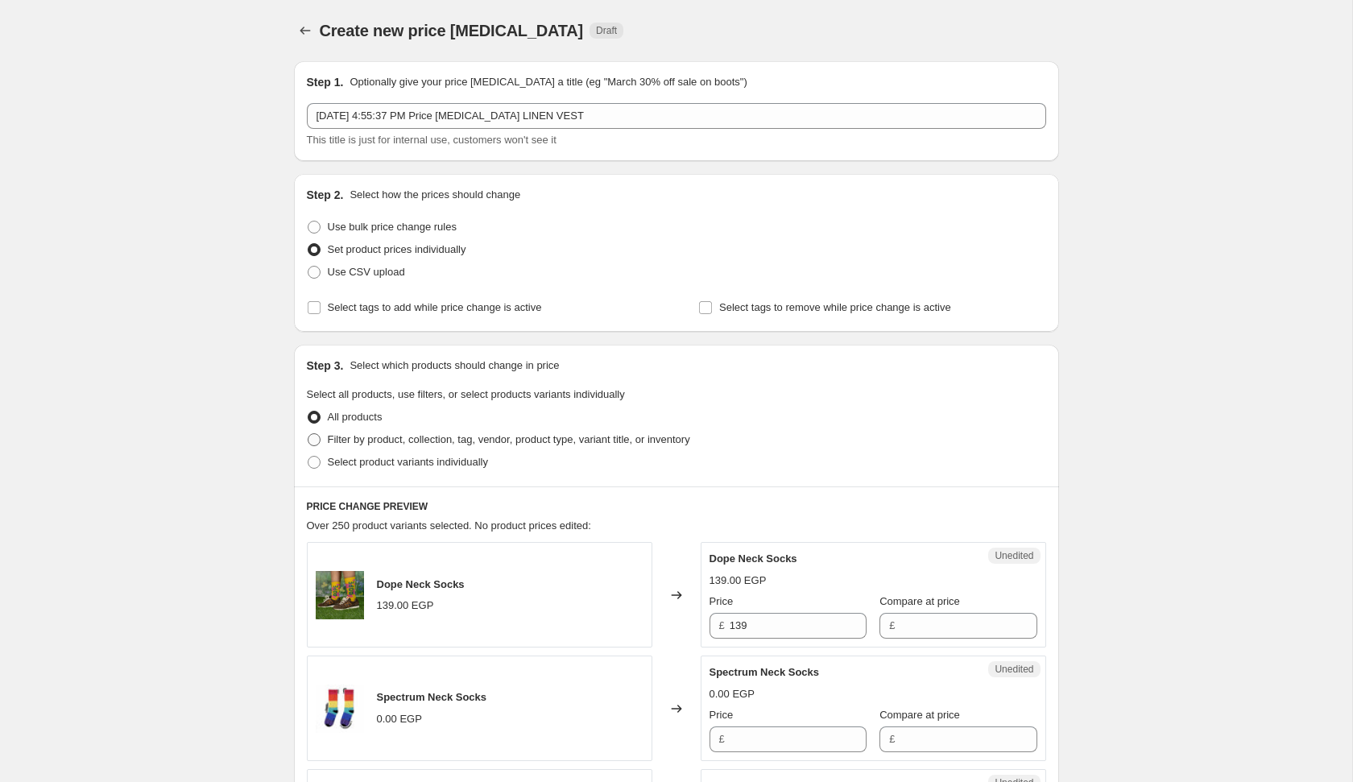
click at [516, 437] on span "Filter by product, collection, tag, vendor, product type, variant title, or inv…" at bounding box center [509, 439] width 362 height 12
click at [308, 434] on input "Filter by product, collection, tag, vendor, product type, variant title, or inv…" at bounding box center [308, 433] width 1 height 1
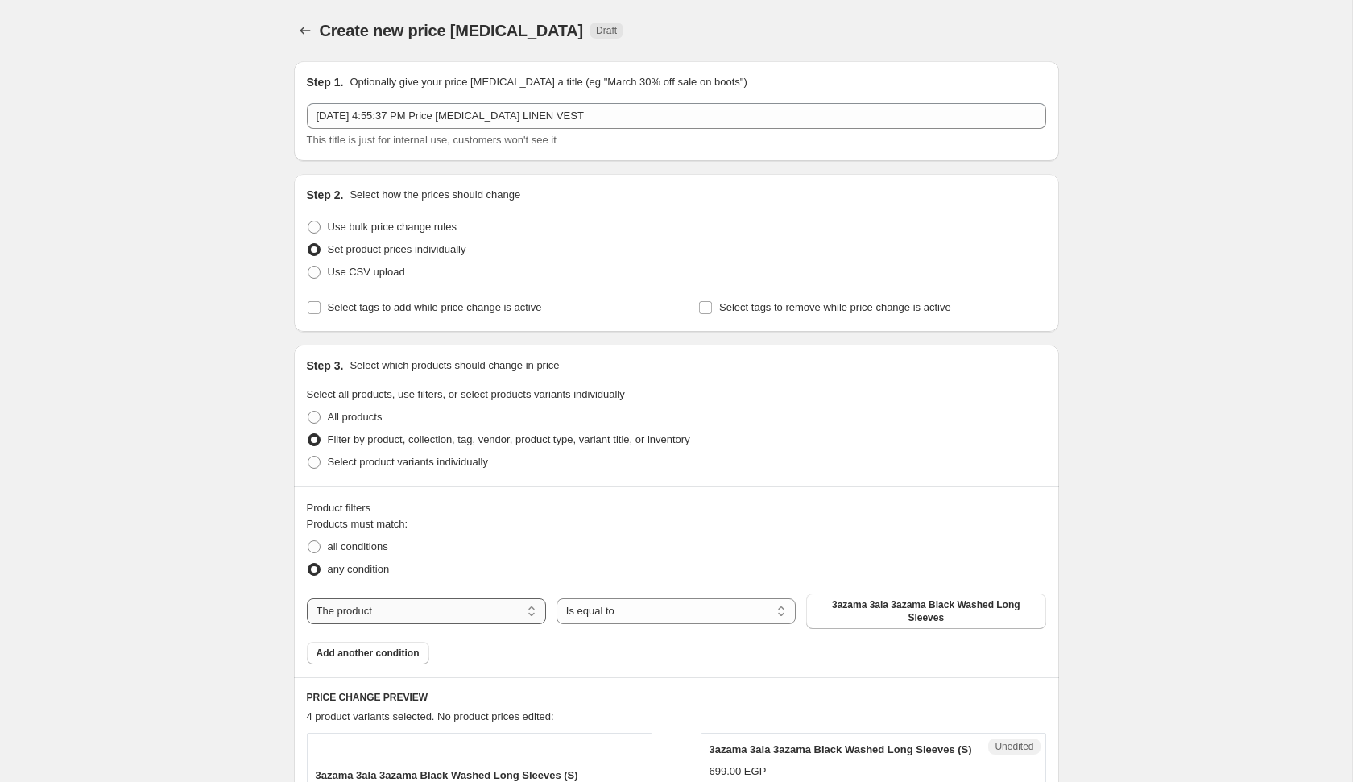
click at [440, 611] on select "The product The product's collection The product's tag The product's vendor The…" at bounding box center [426, 611] width 239 height 26
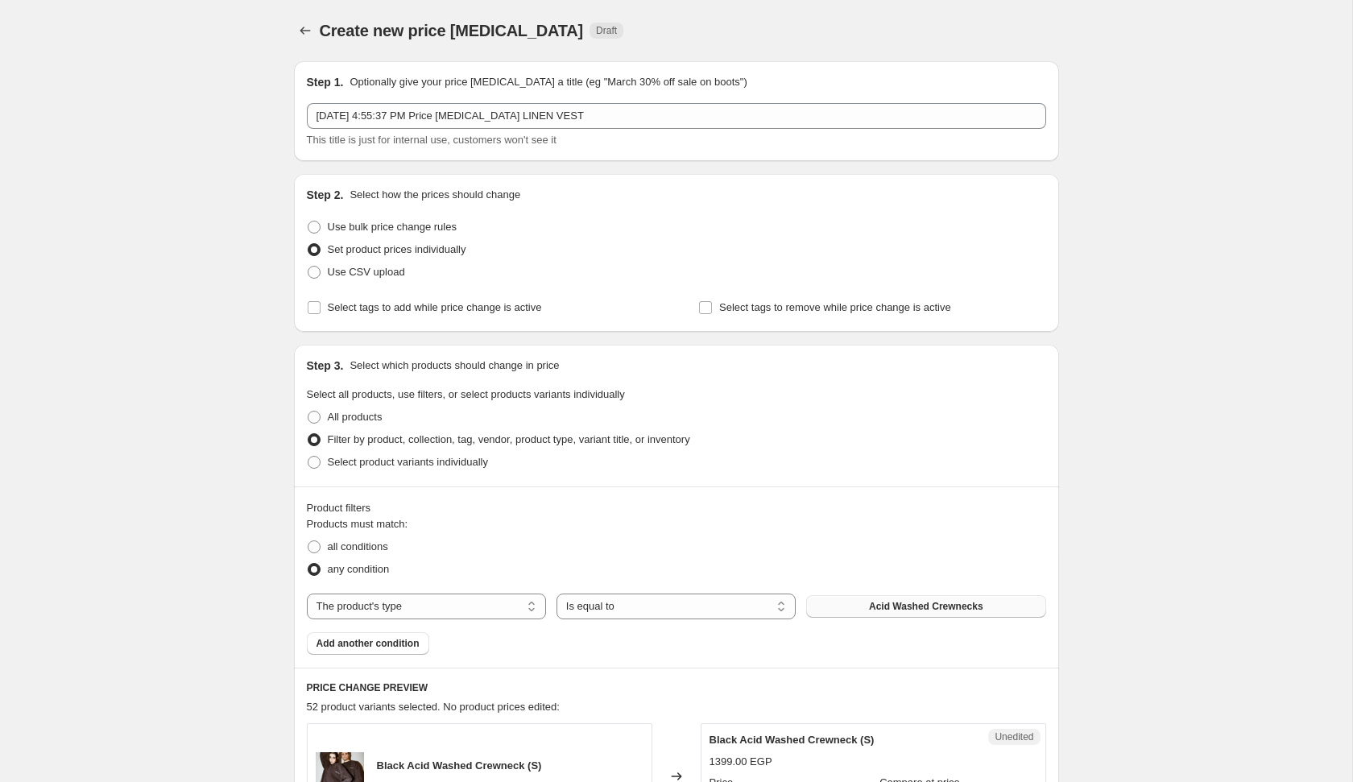
click at [880, 605] on span "Acid Washed Crewnecks" at bounding box center [926, 606] width 114 height 13
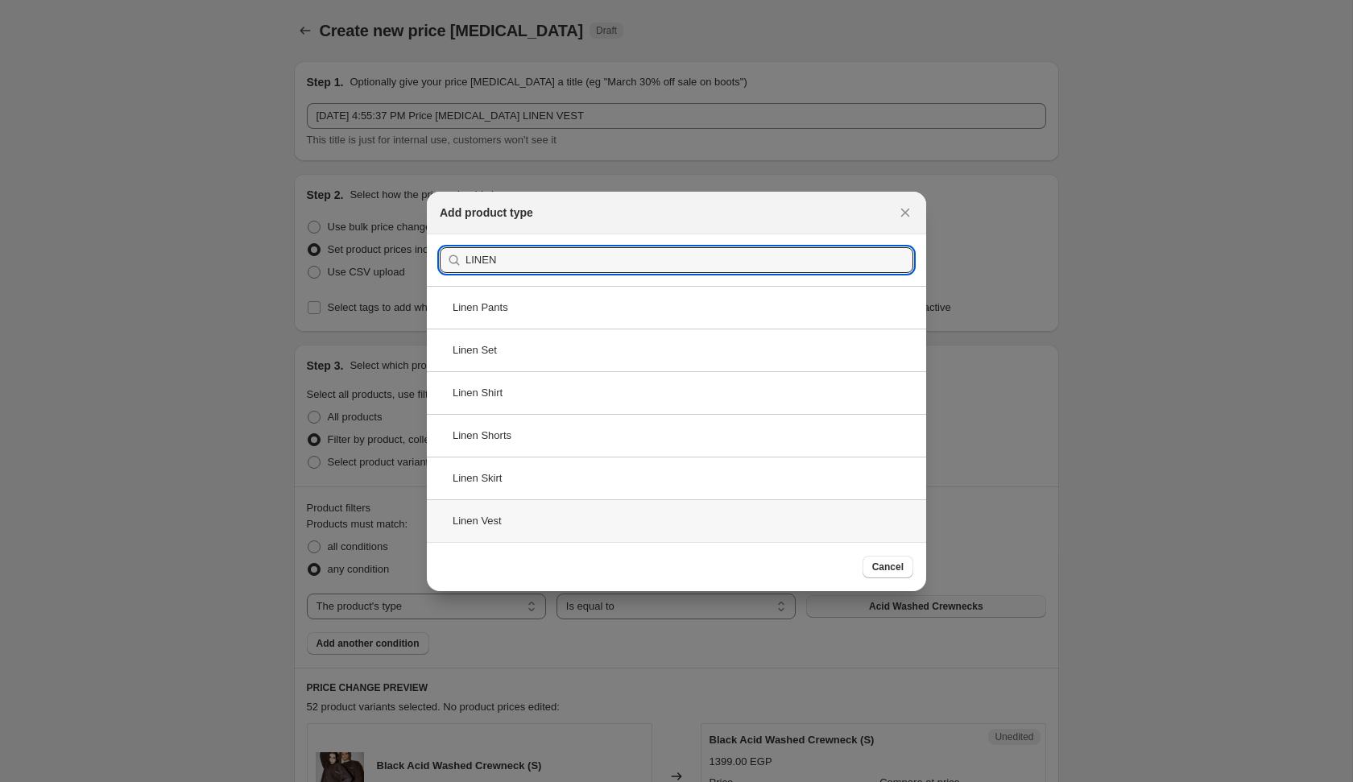
click at [561, 514] on div "Linen Vest" at bounding box center [676, 520] width 499 height 43
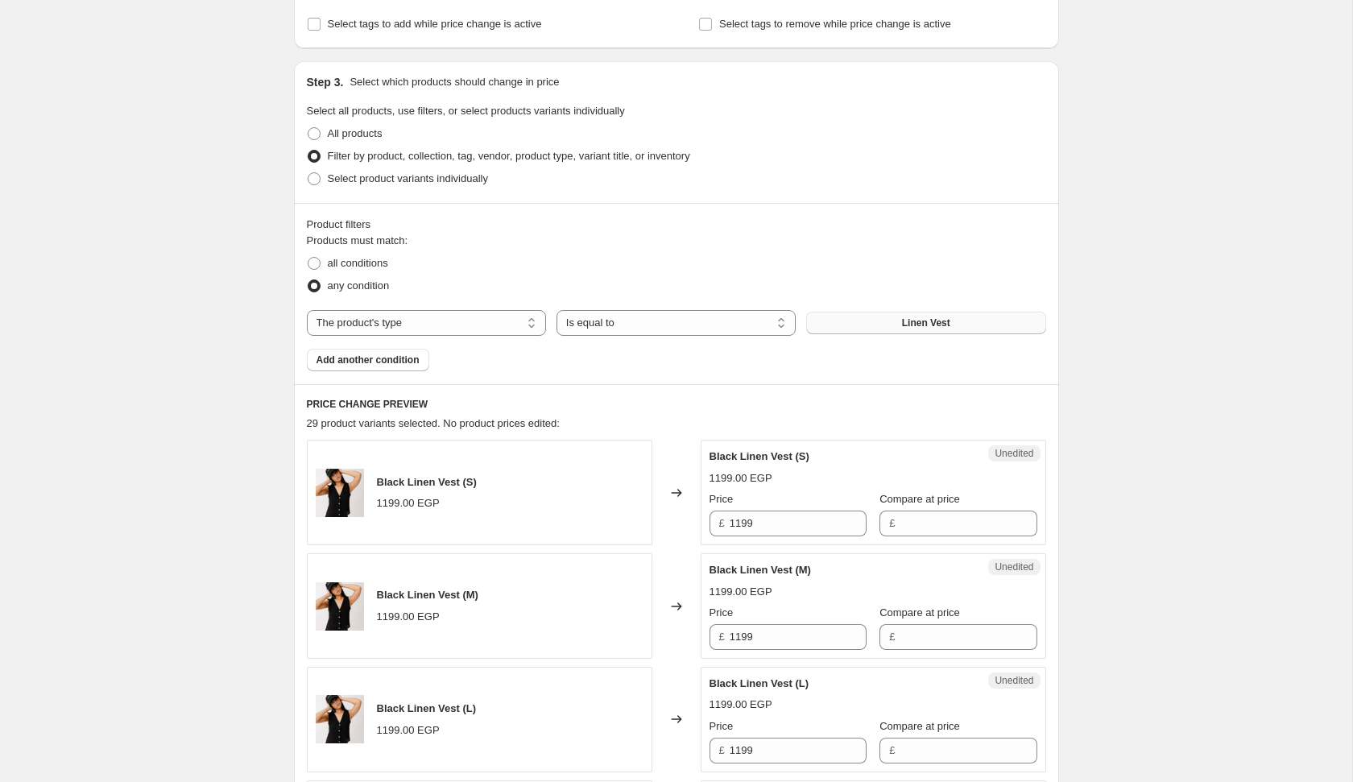
scroll to position [284, 0]
click at [780, 528] on input "1199" at bounding box center [798, 523] width 137 height 26
click at [780, 527] on input "1199" at bounding box center [798, 523] width 137 height 26
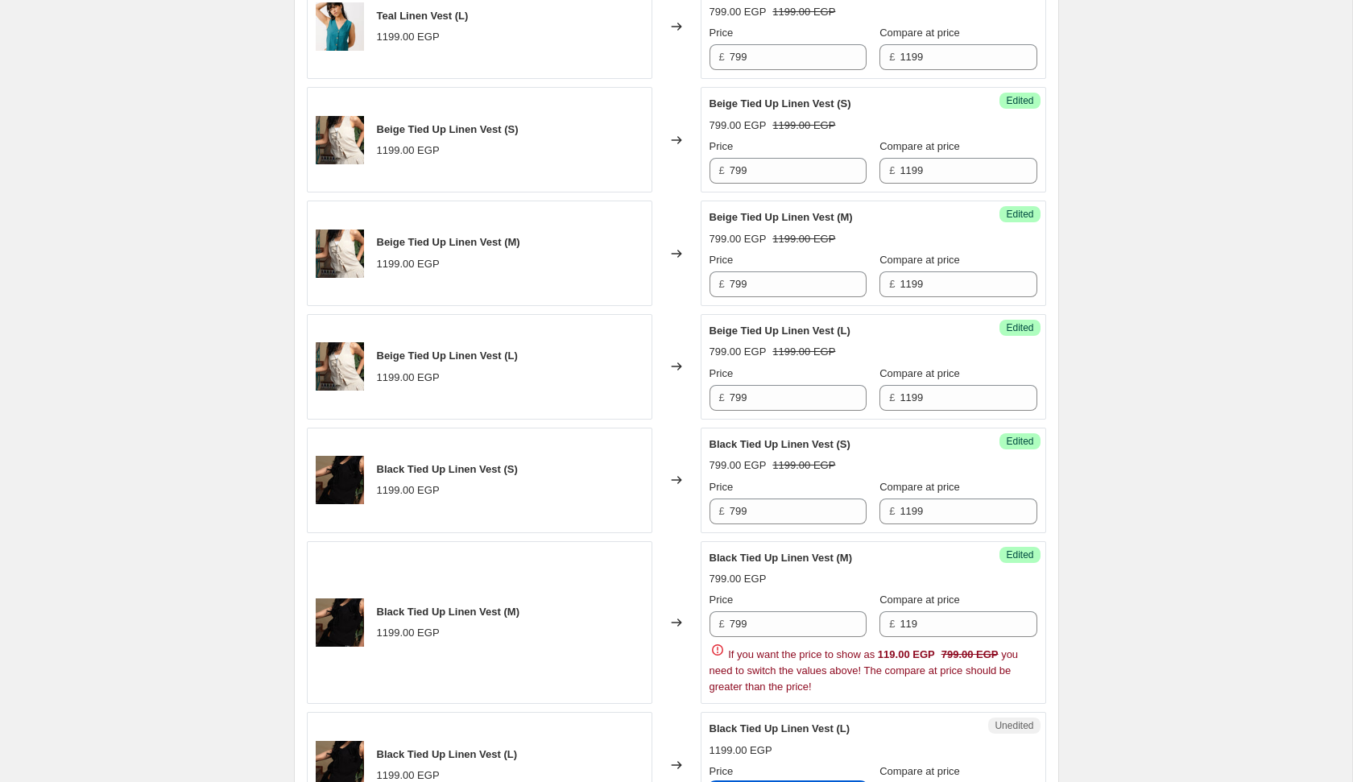
scroll to position [1674, 0]
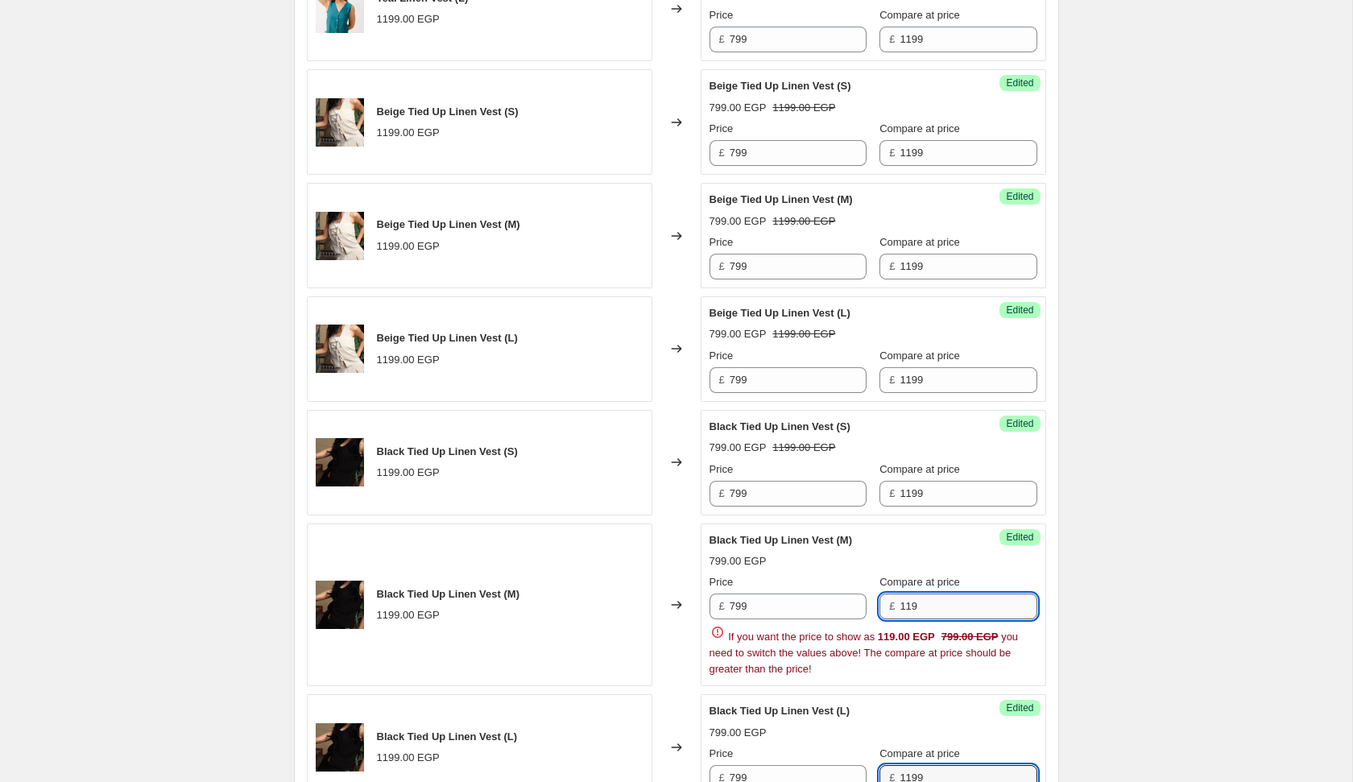
click at [941, 594] on input "119" at bounding box center [968, 607] width 137 height 26
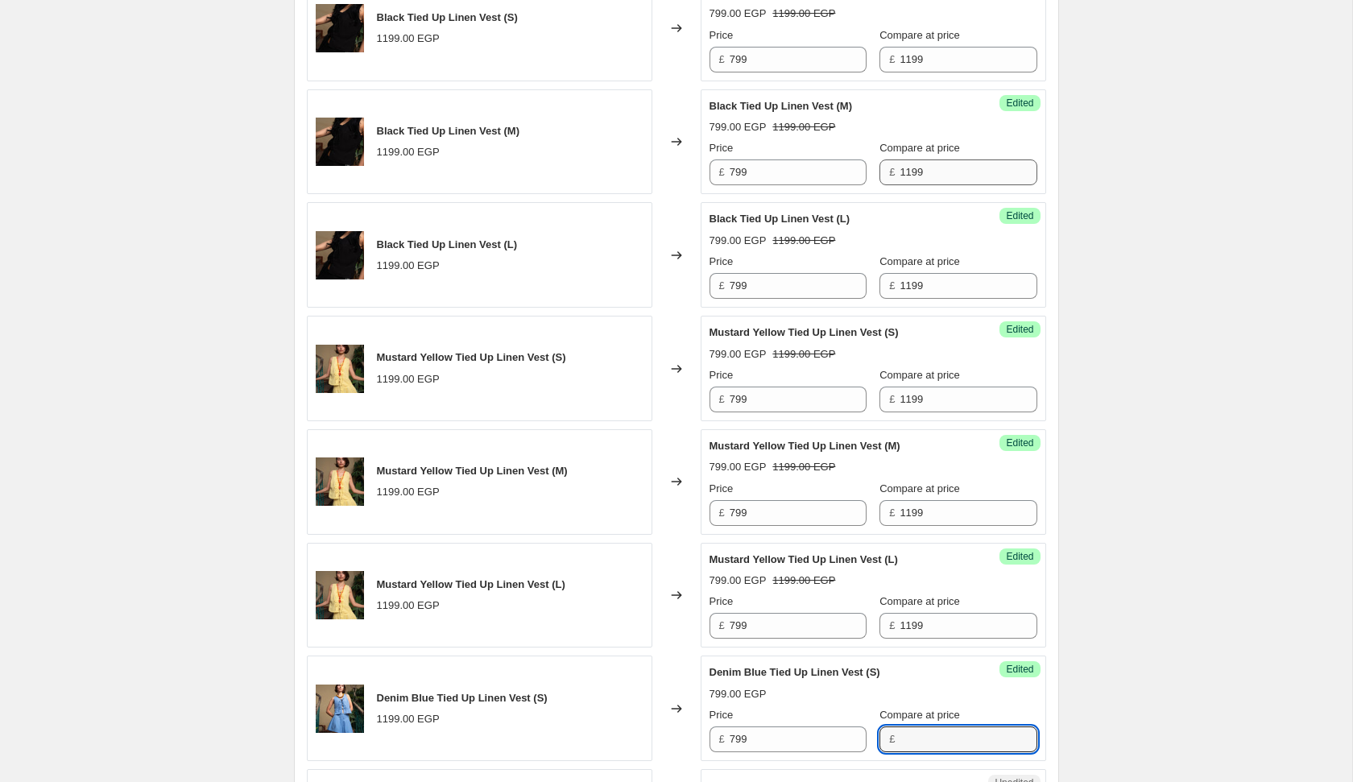
scroll to position [2559, 0]
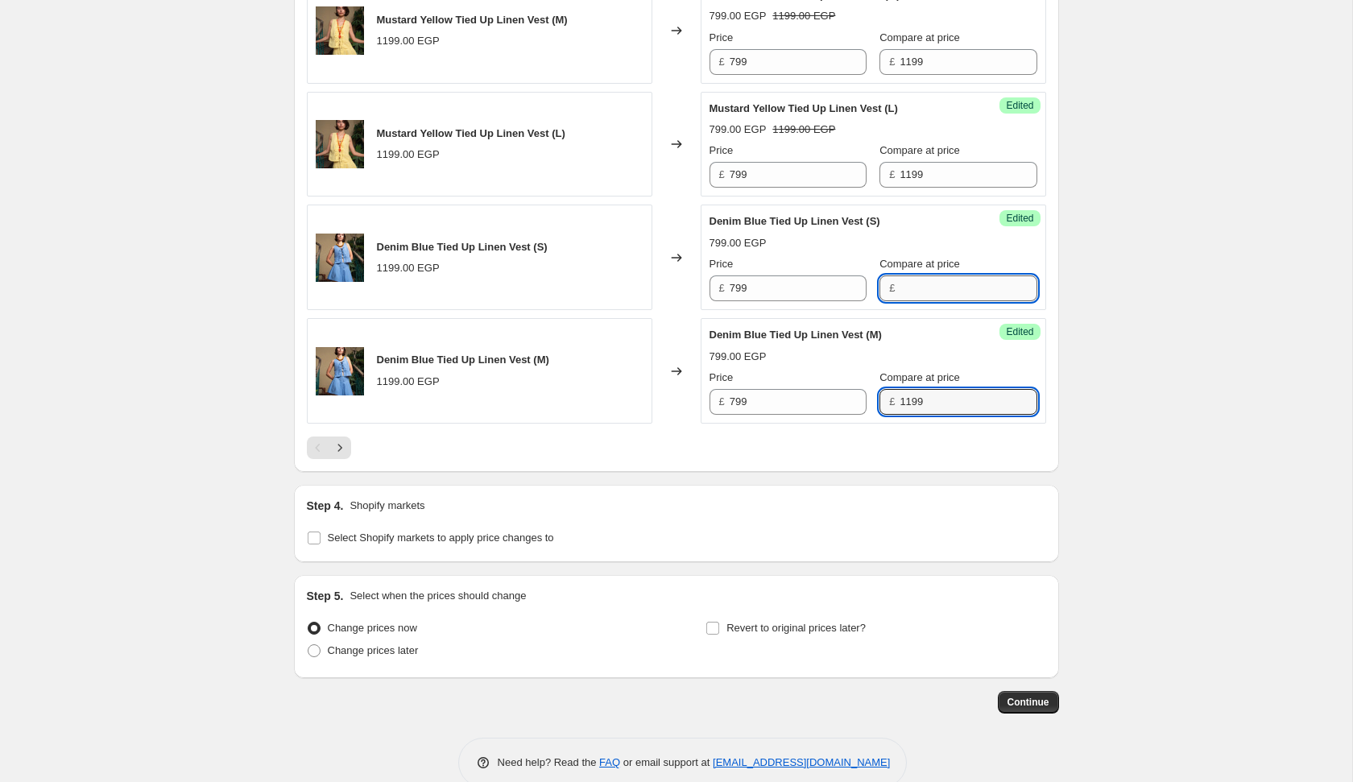
click at [922, 280] on input "Compare at price" at bounding box center [968, 288] width 137 height 26
click at [479, 446] on div at bounding box center [676, 447] width 739 height 23
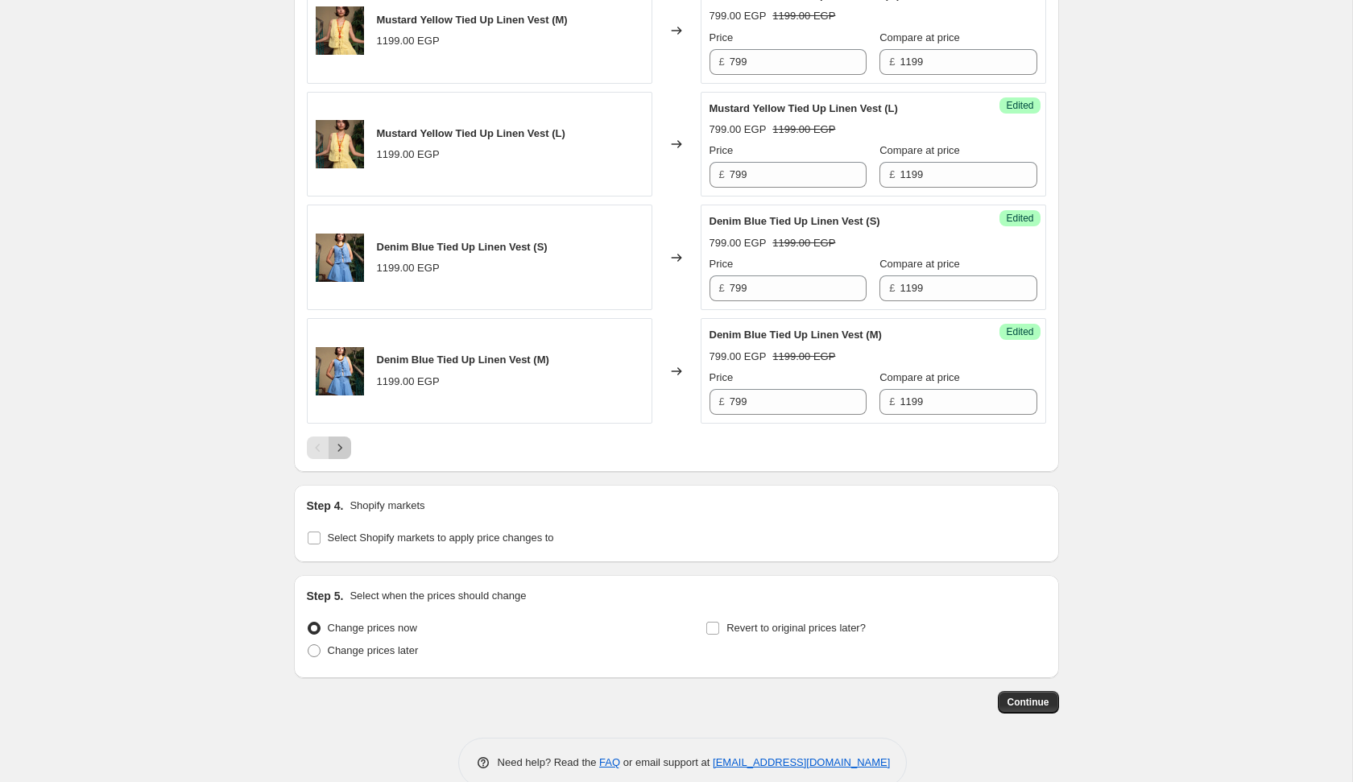
click at [337, 440] on icon "Next" at bounding box center [340, 448] width 16 height 16
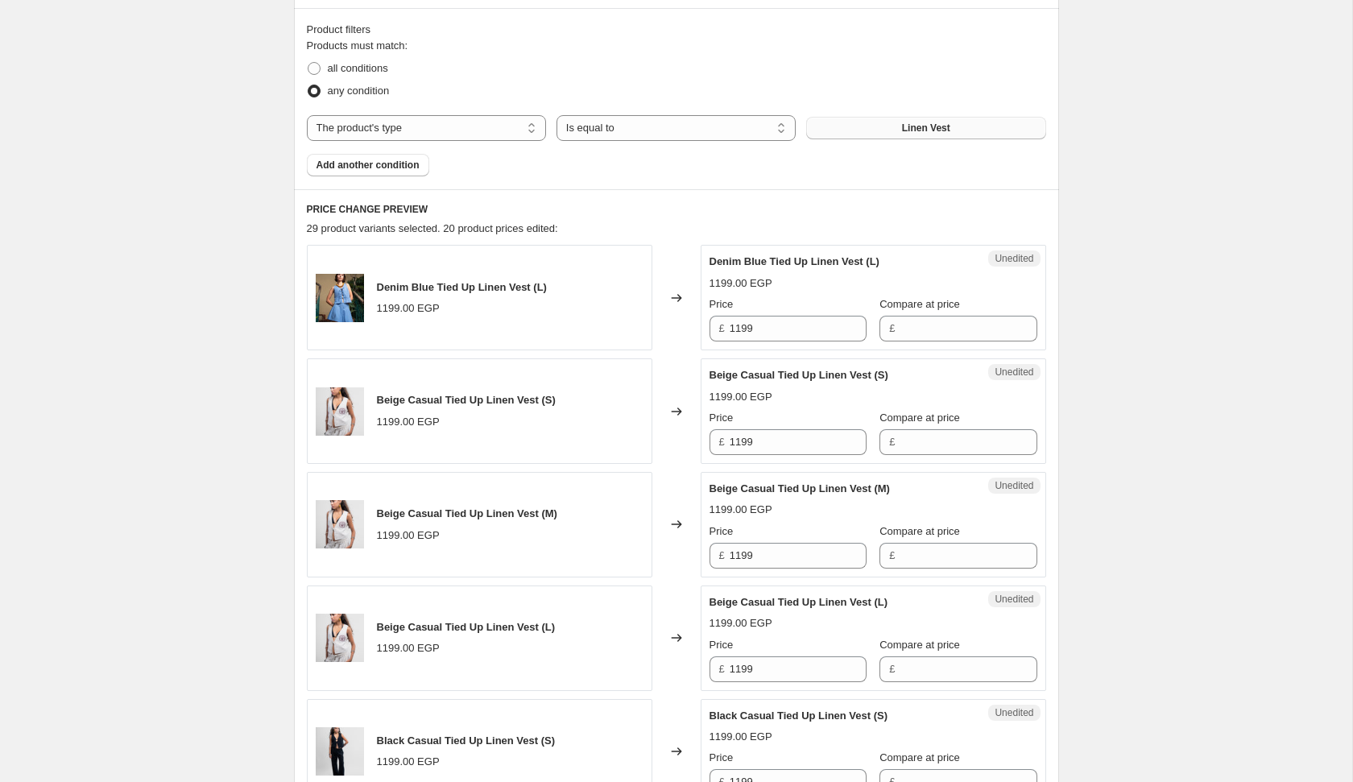
scroll to position [480, 0]
click at [779, 332] on input "1199" at bounding box center [798, 327] width 137 height 26
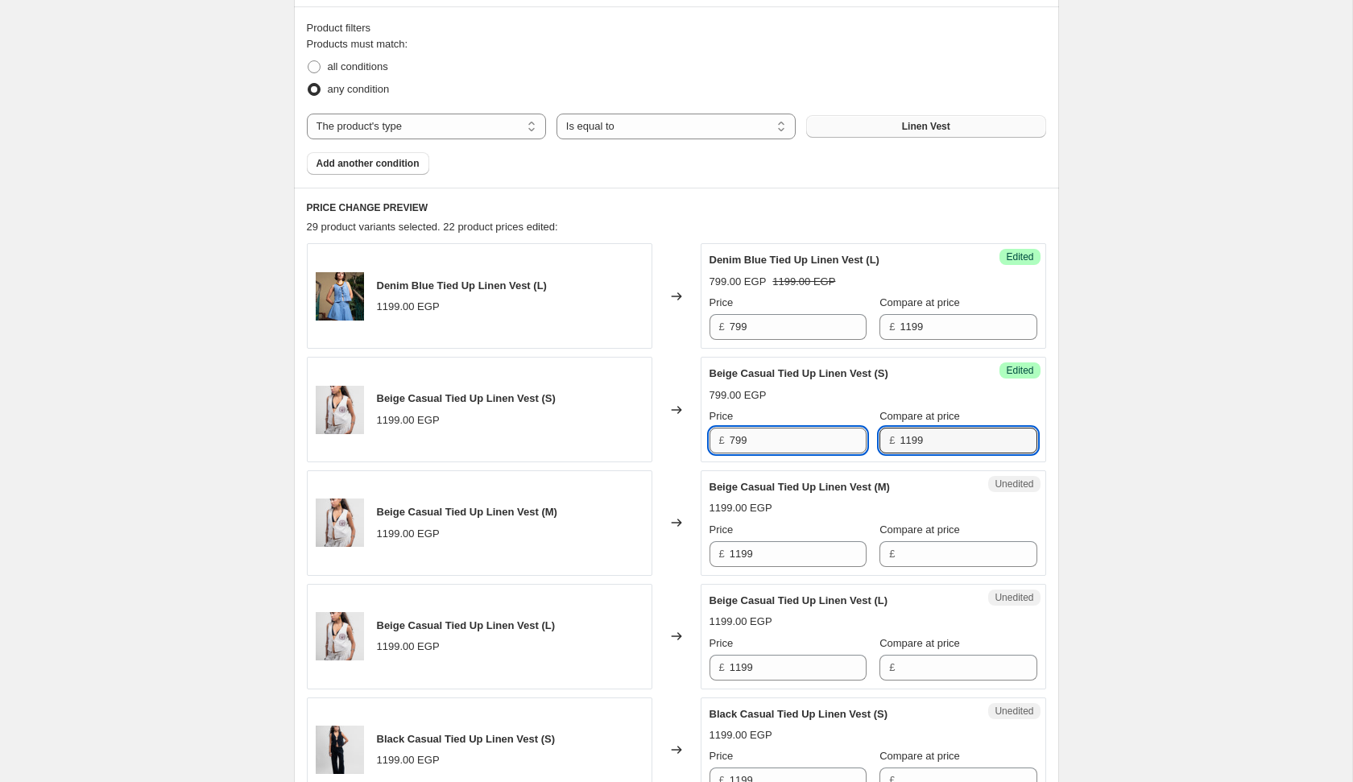
click at [779, 438] on input "799" at bounding box center [798, 441] width 137 height 26
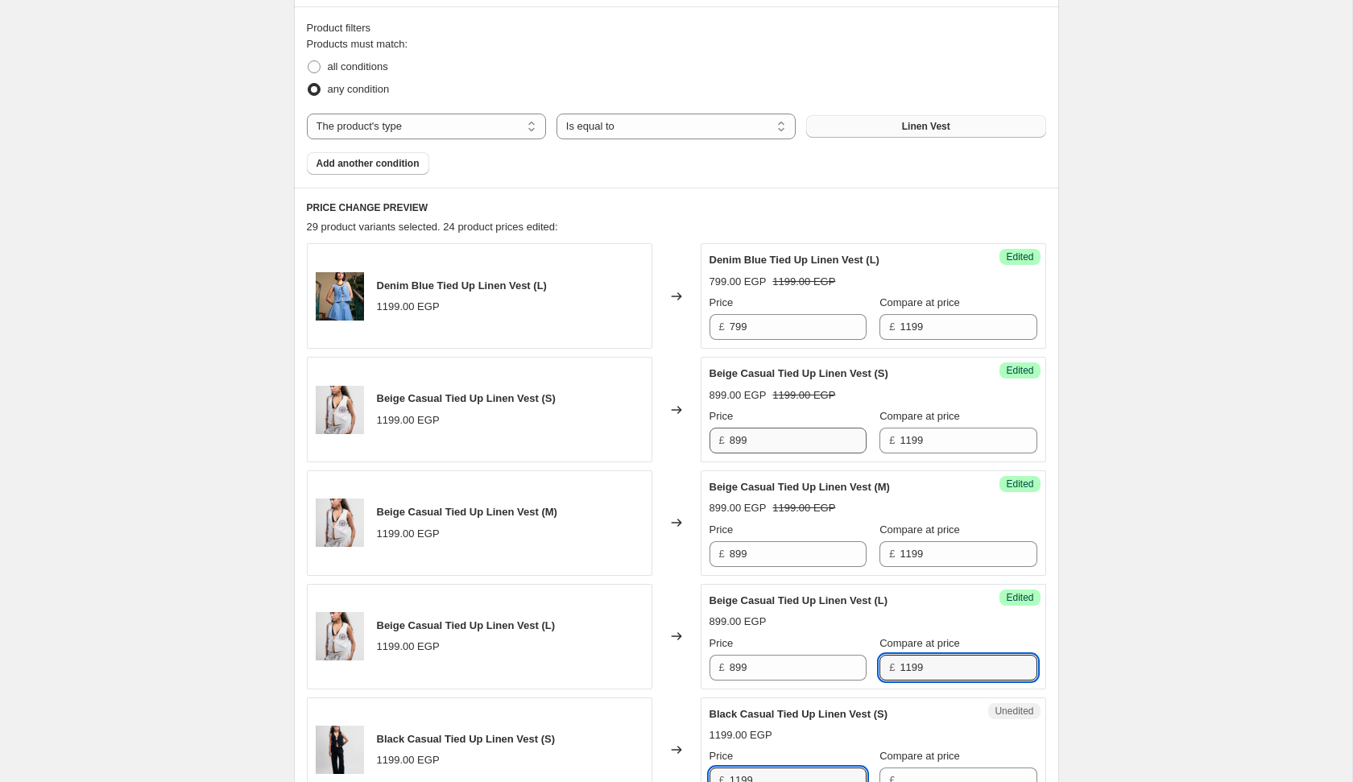
scroll to position [489, 0]
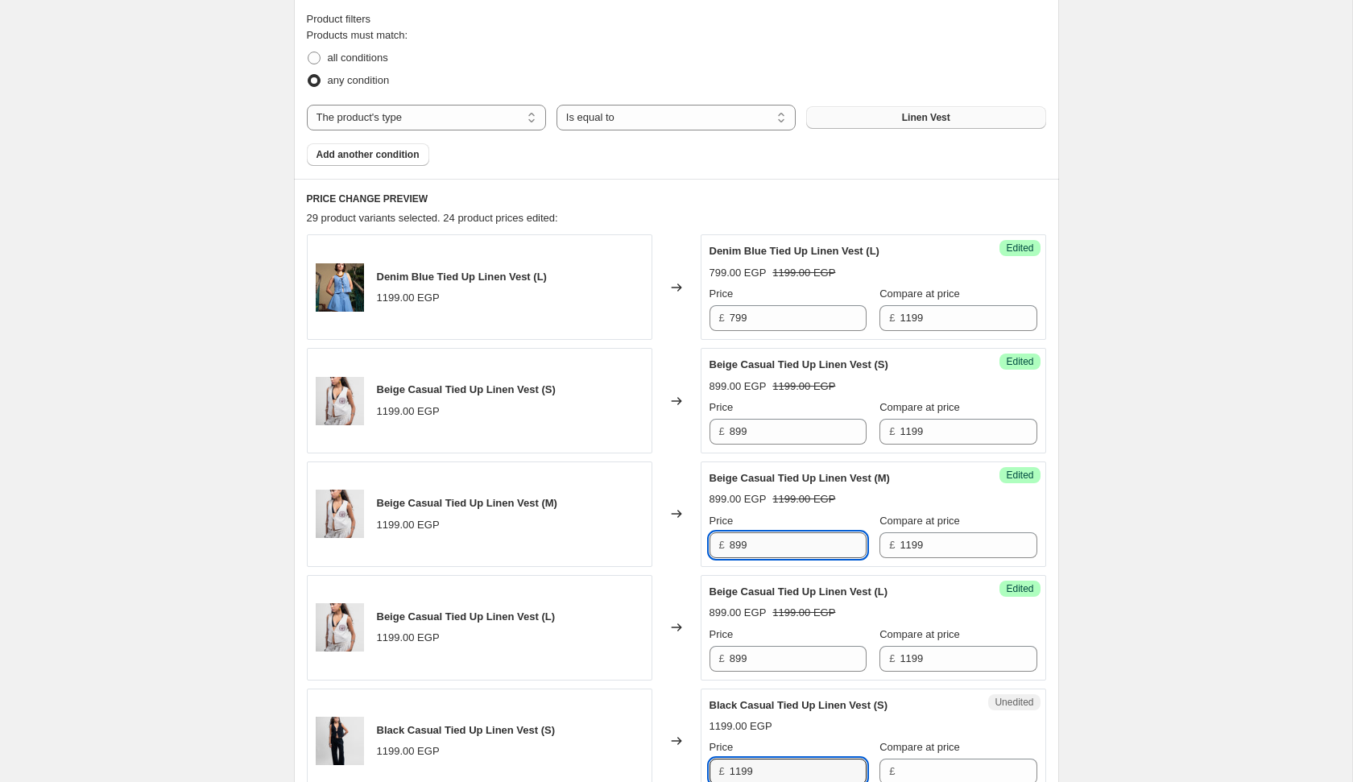
click at [765, 532] on input "899" at bounding box center [798, 545] width 137 height 26
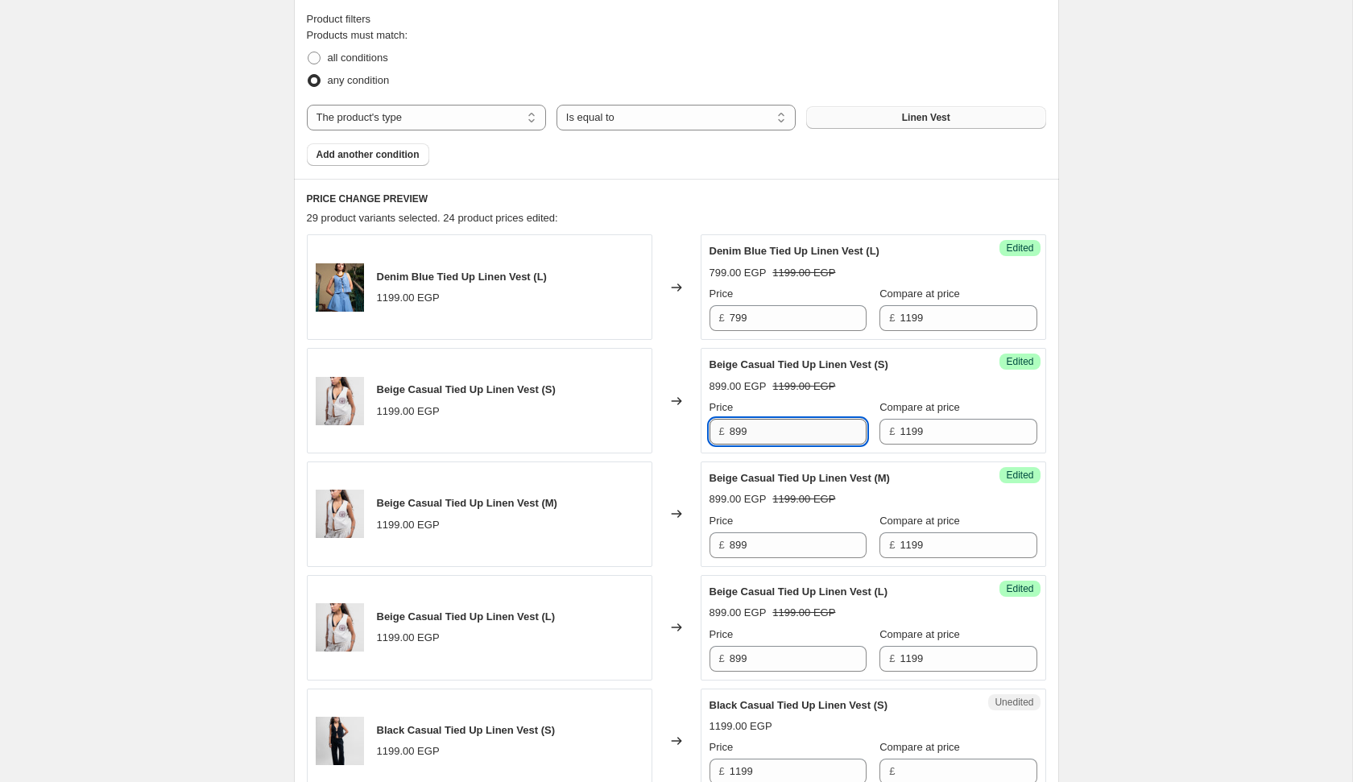
click at [761, 425] on input "899" at bounding box center [798, 432] width 137 height 26
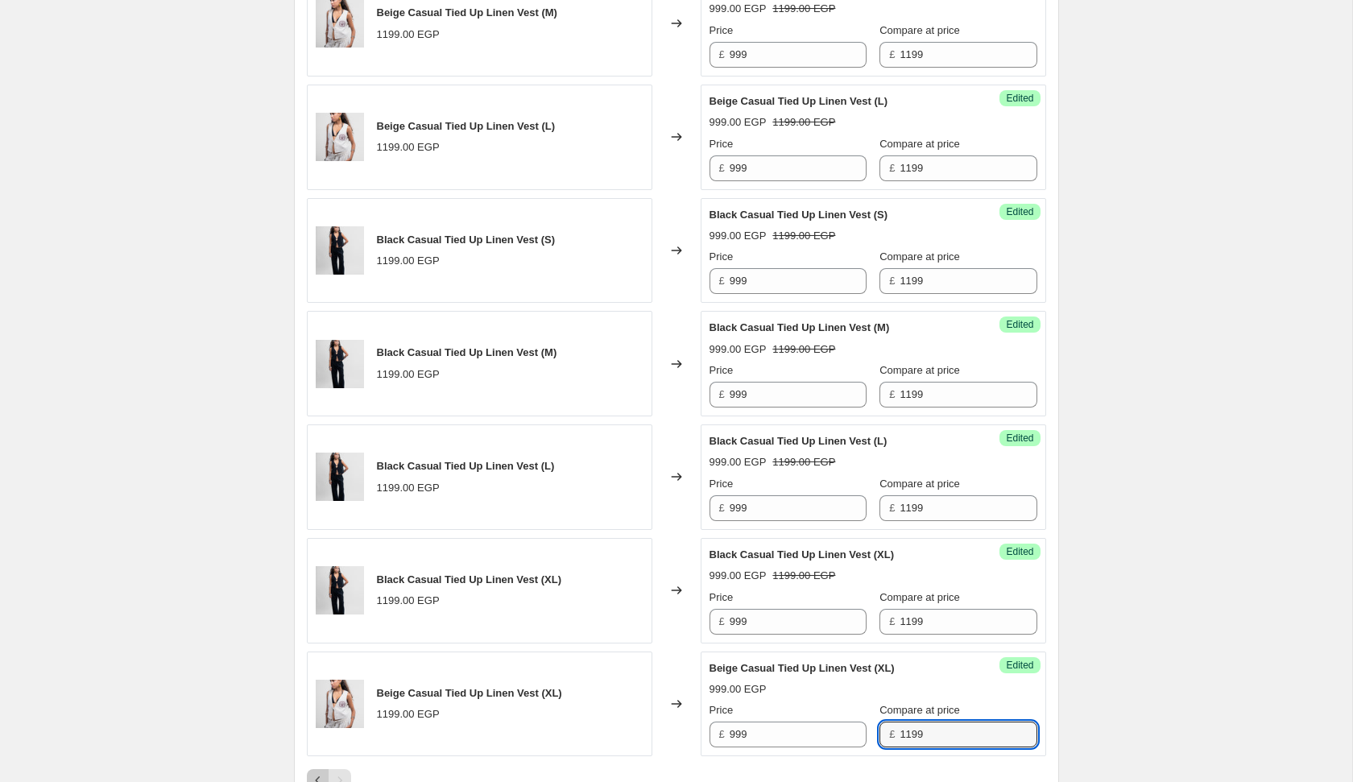
scroll to position [984, 0]
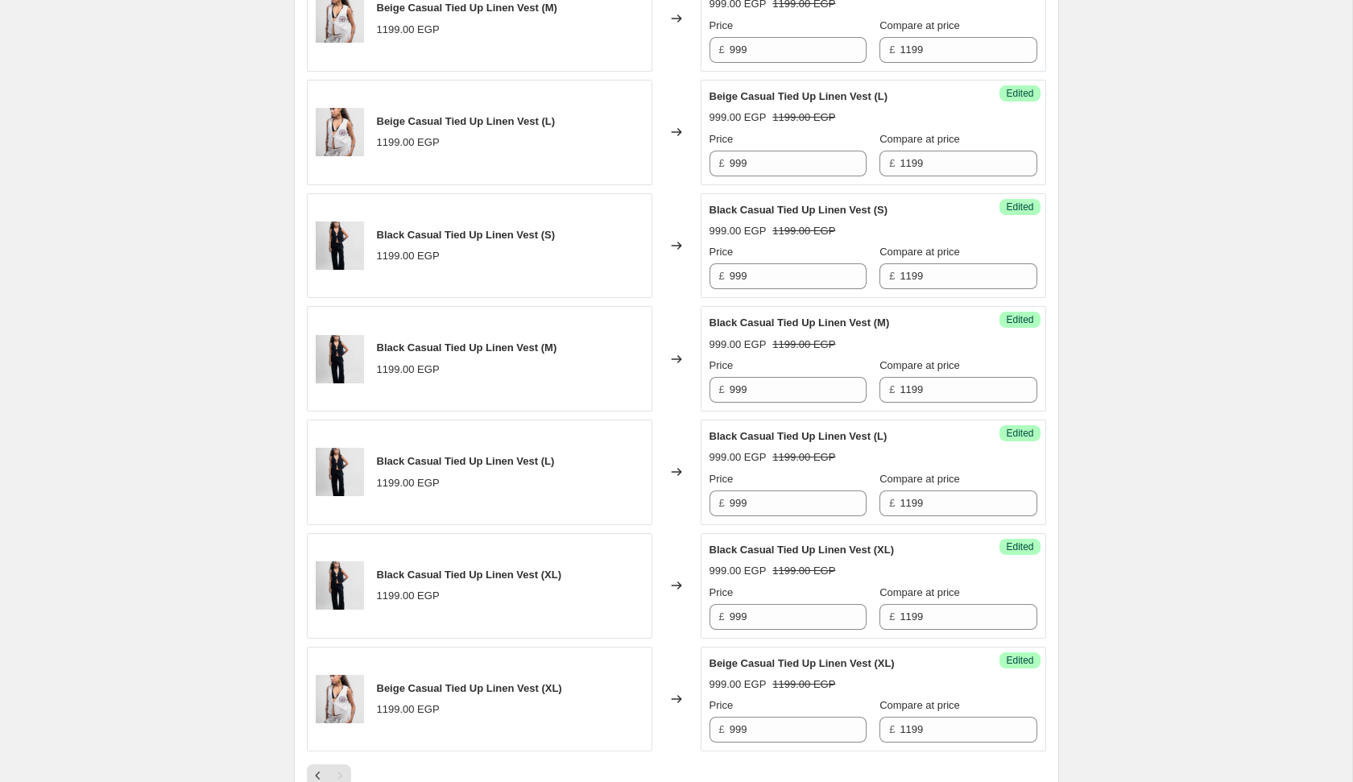
click at [1078, 336] on div "Create new price [MEDICAL_DATA]. This page is ready Create new price [MEDICAL_D…" at bounding box center [677, 78] width 804 height 2124
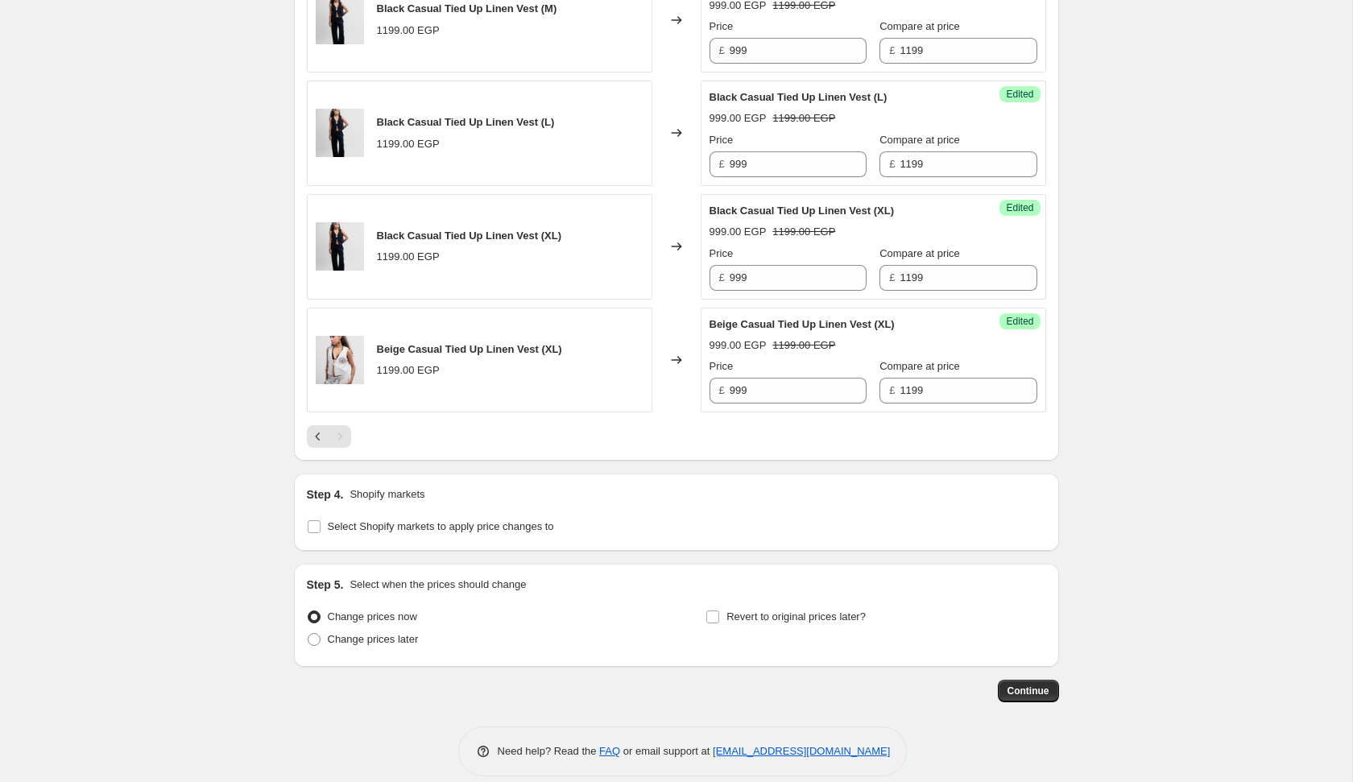
scroll to position [1336, 0]
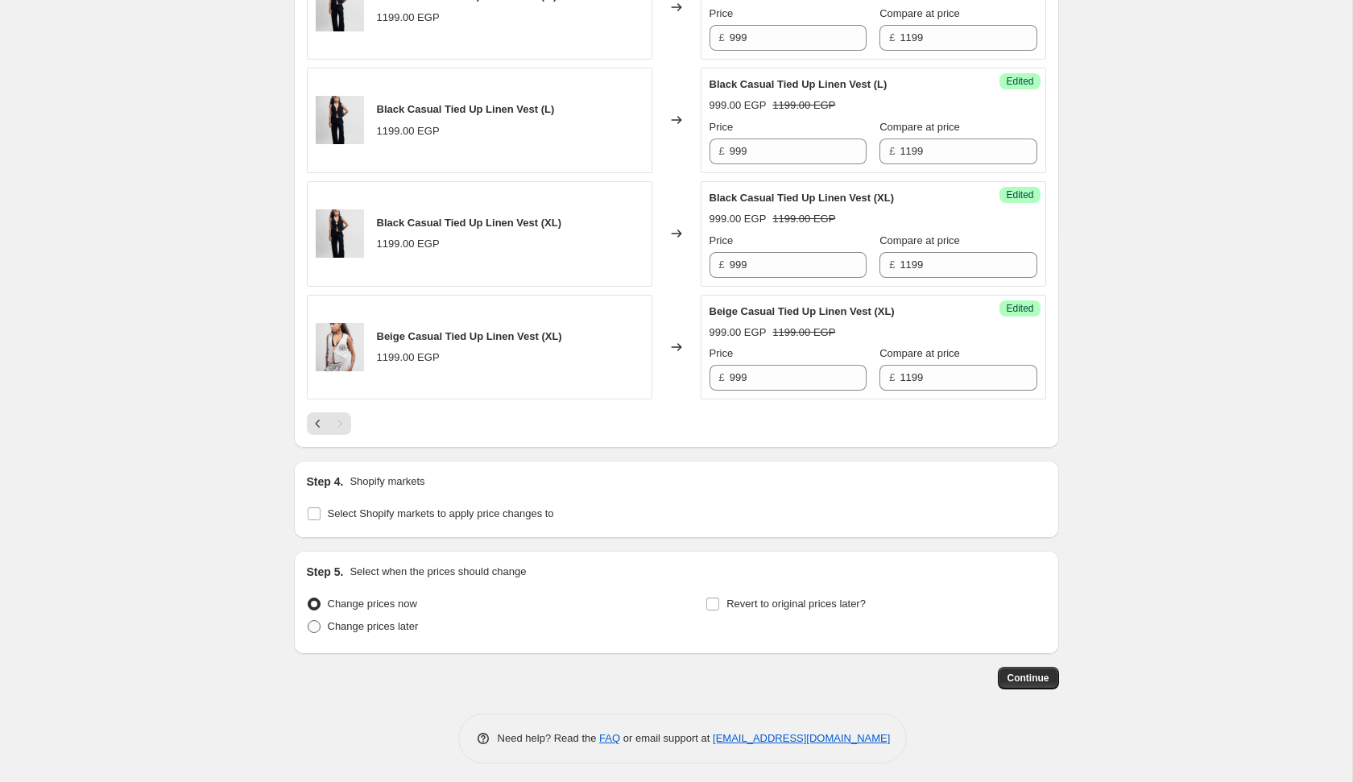
click at [402, 627] on span "Change prices later" at bounding box center [373, 626] width 91 height 12
click at [308, 621] on input "Change prices later" at bounding box center [308, 620] width 1 height 1
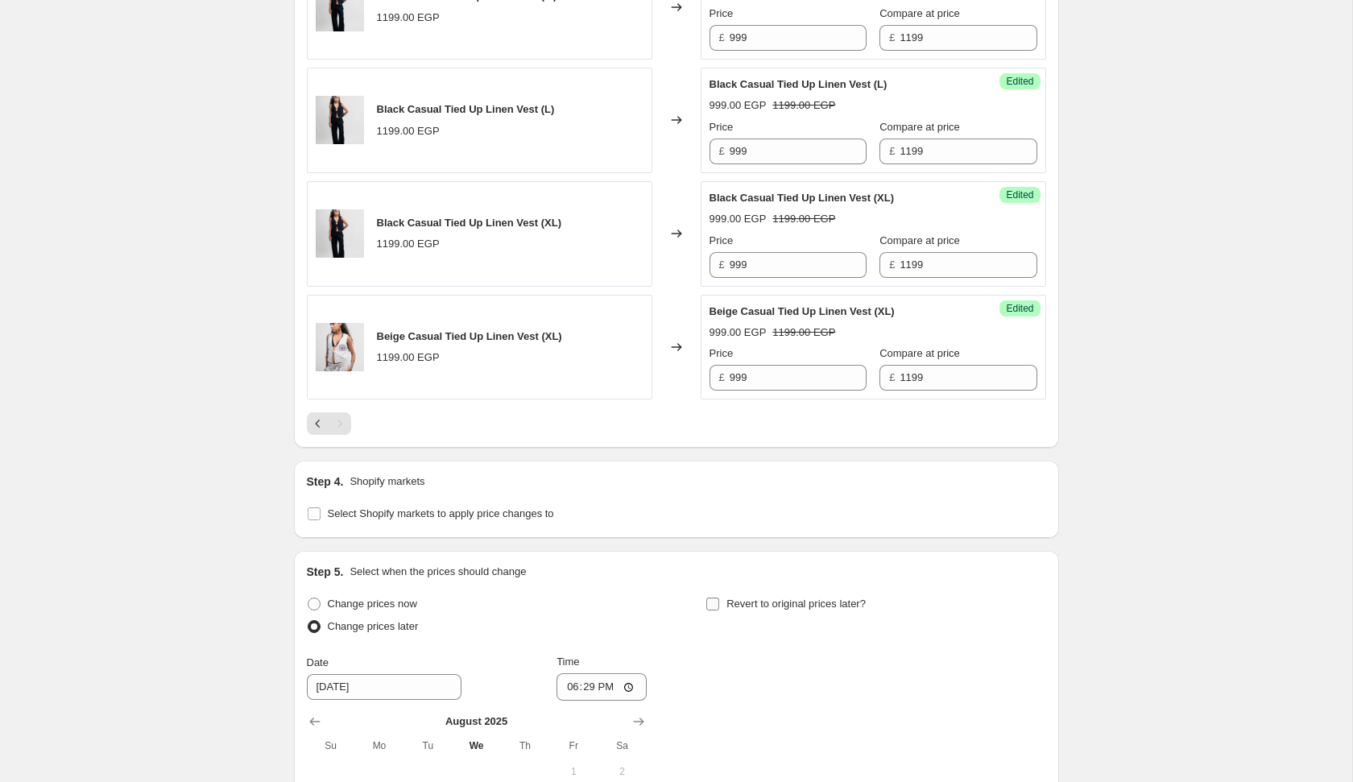
click at [727, 602] on span "Revert to original prices later?" at bounding box center [795, 604] width 139 height 12
click at [719, 602] on input "Revert to original prices later?" at bounding box center [712, 604] width 13 height 13
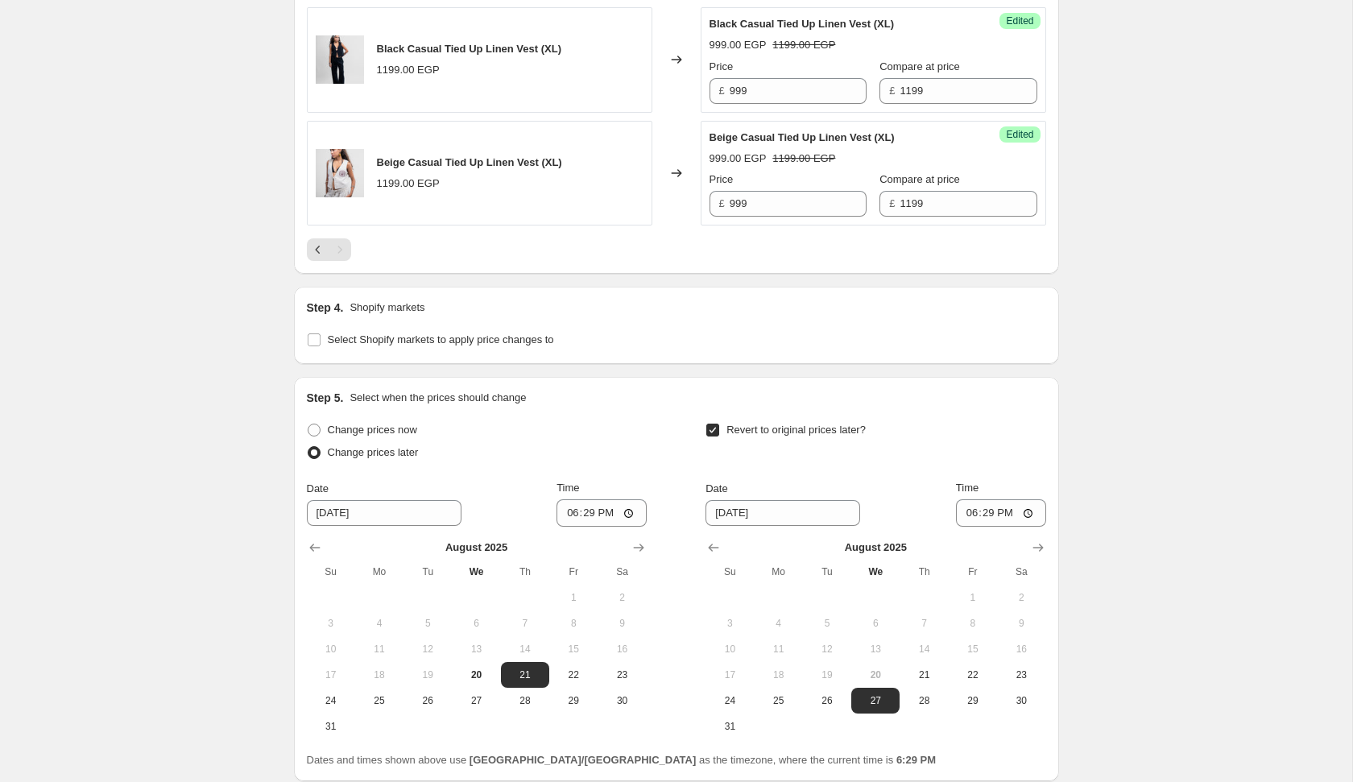
scroll to position [1571, 0]
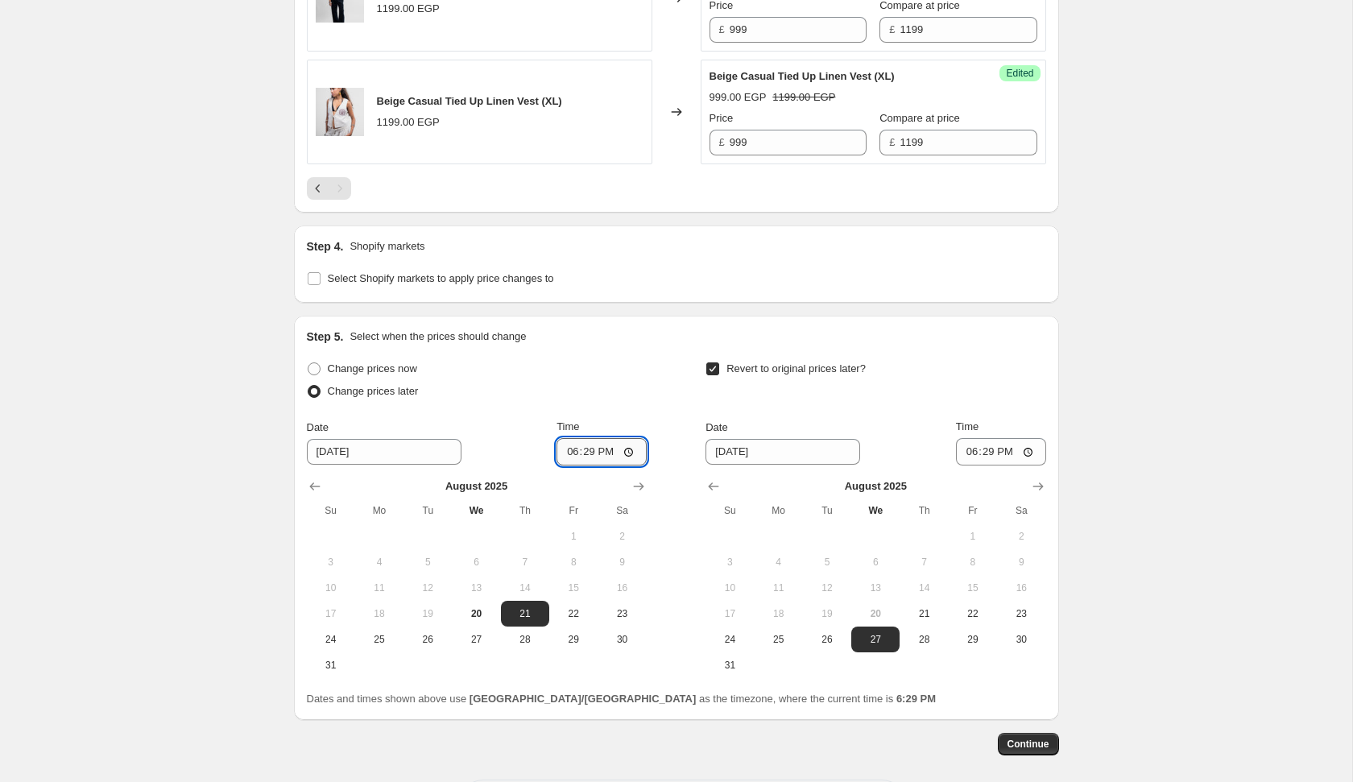
click at [562, 452] on input "18:29" at bounding box center [601, 451] width 90 height 27
click at [966, 452] on input "18:29" at bounding box center [1001, 451] width 90 height 27
click at [737, 639] on span "24" at bounding box center [729, 639] width 35 height 13
click at [1036, 747] on button "Continue" at bounding box center [1028, 744] width 61 height 23
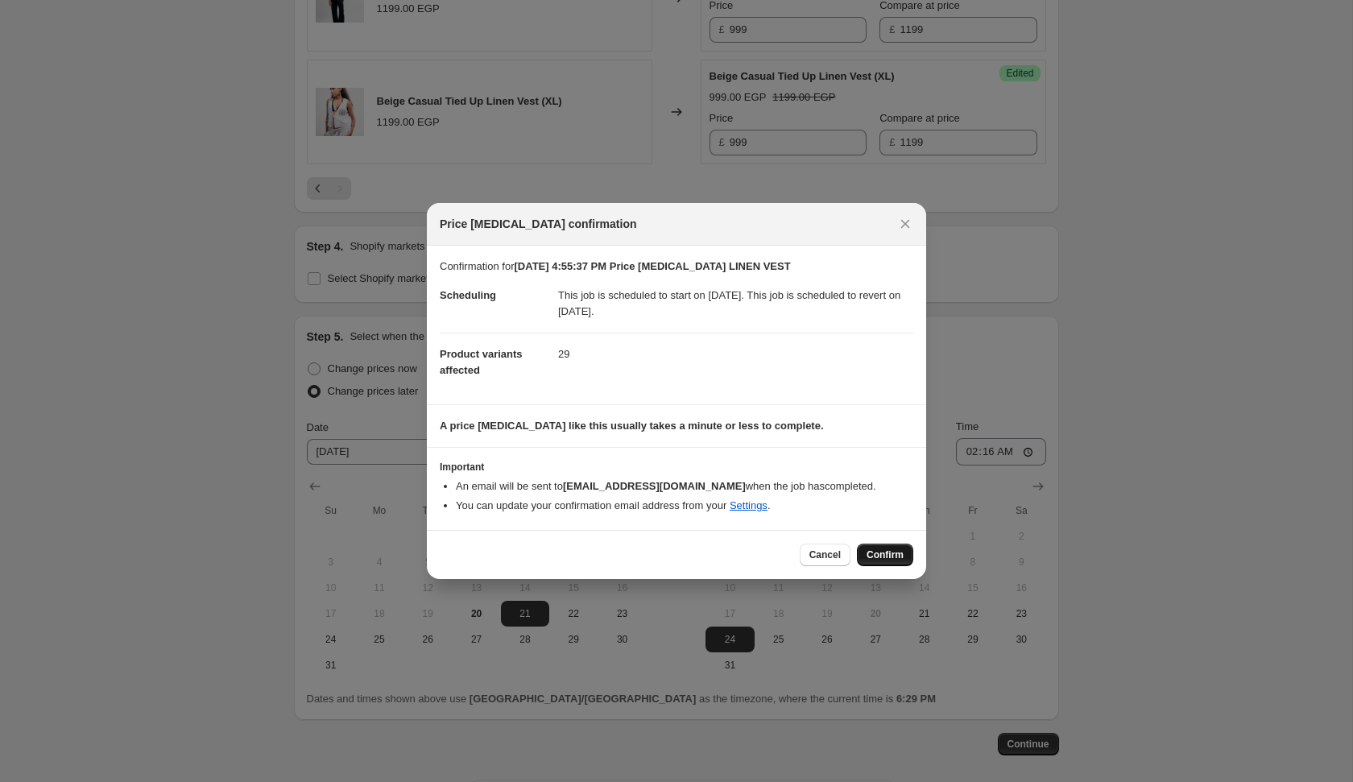
click at [897, 564] on button "Confirm" at bounding box center [885, 555] width 56 height 23
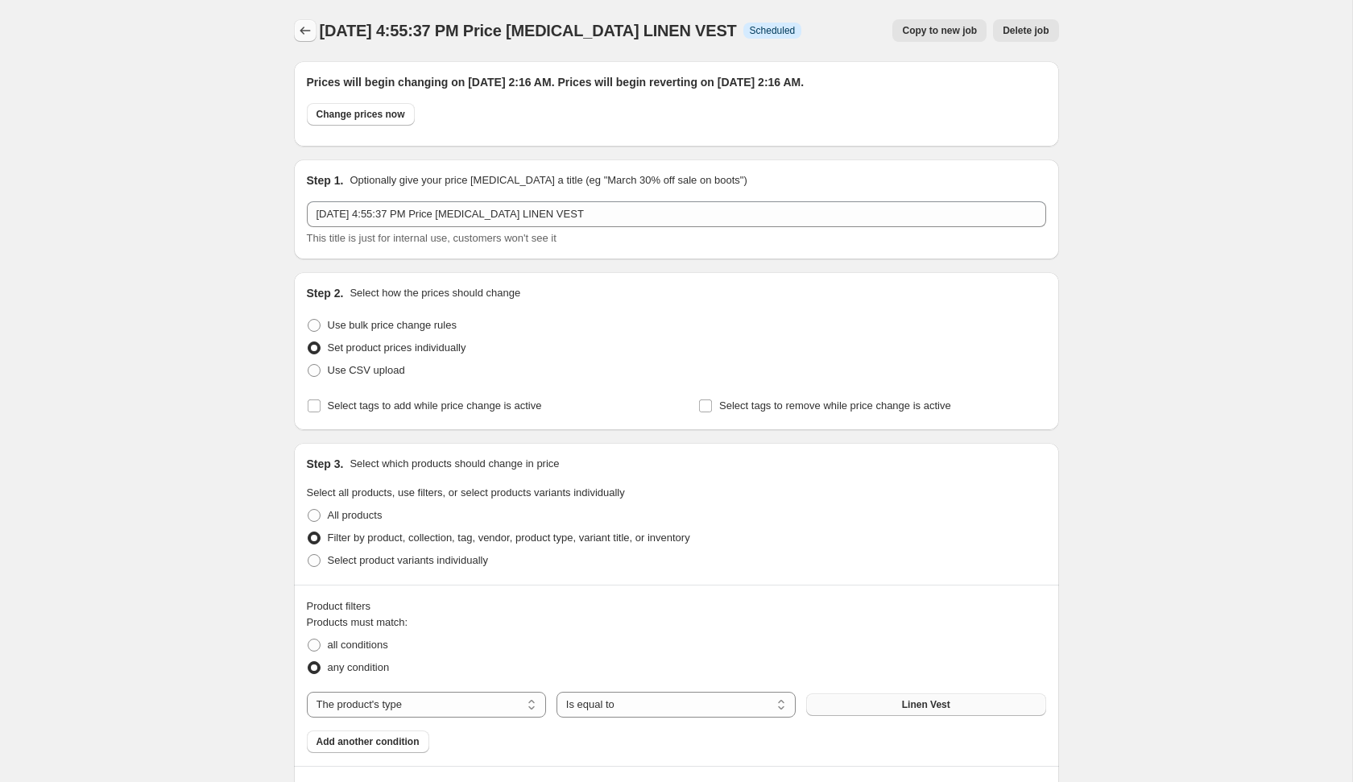
click at [306, 34] on icon "Price change jobs" at bounding box center [305, 31] width 16 height 16
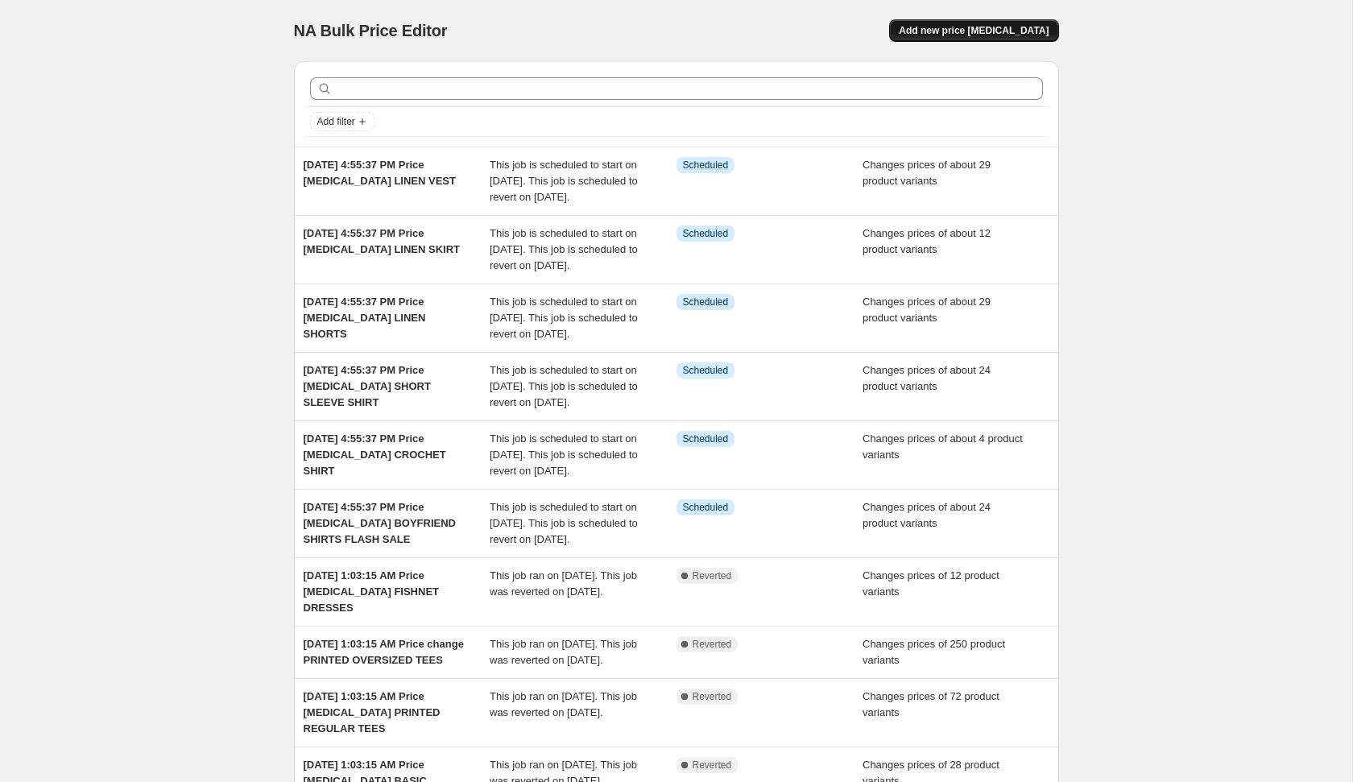
click at [960, 29] on span "Add new price [MEDICAL_DATA]" at bounding box center [974, 30] width 150 height 13
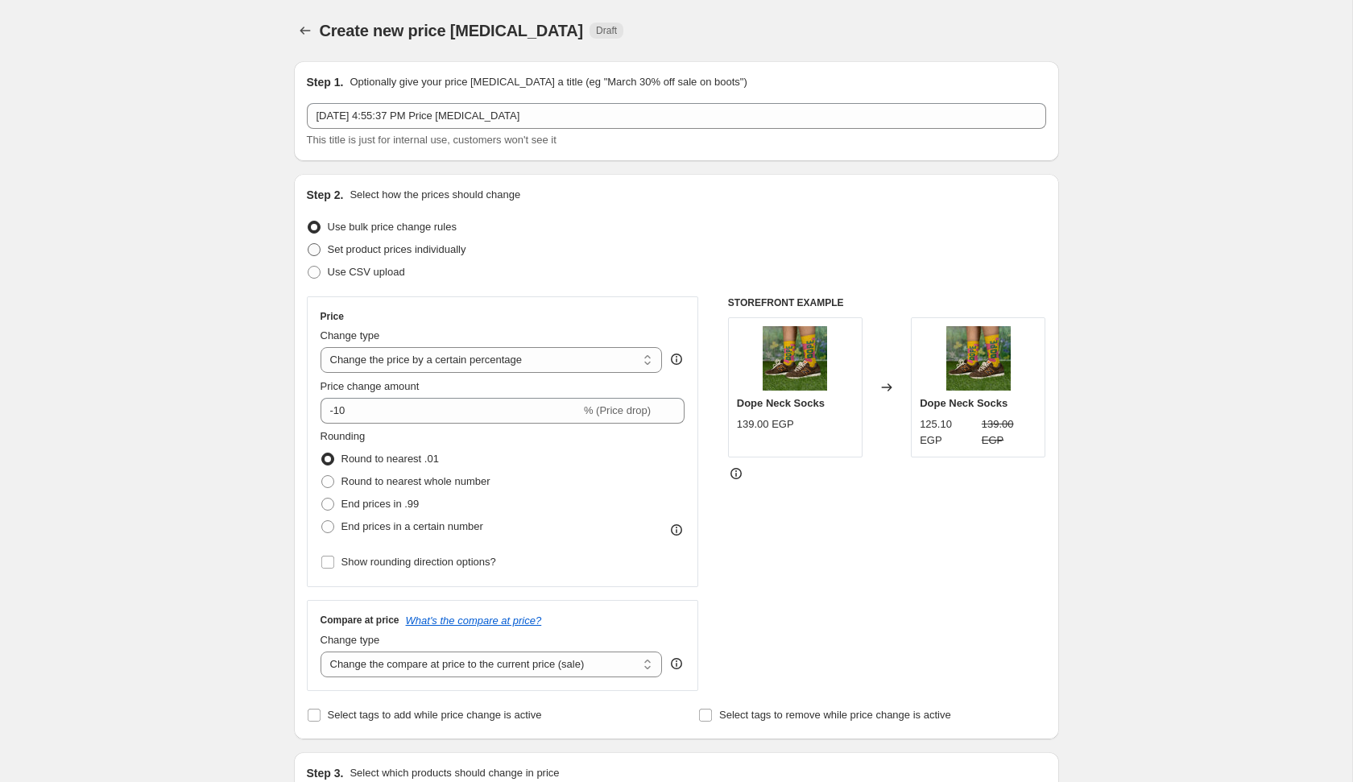
click at [383, 256] on span "Set product prices individually" at bounding box center [397, 250] width 139 height 16
click at [308, 244] on input "Set product prices individually" at bounding box center [308, 243] width 1 height 1
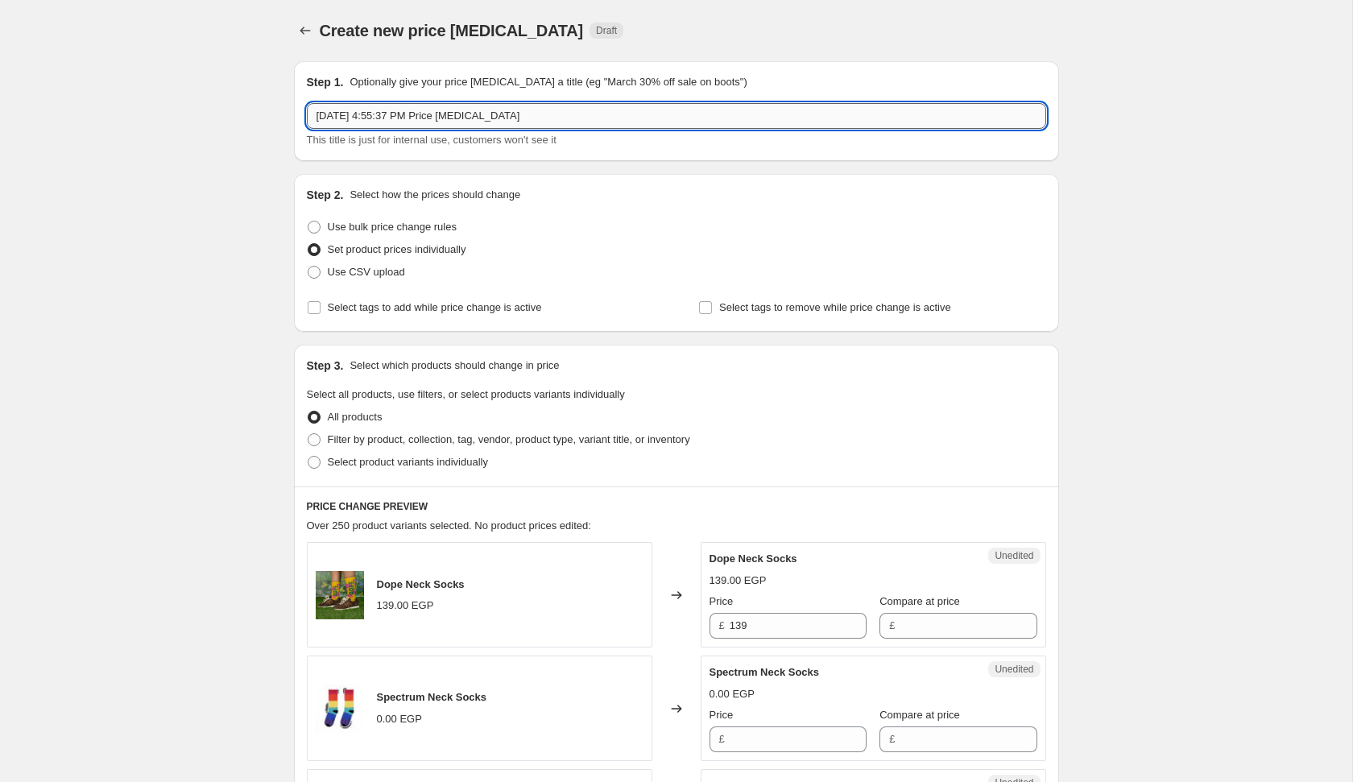
click at [605, 114] on input "[DATE] 4:55:37 PM Price [MEDICAL_DATA]" at bounding box center [676, 116] width 739 height 26
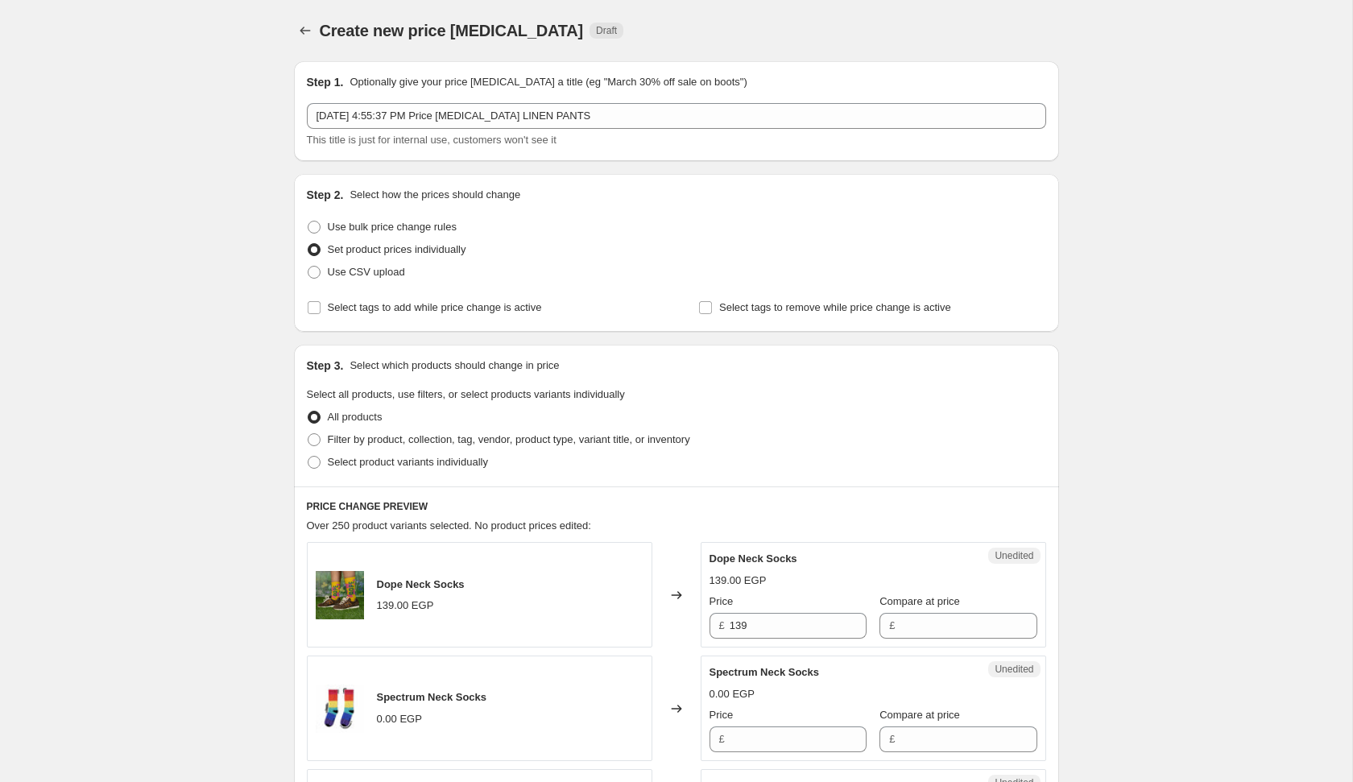
click at [666, 238] on div "Set product prices individually" at bounding box center [676, 249] width 739 height 23
click at [500, 433] on span "Filter by product, collection, tag, vendor, product type, variant title, or inv…" at bounding box center [509, 439] width 362 height 12
click at [308, 433] on input "Filter by product, collection, tag, vendor, product type, variant title, or inv…" at bounding box center [308, 433] width 1 height 1
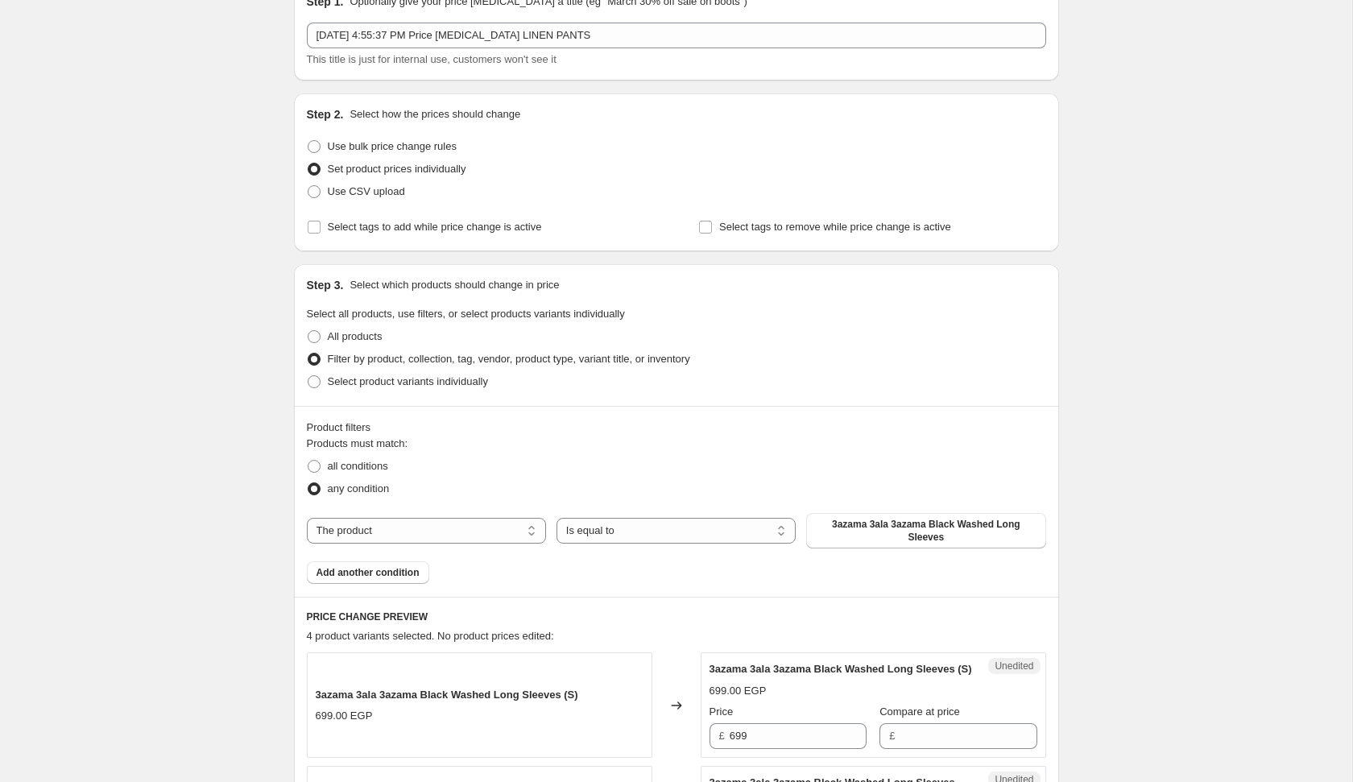
scroll to position [81, 0]
click at [472, 527] on select "The product The product's collection The product's tag The product's vendor The…" at bounding box center [426, 530] width 239 height 26
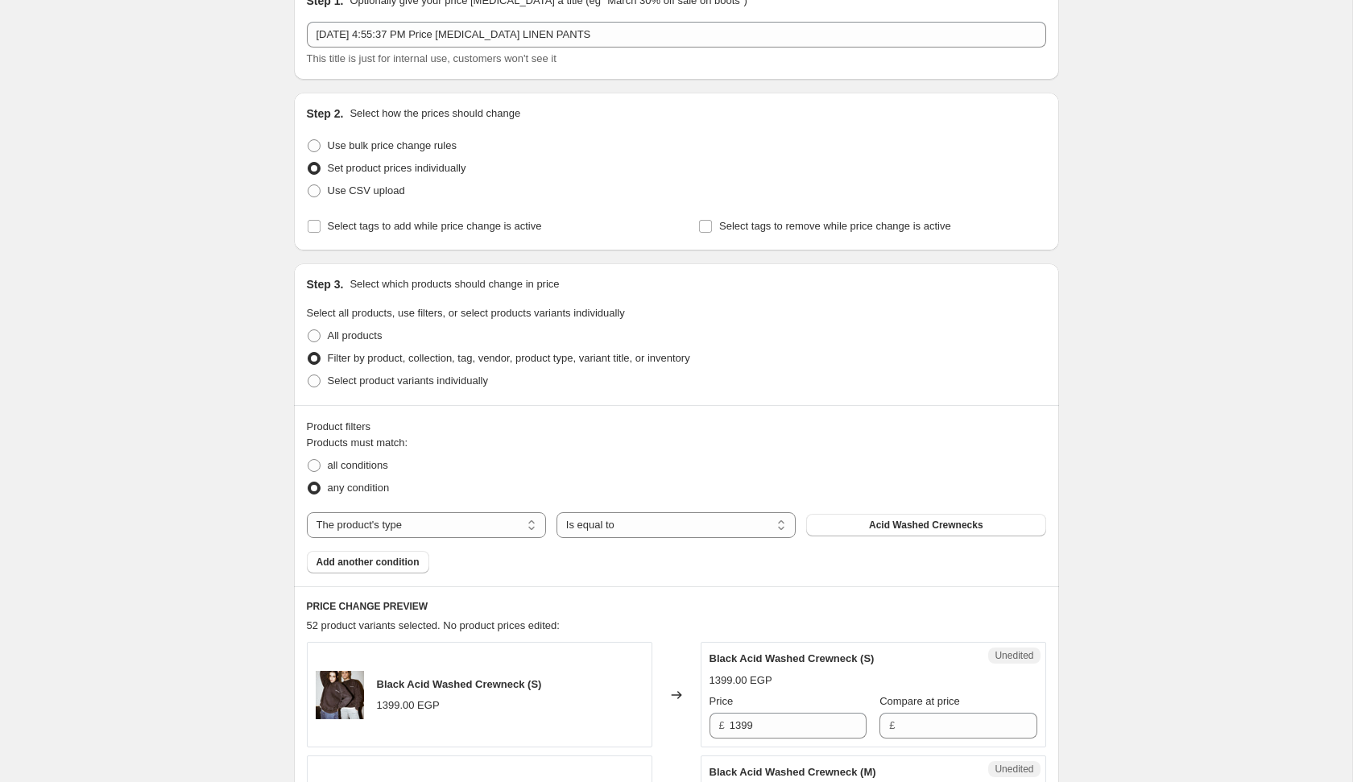
click at [882, 527] on span "Acid Washed Crewnecks" at bounding box center [926, 525] width 114 height 13
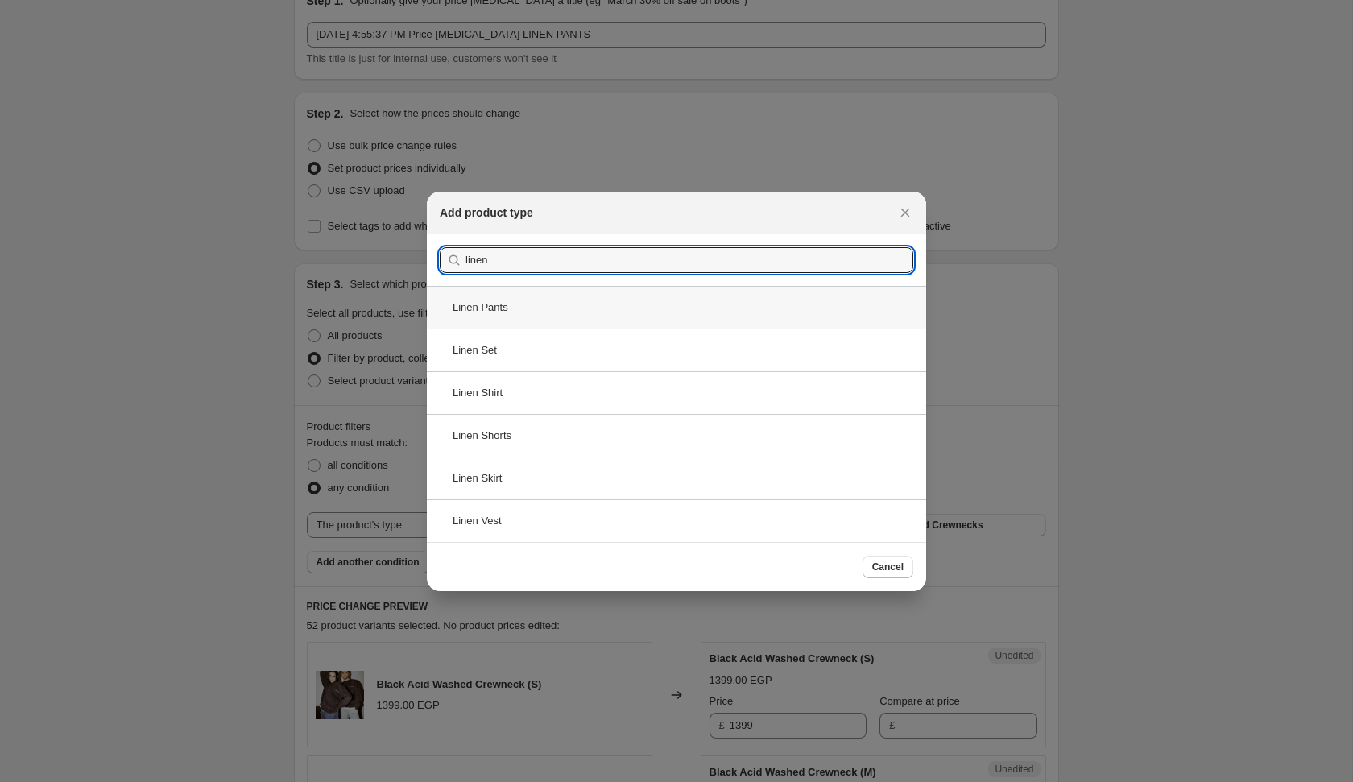
click at [573, 312] on div "Linen Pants" at bounding box center [676, 307] width 499 height 43
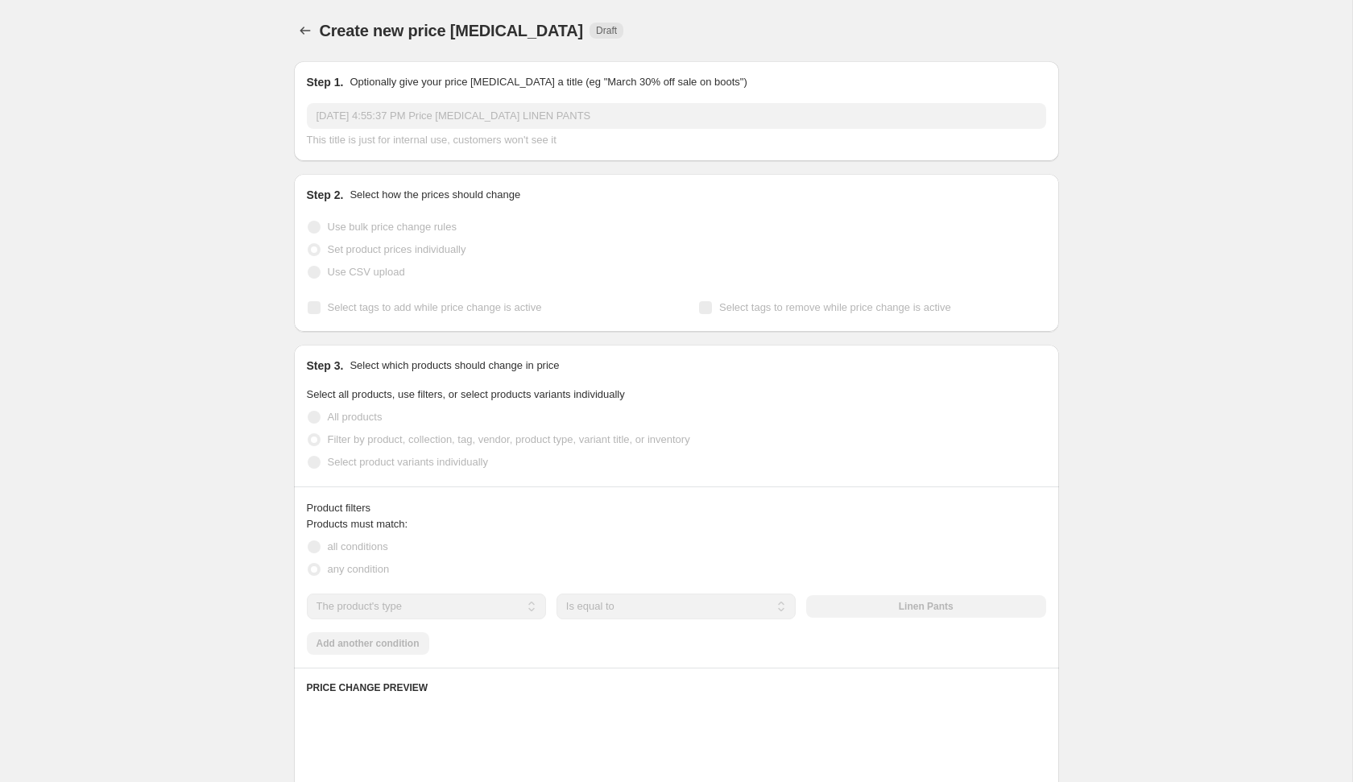
scroll to position [81, 0]
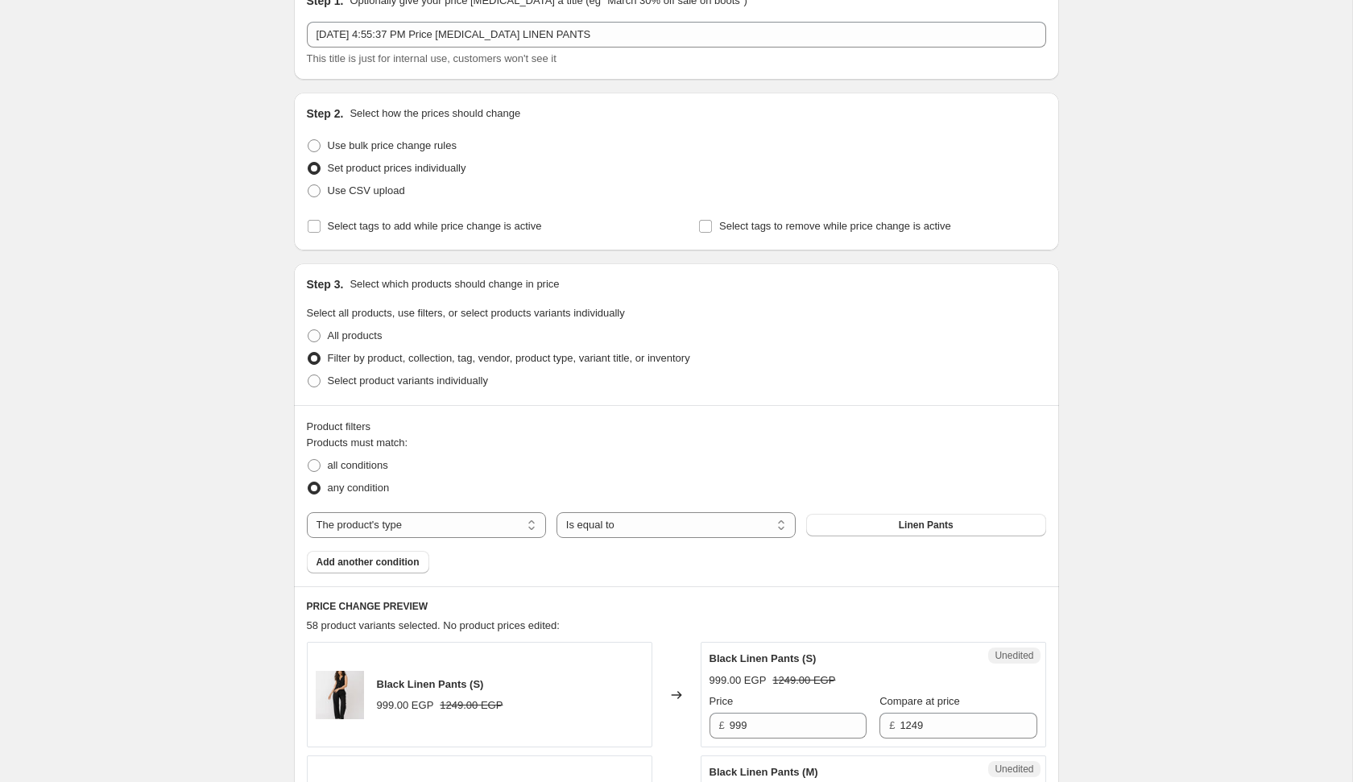
click at [759, 469] on div "all conditions" at bounding box center [676, 465] width 739 height 23
click at [772, 714] on input "999" at bounding box center [798, 726] width 137 height 26
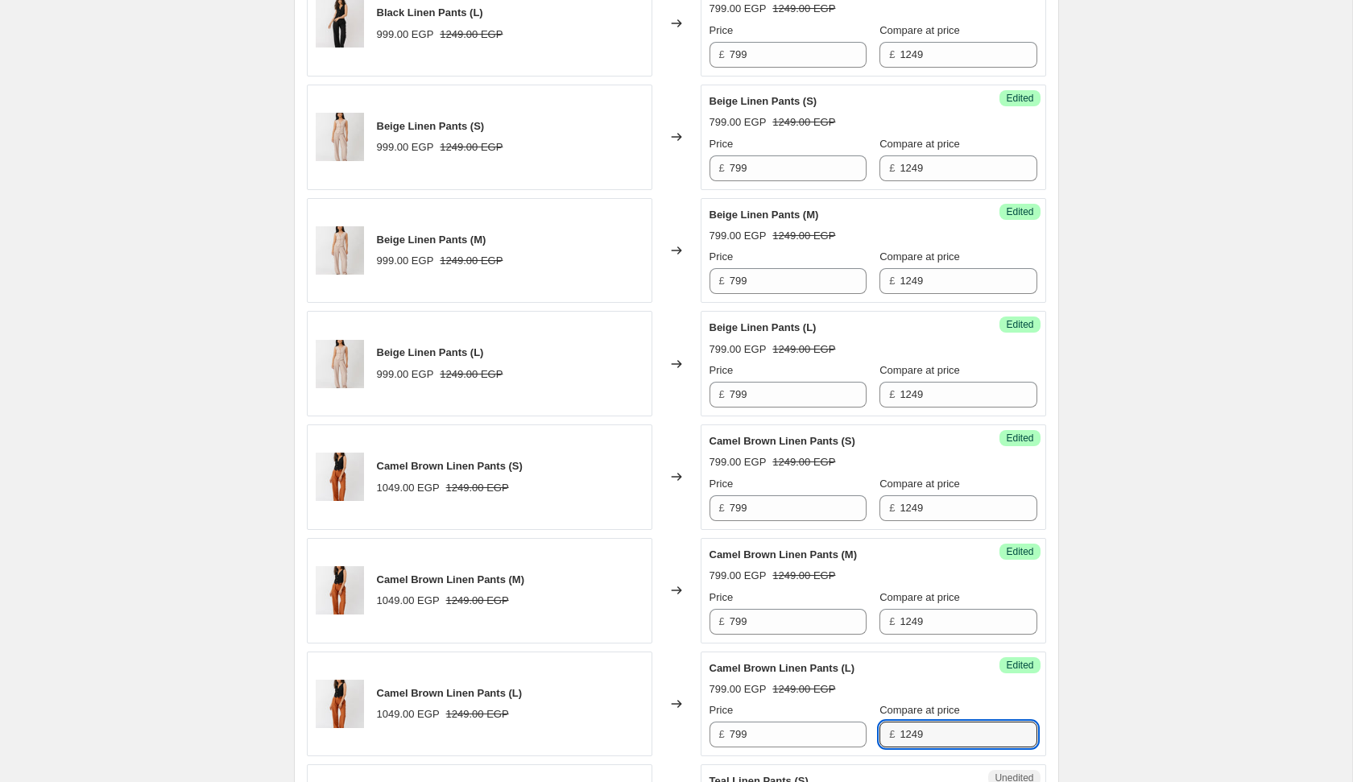
scroll to position [1430, 0]
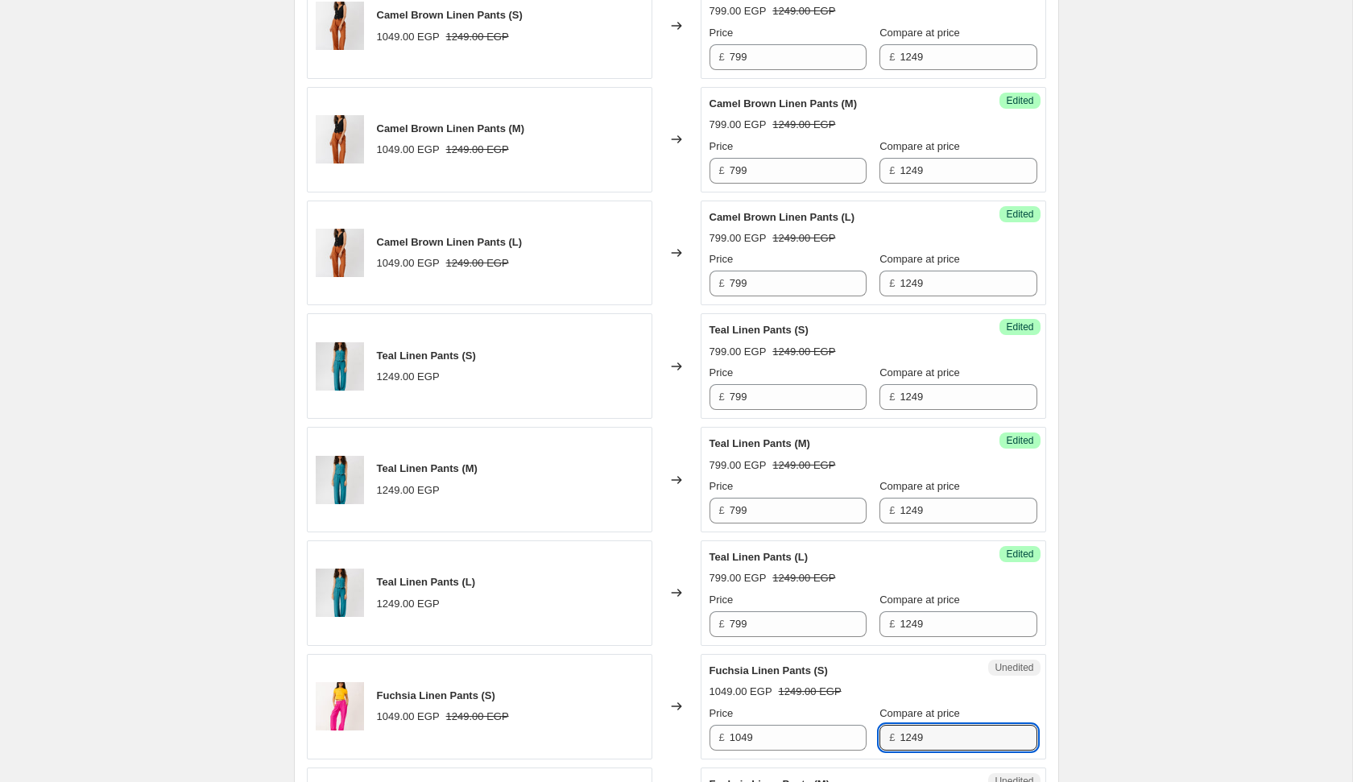
click at [763, 712] on div "Price" at bounding box center [788, 713] width 157 height 16
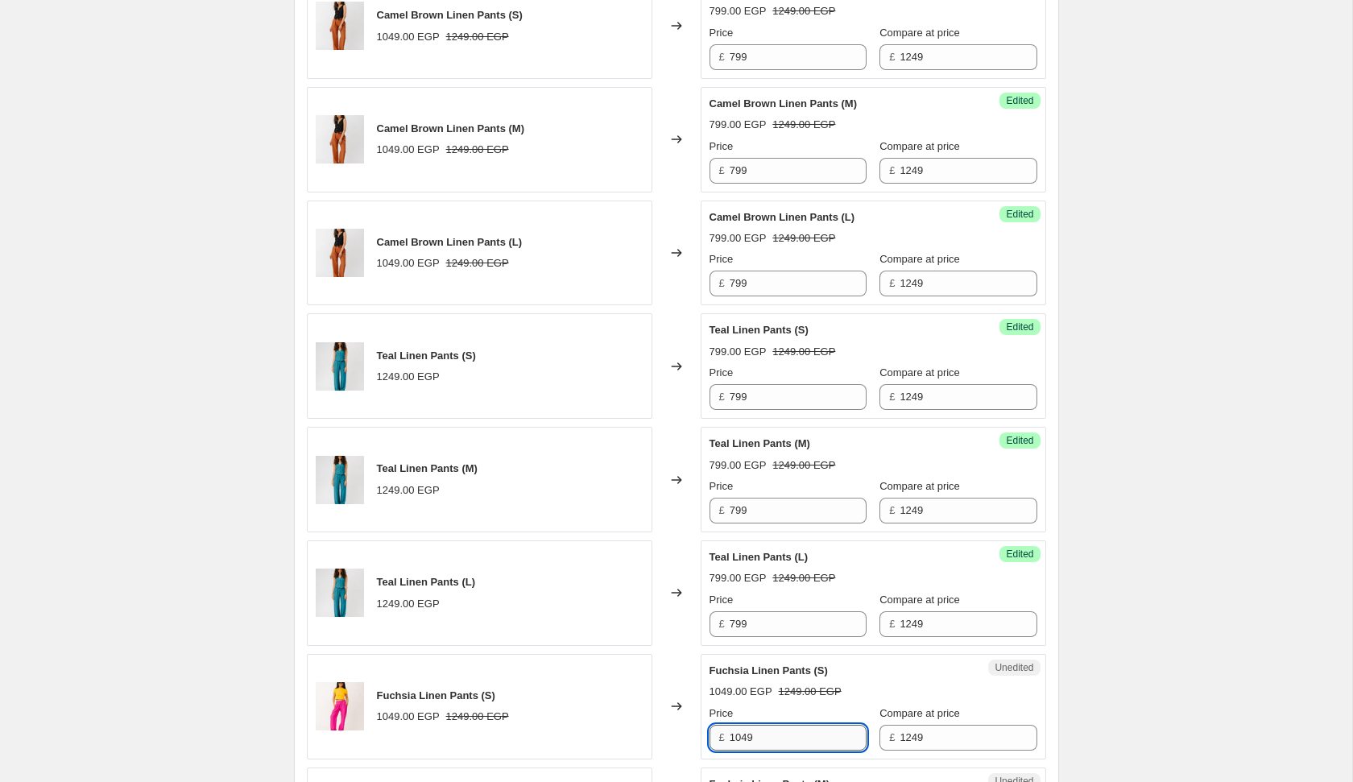
click at [763, 725] on input "1049" at bounding box center [798, 738] width 137 height 26
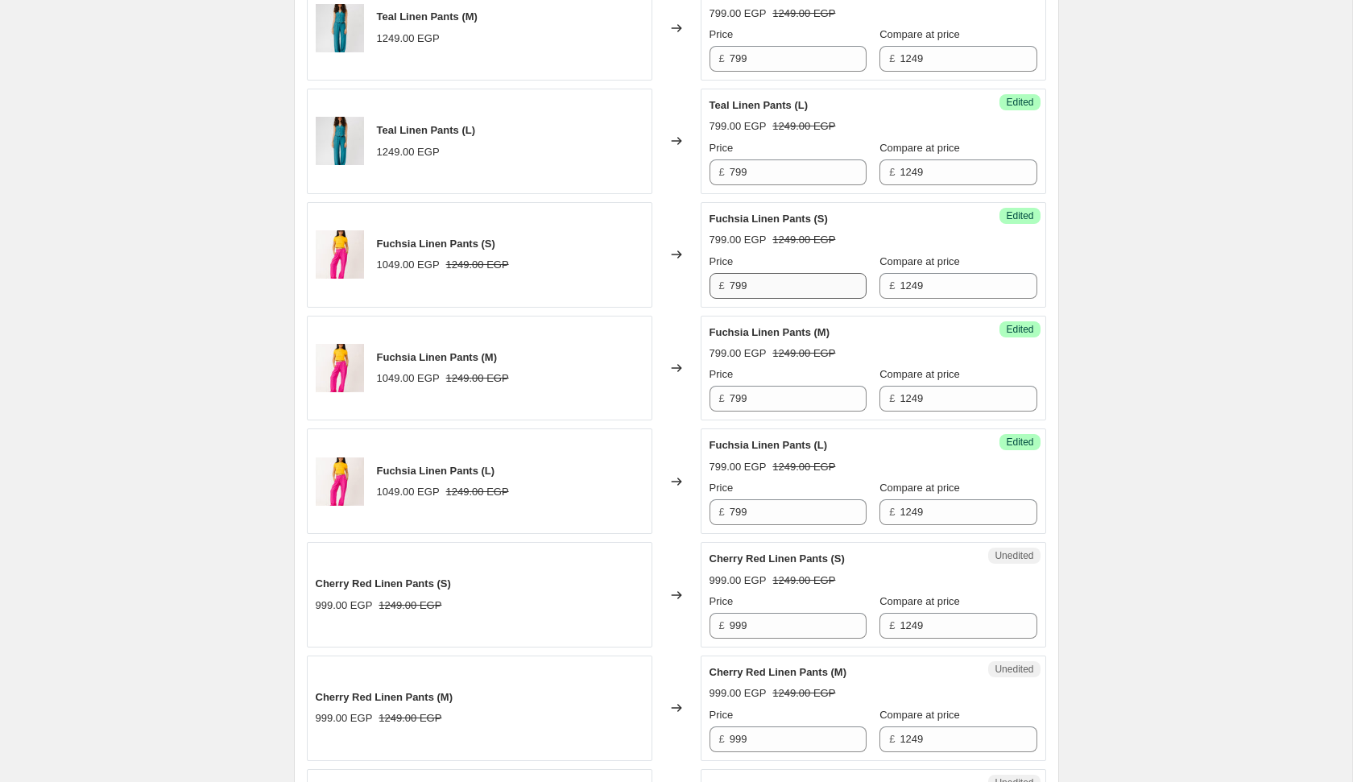
scroll to position [2334, 0]
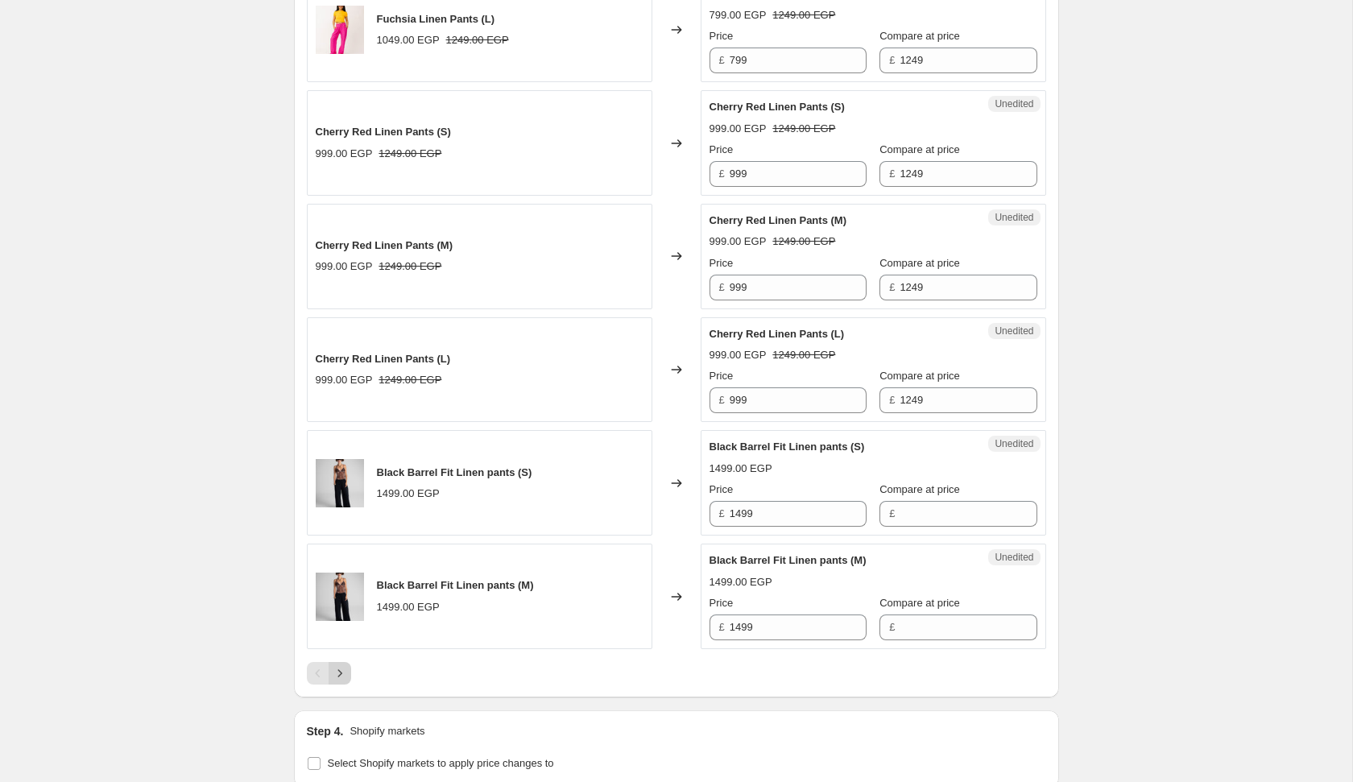
click at [350, 662] on button "Next" at bounding box center [340, 673] width 23 height 23
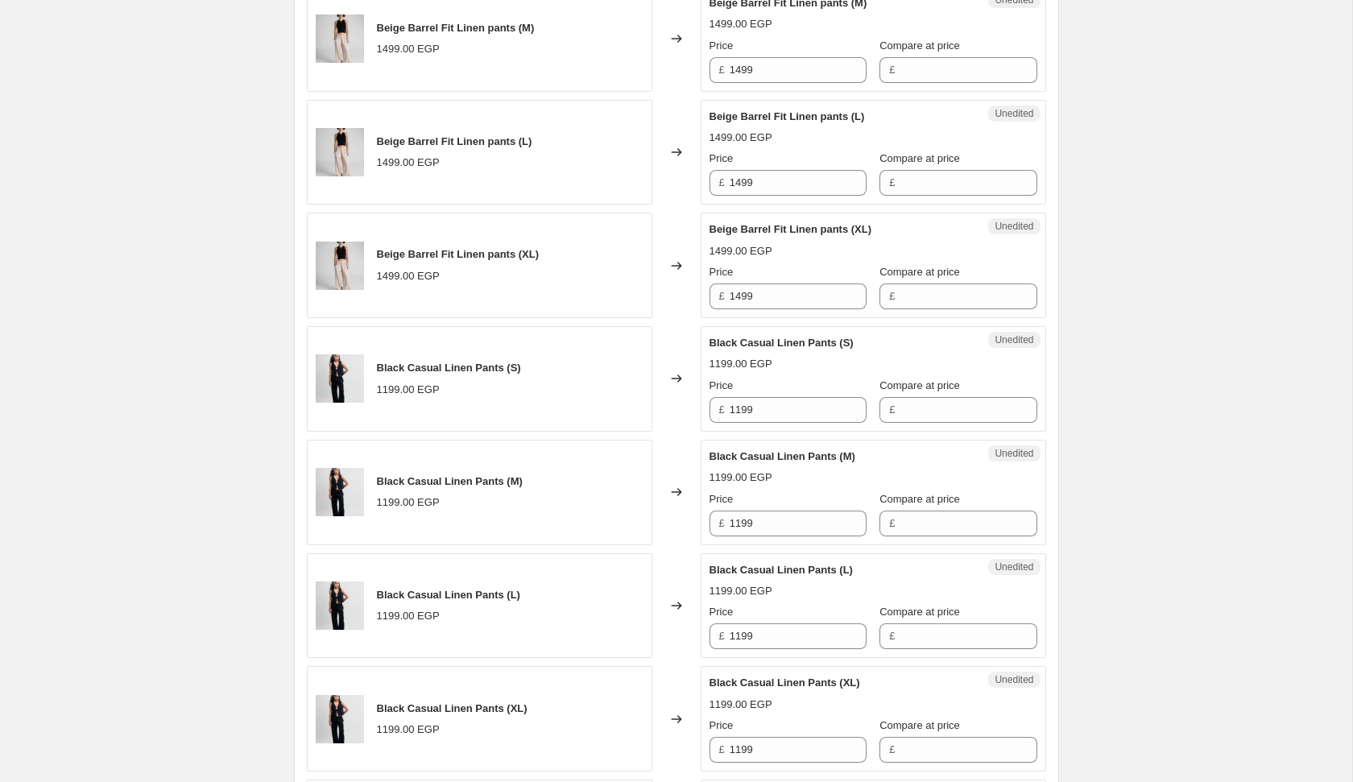
scroll to position [1075, 0]
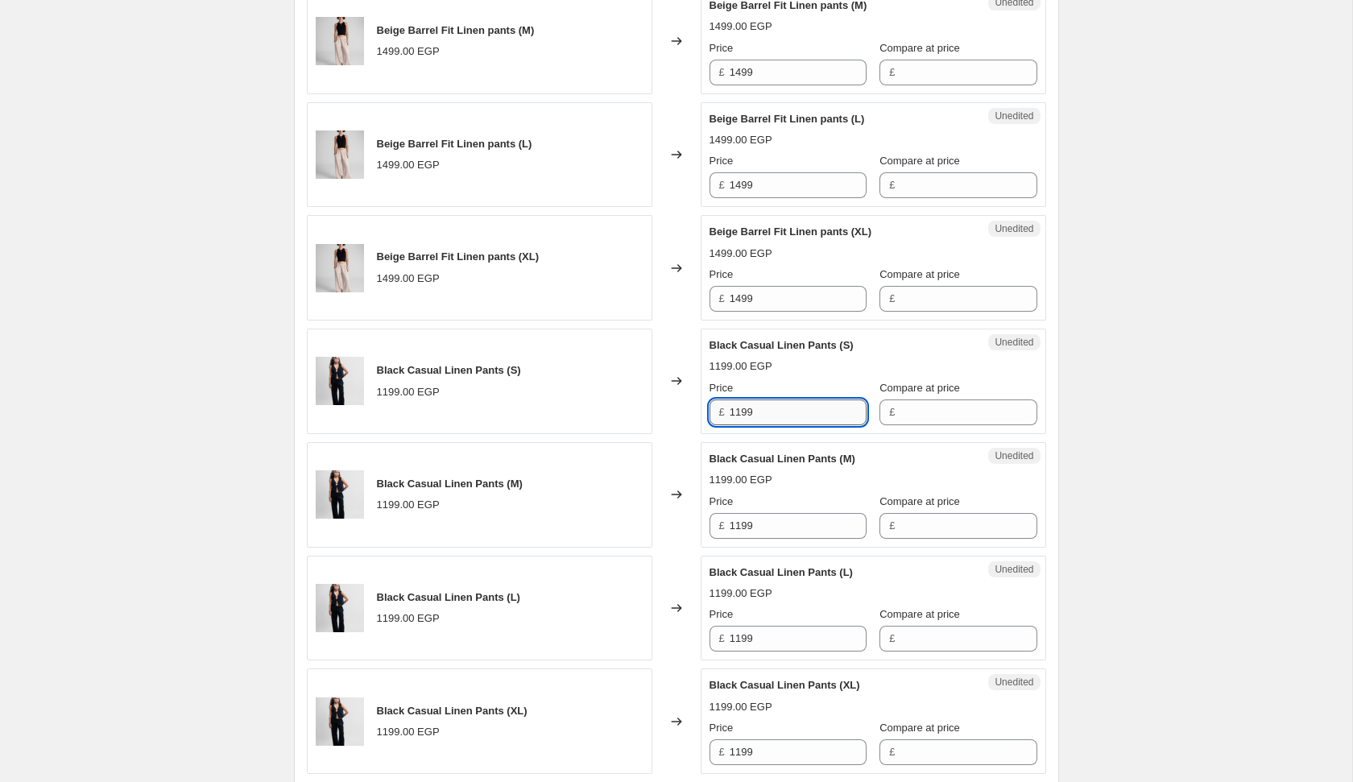
click at [757, 402] on input "1199" at bounding box center [798, 412] width 137 height 26
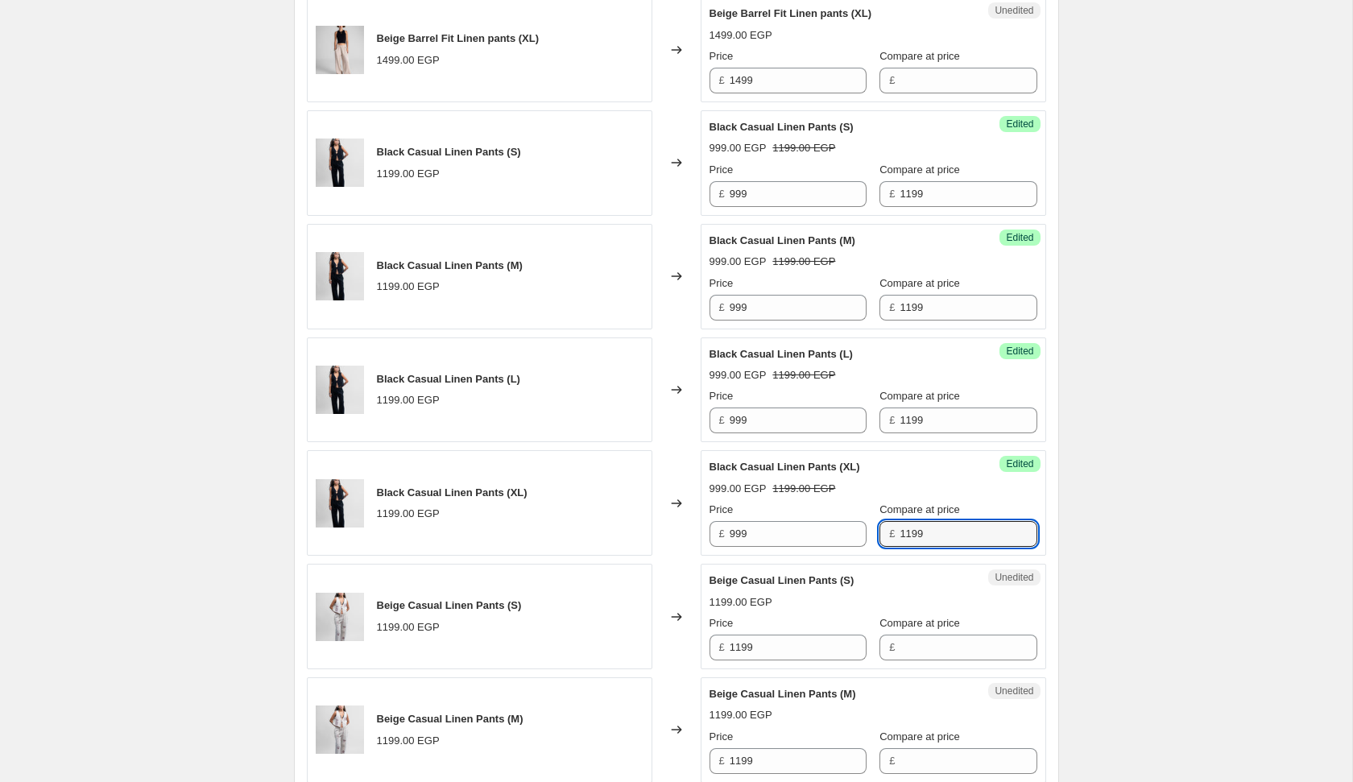
scroll to position [1297, 0]
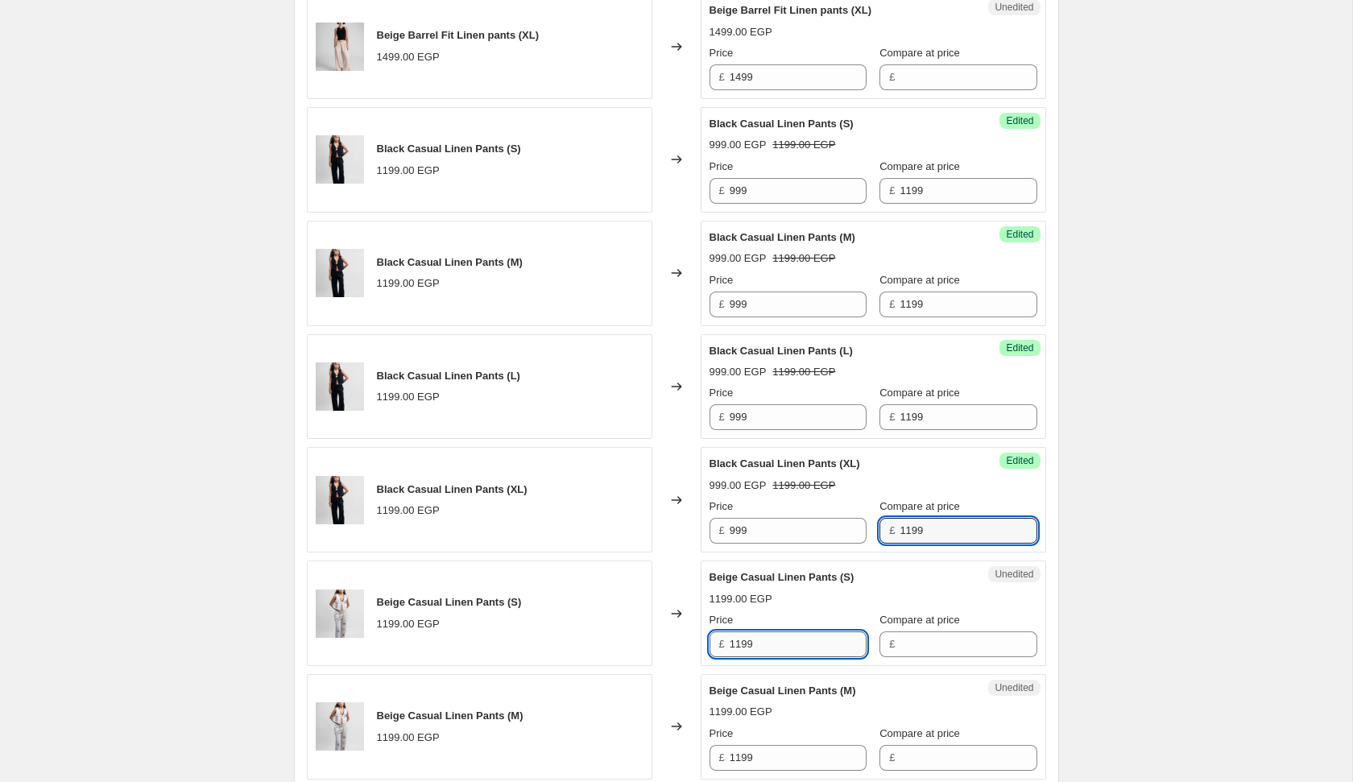
click at [797, 631] on input "1199" at bounding box center [798, 644] width 137 height 26
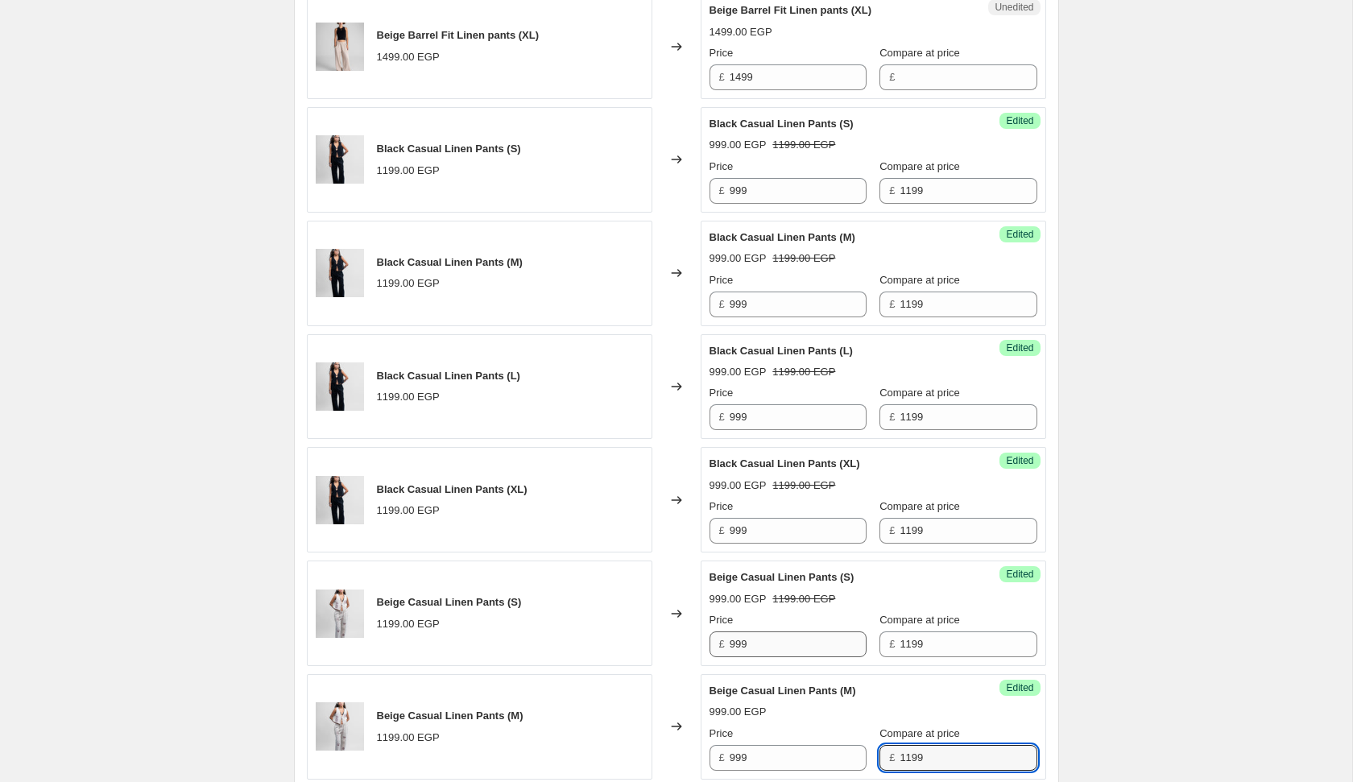
scroll to position [1769, 0]
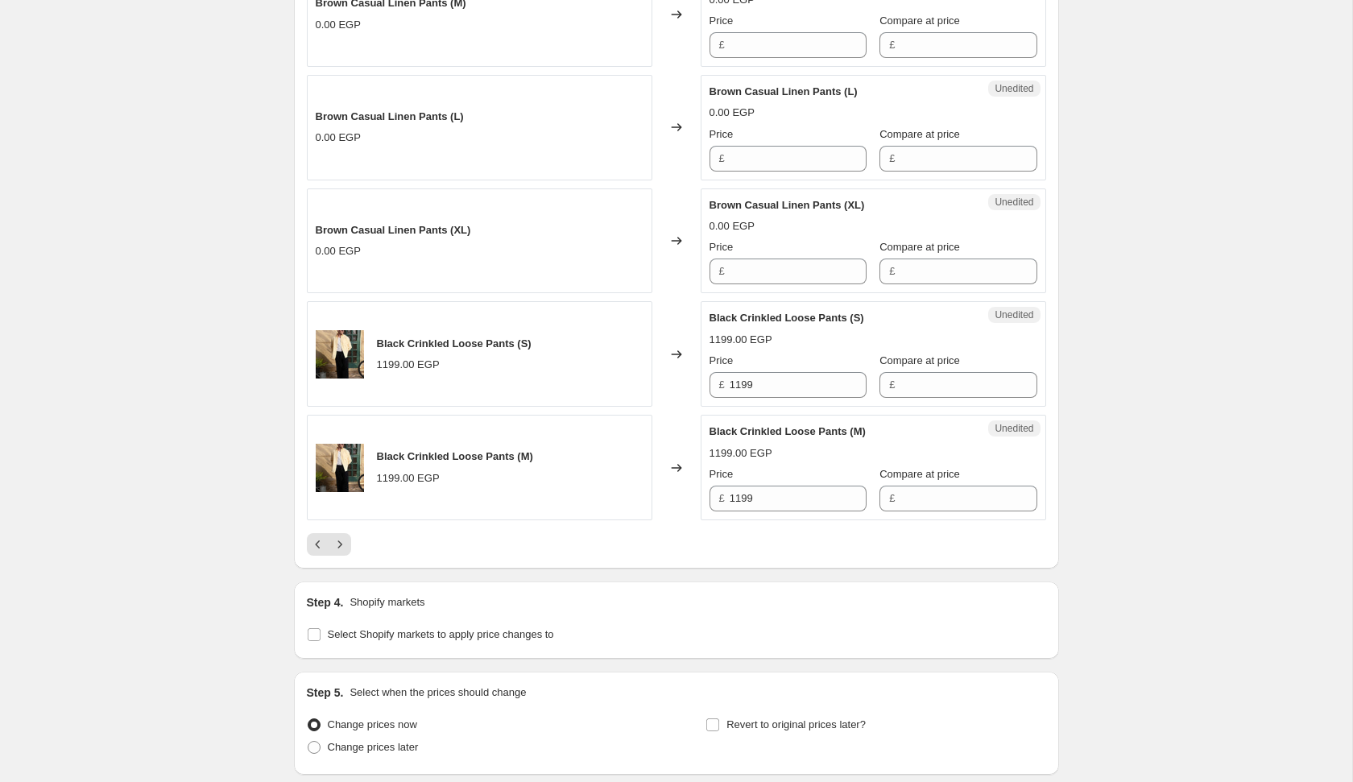
scroll to position [2455, 0]
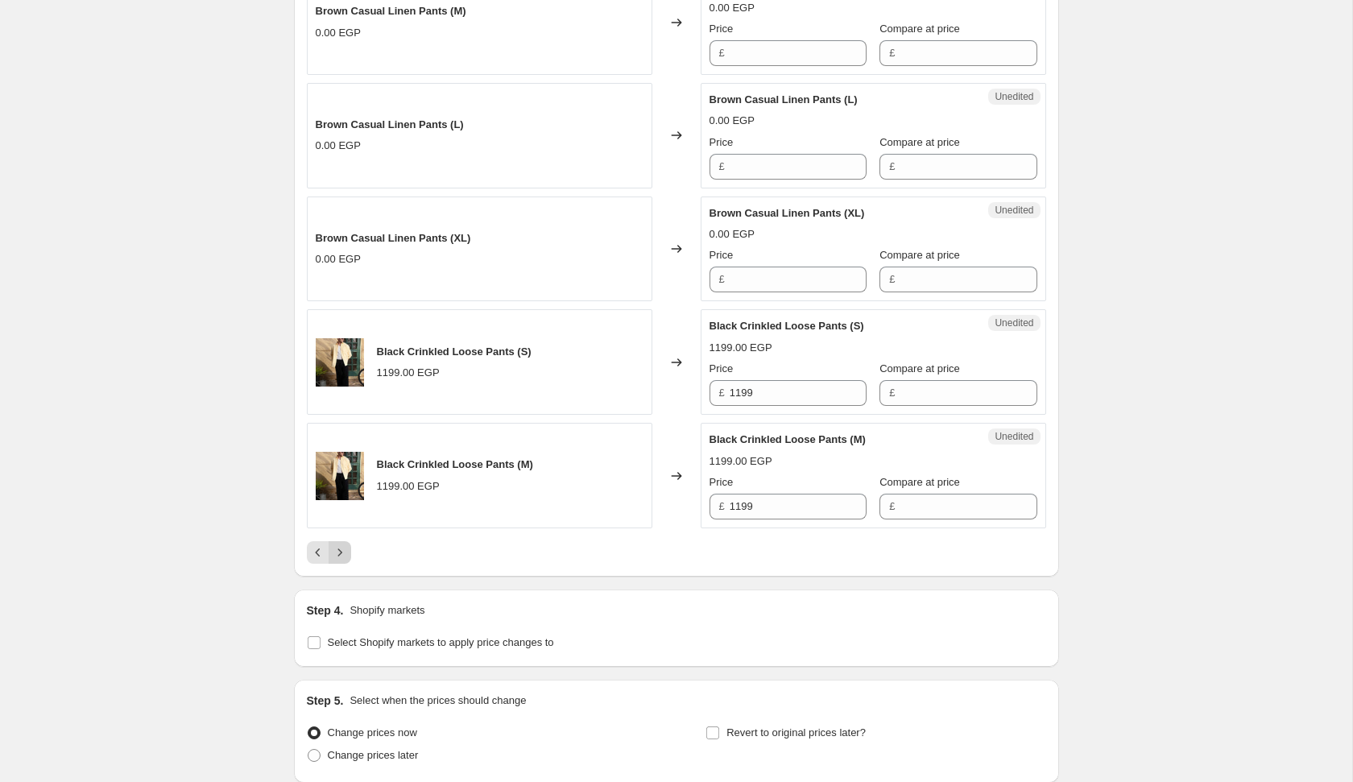
click at [337, 547] on icon "Next" at bounding box center [340, 552] width 16 height 16
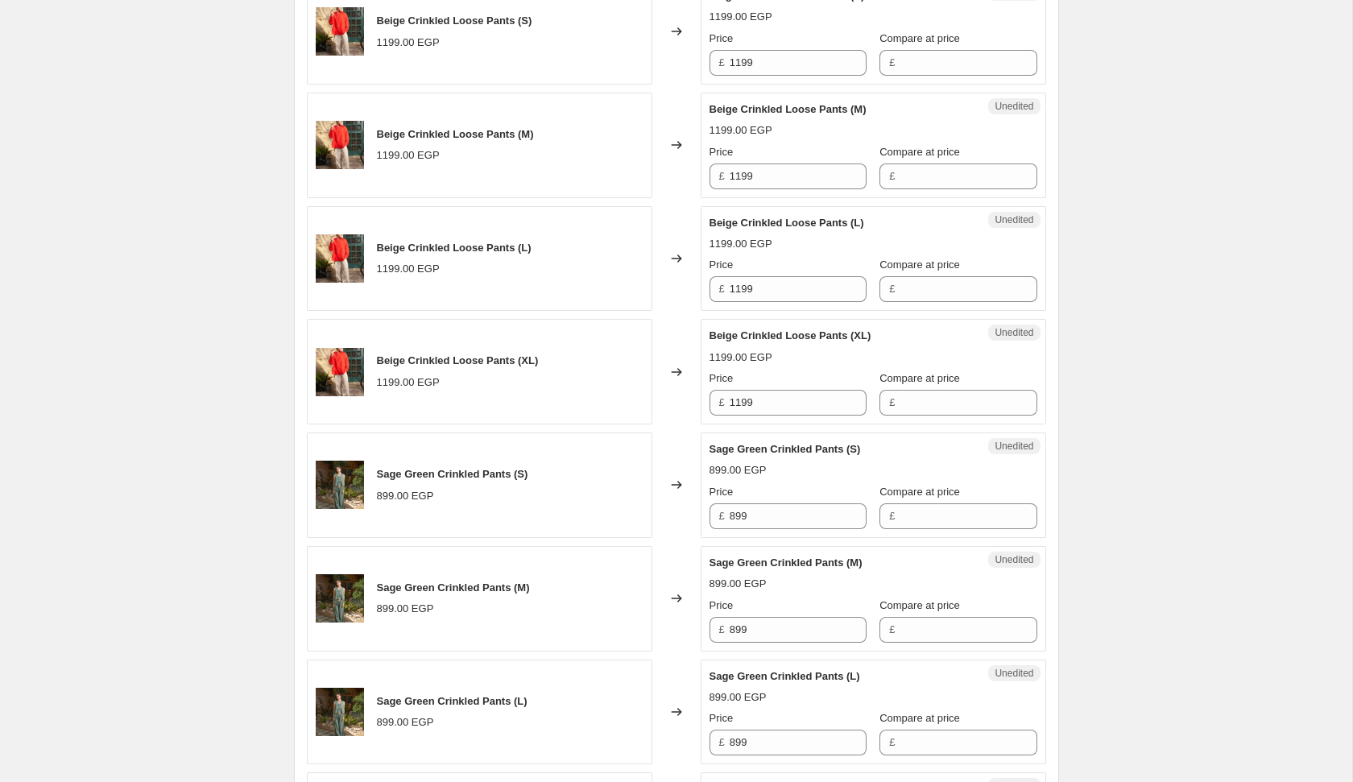
scroll to position [1013, 0]
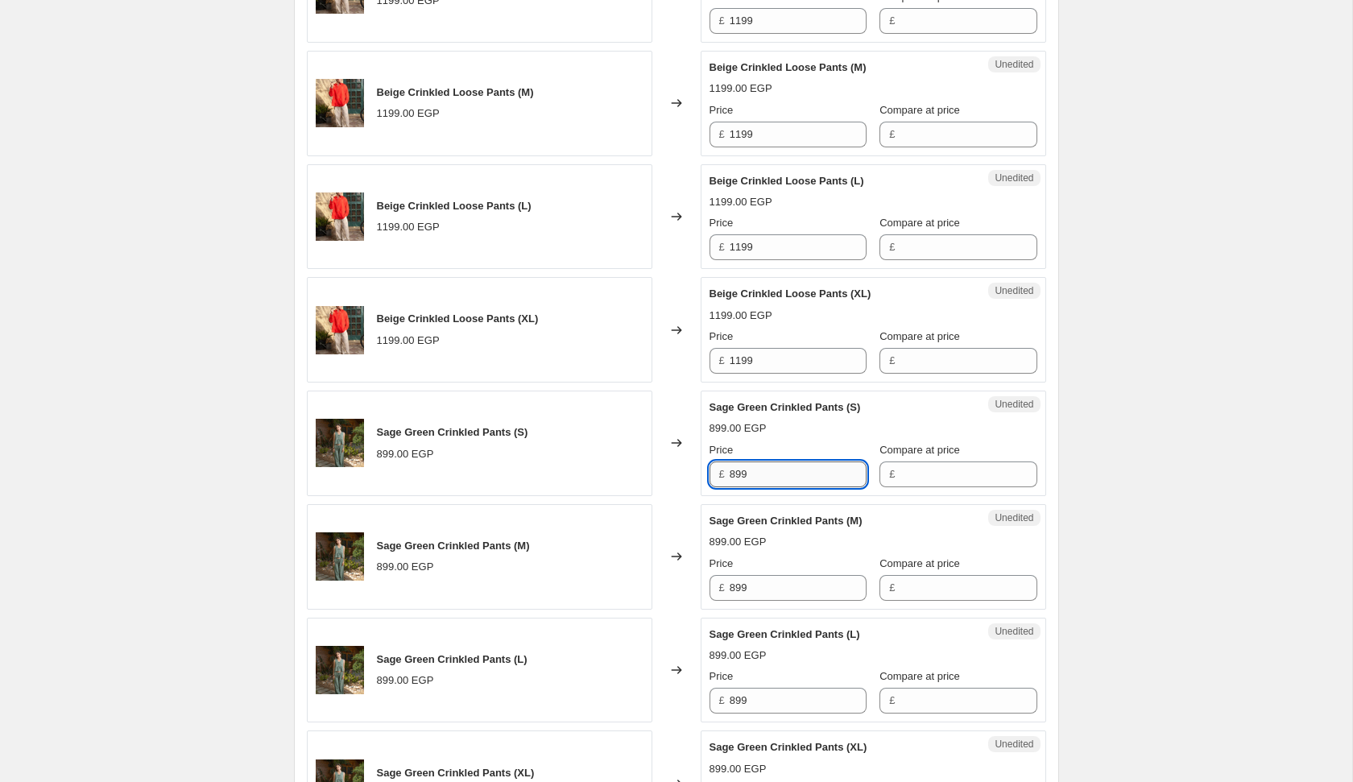
click at [801, 470] on input "899" at bounding box center [798, 474] width 137 height 26
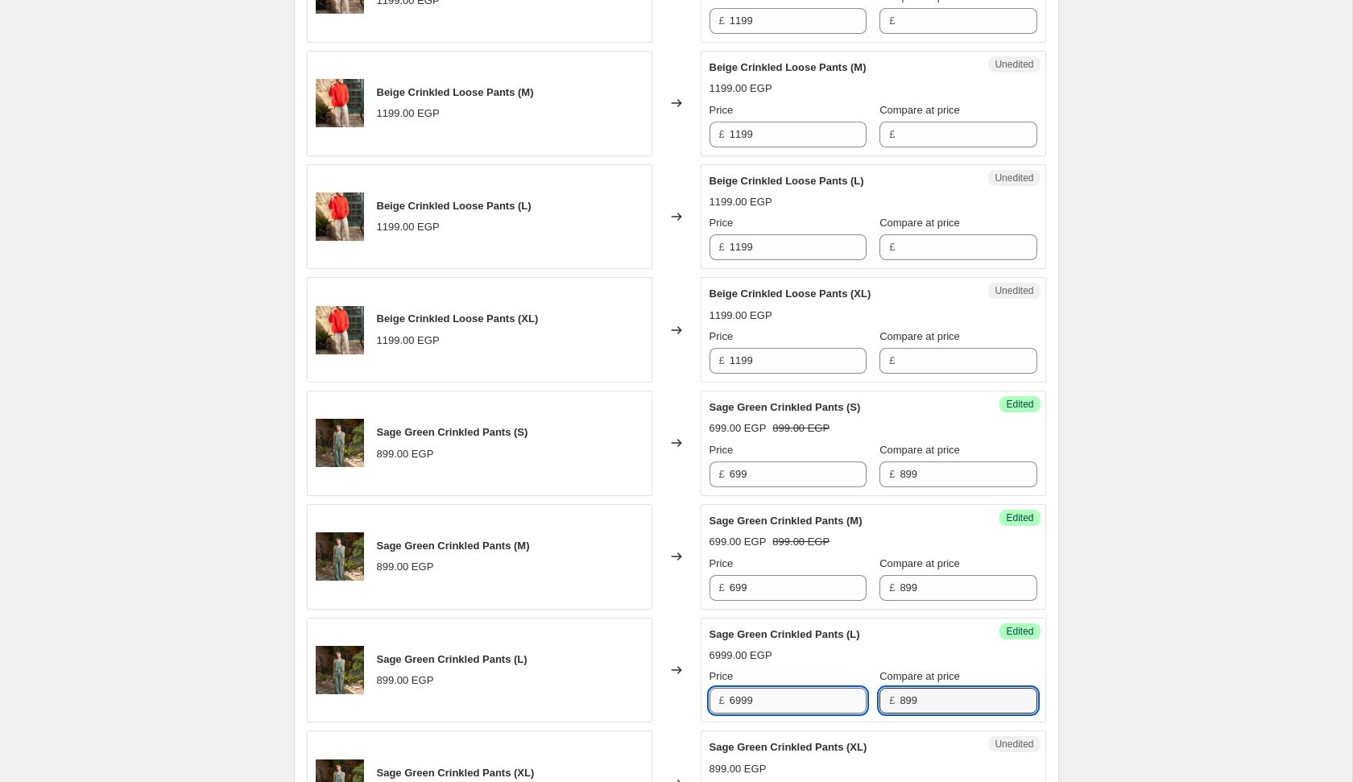
click at [794, 694] on input "6999" at bounding box center [798, 701] width 137 height 26
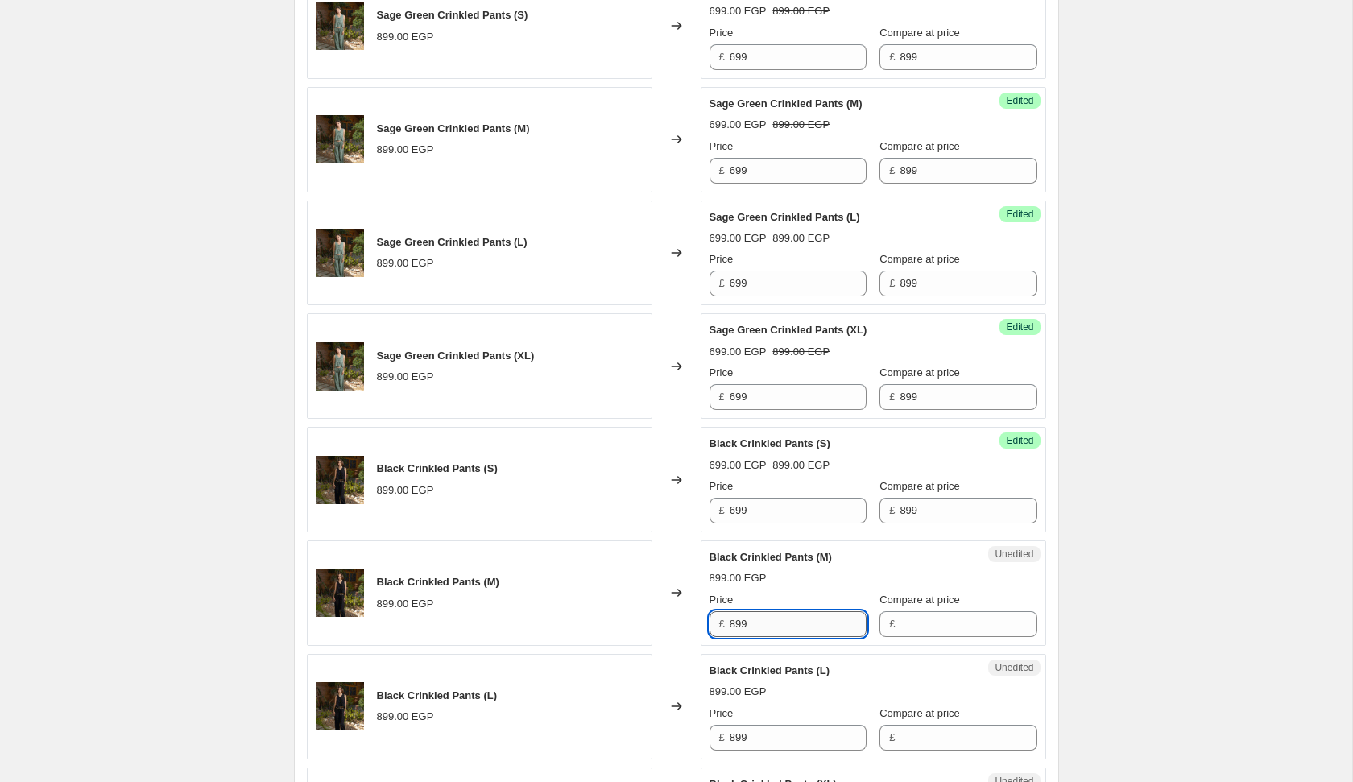
click at [781, 623] on input "899" at bounding box center [798, 624] width 137 height 26
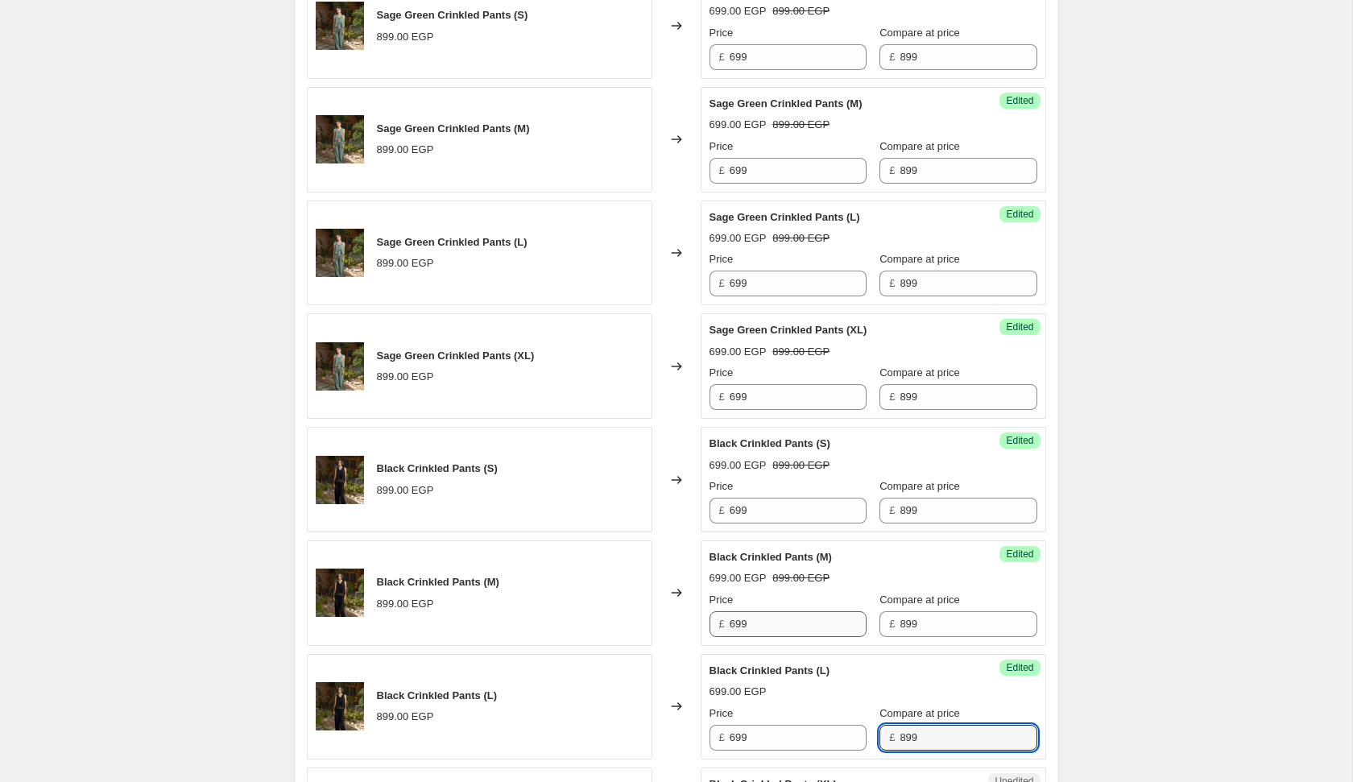
scroll to position [1882, 0]
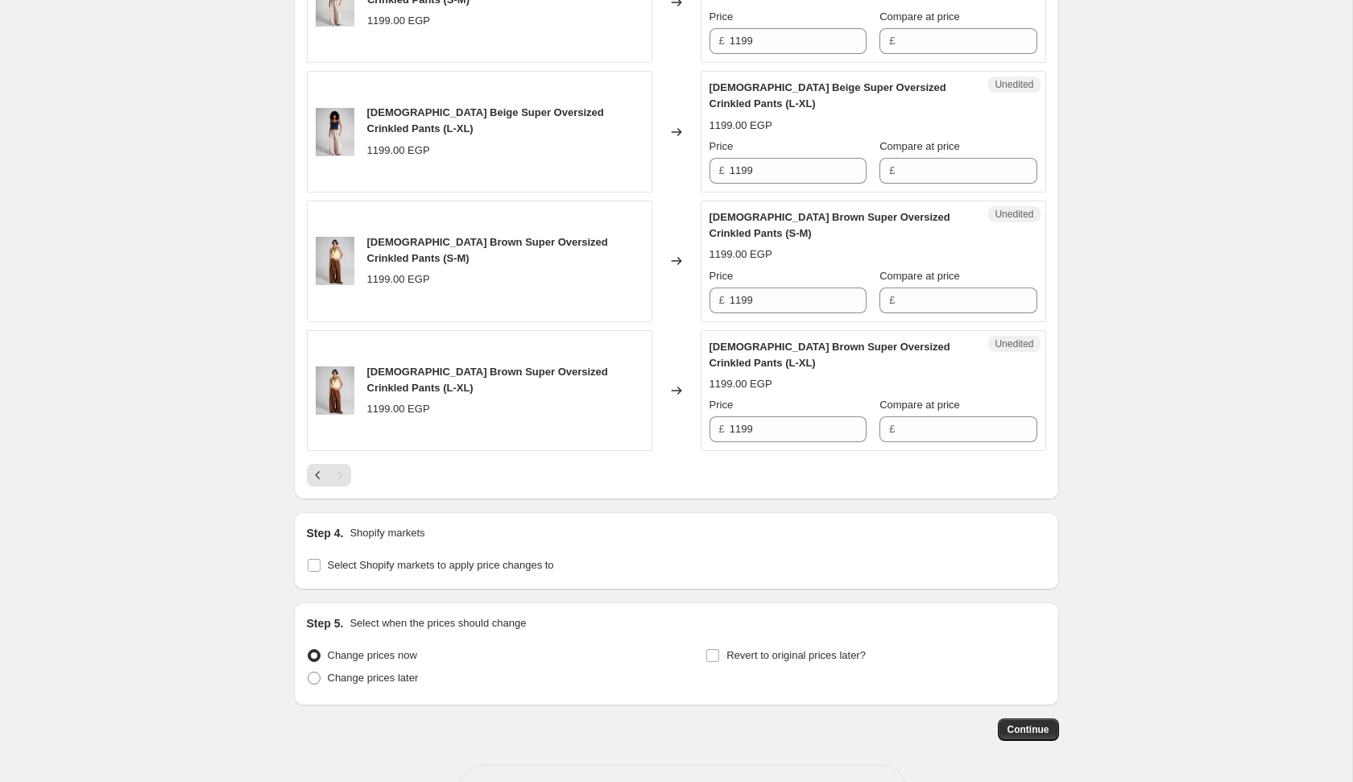
scroll to position [2416, 0]
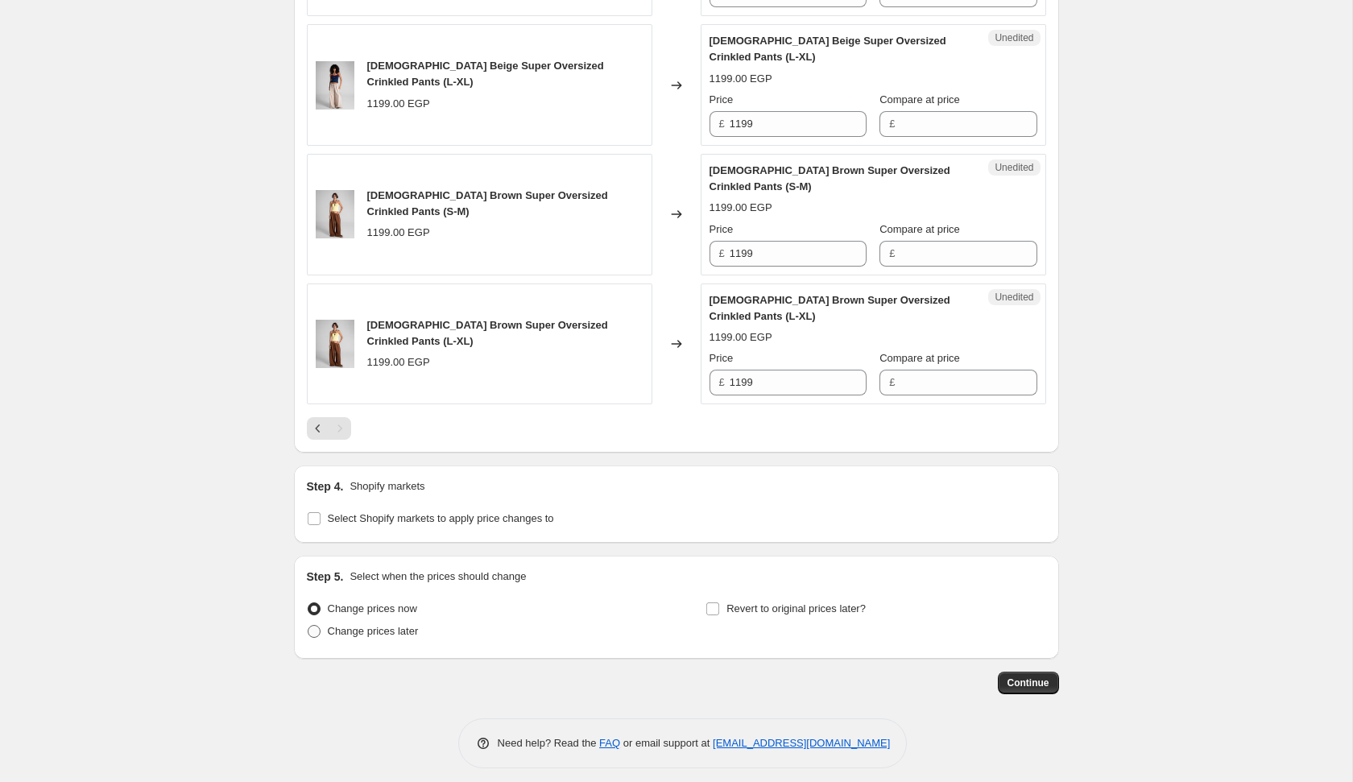
click at [406, 625] on span "Change prices later" at bounding box center [373, 631] width 91 height 12
click at [308, 625] on input "Change prices later" at bounding box center [308, 625] width 1 height 1
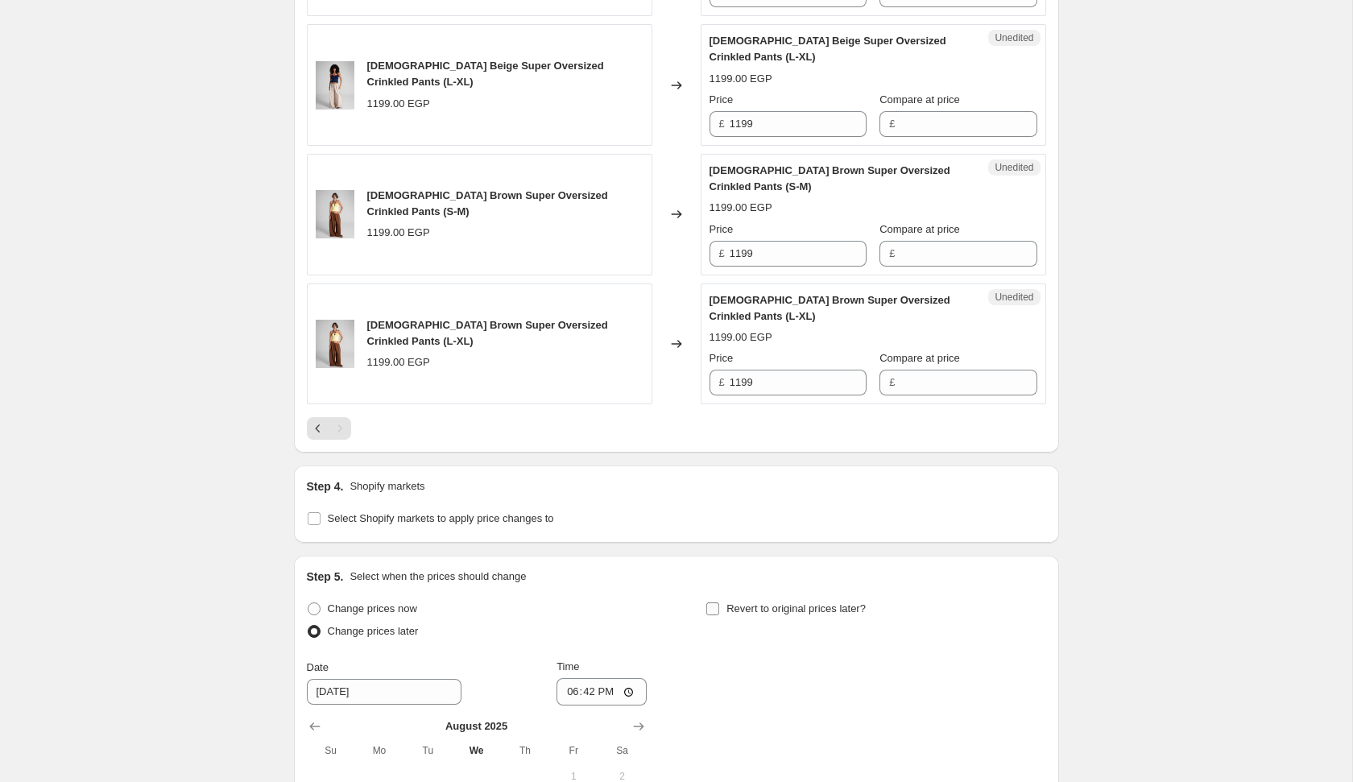
click at [724, 598] on label "Revert to original prices later?" at bounding box center [785, 609] width 160 height 23
click at [719, 602] on input "Revert to original prices later?" at bounding box center [712, 608] width 13 height 13
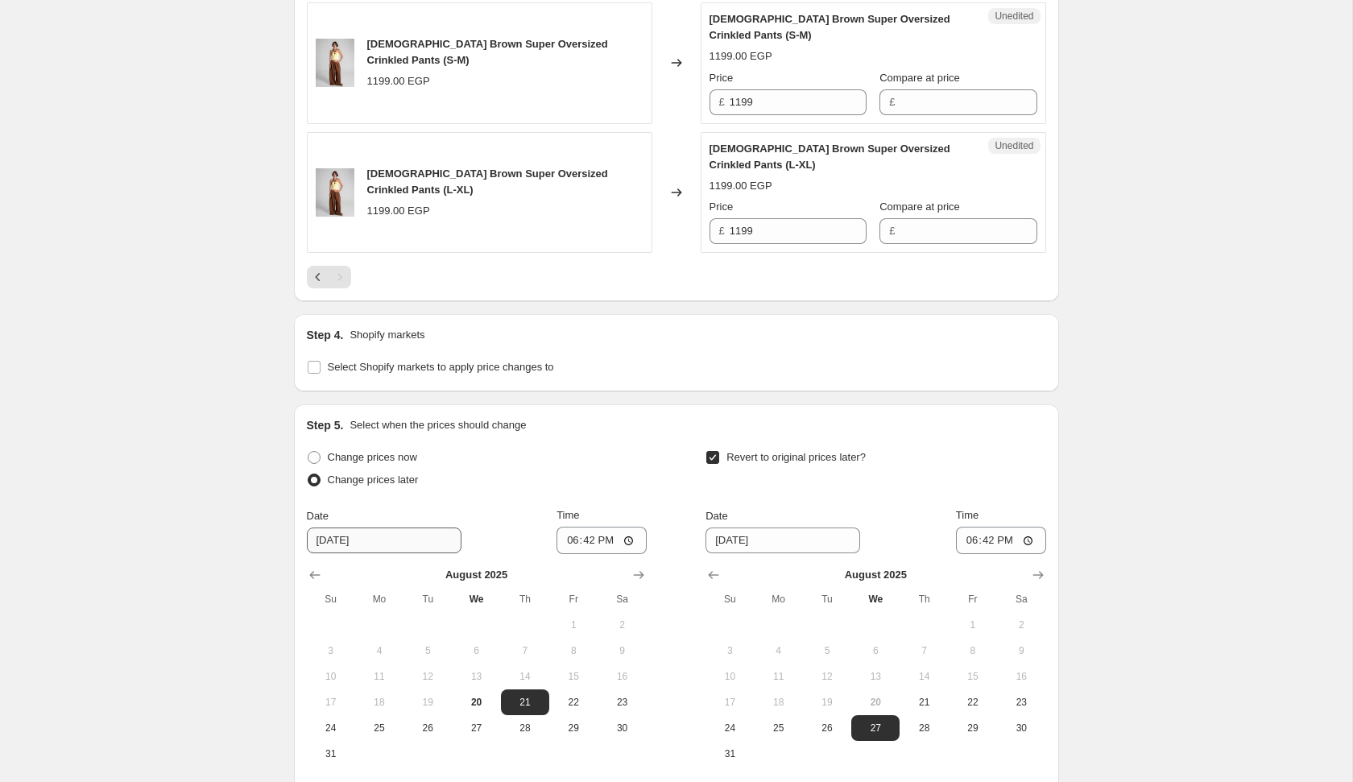
scroll to position [2583, 0]
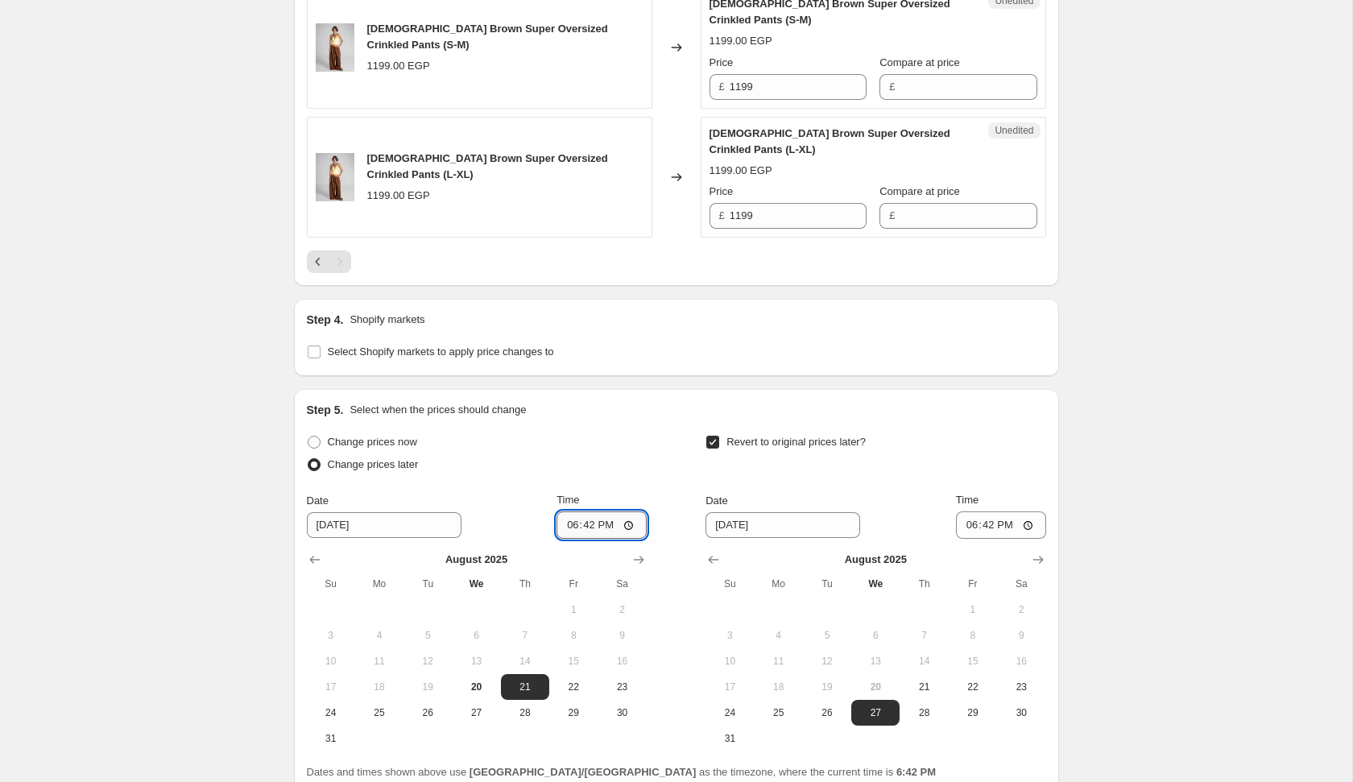
click at [568, 515] on input "18:42" at bounding box center [601, 524] width 90 height 27
click at [728, 708] on span "24" at bounding box center [729, 712] width 35 height 13
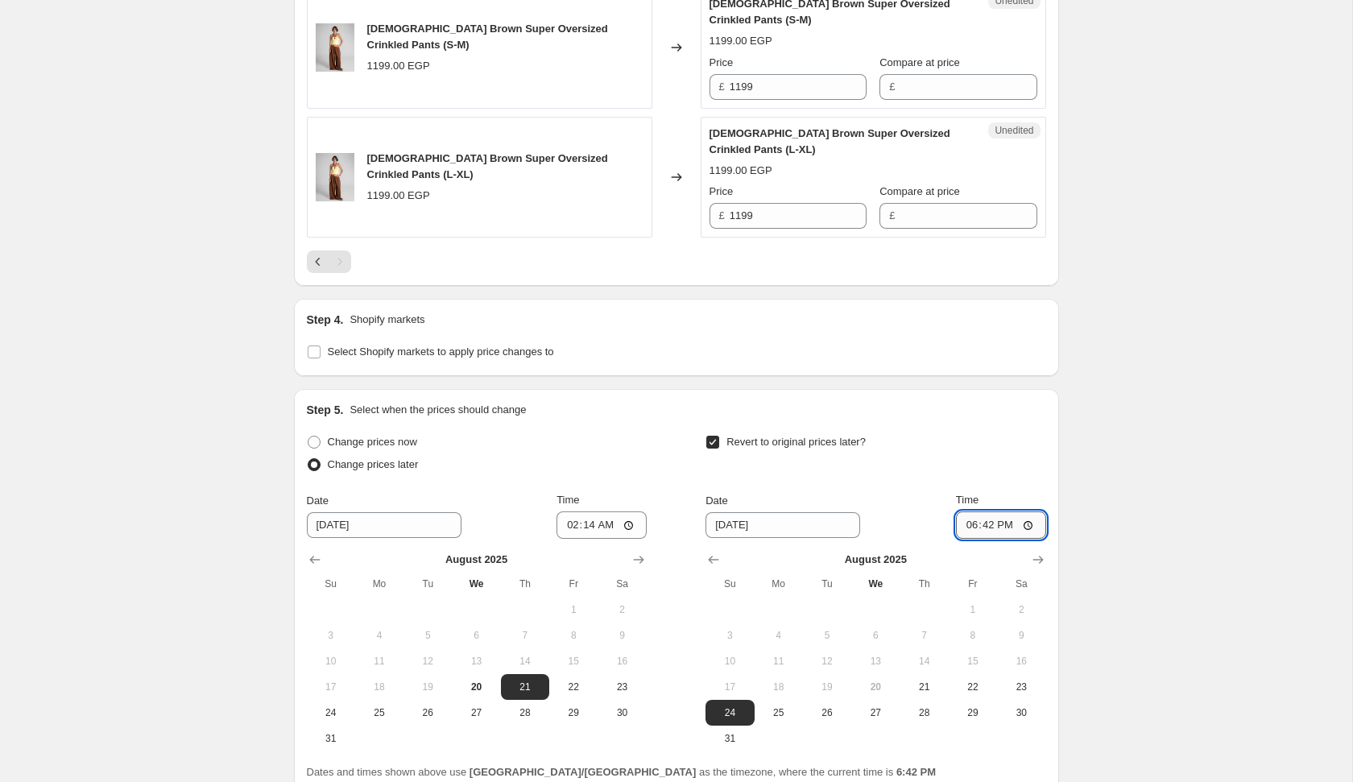
click at [969, 517] on input "18:42" at bounding box center [1001, 524] width 90 height 27
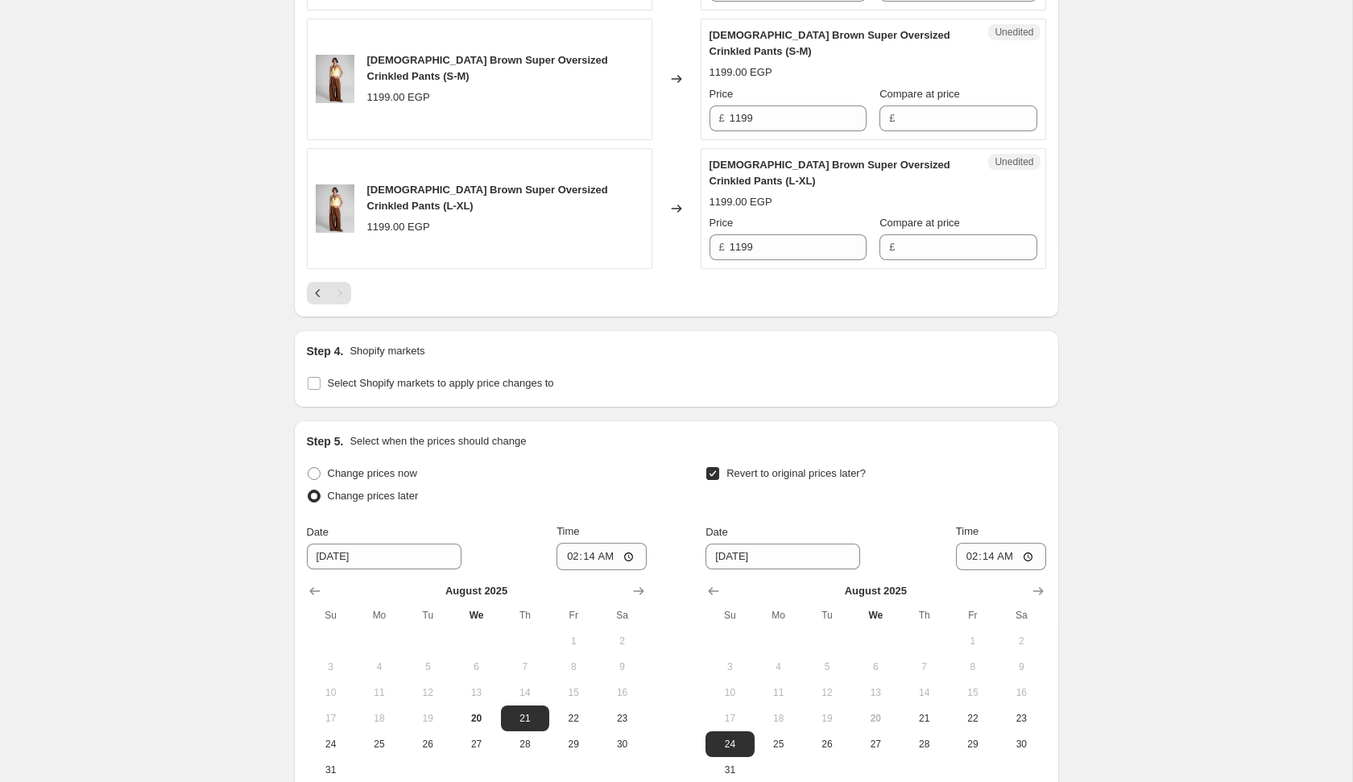
scroll to position [2717, 0]
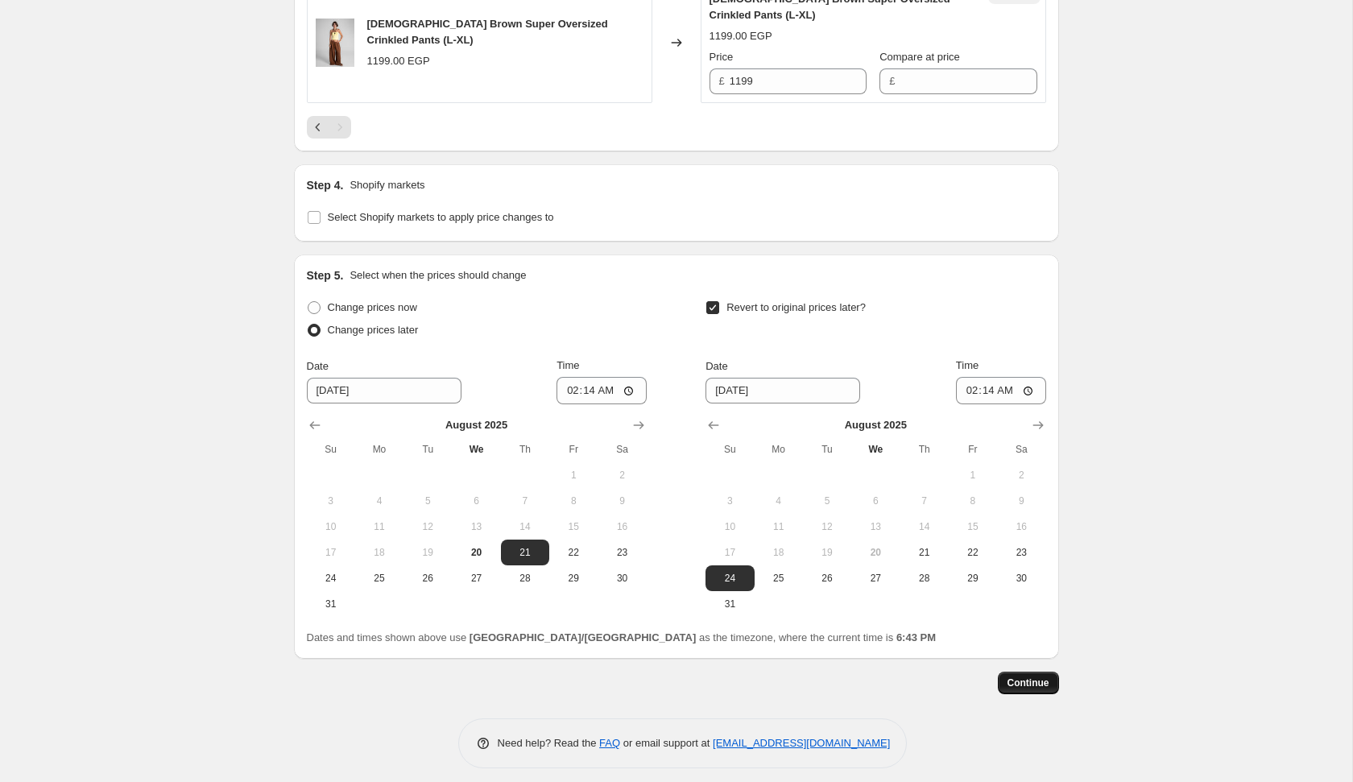
click at [1030, 676] on span "Continue" at bounding box center [1028, 682] width 42 height 13
click at [583, 384] on input "02:14" at bounding box center [601, 390] width 90 height 27
click at [1049, 673] on button "Continue" at bounding box center [1028, 683] width 61 height 23
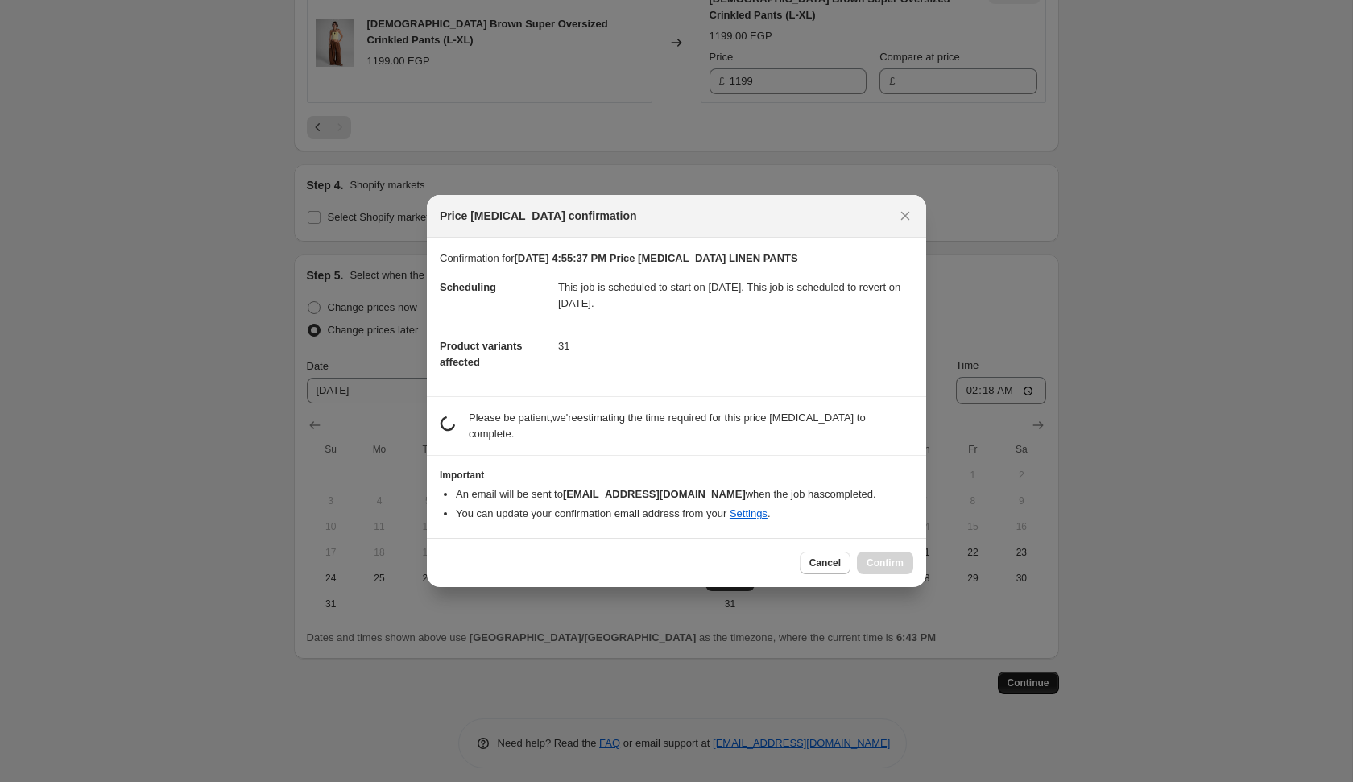
scroll to position [0, 0]
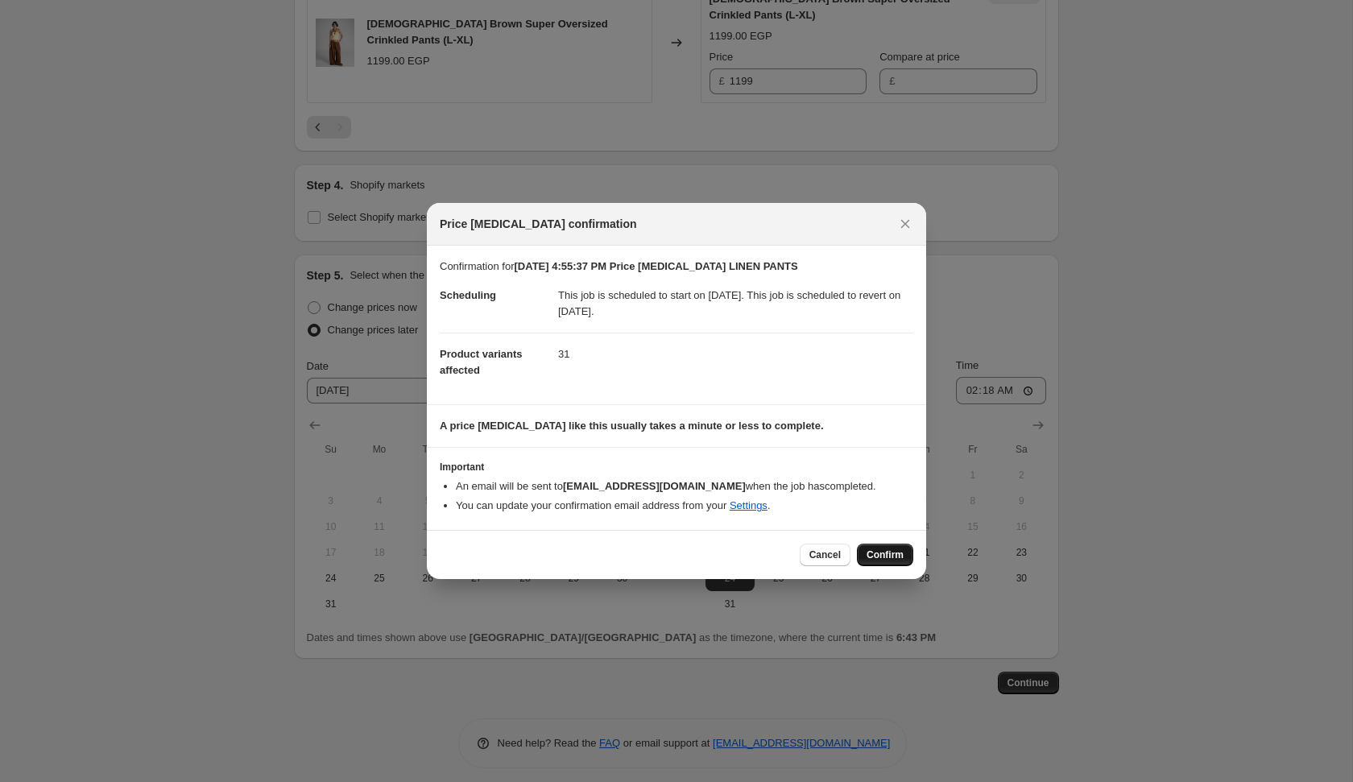
click at [900, 555] on span "Confirm" at bounding box center [885, 554] width 37 height 13
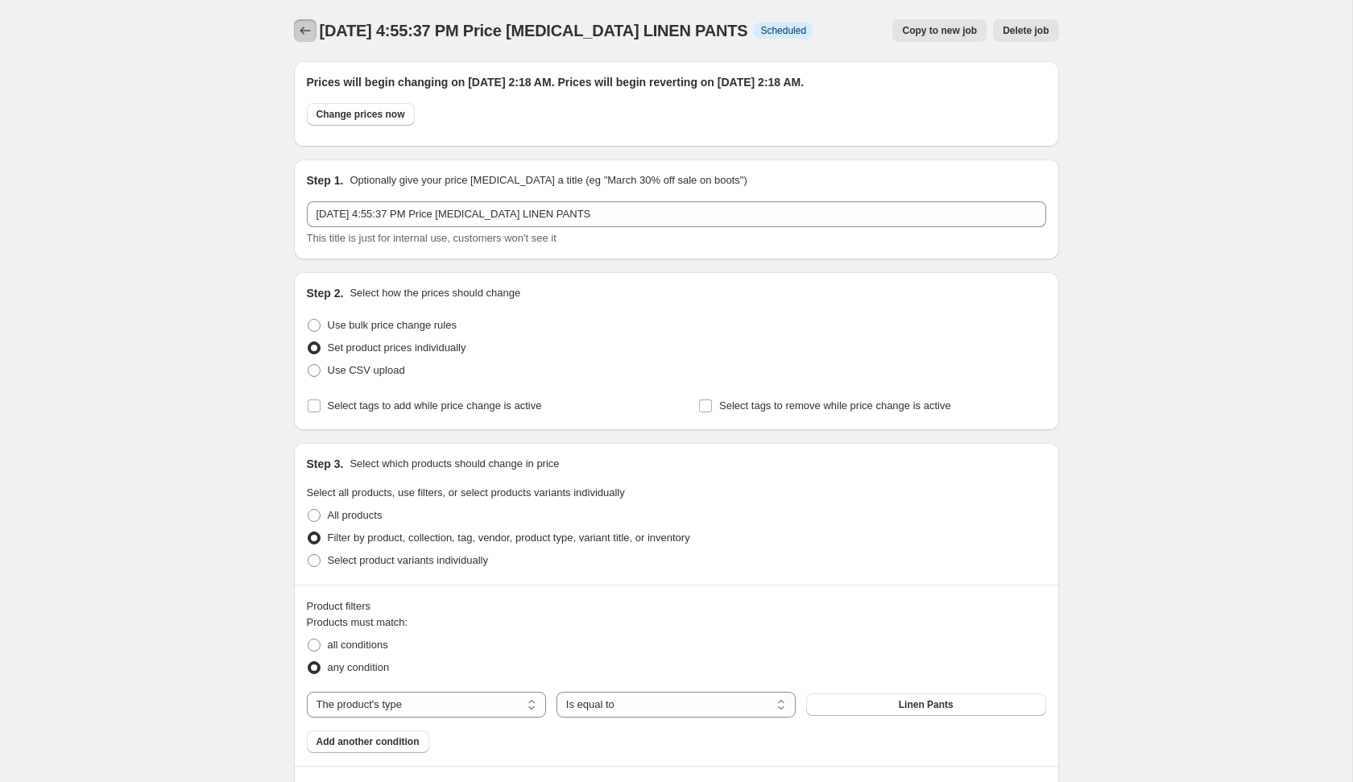
click at [308, 27] on icon "Price change jobs" at bounding box center [305, 31] width 16 height 16
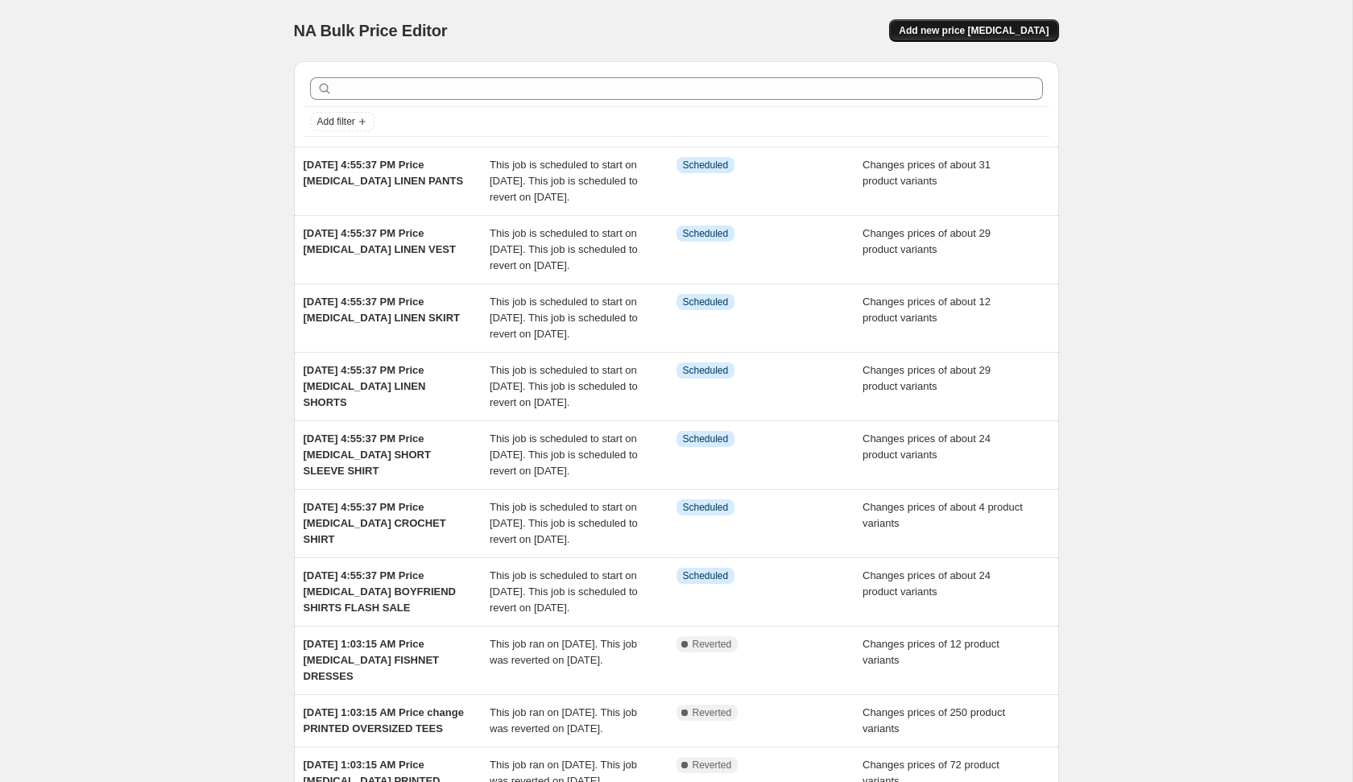
click at [973, 30] on span "Add new price [MEDICAL_DATA]" at bounding box center [974, 30] width 150 height 13
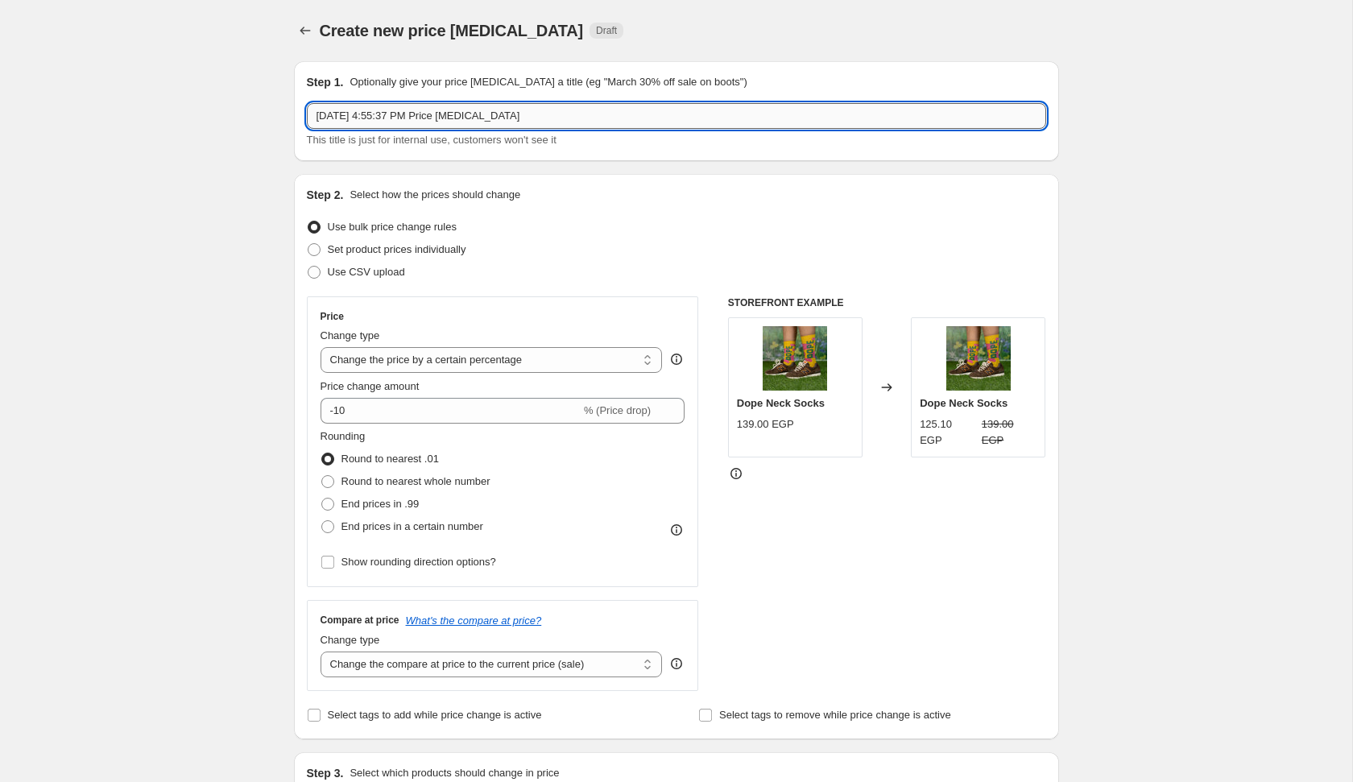
click at [744, 122] on input "[DATE] 4:55:37 PM Price [MEDICAL_DATA]" at bounding box center [676, 116] width 739 height 26
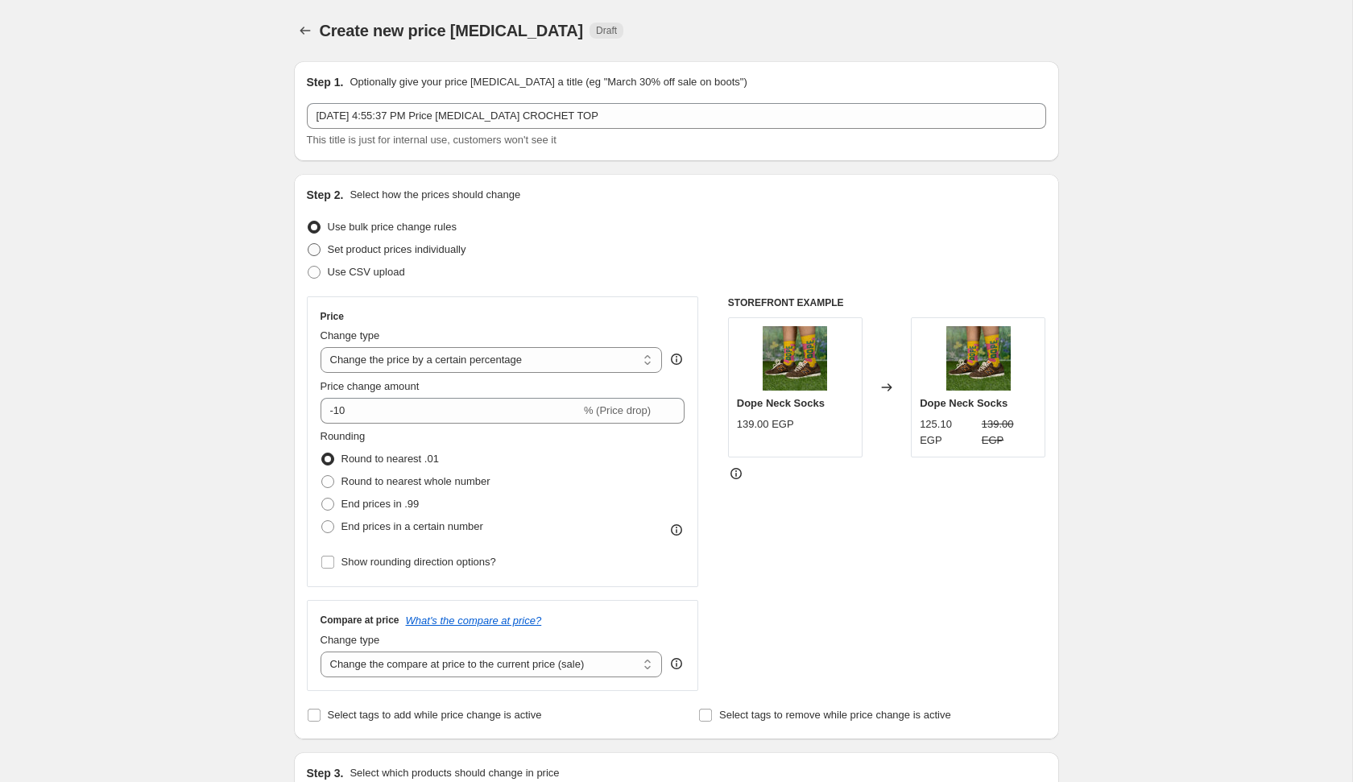
click at [412, 240] on label "Set product prices individually" at bounding box center [386, 249] width 159 height 23
click at [308, 243] on input "Set product prices individually" at bounding box center [308, 243] width 1 height 1
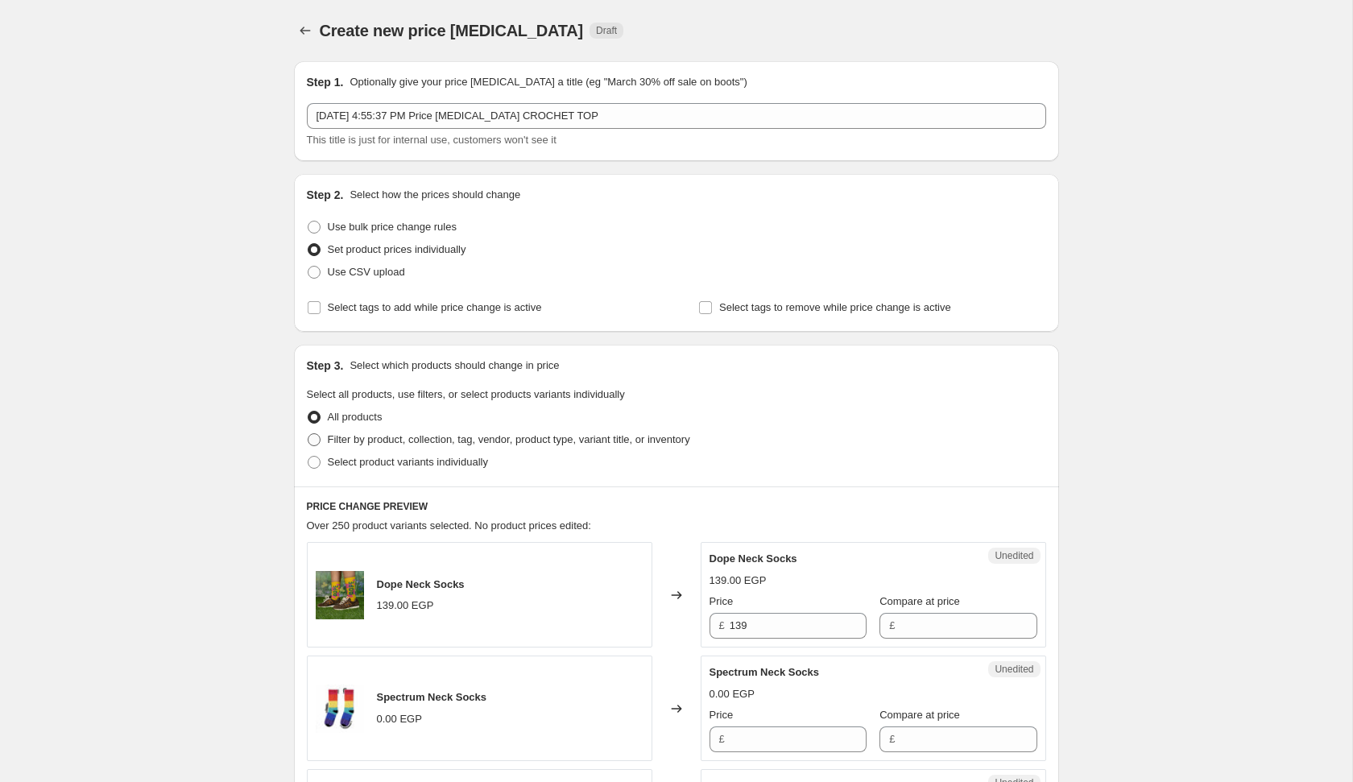
click at [474, 445] on span "Filter by product, collection, tag, vendor, product type, variant title, or inv…" at bounding box center [509, 439] width 362 height 12
click at [308, 434] on input "Filter by product, collection, tag, vendor, product type, variant title, or inv…" at bounding box center [308, 433] width 1 height 1
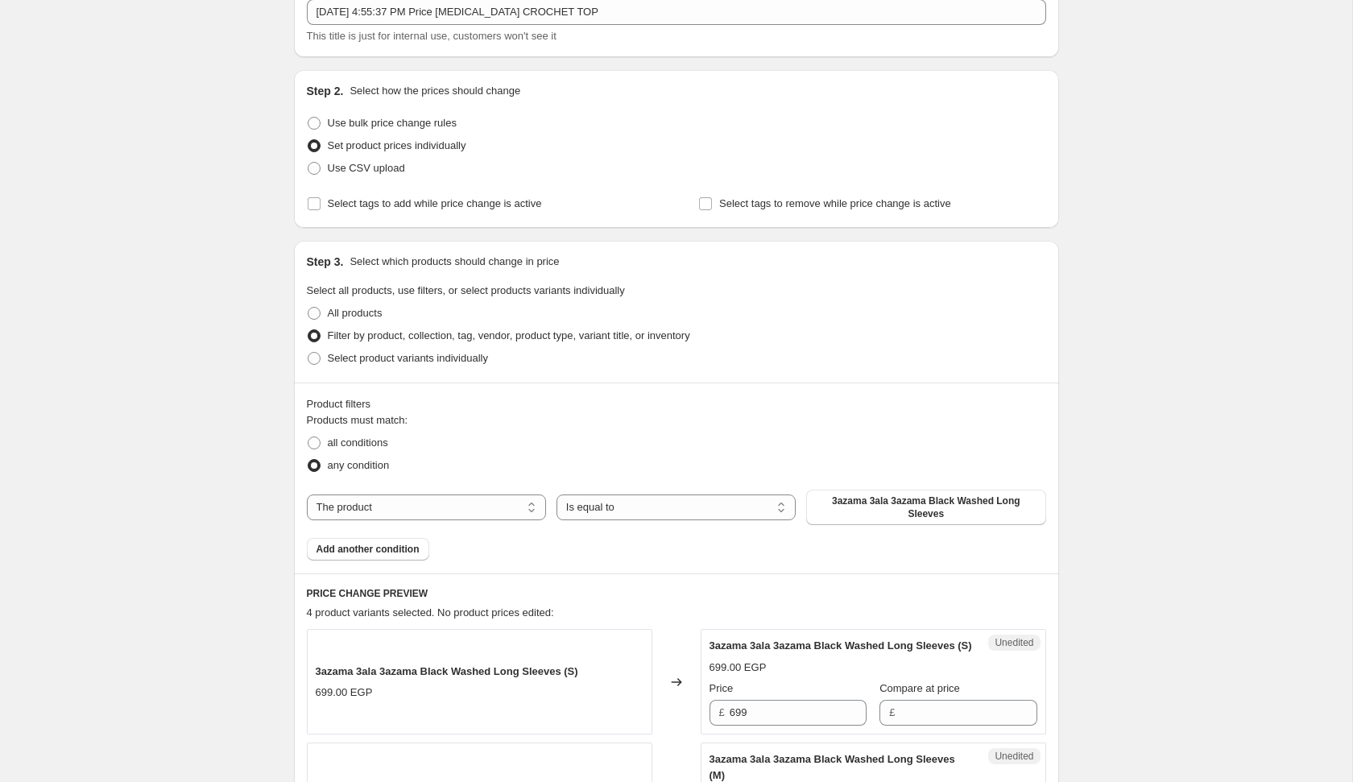
scroll to position [106, 0]
click at [441, 499] on select "The product The product's collection The product's tag The product's vendor The…" at bounding box center [426, 505] width 239 height 26
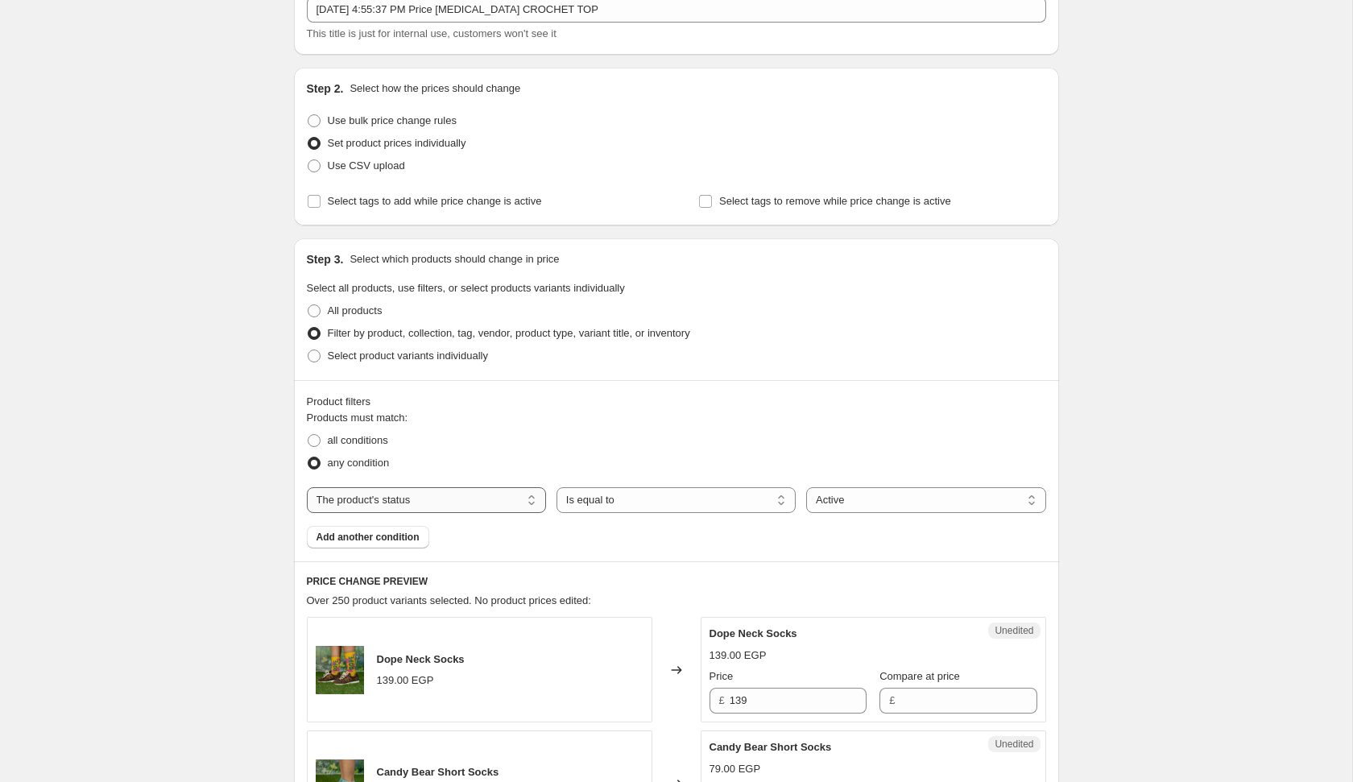
click at [418, 498] on select "The product The product's collection The product's tag The product's vendor The…" at bounding box center [426, 500] width 239 height 26
click at [878, 502] on span "Acid Washed Crewnecks" at bounding box center [926, 500] width 114 height 13
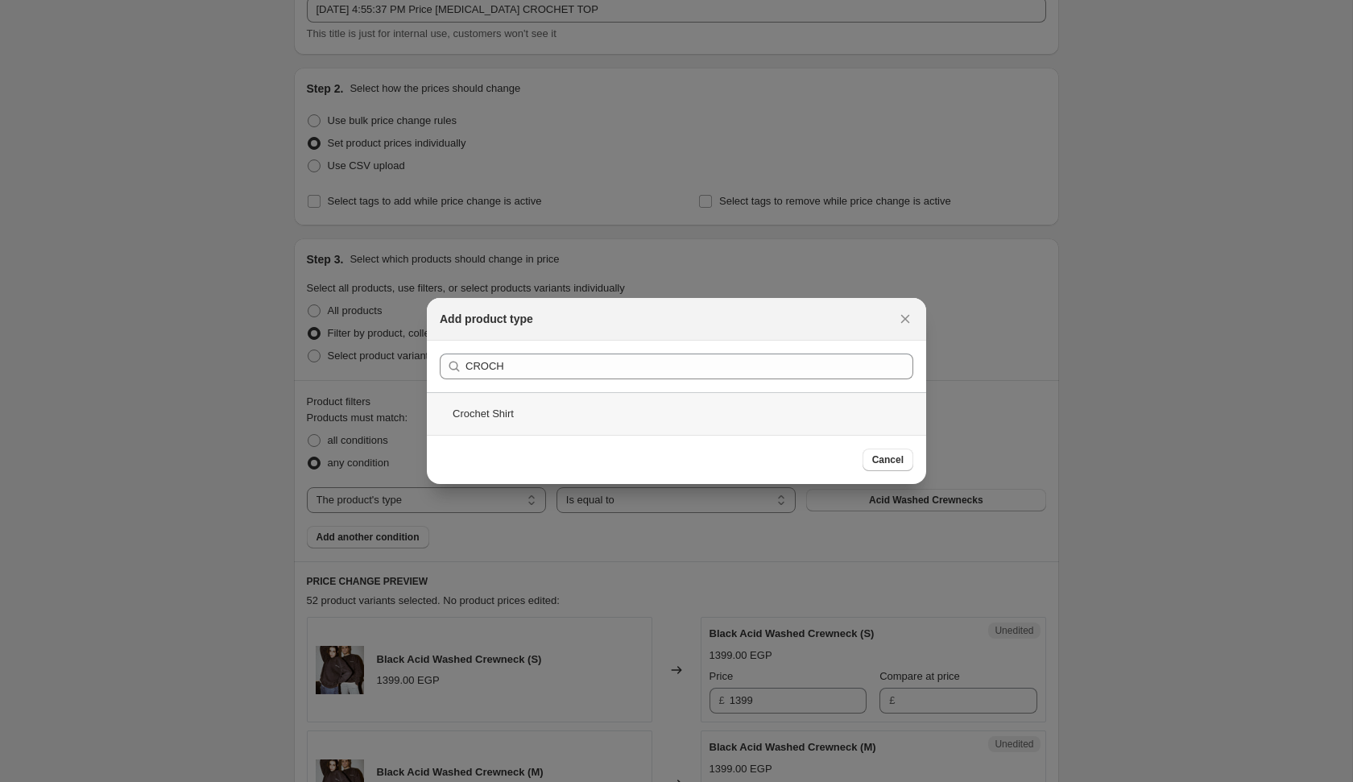
click at [623, 413] on div "Crochet Shirt" at bounding box center [676, 413] width 499 height 43
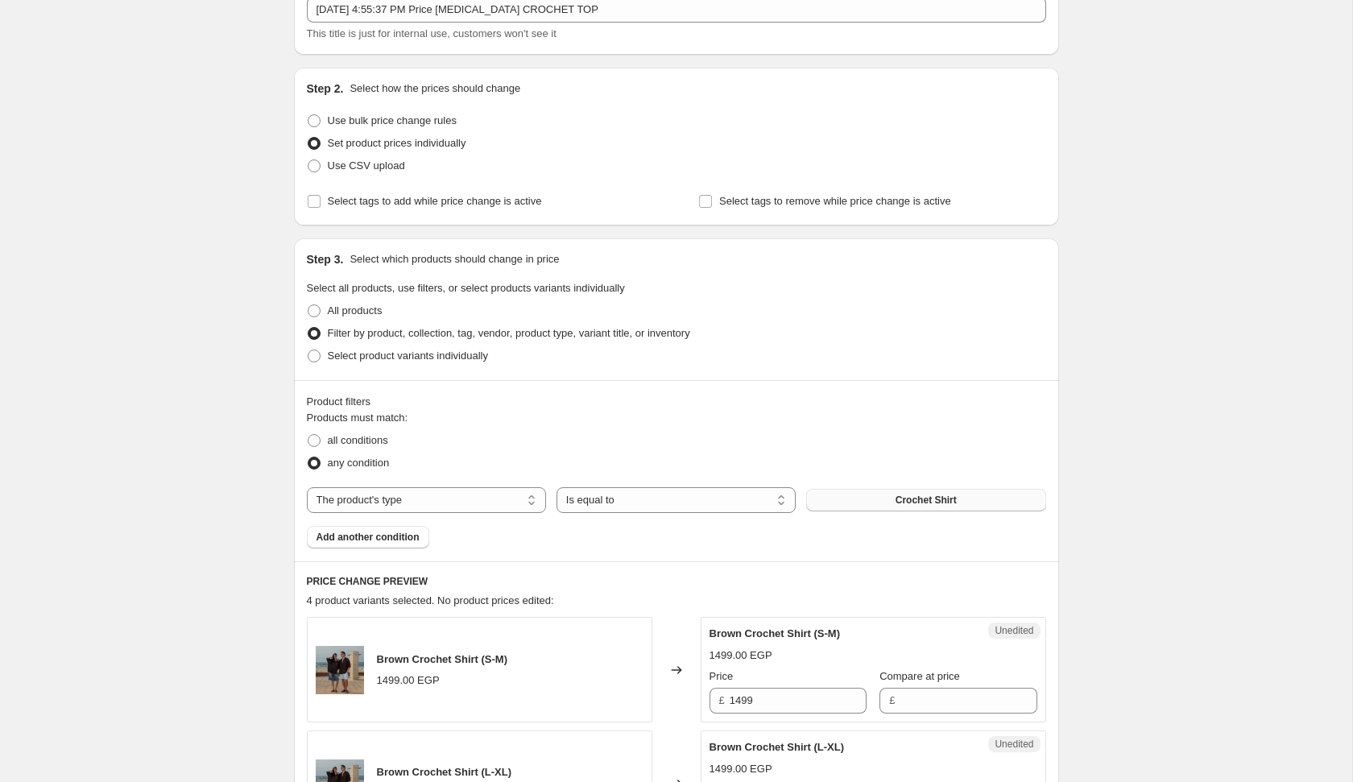
click at [859, 491] on button "Crochet Shirt" at bounding box center [925, 500] width 239 height 23
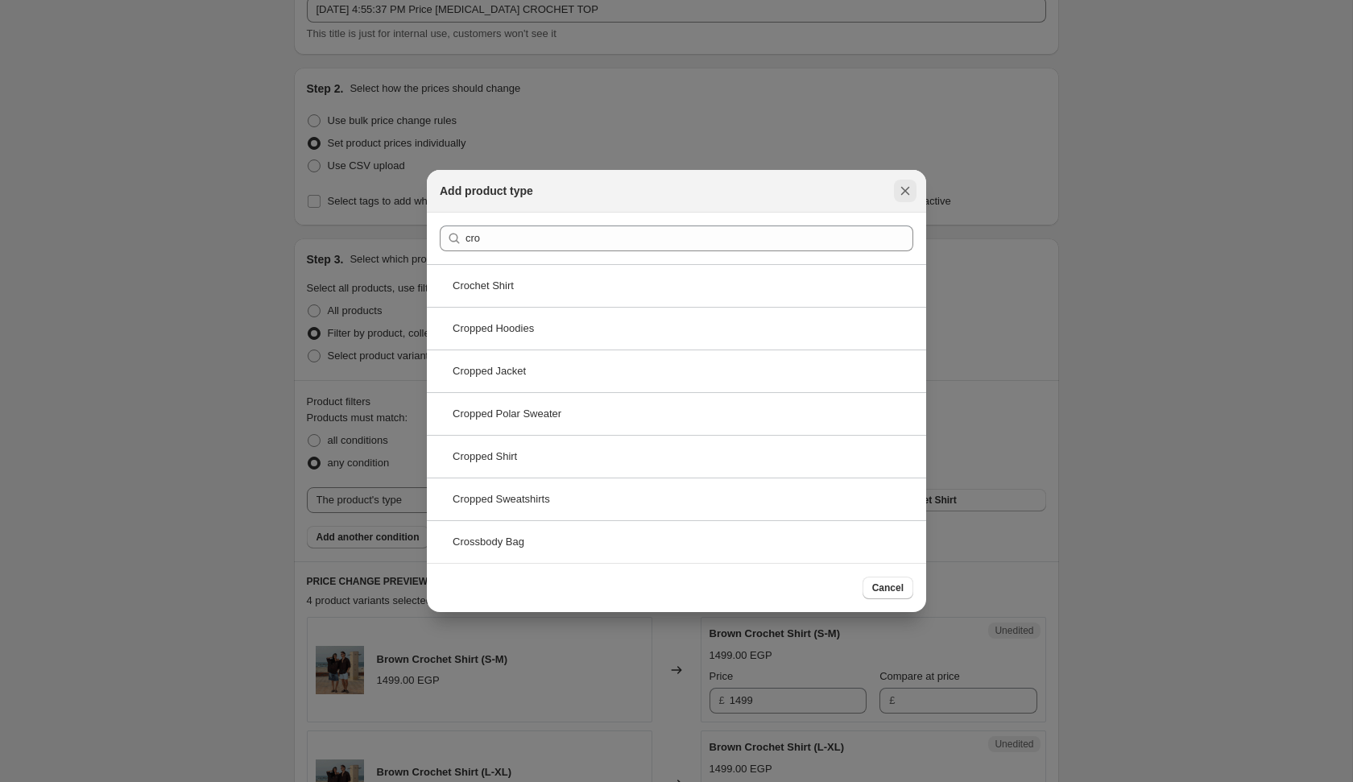
click at [907, 198] on icon "Close" at bounding box center [905, 191] width 16 height 16
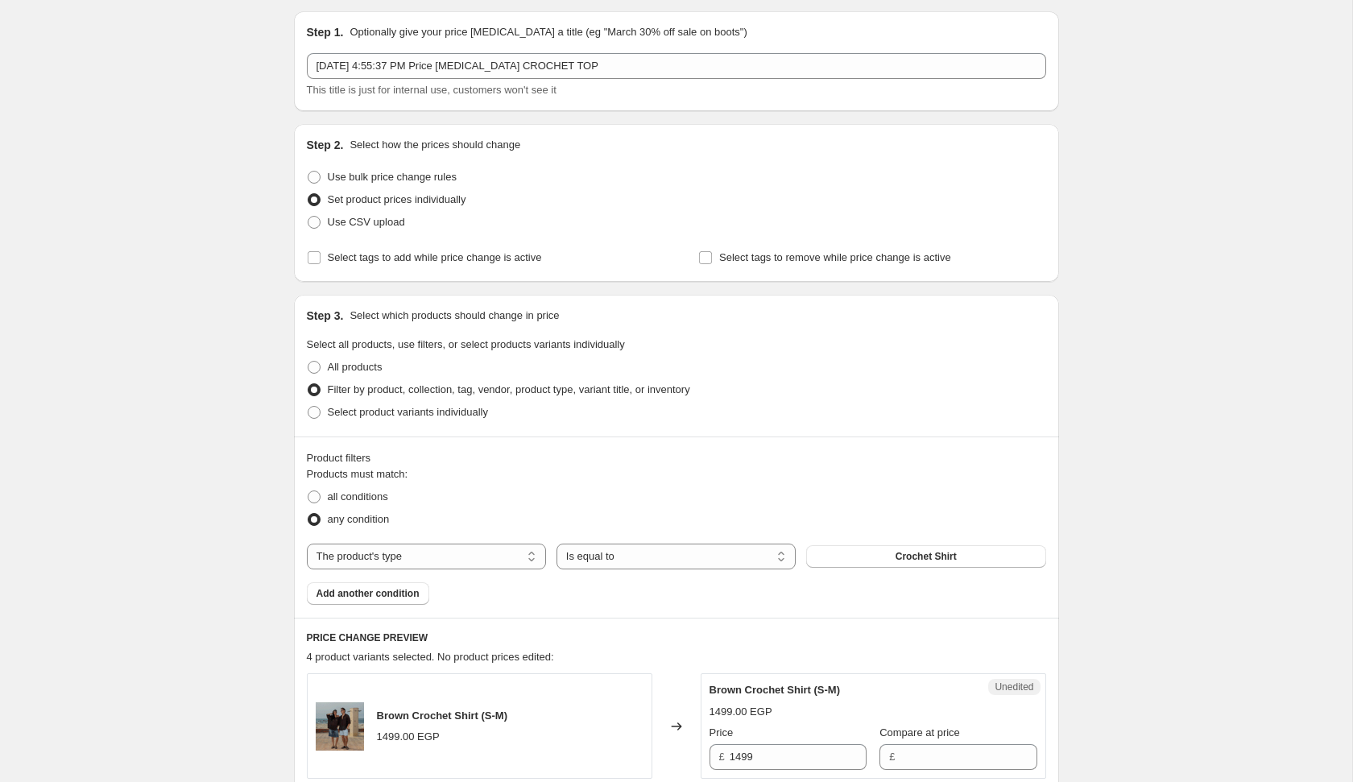
scroll to position [52, 0]
click at [508, 548] on select "The product The product's collection The product's tag The product's vendor The…" at bounding box center [426, 555] width 239 height 26
click at [871, 556] on button "Crochet Shirt" at bounding box center [925, 555] width 239 height 23
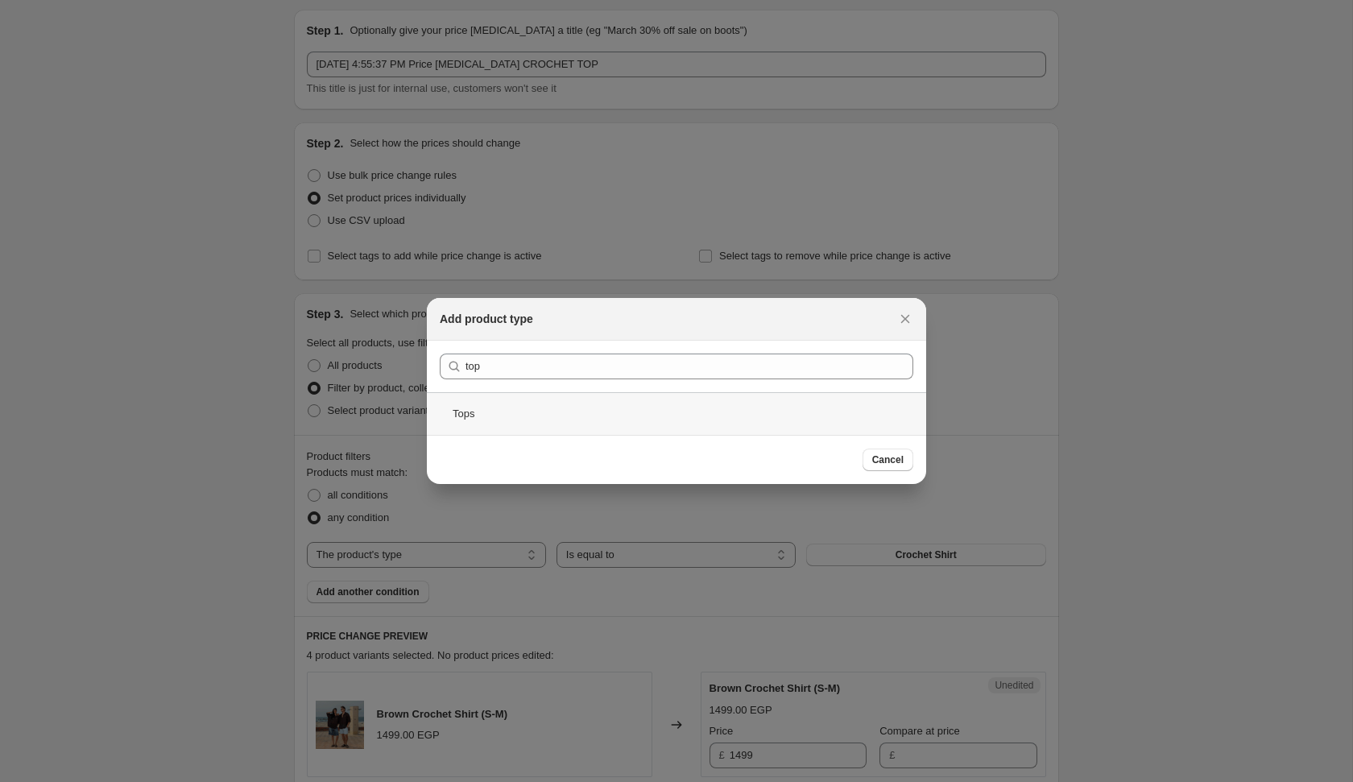
click at [778, 392] on div "Tops" at bounding box center [676, 413] width 499 height 43
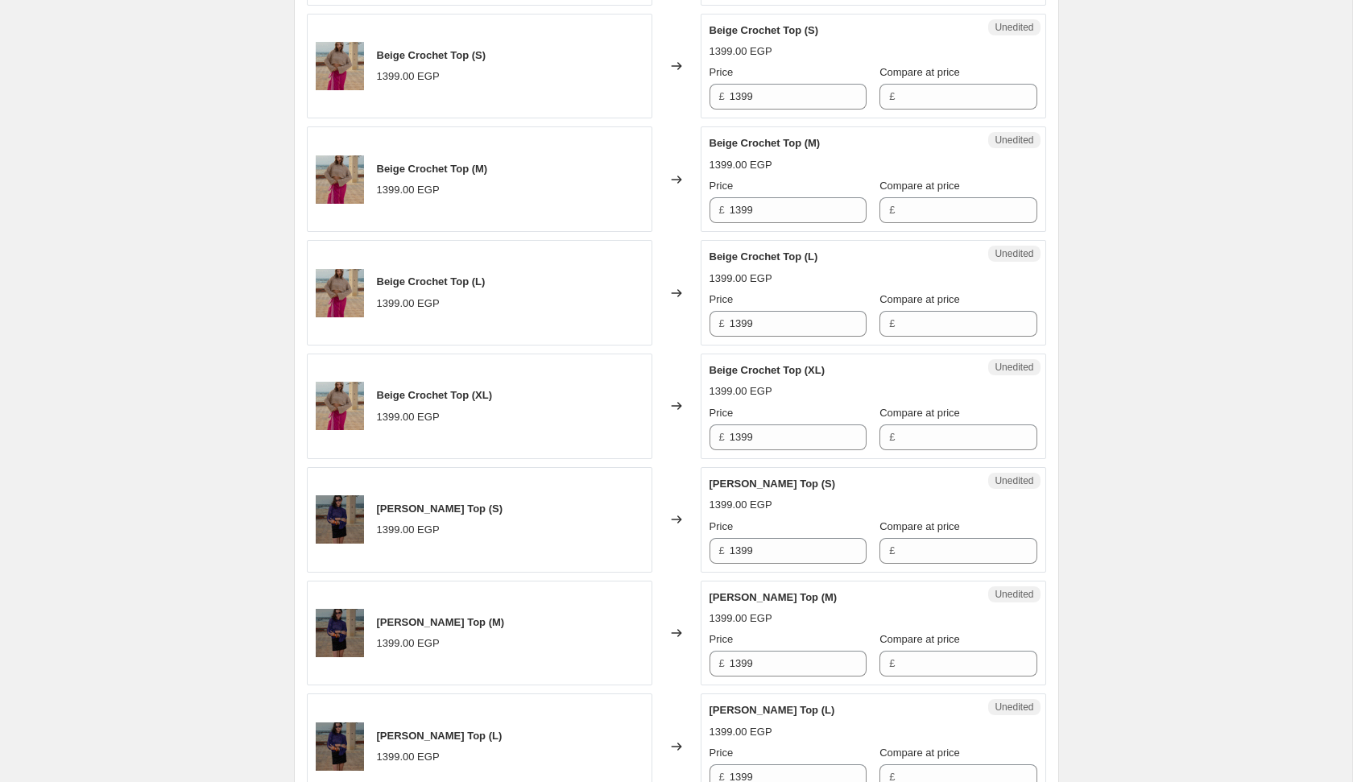
scroll to position [1405, 0]
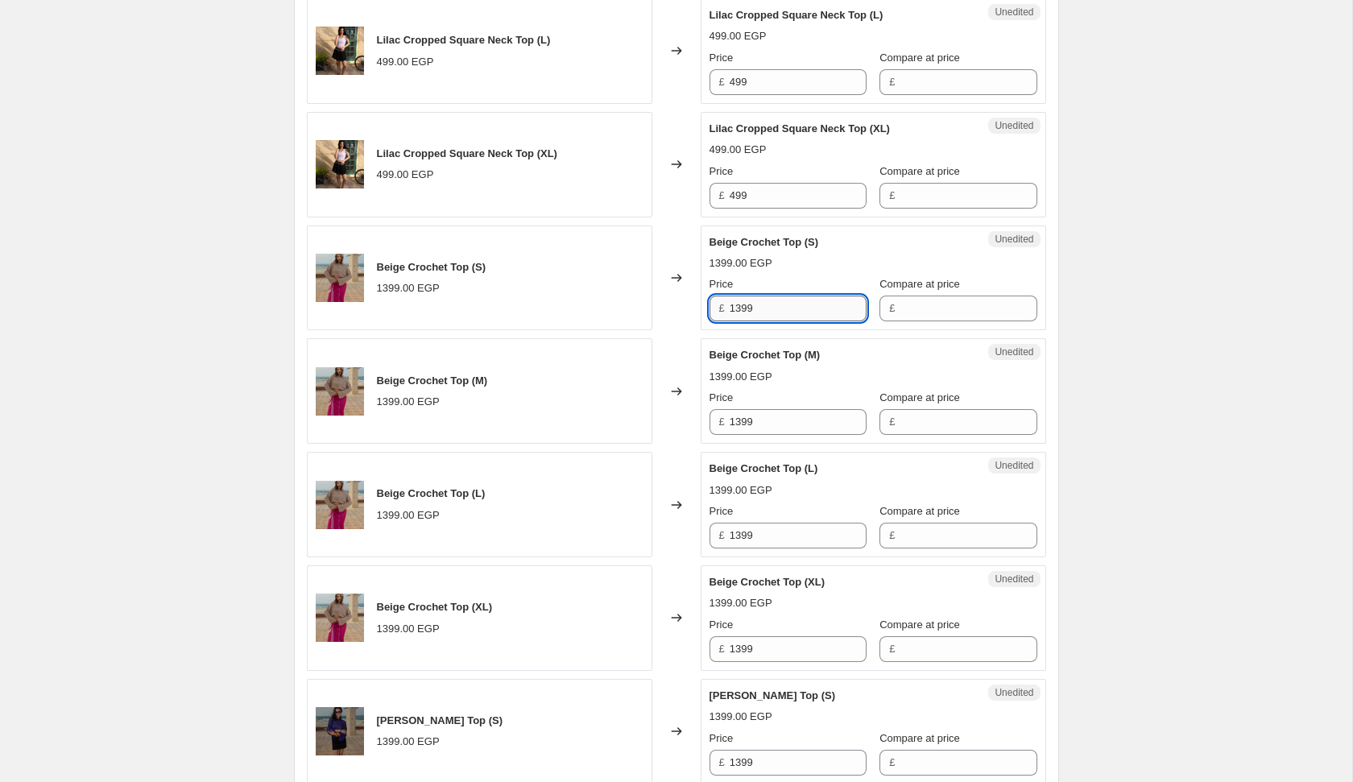
click at [797, 296] on input "1399" at bounding box center [798, 309] width 137 height 26
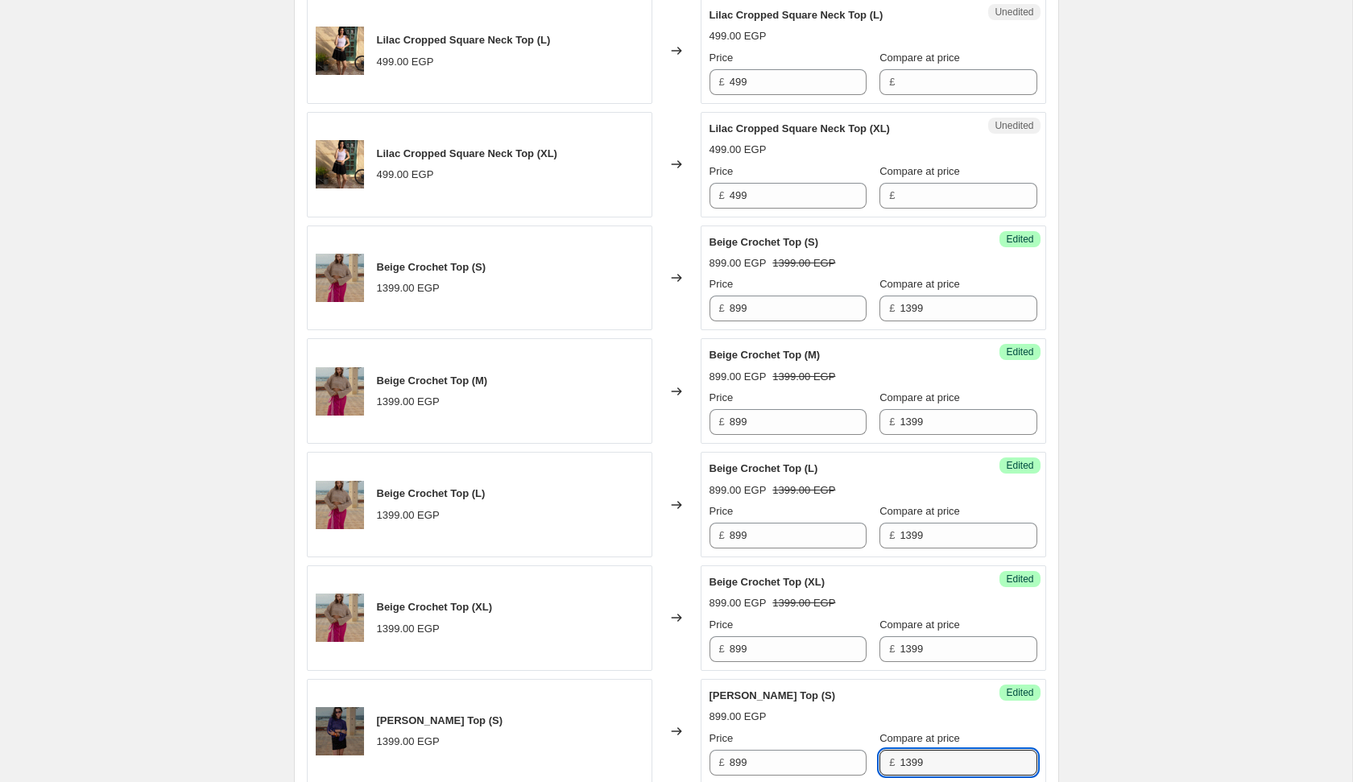
scroll to position [1882, 0]
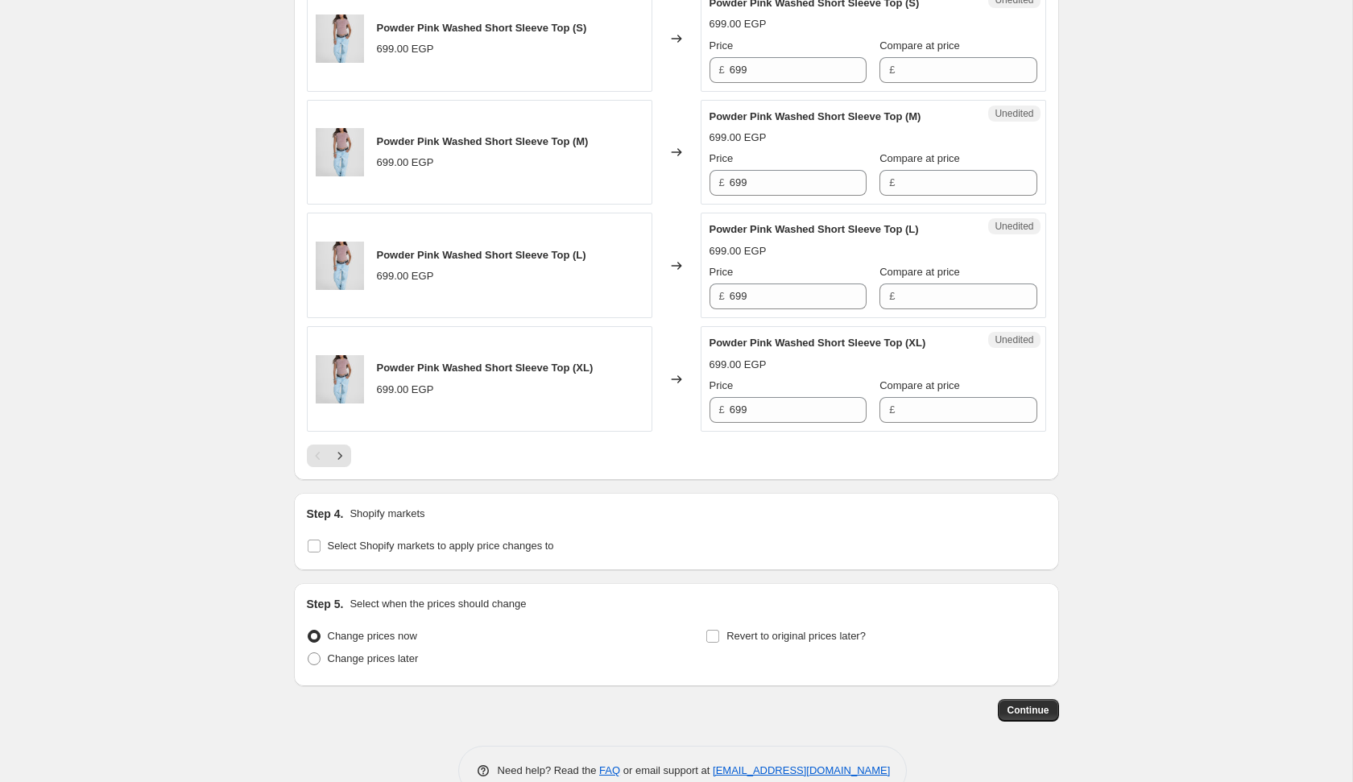
scroll to position [2577, 0]
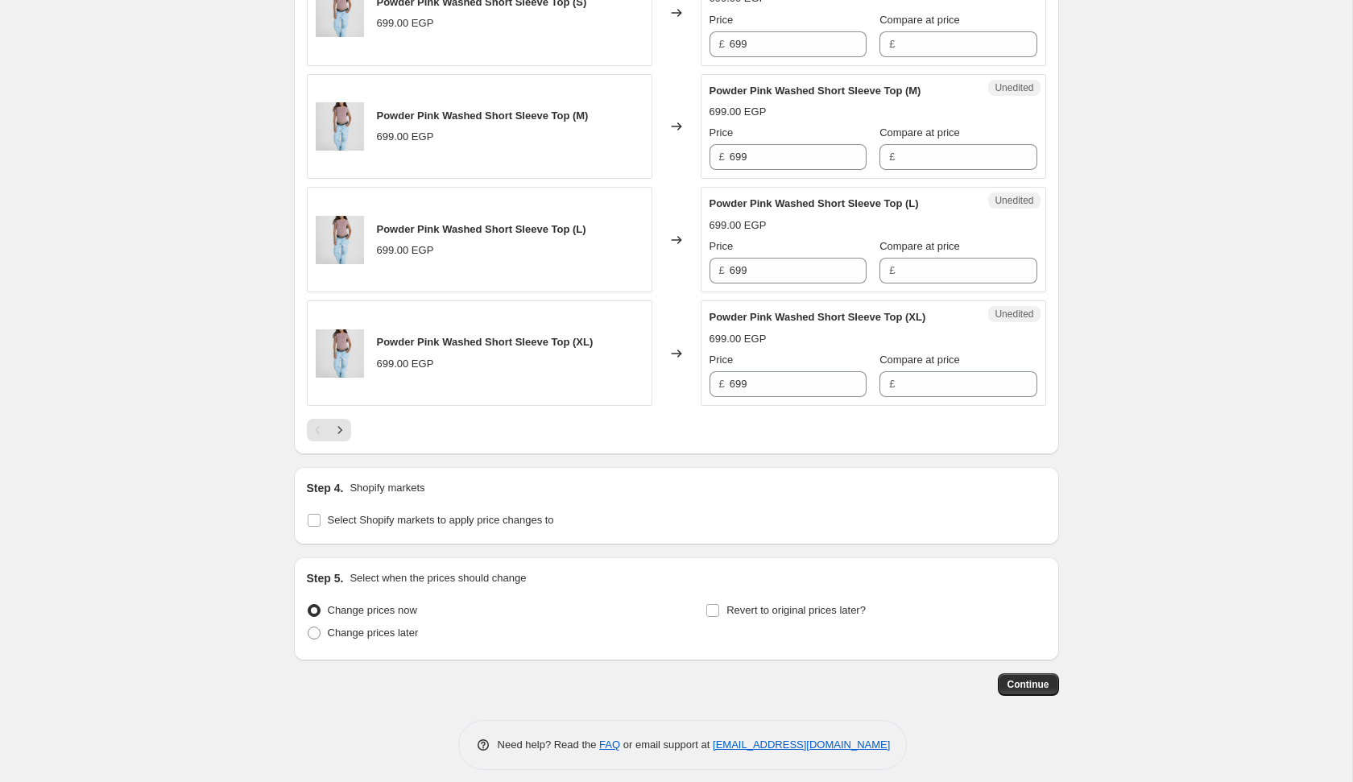
click at [368, 639] on div "Step 5. Select when the prices should change Change prices now Change prices la…" at bounding box center [676, 608] width 765 height 103
click at [371, 632] on label "Change prices later" at bounding box center [363, 633] width 112 height 23
click at [308, 627] on input "Change prices later" at bounding box center [308, 627] width 1 height 1
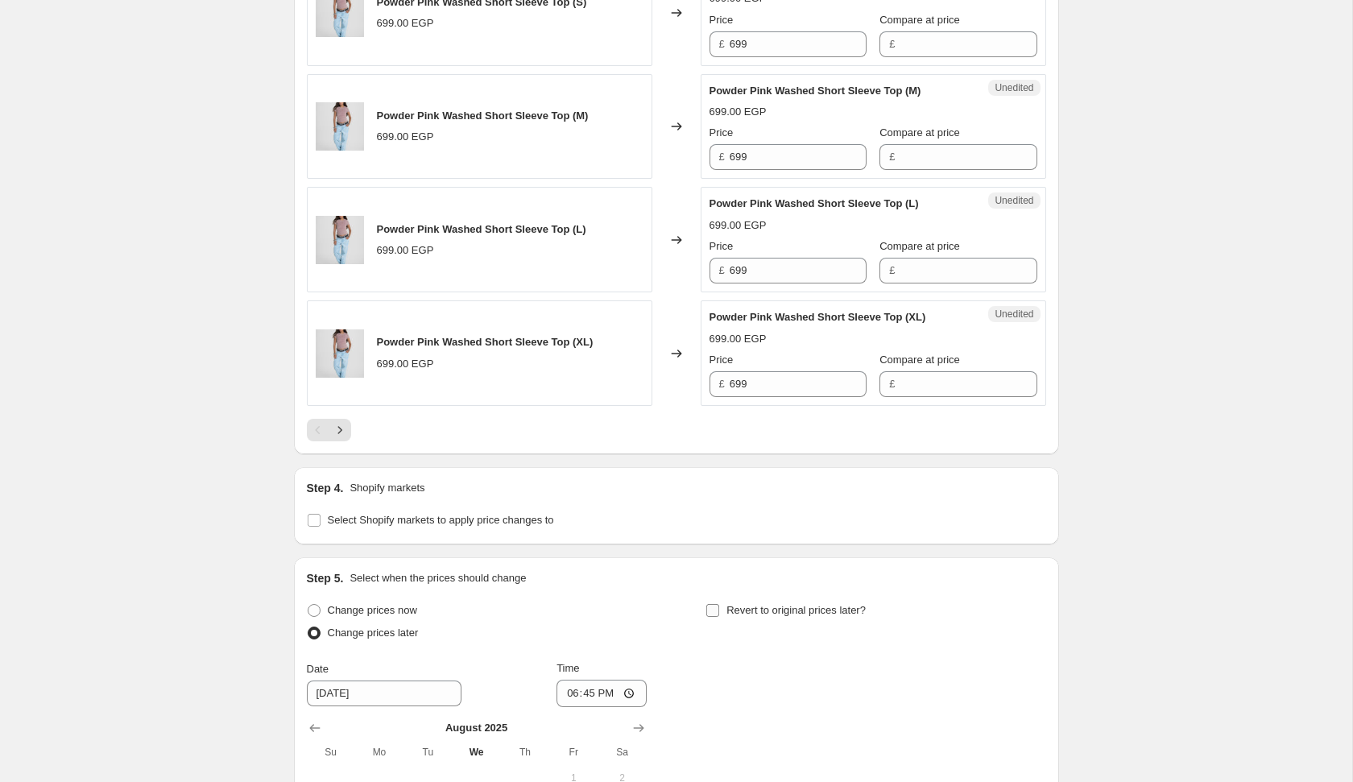
click at [768, 599] on label "Revert to original prices later?" at bounding box center [785, 610] width 160 height 23
click at [719, 604] on input "Revert to original prices later?" at bounding box center [712, 610] width 13 height 13
click at [336, 422] on icon "Next" at bounding box center [340, 430] width 16 height 16
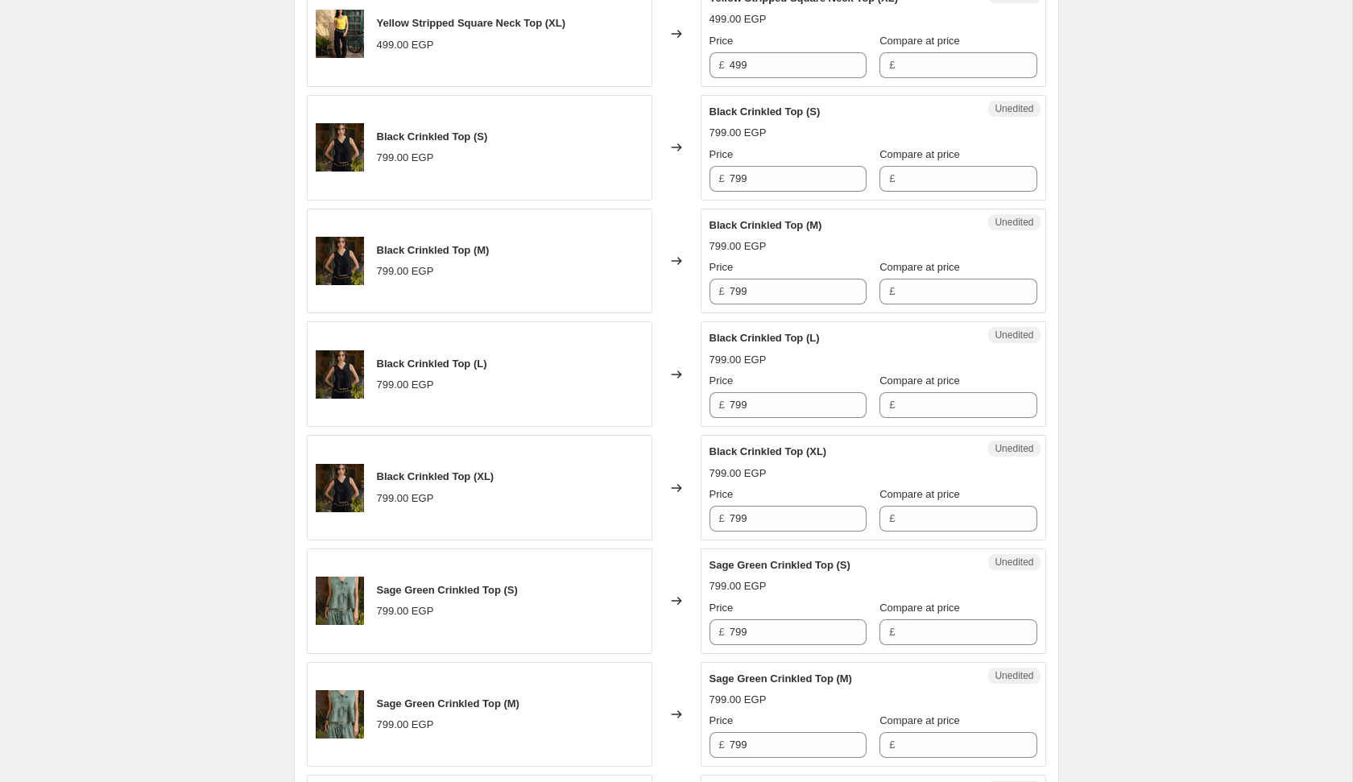
scroll to position [1967, 0]
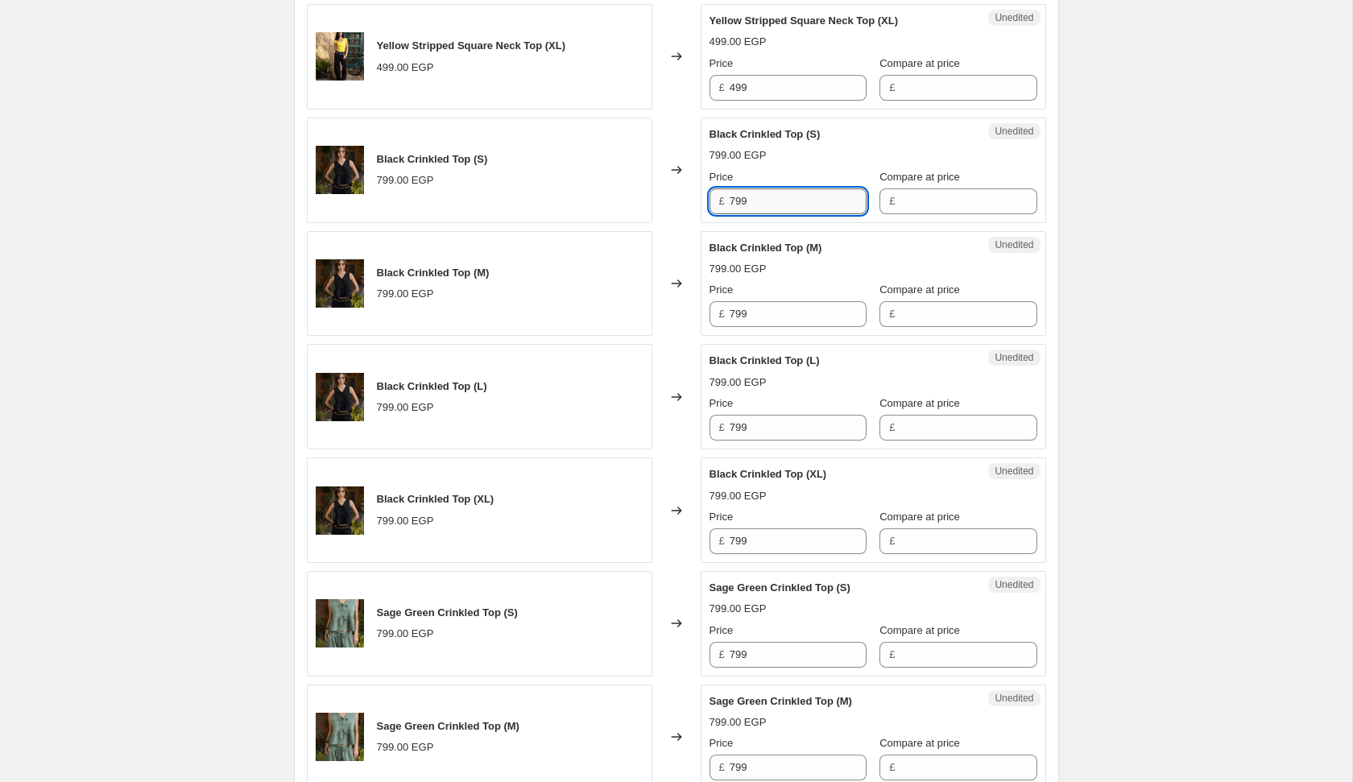
click at [805, 193] on input "799" at bounding box center [798, 201] width 137 height 26
click at [804, 193] on input "799" at bounding box center [798, 201] width 137 height 26
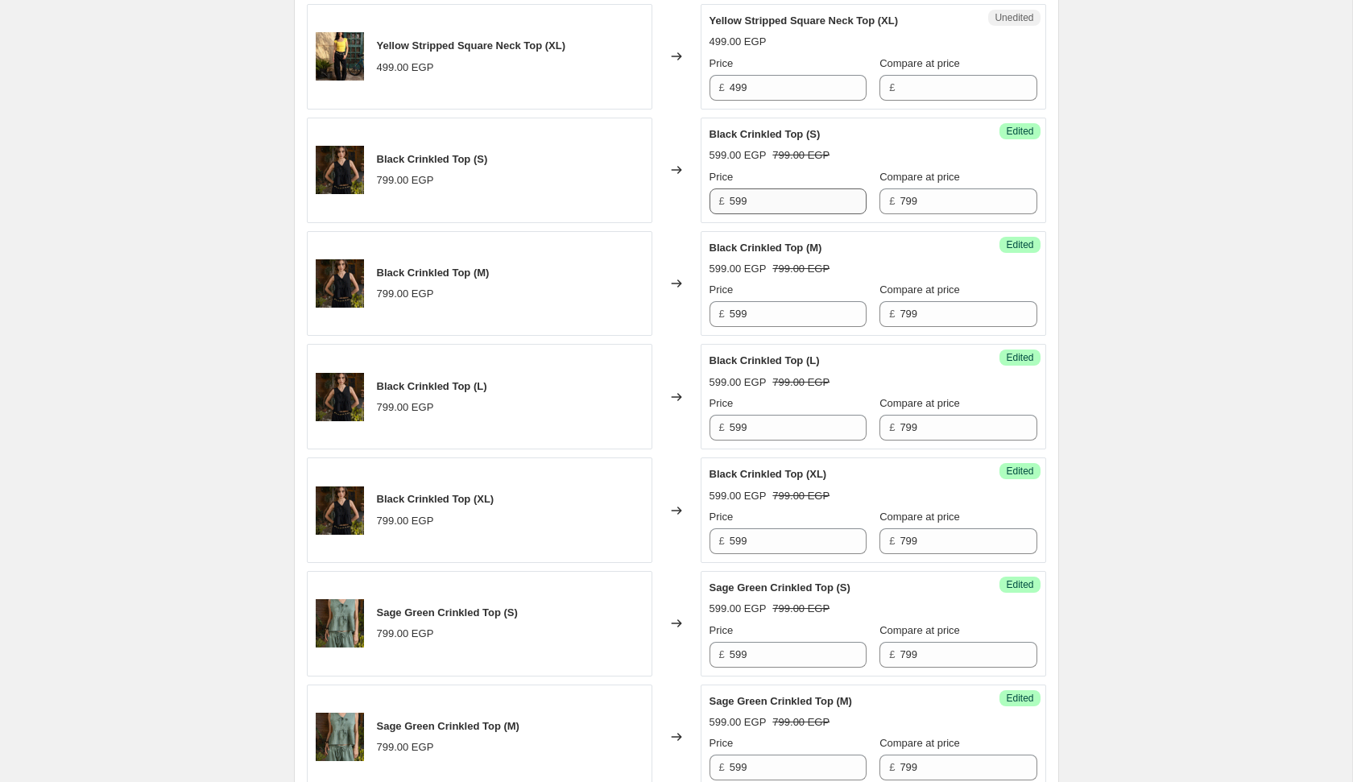
scroll to position [2447, 0]
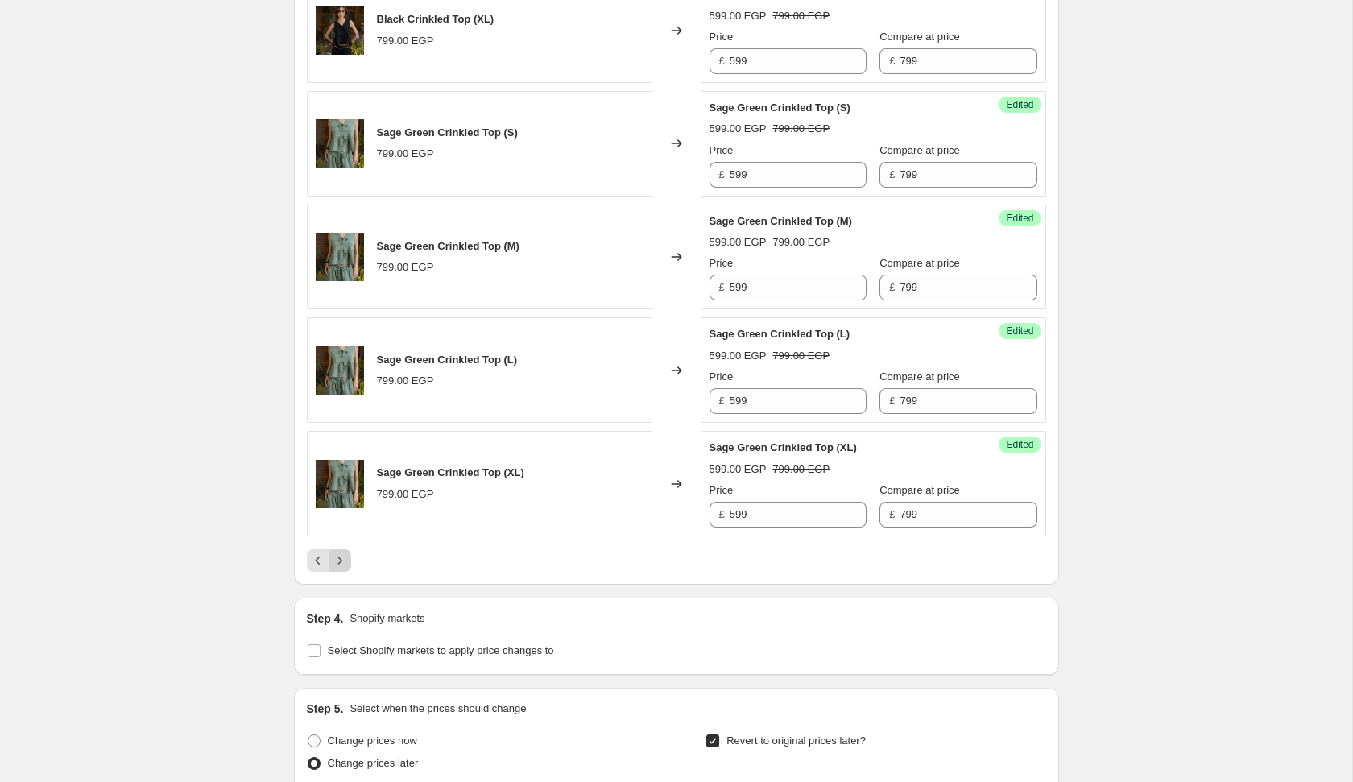
click at [340, 556] on icon "Next" at bounding box center [340, 560] width 16 height 16
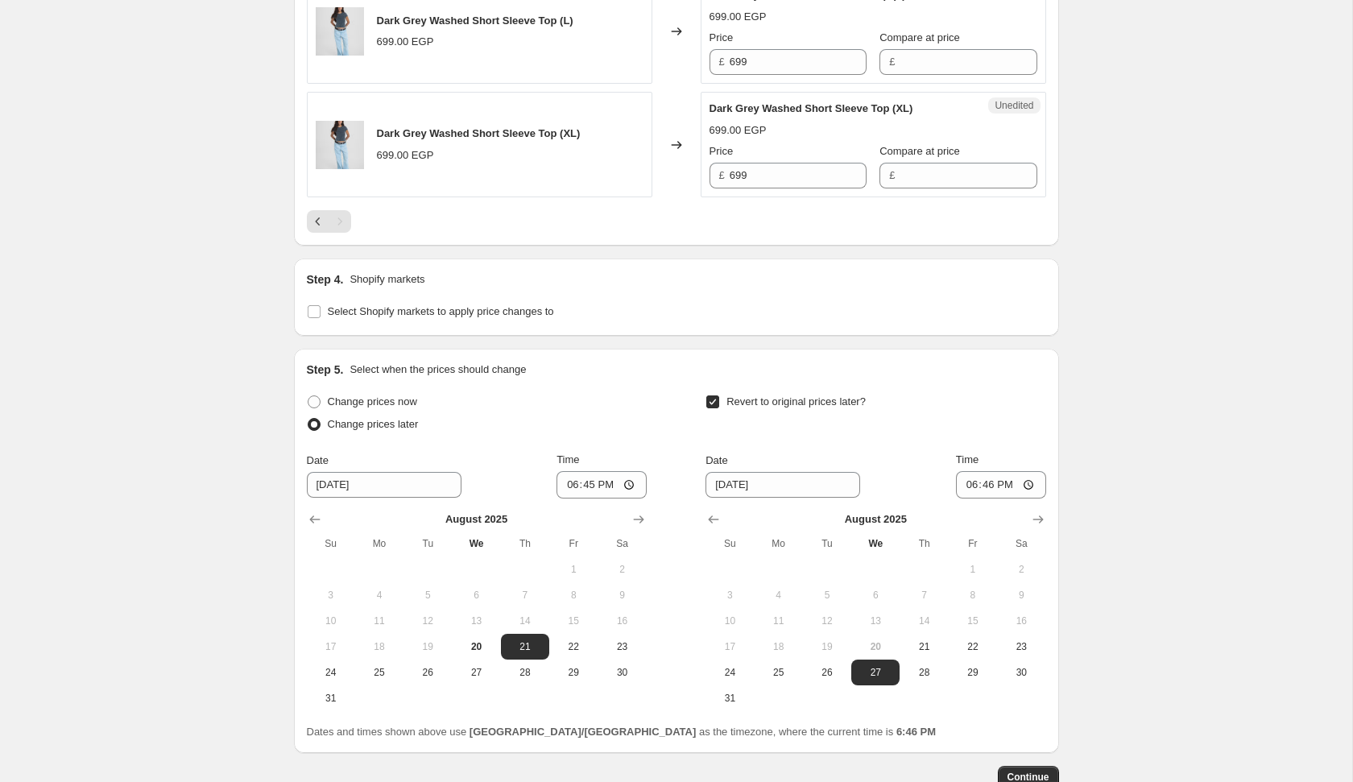
scroll to position [2427, 0]
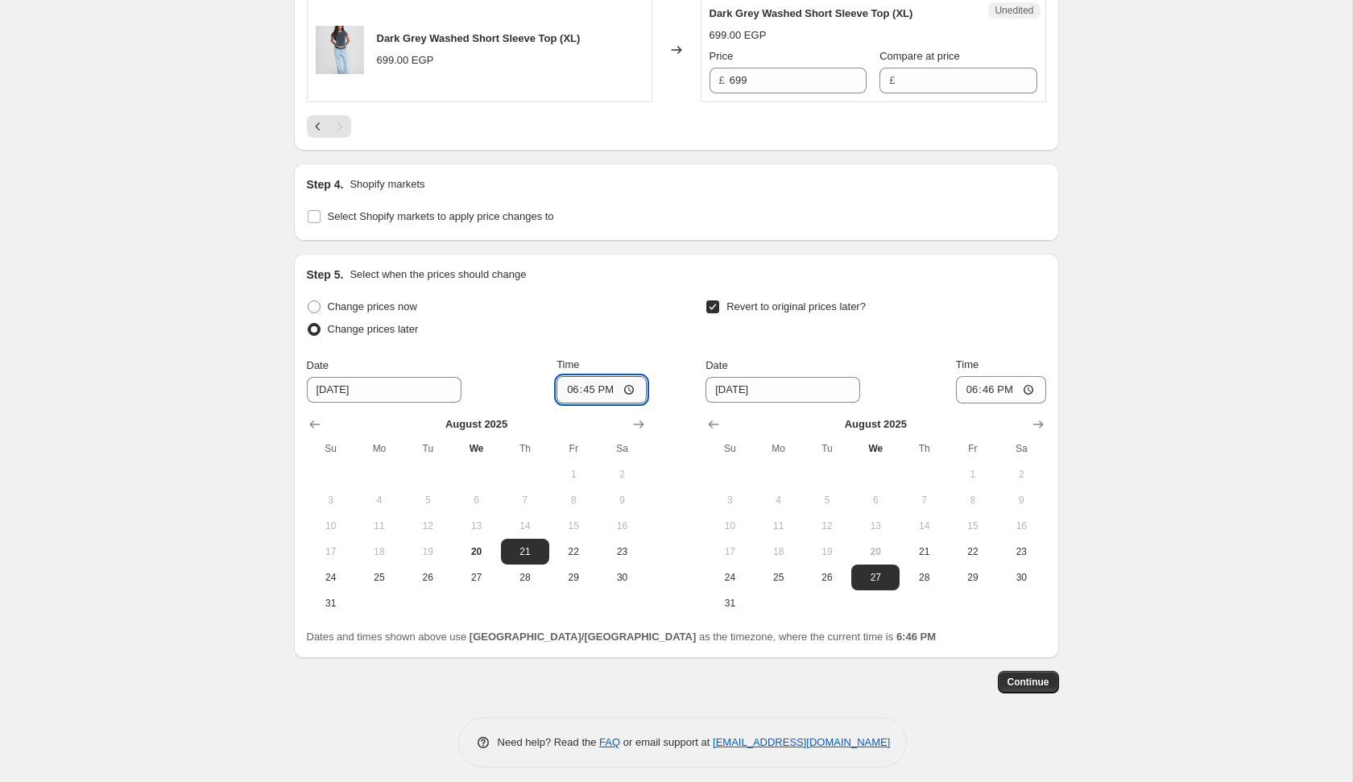
click at [565, 383] on input "18:45" at bounding box center [601, 389] width 90 height 27
click at [970, 381] on input "18:46" at bounding box center [1001, 389] width 90 height 27
click at [738, 577] on button "24" at bounding box center [729, 578] width 48 height 26
click at [1019, 676] on span "Continue" at bounding box center [1028, 682] width 42 height 13
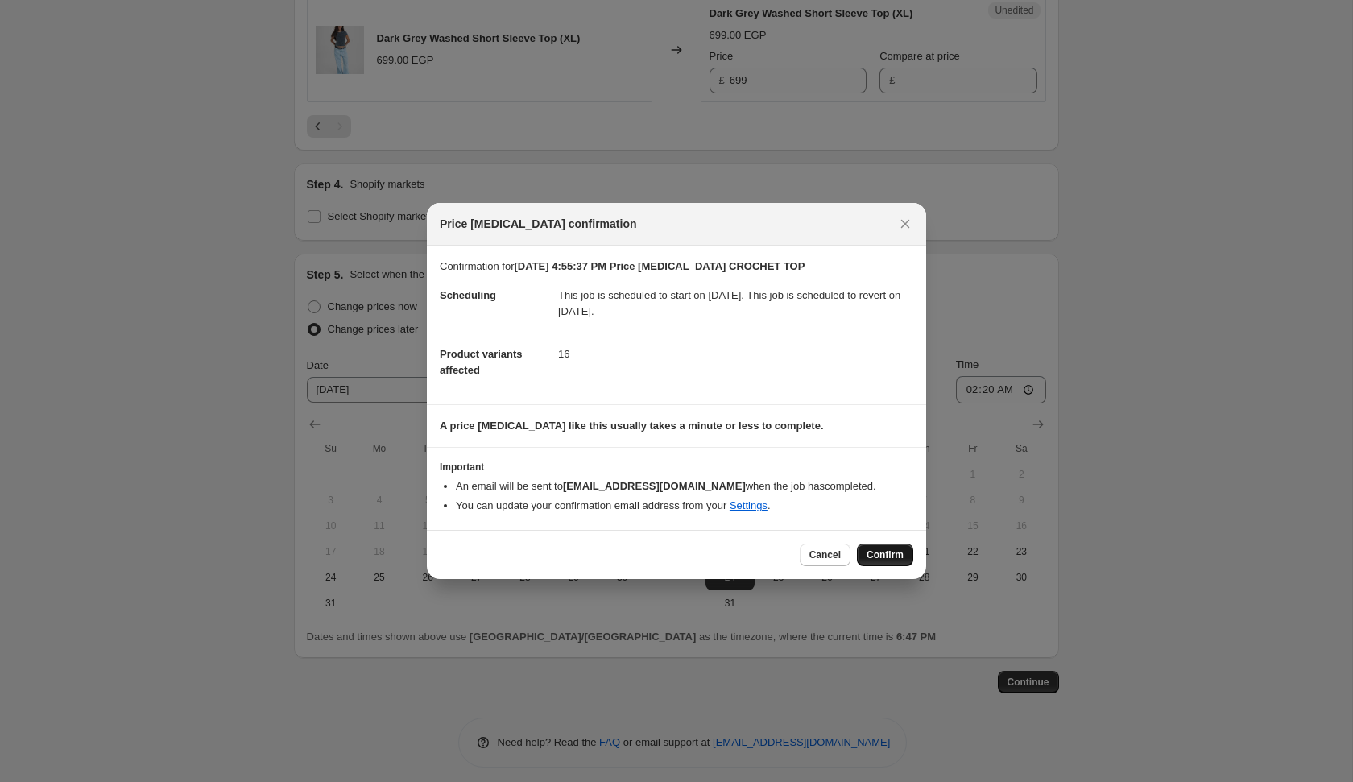
click at [891, 547] on button "Confirm" at bounding box center [885, 555] width 56 height 23
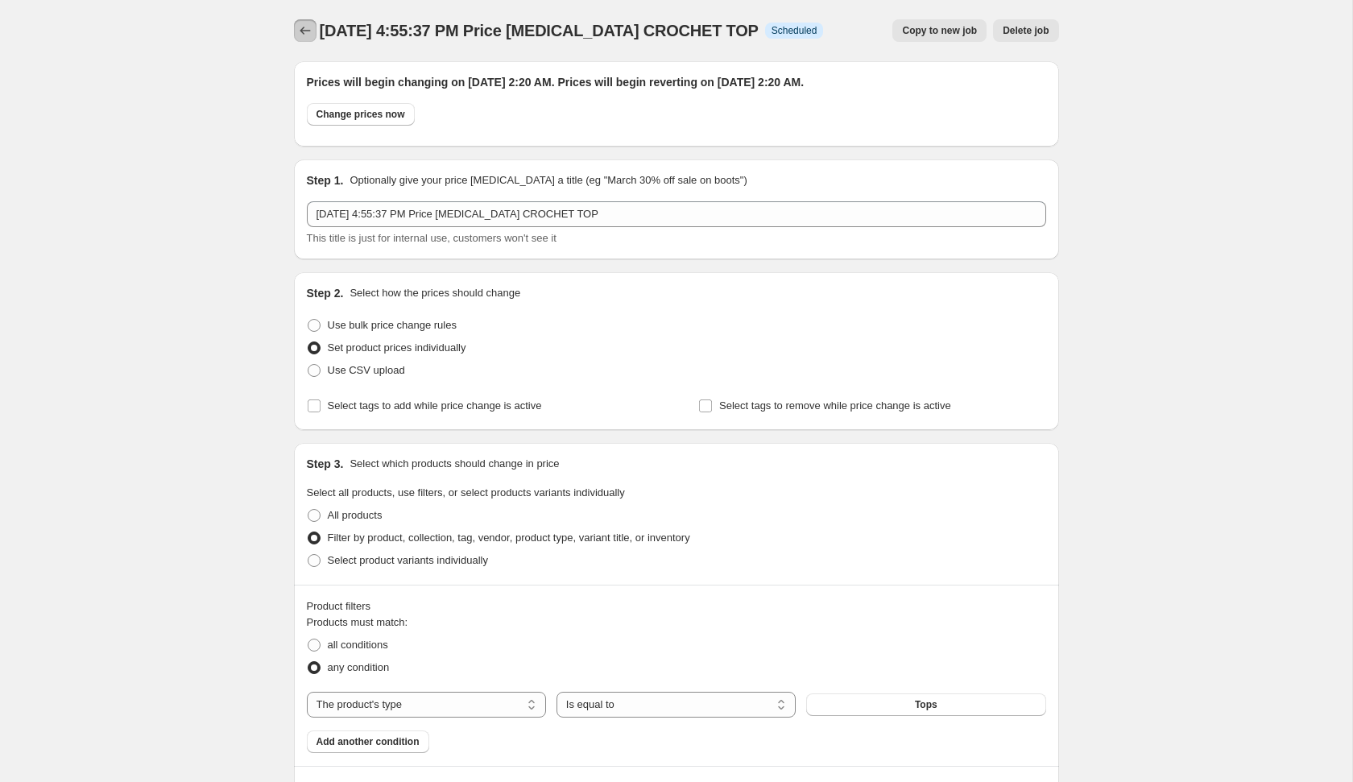
click at [304, 33] on icon "Price change jobs" at bounding box center [305, 31] width 16 height 16
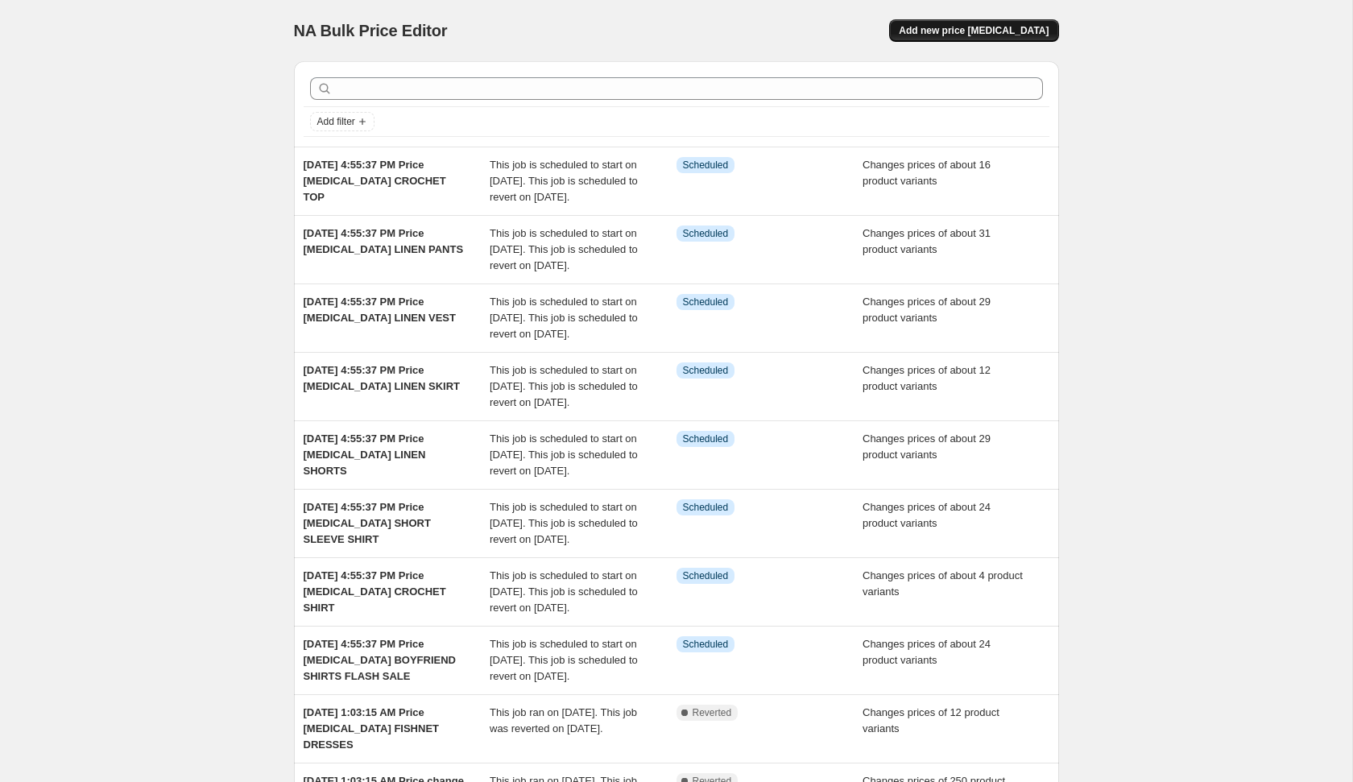
click at [1007, 27] on span "Add new price [MEDICAL_DATA]" at bounding box center [974, 30] width 150 height 13
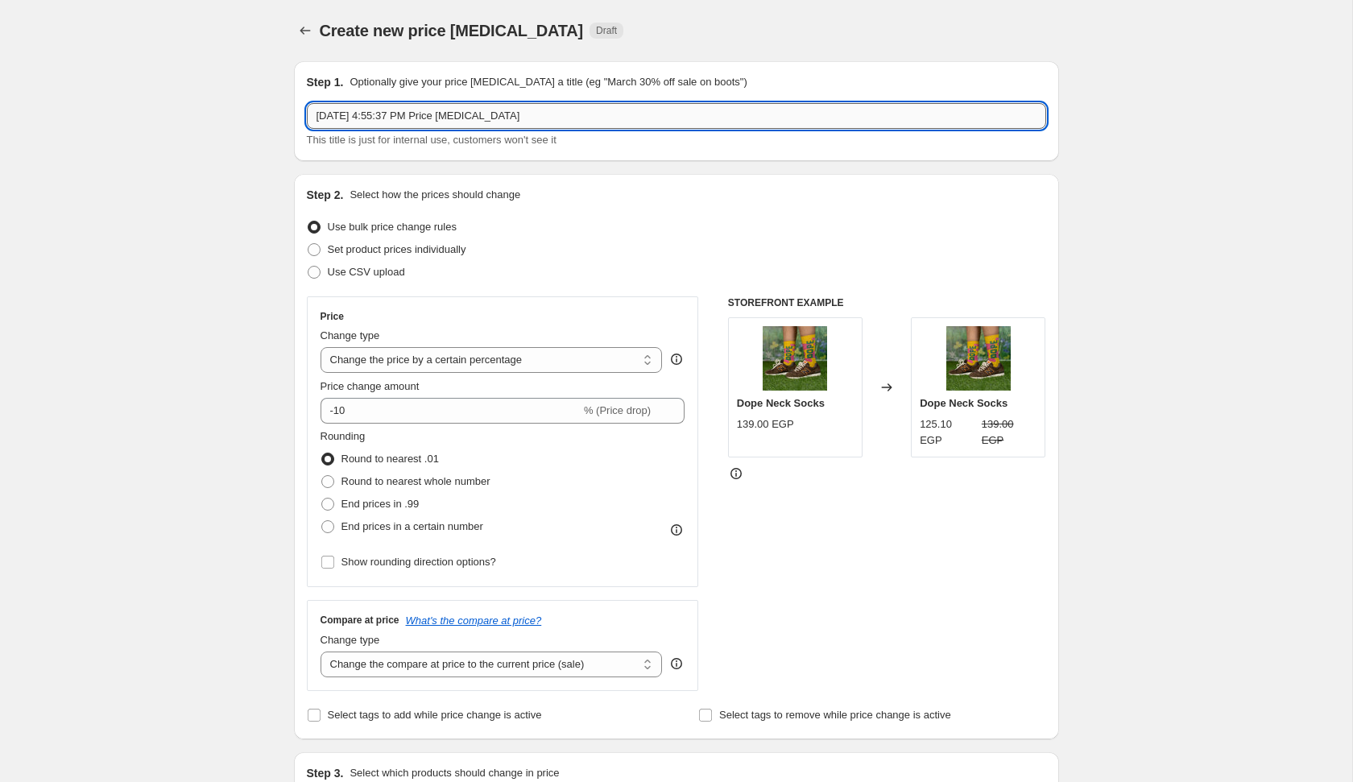
click at [709, 122] on input "[DATE] 4:55:37 PM Price [MEDICAL_DATA]" at bounding box center [676, 116] width 739 height 26
click at [710, 118] on input "[DATE] 4:55:37 PM Price [MEDICAL_DATA] crochet tops 2" at bounding box center [676, 116] width 739 height 26
click at [416, 249] on span "Set product prices individually" at bounding box center [397, 249] width 139 height 12
click at [308, 244] on input "Set product prices individually" at bounding box center [308, 243] width 1 height 1
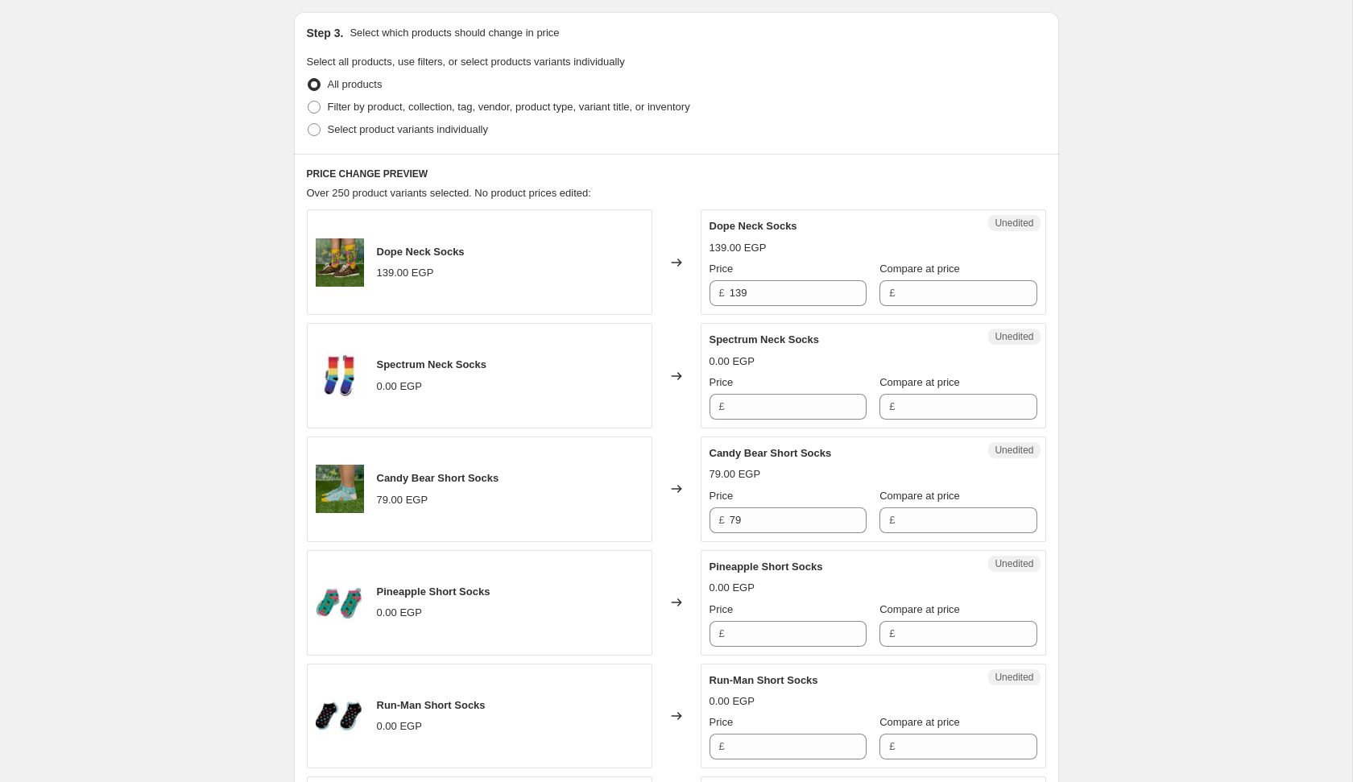
scroll to position [332, 0]
click at [561, 110] on span "Filter by product, collection, tag, vendor, product type, variant title, or inv…" at bounding box center [509, 107] width 362 height 12
click at [308, 102] on input "Filter by product, collection, tag, vendor, product type, variant title, or inv…" at bounding box center [308, 101] width 1 height 1
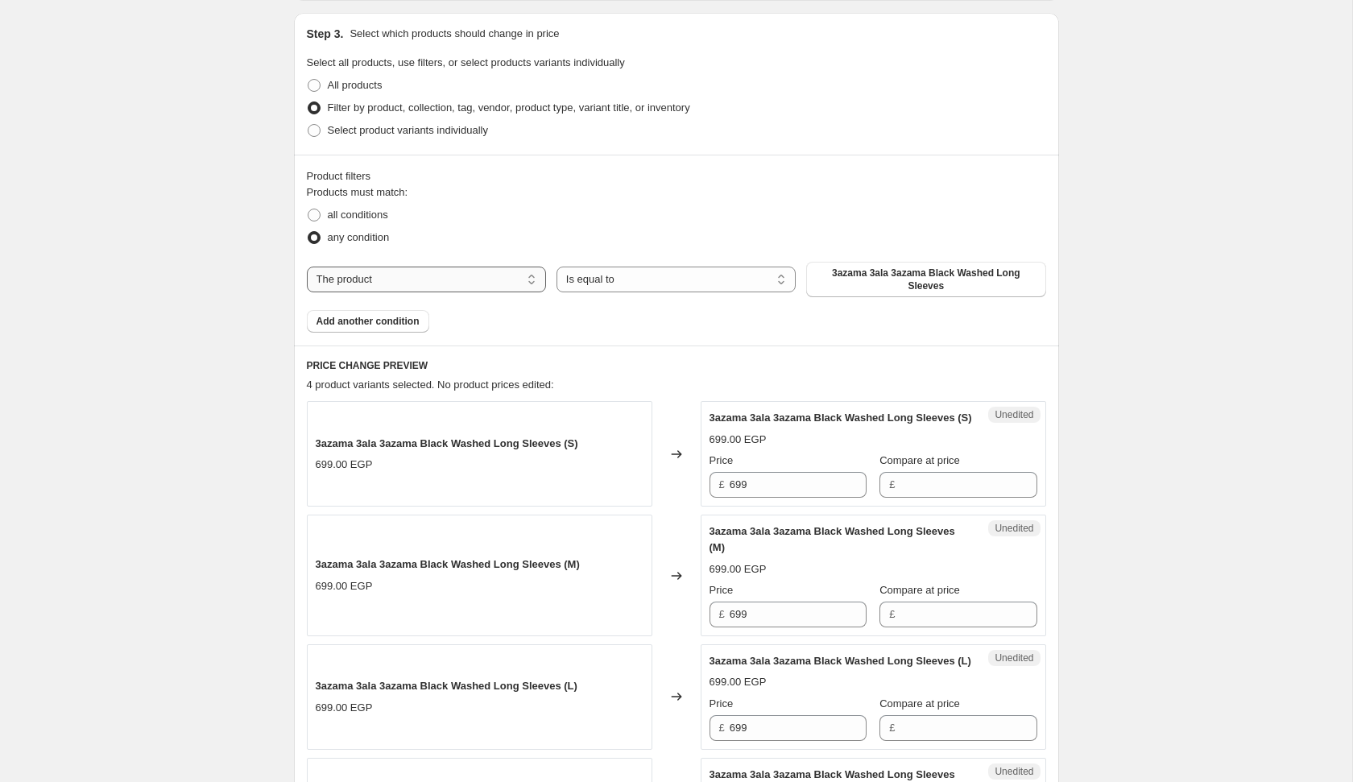
click at [476, 272] on select "The product The product's collection The product's tag The product's vendor The…" at bounding box center [426, 280] width 239 height 26
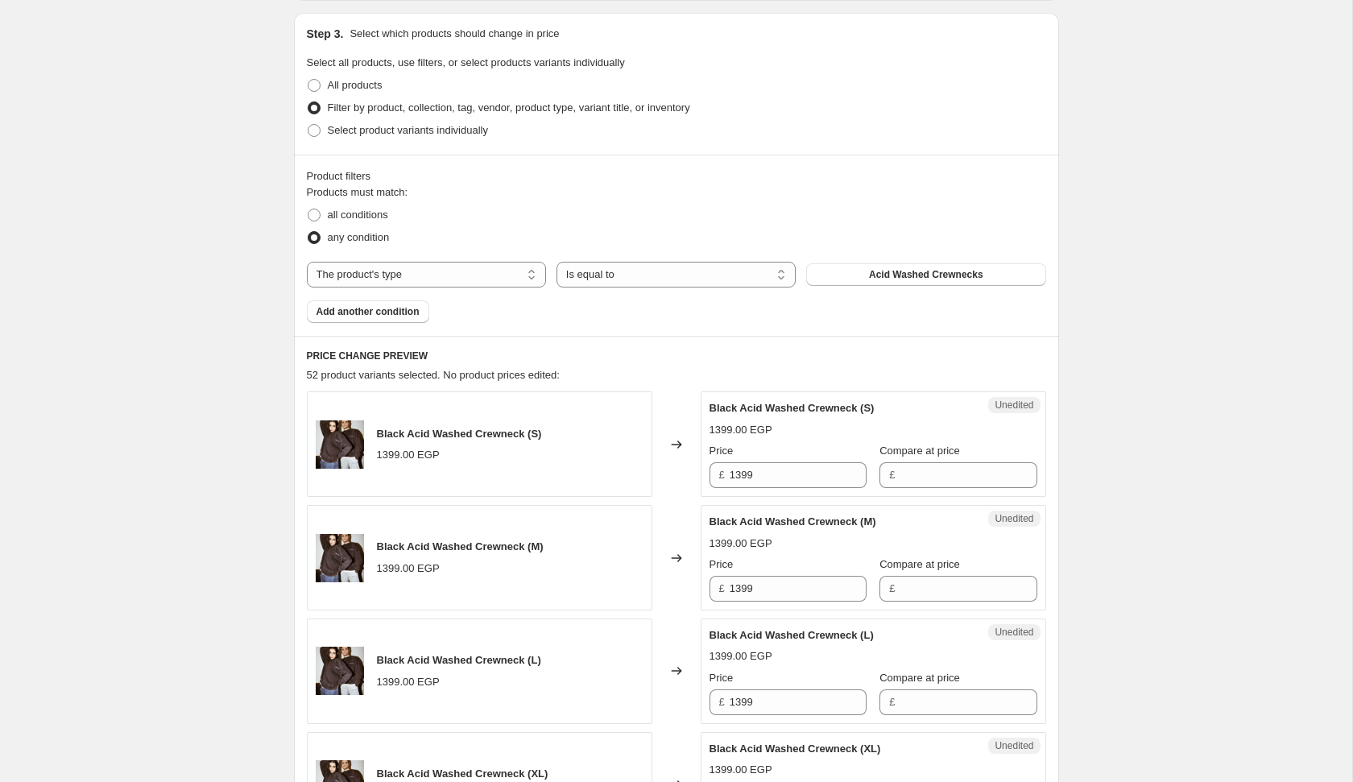
click at [880, 280] on span "Acid Washed Crewnecks" at bounding box center [926, 274] width 114 height 13
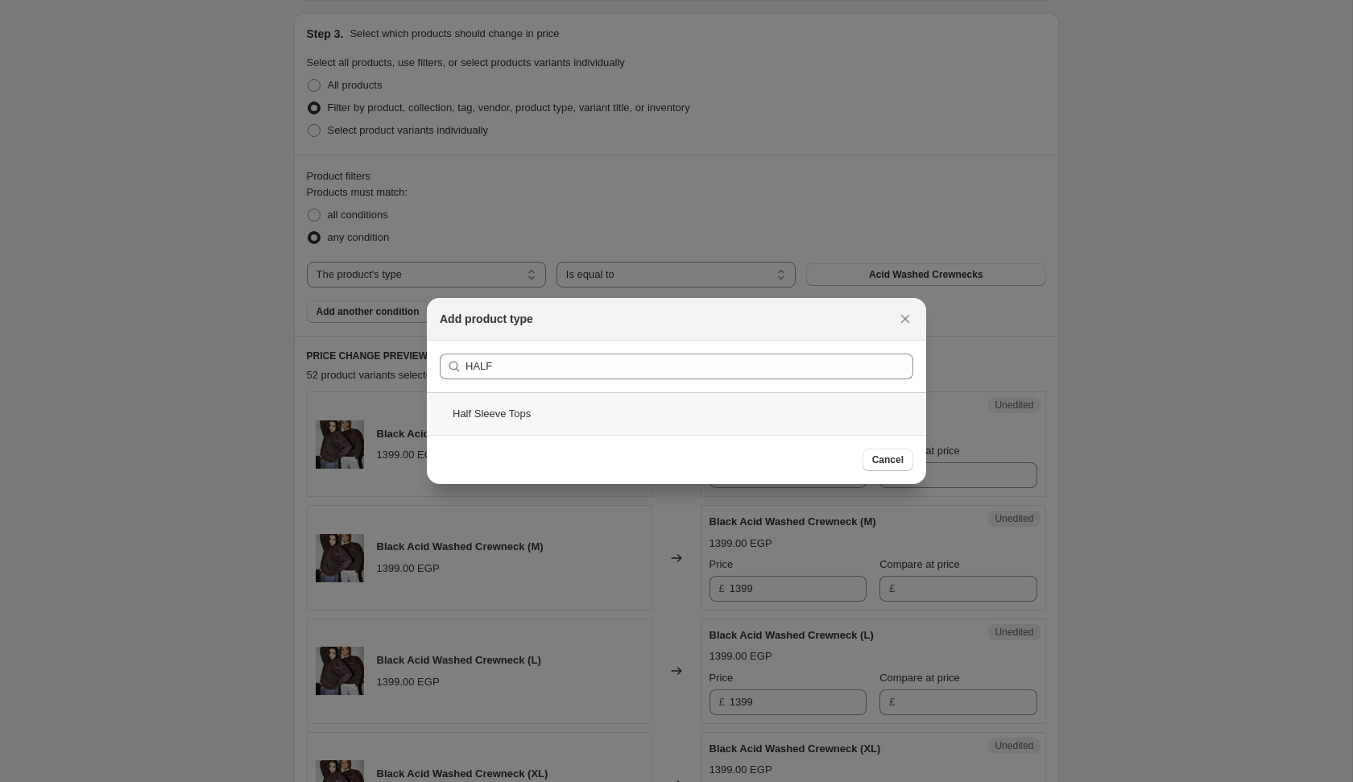
click at [597, 412] on div "Half Sleeve Tops" at bounding box center [676, 413] width 499 height 43
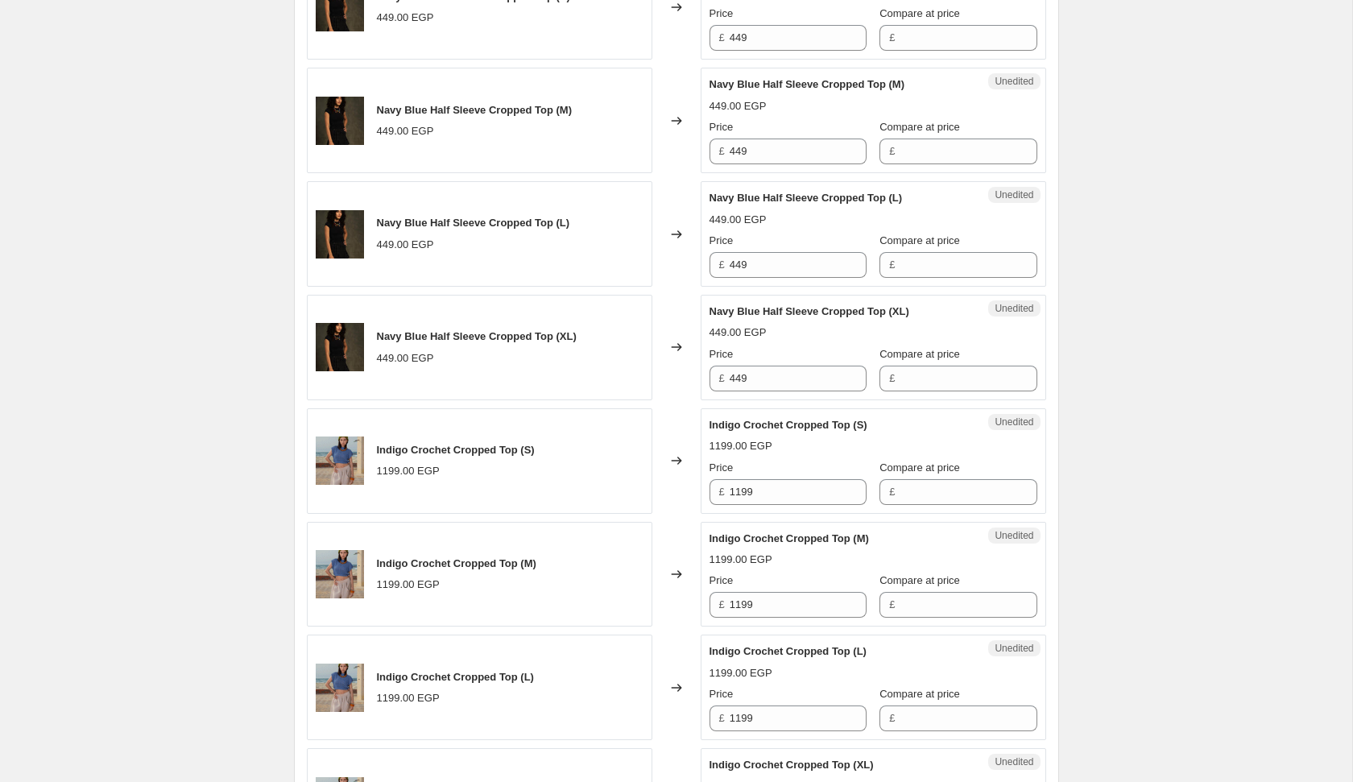
scroll to position [1647, 0]
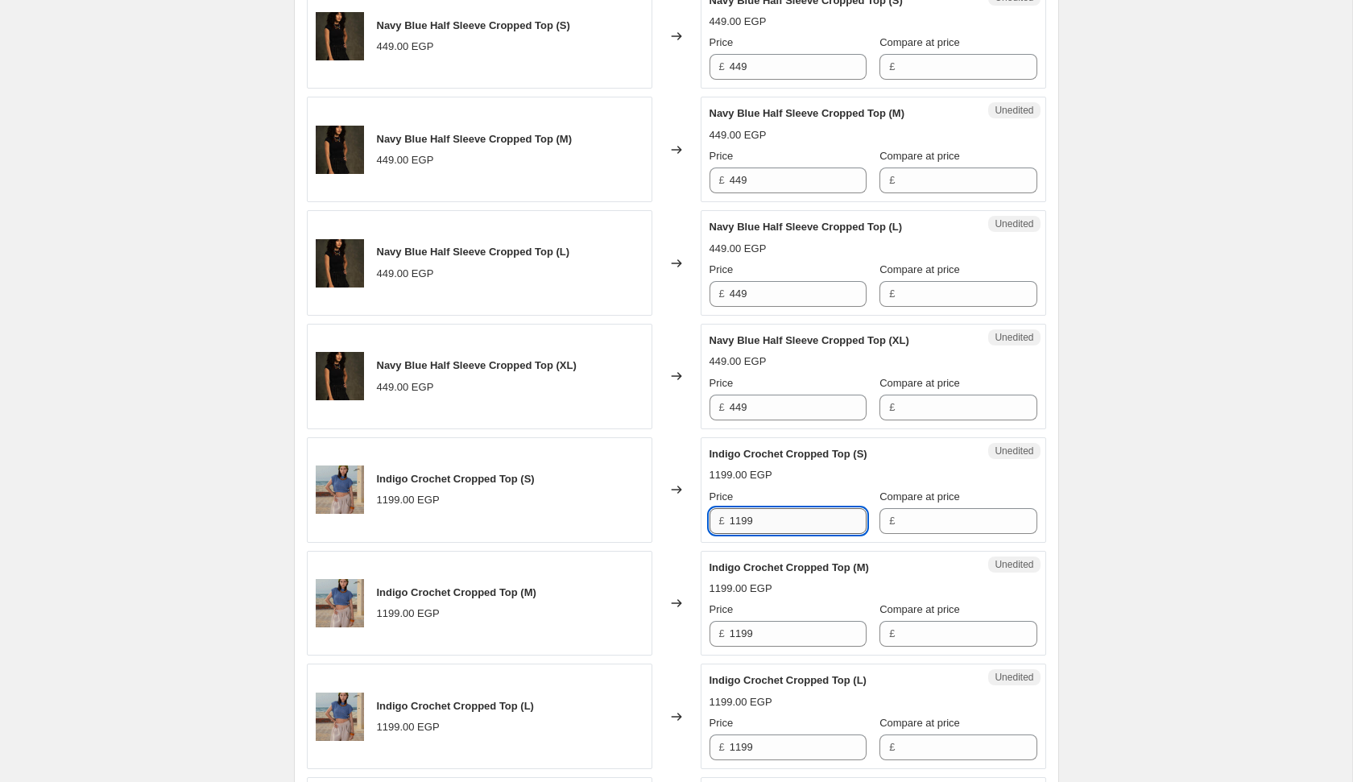
click at [763, 517] on input "1199" at bounding box center [798, 521] width 137 height 26
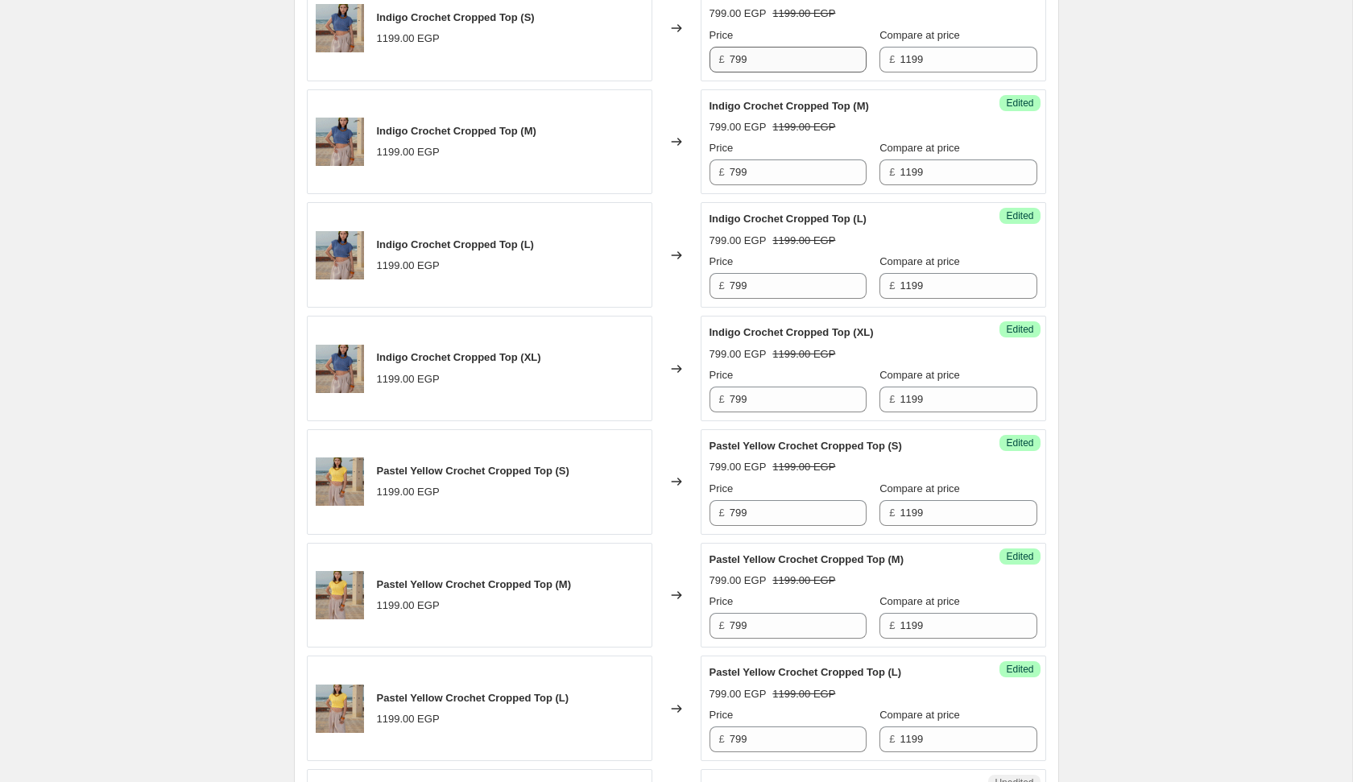
scroll to position [2559, 0]
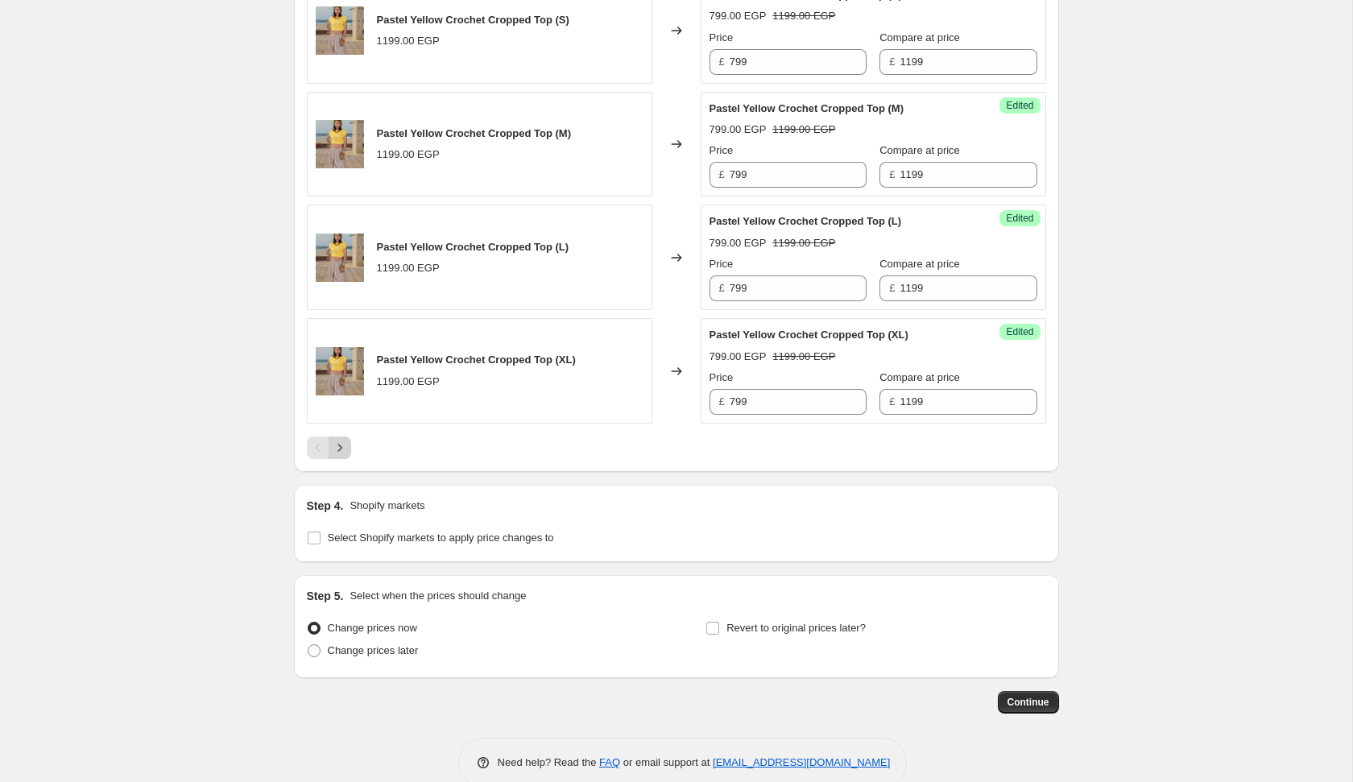
click at [347, 440] on icon "Next" at bounding box center [340, 448] width 16 height 16
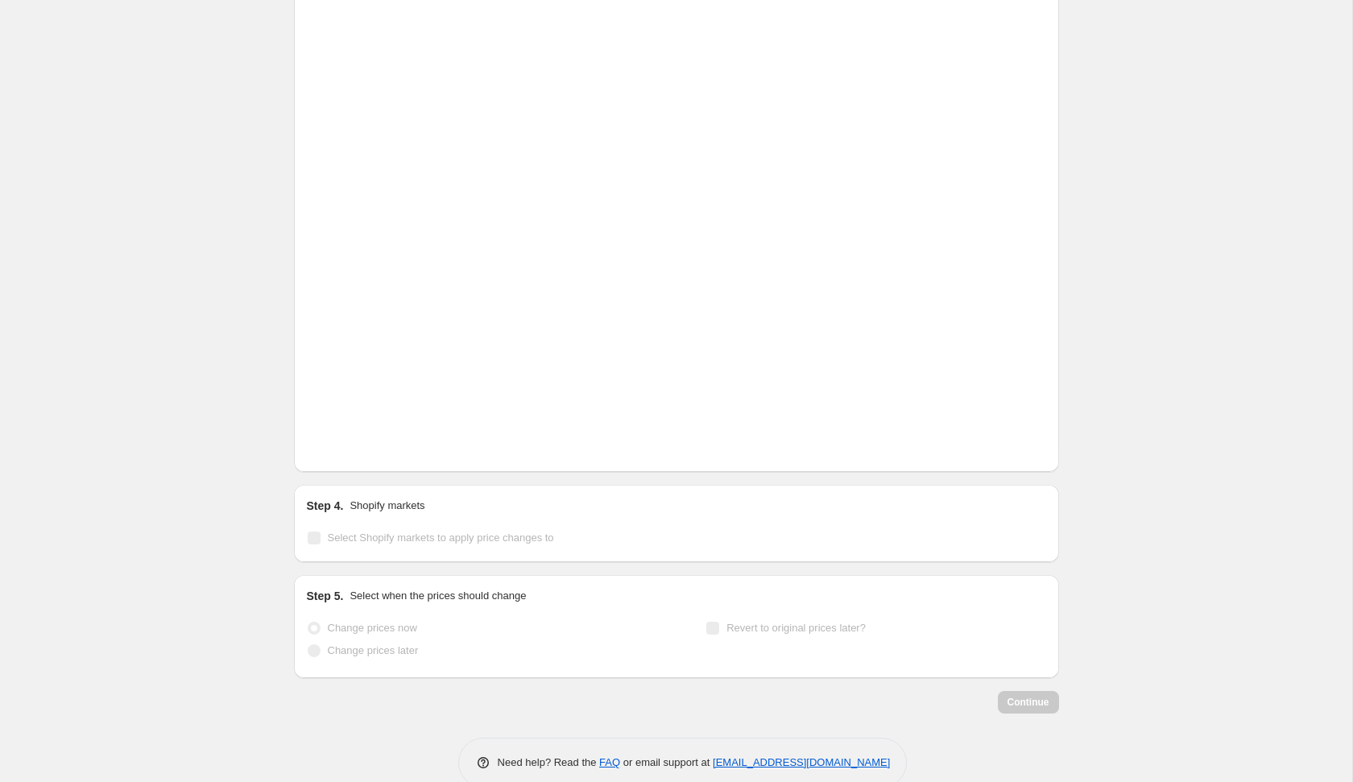
scroll to position [772, 0]
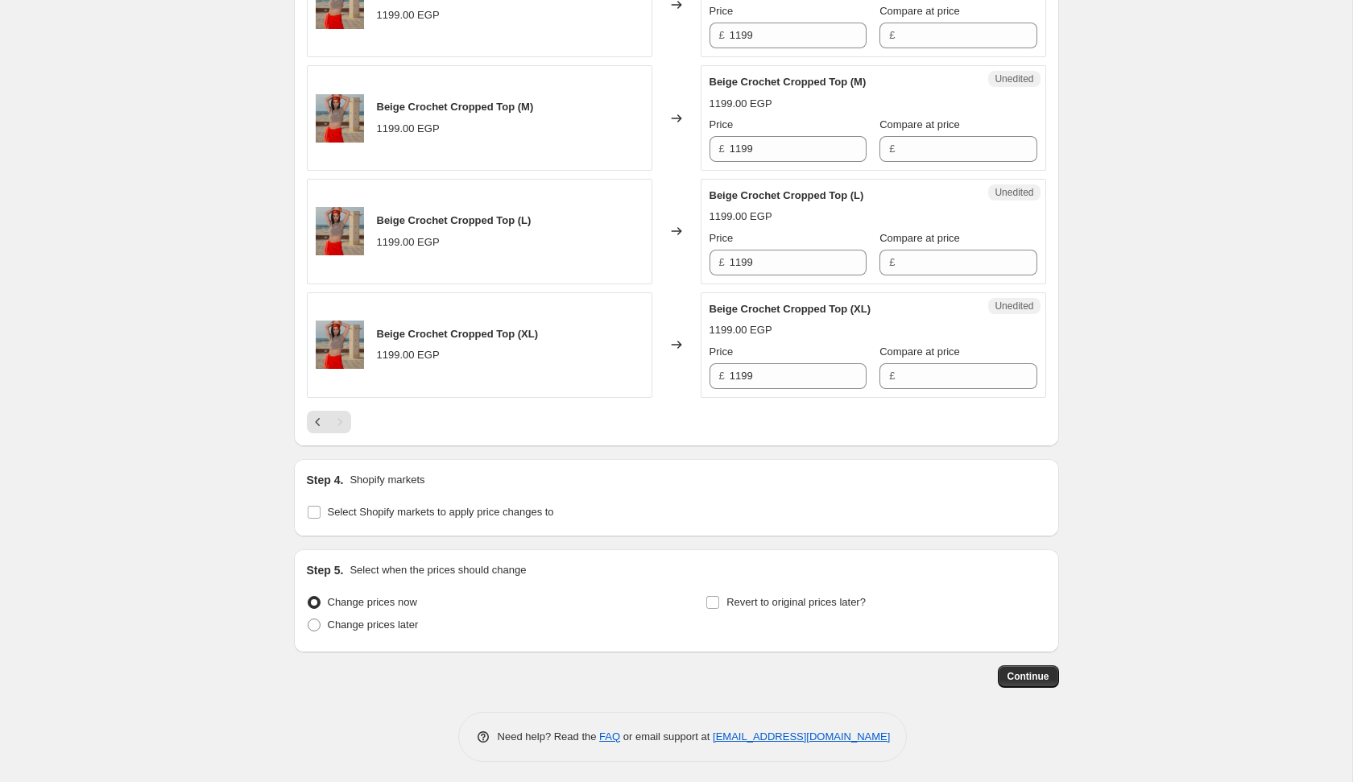
click at [388, 609] on label "Change prices now" at bounding box center [362, 602] width 110 height 23
click at [308, 597] on input "Change prices now" at bounding box center [308, 596] width 1 height 1
click at [388, 623] on span "Change prices later" at bounding box center [373, 625] width 91 height 12
click at [308, 619] on input "Change prices later" at bounding box center [308, 619] width 1 height 1
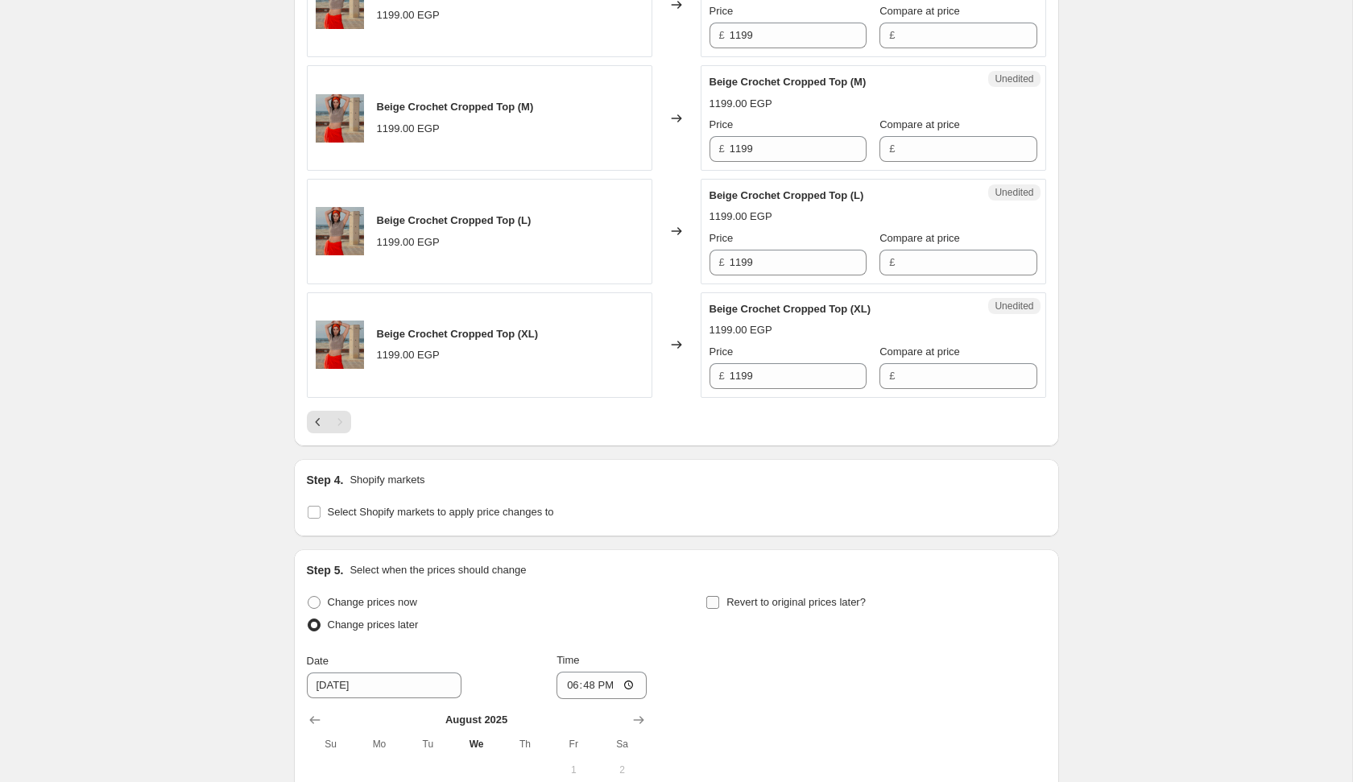
click at [726, 596] on span "Revert to original prices later?" at bounding box center [795, 602] width 139 height 12
click at [719, 596] on input "Revert to original prices later?" at bounding box center [712, 602] width 13 height 13
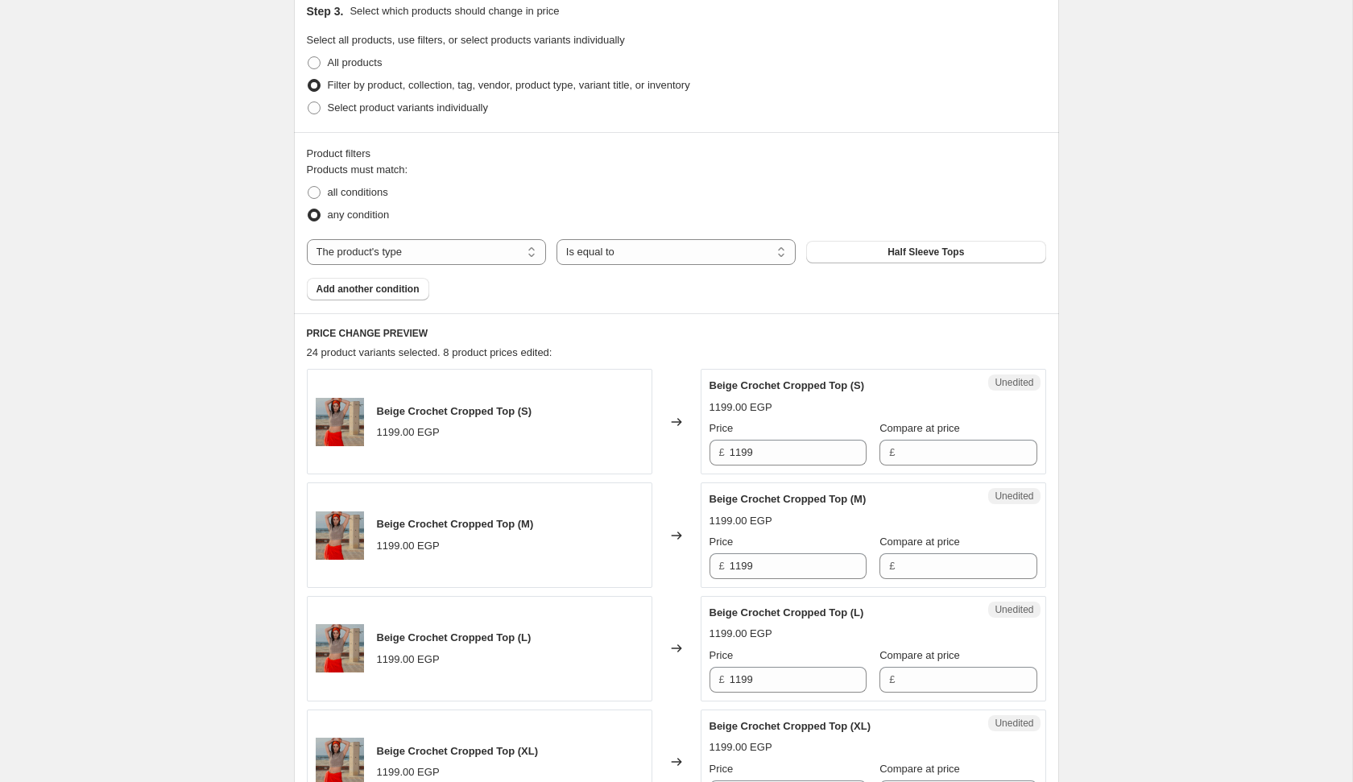
scroll to position [361, 0]
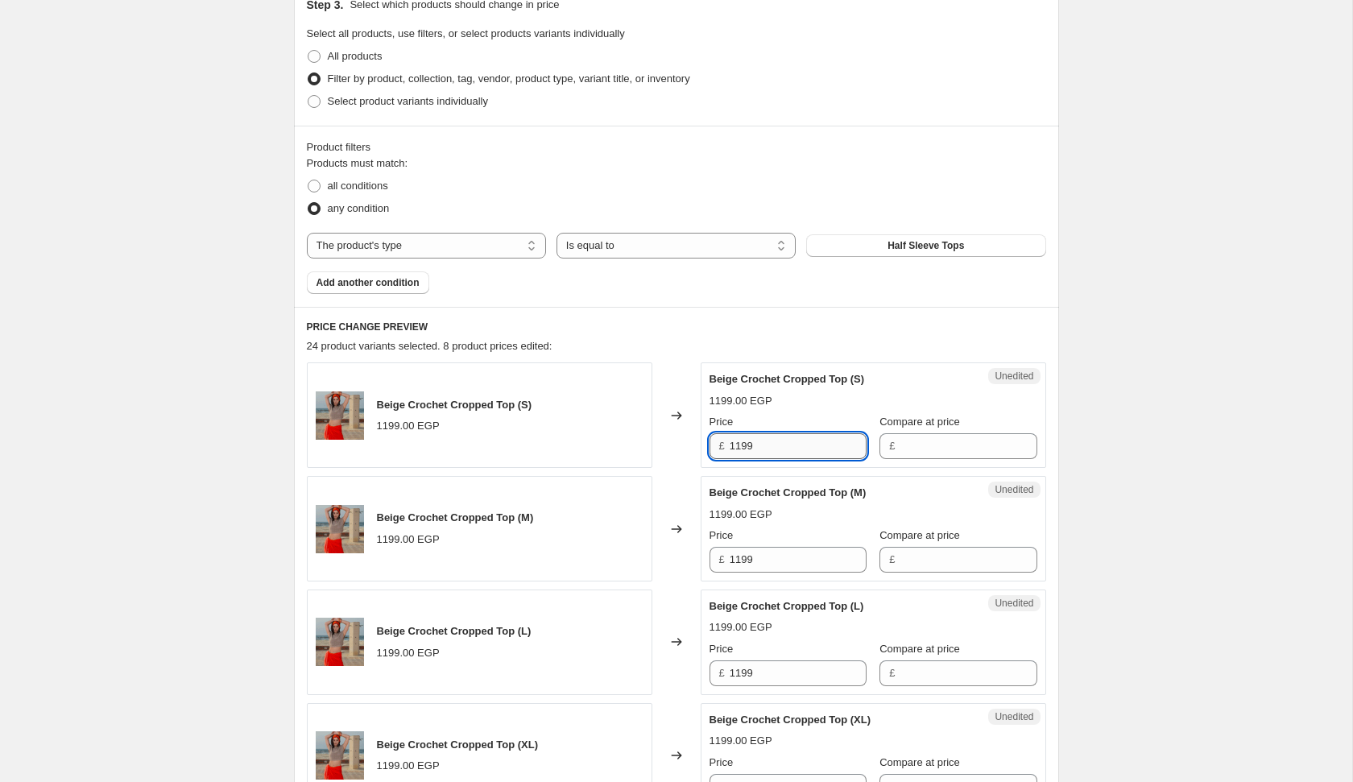
click at [771, 439] on input "1199" at bounding box center [798, 446] width 137 height 26
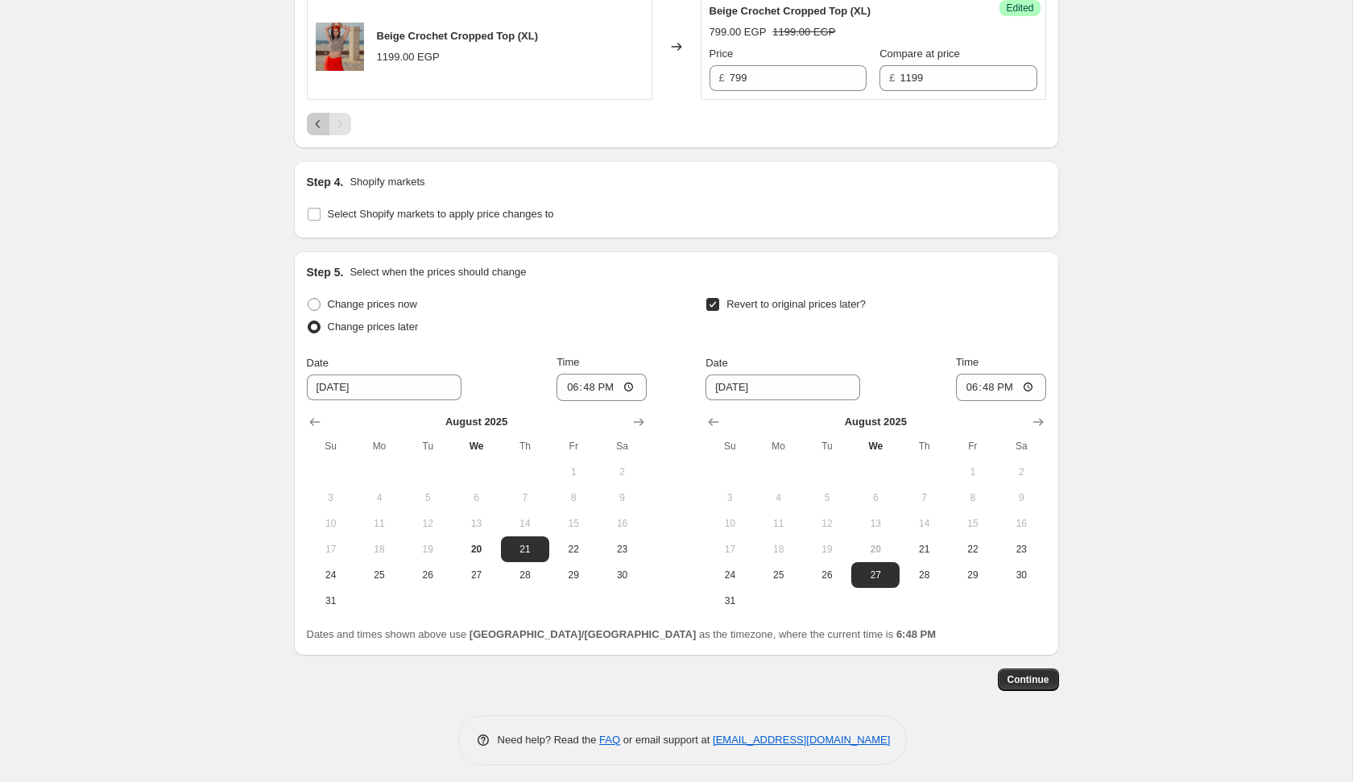
scroll to position [1073, 0]
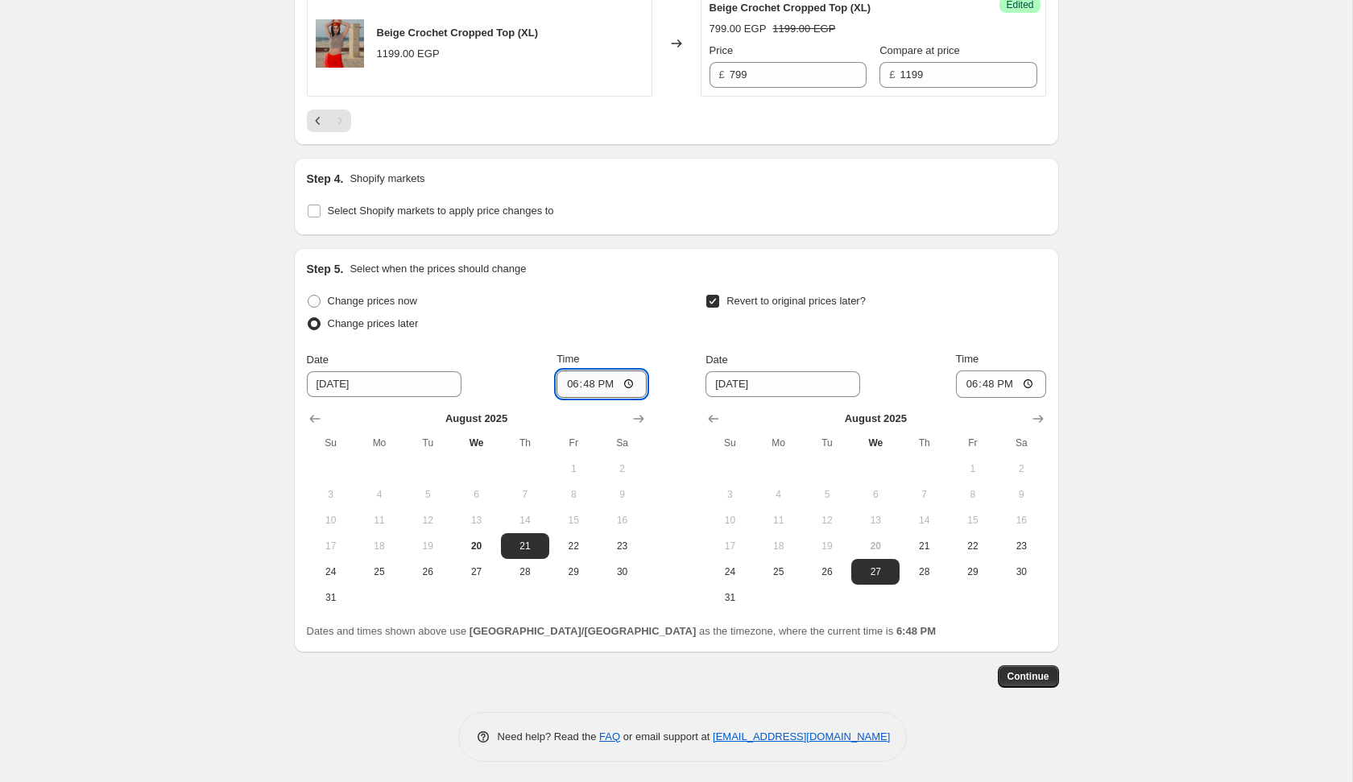
click at [568, 371] on input "18:48" at bounding box center [601, 383] width 90 height 27
click at [966, 387] on input "18:48" at bounding box center [1001, 383] width 90 height 27
click at [727, 565] on span "24" at bounding box center [729, 571] width 35 height 13
click at [1037, 673] on span "Continue" at bounding box center [1028, 676] width 42 height 13
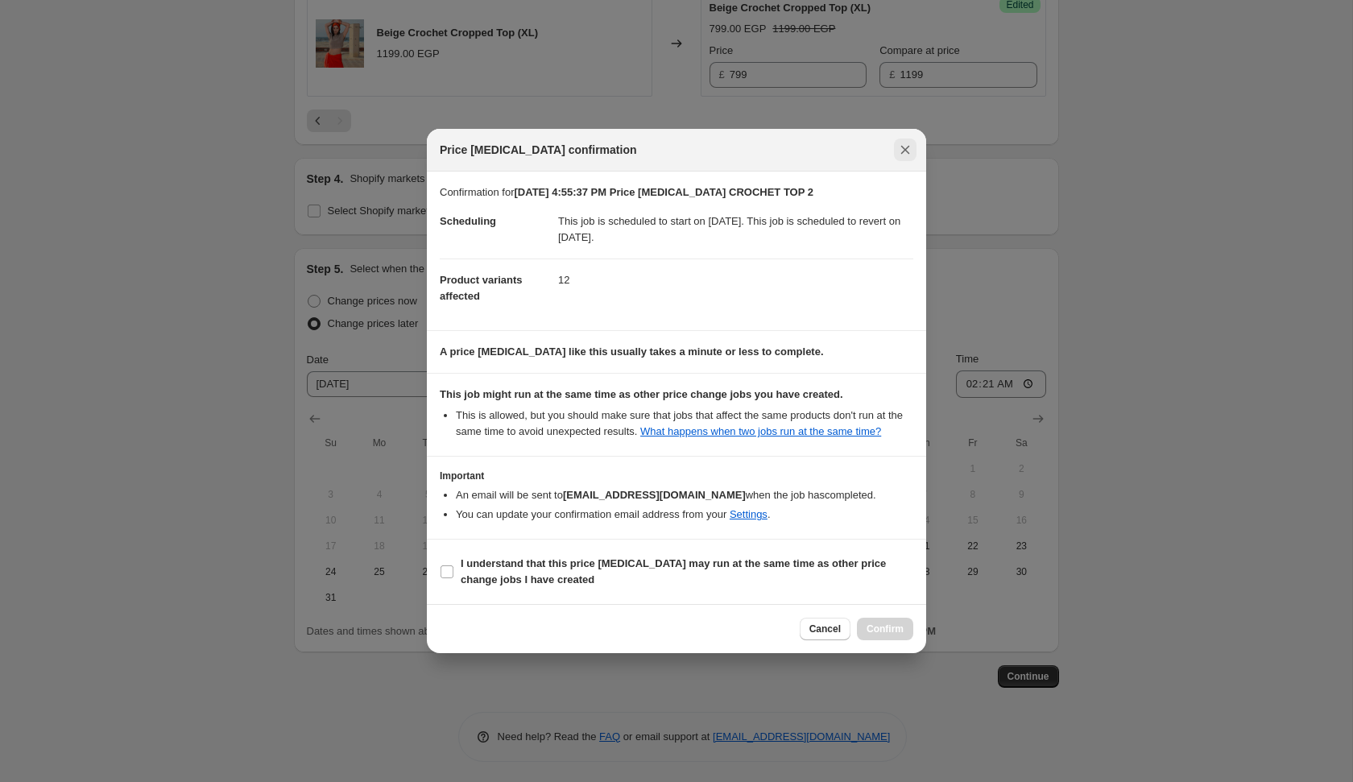
click at [900, 148] on icon "Close" at bounding box center [905, 150] width 16 height 16
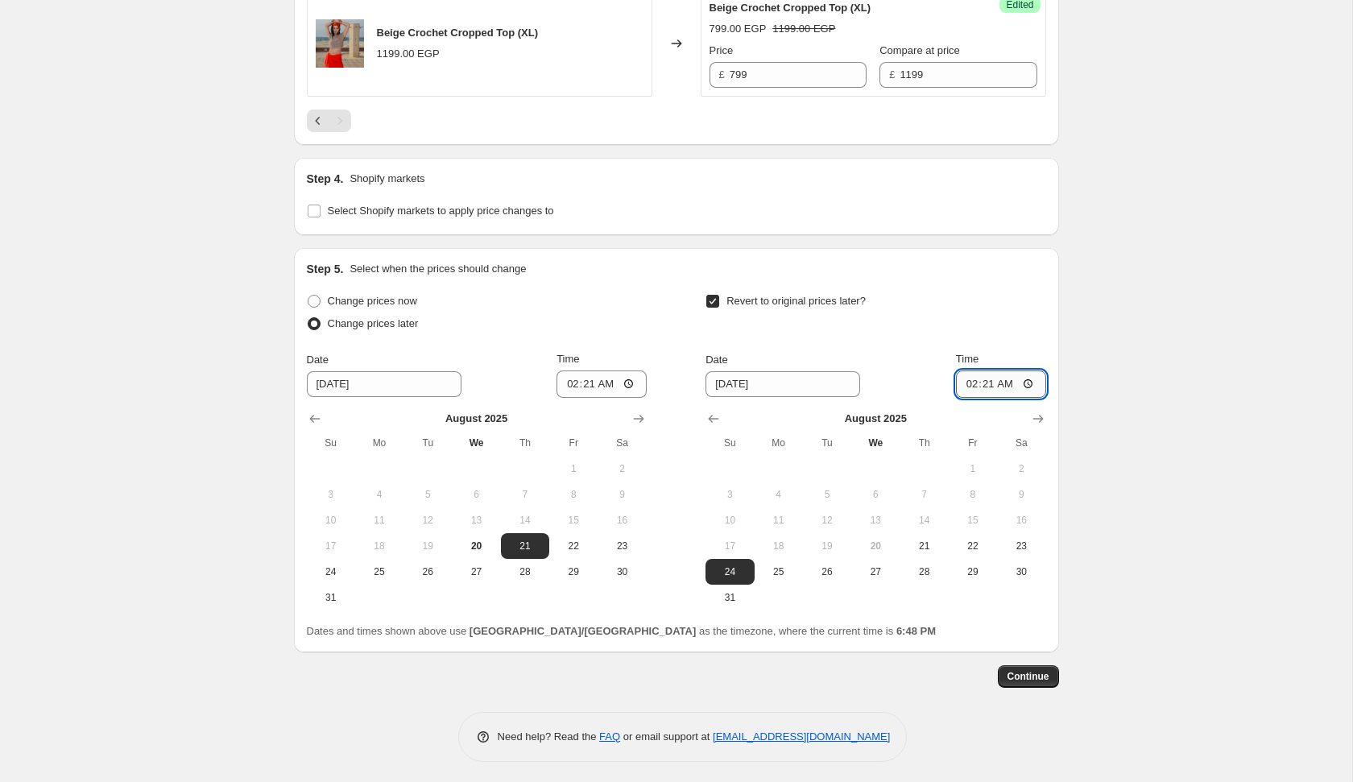
click at [980, 386] on input "02:21" at bounding box center [1001, 383] width 90 height 27
click at [584, 383] on input "02:21" at bounding box center [601, 383] width 90 height 27
click at [1015, 672] on span "Continue" at bounding box center [1028, 676] width 42 height 13
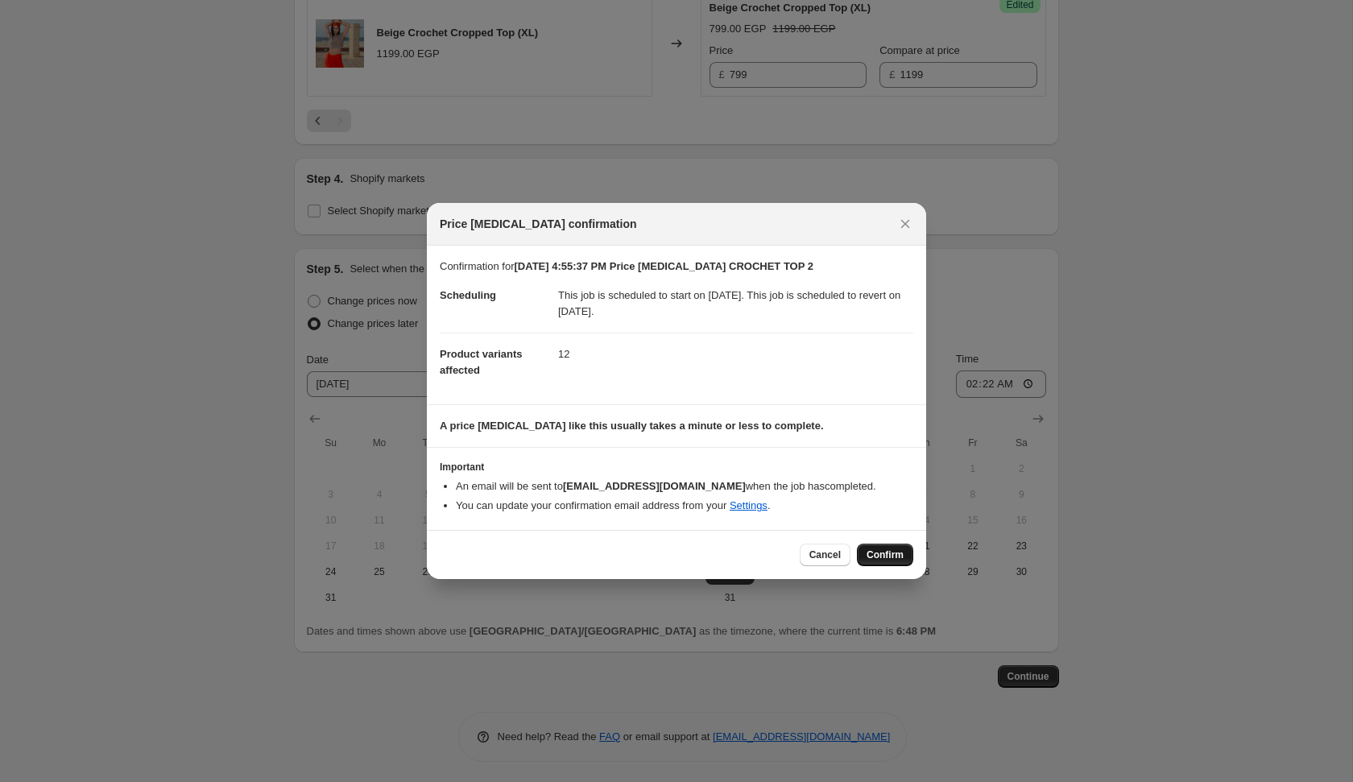
click at [887, 552] on span "Confirm" at bounding box center [885, 554] width 37 height 13
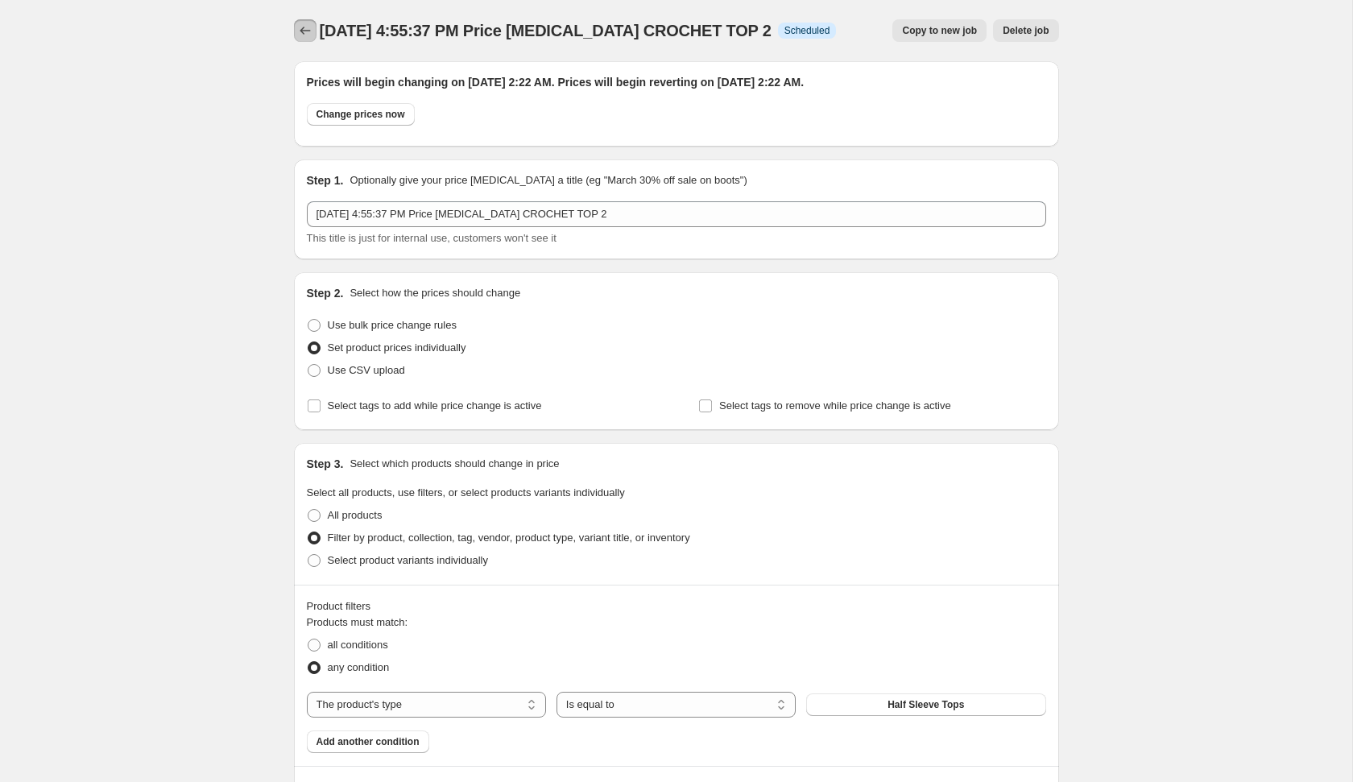
click at [305, 23] on icon "Price change jobs" at bounding box center [305, 31] width 16 height 16
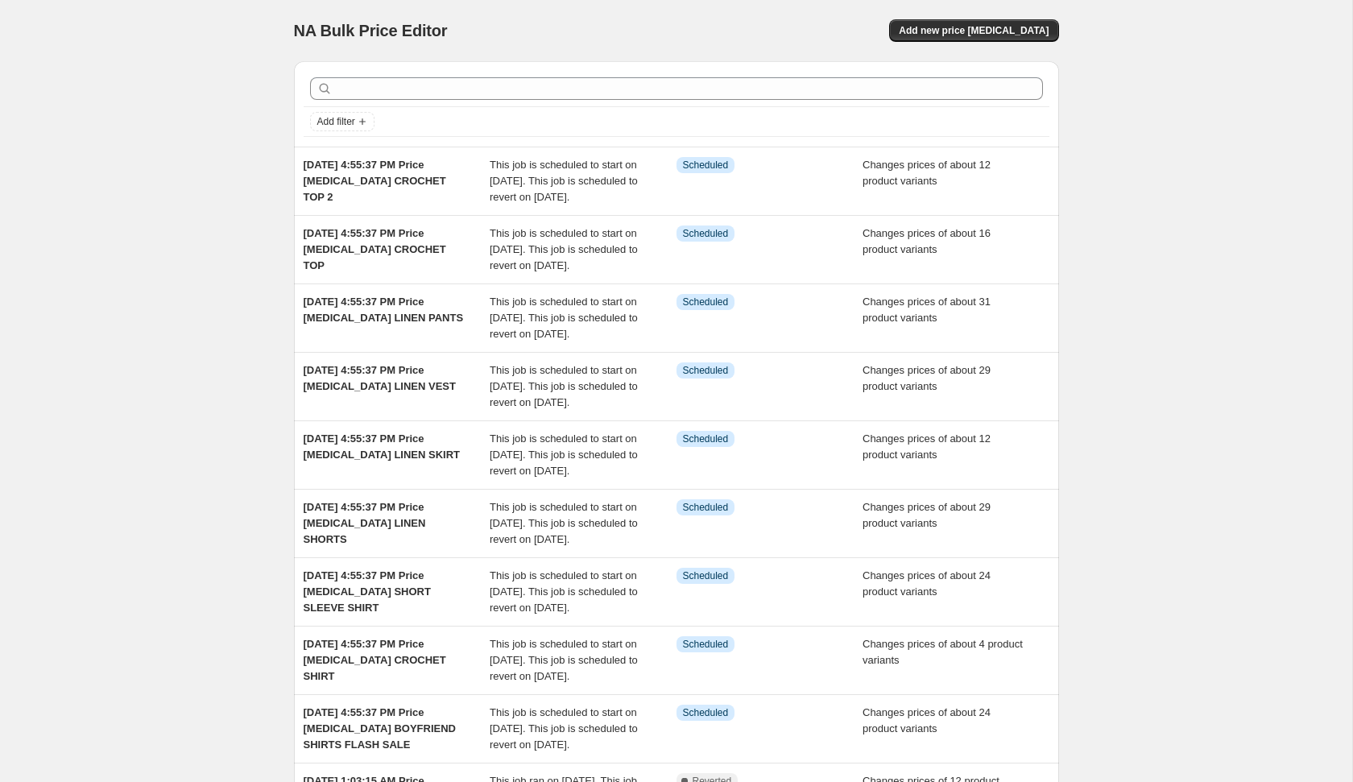
click at [985, 14] on div "NA Bulk Price Editor. This page is ready NA Bulk Price Editor Add new price [ME…" at bounding box center [676, 30] width 765 height 61
click at [977, 24] on span "Add new price [MEDICAL_DATA]" at bounding box center [974, 30] width 150 height 13
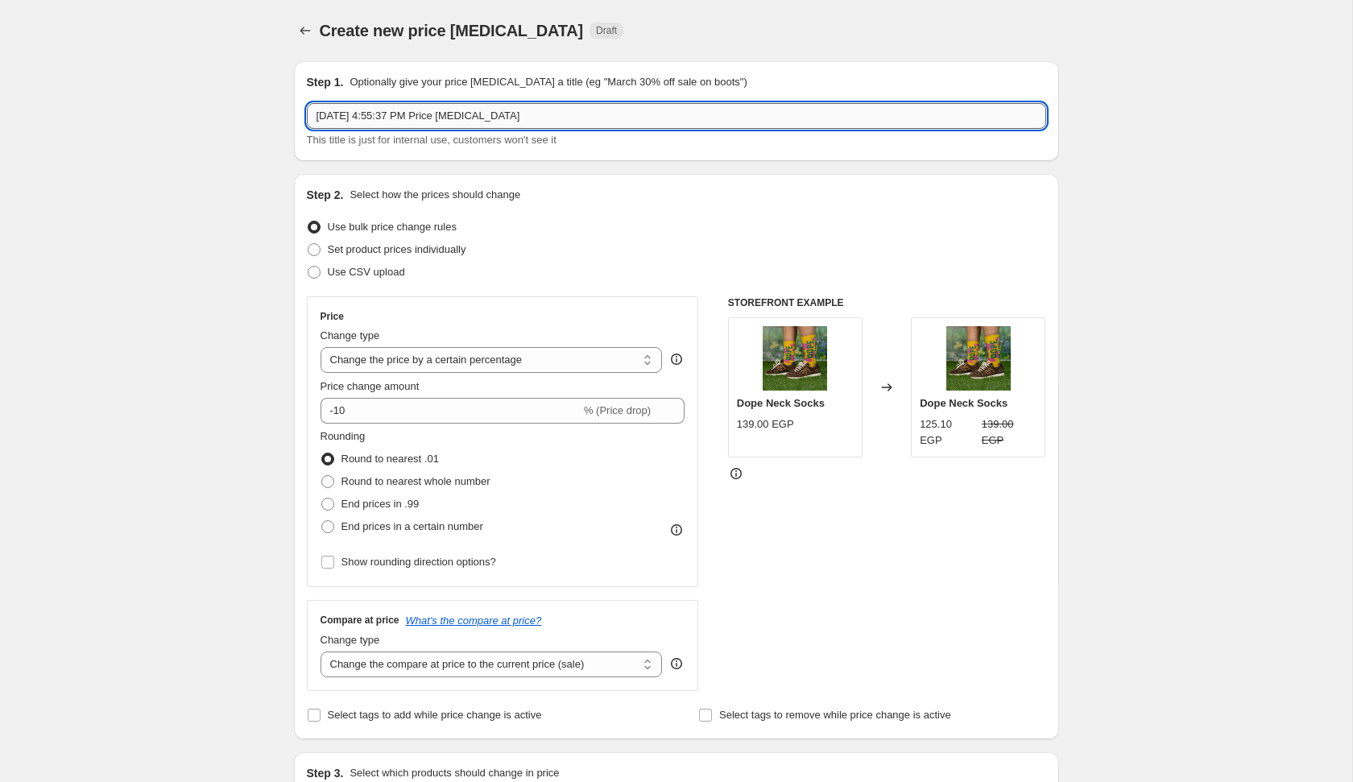
click at [660, 115] on input "[DATE] 4:55:37 PM Price [MEDICAL_DATA]" at bounding box center [676, 116] width 739 height 26
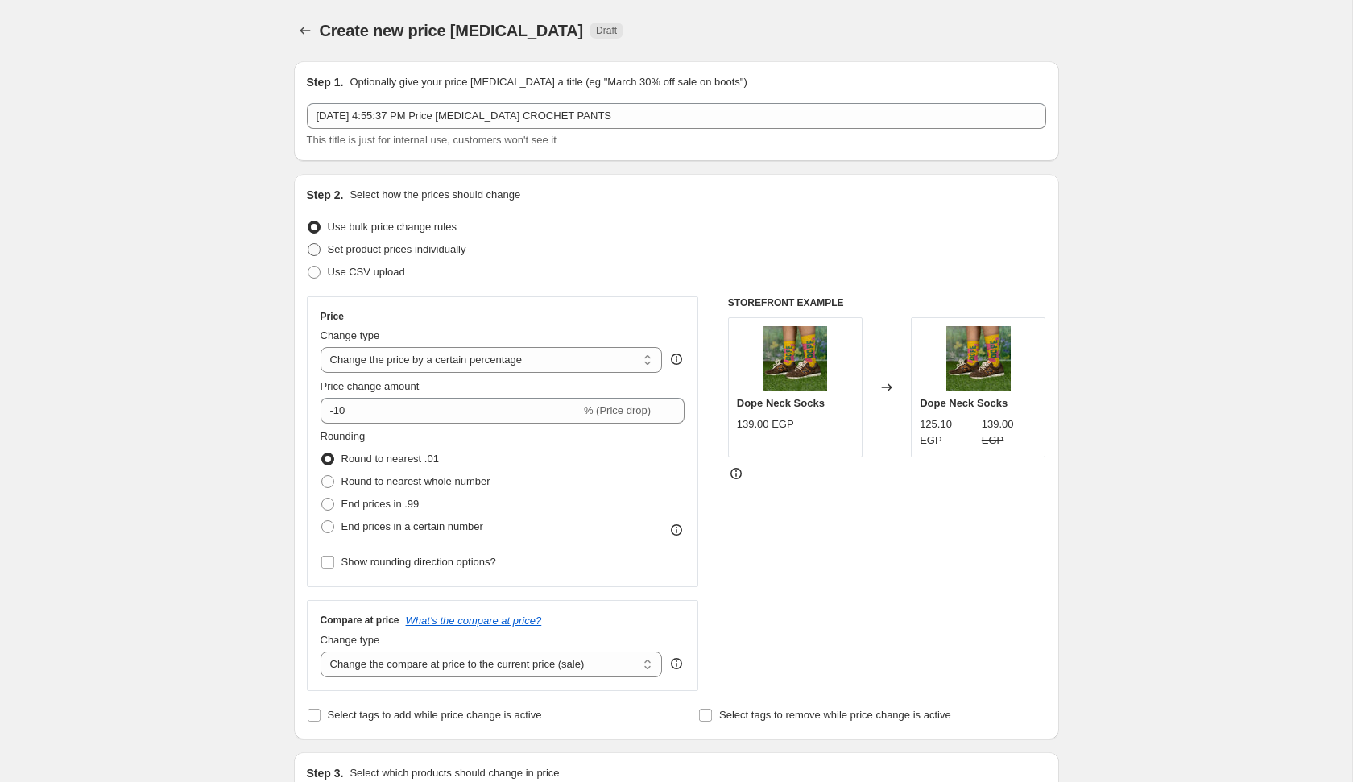
click at [416, 251] on span "Set product prices individually" at bounding box center [397, 249] width 139 height 12
click at [308, 244] on input "Set product prices individually" at bounding box center [308, 243] width 1 height 1
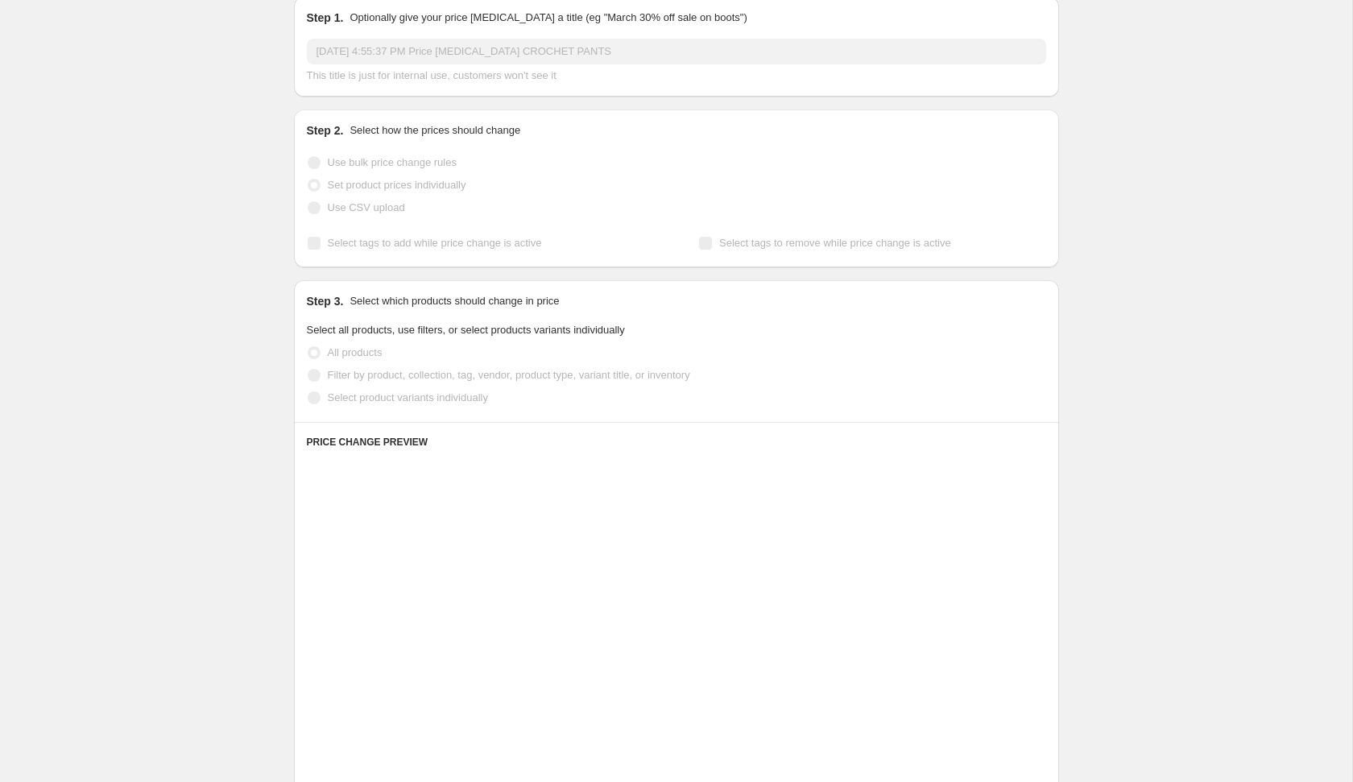
scroll to position [76, 0]
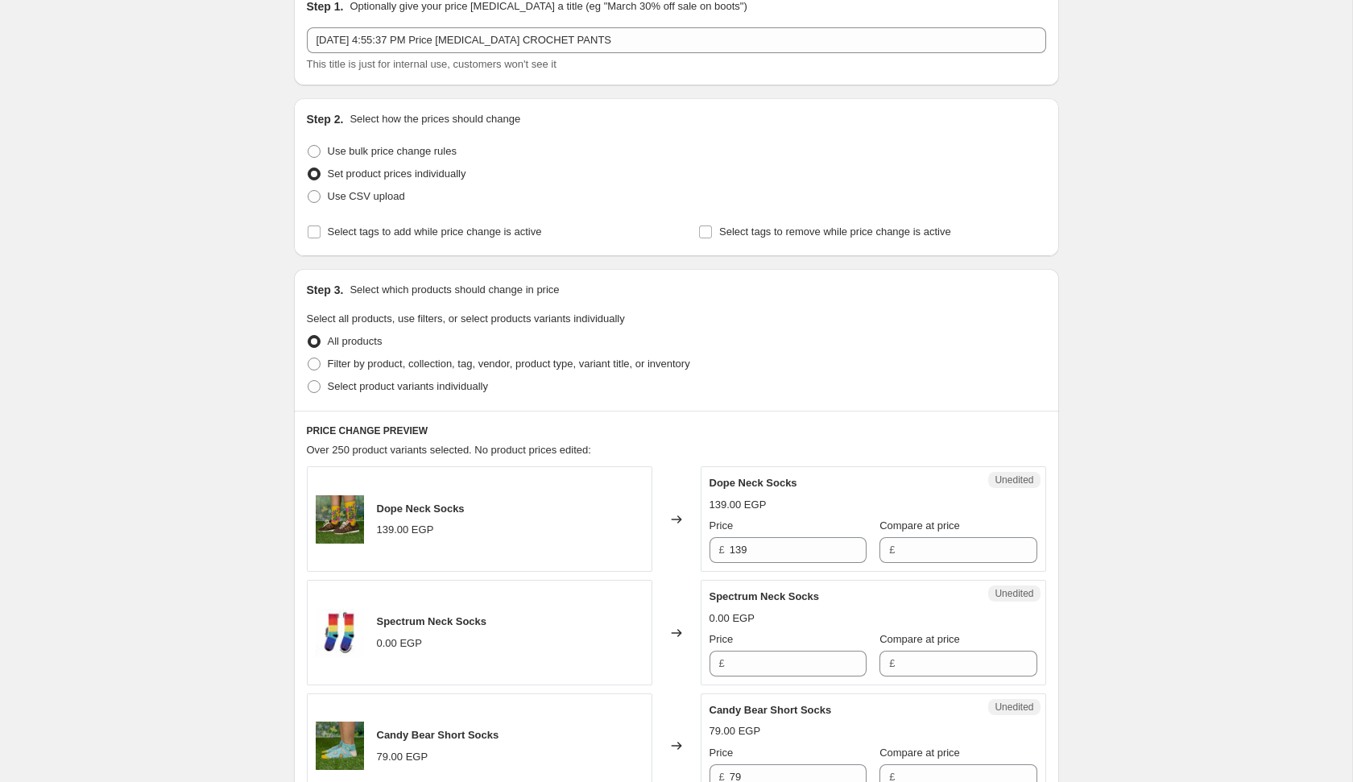
click at [521, 375] on div "Select product variants individually" at bounding box center [676, 386] width 739 height 23
click at [524, 363] on span "Filter by product, collection, tag, vendor, product type, variant title, or inv…" at bounding box center [509, 364] width 362 height 12
click at [308, 358] on input "Filter by product, collection, tag, vendor, product type, variant title, or inv…" at bounding box center [308, 358] width 1 height 1
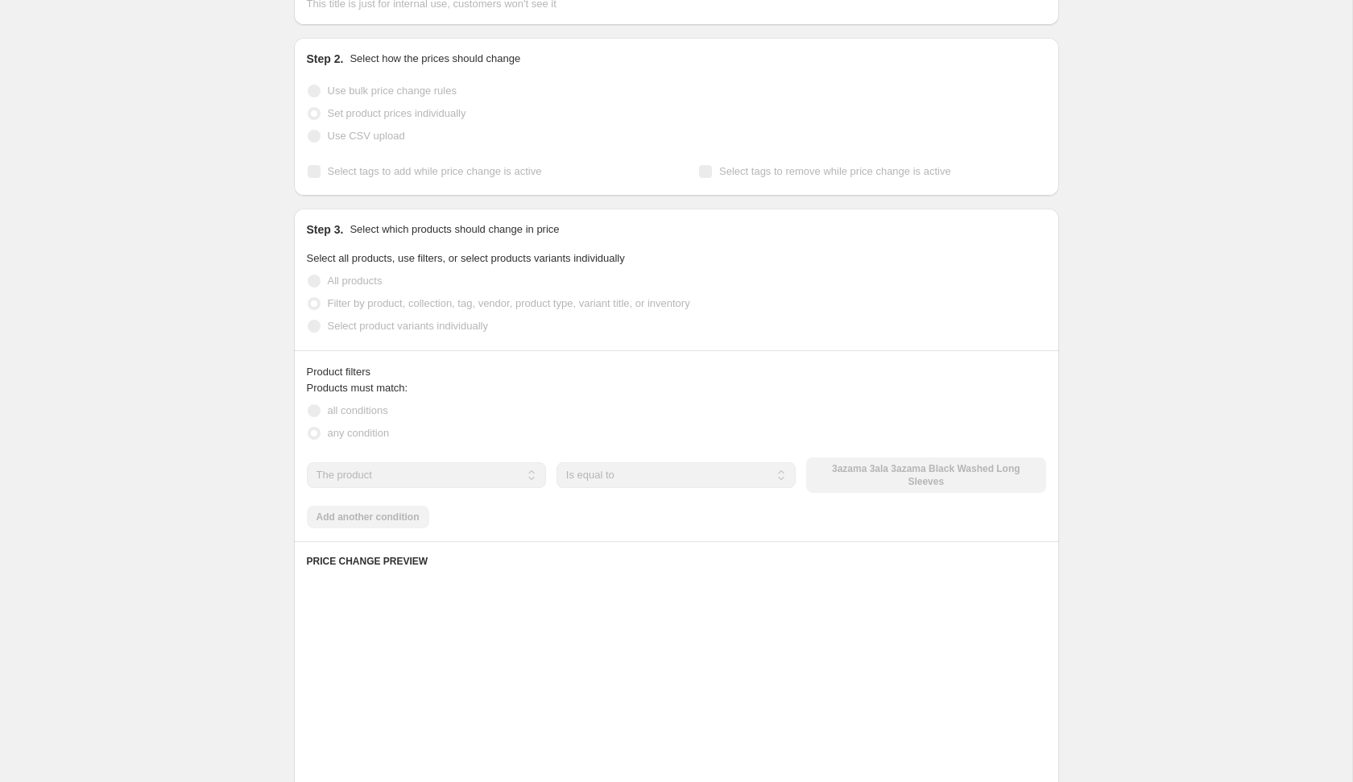
scroll to position [175, 0]
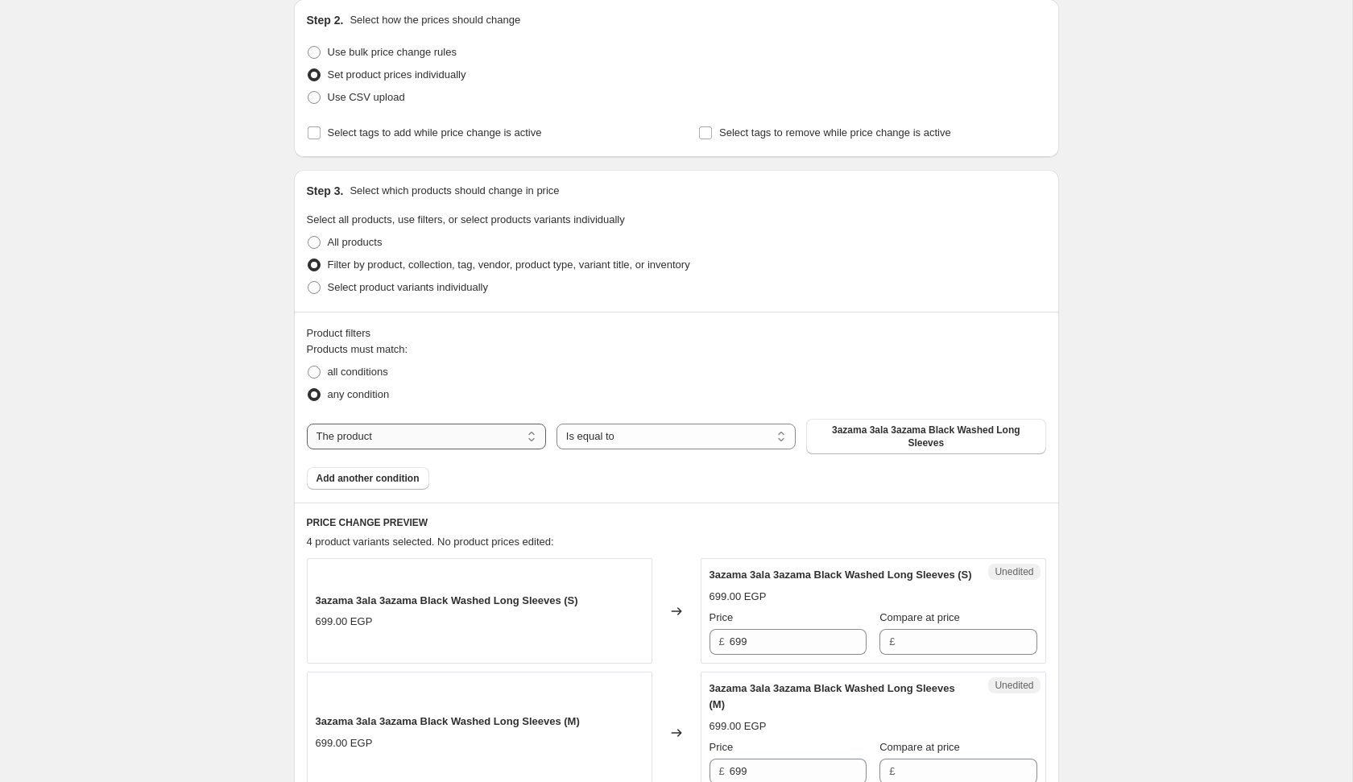
click at [480, 438] on select "The product The product's collection The product's tag The product's vendor The…" at bounding box center [426, 437] width 239 height 26
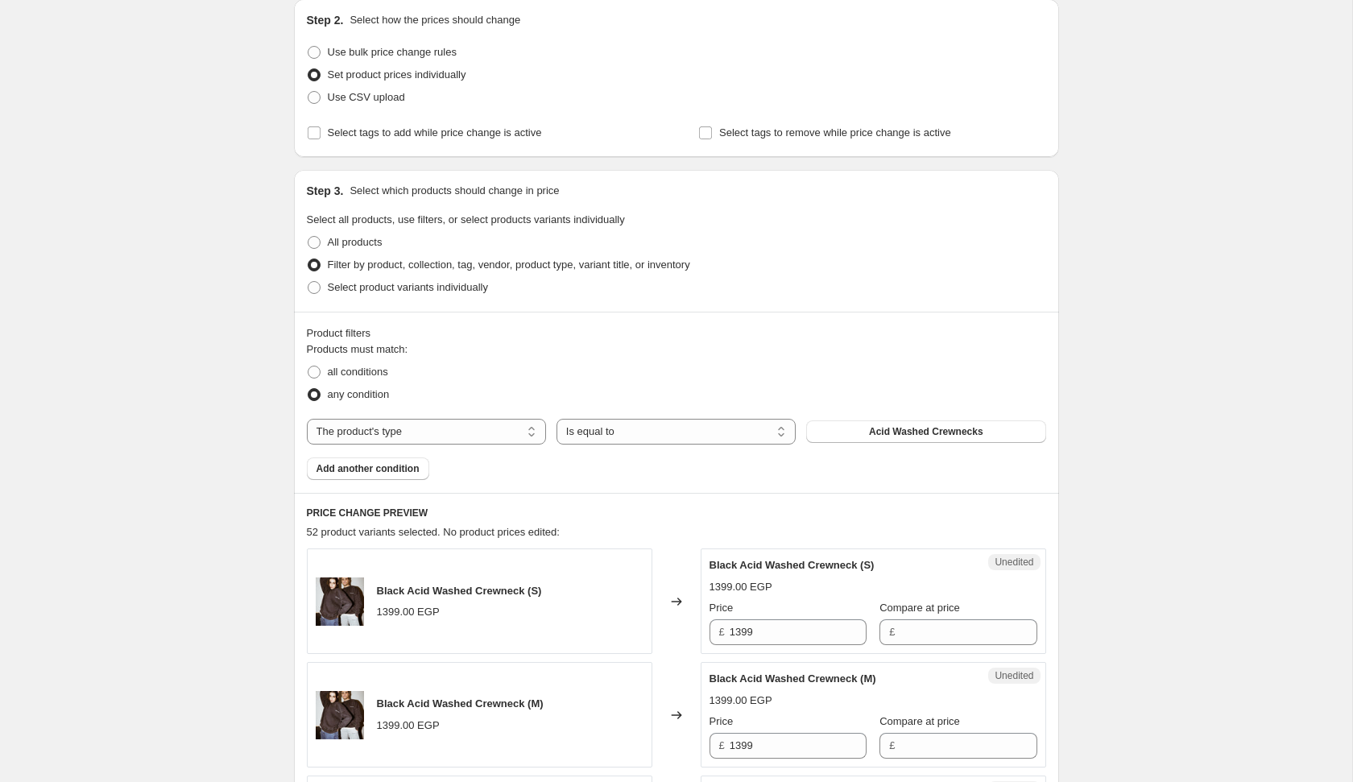
click at [867, 429] on button "Acid Washed Crewnecks" at bounding box center [925, 431] width 239 height 23
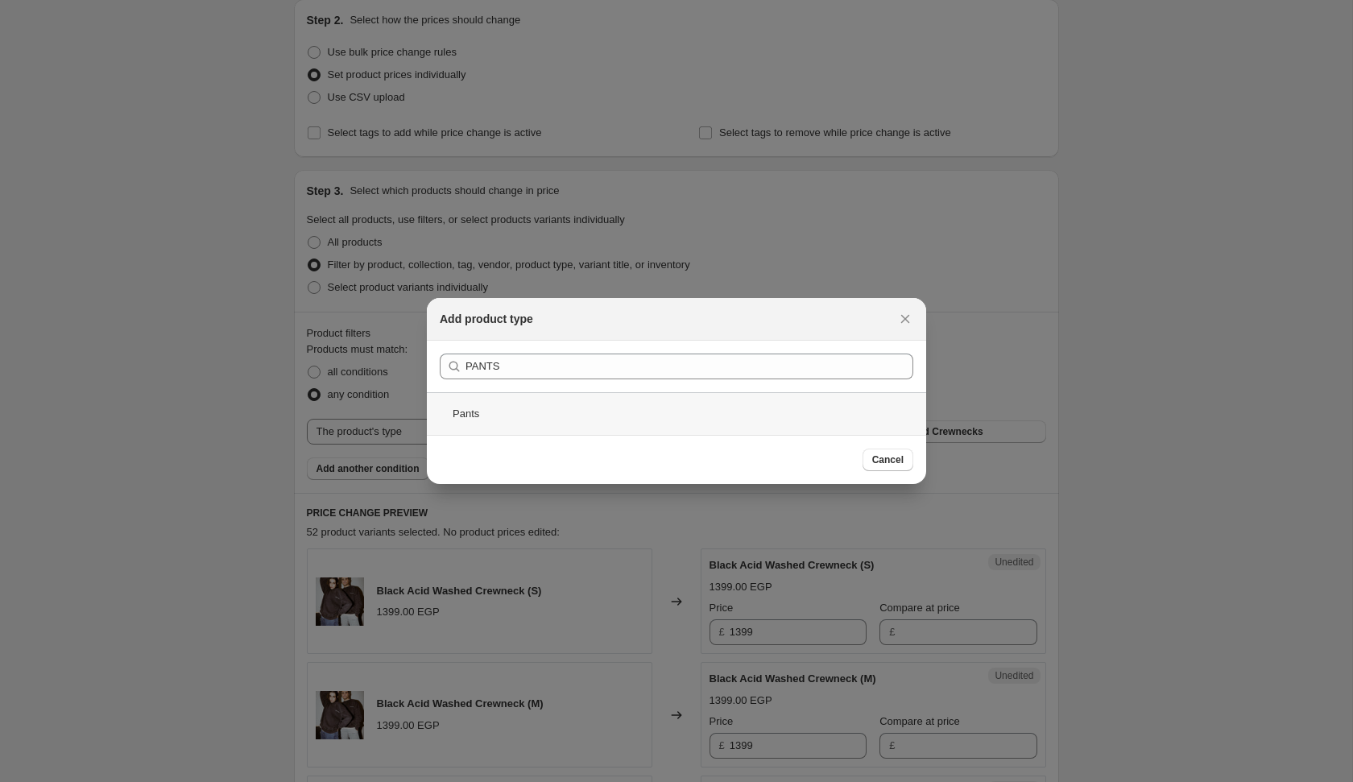
click at [680, 412] on div "Pants" at bounding box center [676, 413] width 499 height 43
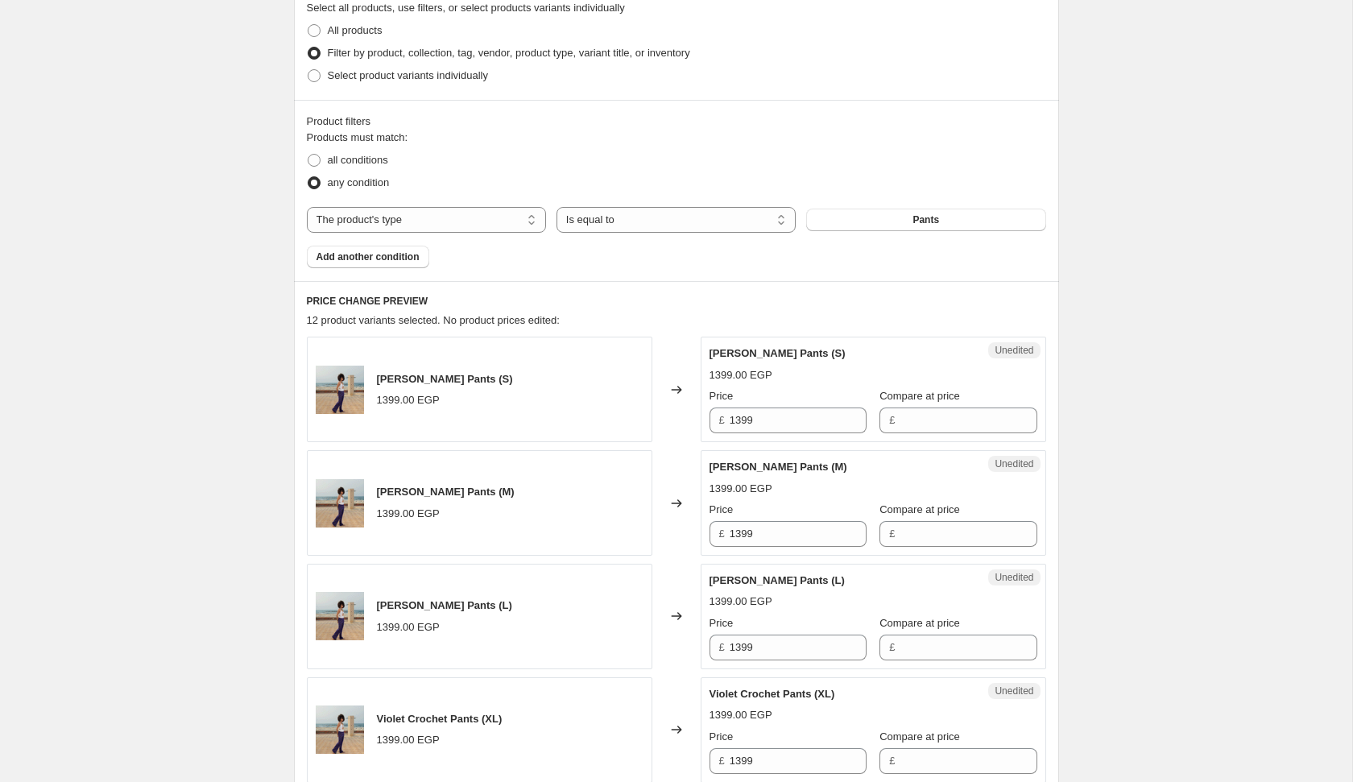
scroll to position [416, 0]
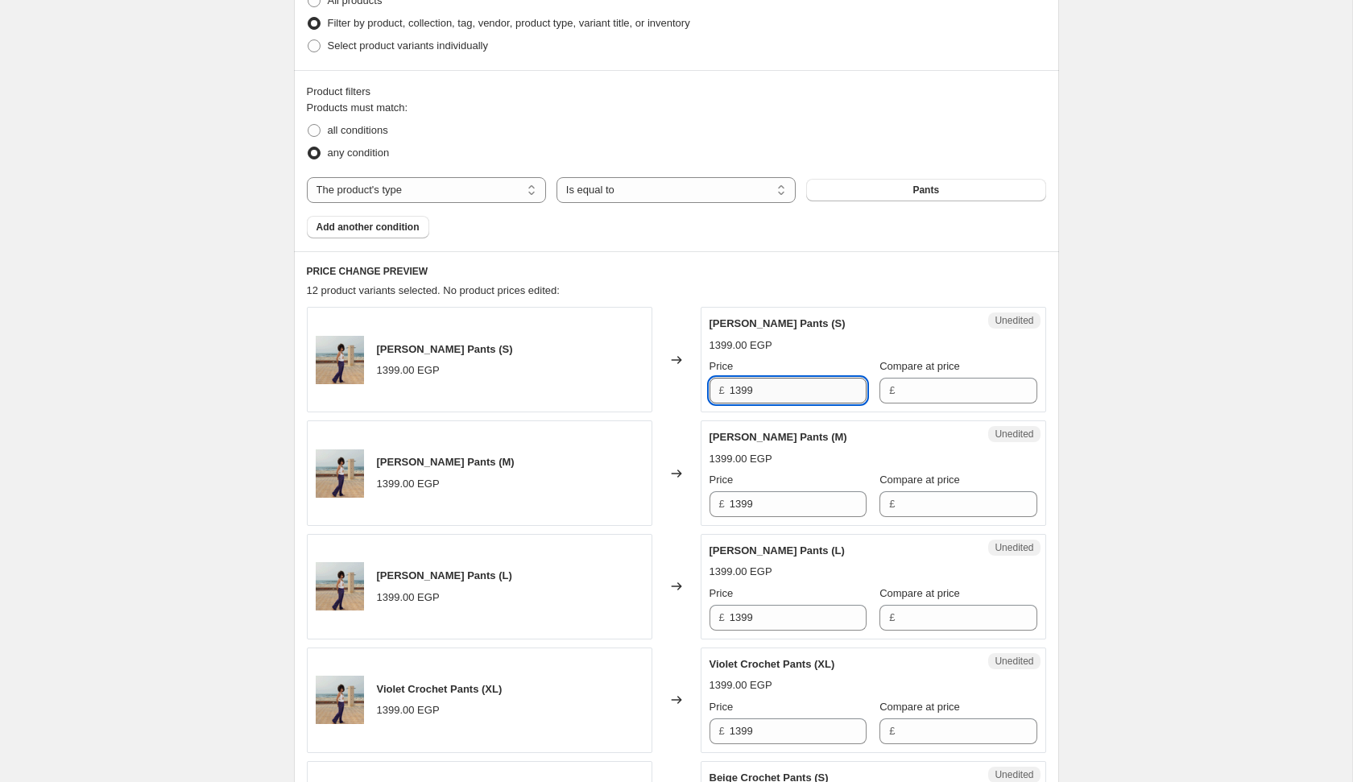
click at [781, 397] on input "1399" at bounding box center [798, 391] width 137 height 26
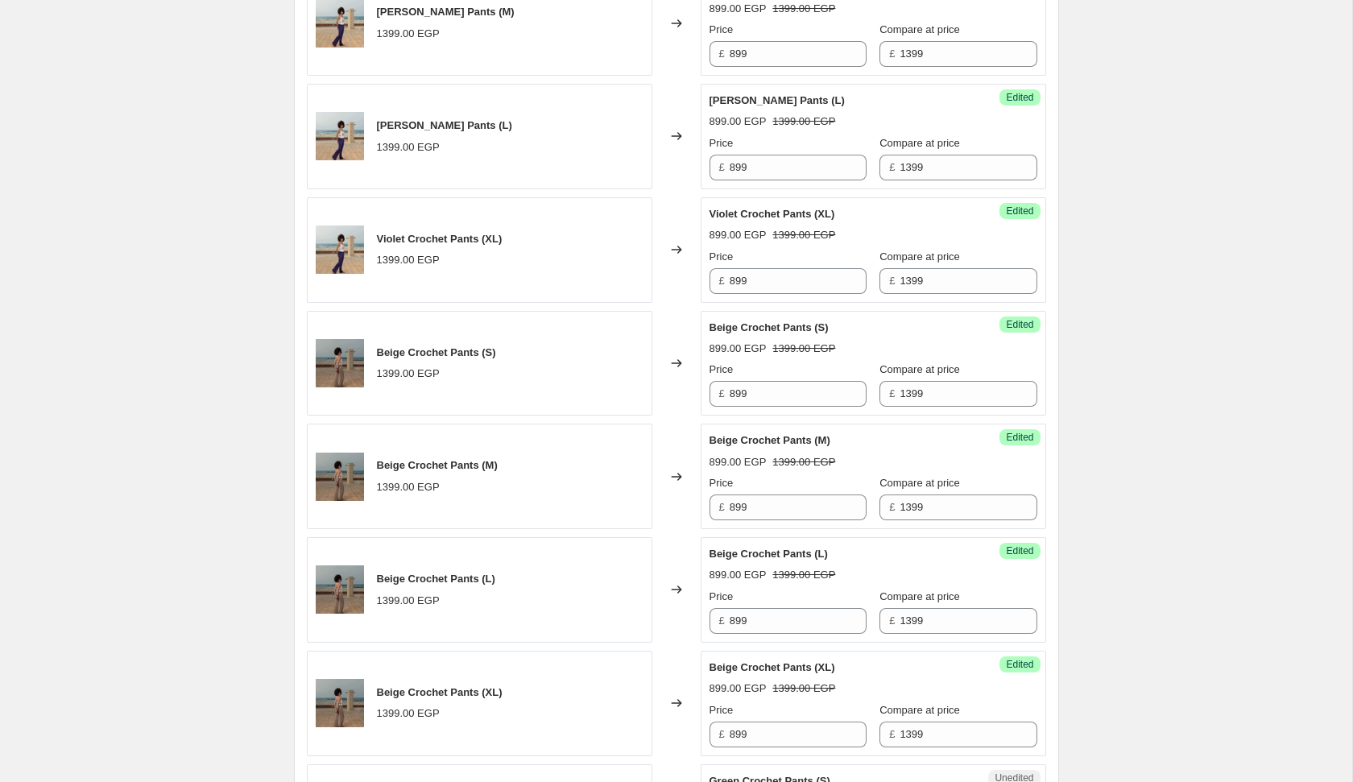
scroll to position [1318, 0]
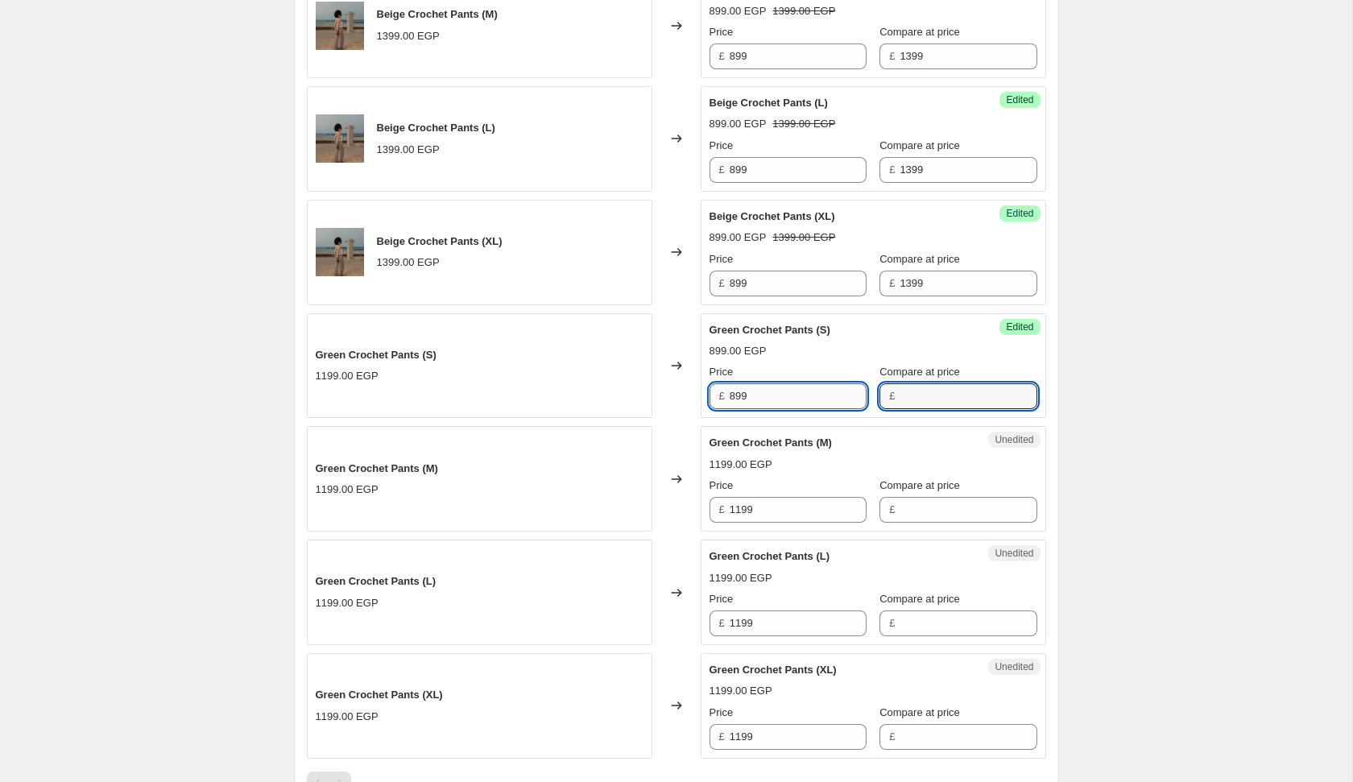
click at [771, 384] on input "899" at bounding box center [798, 396] width 137 height 26
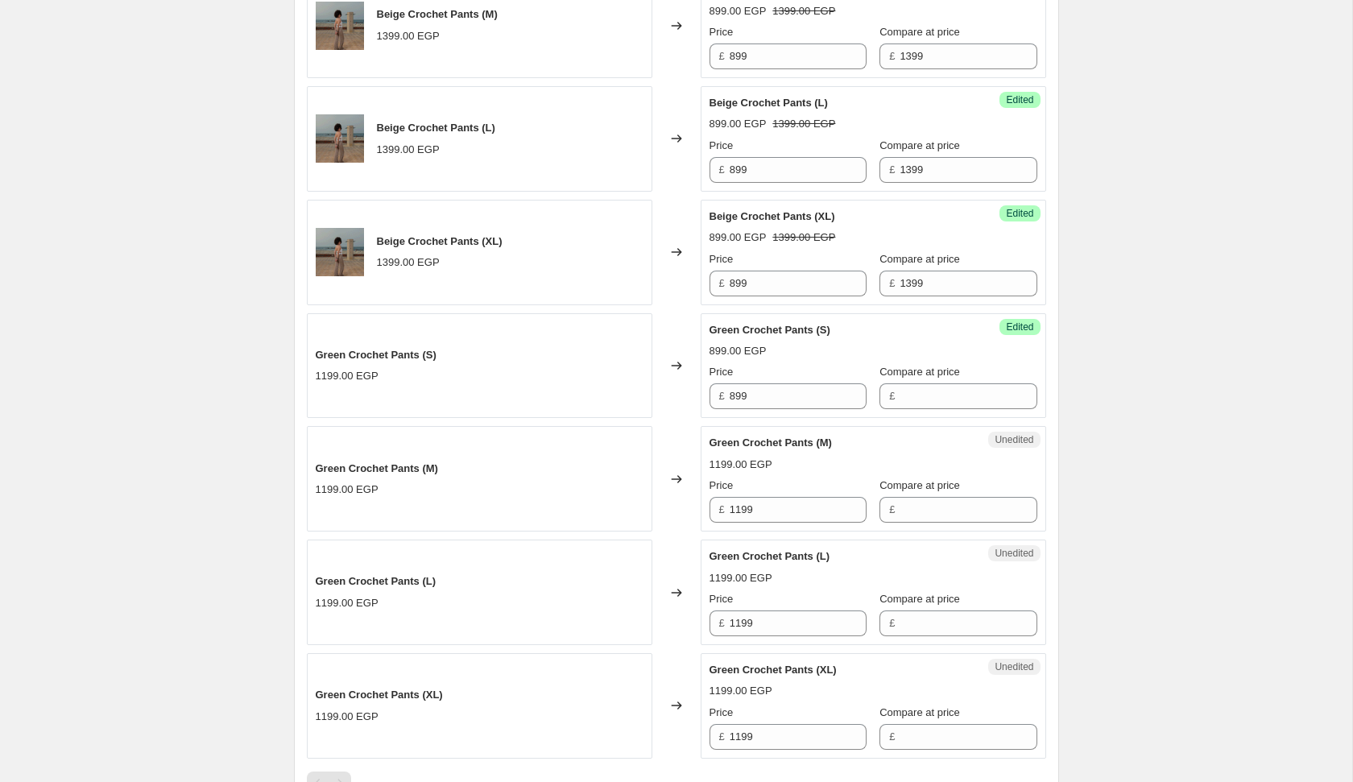
click at [662, 317] on div "Changed to" at bounding box center [676, 365] width 48 height 105
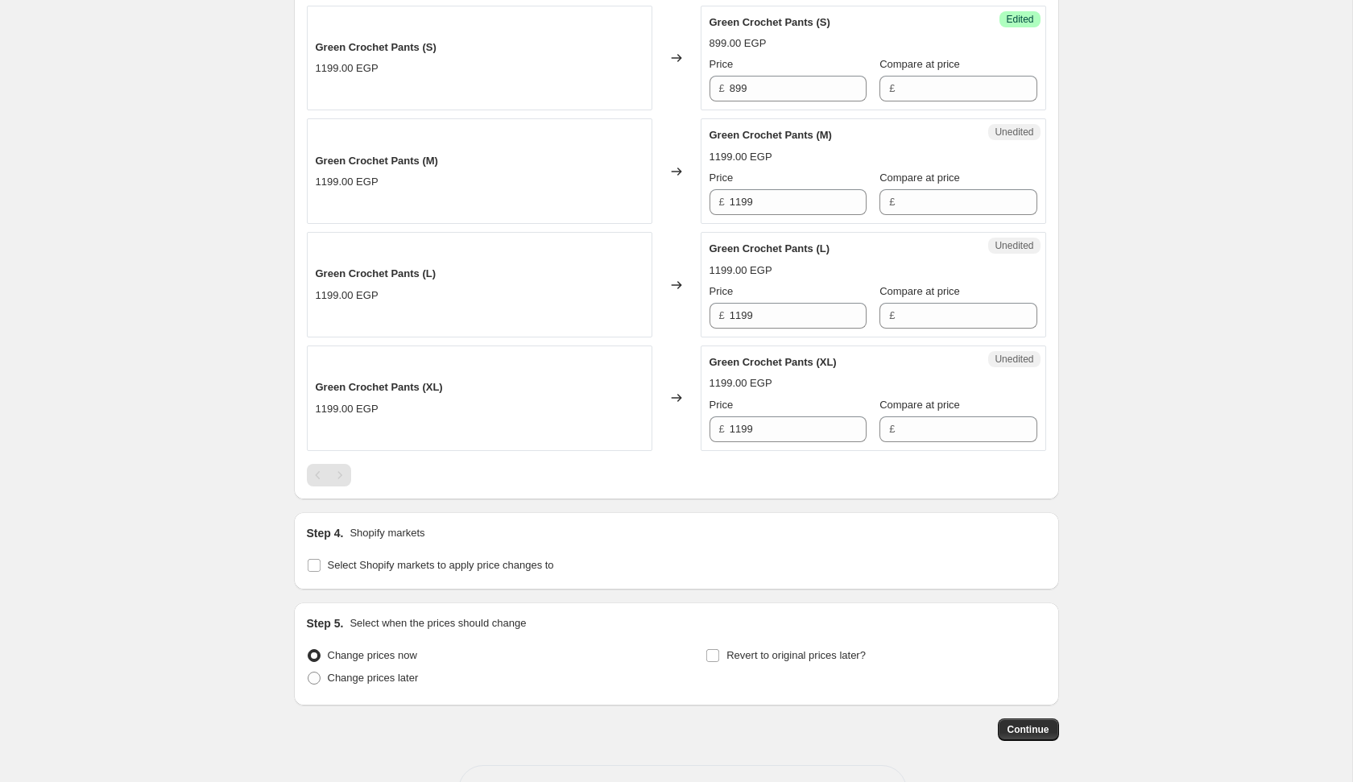
scroll to position [1675, 0]
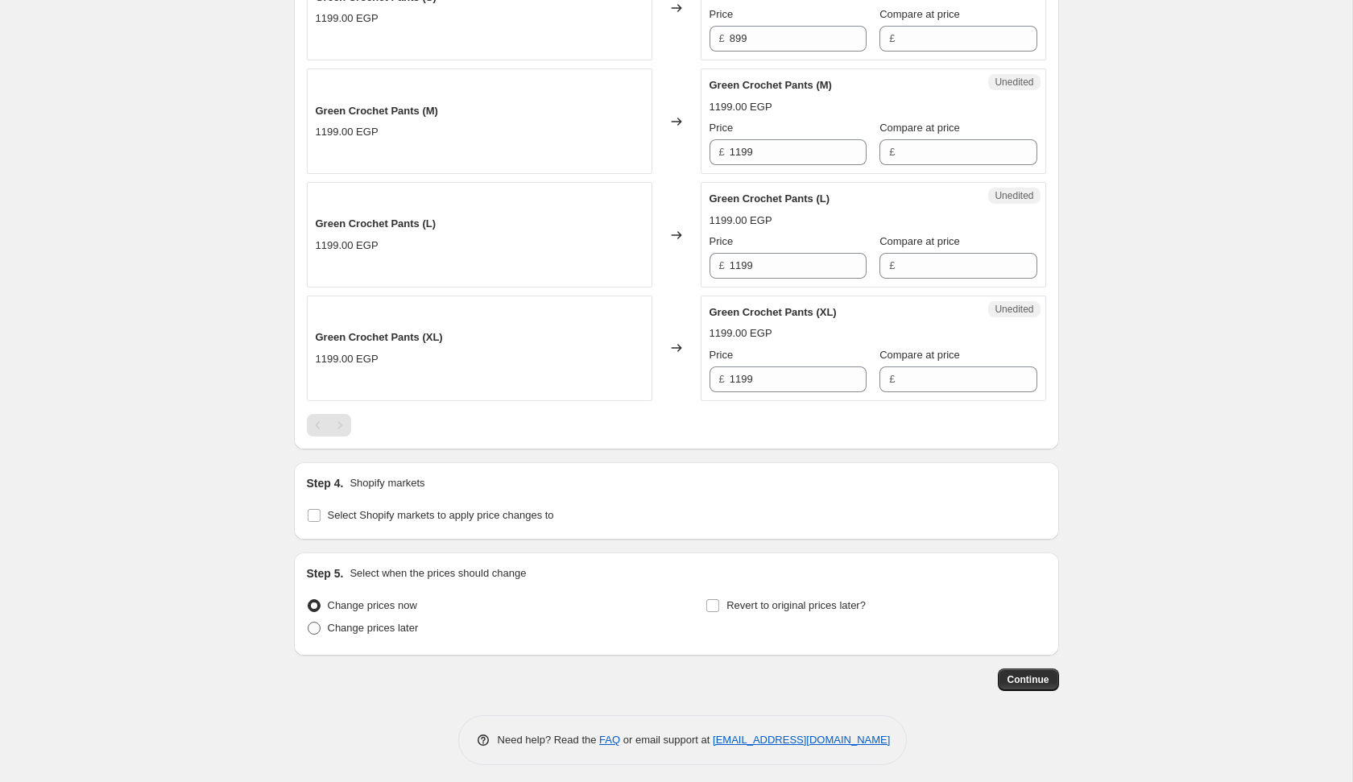
click at [384, 630] on label "Change prices later" at bounding box center [363, 628] width 112 height 23
click at [308, 623] on input "Change prices later" at bounding box center [308, 622] width 1 height 1
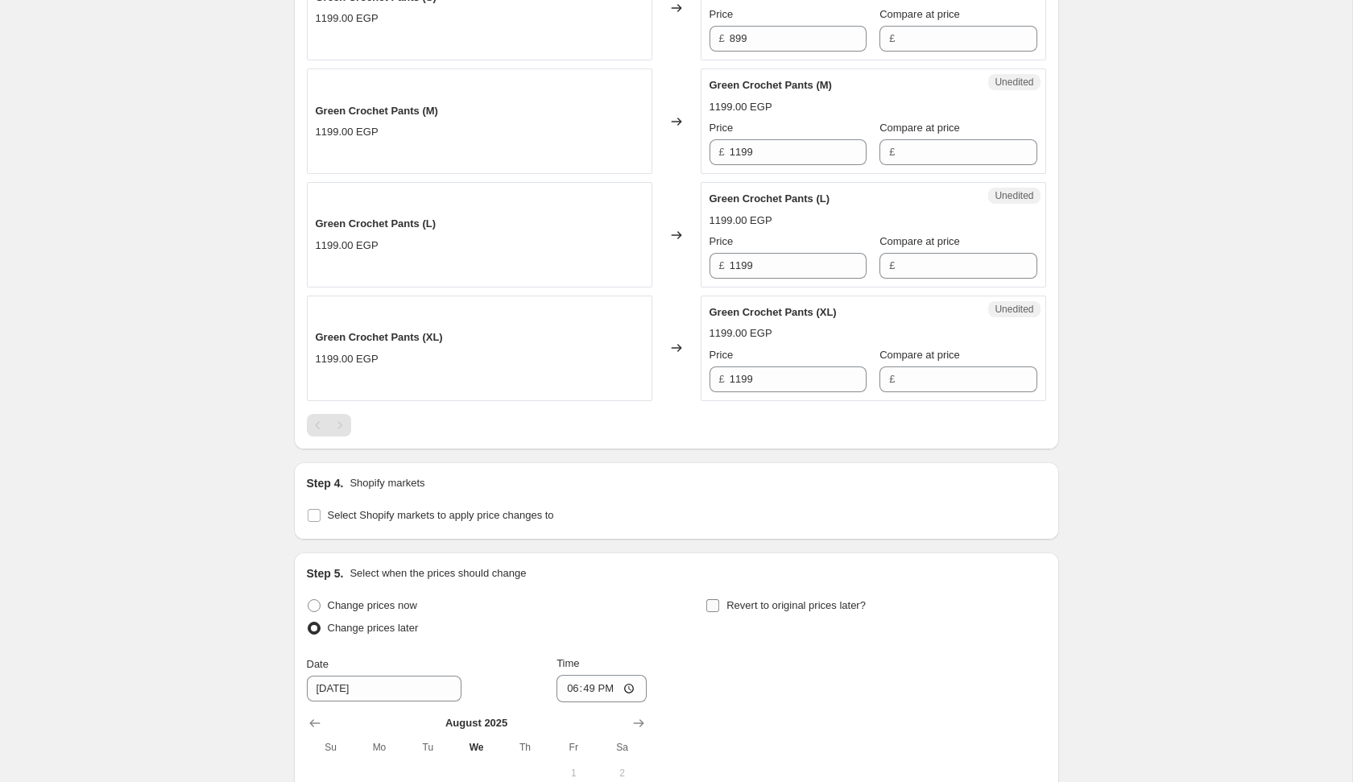
click at [743, 600] on span "Revert to original prices later?" at bounding box center [795, 605] width 139 height 12
click at [719, 600] on input "Revert to original prices later?" at bounding box center [712, 605] width 13 height 13
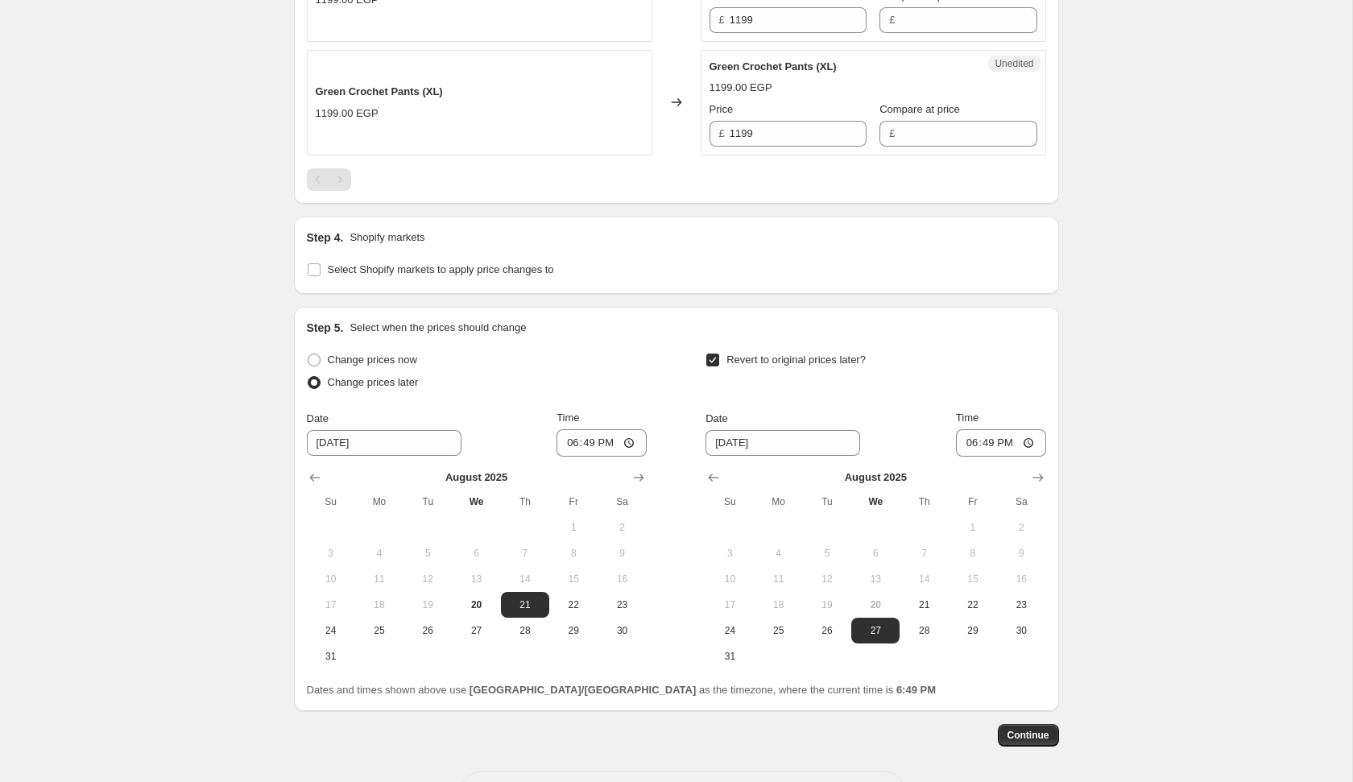
scroll to position [1976, 0]
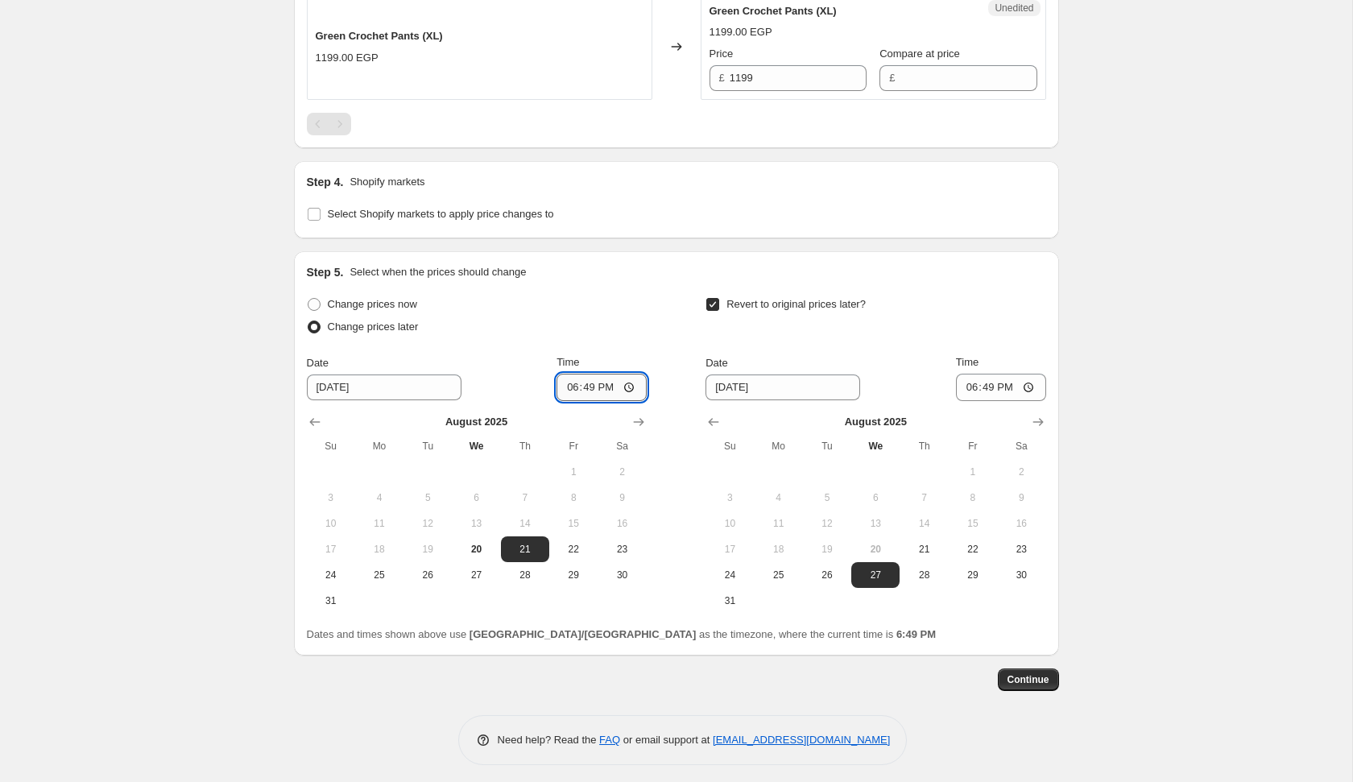
click at [569, 379] on input "18:49" at bounding box center [601, 387] width 90 height 27
click at [970, 382] on input "18:49" at bounding box center [1001, 387] width 90 height 27
click at [728, 562] on button "24" at bounding box center [729, 575] width 48 height 26
click at [1024, 680] on button "Continue" at bounding box center [1028, 679] width 61 height 23
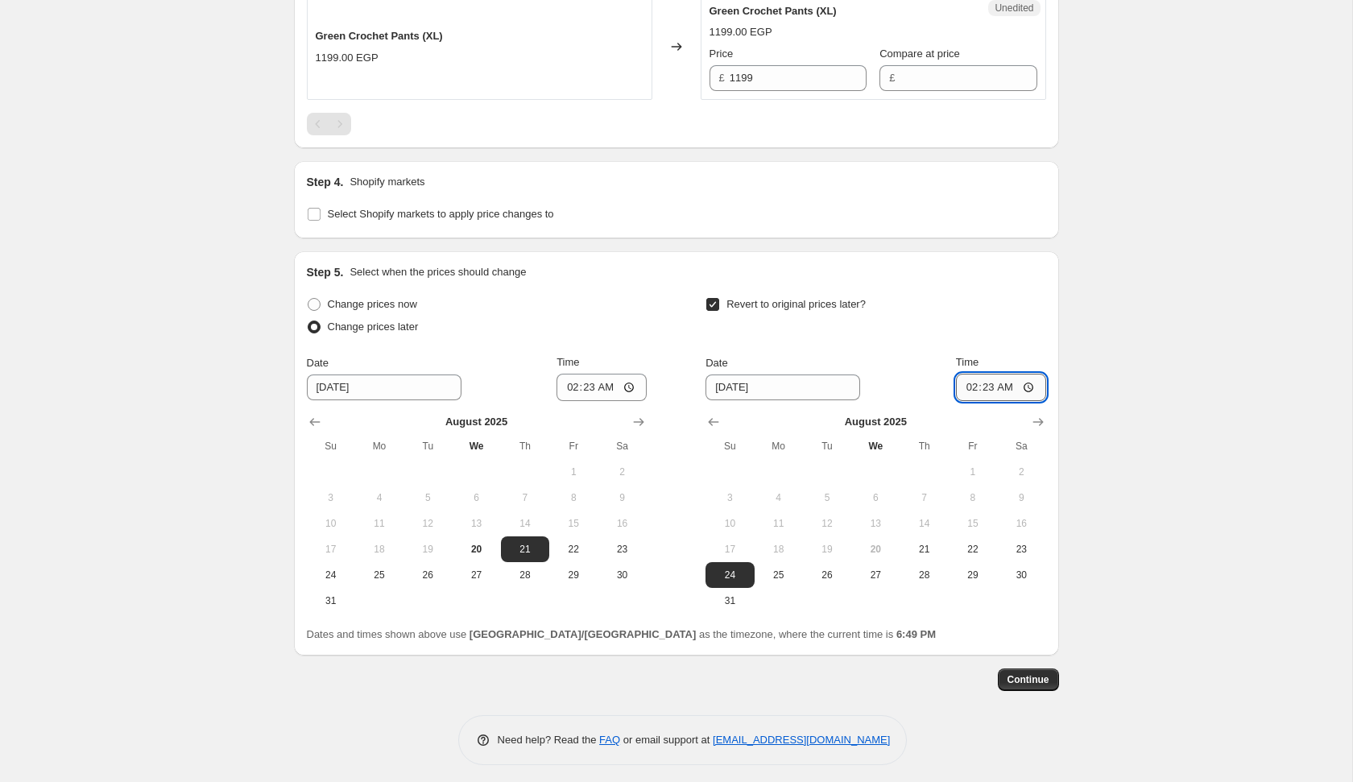
click at [986, 383] on input "02:23" at bounding box center [1001, 387] width 90 height 27
click at [588, 382] on input "02:23" at bounding box center [601, 387] width 90 height 27
click at [1032, 673] on span "Continue" at bounding box center [1028, 679] width 42 height 13
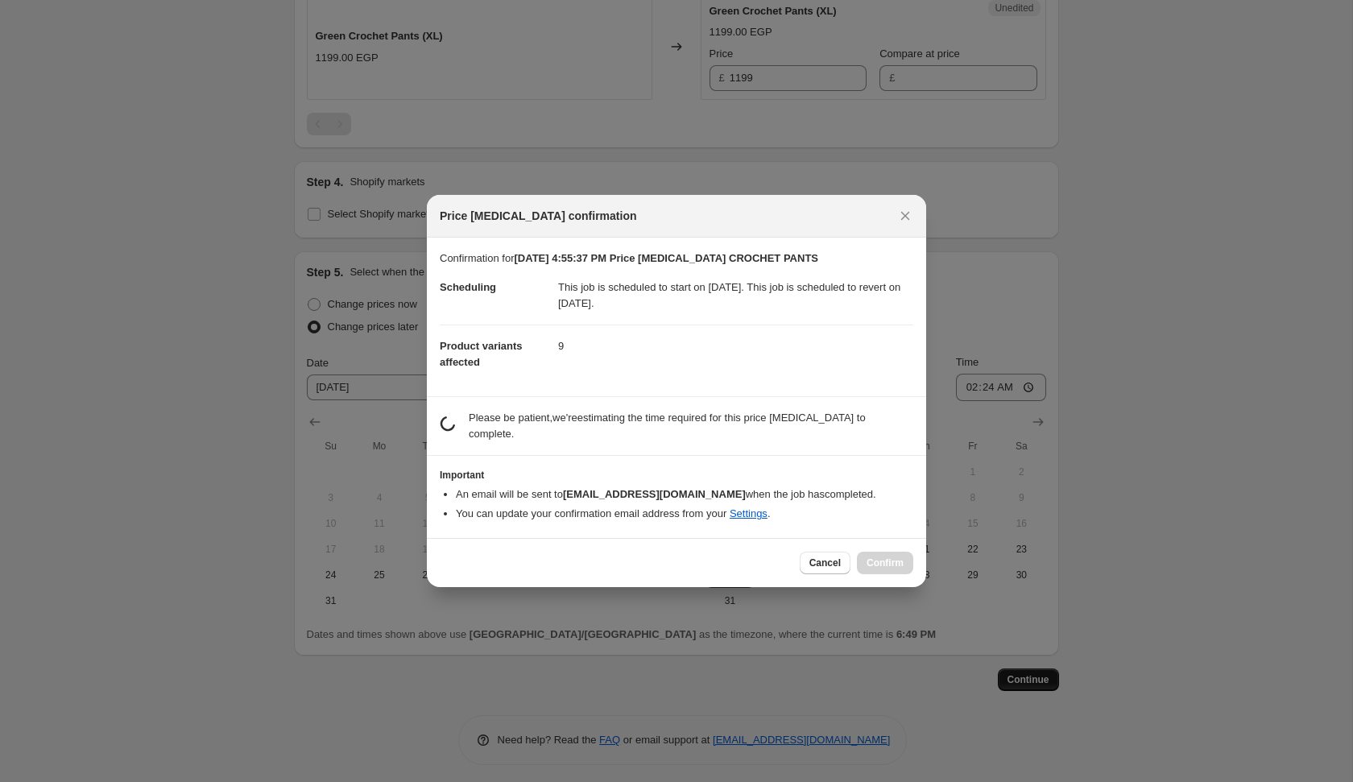
scroll to position [0, 0]
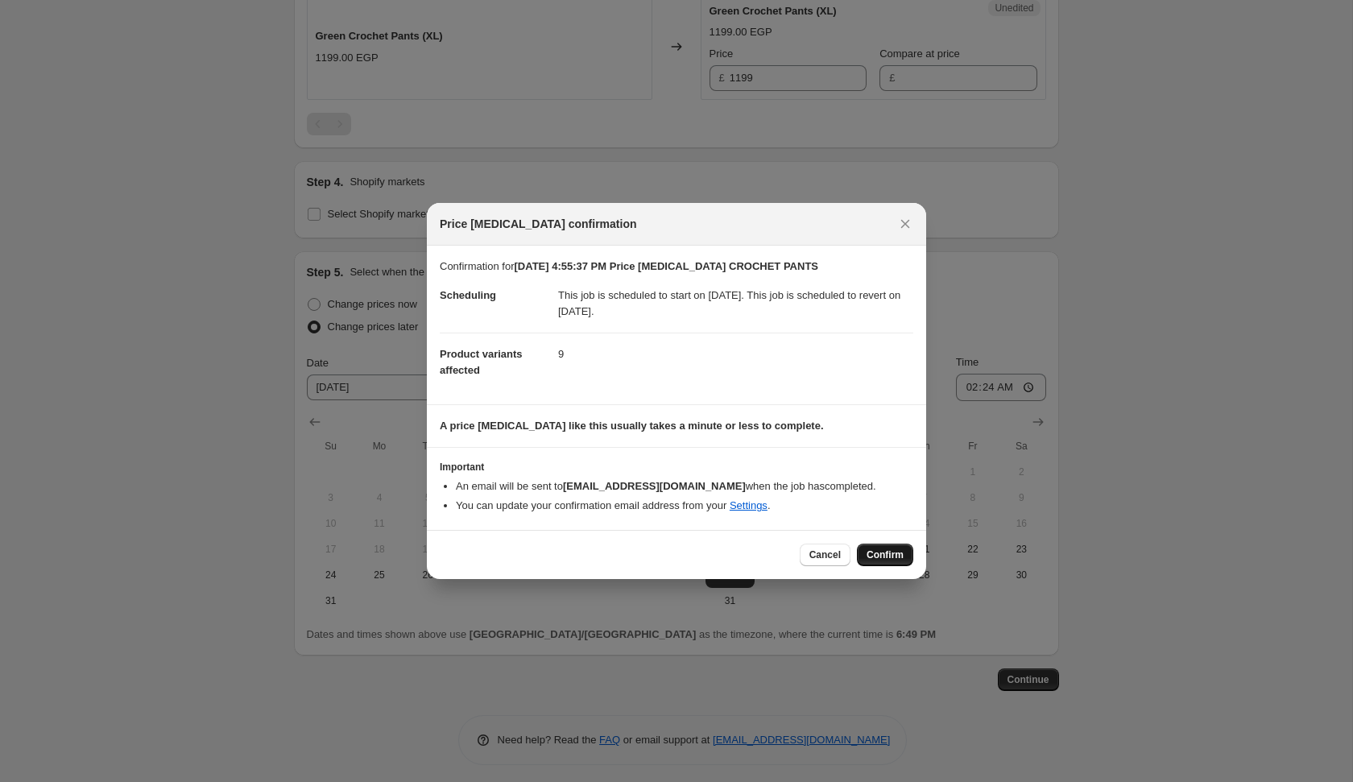
click at [891, 549] on span "Confirm" at bounding box center [885, 554] width 37 height 13
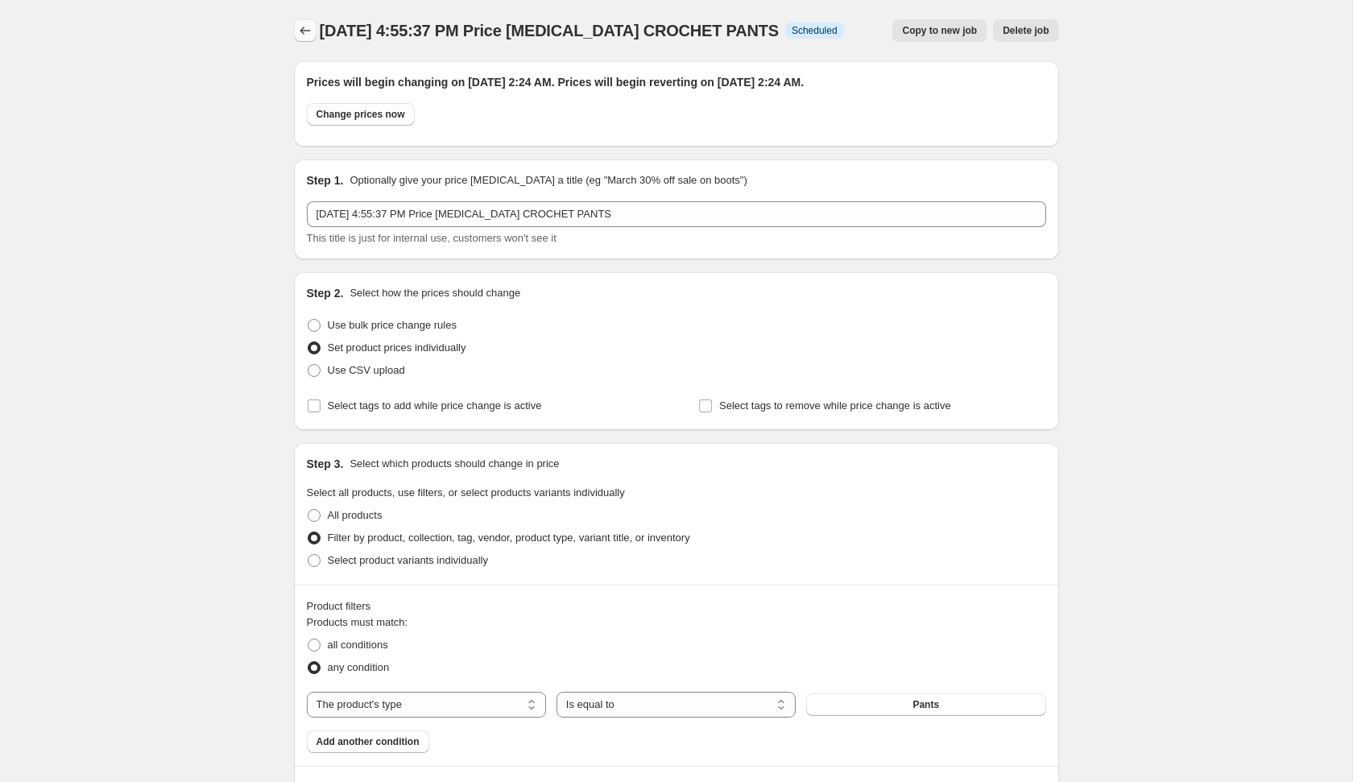
click at [307, 26] on icon "Price change jobs" at bounding box center [305, 31] width 16 height 16
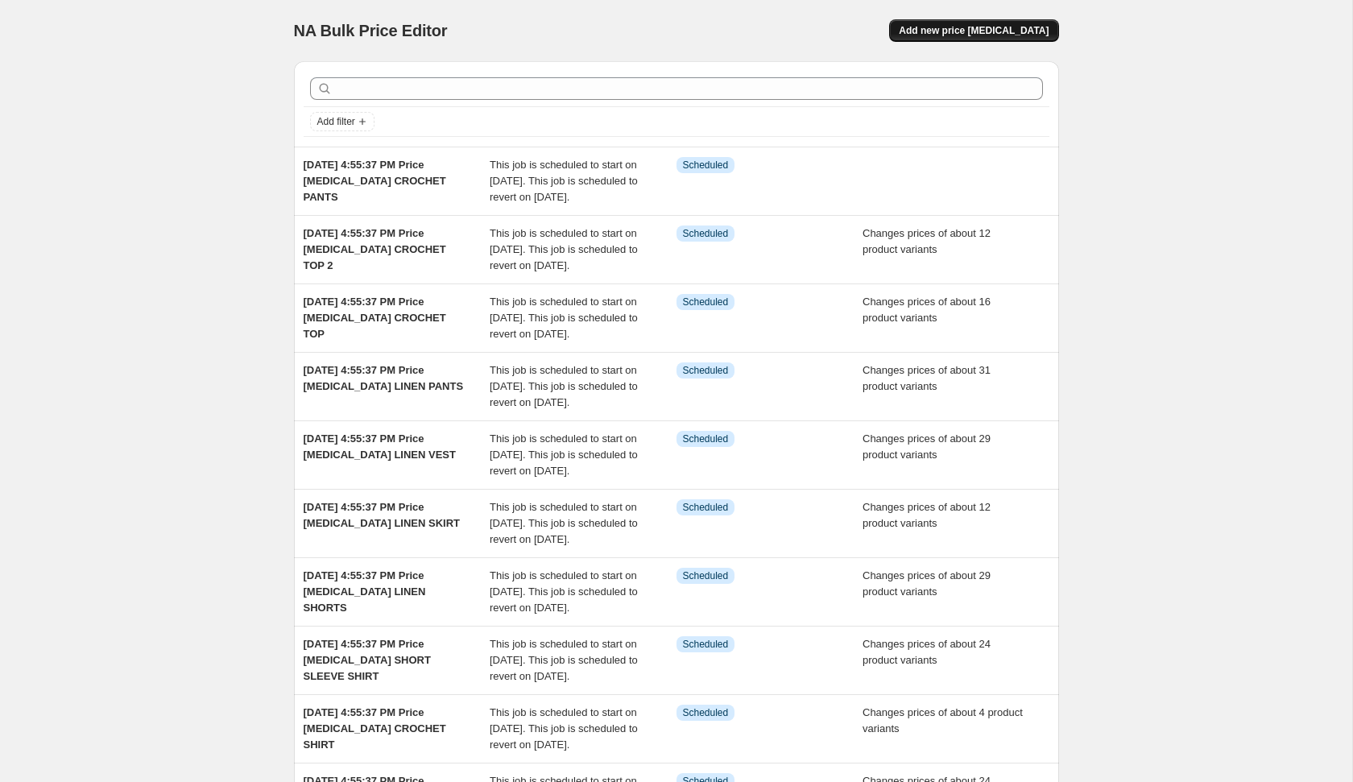
click at [992, 37] on button "Add new price [MEDICAL_DATA]" at bounding box center [973, 30] width 169 height 23
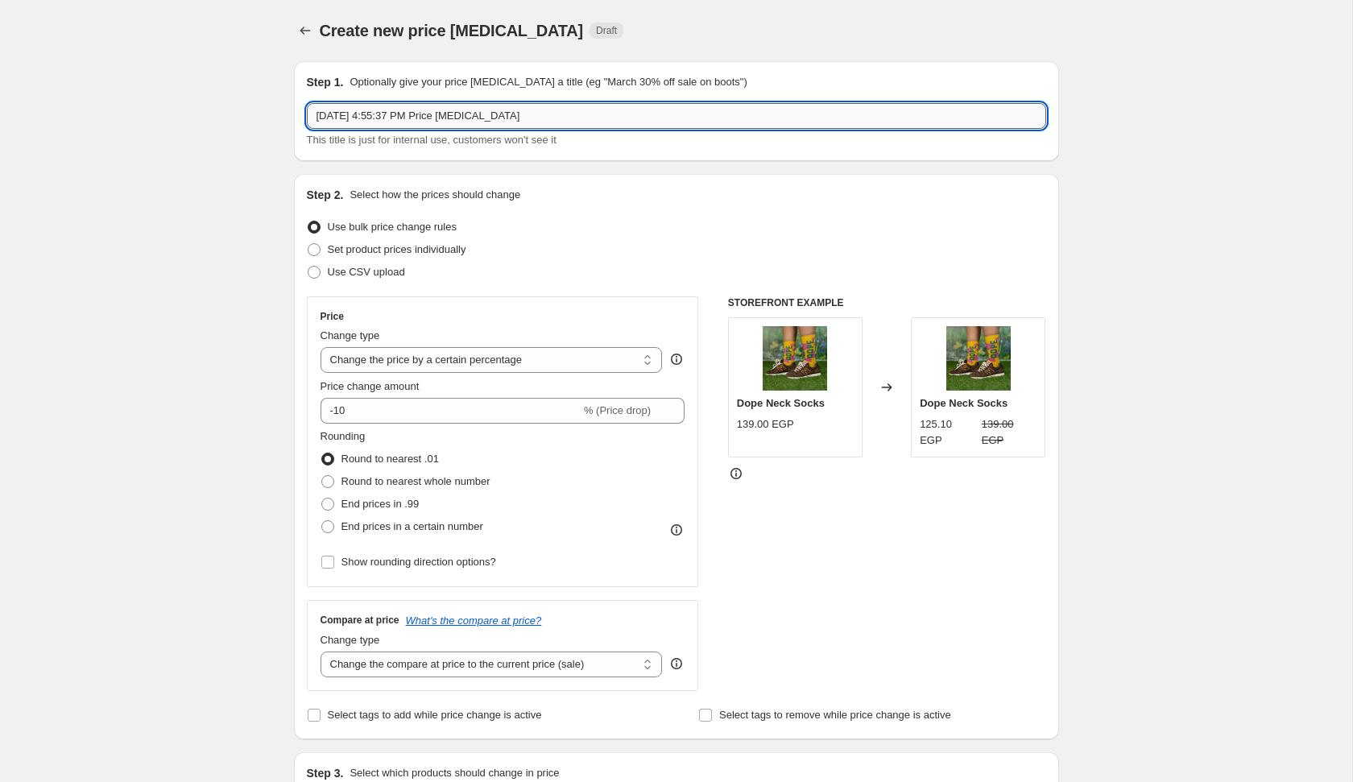
click at [676, 121] on input "[DATE] 4:55:37 PM Price [MEDICAL_DATA]" at bounding box center [676, 116] width 739 height 26
click at [412, 243] on span "Set product prices individually" at bounding box center [397, 249] width 139 height 12
click at [308, 243] on input "Set product prices individually" at bounding box center [308, 243] width 1 height 1
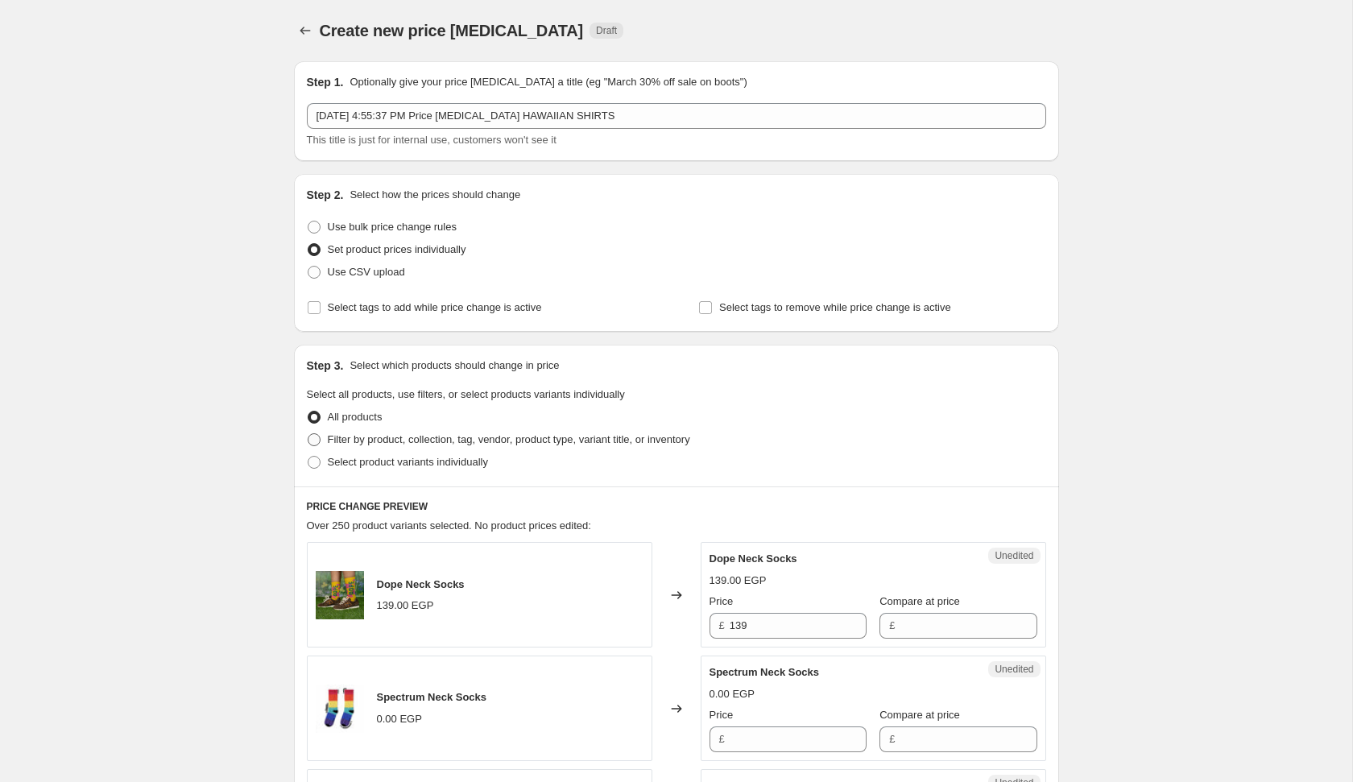
click at [454, 441] on span "Filter by product, collection, tag, vendor, product type, variant title, or inv…" at bounding box center [509, 439] width 362 height 12
click at [308, 434] on input "Filter by product, collection, tag, vendor, product type, variant title, or inv…" at bounding box center [308, 433] width 1 height 1
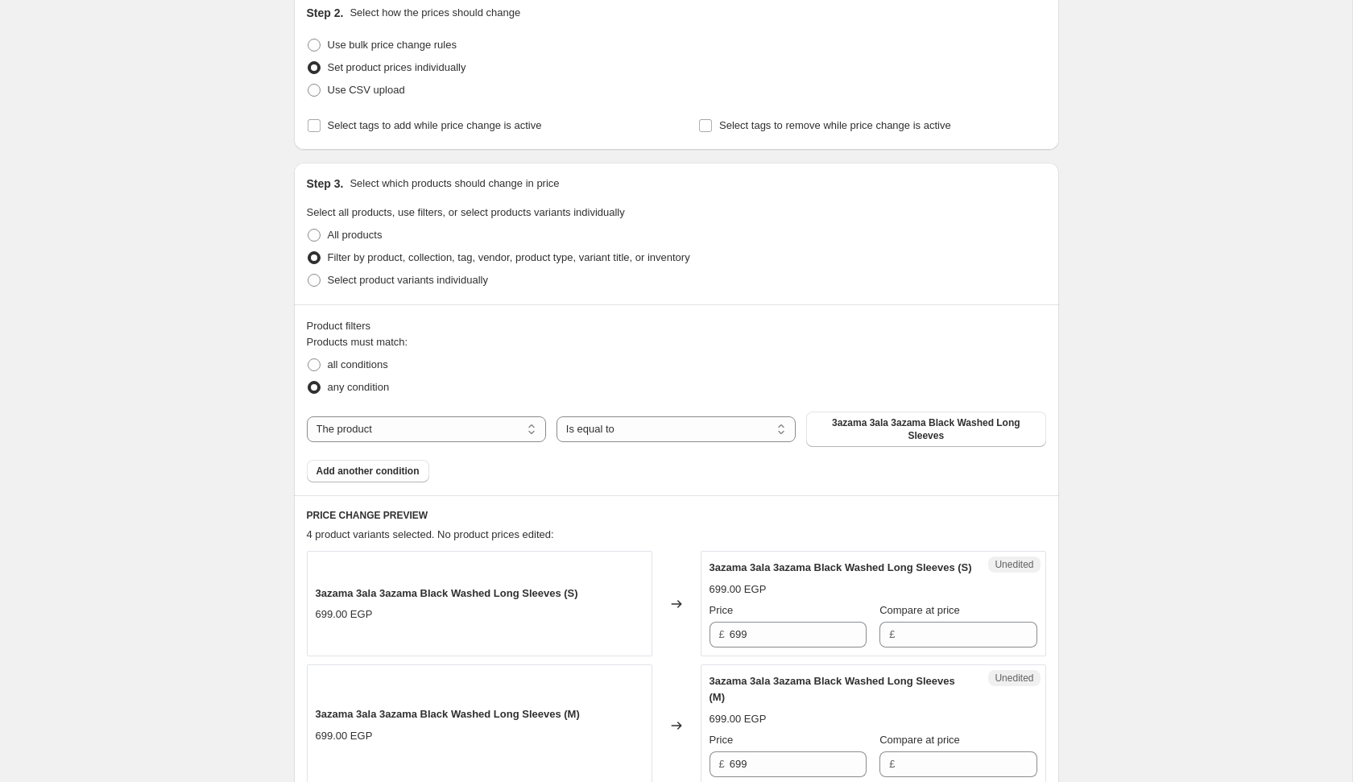
scroll to position [213, 0]
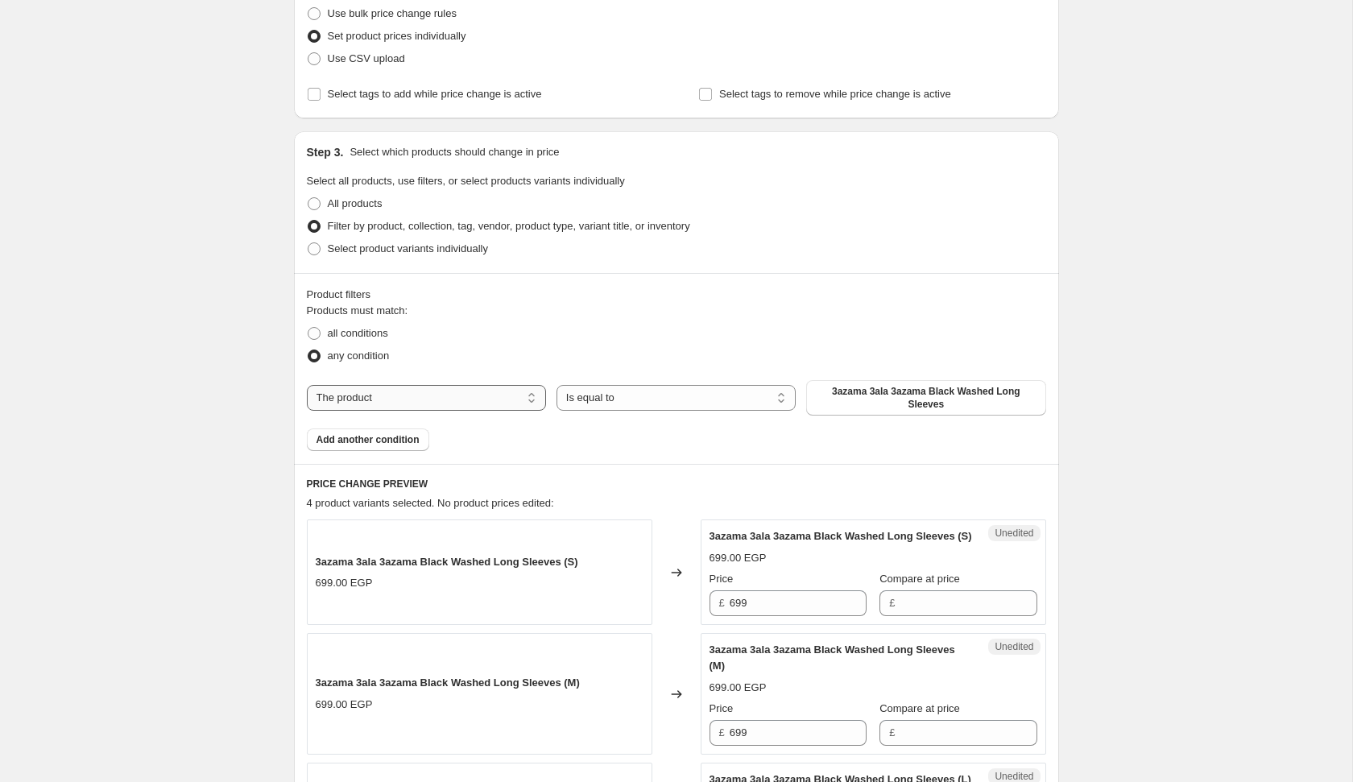
click at [468, 404] on select "The product The product's collection The product's tag The product's vendor The…" at bounding box center [426, 398] width 239 height 26
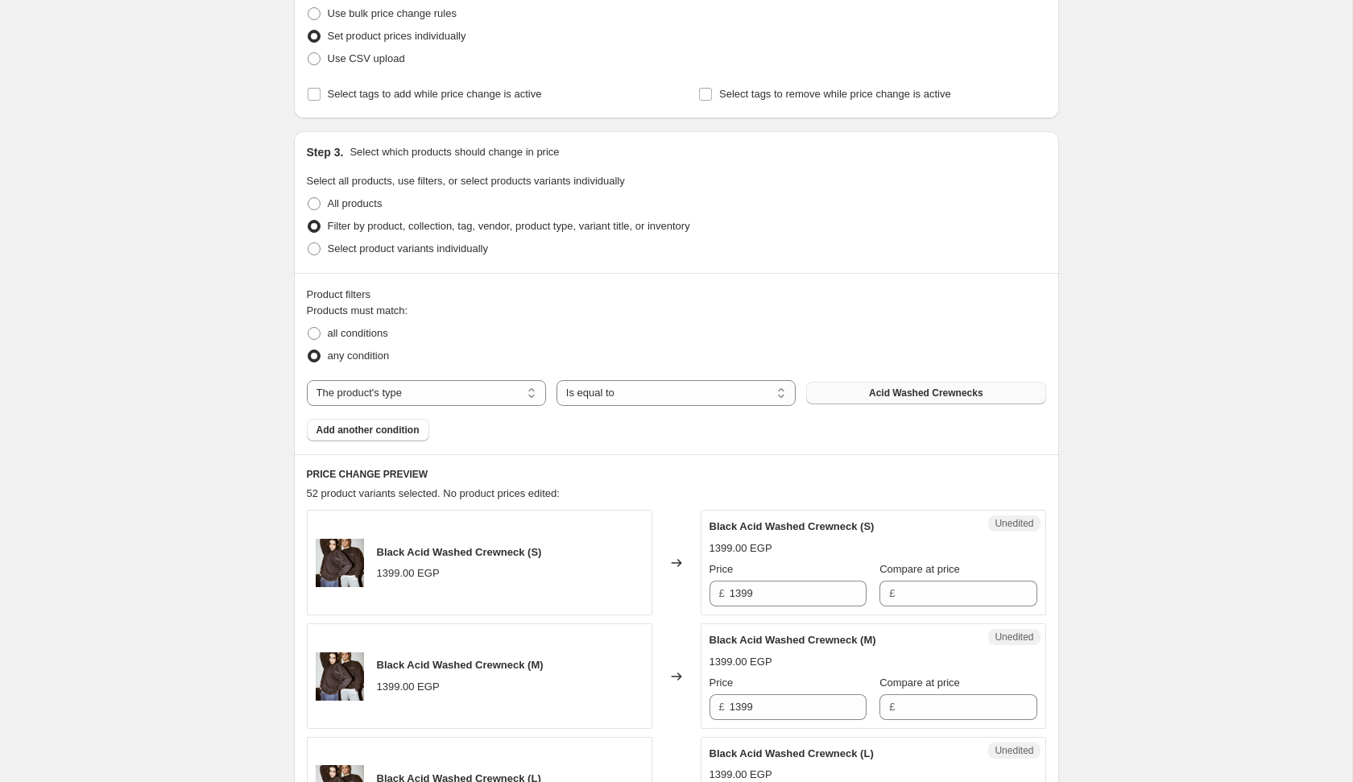
click at [853, 394] on button "Acid Washed Crewnecks" at bounding box center [925, 393] width 239 height 23
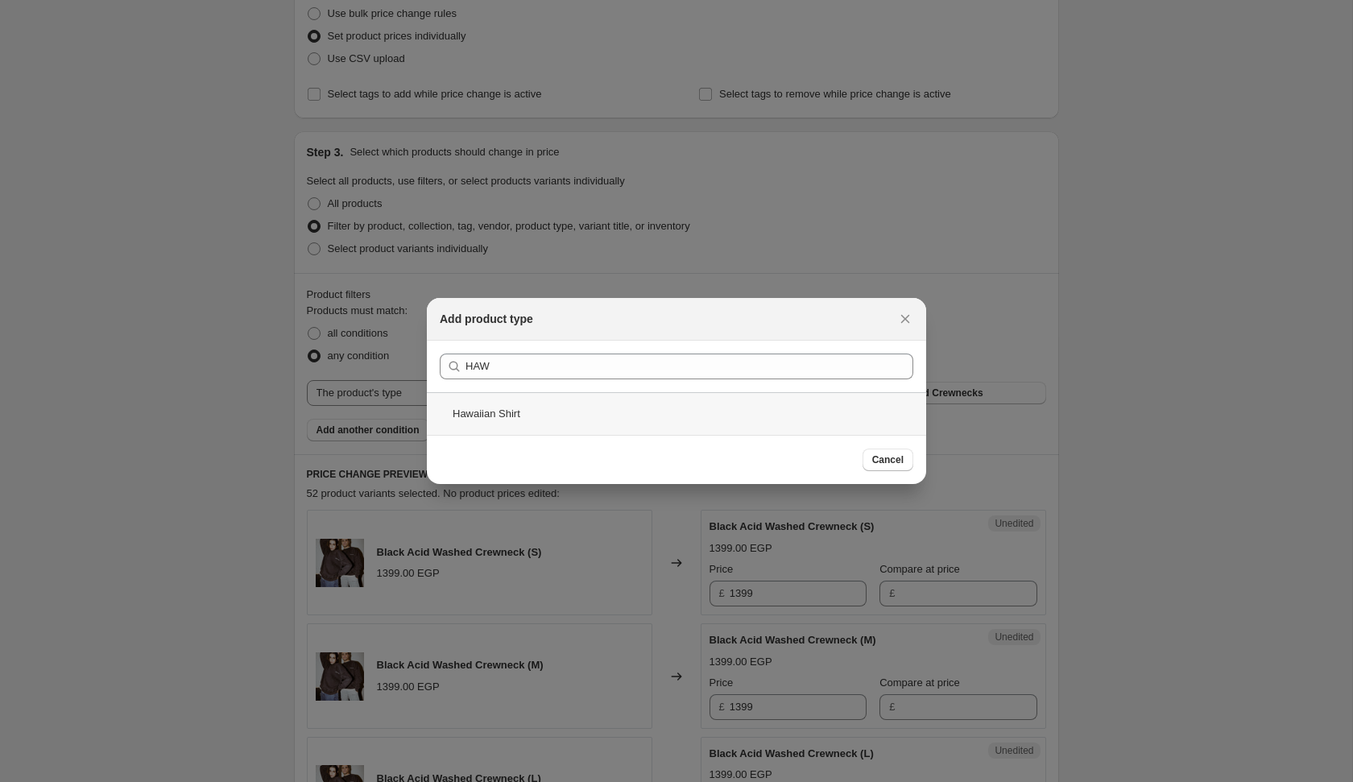
click at [661, 406] on div "Hawaiian Shirt" at bounding box center [676, 413] width 499 height 43
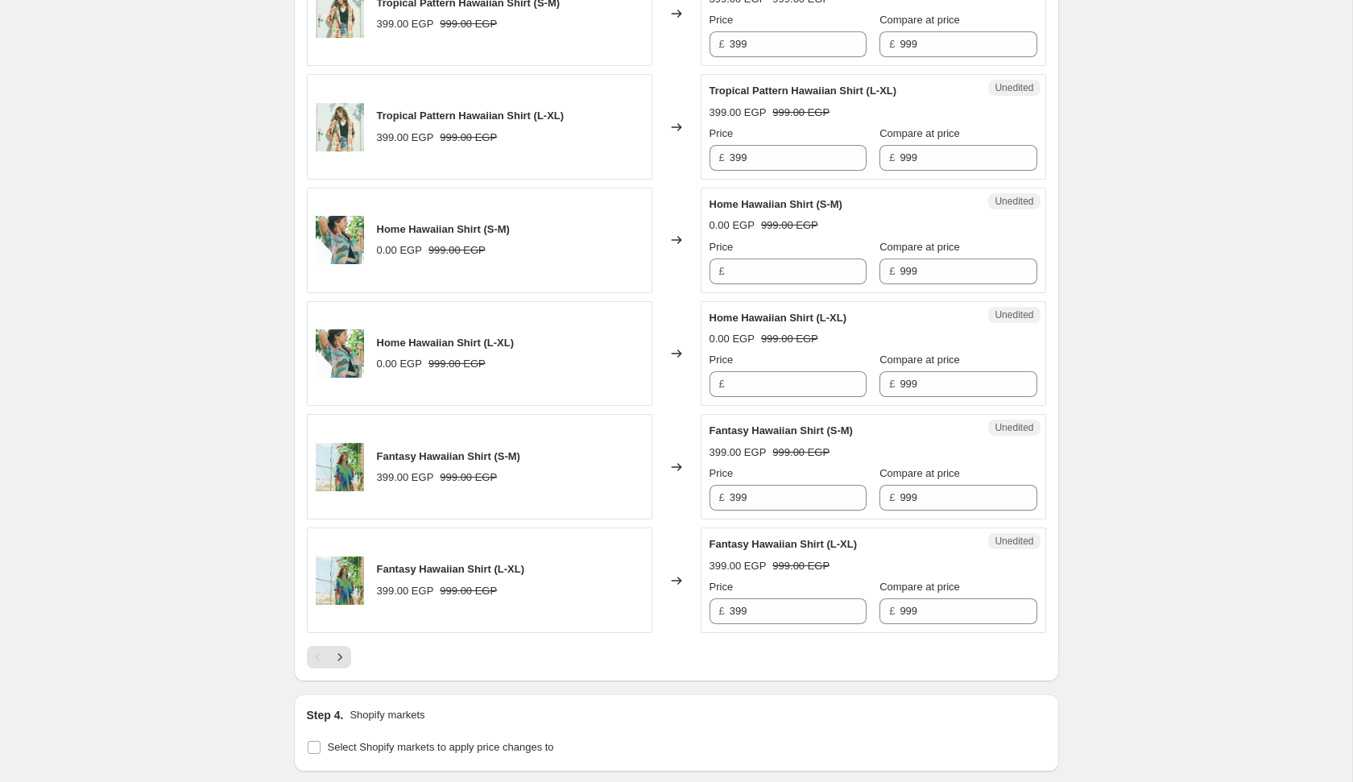
scroll to position [2577, 0]
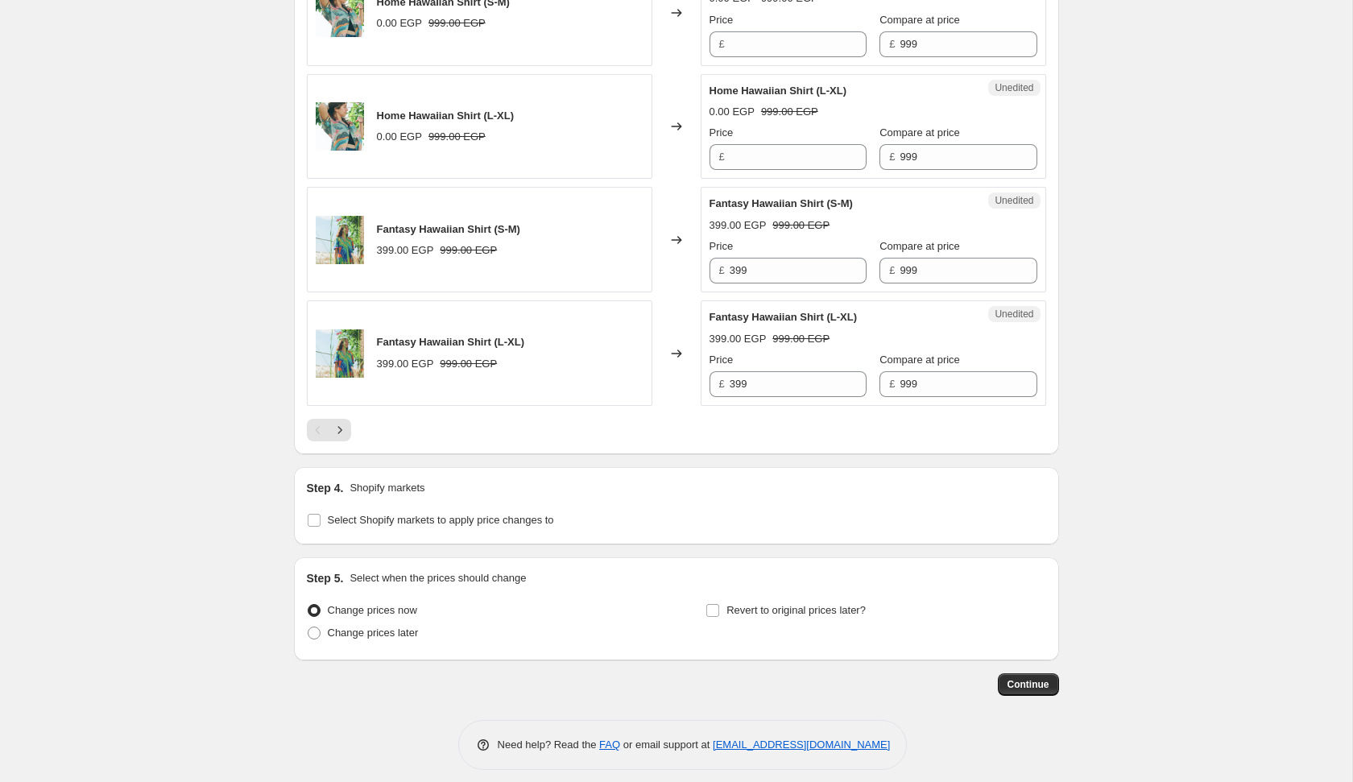
click at [367, 638] on div "Step 5. Select when the prices should change Change prices now Change prices la…" at bounding box center [676, 608] width 765 height 103
click at [367, 627] on span "Change prices later" at bounding box center [373, 633] width 91 height 12
click at [308, 627] on input "Change prices later" at bounding box center [308, 627] width 1 height 1
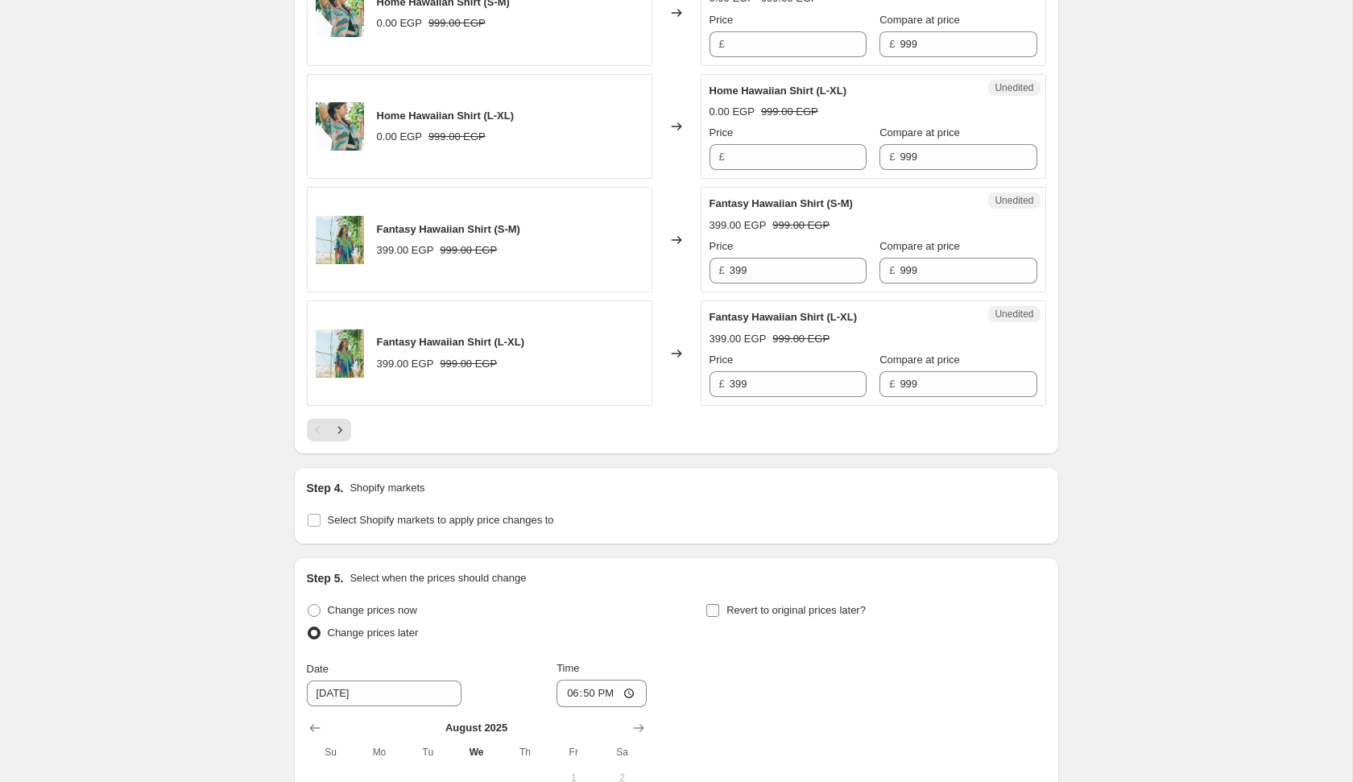
click at [761, 604] on span "Revert to original prices later?" at bounding box center [795, 610] width 139 height 12
click at [719, 604] on input "Revert to original prices later?" at bounding box center [712, 610] width 13 height 13
click at [350, 420] on button "Next" at bounding box center [340, 430] width 23 height 23
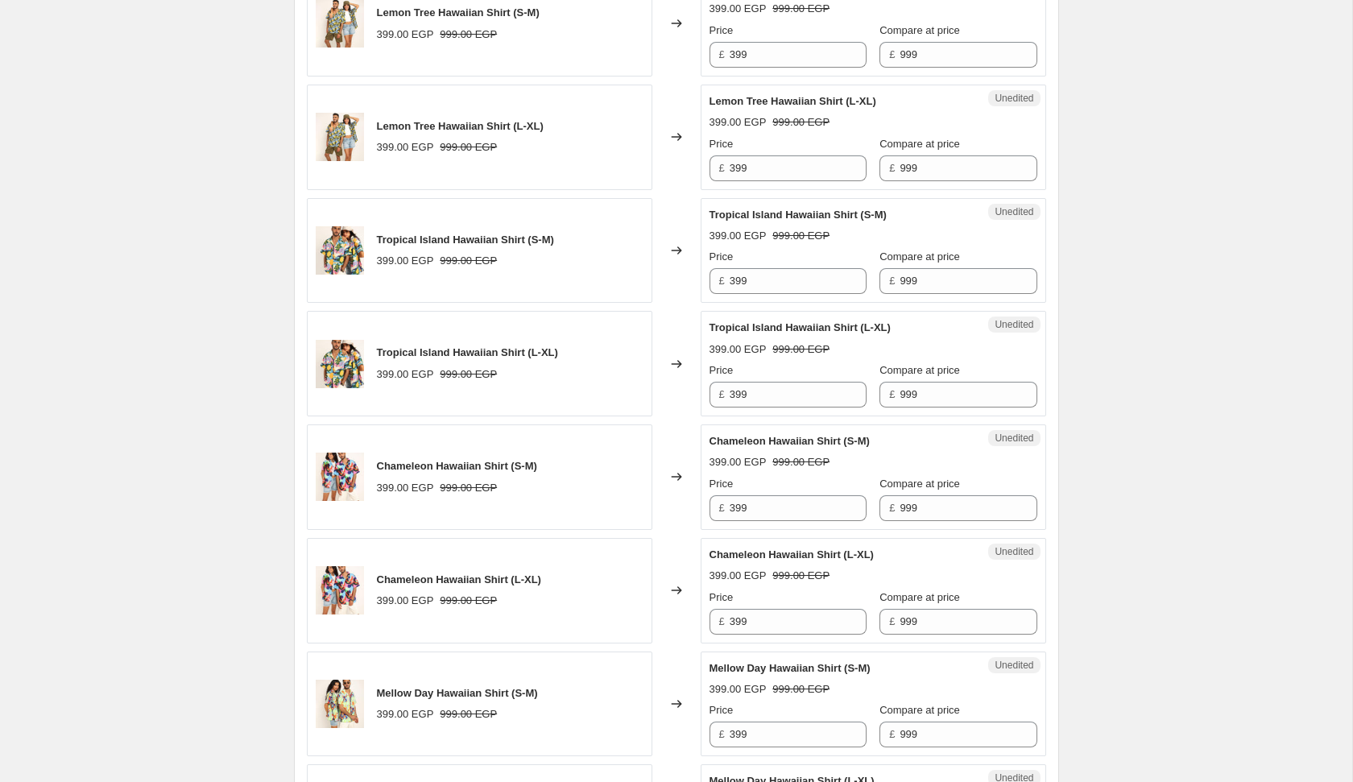
scroll to position [1787, 0]
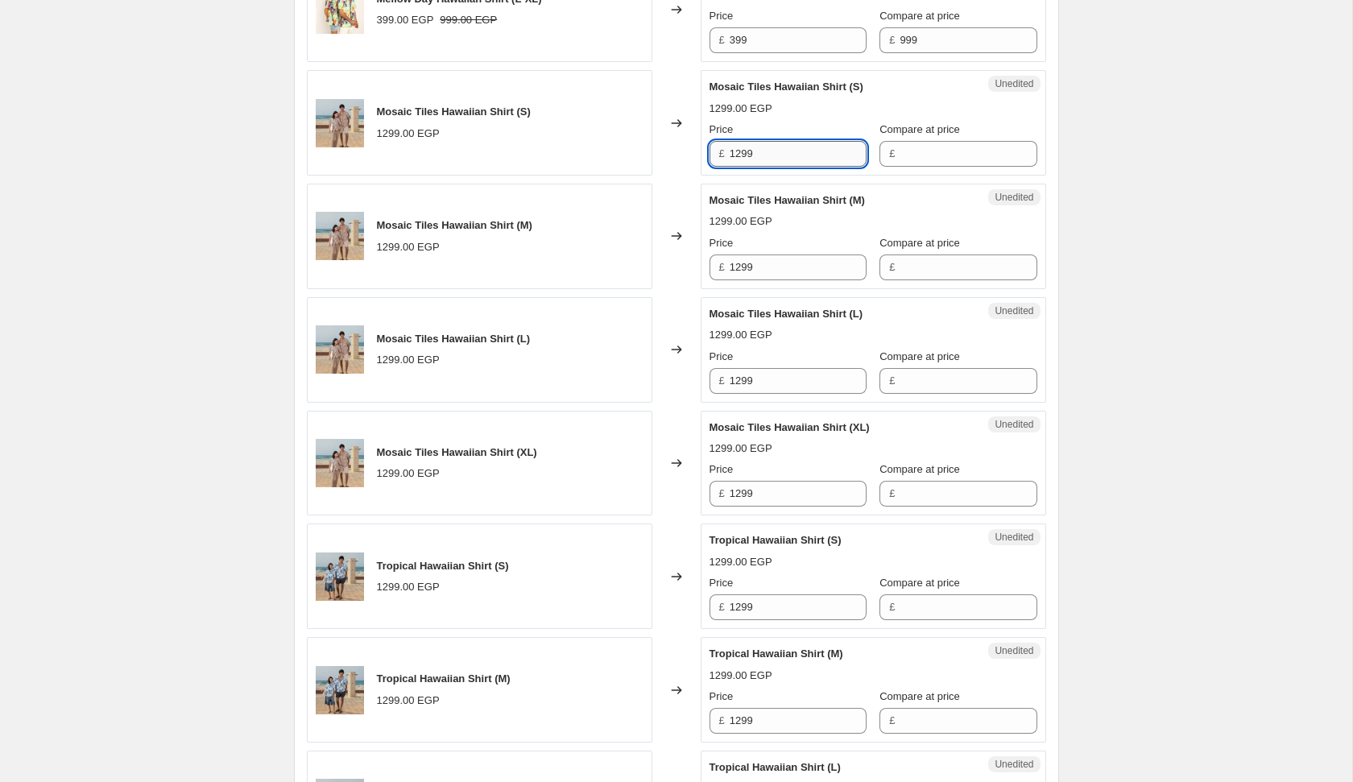
click at [763, 141] on input "1299" at bounding box center [798, 154] width 137 height 26
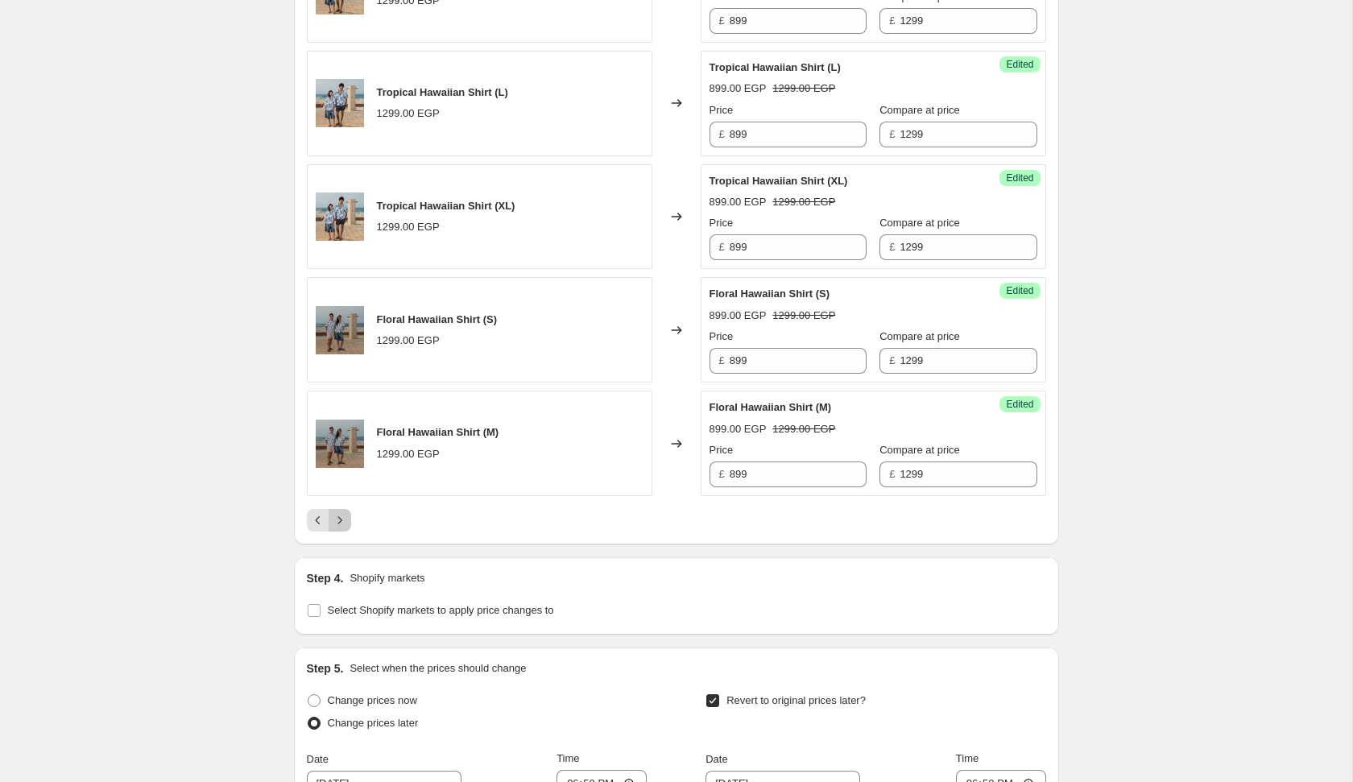
scroll to position [2631, 0]
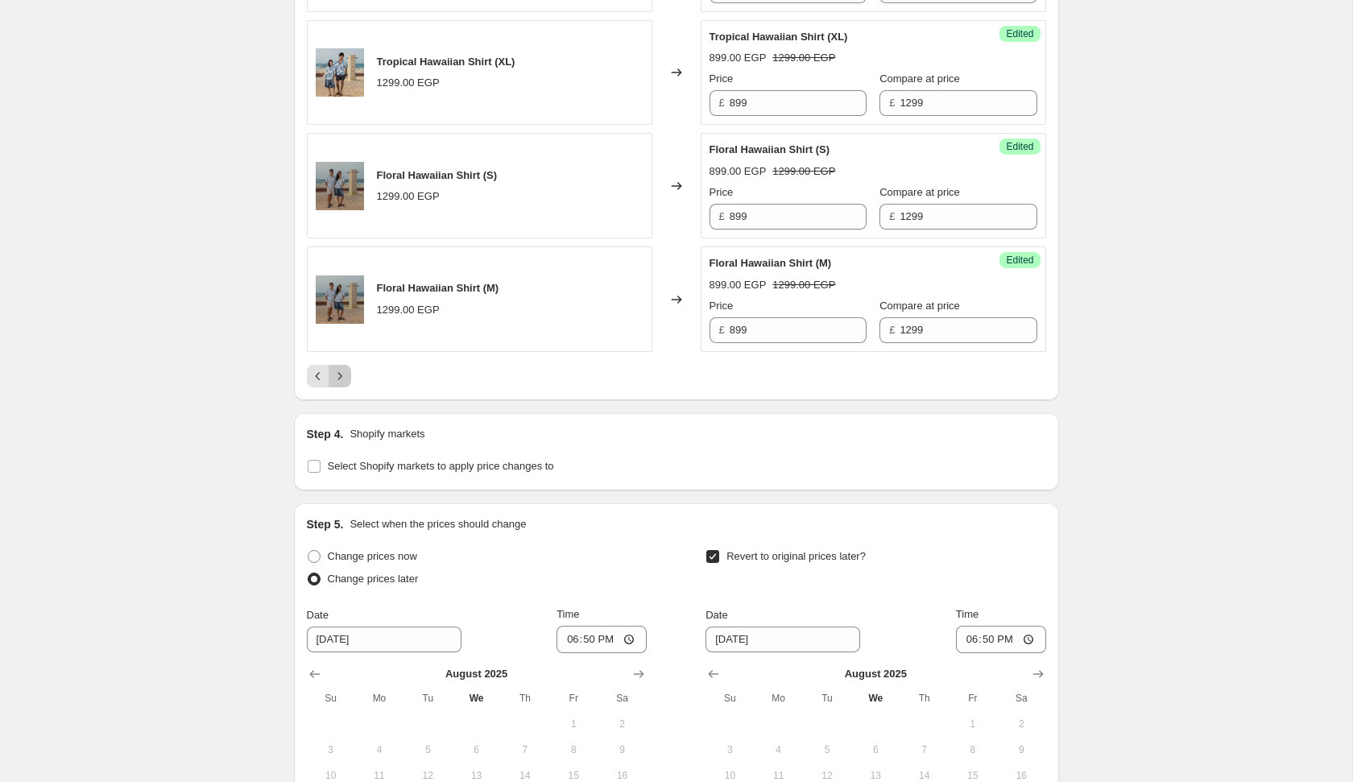
click at [342, 368] on icon "Next" at bounding box center [340, 376] width 16 height 16
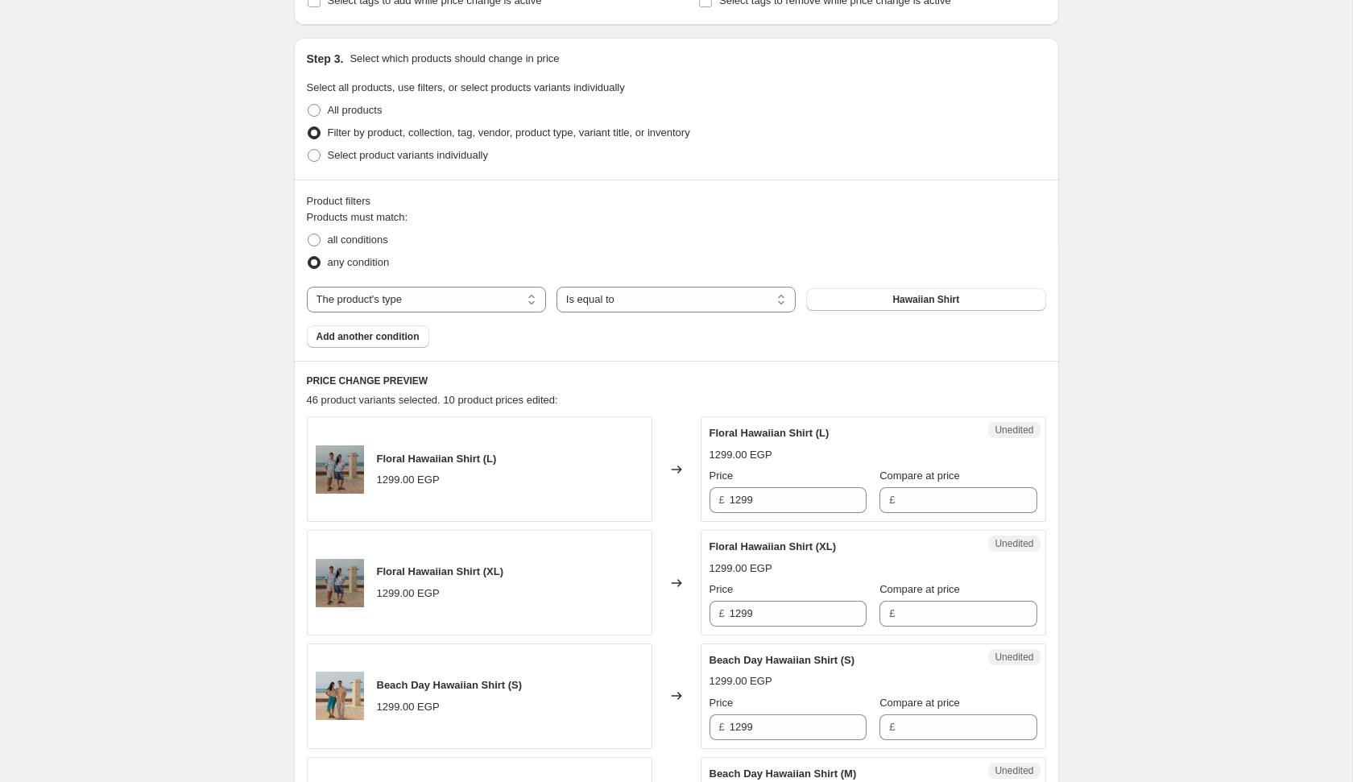
scroll to position [313, 0]
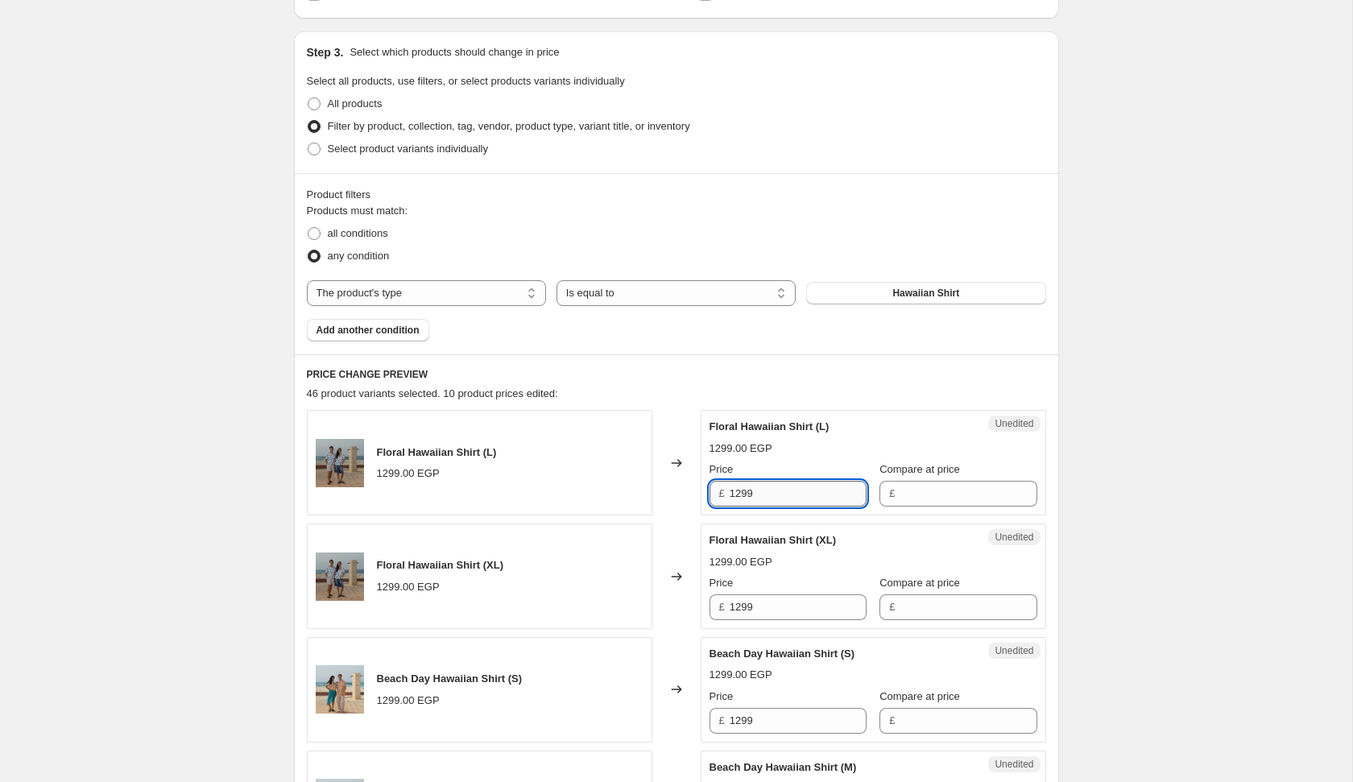
click at [785, 492] on input "1299" at bounding box center [798, 494] width 137 height 26
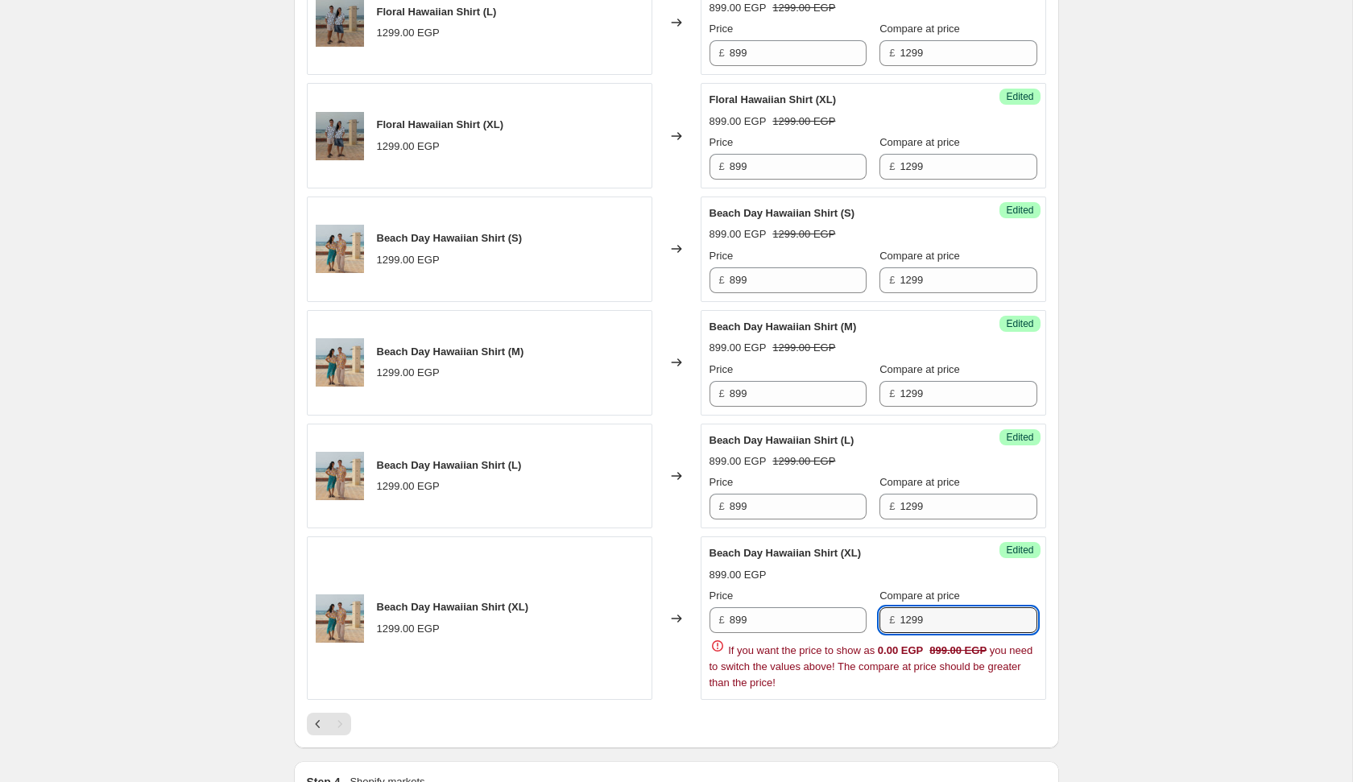
click at [539, 676] on div "PRICE CHANGE PREVIEW 46 product variants selected. 16 product prices edited: Fl…" at bounding box center [676, 331] width 765 height 834
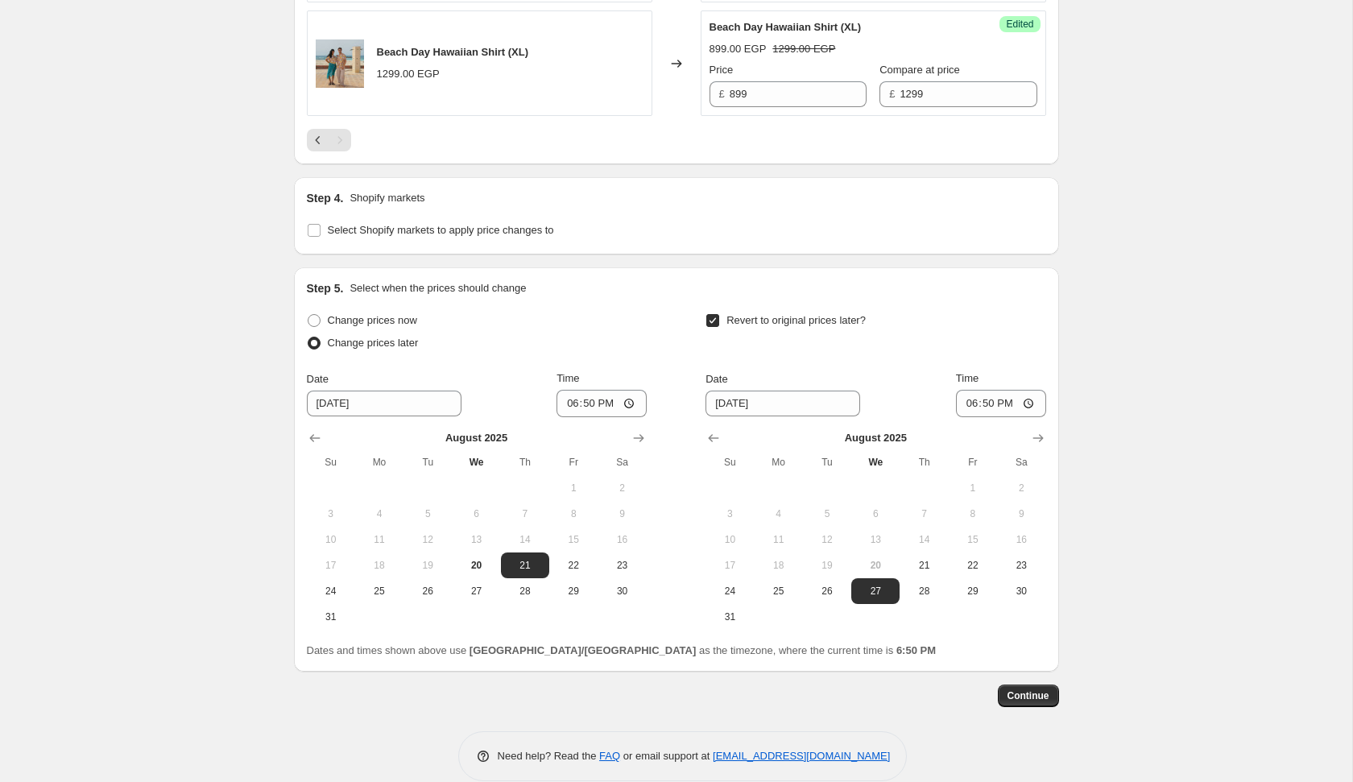
scroll to position [1299, 0]
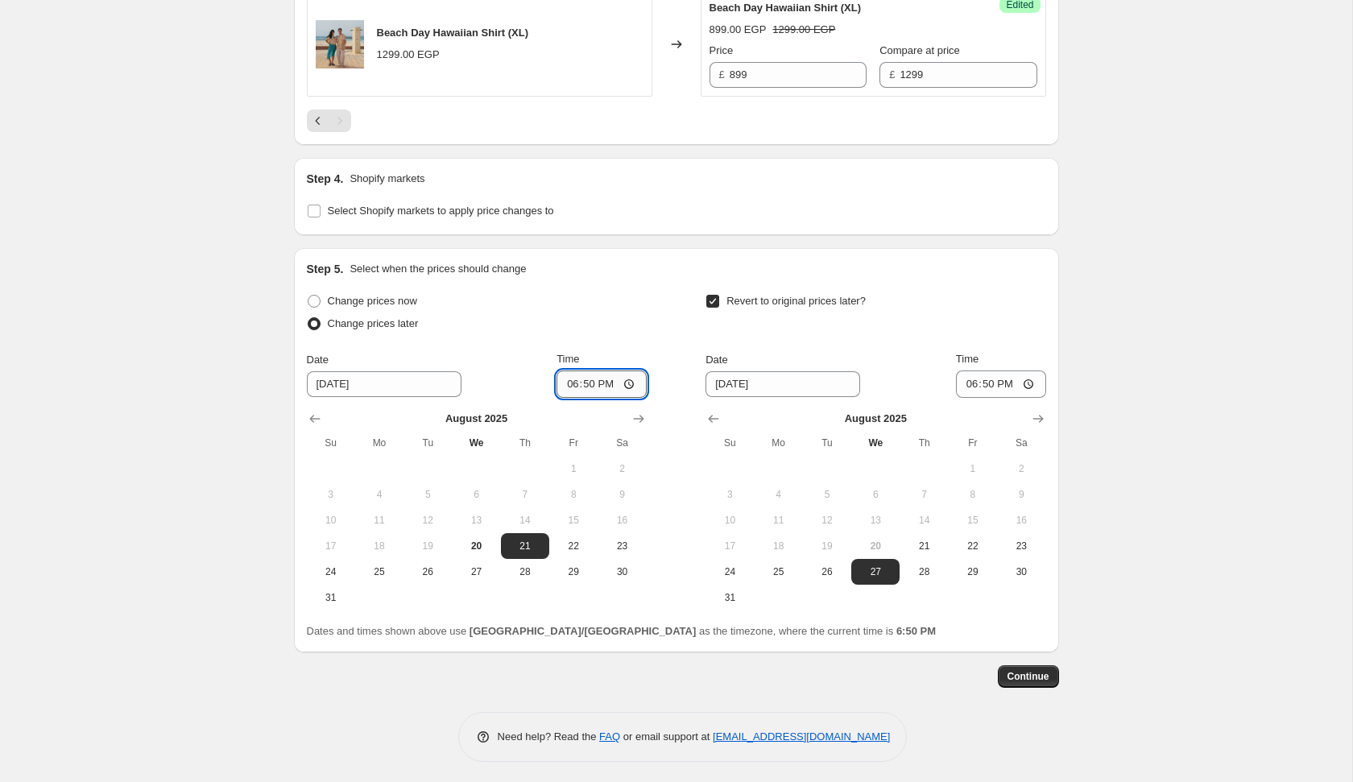
click at [565, 377] on input "18:50" at bounding box center [601, 383] width 90 height 27
click at [956, 384] on input "18:50" at bounding box center [1001, 383] width 90 height 27
click at [729, 565] on span "24" at bounding box center [729, 571] width 35 height 13
click at [1023, 678] on span "Continue" at bounding box center [1028, 676] width 42 height 13
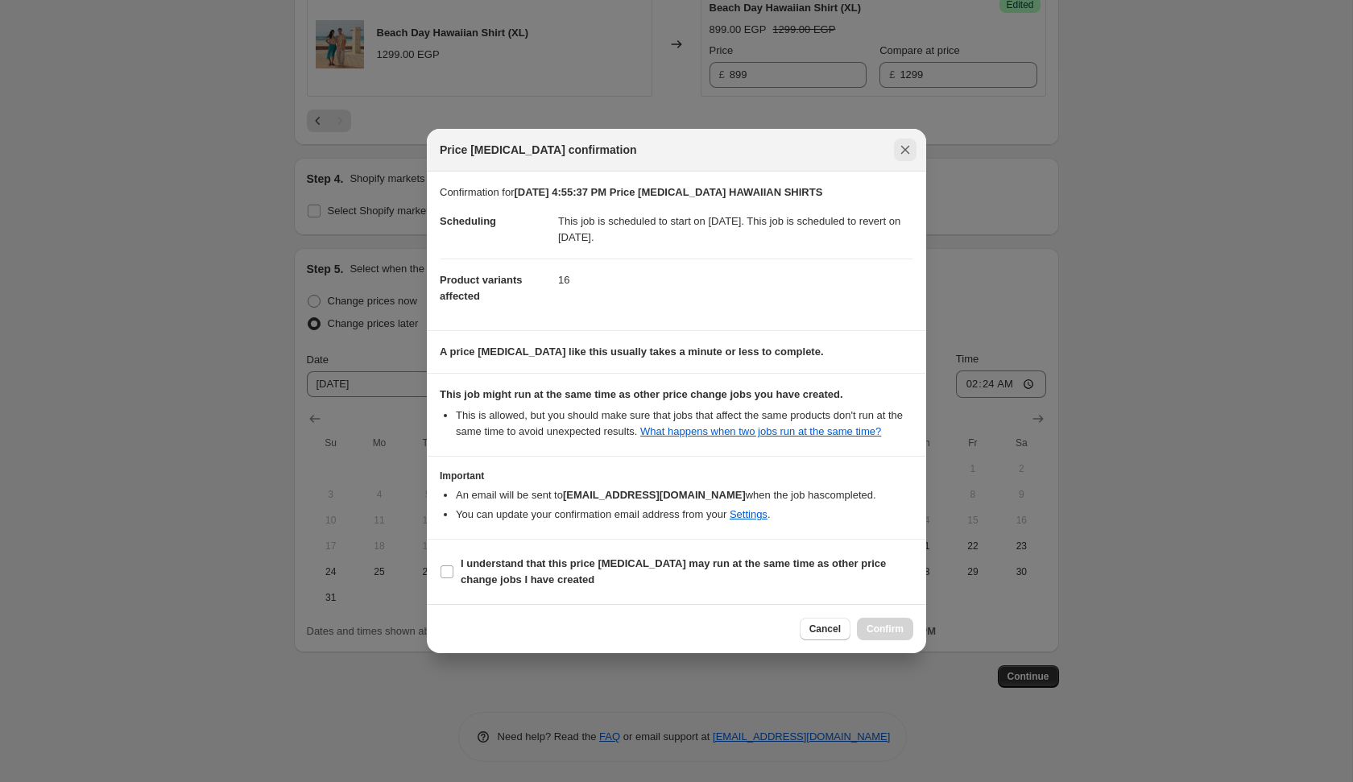
click at [907, 145] on icon "Close" at bounding box center [905, 149] width 9 height 9
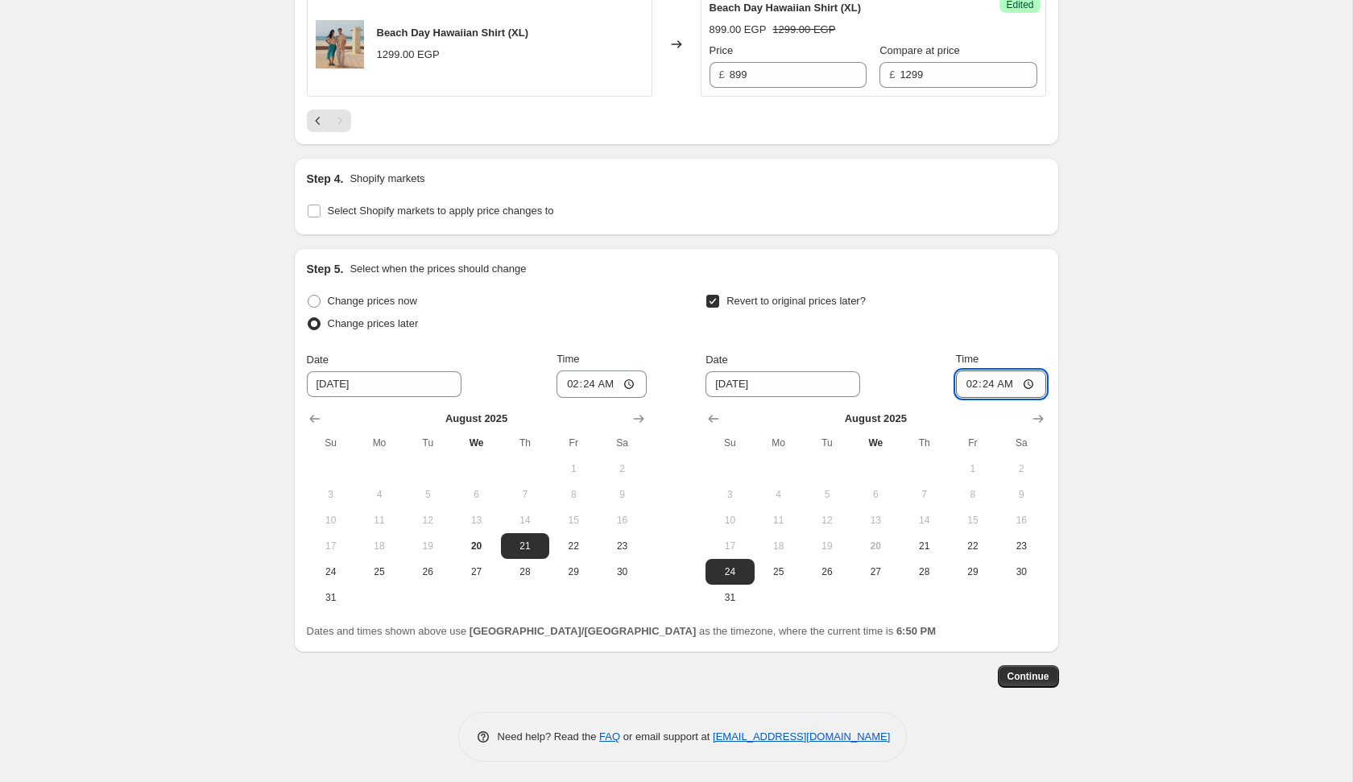
click at [991, 379] on input "02:24" at bounding box center [1001, 383] width 90 height 27
click at [590, 379] on input "02:24" at bounding box center [601, 383] width 90 height 27
click at [589, 383] on input "02:52" at bounding box center [601, 383] width 90 height 27
click at [985, 387] on input "02:05" at bounding box center [1001, 383] width 90 height 27
click at [1028, 673] on span "Continue" at bounding box center [1028, 676] width 42 height 13
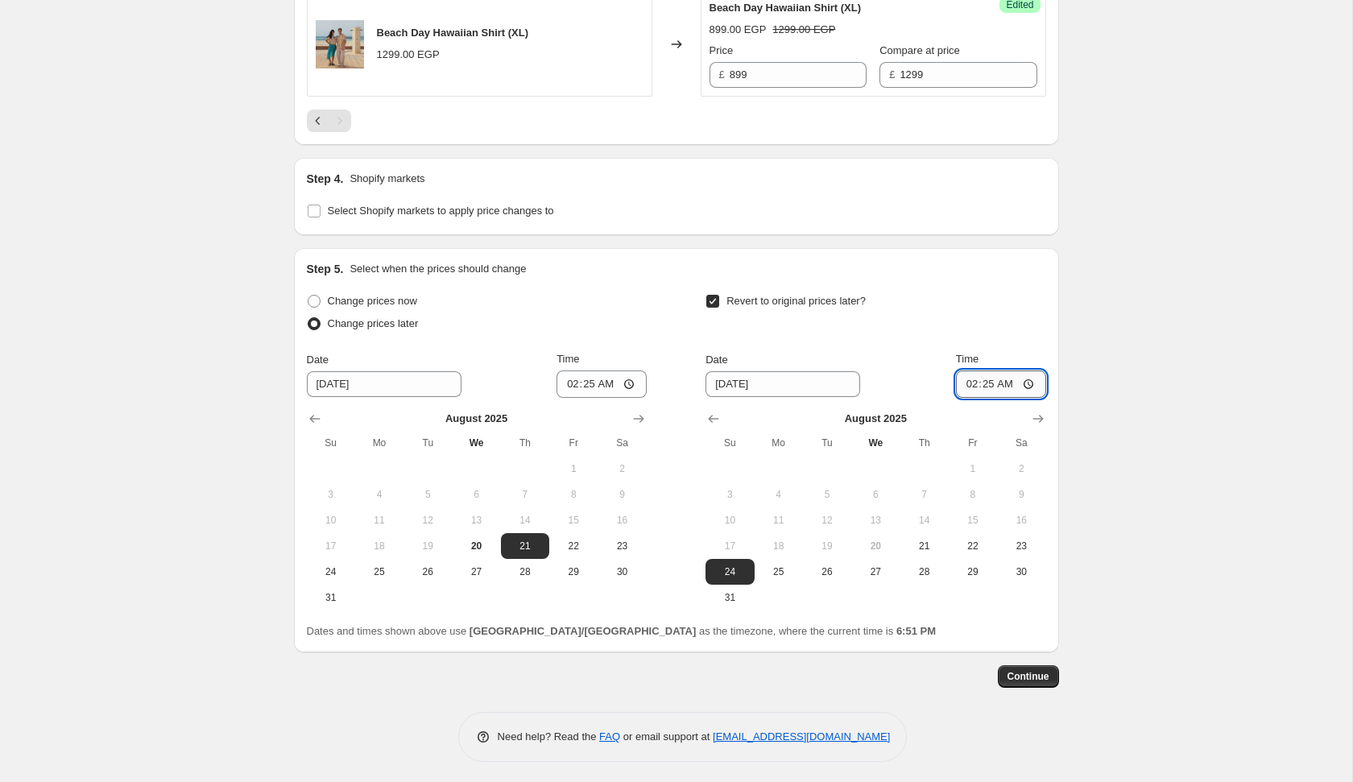
click at [983, 379] on input "02:25" at bounding box center [1001, 383] width 90 height 27
click at [574, 378] on input "02:25" at bounding box center [601, 383] width 90 height 27
click at [585, 383] on input "02:25" at bounding box center [601, 383] width 90 height 27
click at [585, 387] on input "02:36" at bounding box center [601, 383] width 90 height 27
click at [590, 380] on input "02:36" at bounding box center [601, 383] width 90 height 27
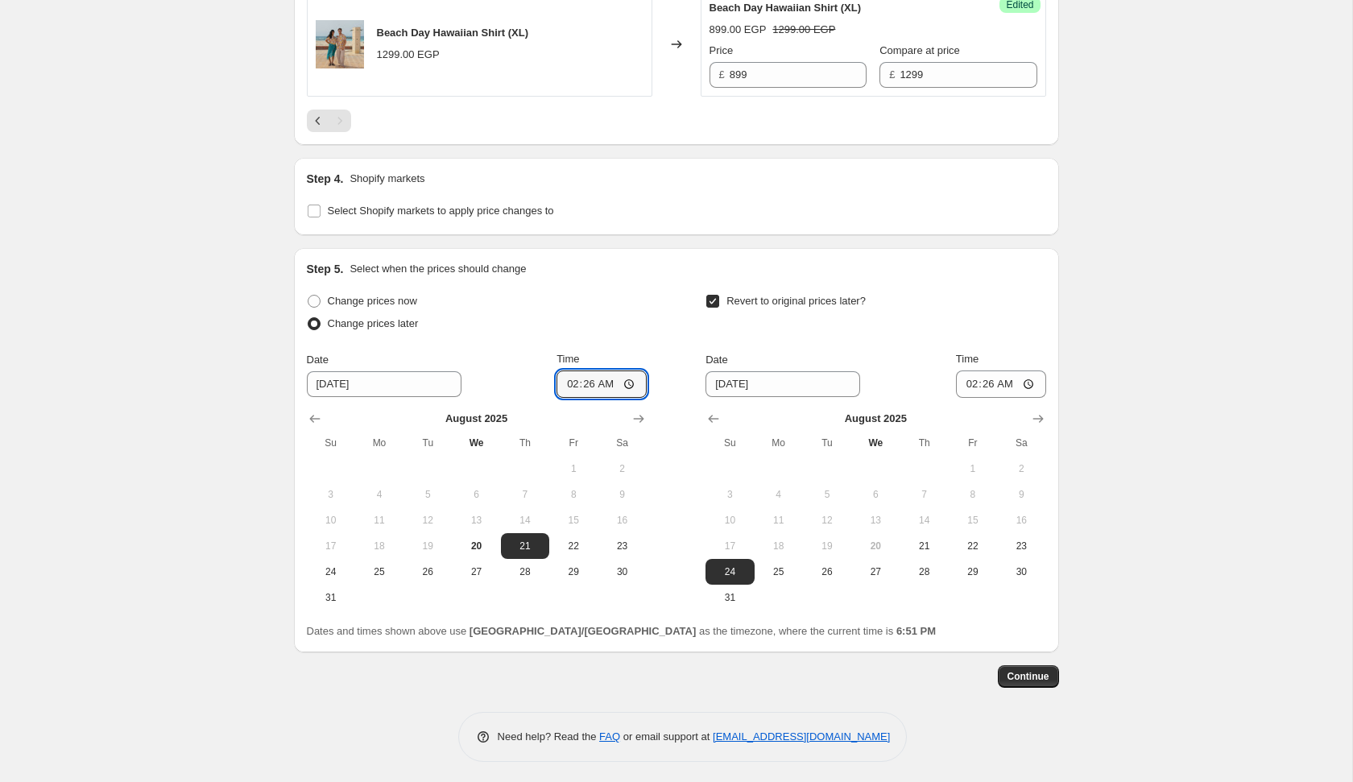
click at [954, 643] on div "Step 5. Select when the prices should change Change prices now Change prices la…" at bounding box center [676, 450] width 765 height 404
click at [1022, 670] on span "Continue" at bounding box center [1028, 676] width 42 height 13
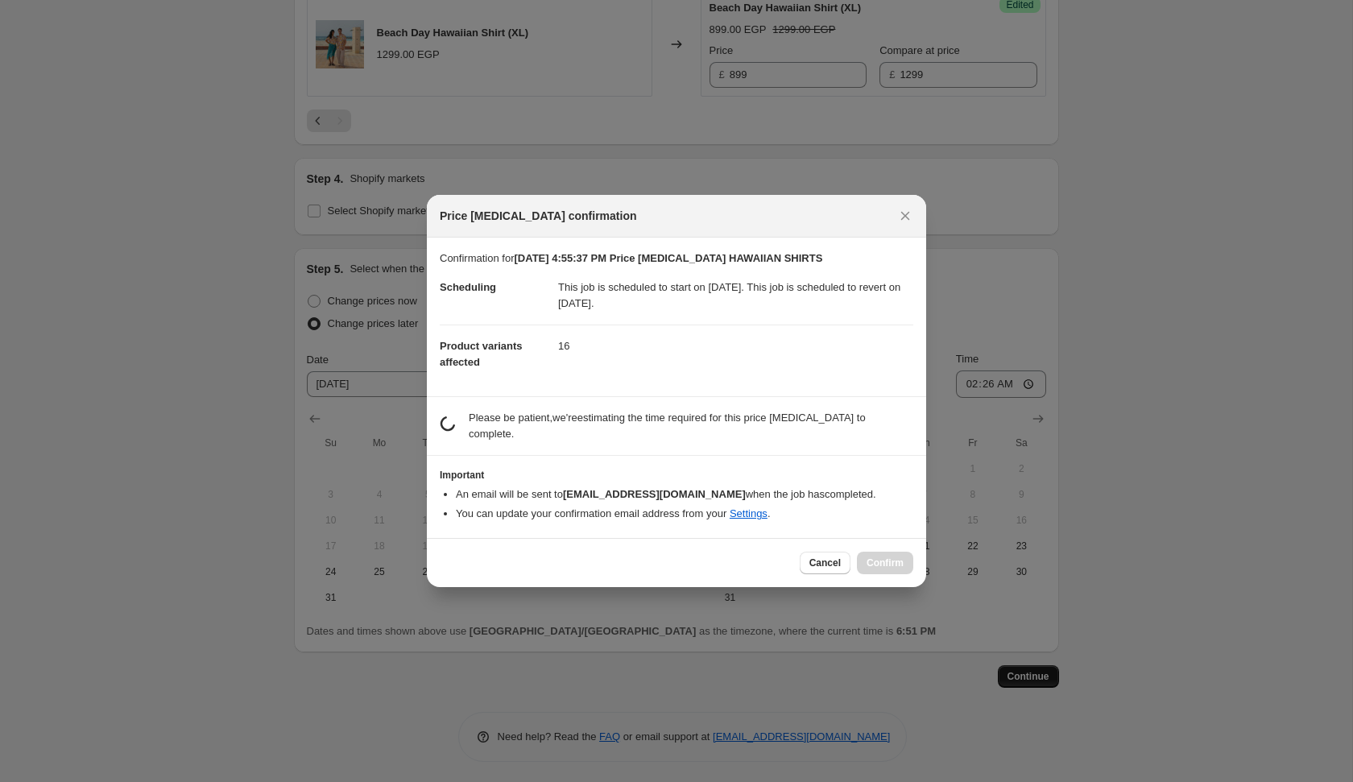
scroll to position [0, 0]
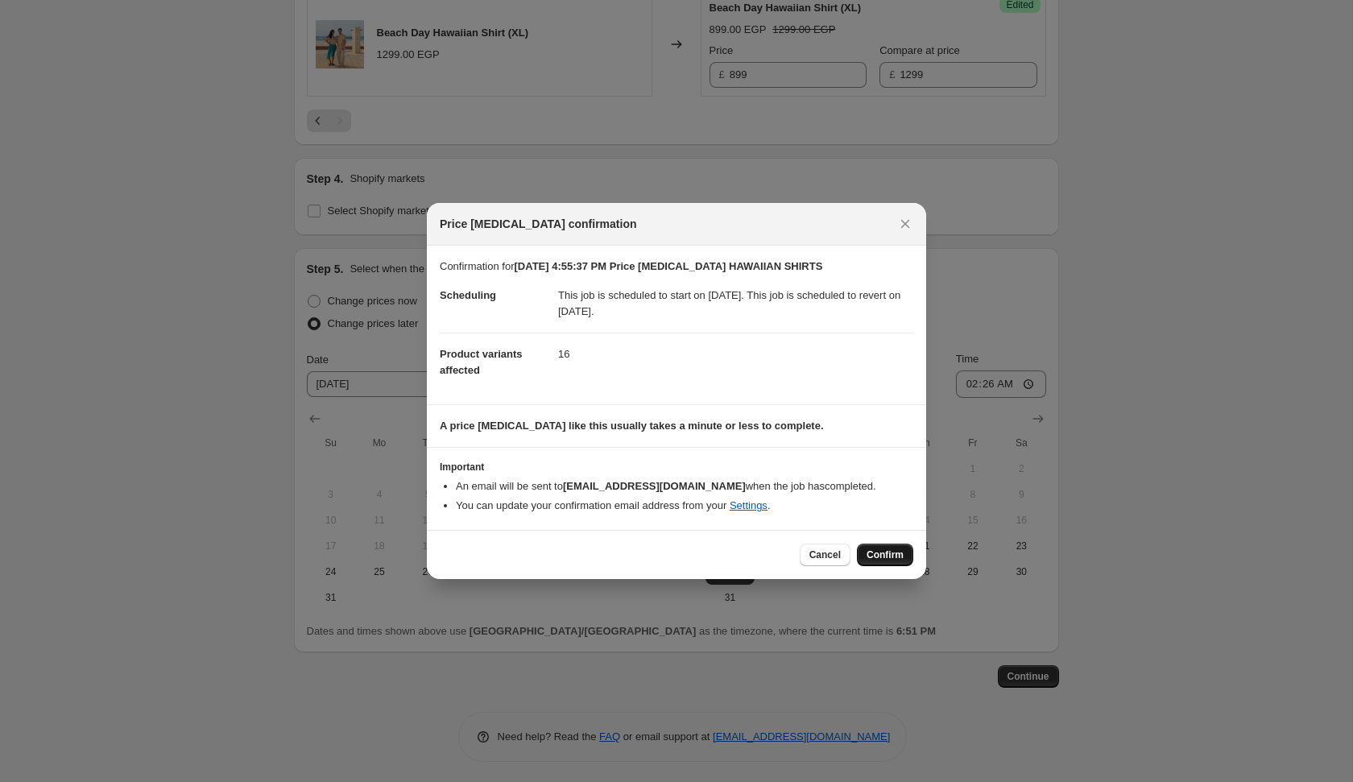
click at [875, 544] on button "Confirm" at bounding box center [885, 555] width 56 height 23
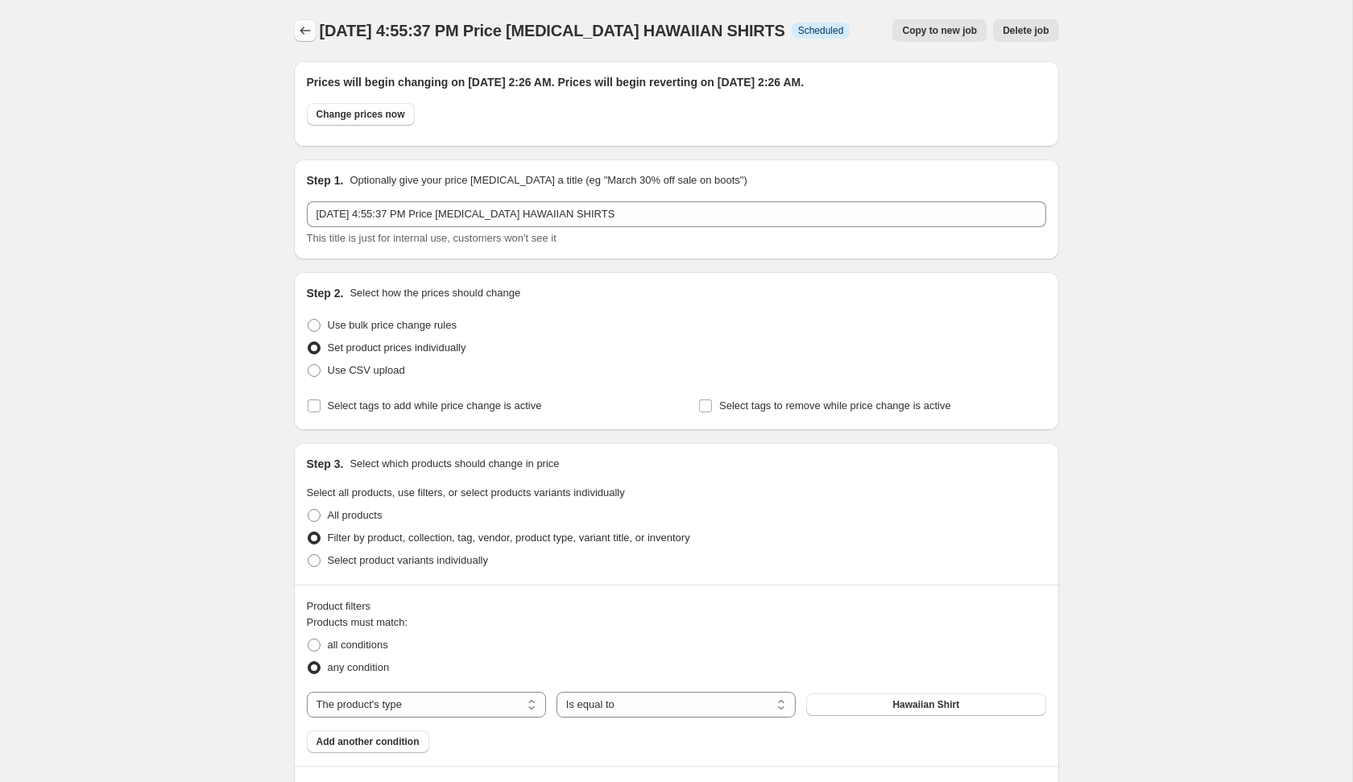
click at [304, 36] on icon "Price change jobs" at bounding box center [305, 31] width 16 height 16
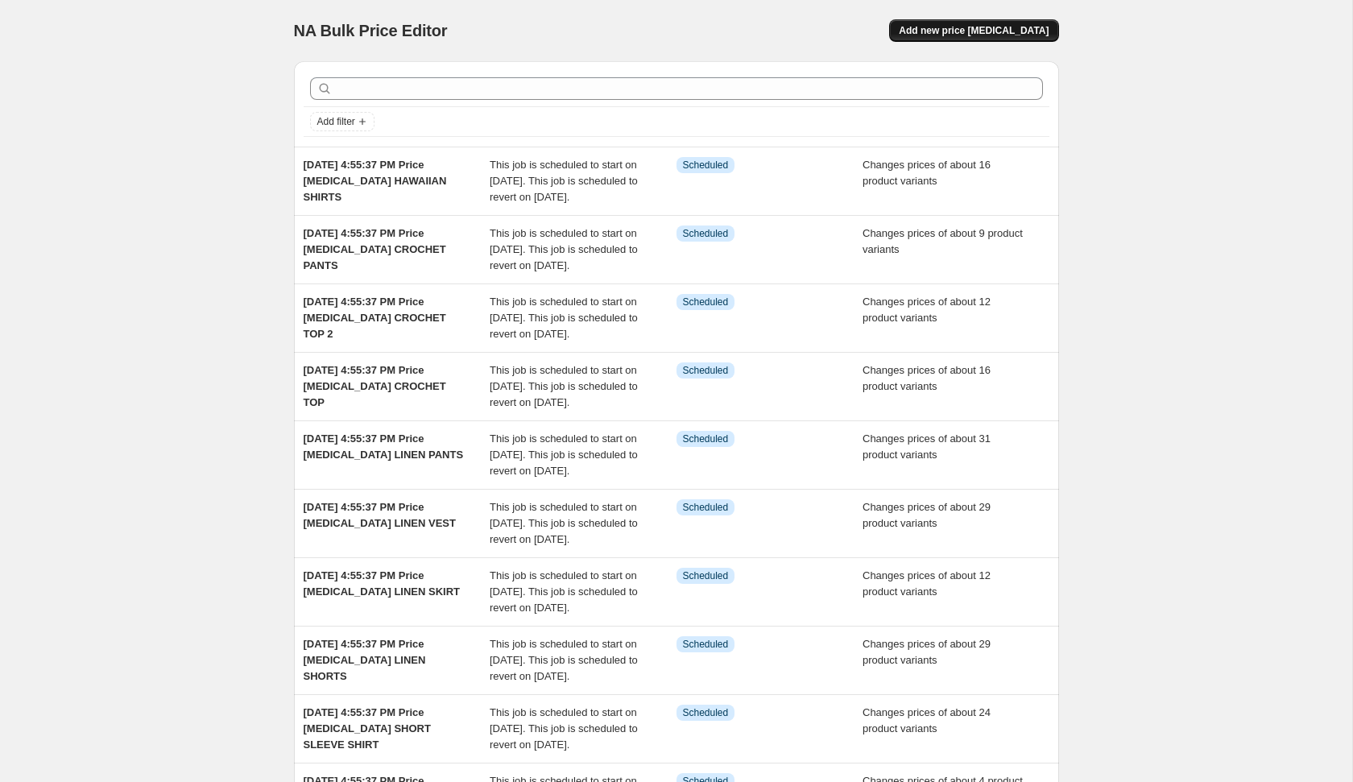
click at [1007, 31] on span "Add new price [MEDICAL_DATA]" at bounding box center [974, 30] width 150 height 13
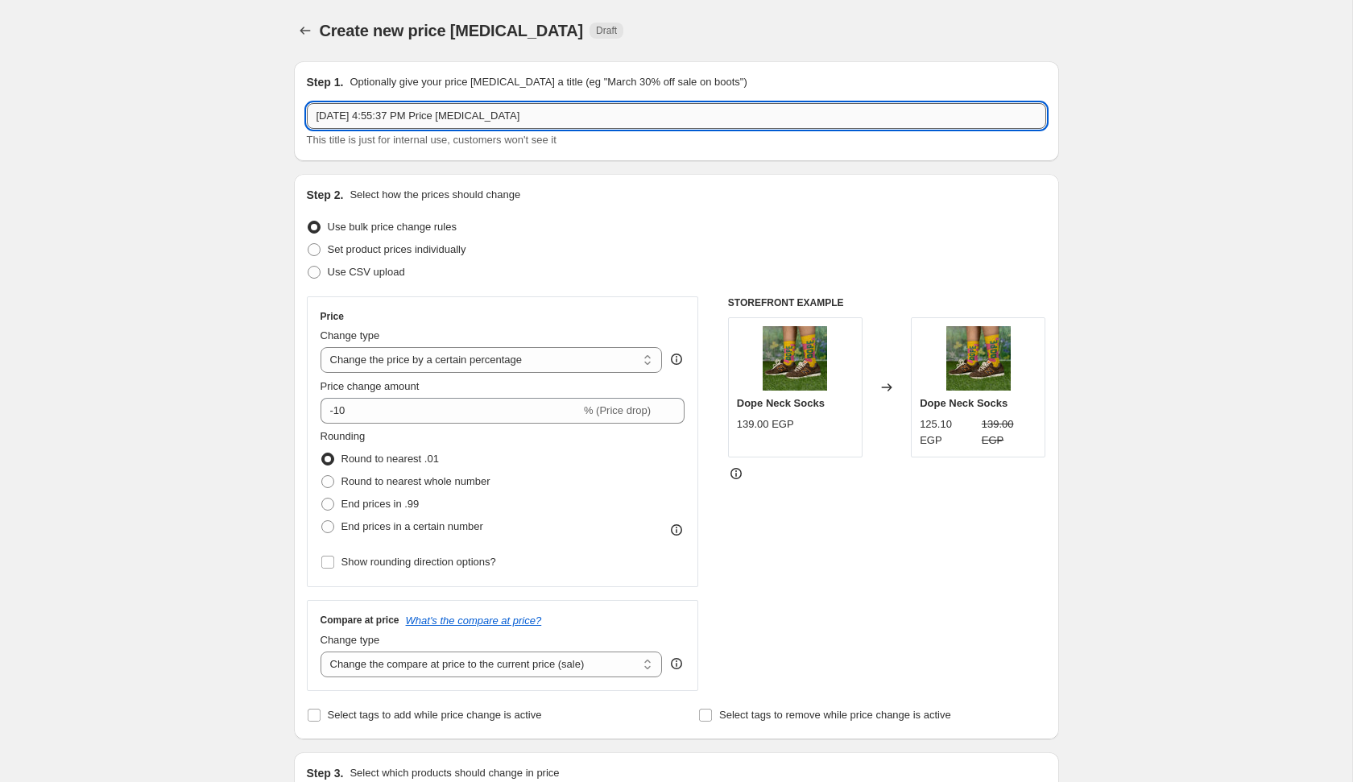
click at [684, 122] on input "[DATE] 4:55:37 PM Price [MEDICAL_DATA]" at bounding box center [676, 116] width 739 height 26
click at [439, 259] on label "Set product prices individually" at bounding box center [386, 249] width 159 height 23
click at [308, 244] on input "Set product prices individually" at bounding box center [308, 243] width 1 height 1
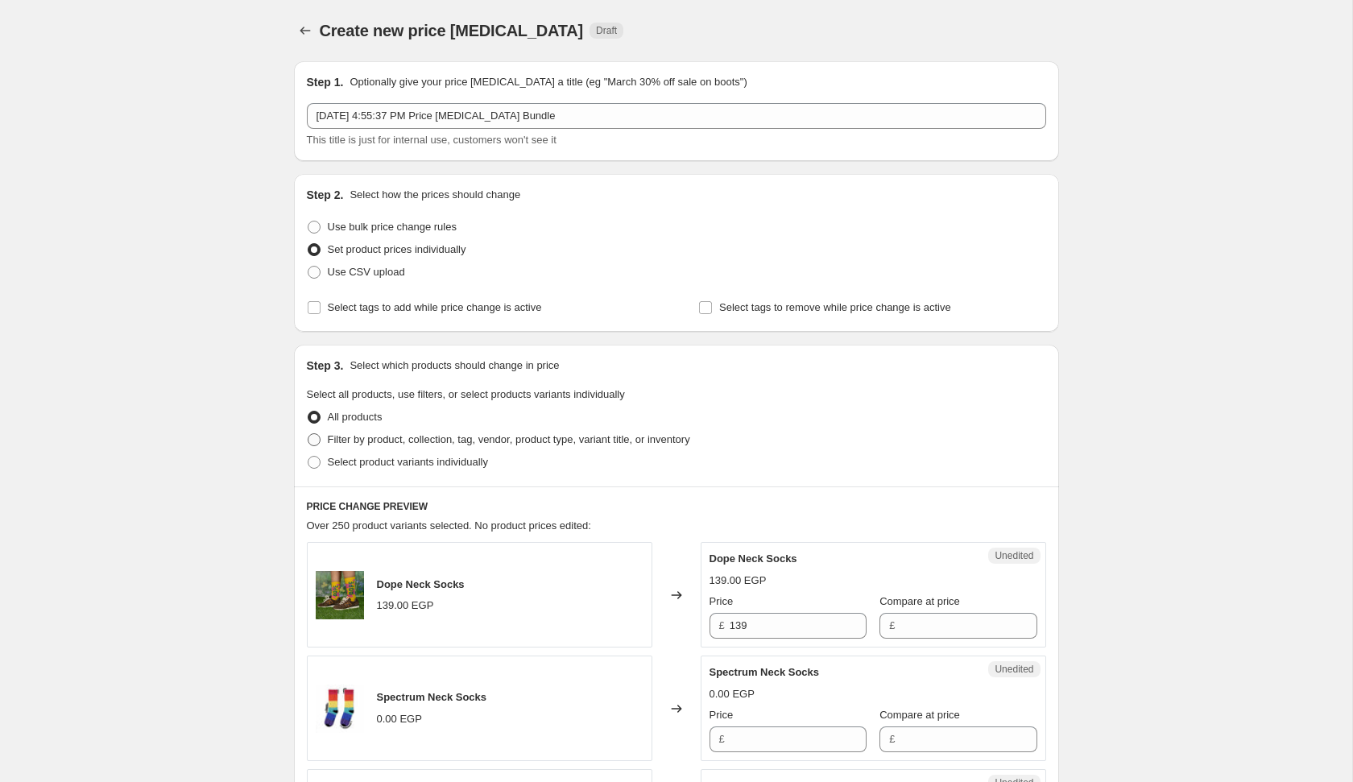
click at [381, 445] on span "Filter by product, collection, tag, vendor, product type, variant title, or inv…" at bounding box center [509, 440] width 362 height 16
click at [308, 434] on input "Filter by product, collection, tag, vendor, product type, variant title, or inv…" at bounding box center [308, 433] width 1 height 1
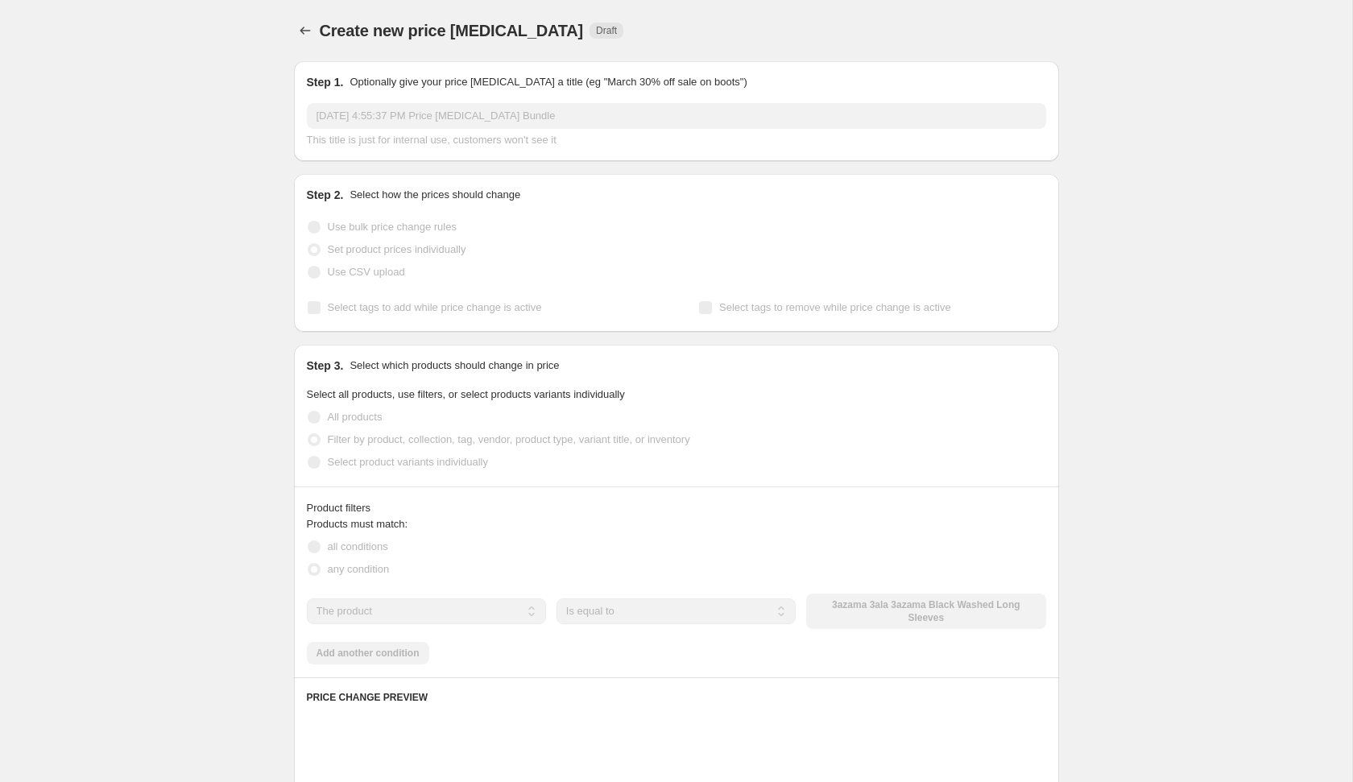
click at [394, 606] on select "The product The product's collection The product's tag The product's vendor The…" at bounding box center [426, 611] width 239 height 26
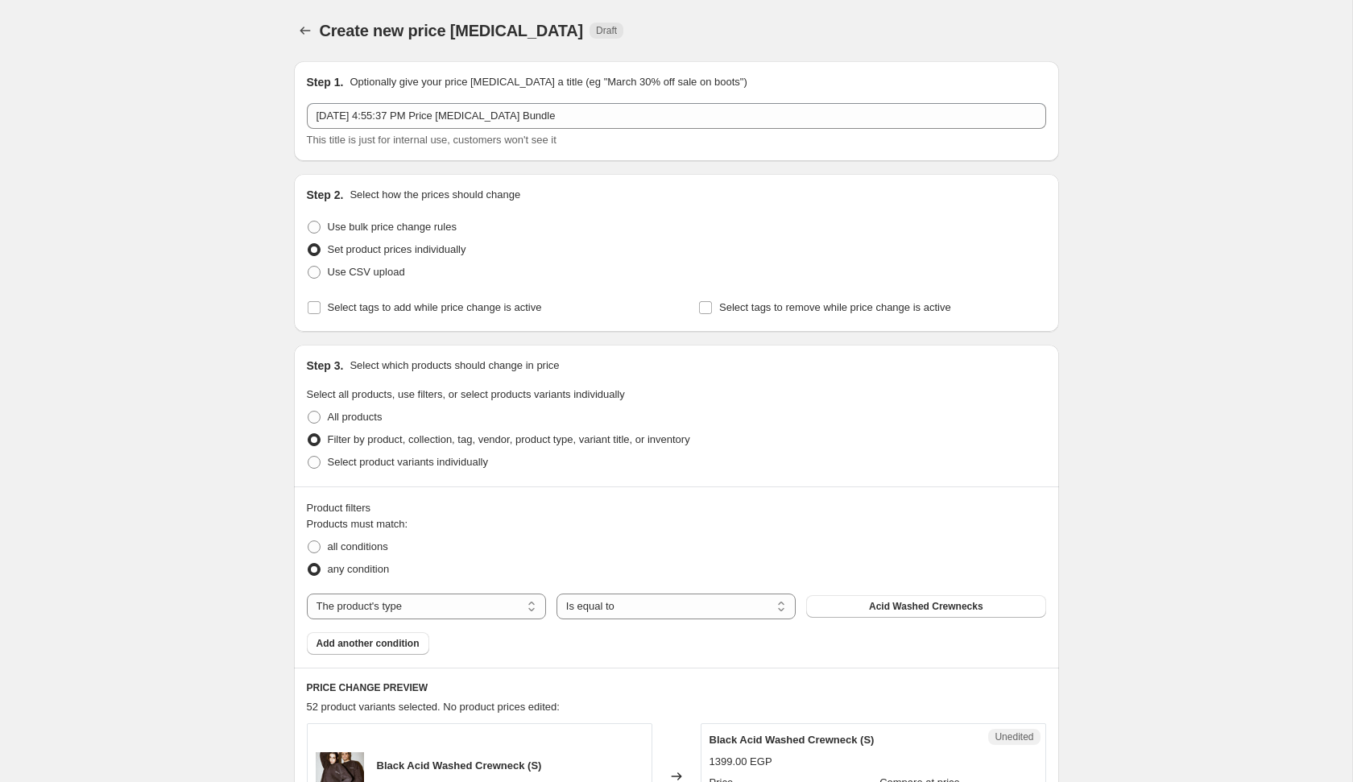
click at [895, 609] on span "Acid Washed Crewnecks" at bounding box center [926, 606] width 114 height 13
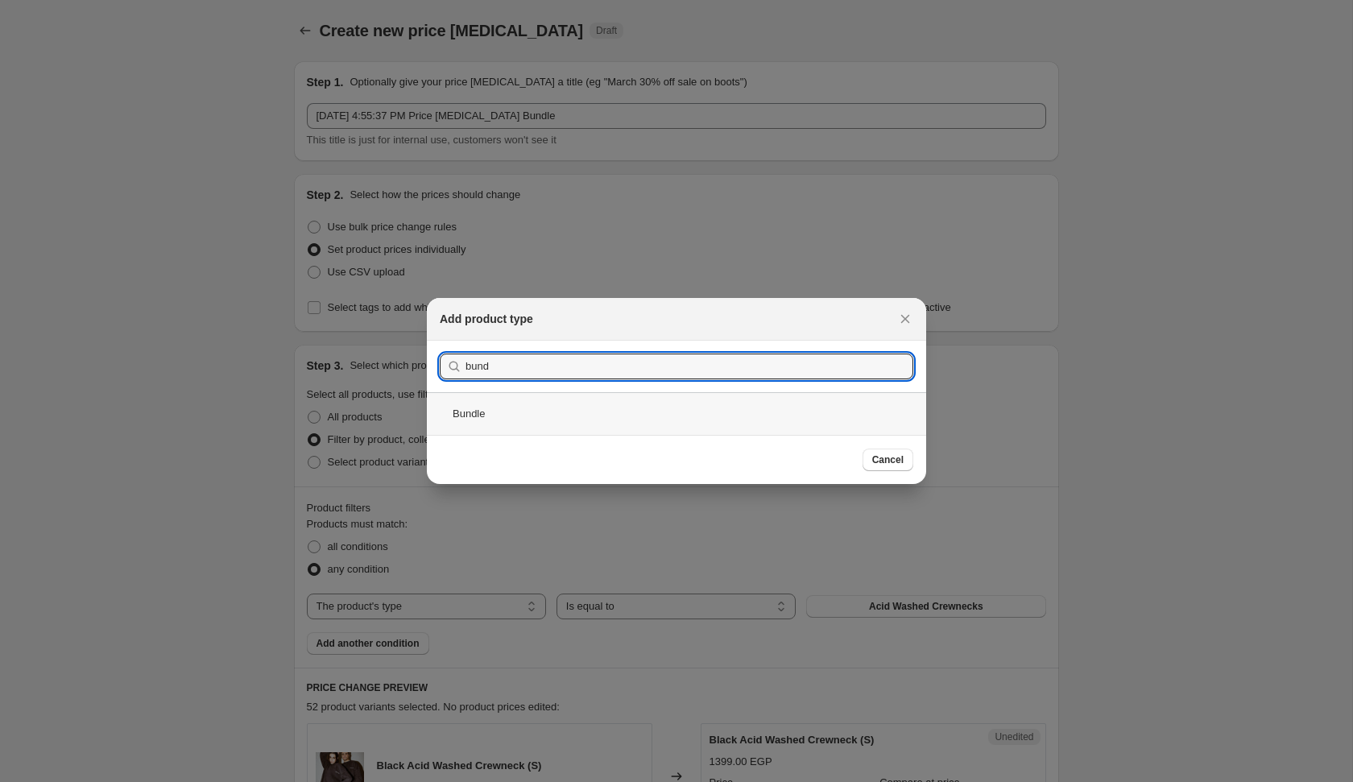
click at [581, 420] on div "Bundle" at bounding box center [676, 413] width 499 height 43
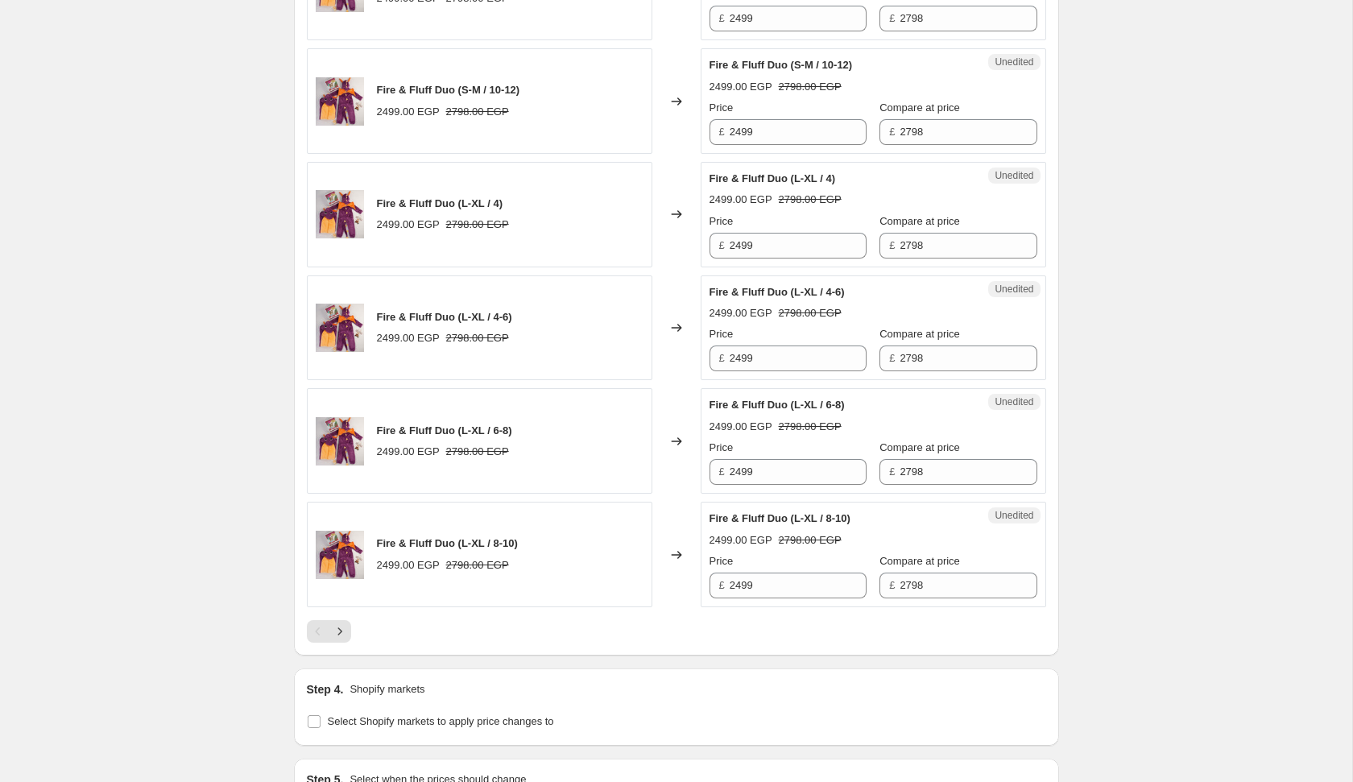
scroll to position [2577, 0]
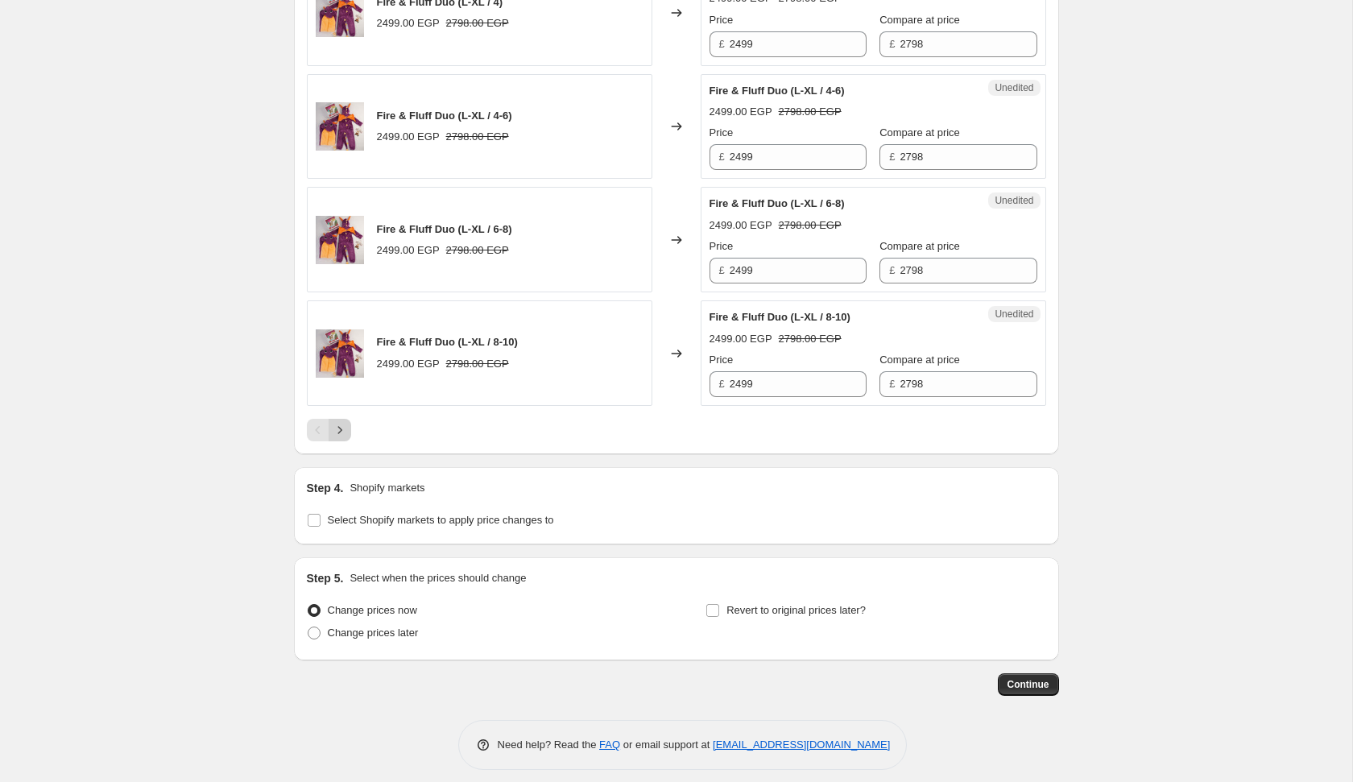
click at [348, 419] on button "Next" at bounding box center [340, 430] width 23 height 23
click at [374, 627] on span "Change prices later" at bounding box center [373, 633] width 91 height 12
click at [308, 627] on input "Change prices later" at bounding box center [308, 627] width 1 height 1
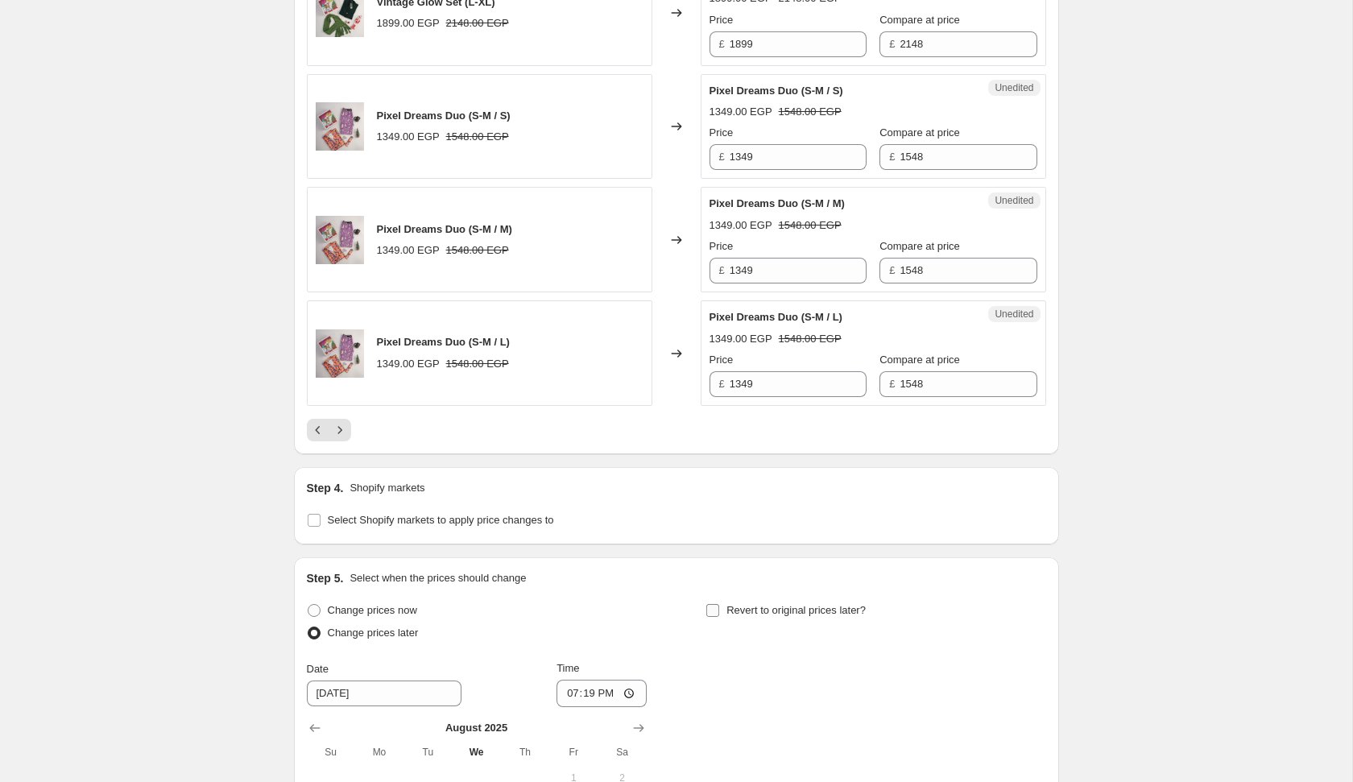
click at [745, 606] on label "Revert to original prices later?" at bounding box center [785, 610] width 160 height 23
click at [719, 606] on input "Revert to original prices later?" at bounding box center [712, 610] width 13 height 13
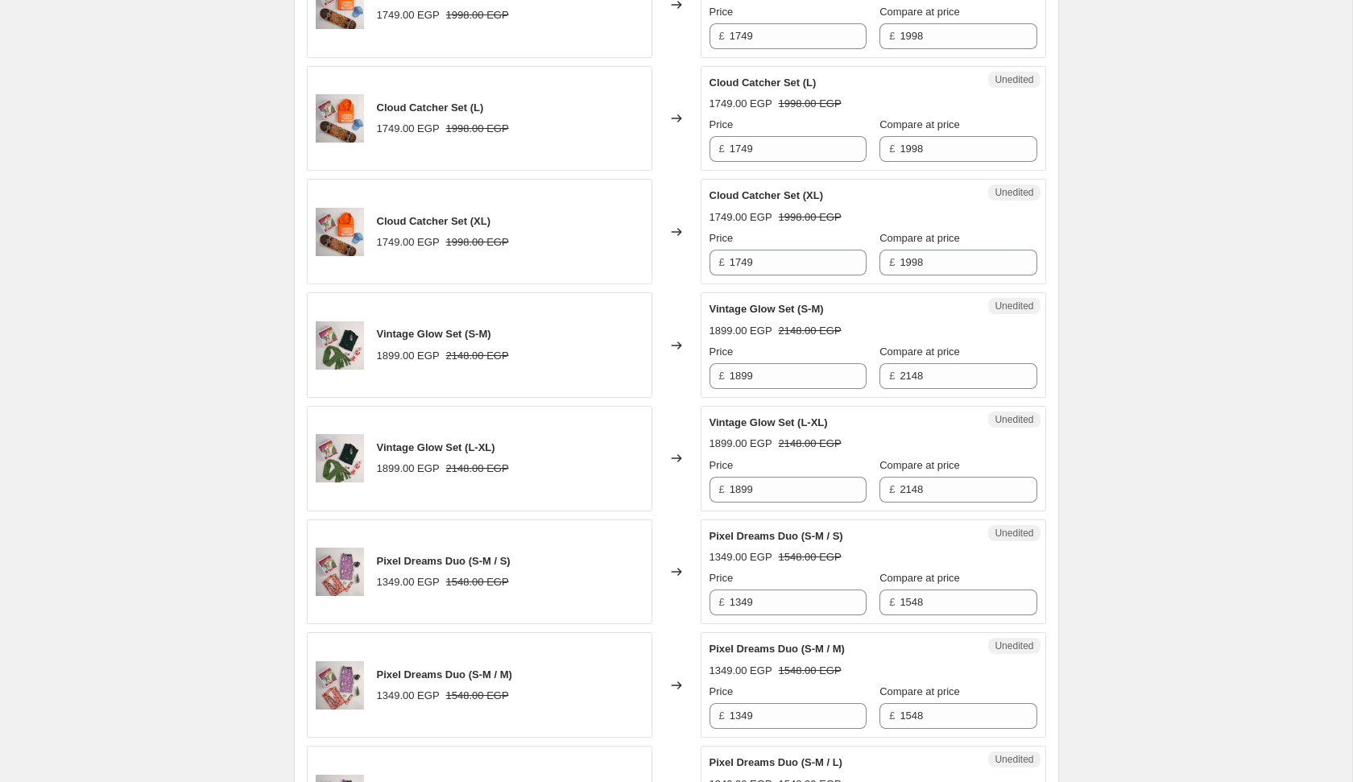
scroll to position [2432, 0]
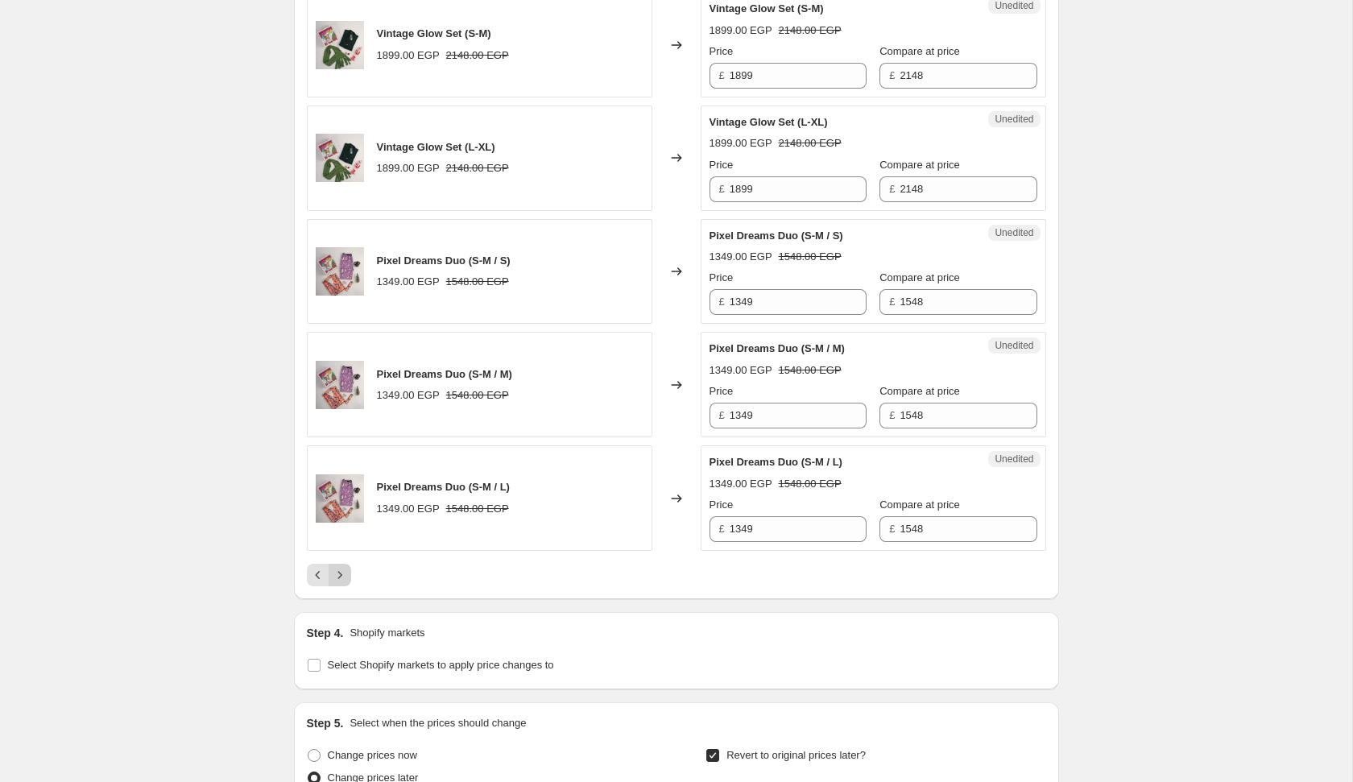
click at [346, 571] on icon "Next" at bounding box center [340, 575] width 16 height 16
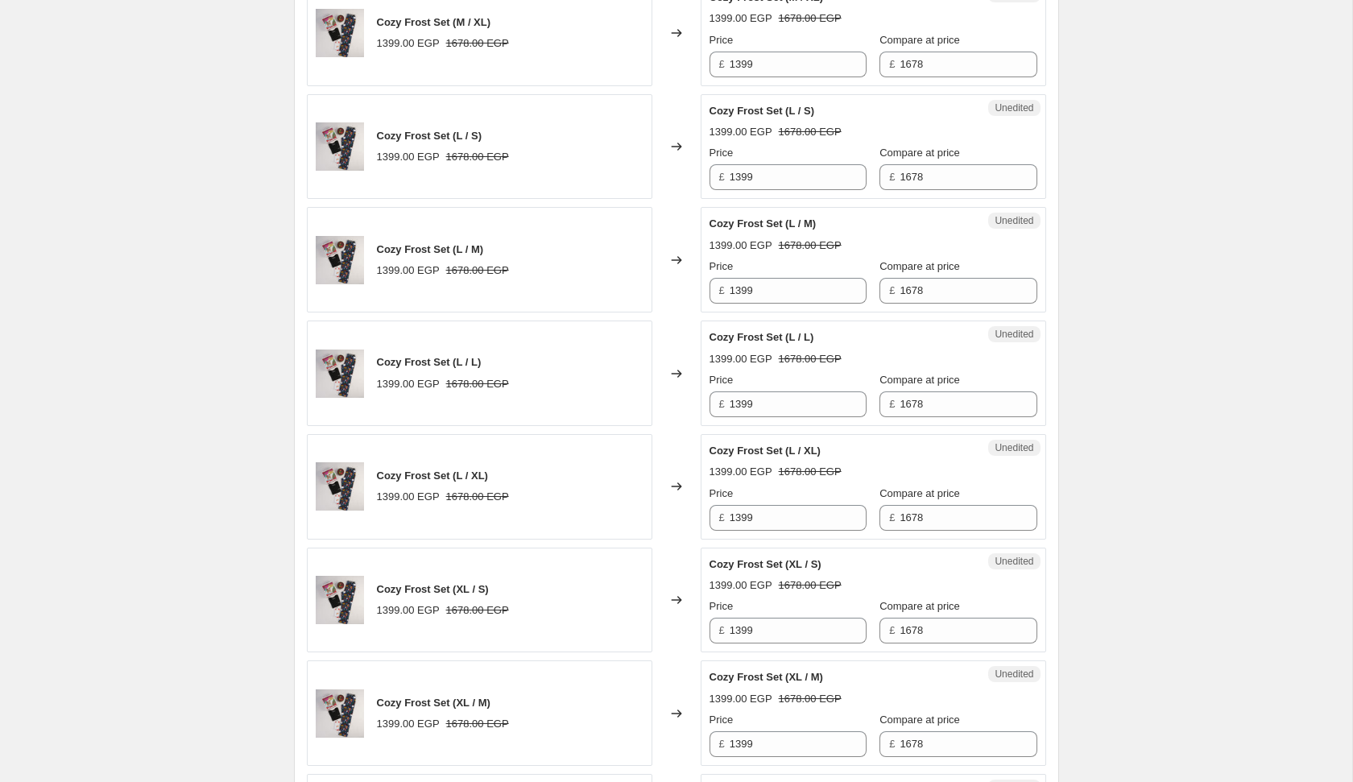
scroll to position [2476, 0]
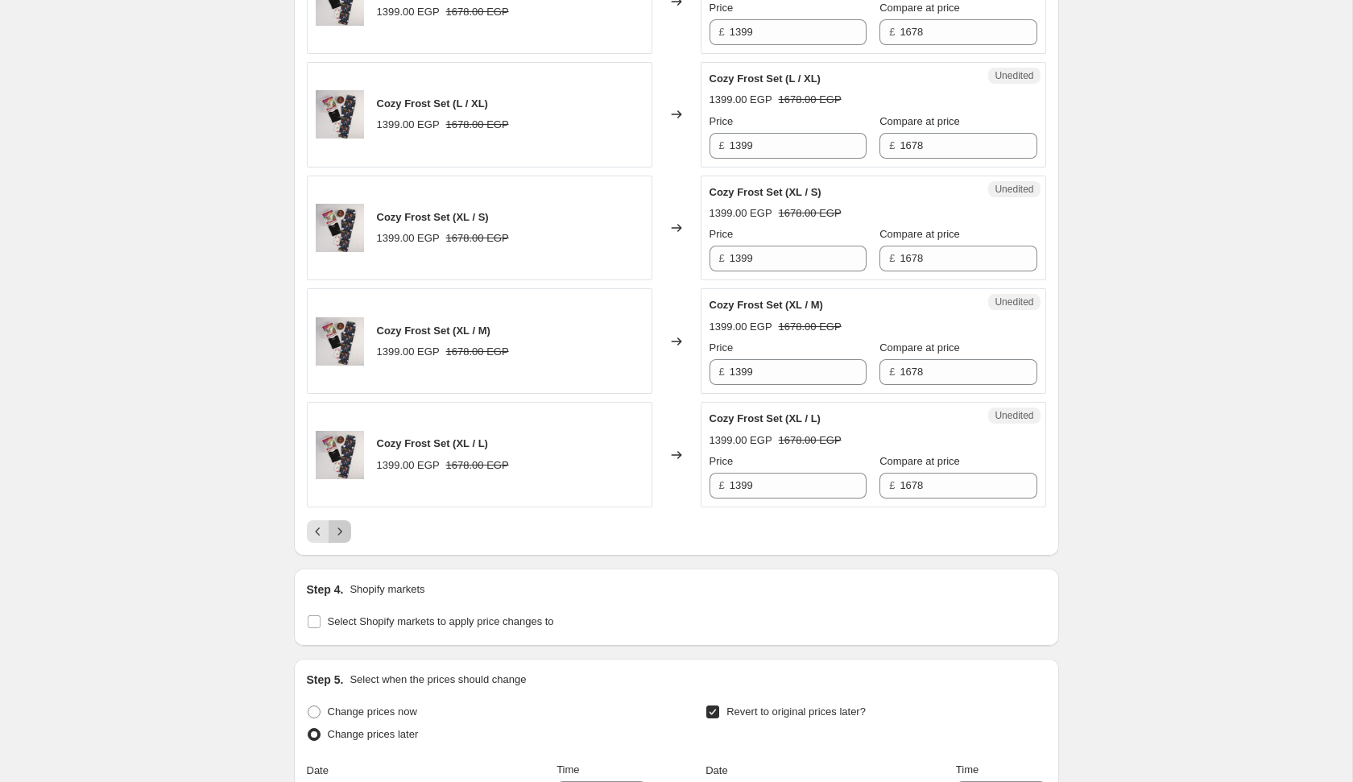
click at [345, 523] on icon "Next" at bounding box center [340, 531] width 16 height 16
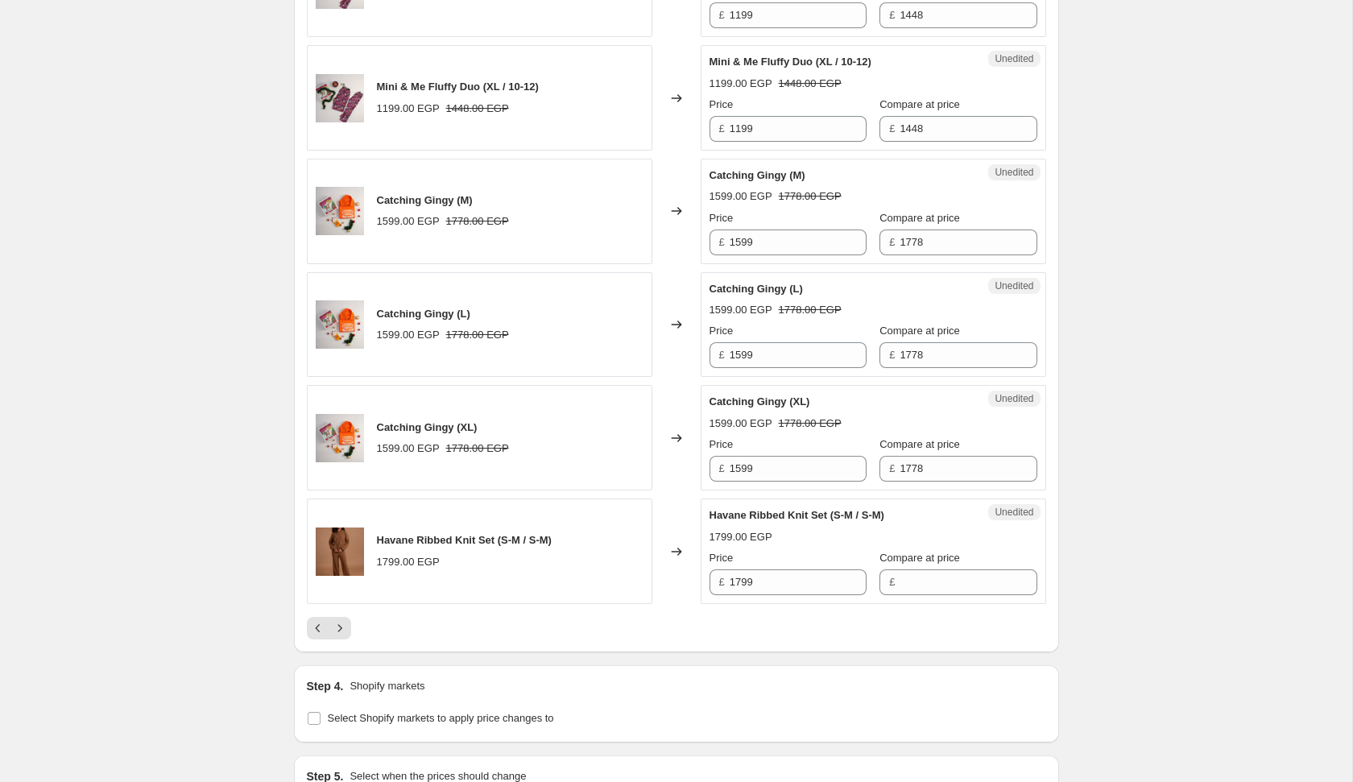
scroll to position [2720, 0]
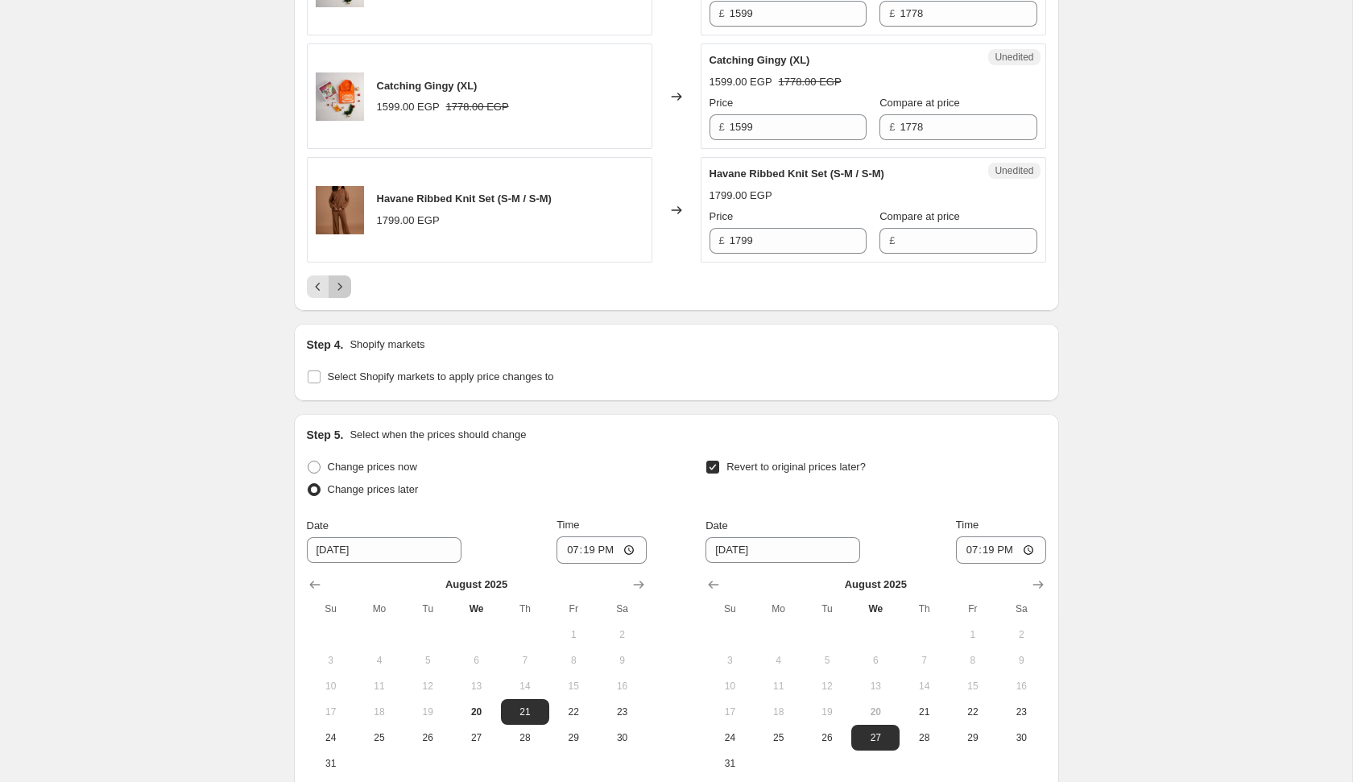
click at [344, 279] on icon "Next" at bounding box center [340, 287] width 16 height 16
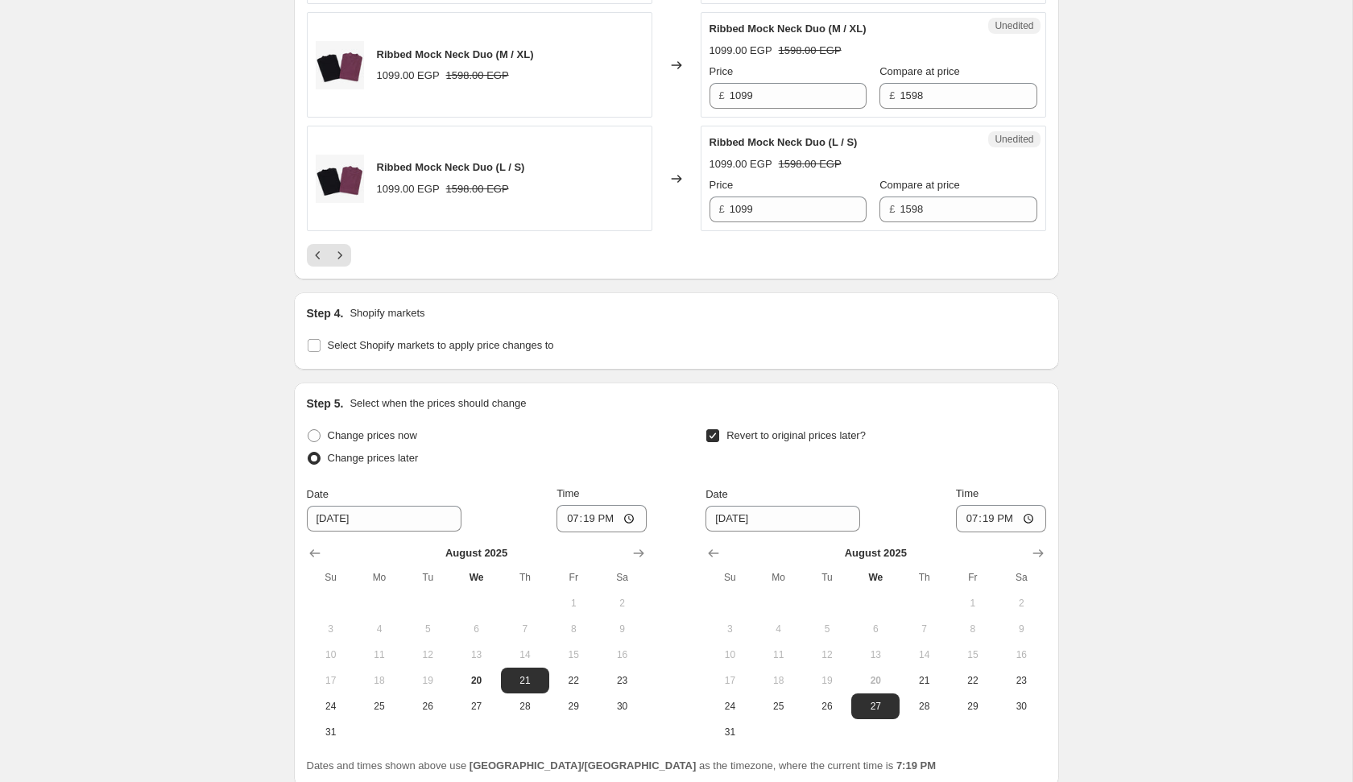
scroll to position [2878, 0]
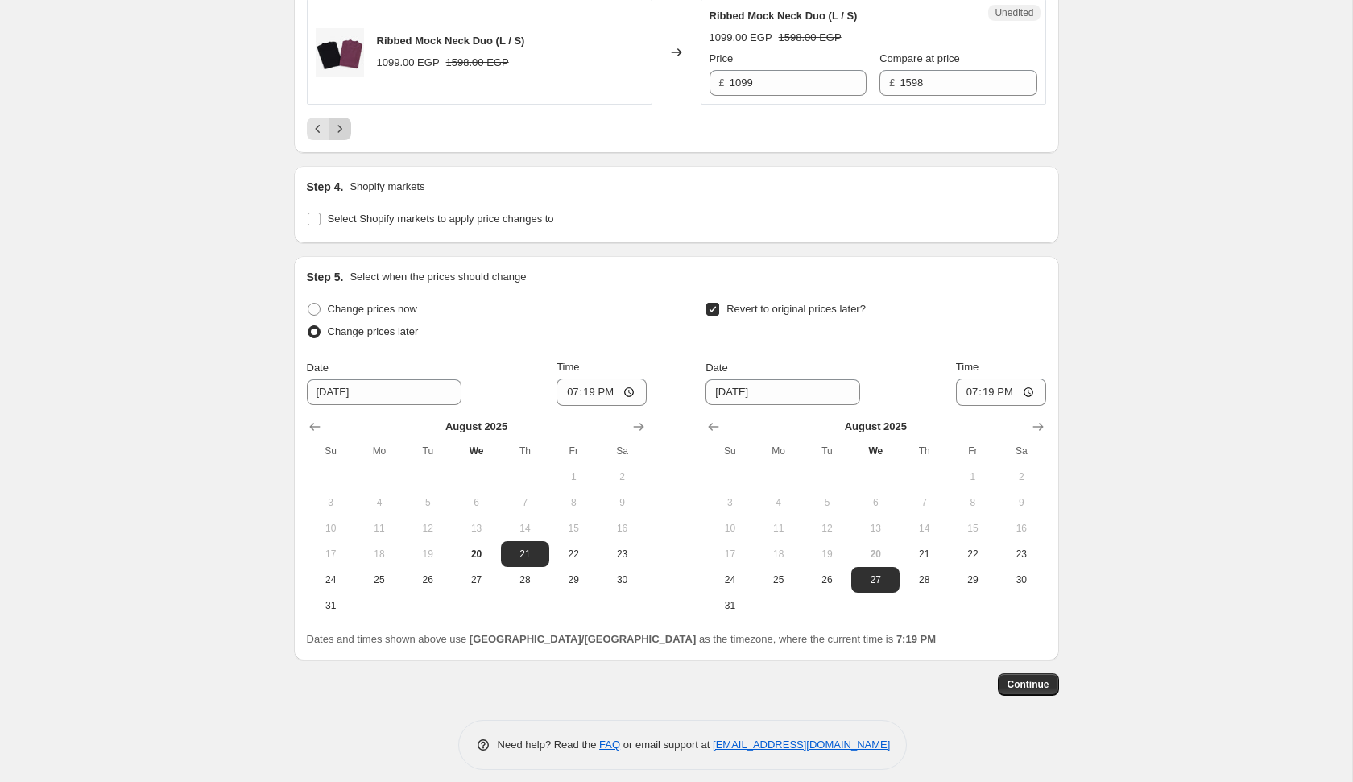
click at [341, 122] on icon "Next" at bounding box center [340, 129] width 16 height 16
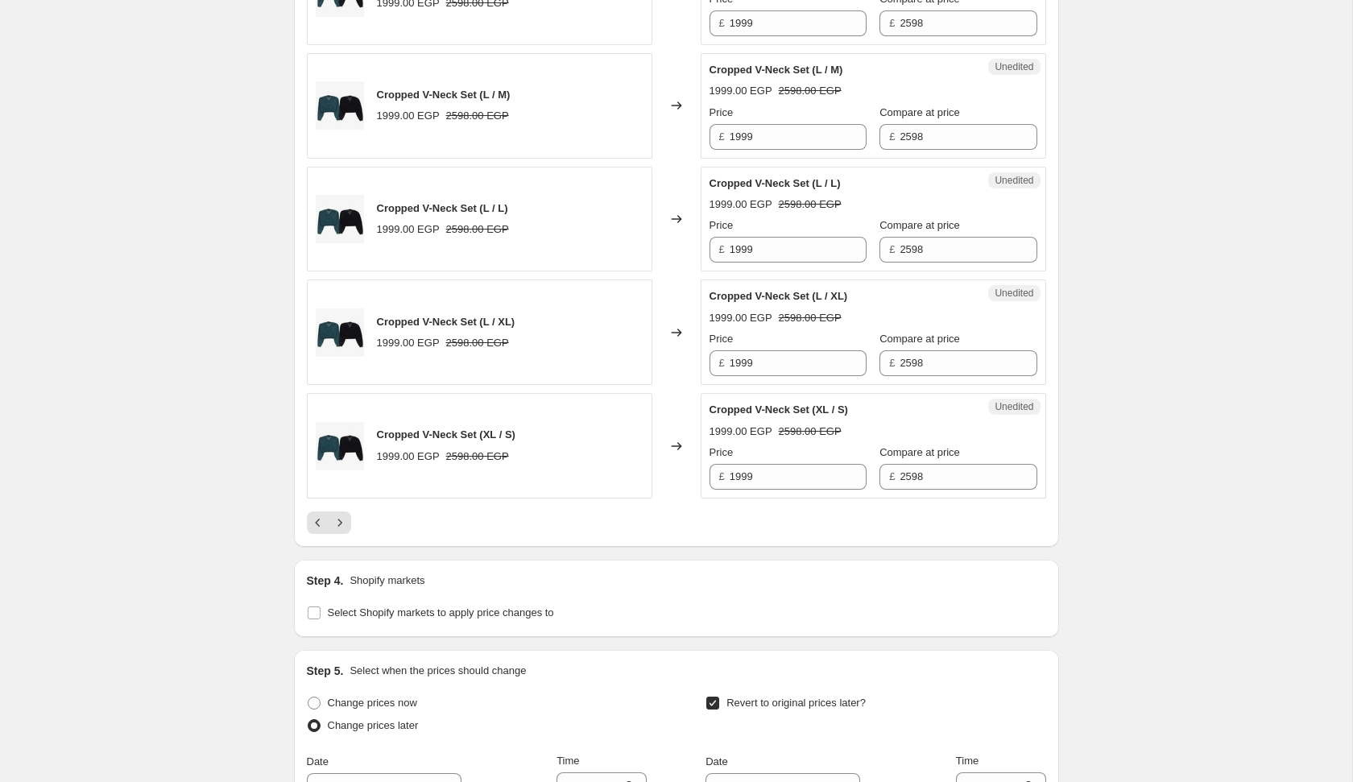
scroll to position [2811, 0]
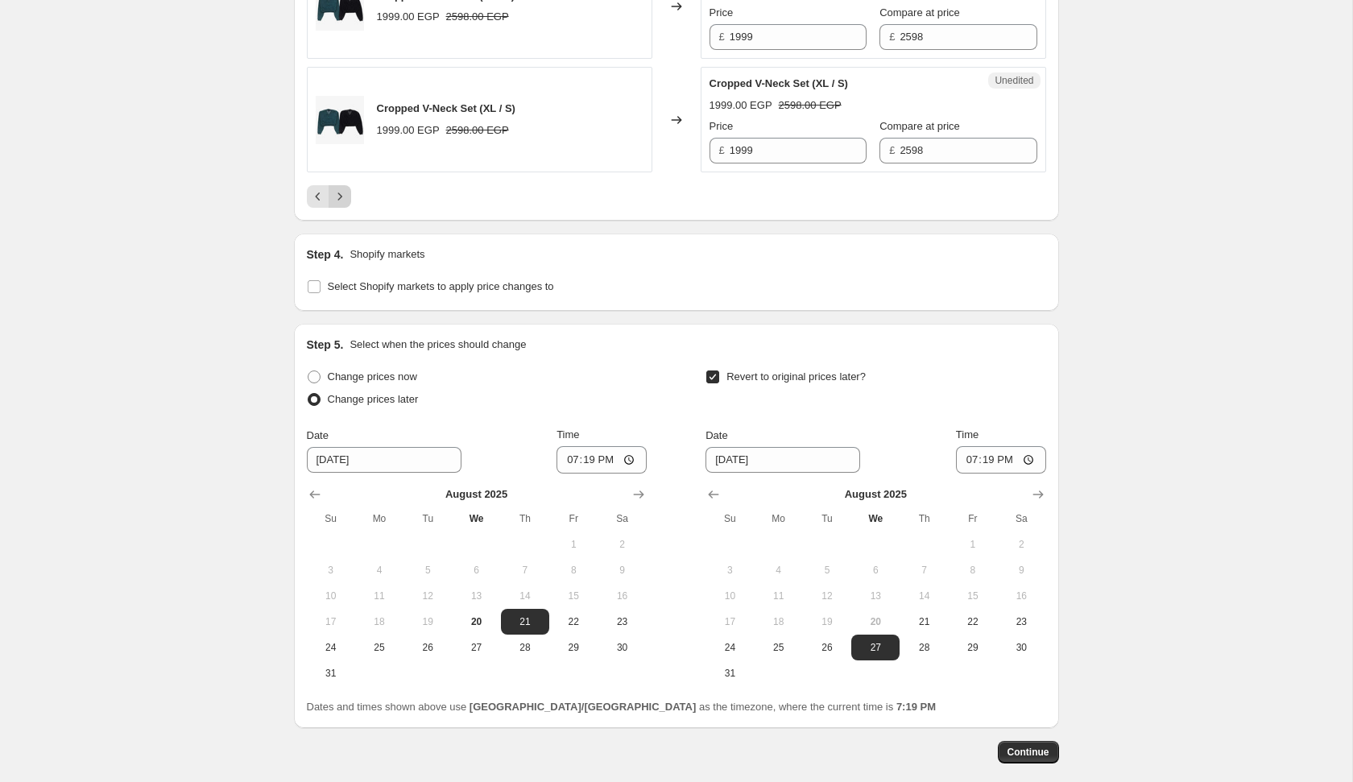
click at [341, 188] on icon "Next" at bounding box center [340, 196] width 16 height 16
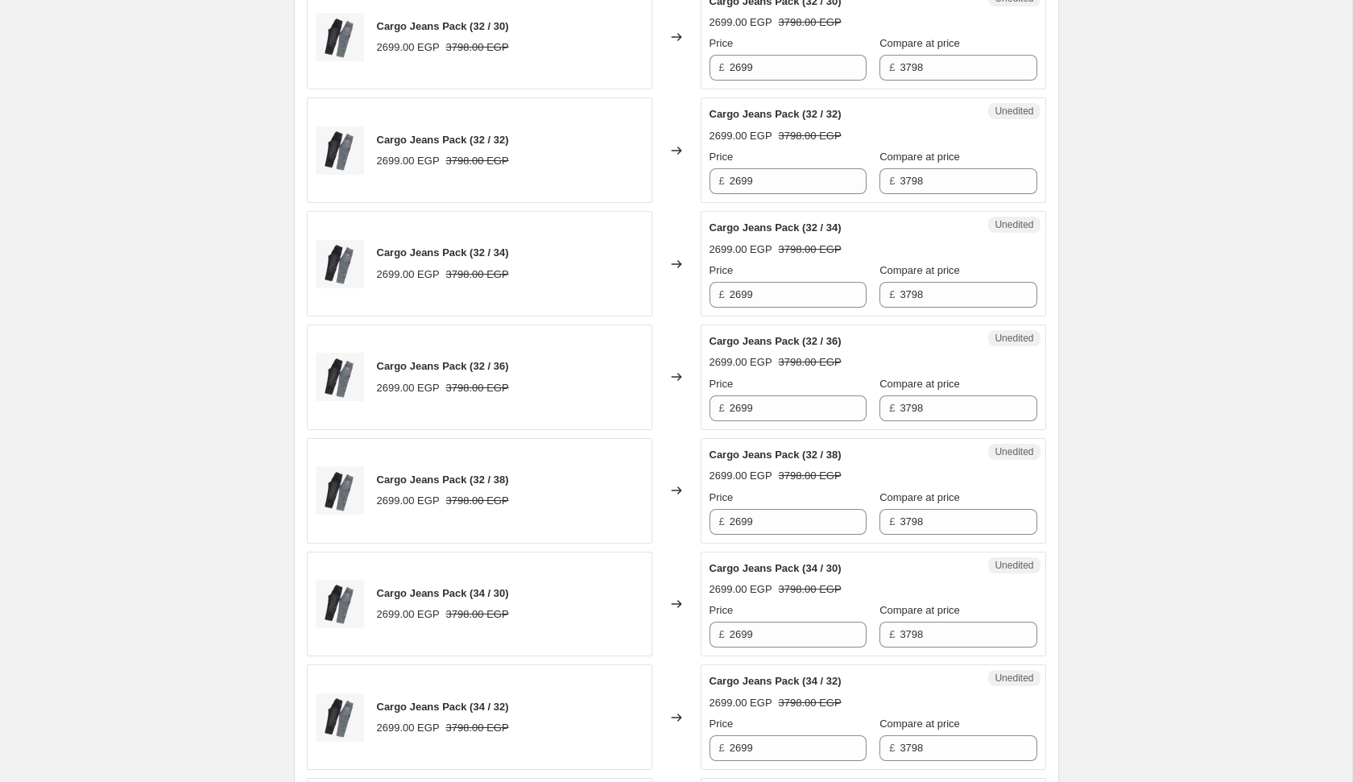
scroll to position [2332, 0]
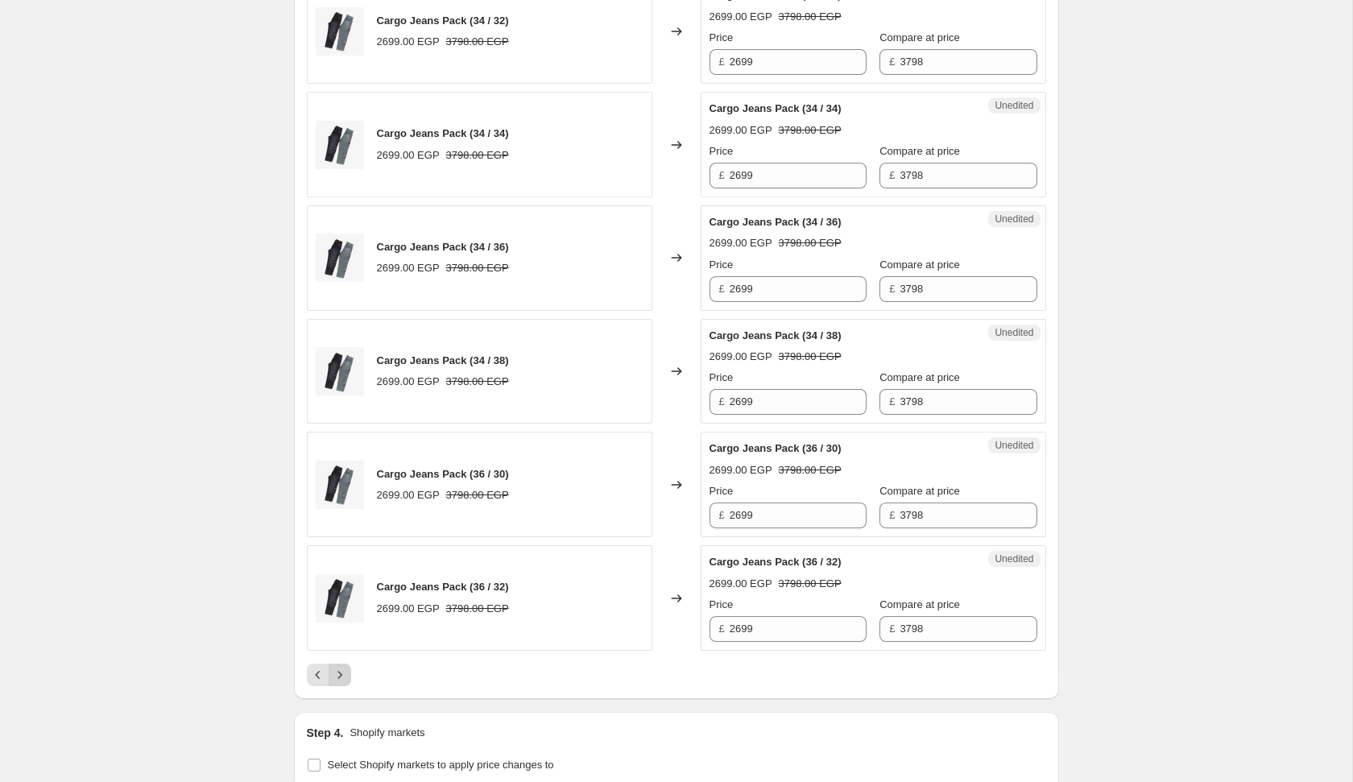
click at [340, 667] on icon "Next" at bounding box center [340, 675] width 16 height 16
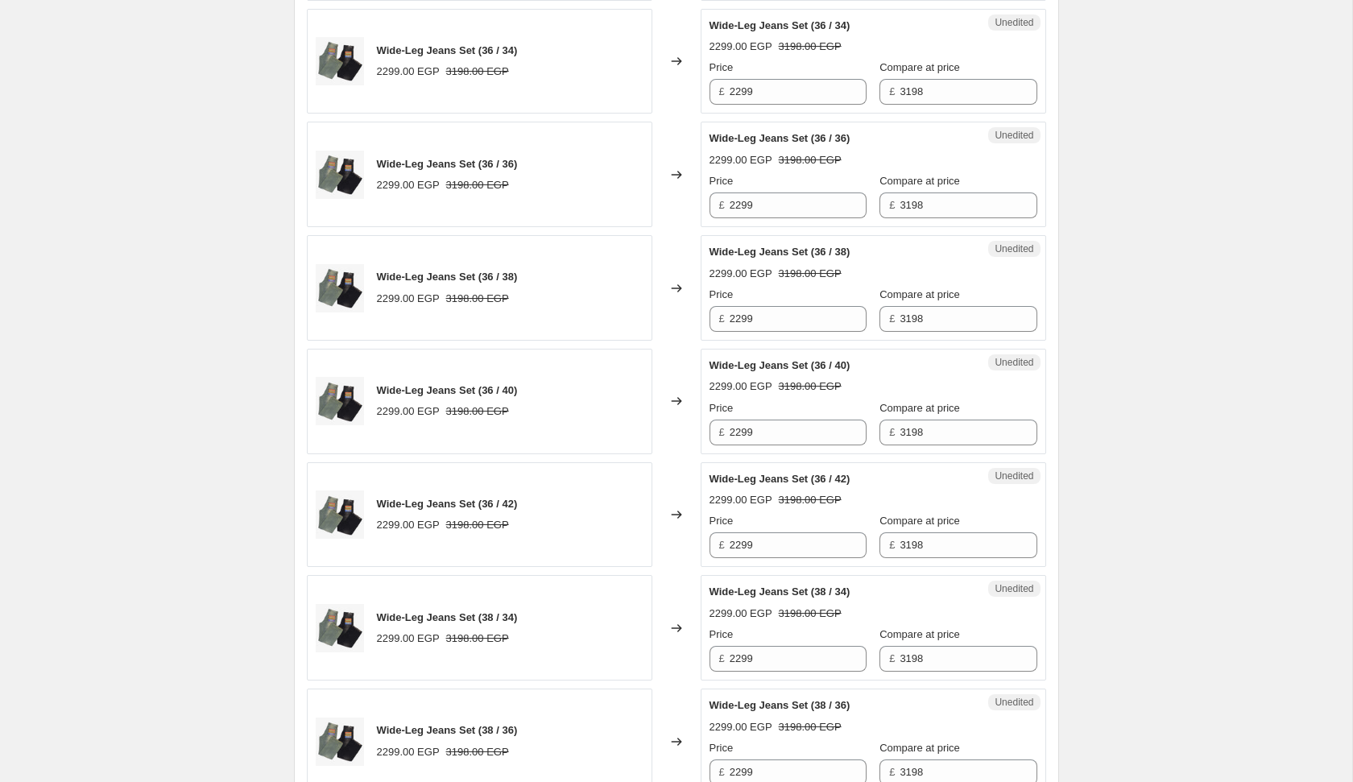
scroll to position [2353, 0]
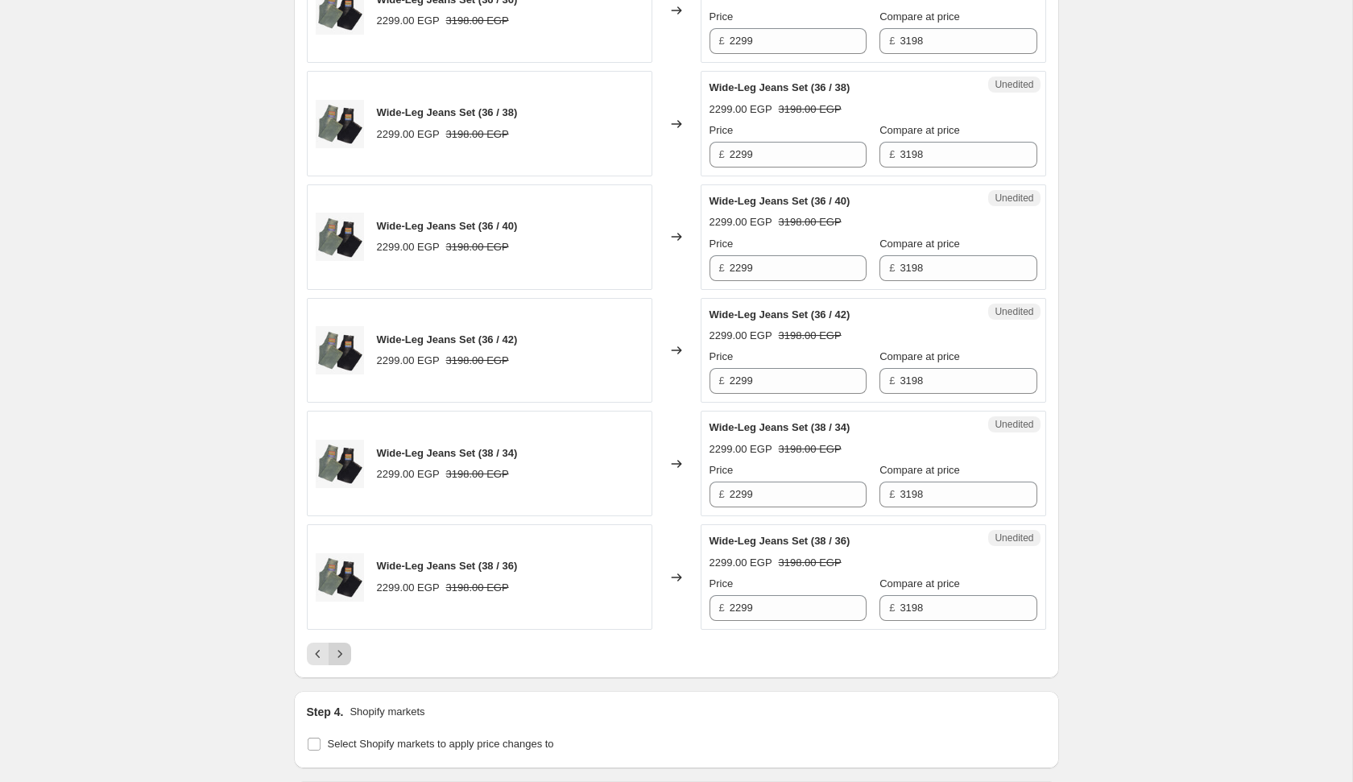
click at [350, 643] on button "Next" at bounding box center [340, 654] width 23 height 23
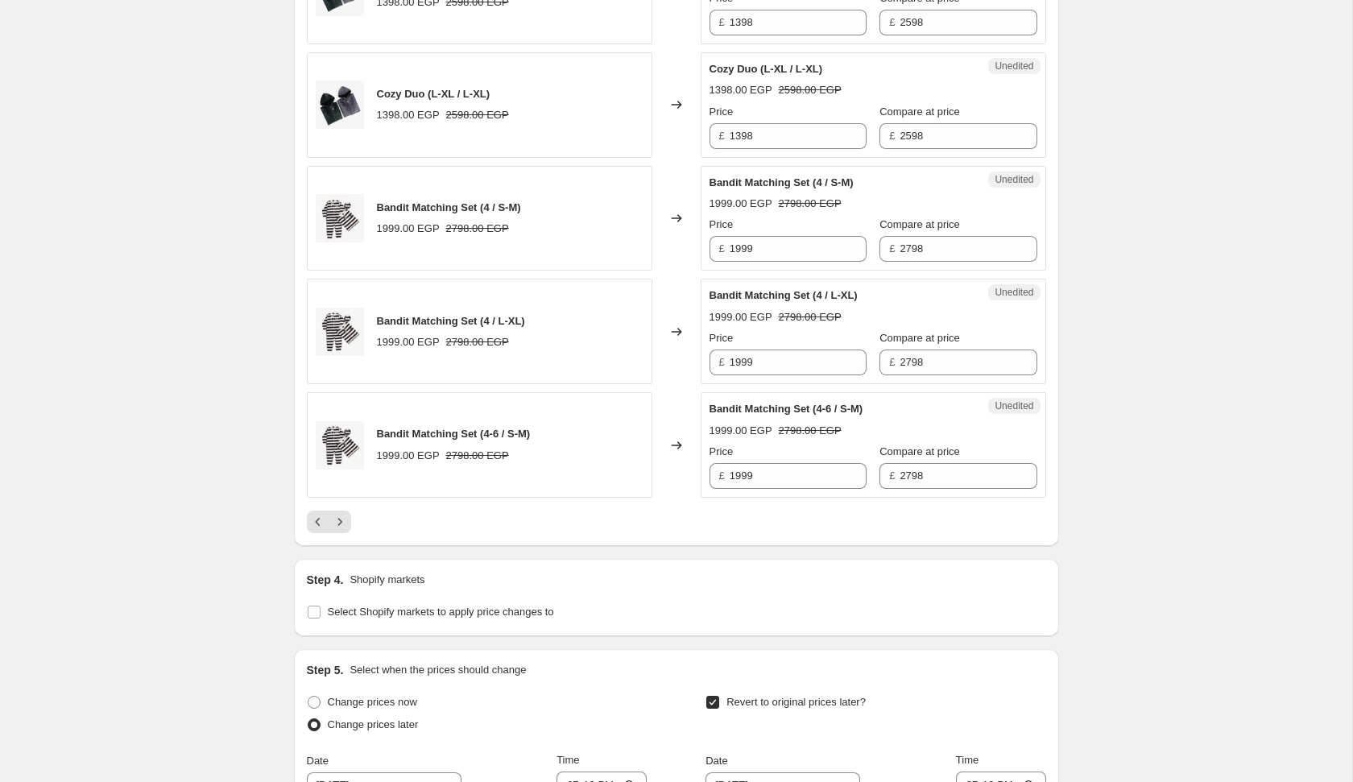
scroll to position [2690, 0]
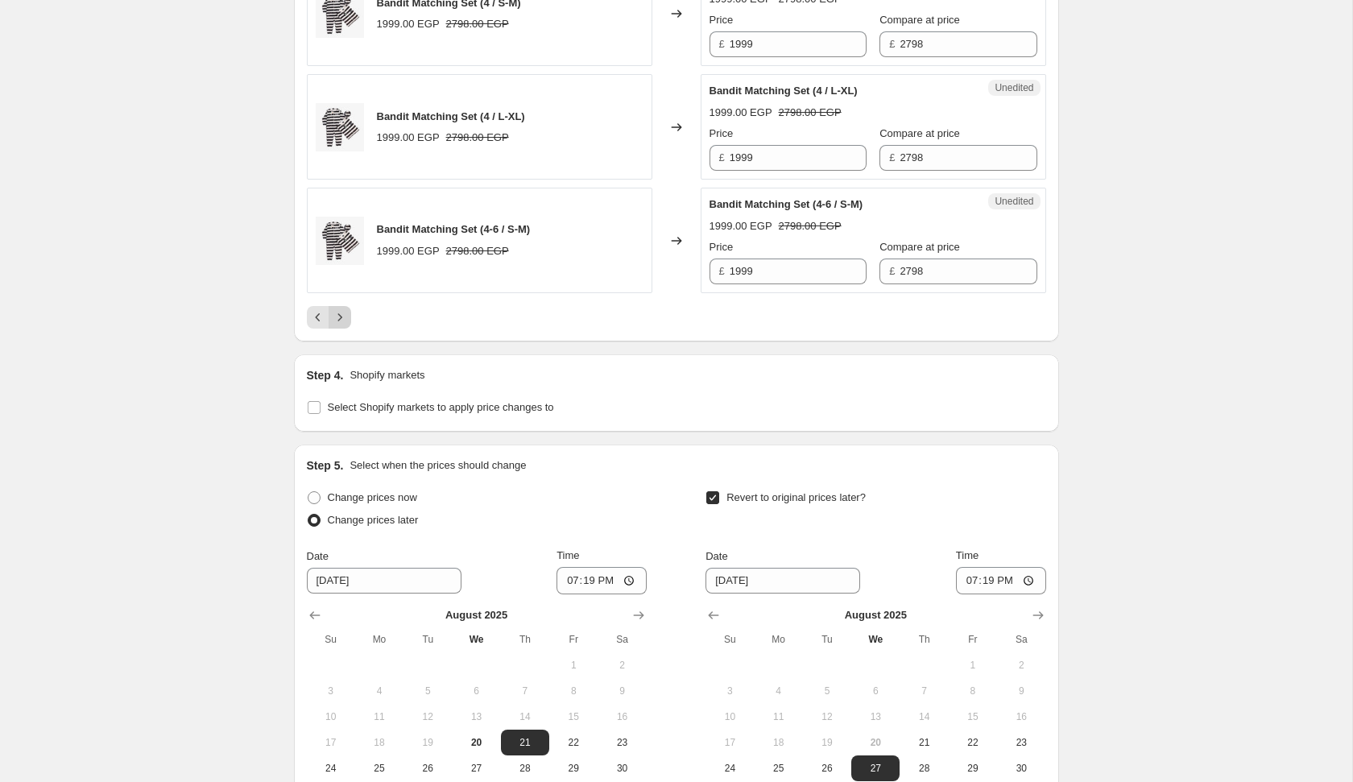
click at [340, 311] on icon "Next" at bounding box center [340, 317] width 16 height 16
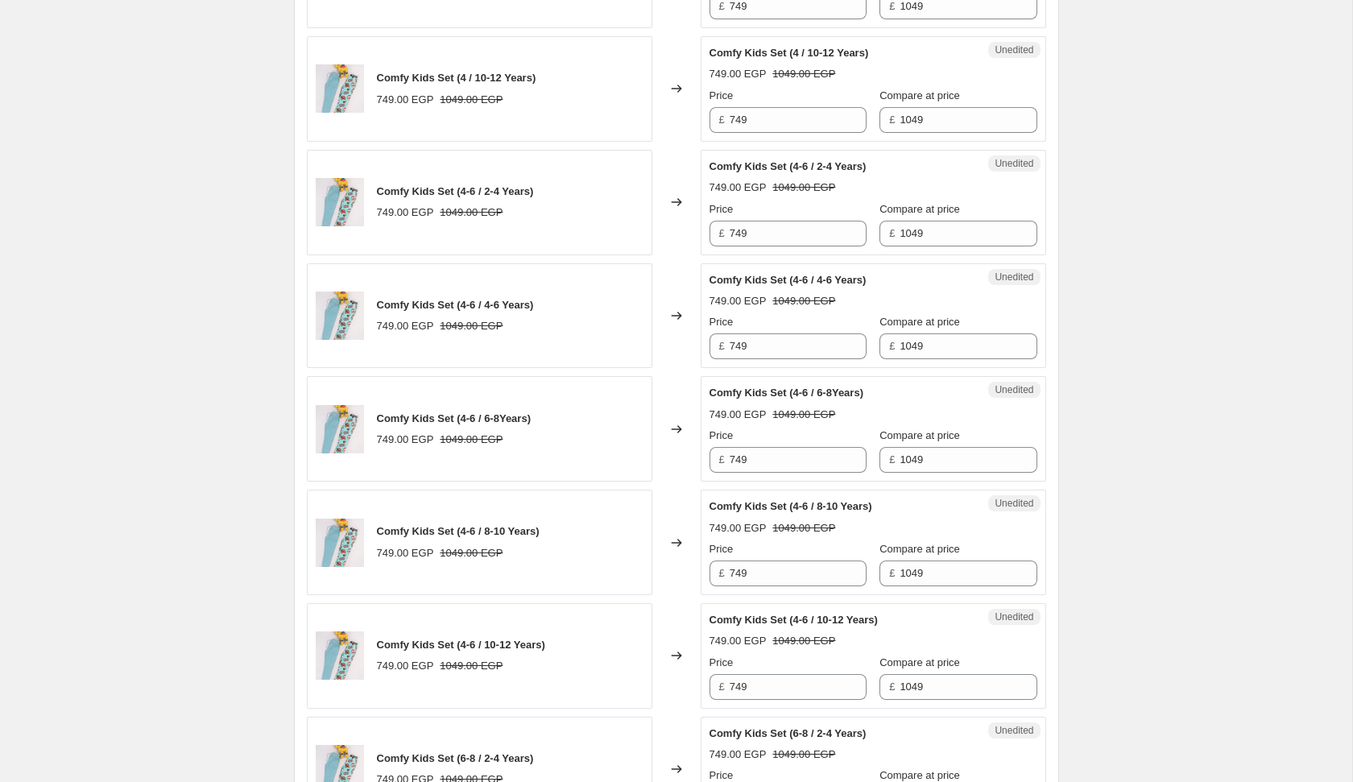
scroll to position [2812, 0]
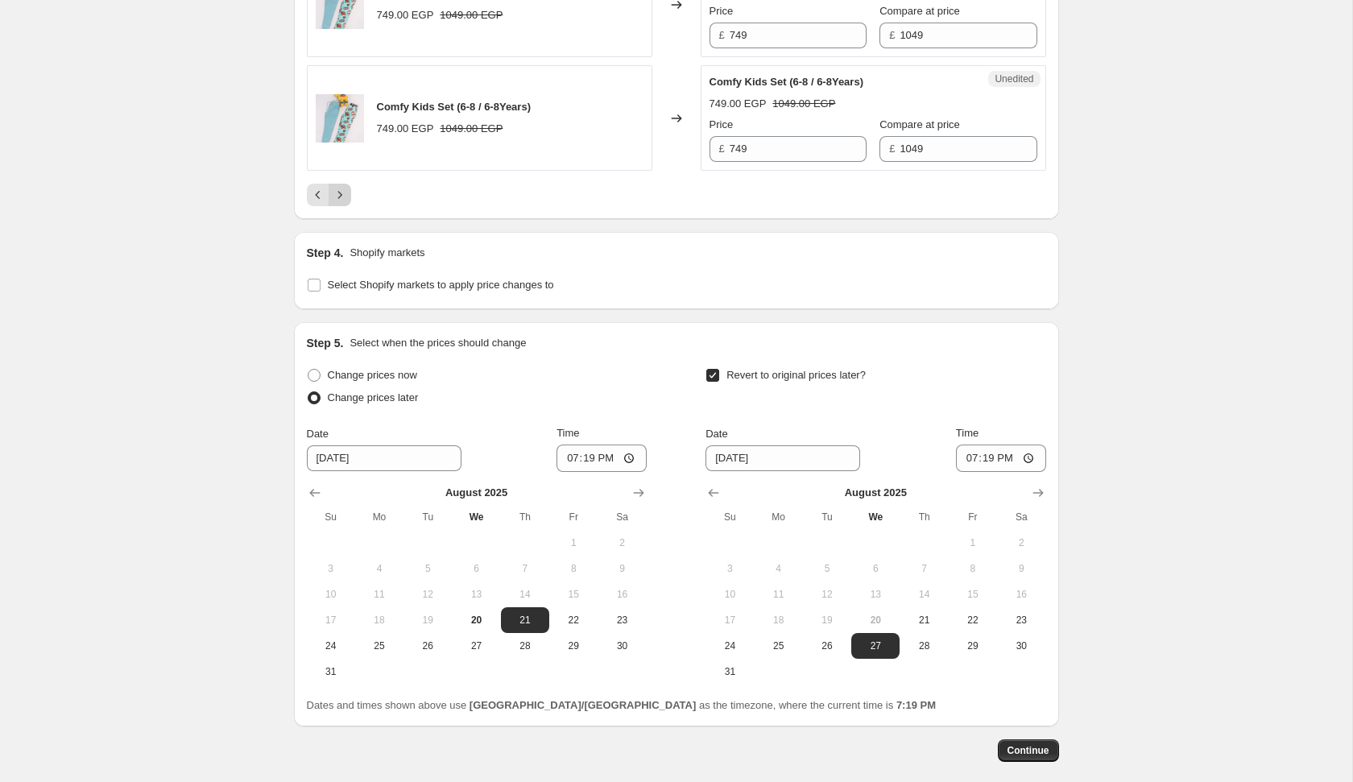
click at [348, 184] on button "Next" at bounding box center [340, 195] width 23 height 23
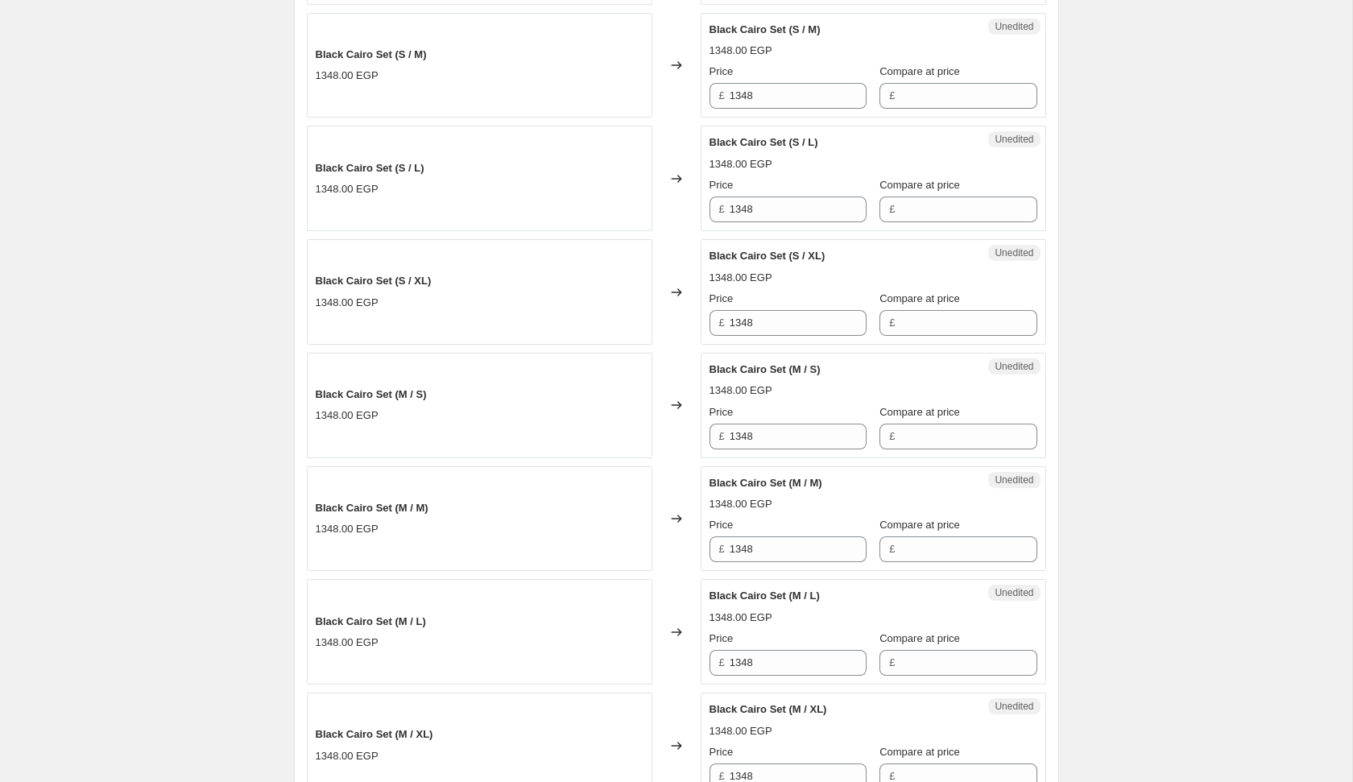
scroll to position [2397, 0]
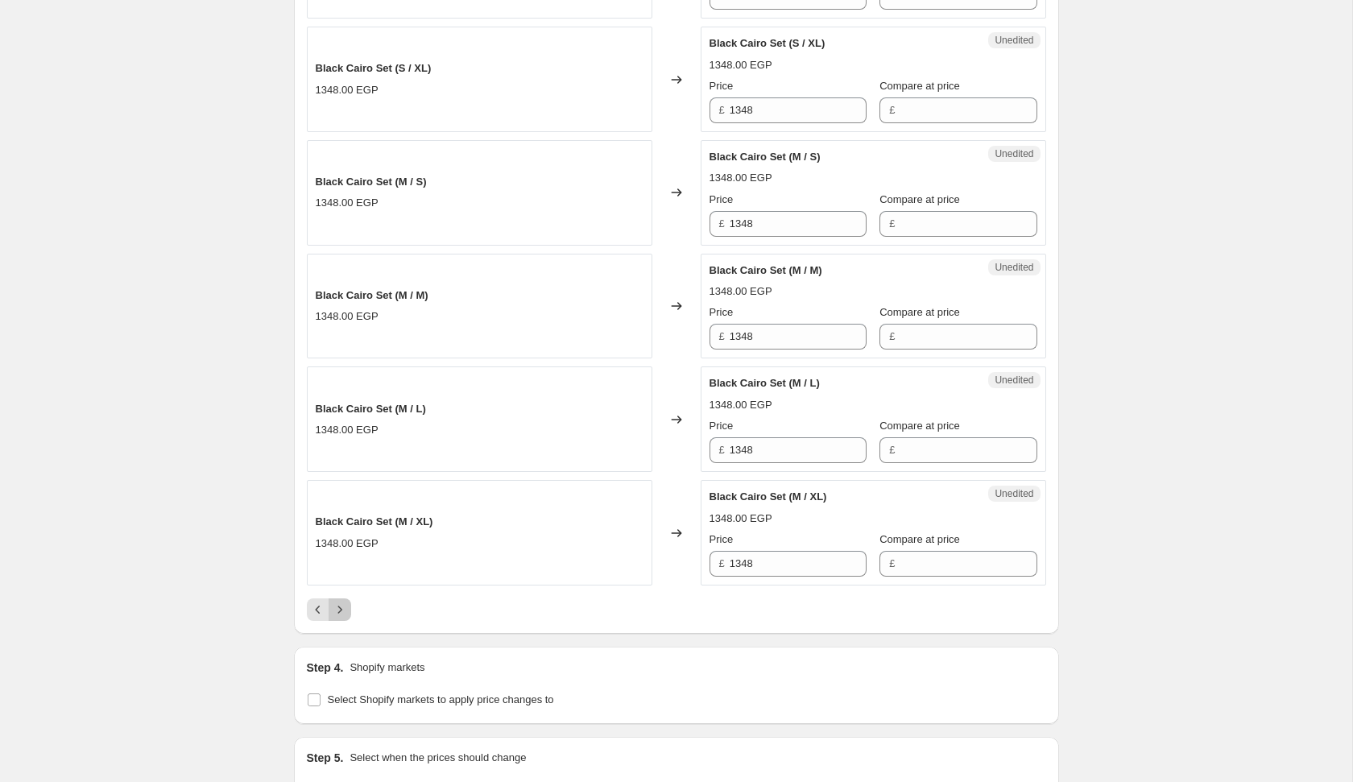
click at [338, 602] on icon "Next" at bounding box center [340, 610] width 16 height 16
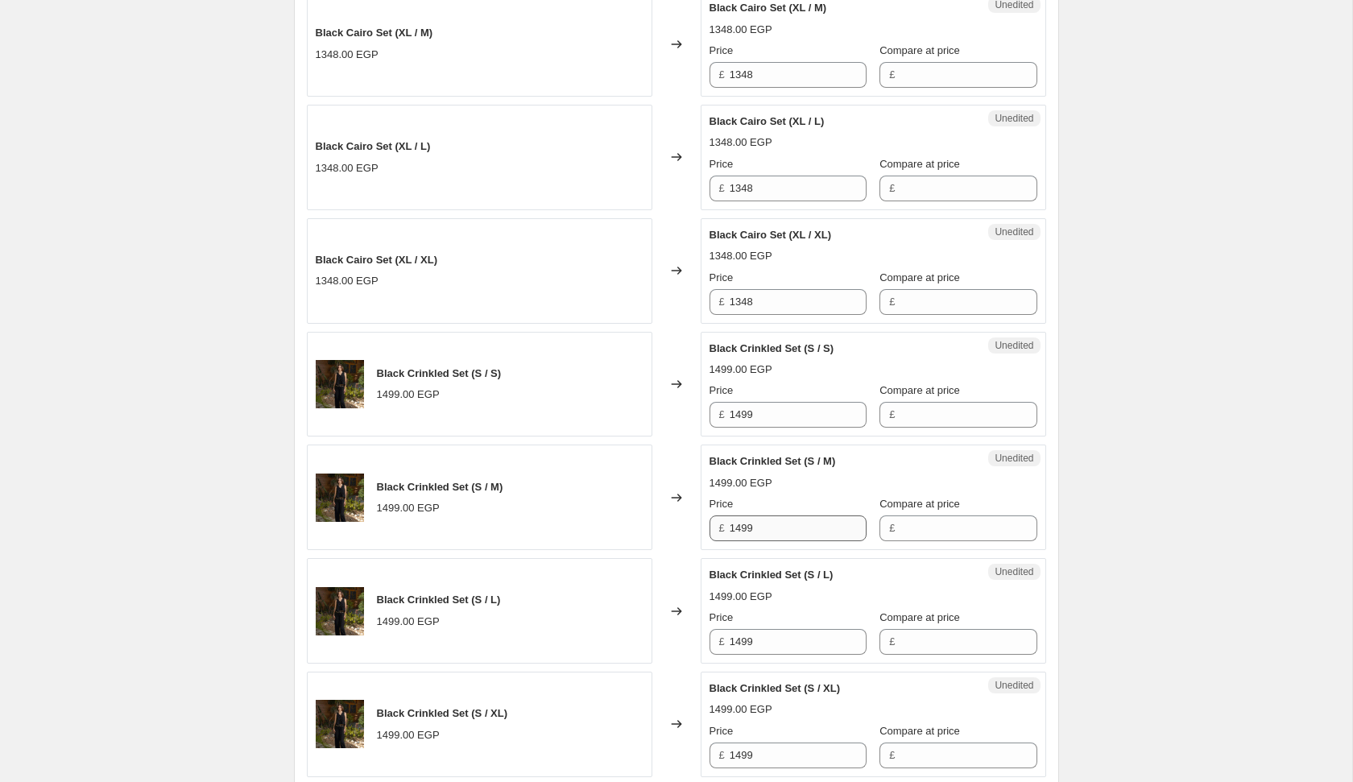
scroll to position [1305, 0]
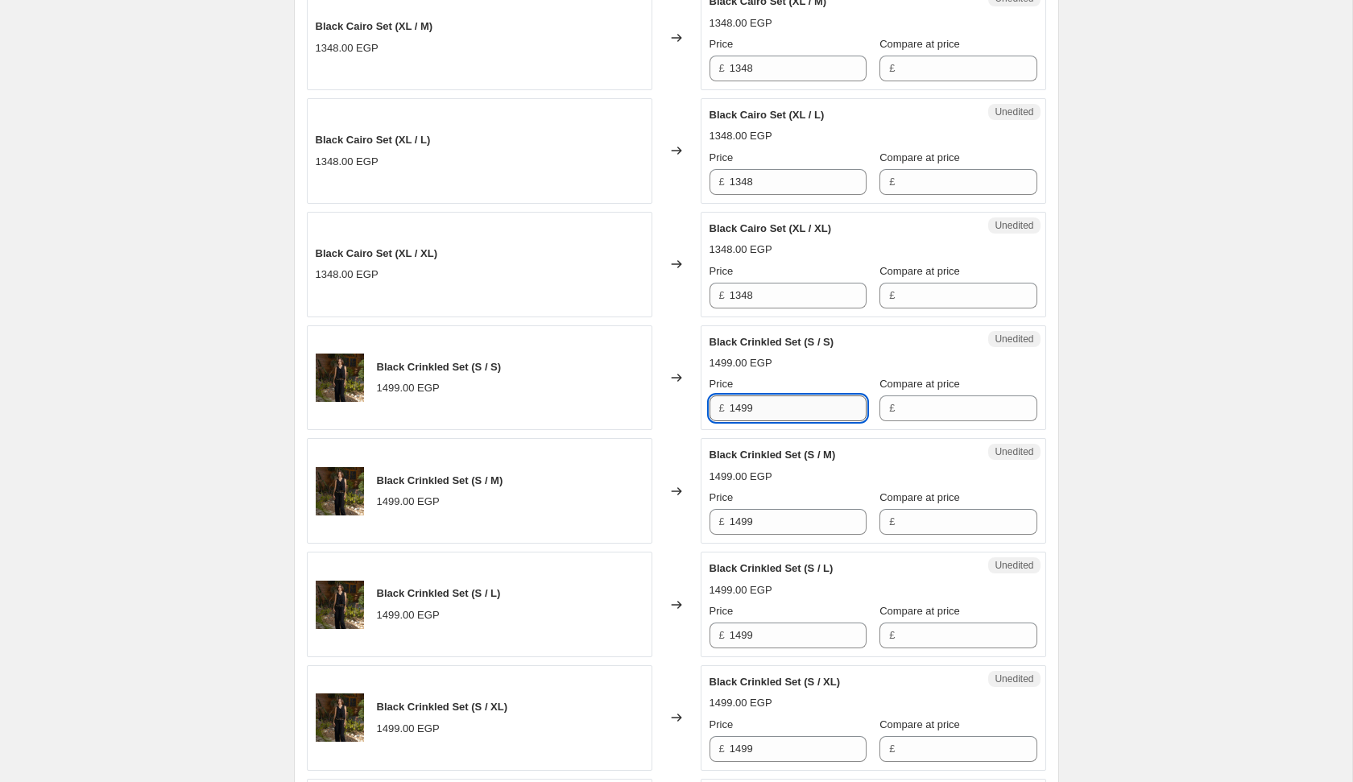
click at [800, 409] on input "1499" at bounding box center [798, 408] width 137 height 26
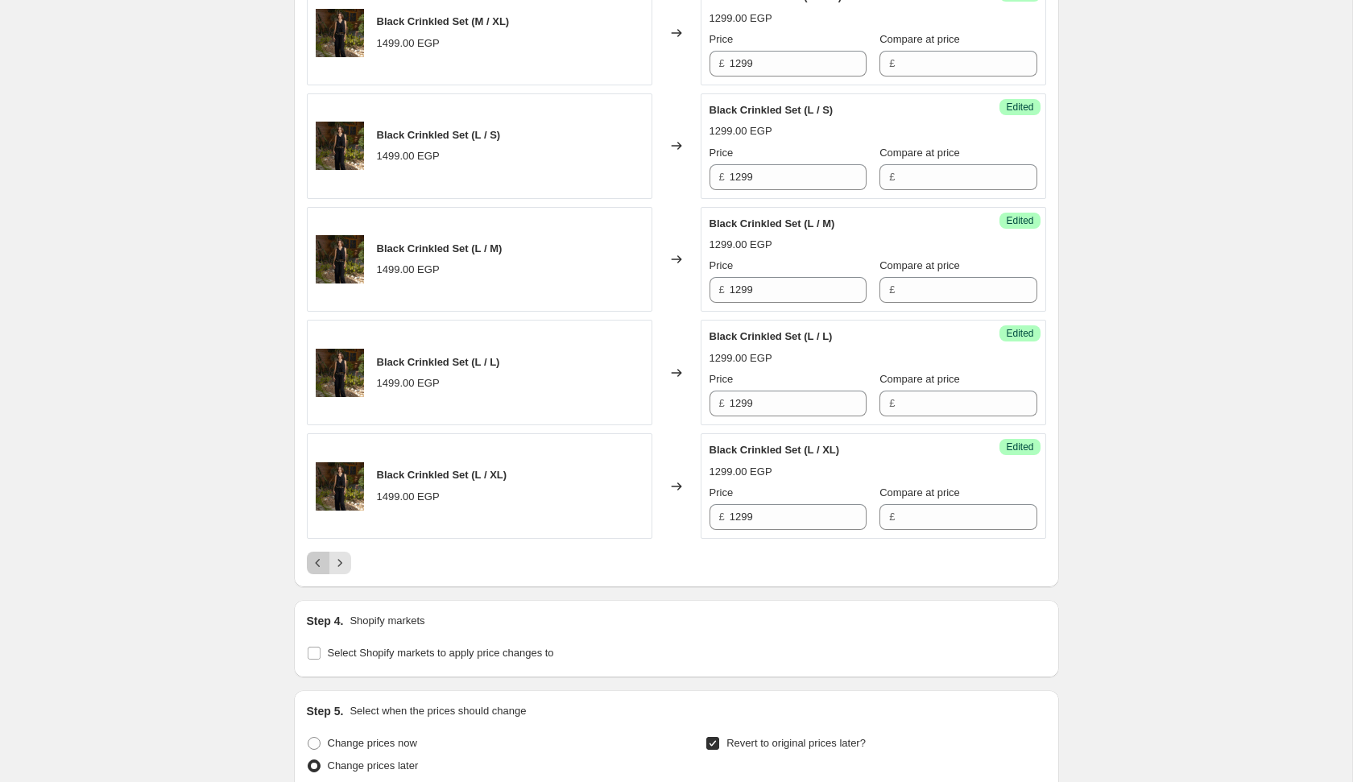
scroll to position [2524, 0]
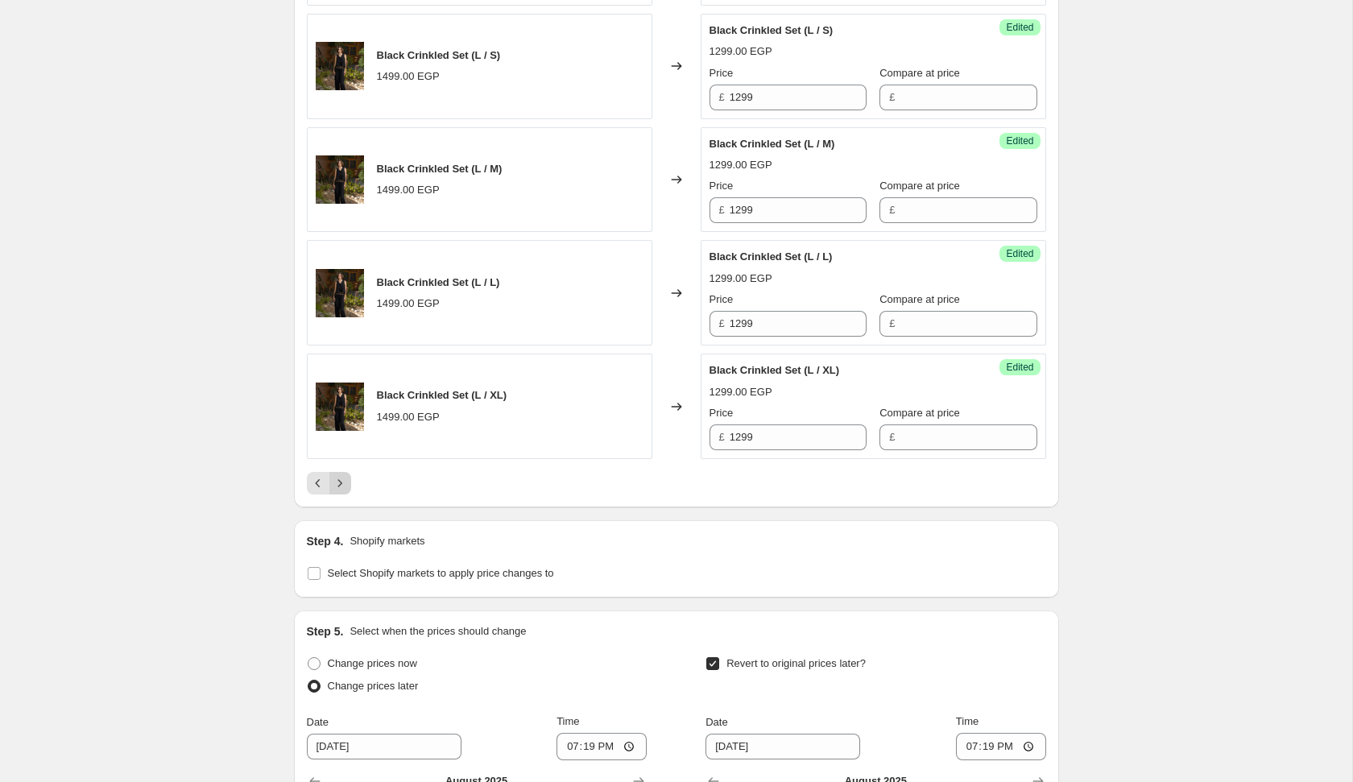
click at [333, 475] on icon "Next" at bounding box center [340, 483] width 16 height 16
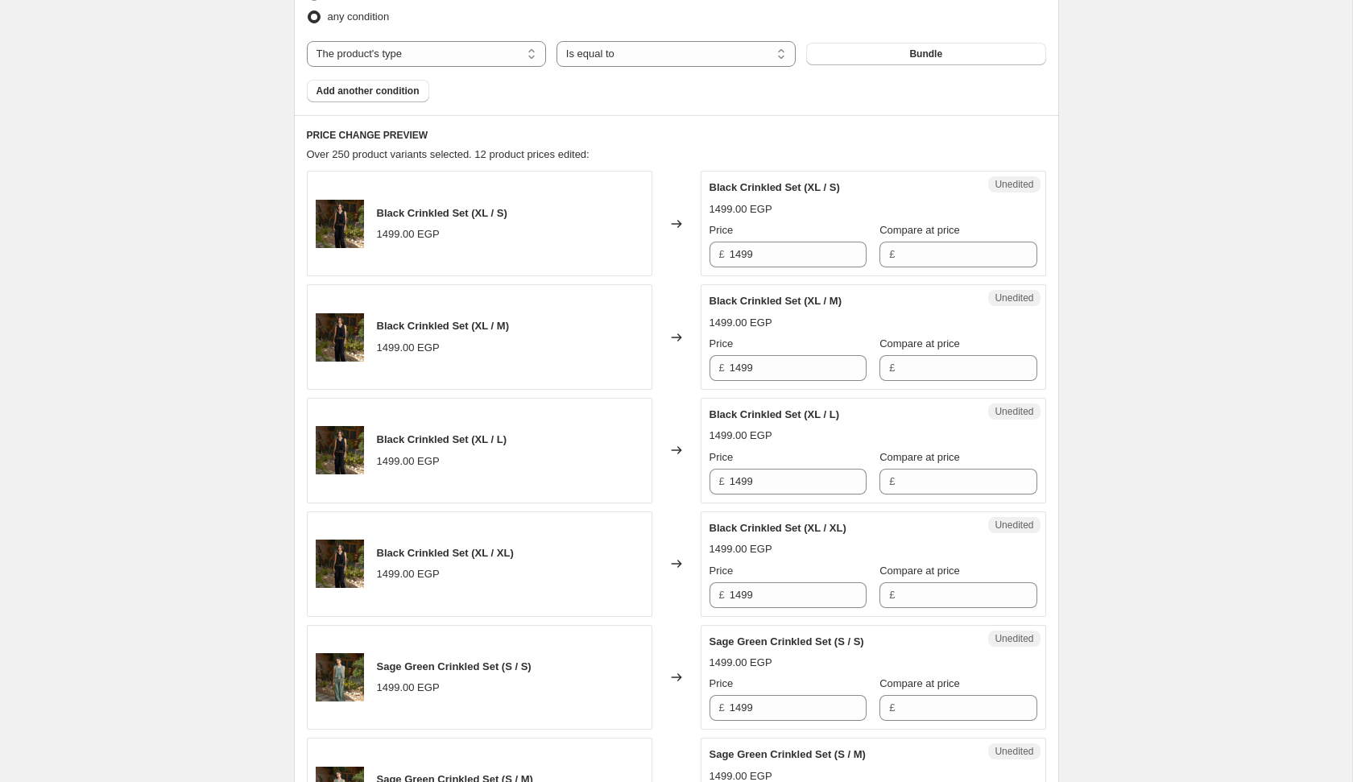
scroll to position [551, 0]
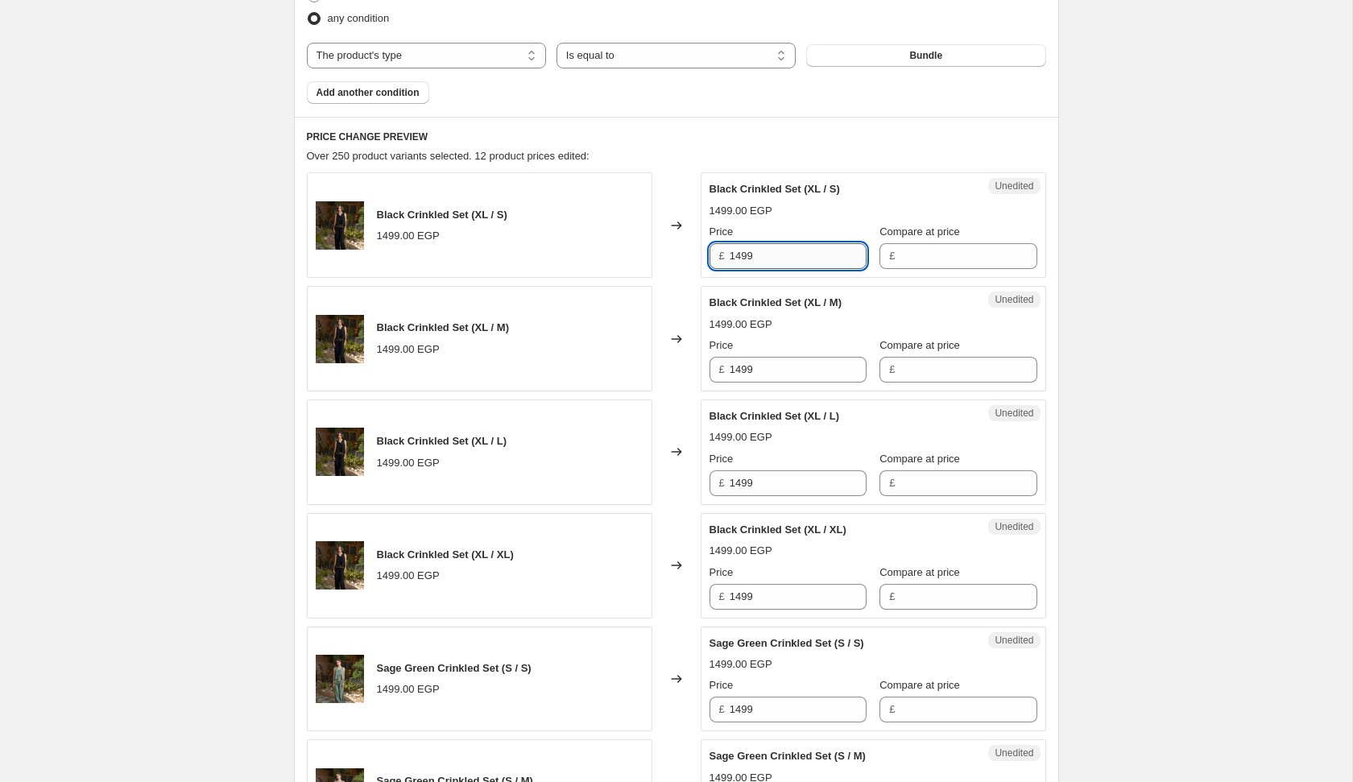
click at [776, 250] on input "1499" at bounding box center [798, 256] width 137 height 26
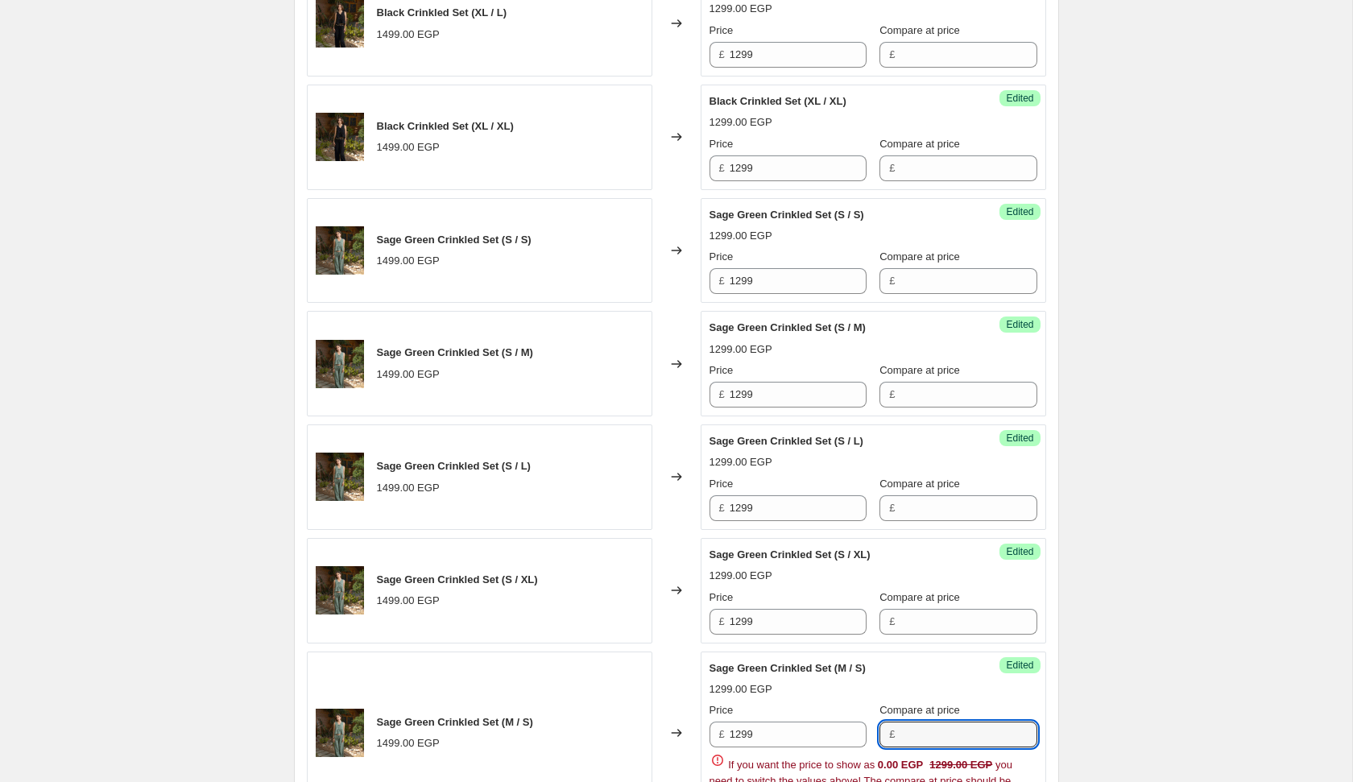
scroll to position [1430, 0]
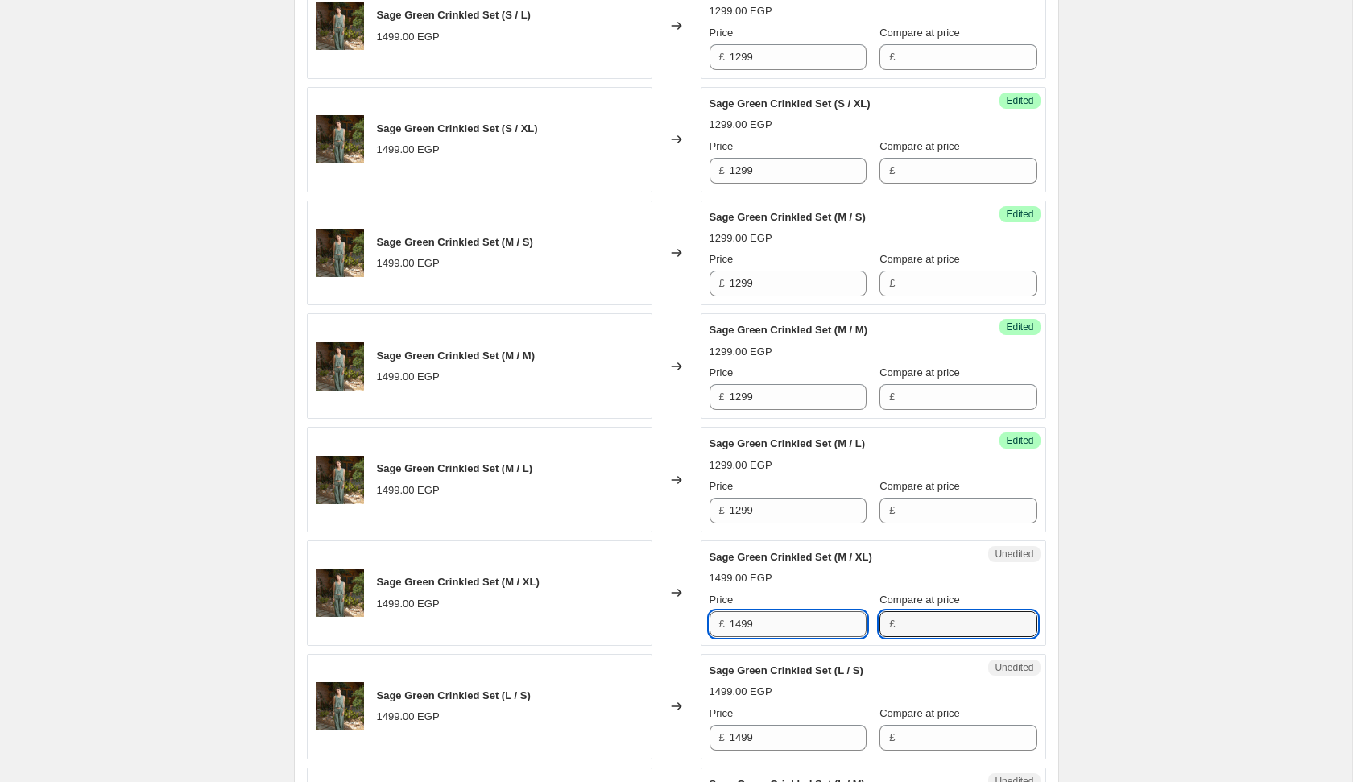
click at [786, 611] on input "1499" at bounding box center [798, 624] width 137 height 26
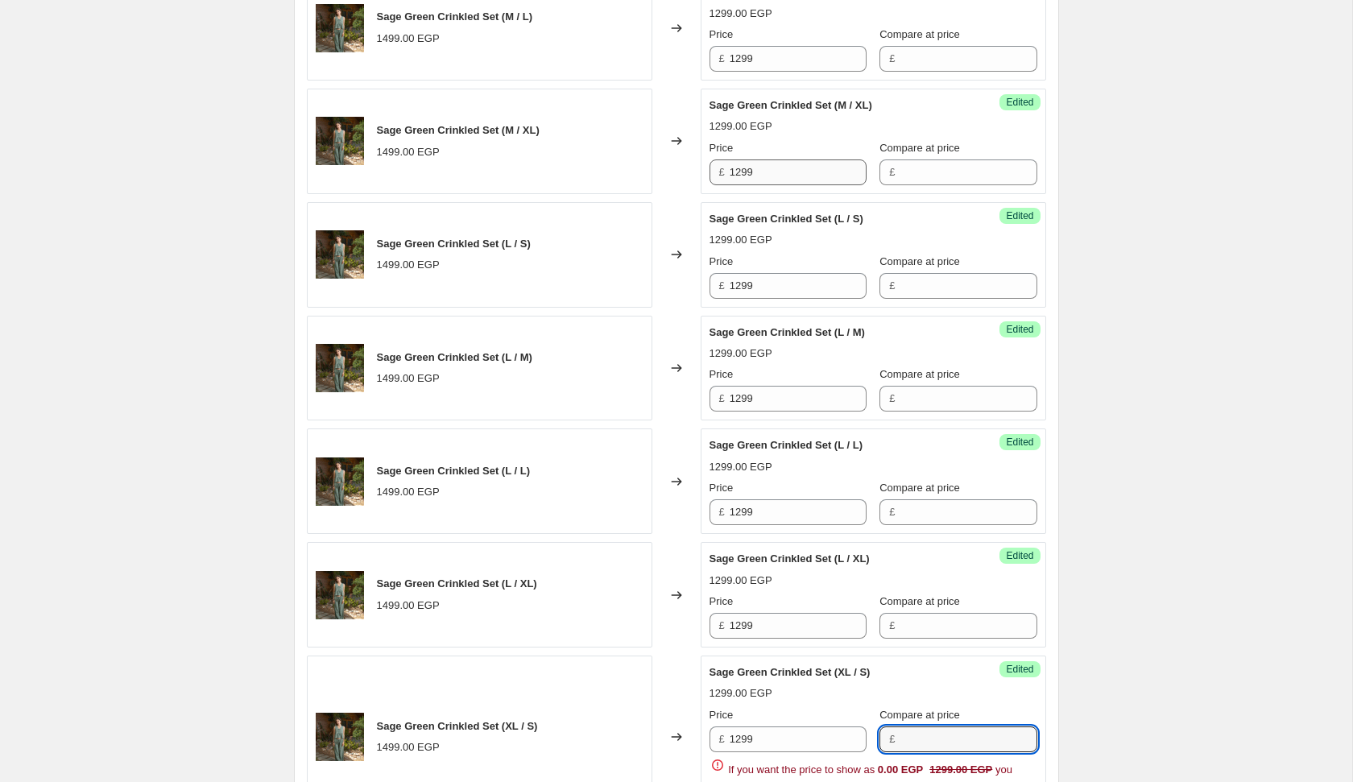
scroll to position [2334, 0]
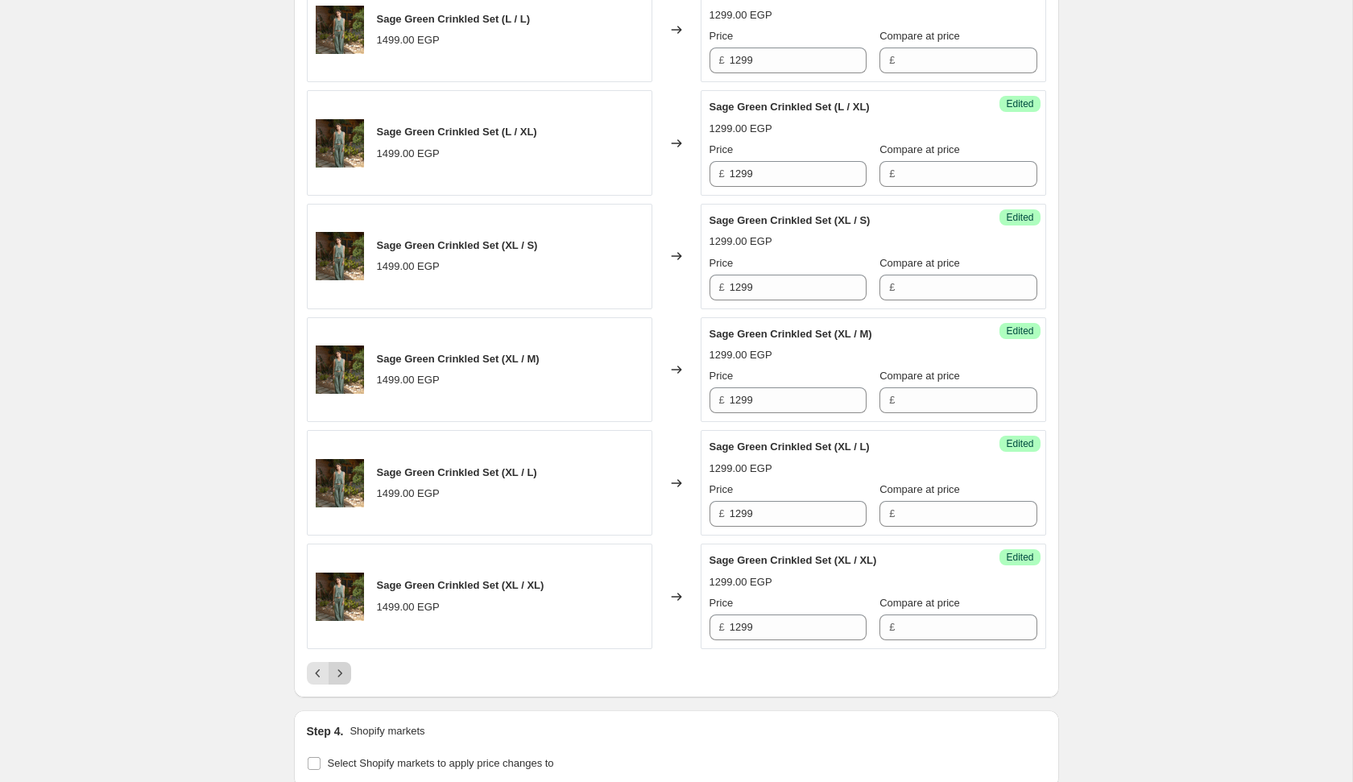
click at [337, 665] on icon "Next" at bounding box center [340, 673] width 16 height 16
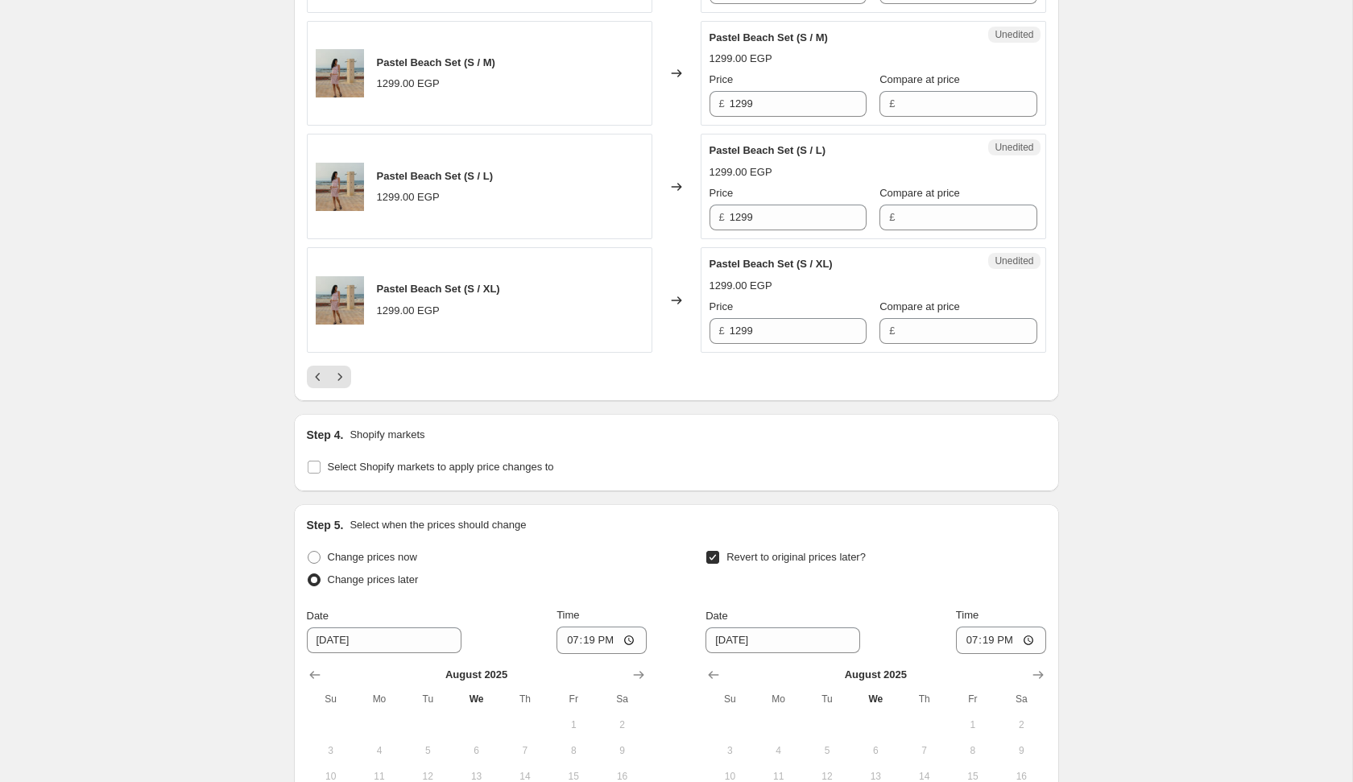
scroll to position [2673, 0]
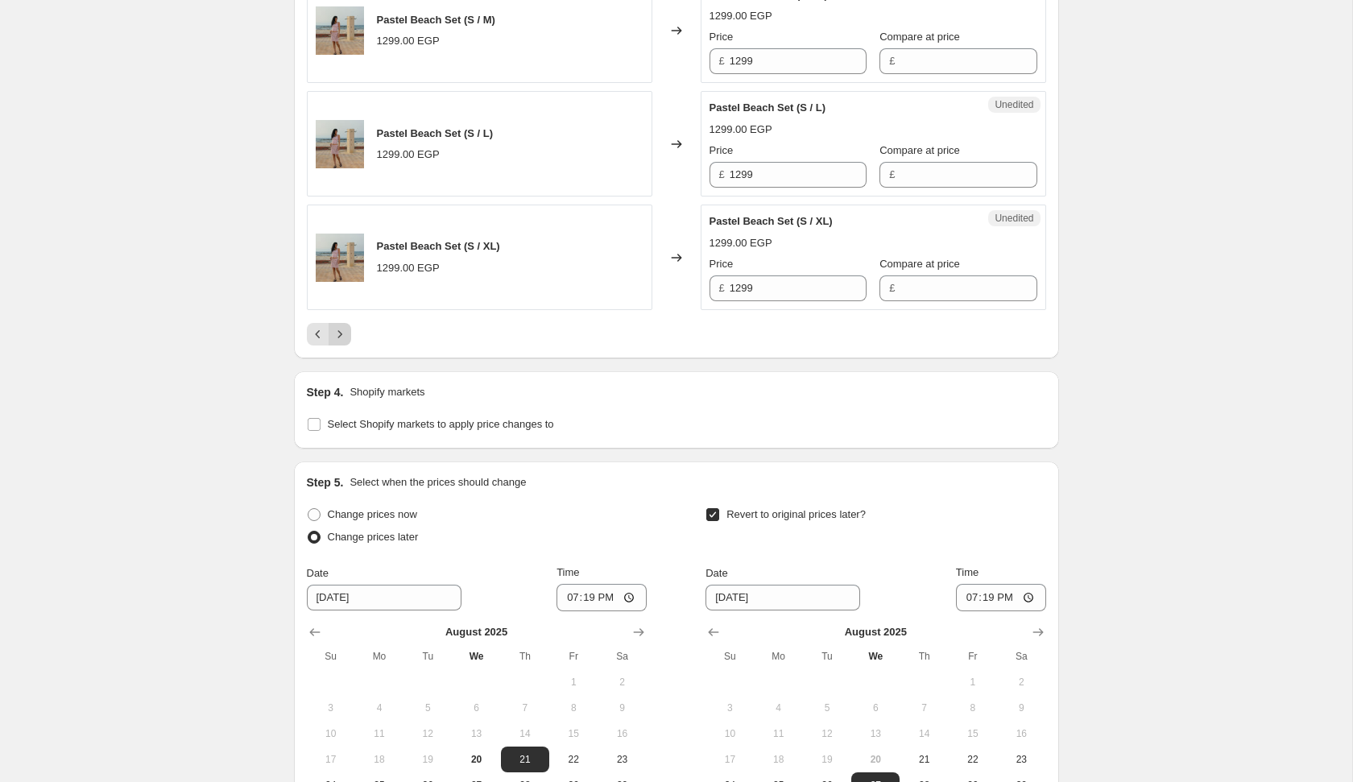
click at [346, 326] on icon "Next" at bounding box center [340, 334] width 16 height 16
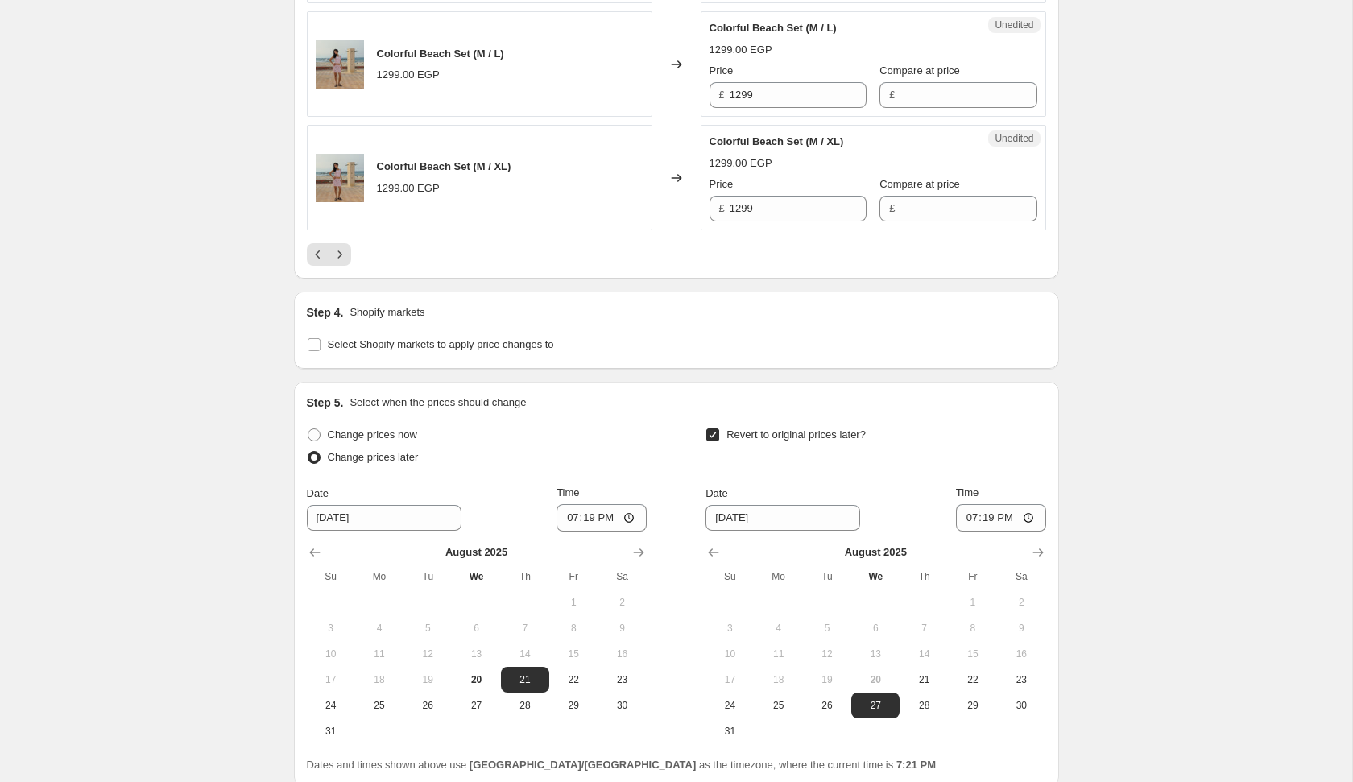
scroll to position [2753, 0]
click at [341, 246] on icon "Next" at bounding box center [340, 254] width 16 height 16
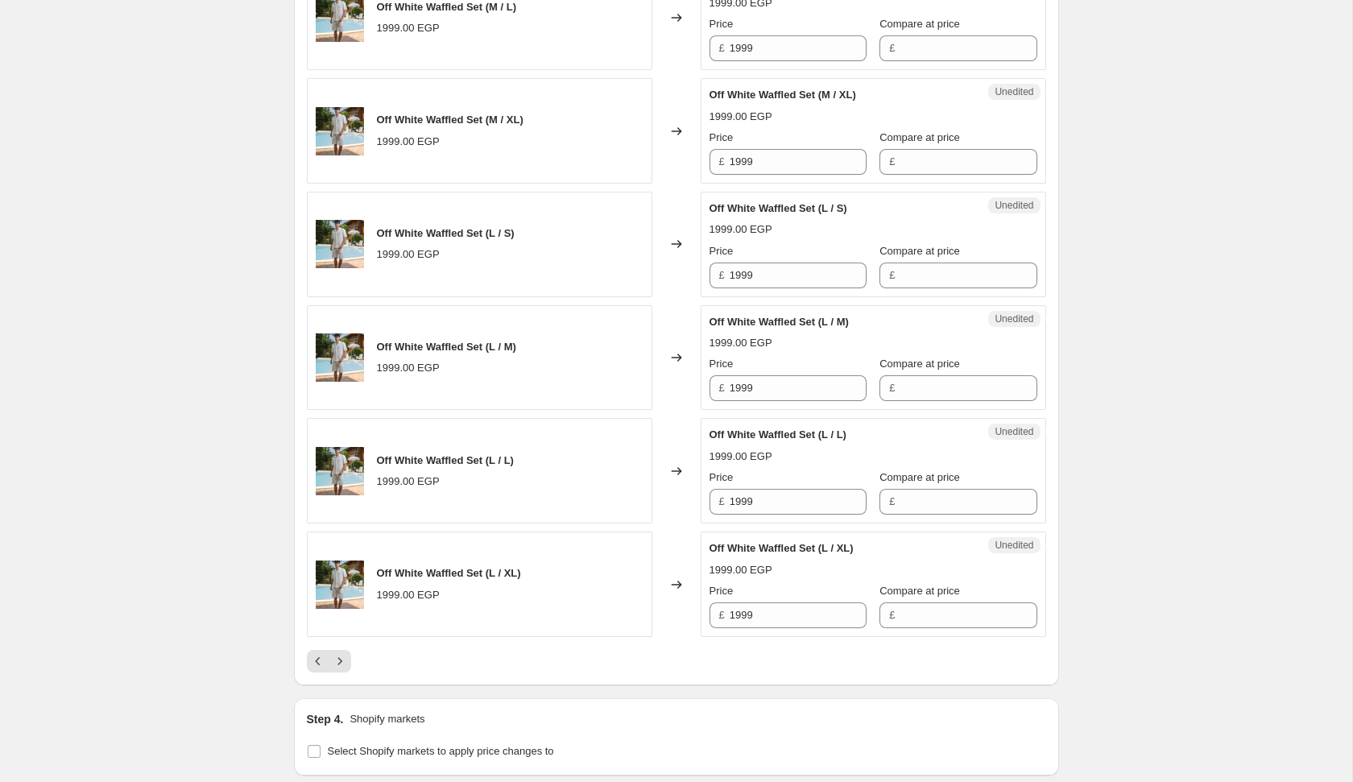
scroll to position [2353, 0]
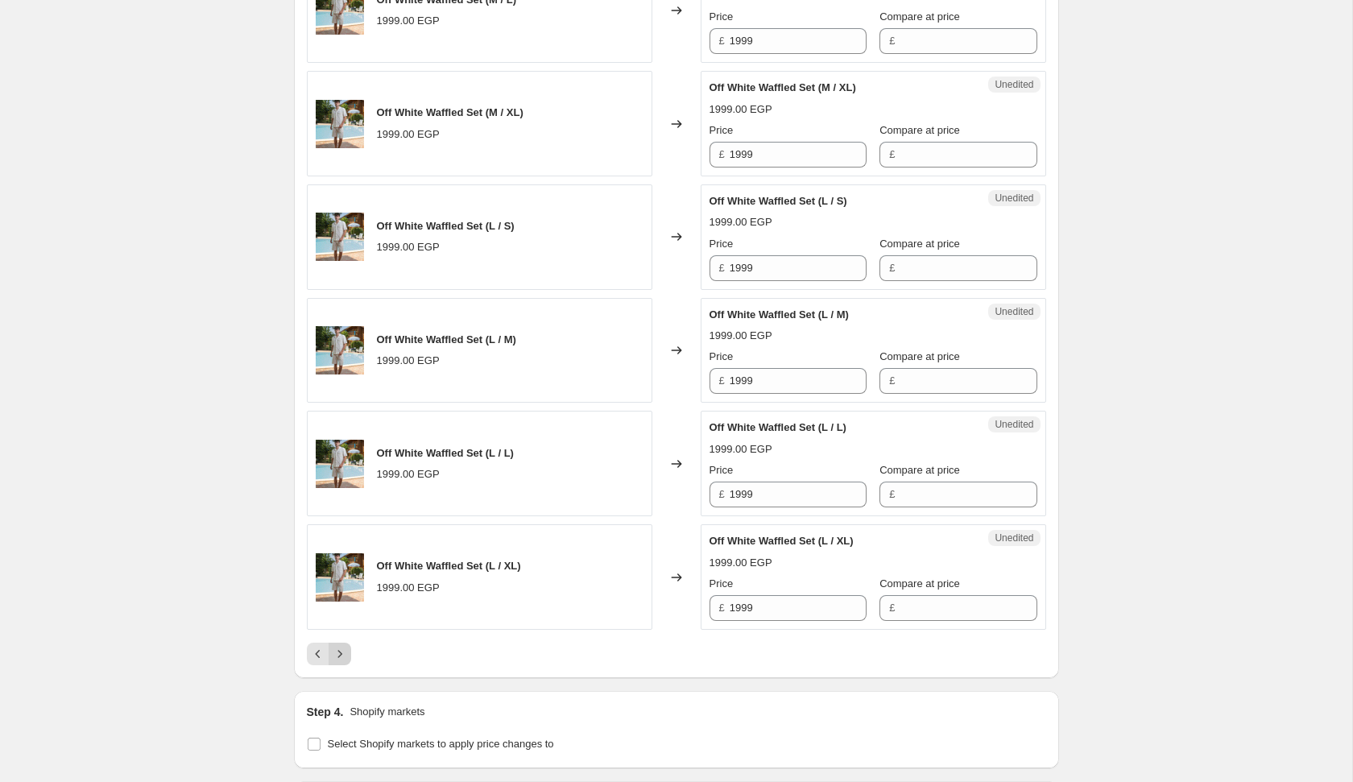
click at [334, 646] on icon "Next" at bounding box center [340, 654] width 16 height 16
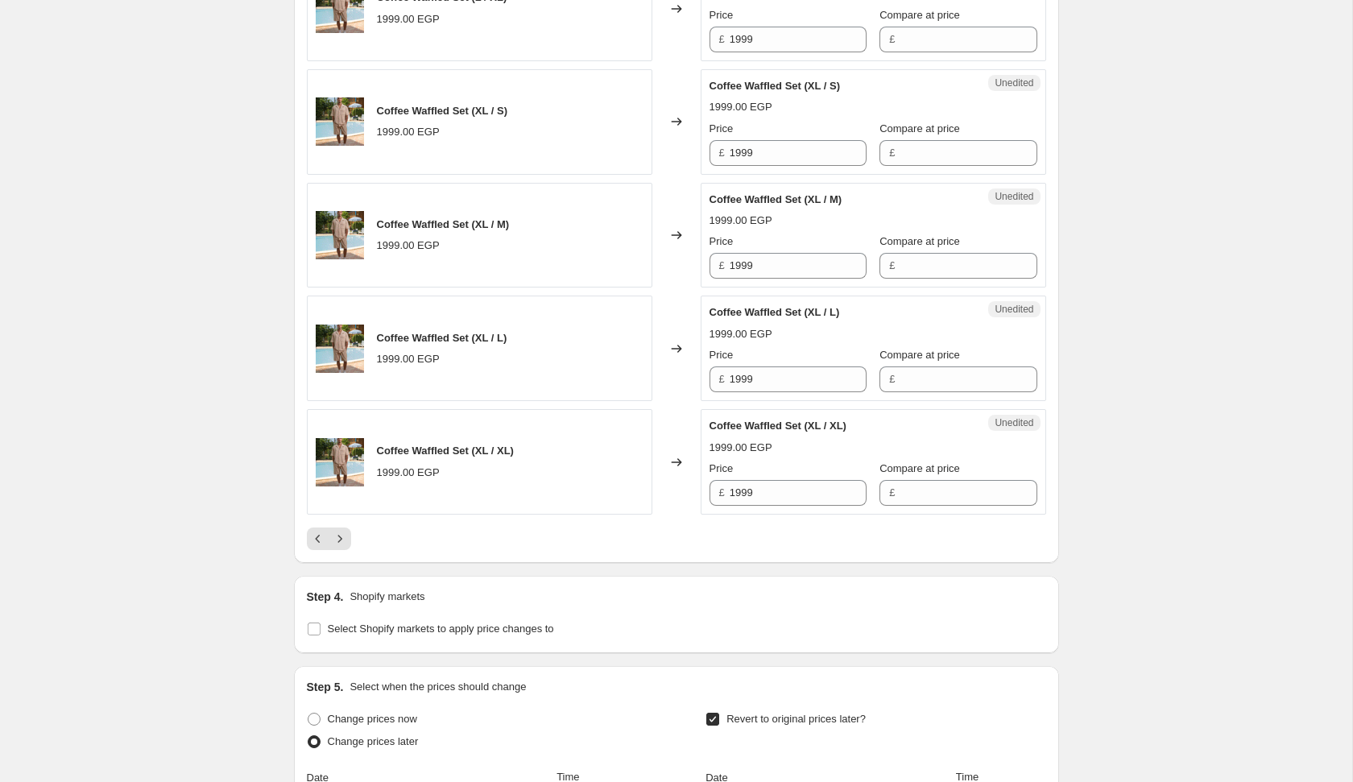
scroll to position [2878, 0]
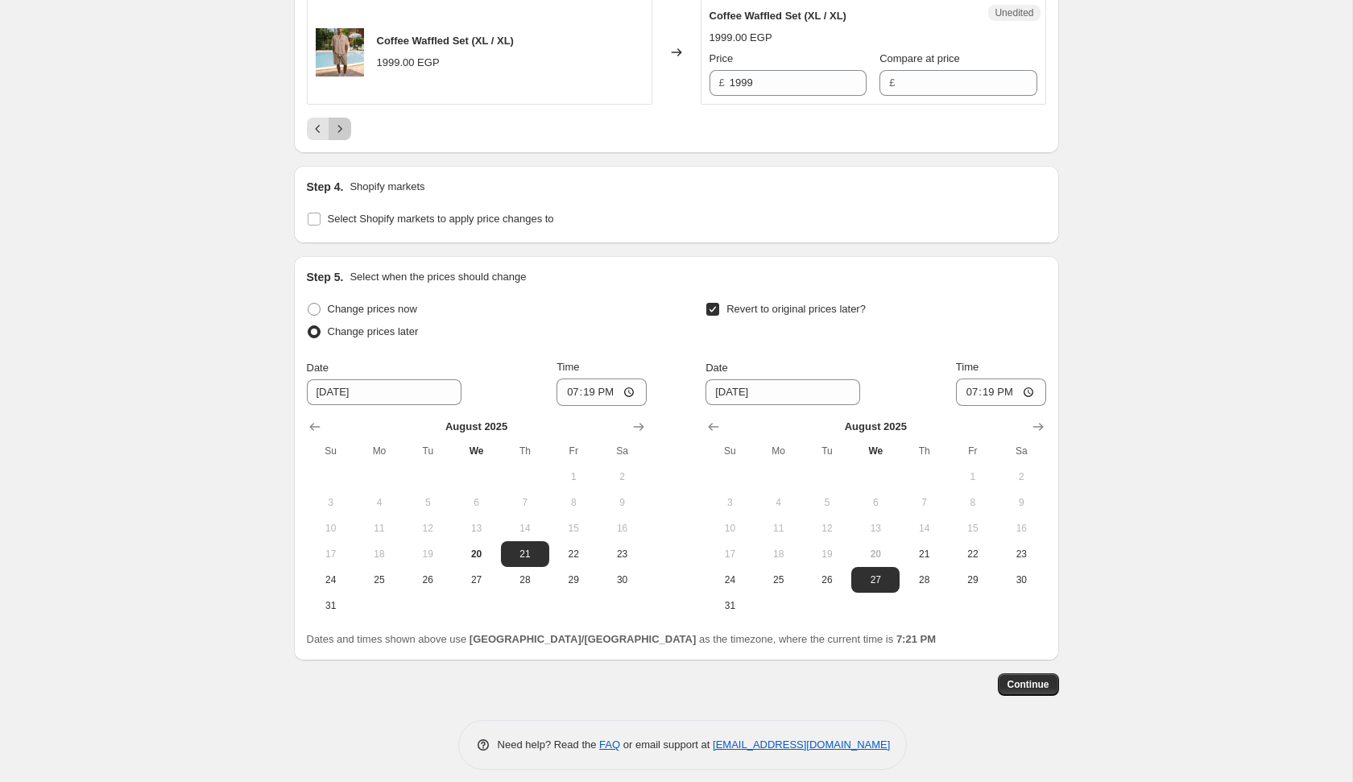
click at [344, 126] on button "Next" at bounding box center [340, 129] width 23 height 23
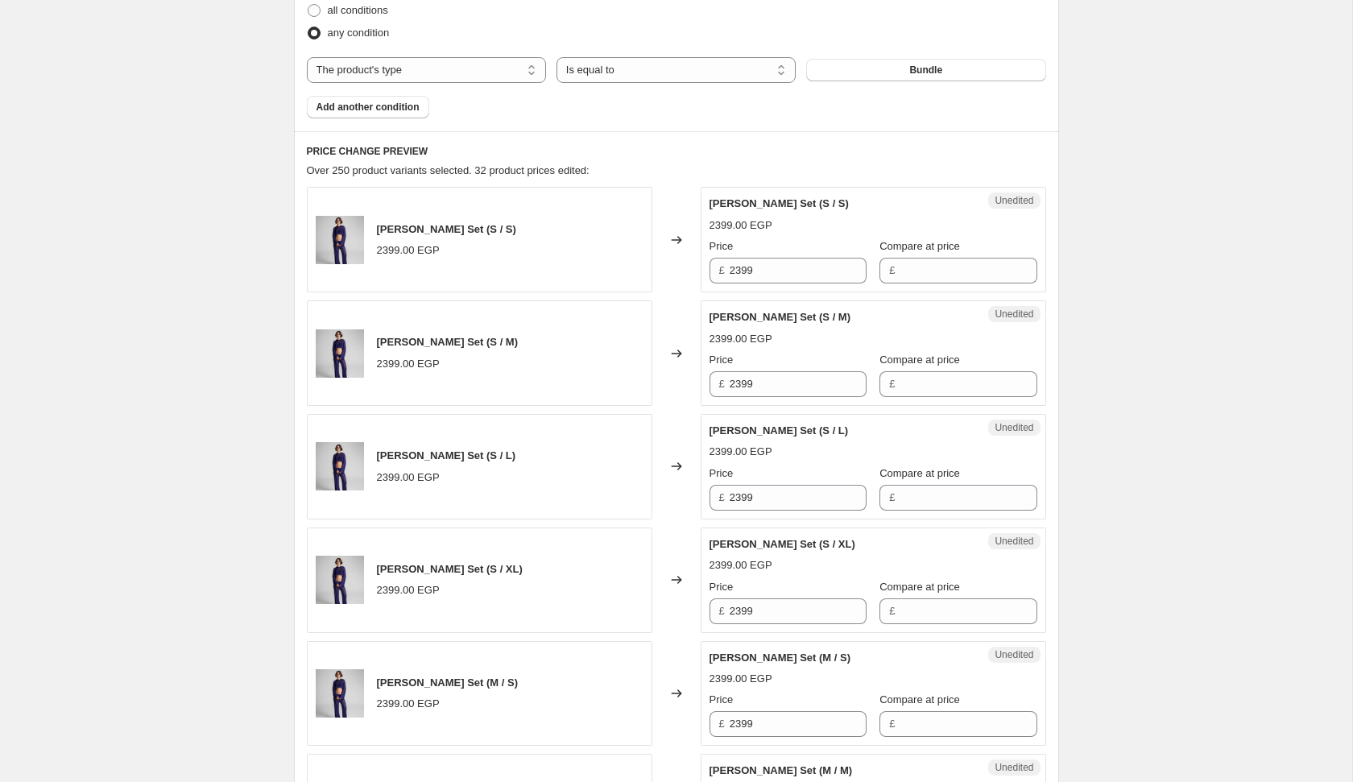
scroll to position [540, 0]
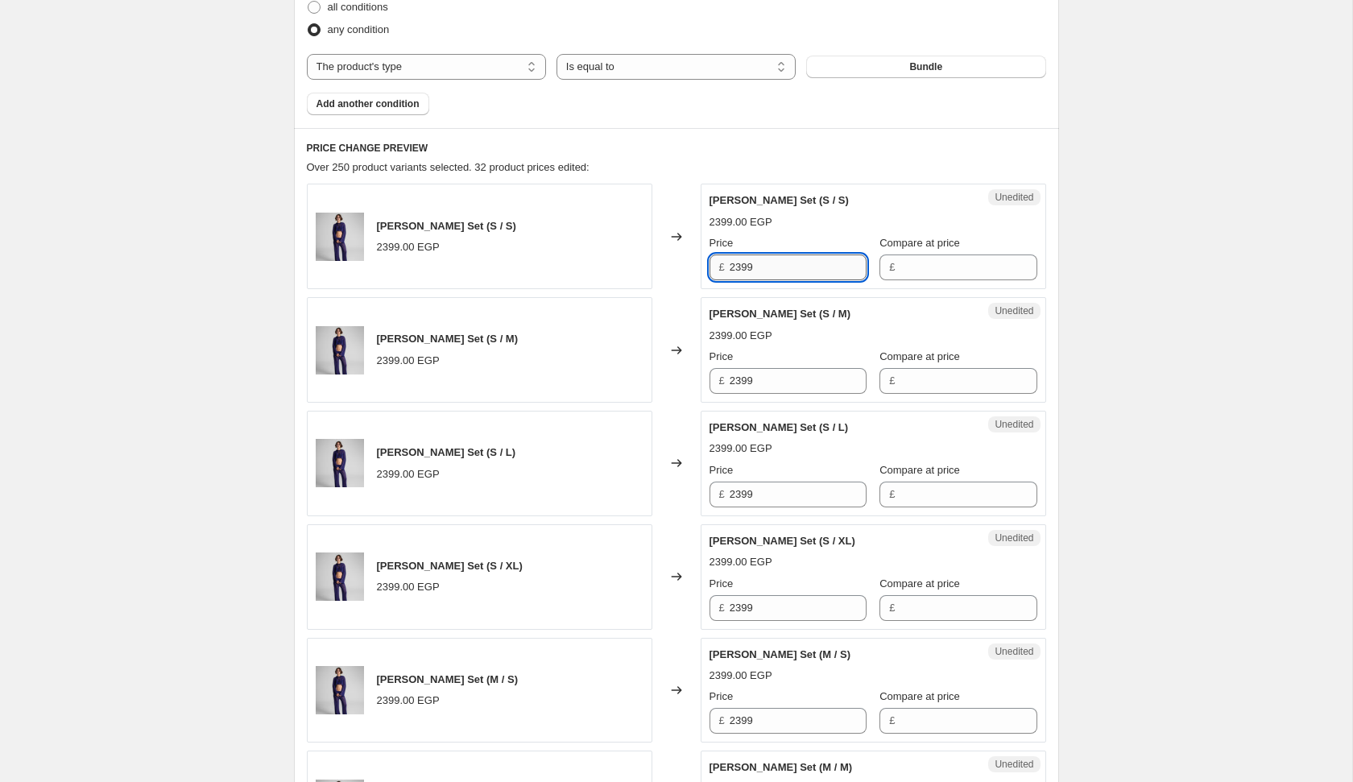
click at [772, 268] on input "2399" at bounding box center [798, 267] width 137 height 26
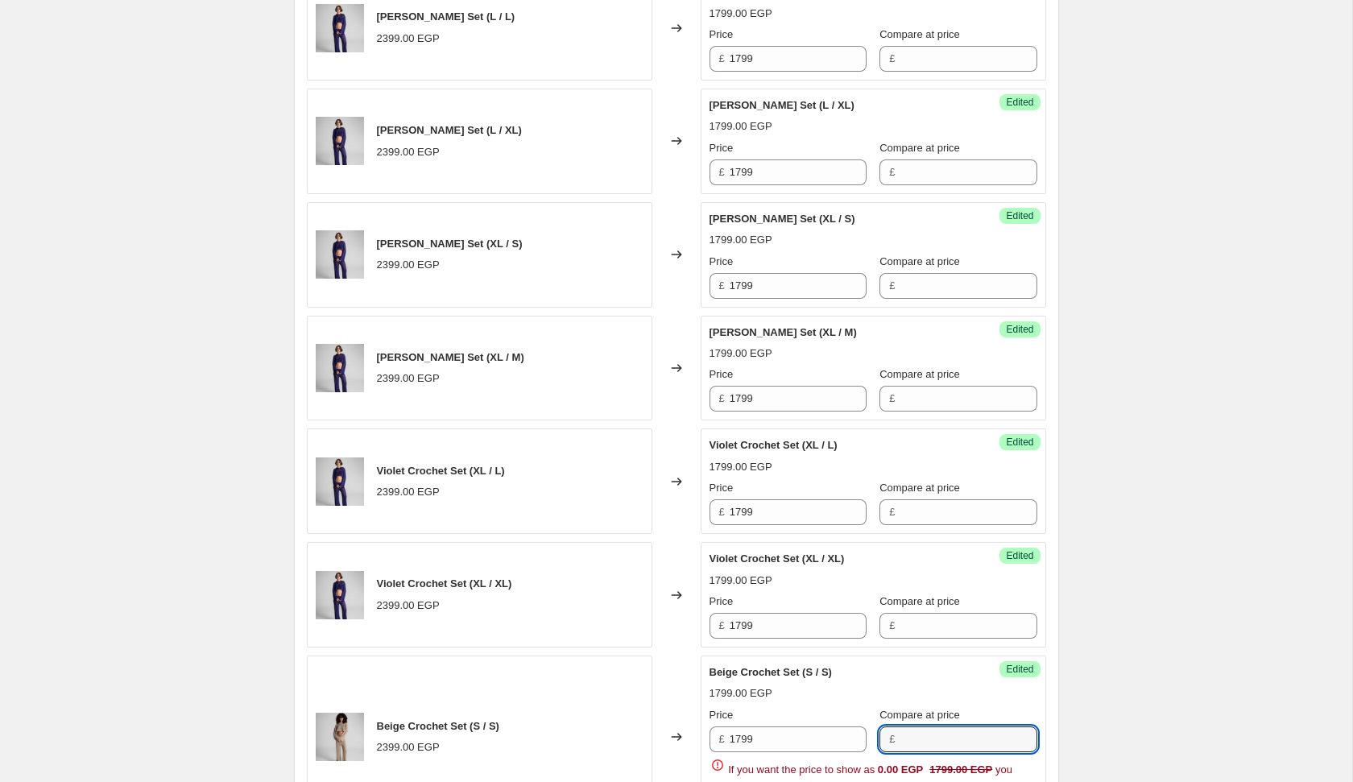
scroll to position [2334, 0]
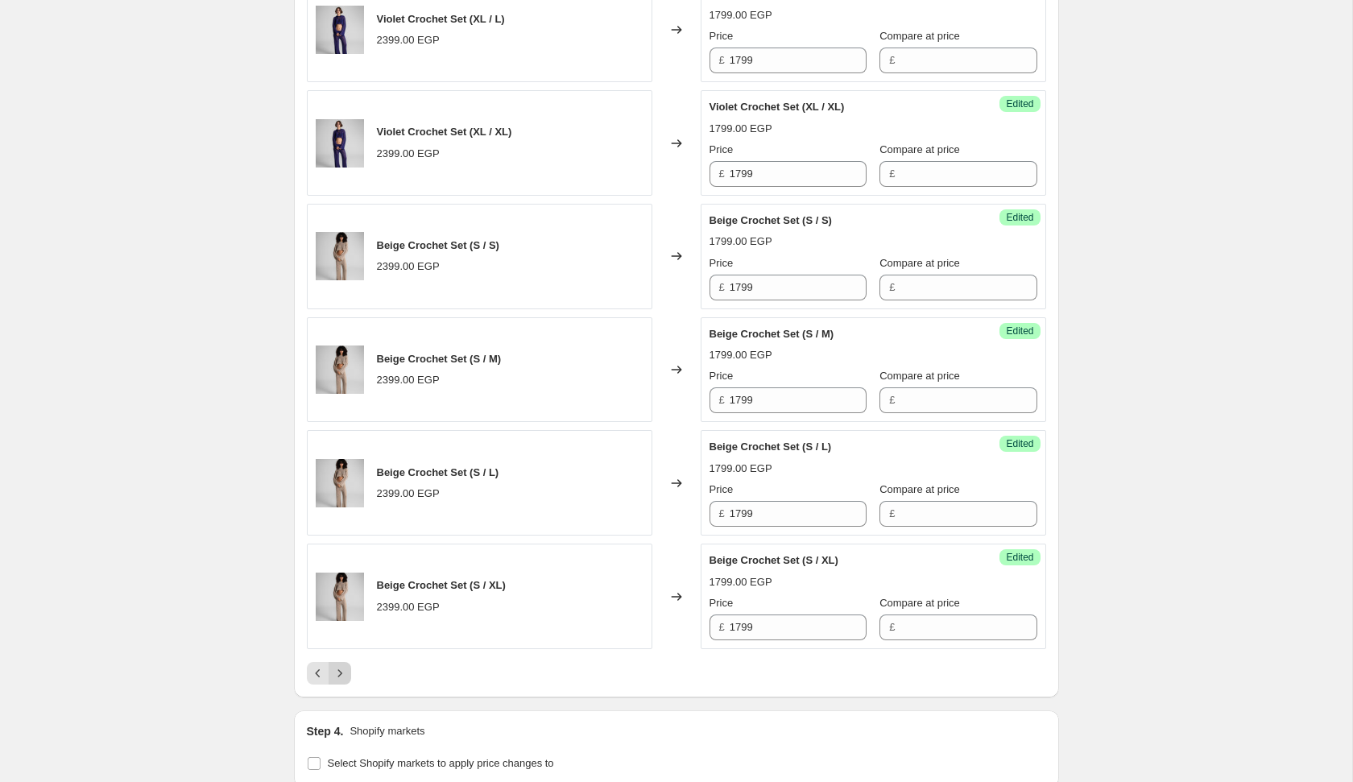
click at [345, 672] on button "Next" at bounding box center [340, 673] width 23 height 23
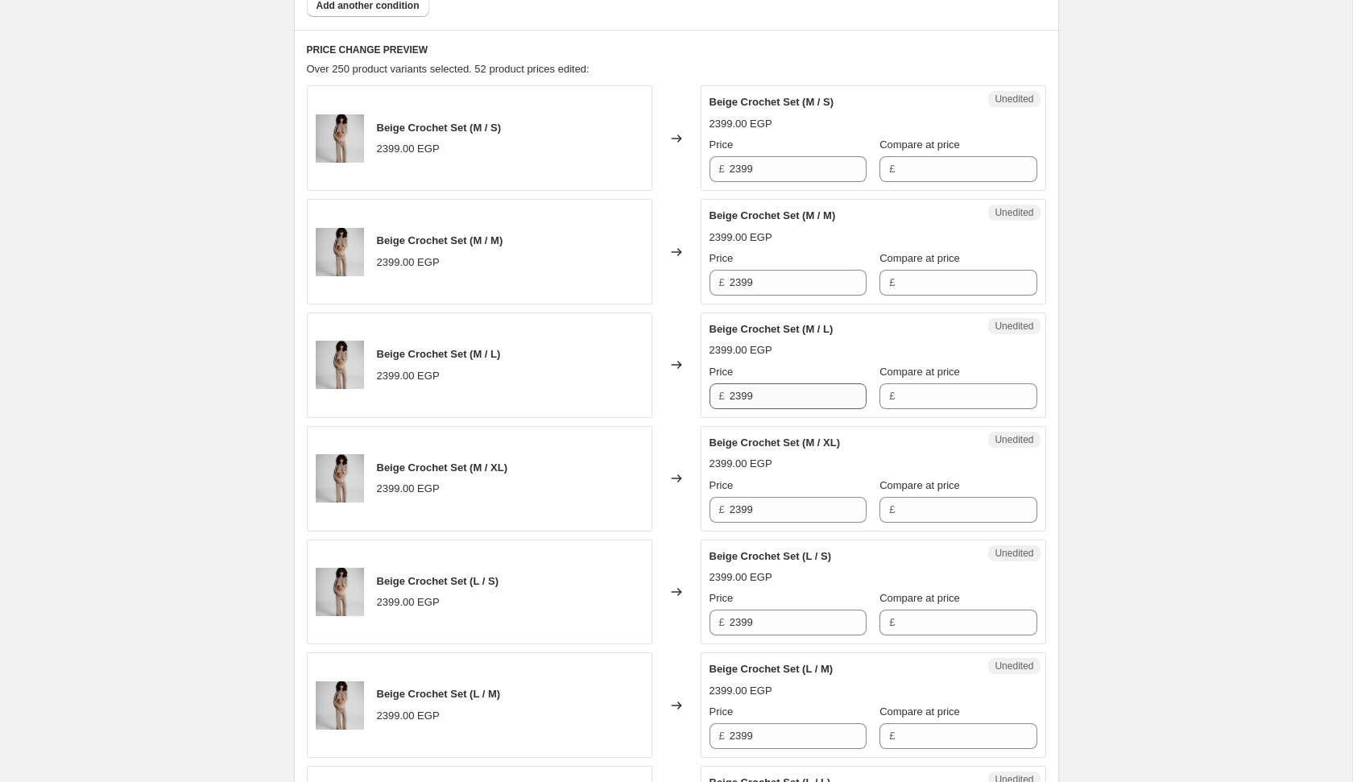
scroll to position [637, 0]
click at [792, 174] on input "2399" at bounding box center [798, 170] width 137 height 26
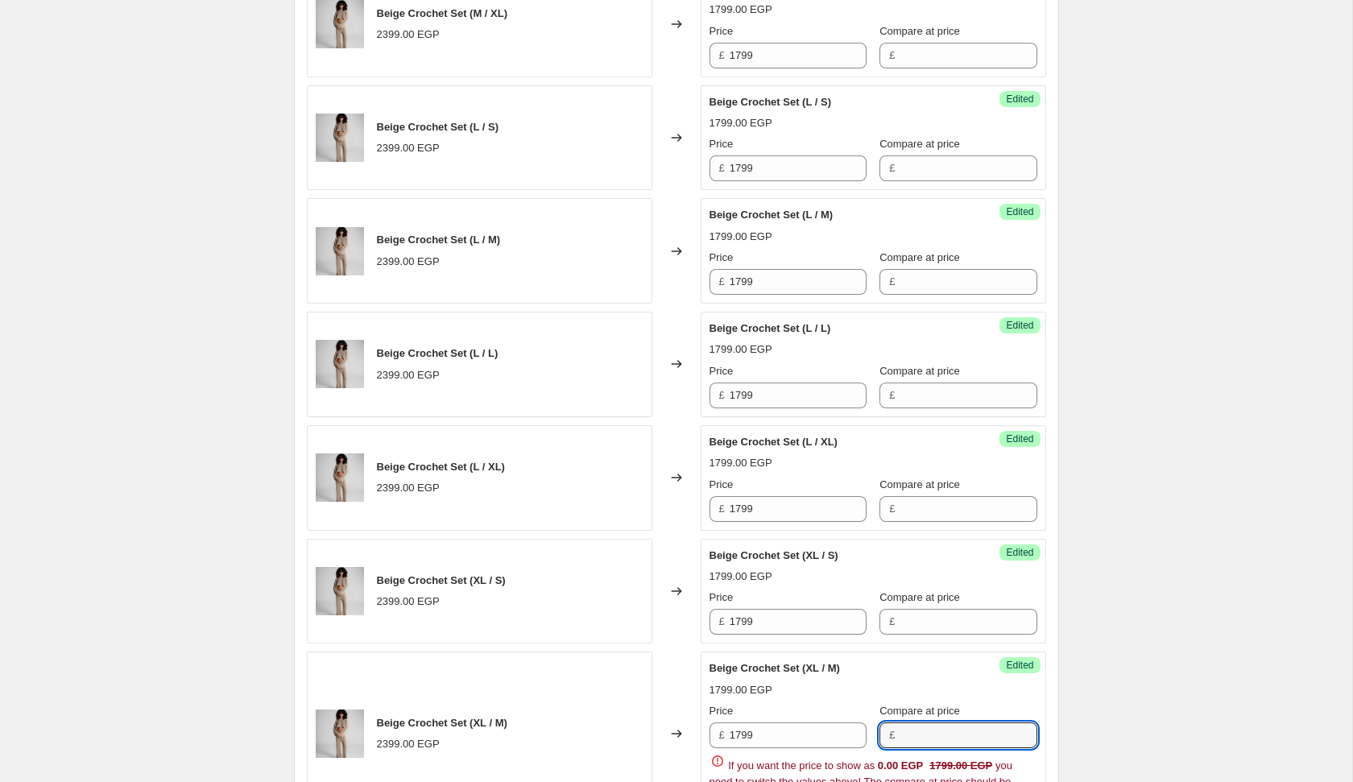
scroll to position [1544, 0]
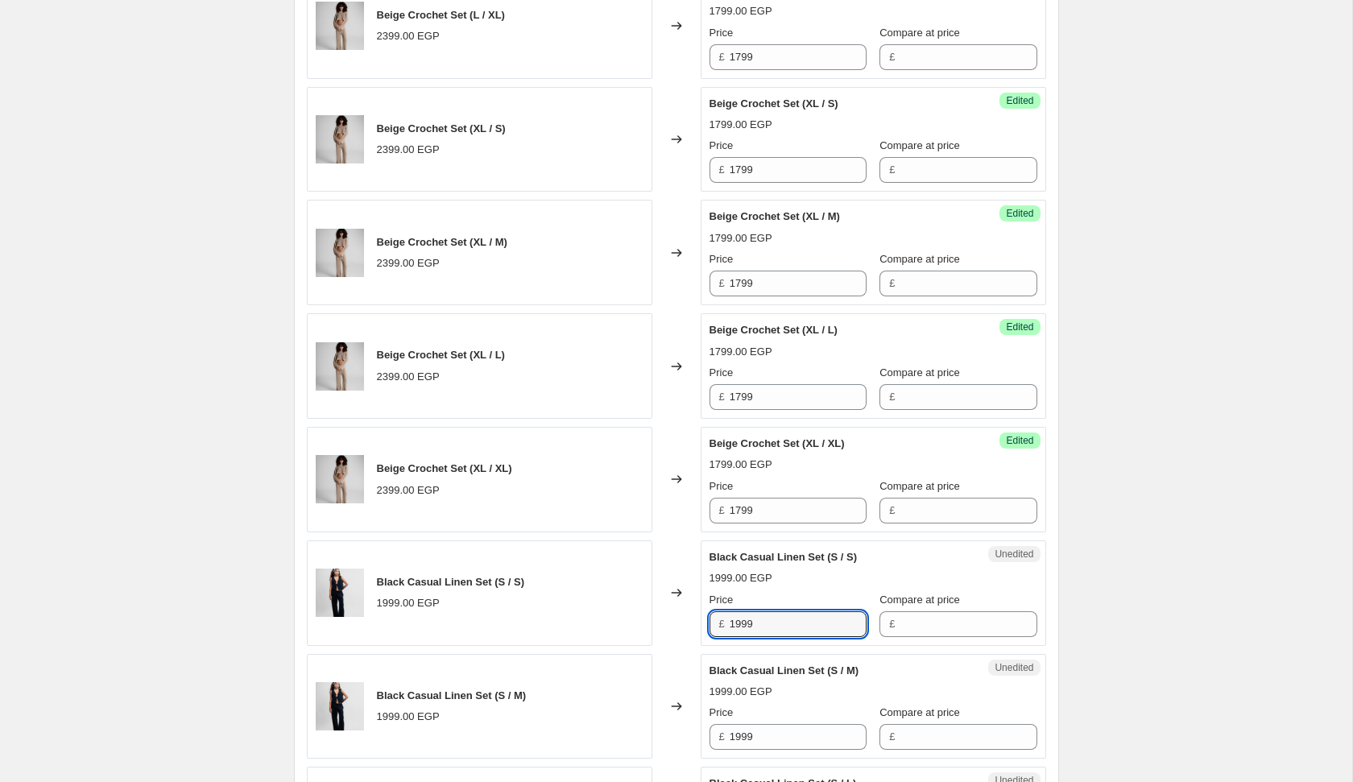
click at [800, 482] on div "Price" at bounding box center [788, 486] width 157 height 16
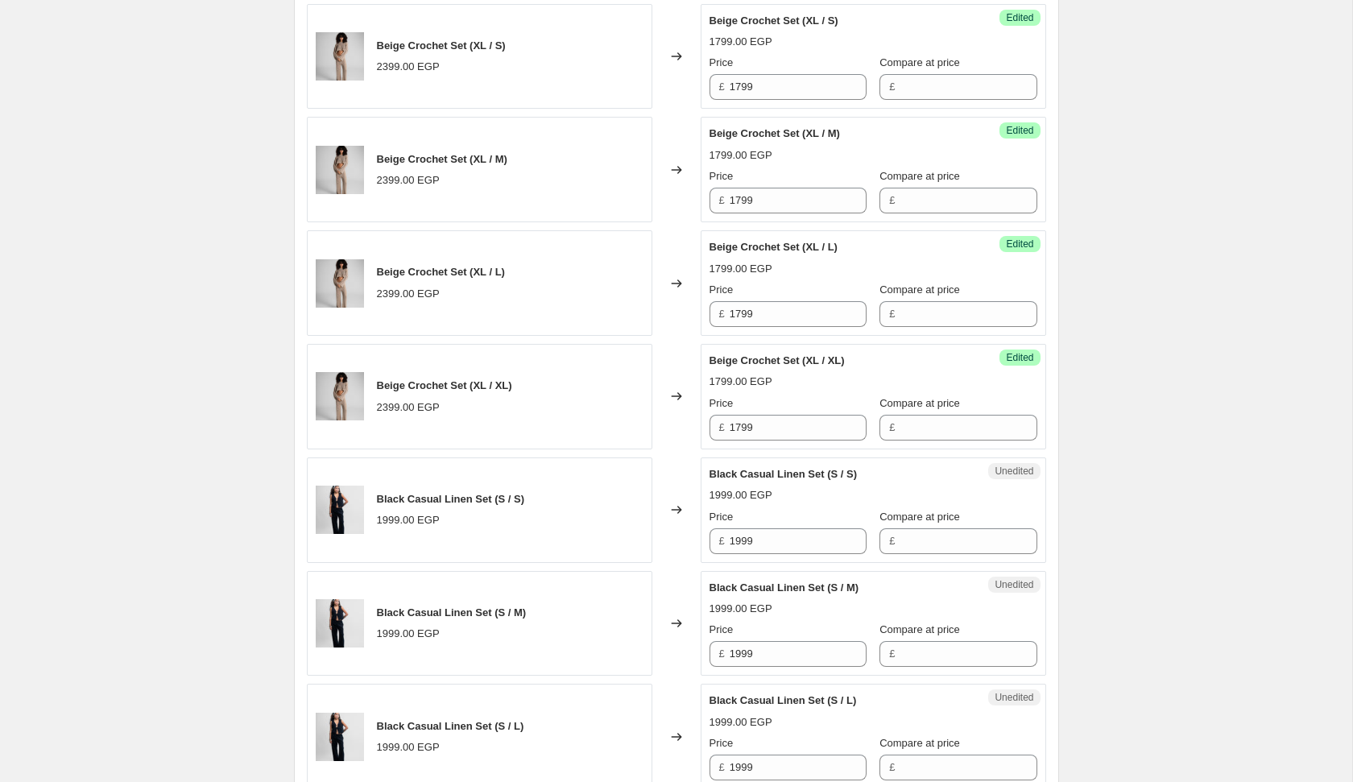
scroll to position [1628, 0]
click at [779, 535] on input "1999" at bounding box center [798, 540] width 137 height 26
click at [816, 467] on span "Black Casual Linen Set (S / S)" at bounding box center [784, 473] width 148 height 12
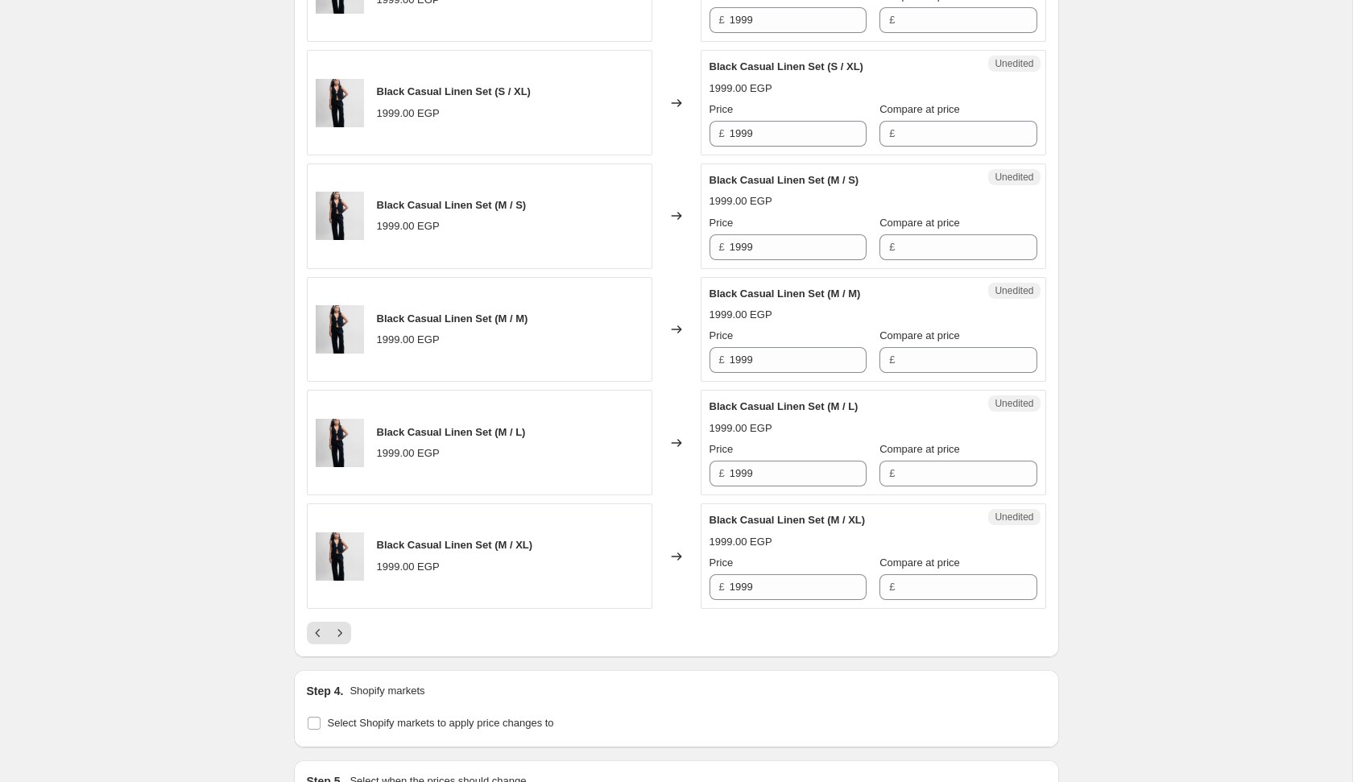
scroll to position [2878, 0]
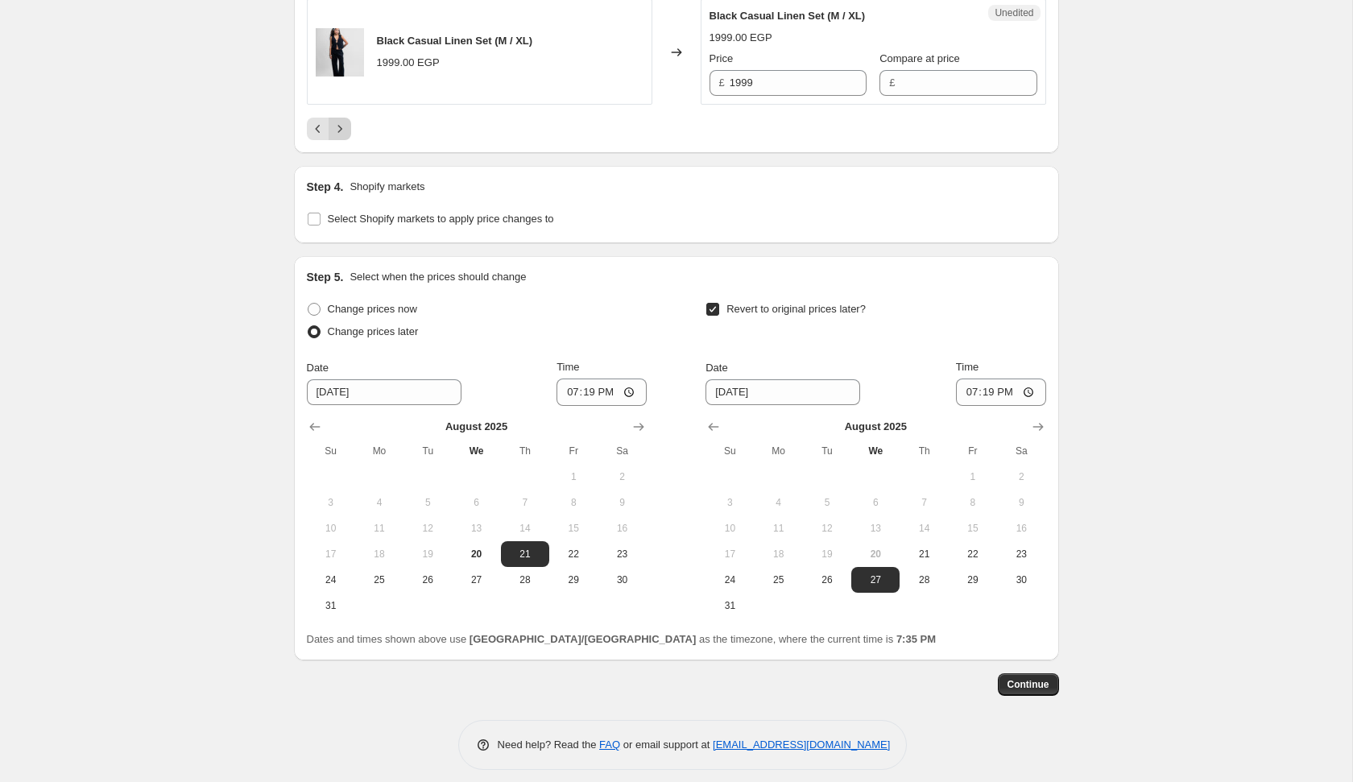
click at [344, 121] on icon "Next" at bounding box center [340, 129] width 16 height 16
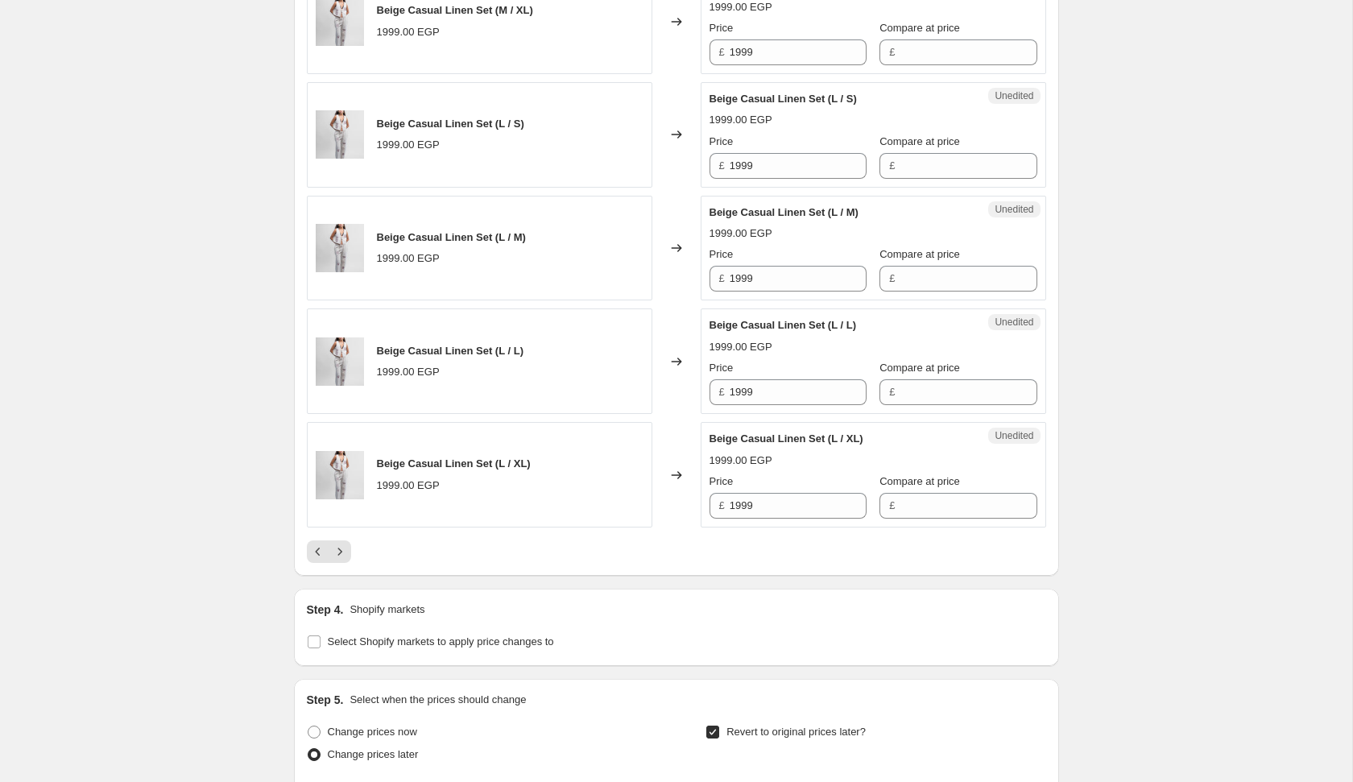
scroll to position [2478, 0]
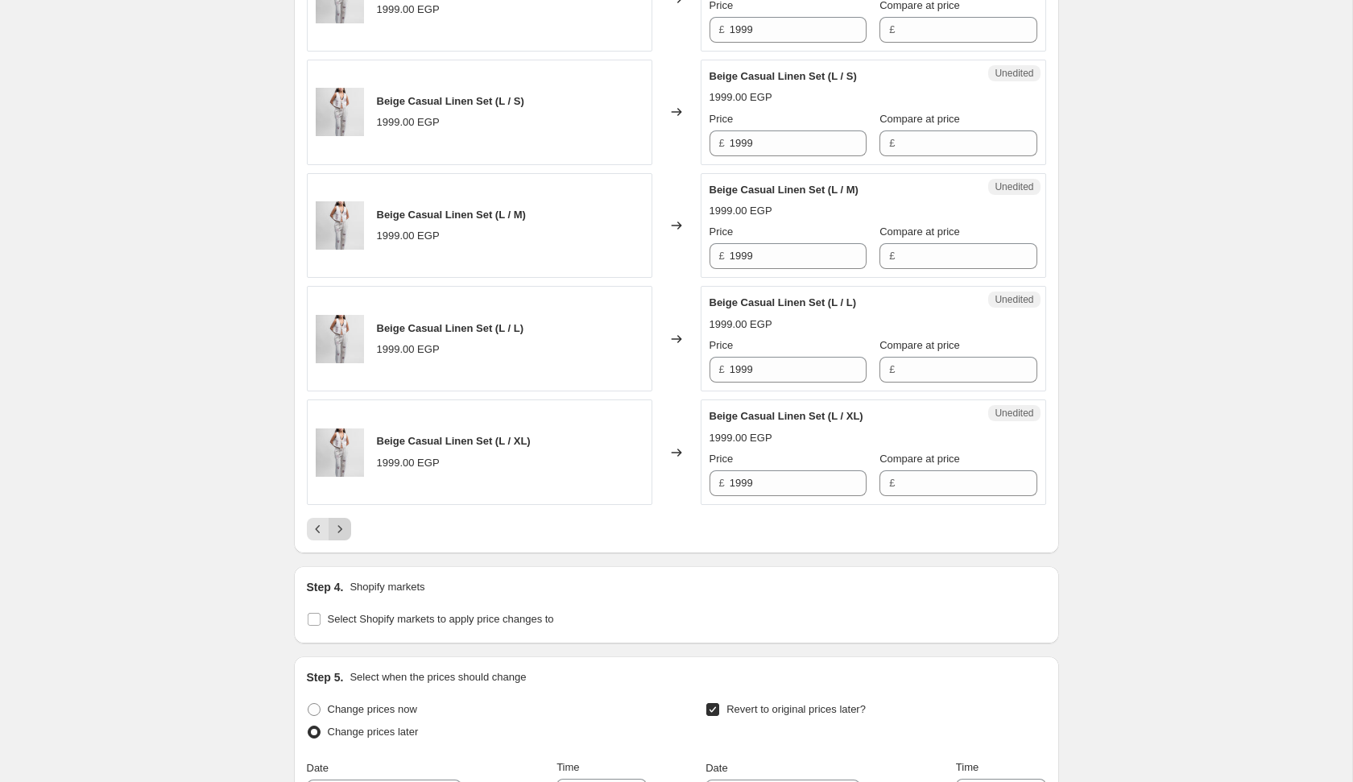
click at [336, 521] on icon "Next" at bounding box center [340, 529] width 16 height 16
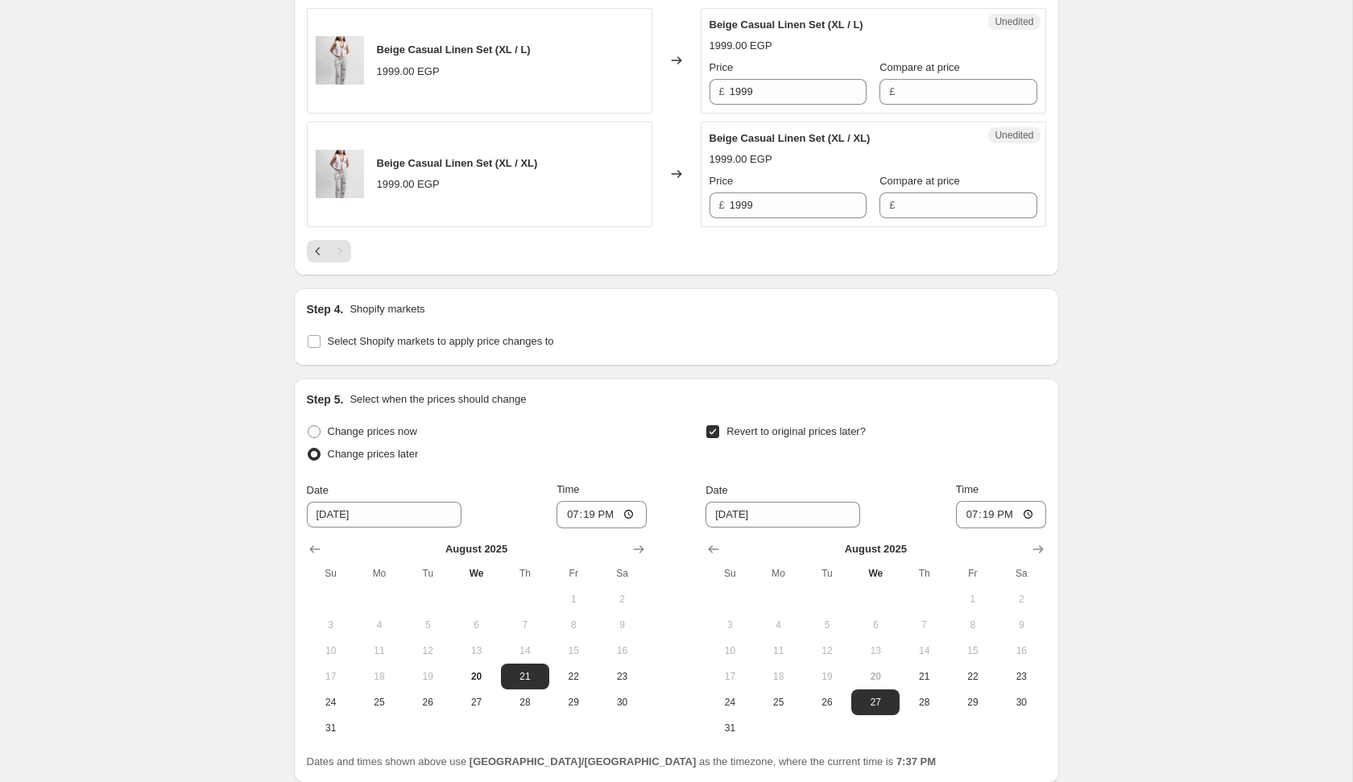
scroll to position [955, 0]
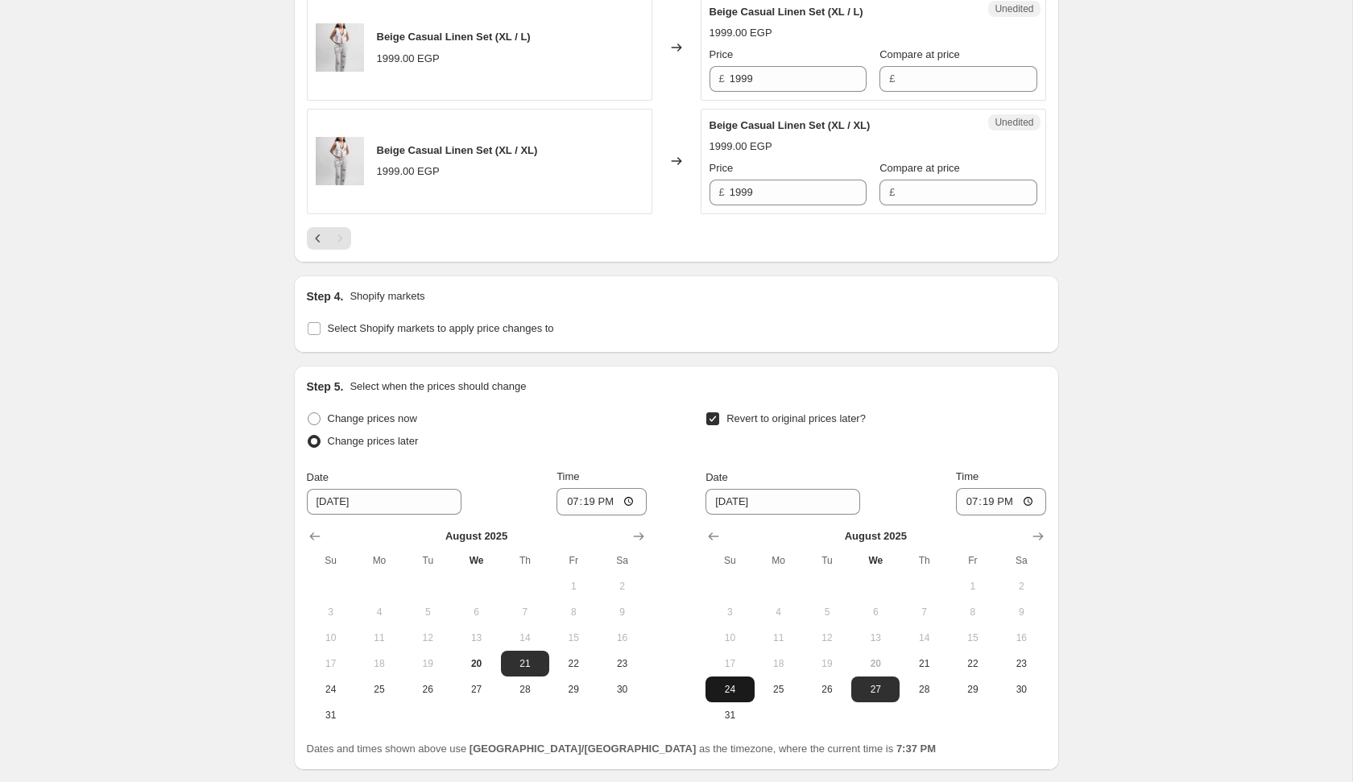
click at [731, 694] on button "24" at bounding box center [729, 689] width 48 height 26
click at [570, 502] on input "19:19" at bounding box center [601, 501] width 90 height 27
click at [966, 498] on input "19:19" at bounding box center [1001, 501] width 90 height 27
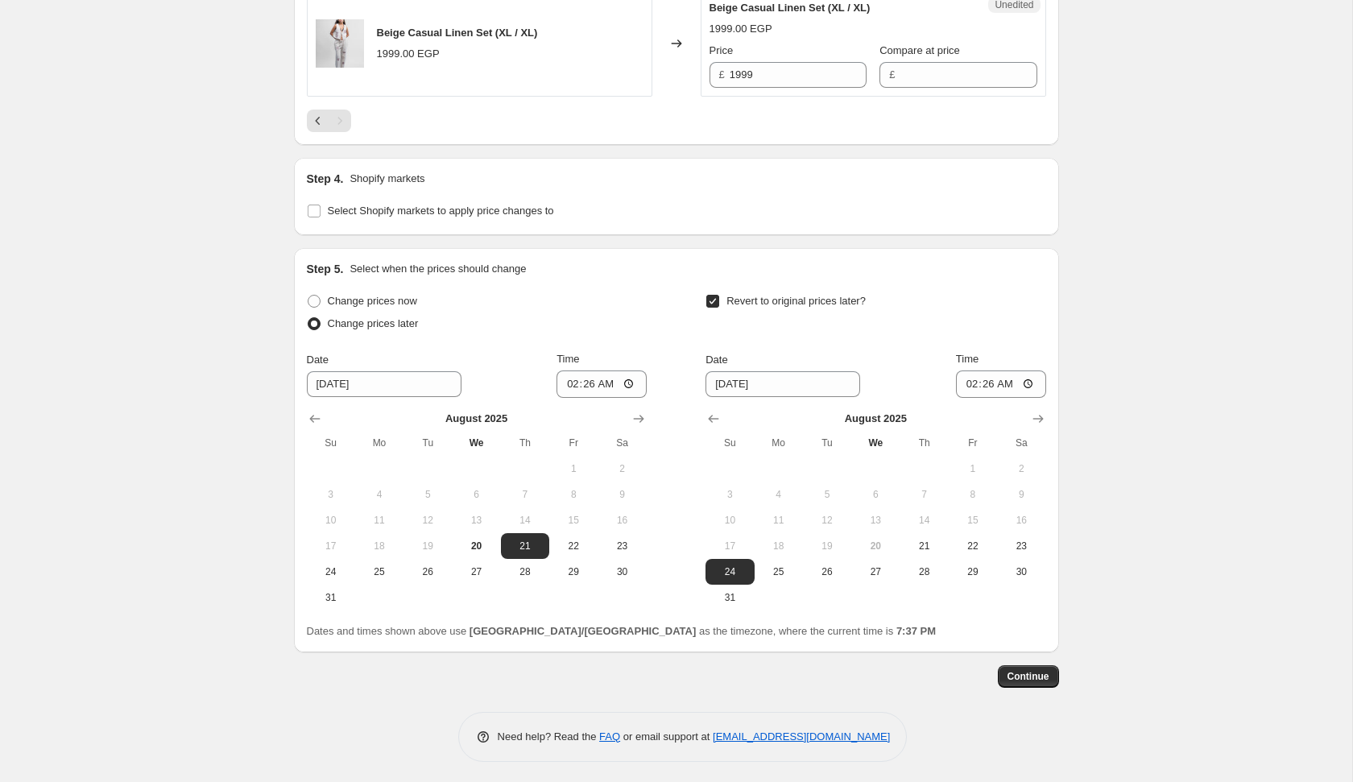
scroll to position [0, 0]
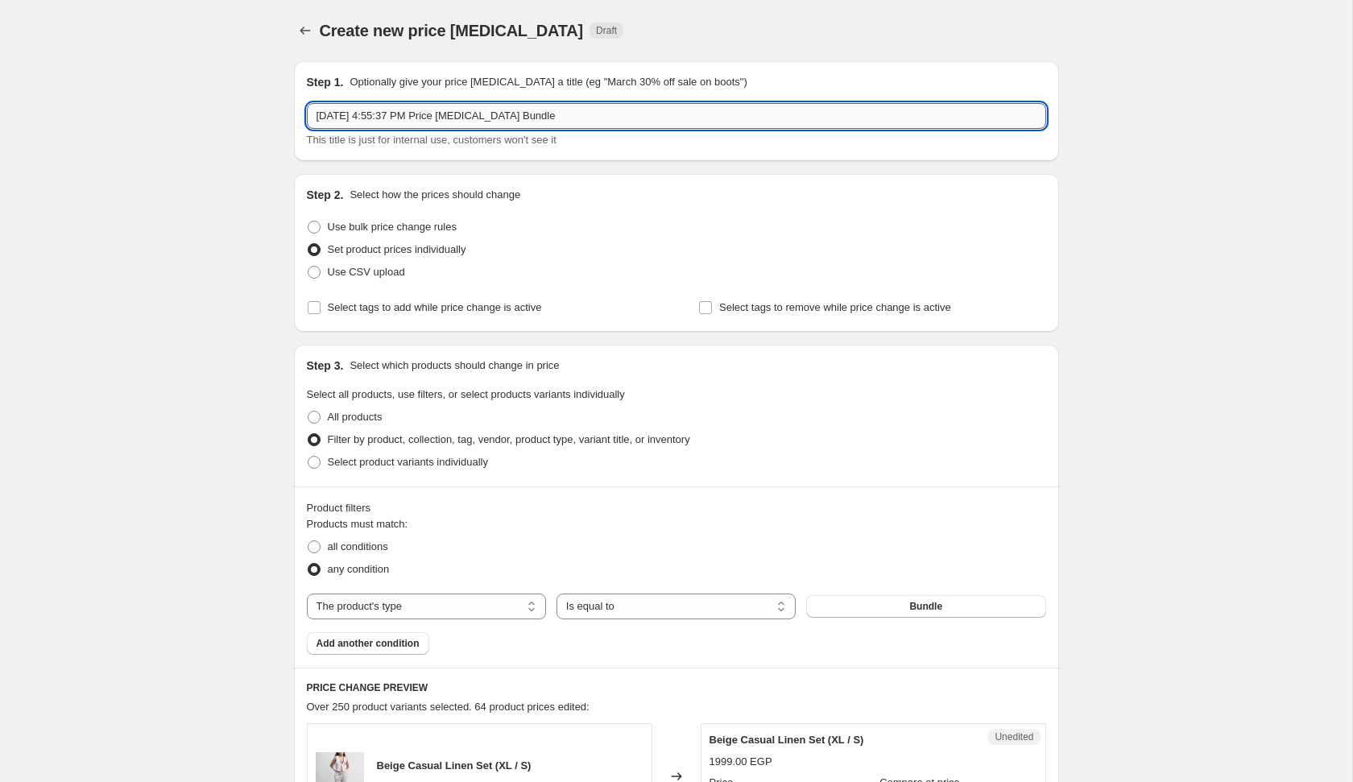
click at [657, 113] on input "[DATE] 4:55:37 PM Price [MEDICAL_DATA] Bundle" at bounding box center [676, 116] width 739 height 26
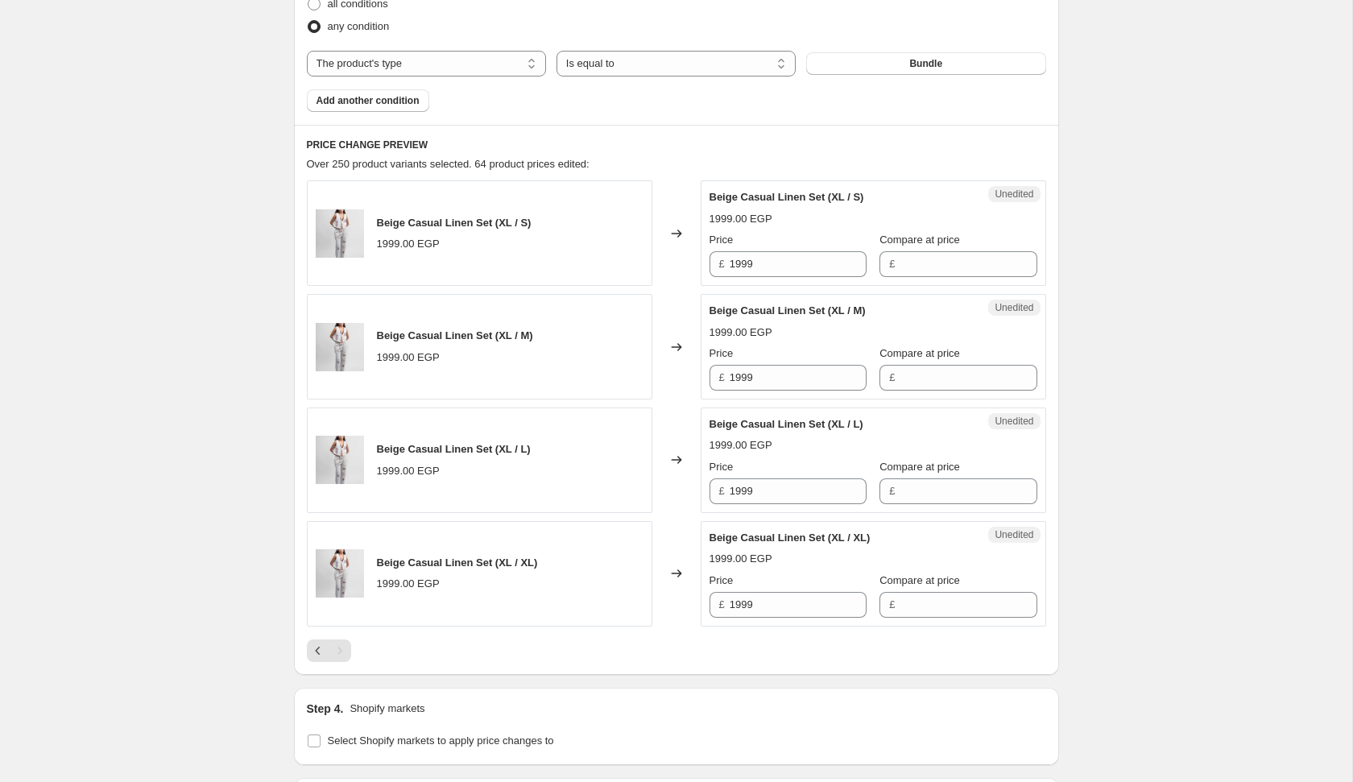
scroll to position [1073, 0]
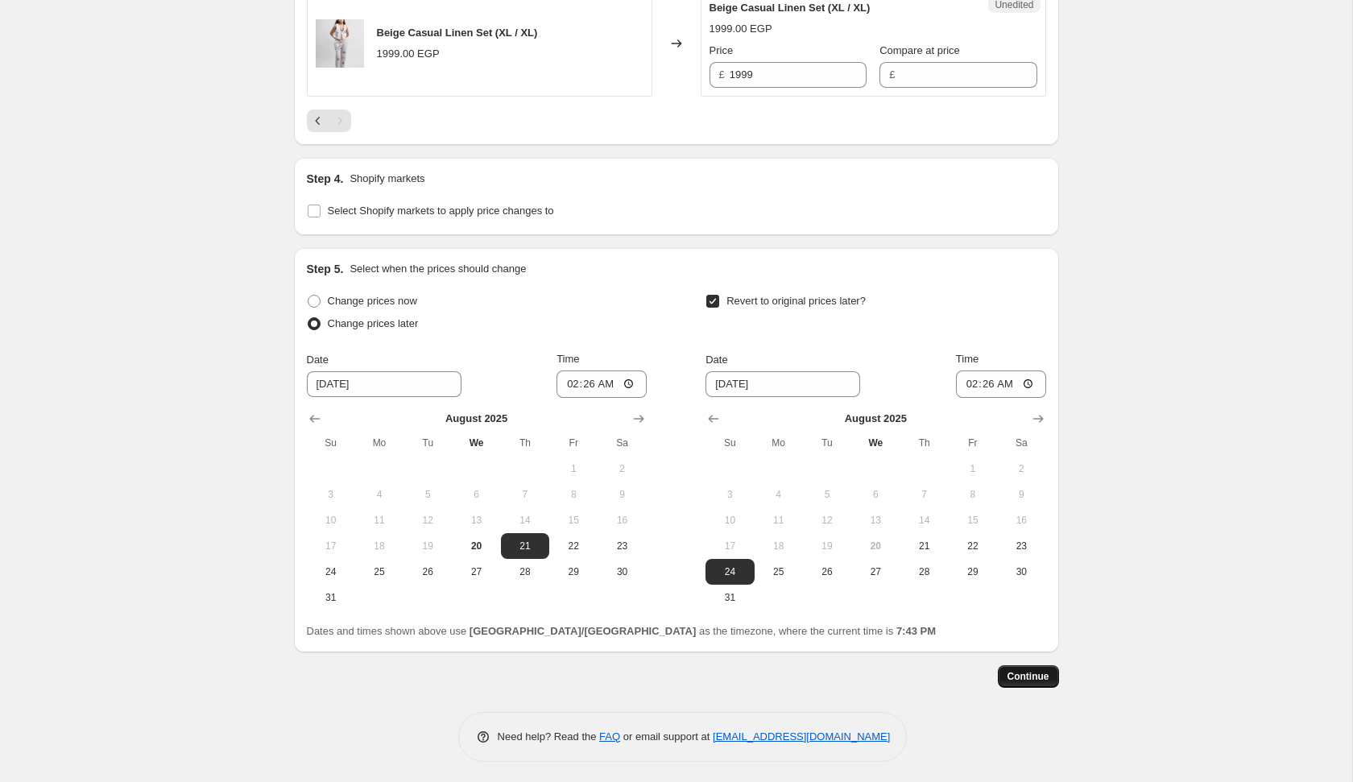
click at [1021, 673] on span "Continue" at bounding box center [1028, 676] width 42 height 13
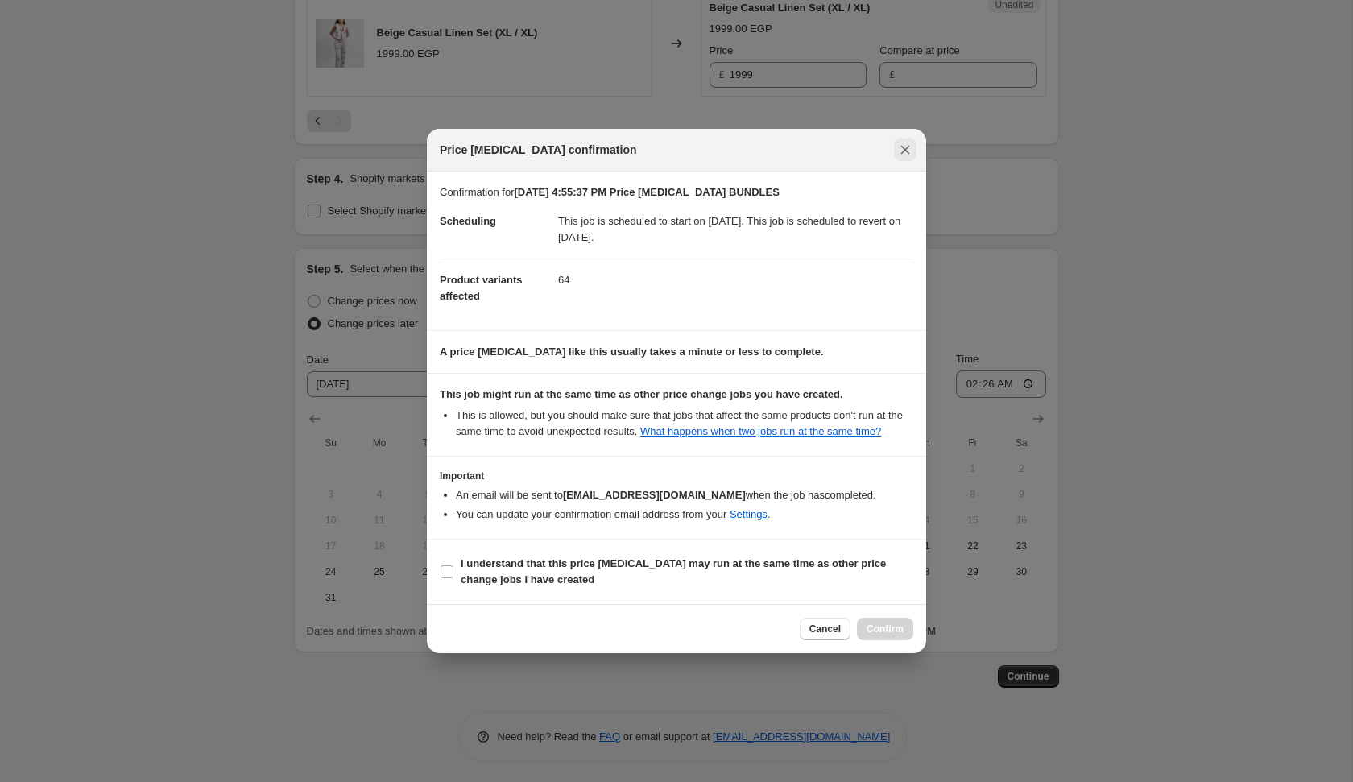
click at [911, 142] on icon "Close" at bounding box center [905, 150] width 16 height 16
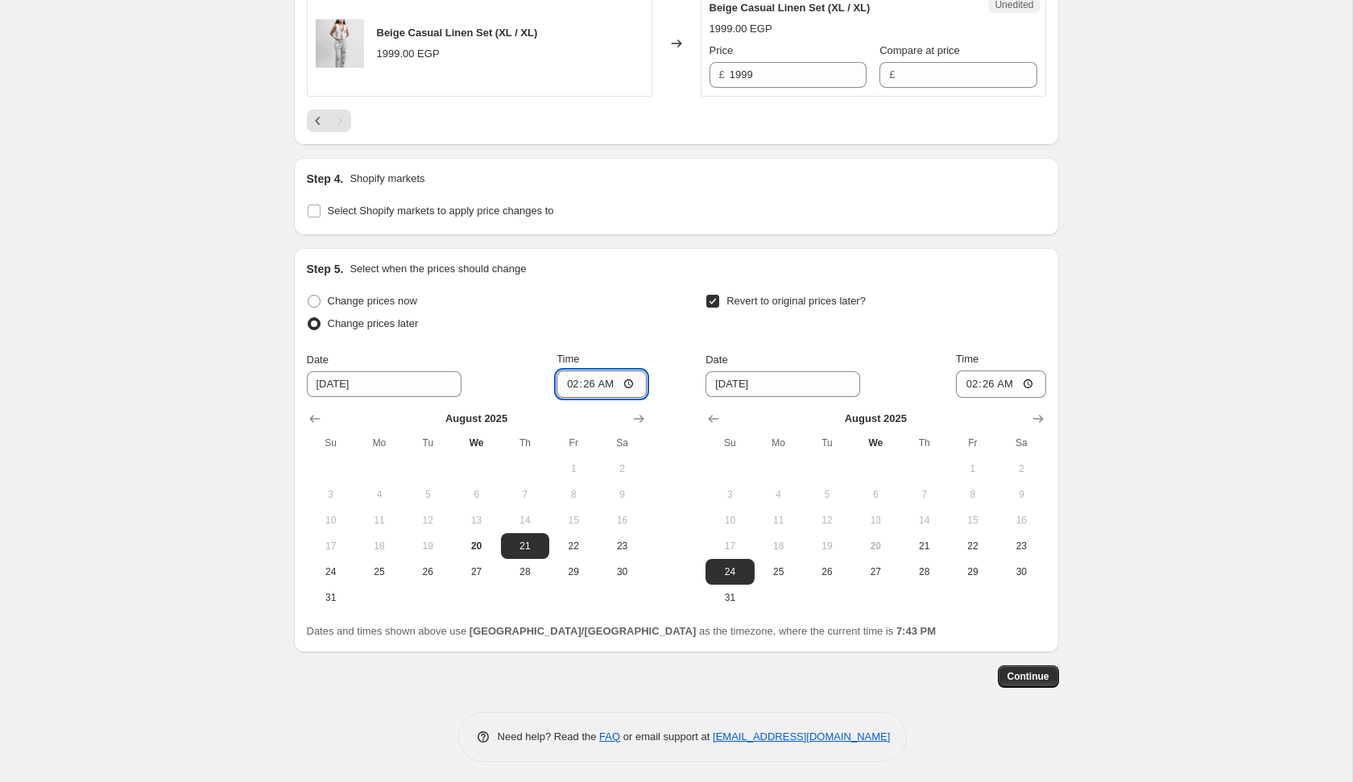
click at [581, 375] on input "02:26" at bounding box center [601, 383] width 90 height 27
click at [984, 386] on input "02:26" at bounding box center [1001, 383] width 90 height 27
click at [982, 384] on input "02:28" at bounding box center [1001, 383] width 90 height 27
click at [1026, 665] on button "Continue" at bounding box center [1028, 676] width 61 height 23
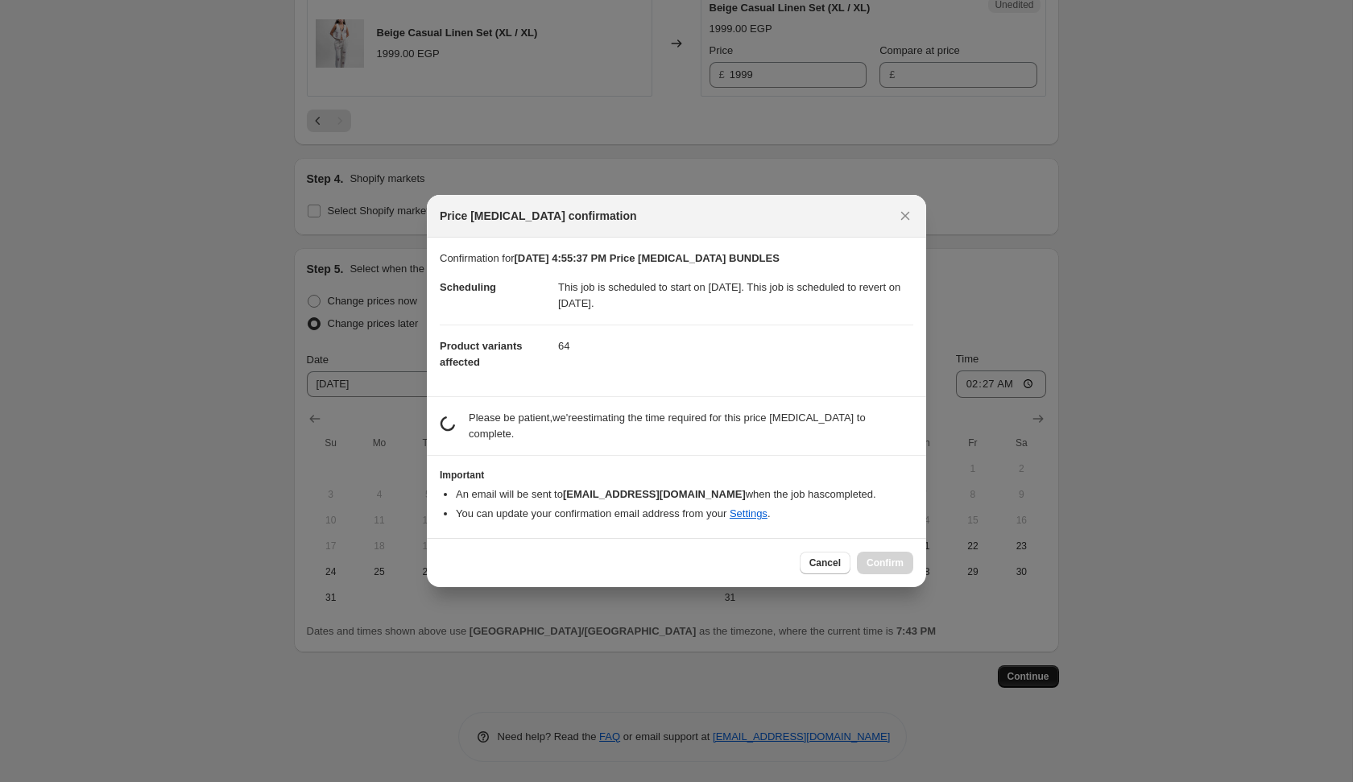
scroll to position [0, 0]
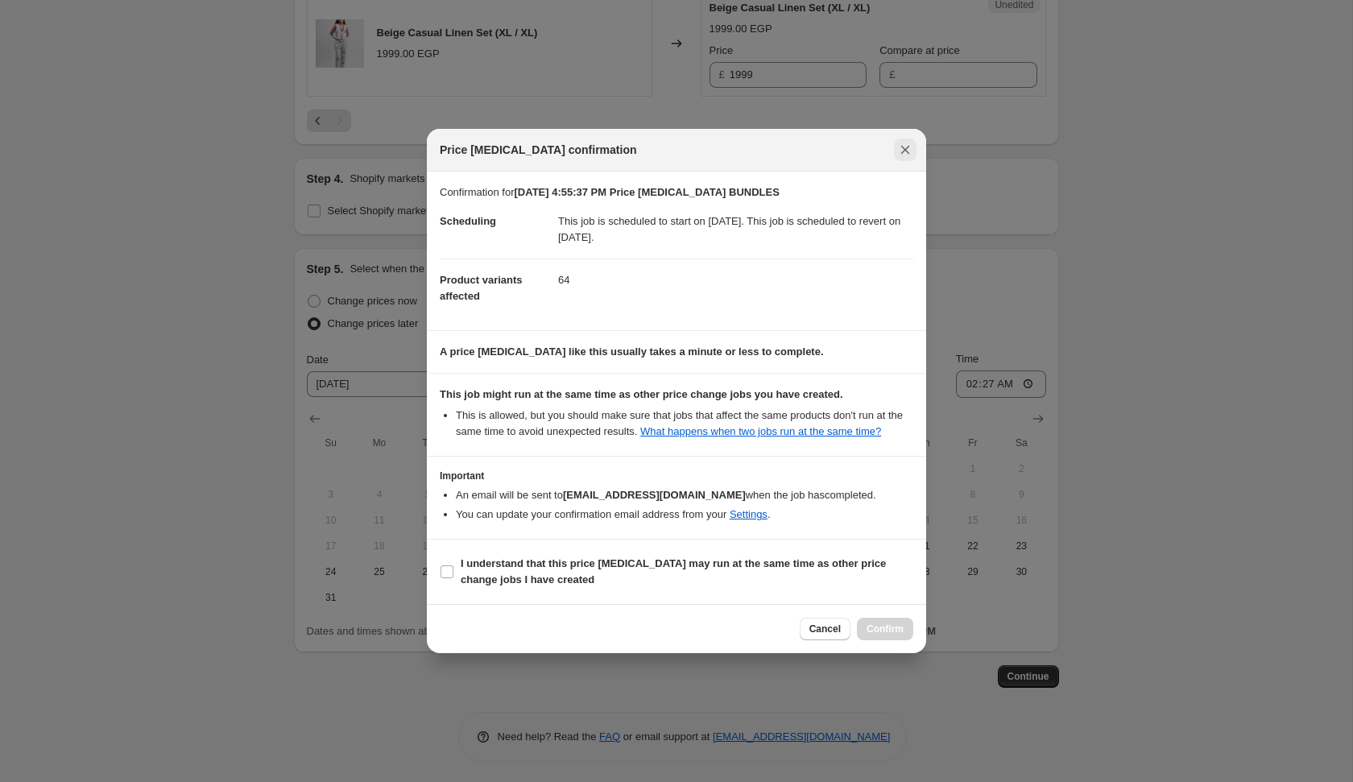
click at [910, 147] on icon "Close" at bounding box center [905, 150] width 16 height 16
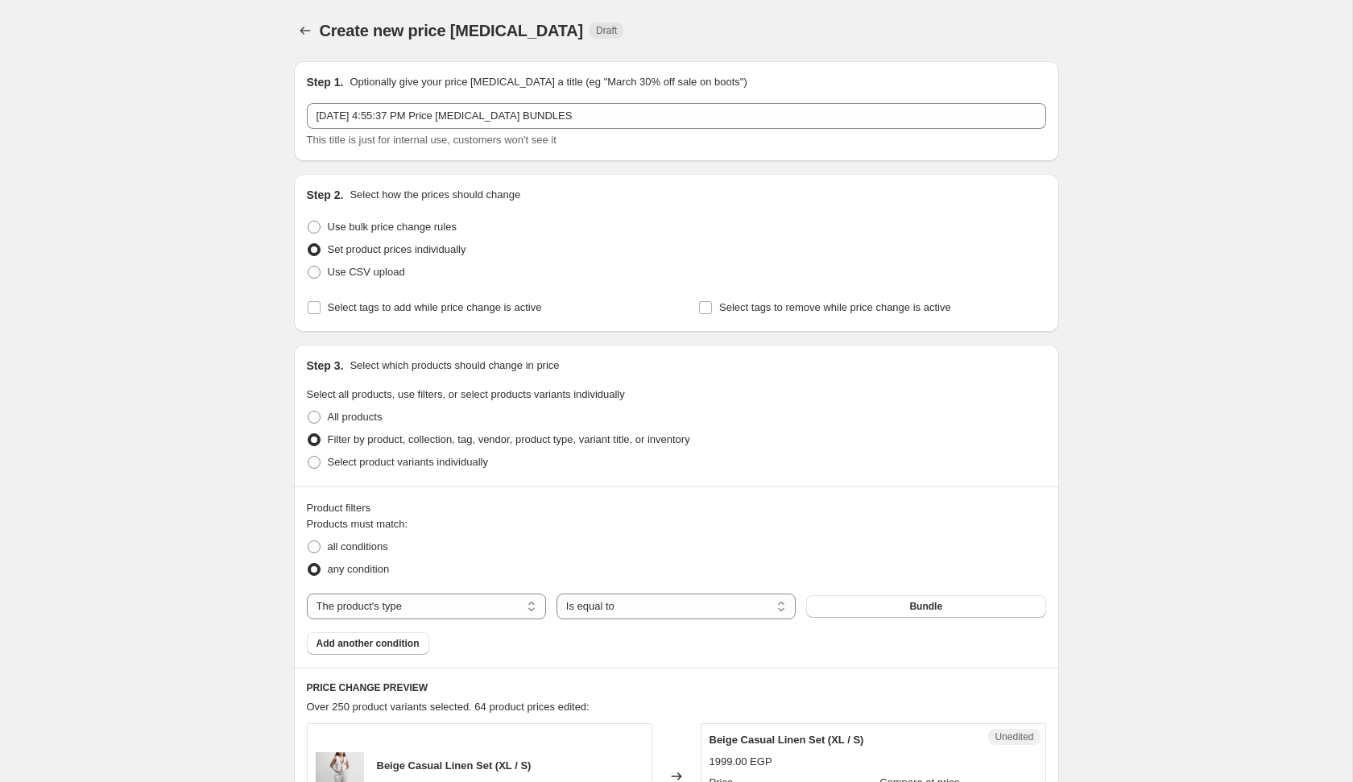
scroll to position [1073, 0]
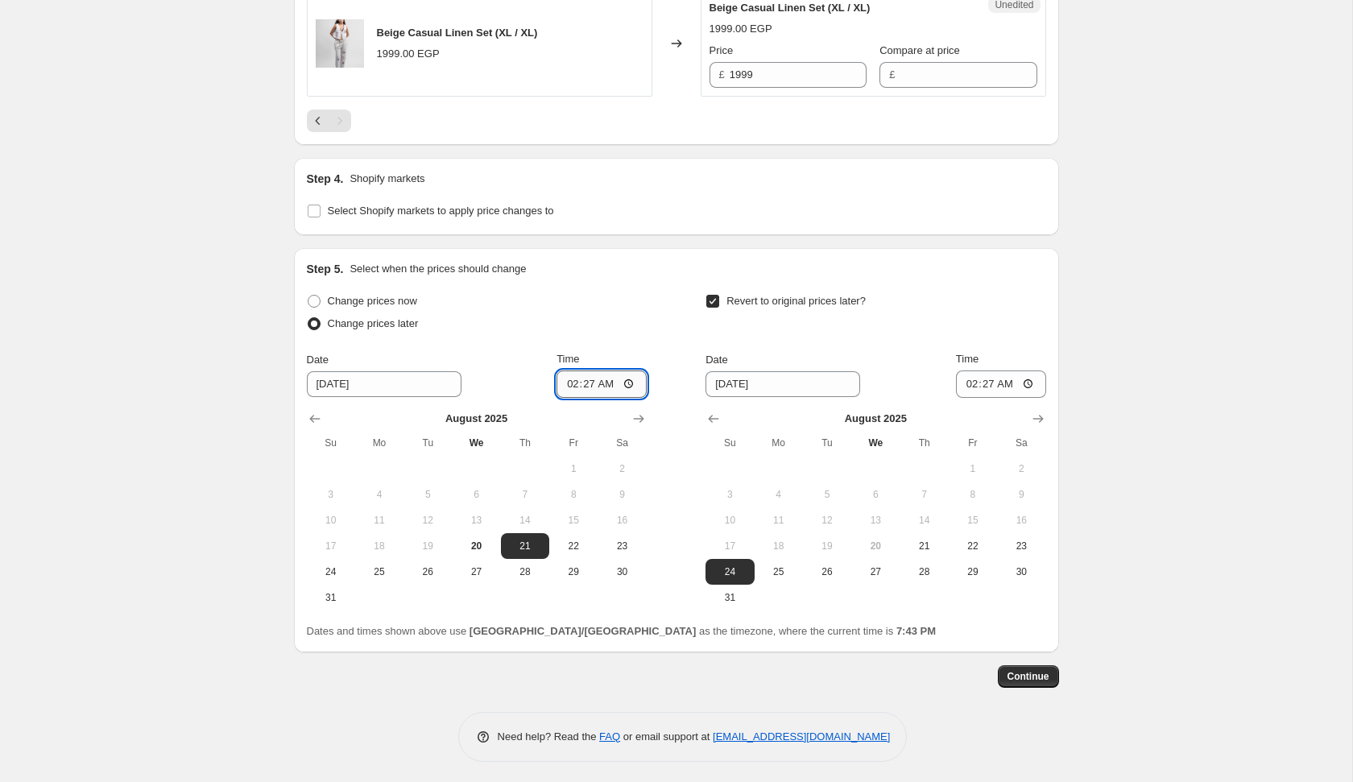
click at [577, 382] on input "02:27" at bounding box center [601, 383] width 90 height 27
click at [581, 382] on input "02:27" at bounding box center [601, 383] width 90 height 27
click at [983, 379] on input "02:27" at bounding box center [1001, 383] width 90 height 27
click at [1016, 672] on span "Continue" at bounding box center [1028, 676] width 42 height 13
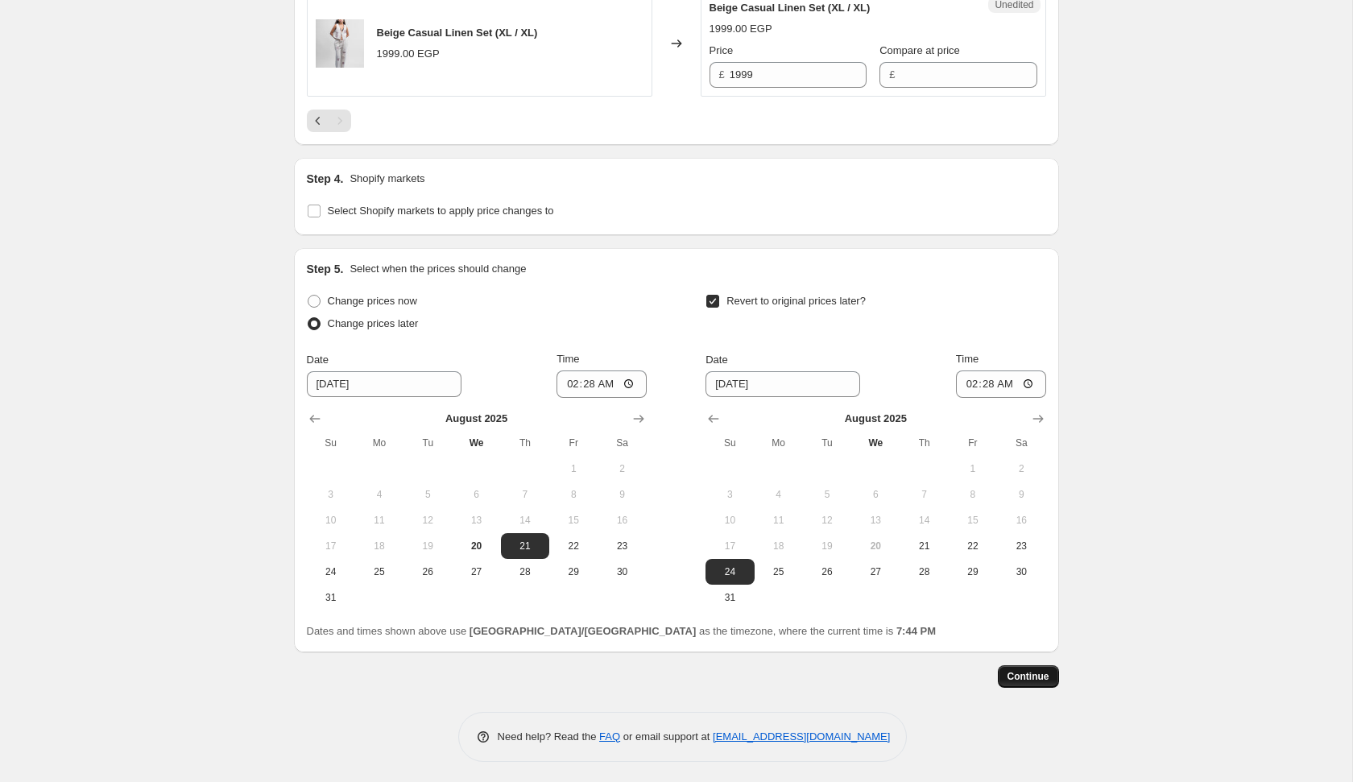
scroll to position [0, 0]
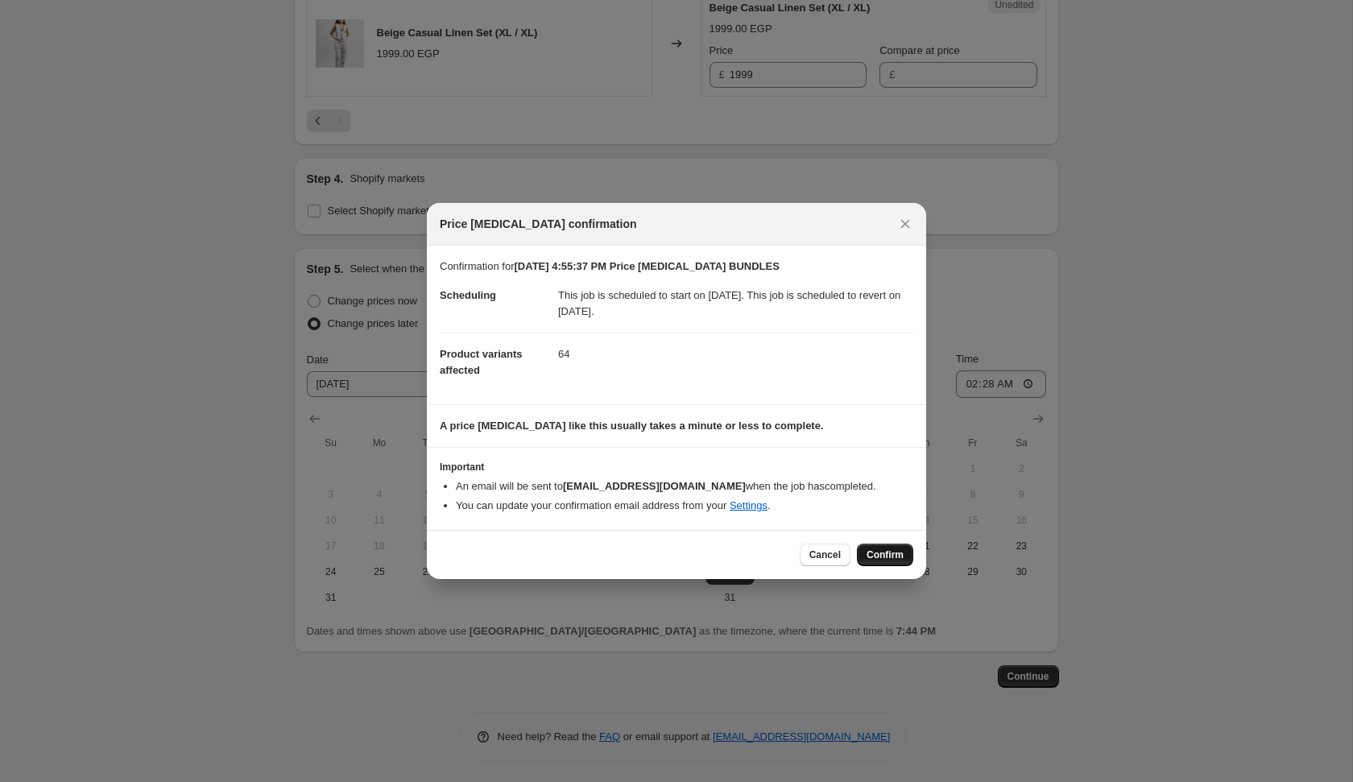
click at [882, 552] on span "Confirm" at bounding box center [885, 554] width 37 height 13
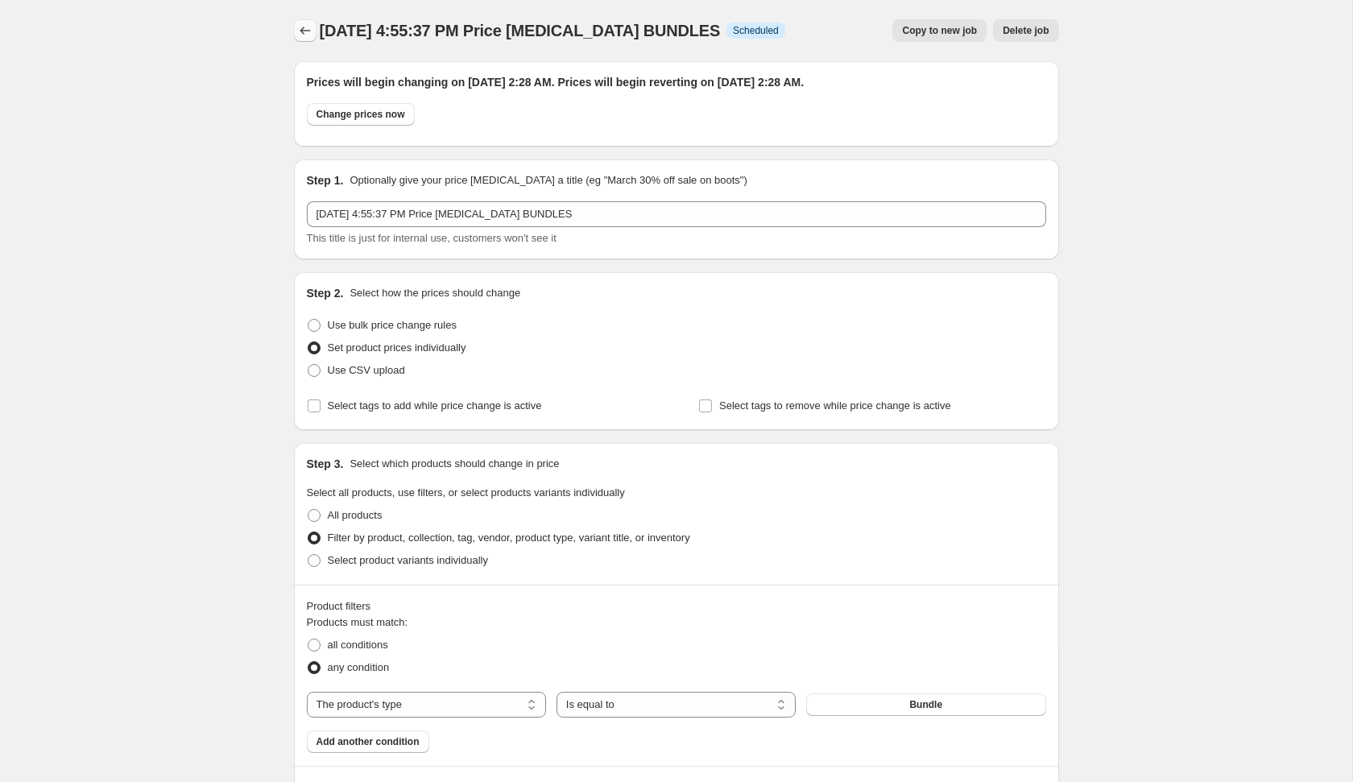
click at [309, 31] on icon "Price change jobs" at bounding box center [305, 31] width 16 height 16
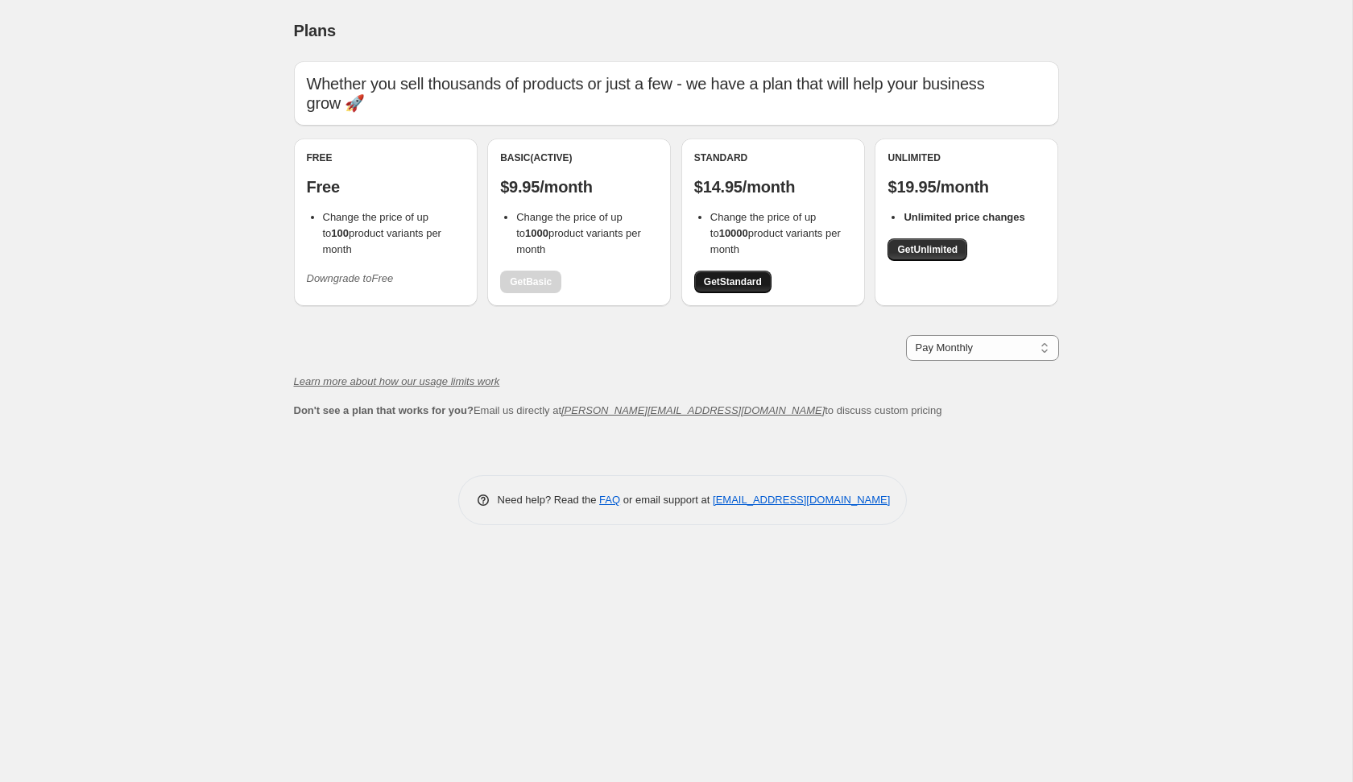
click at [744, 275] on span "Get Standard" at bounding box center [733, 281] width 58 height 13
